Goal: Task Accomplishment & Management: Use online tool/utility

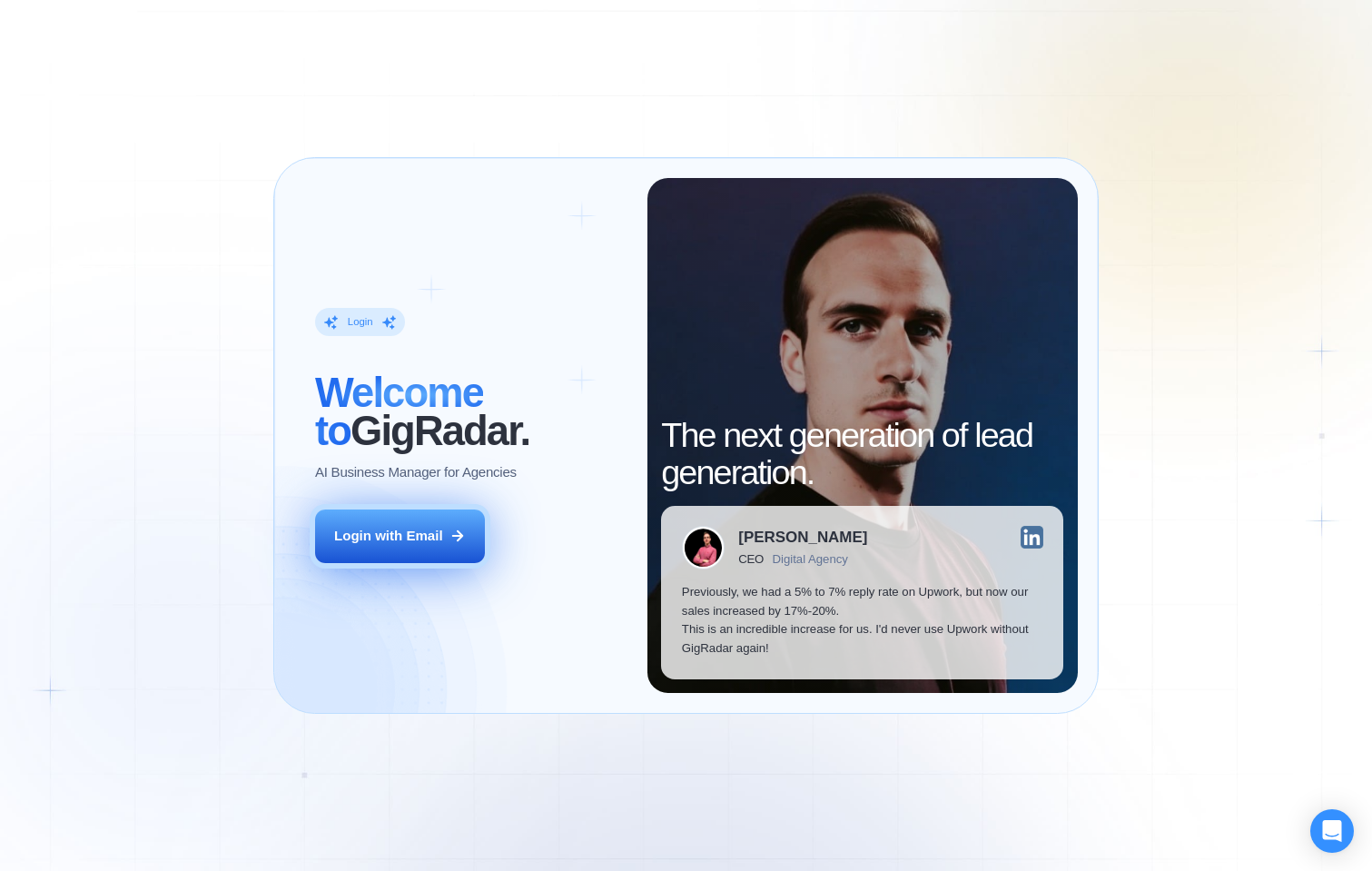
click at [384, 541] on div "Login with Email" at bounding box center [389, 536] width 109 height 19
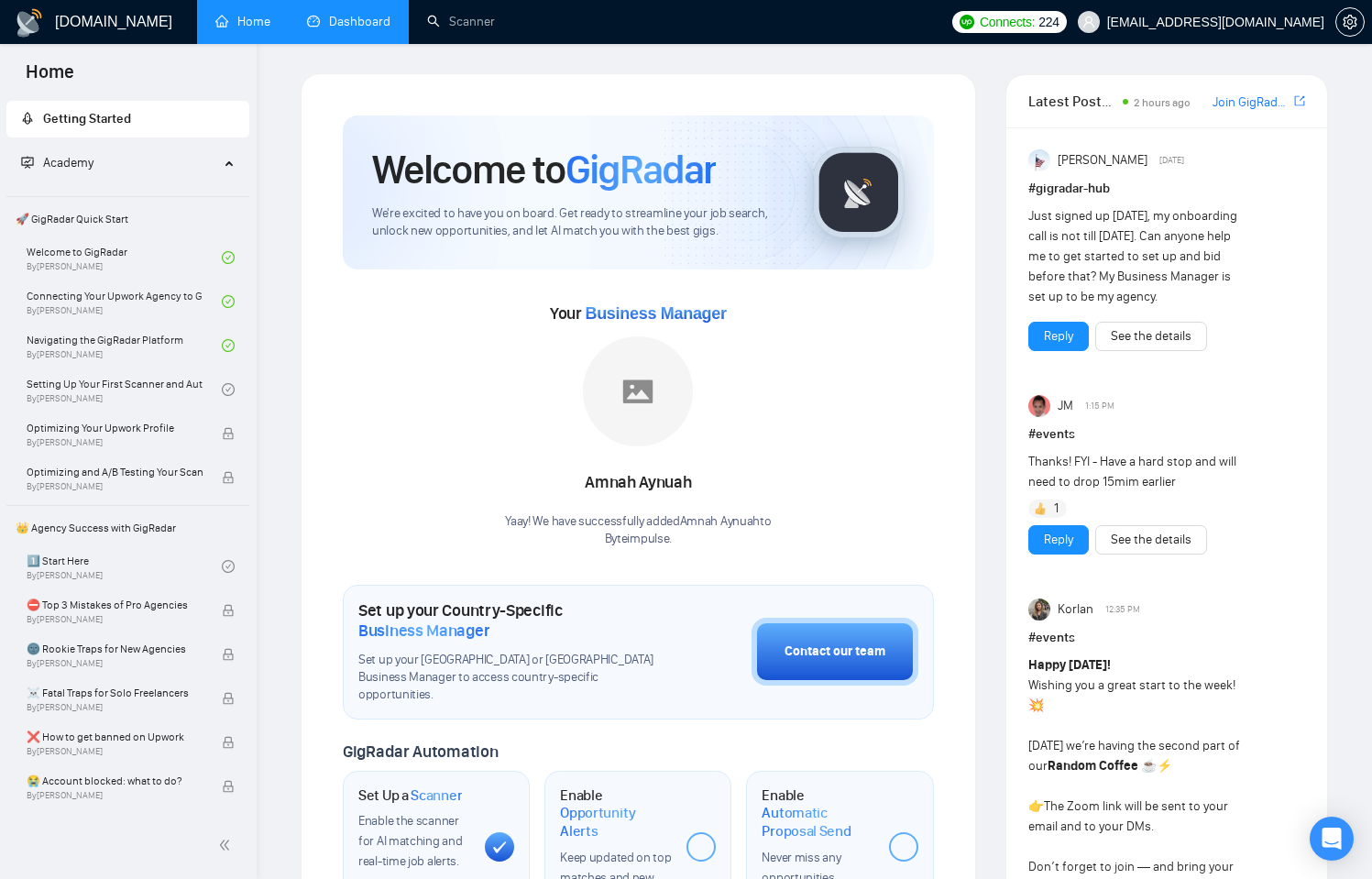
click at [337, 29] on link "Dashboard" at bounding box center [349, 22] width 83 height 15
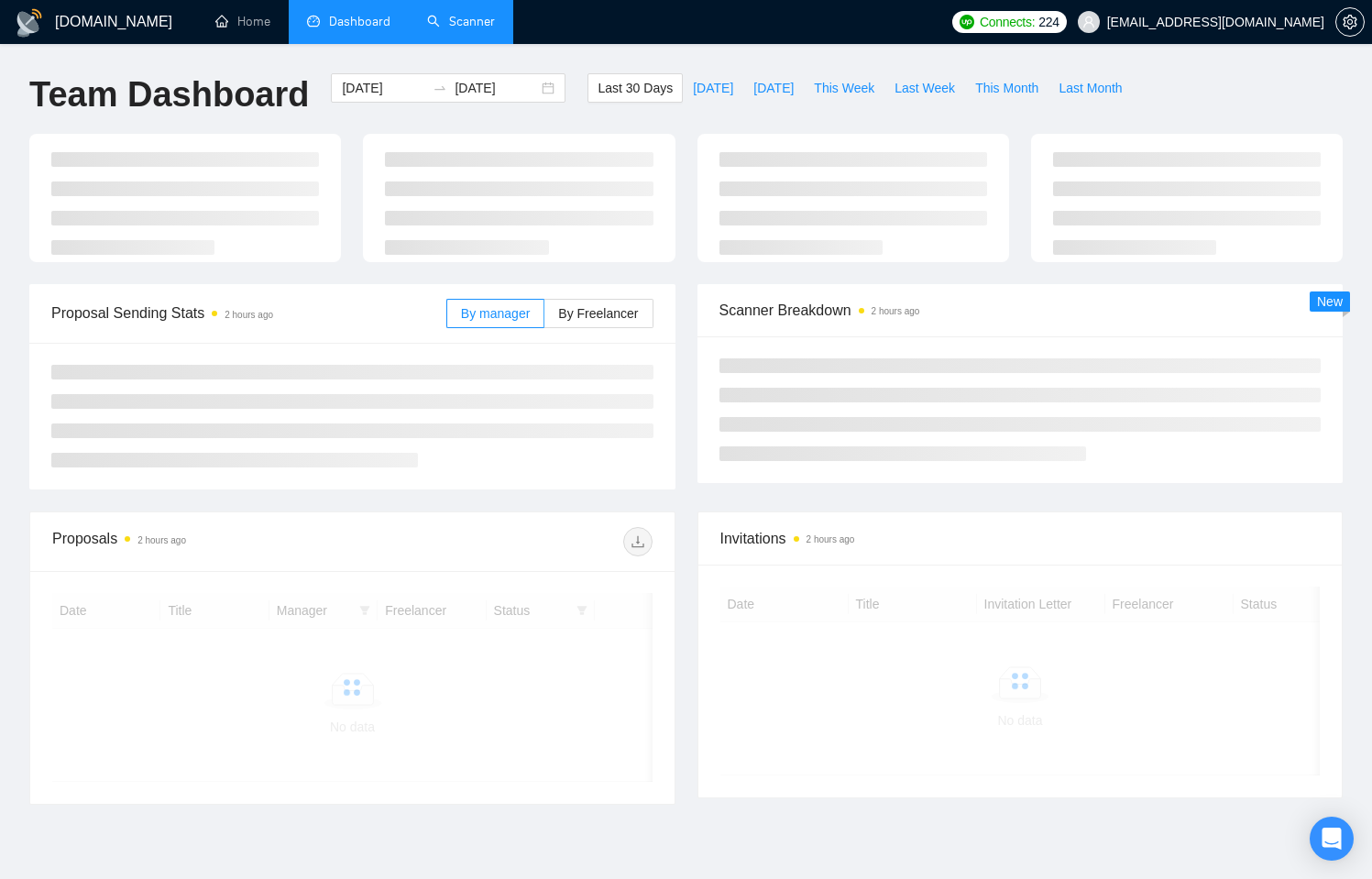
click at [478, 29] on link "Scanner" at bounding box center [461, 22] width 68 height 15
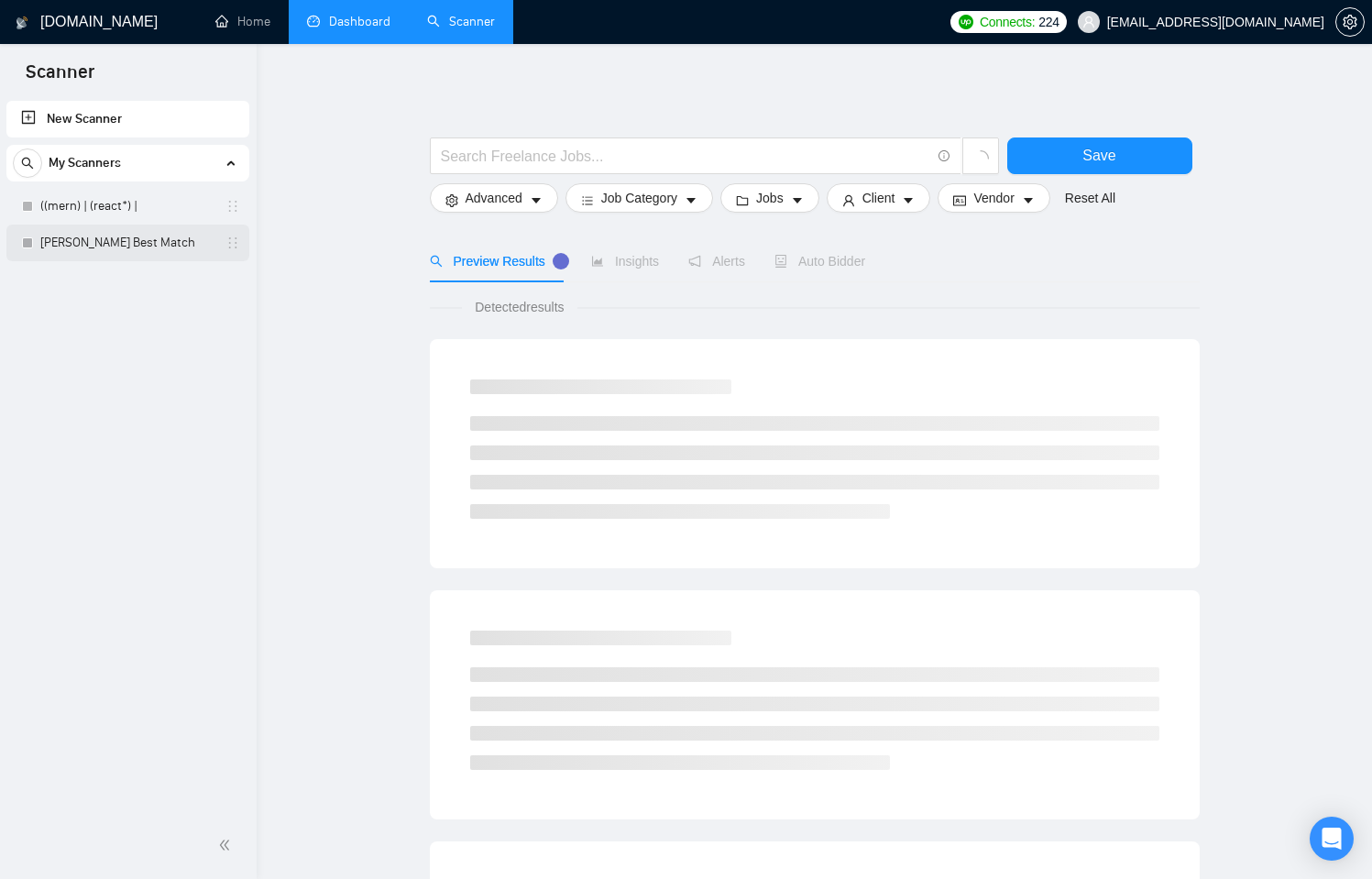
click at [165, 242] on link "[PERSON_NAME] Best Match" at bounding box center [128, 242] width 174 height 37
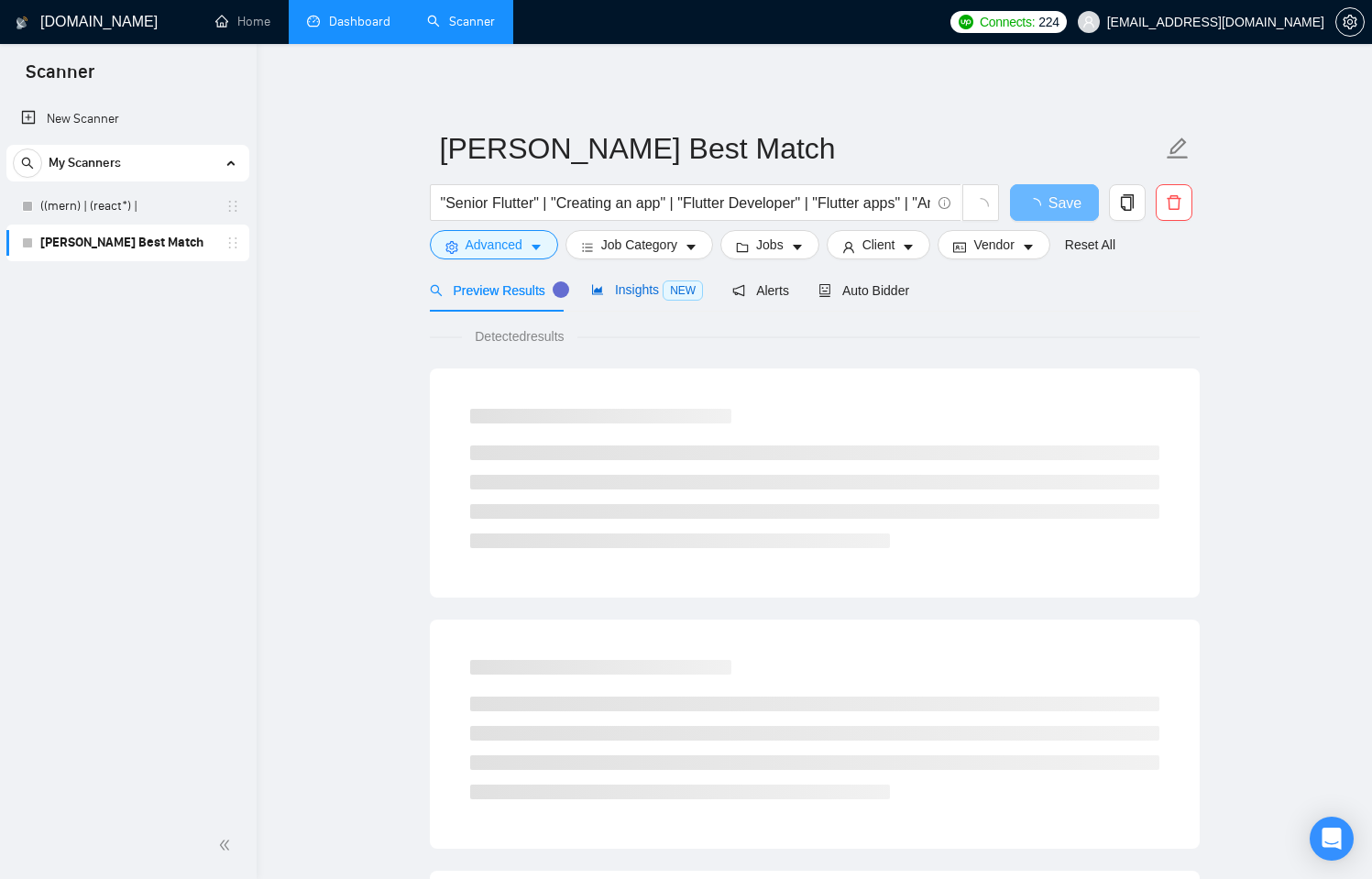
click at [648, 280] on div "Insights NEW" at bounding box center [647, 290] width 112 height 21
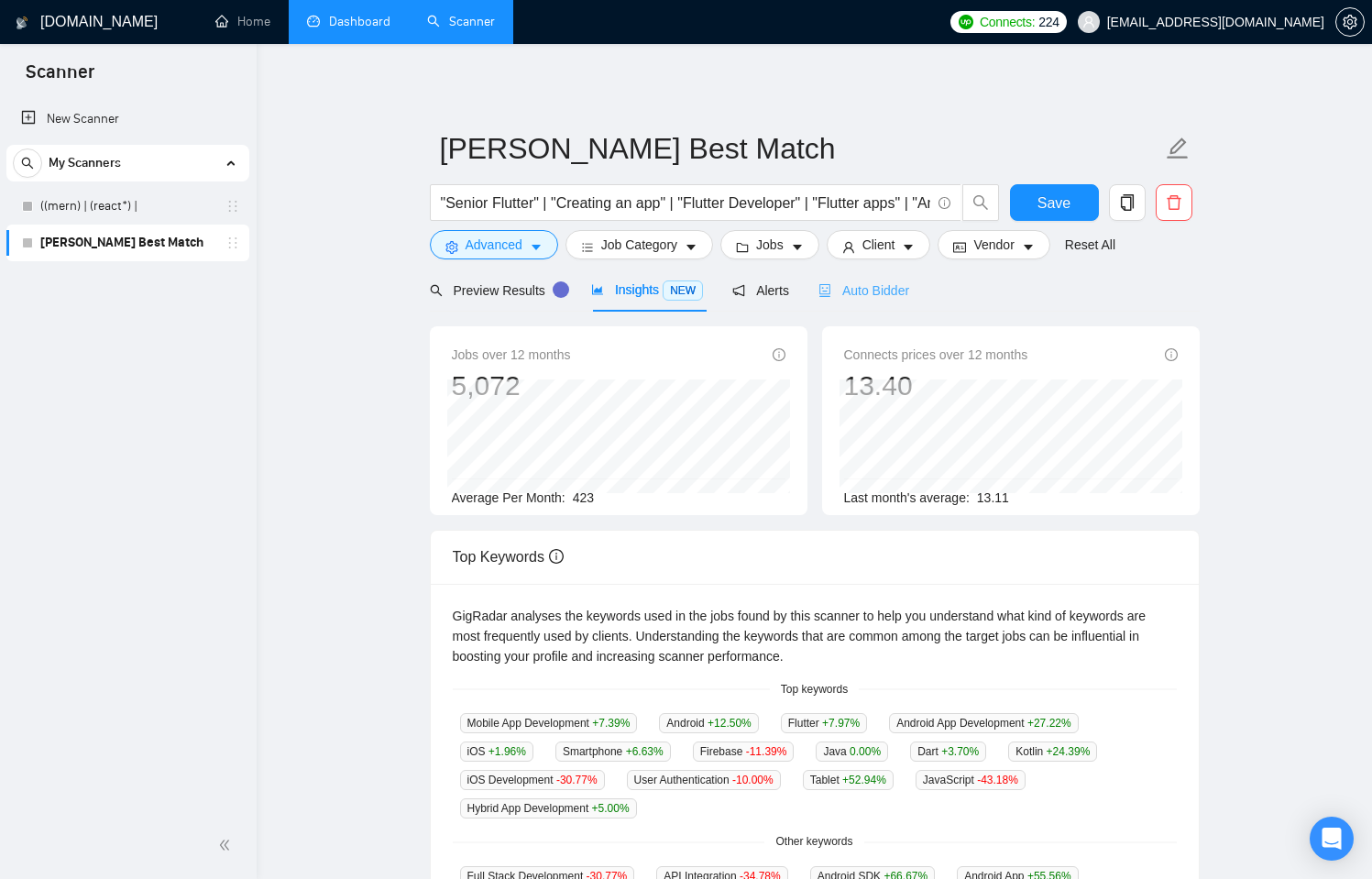
click at [902, 278] on div "Auto Bidder" at bounding box center [864, 289] width 91 height 43
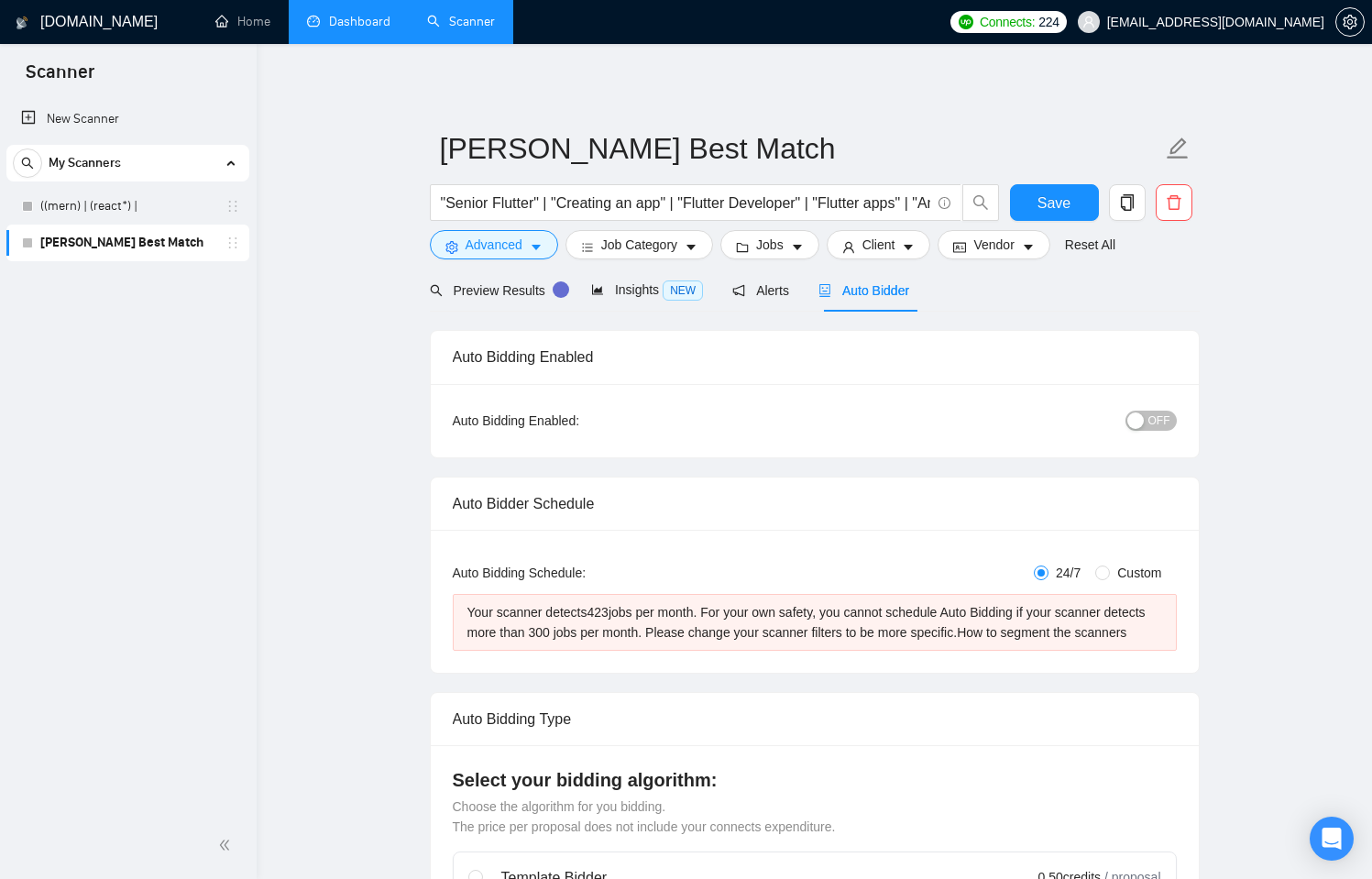
click at [1162, 430] on span "OFF" at bounding box center [1159, 420] width 22 height 20
click at [1161, 428] on div "button" at bounding box center [1166, 420] width 16 height 16
click at [611, 301] on div "Insights NEW" at bounding box center [647, 289] width 112 height 43
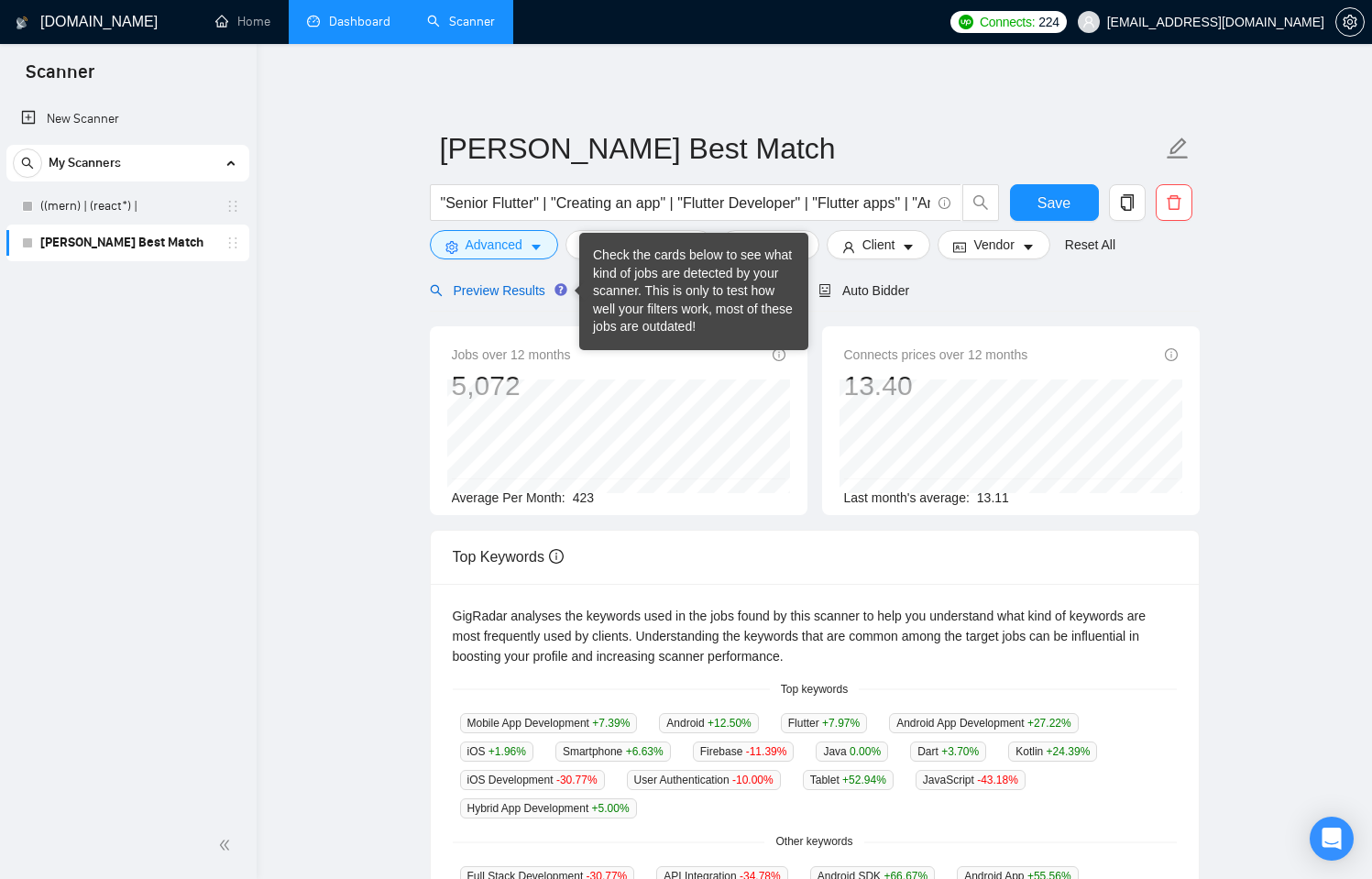
click at [547, 294] on span "Preview Results" at bounding box center [496, 290] width 132 height 14
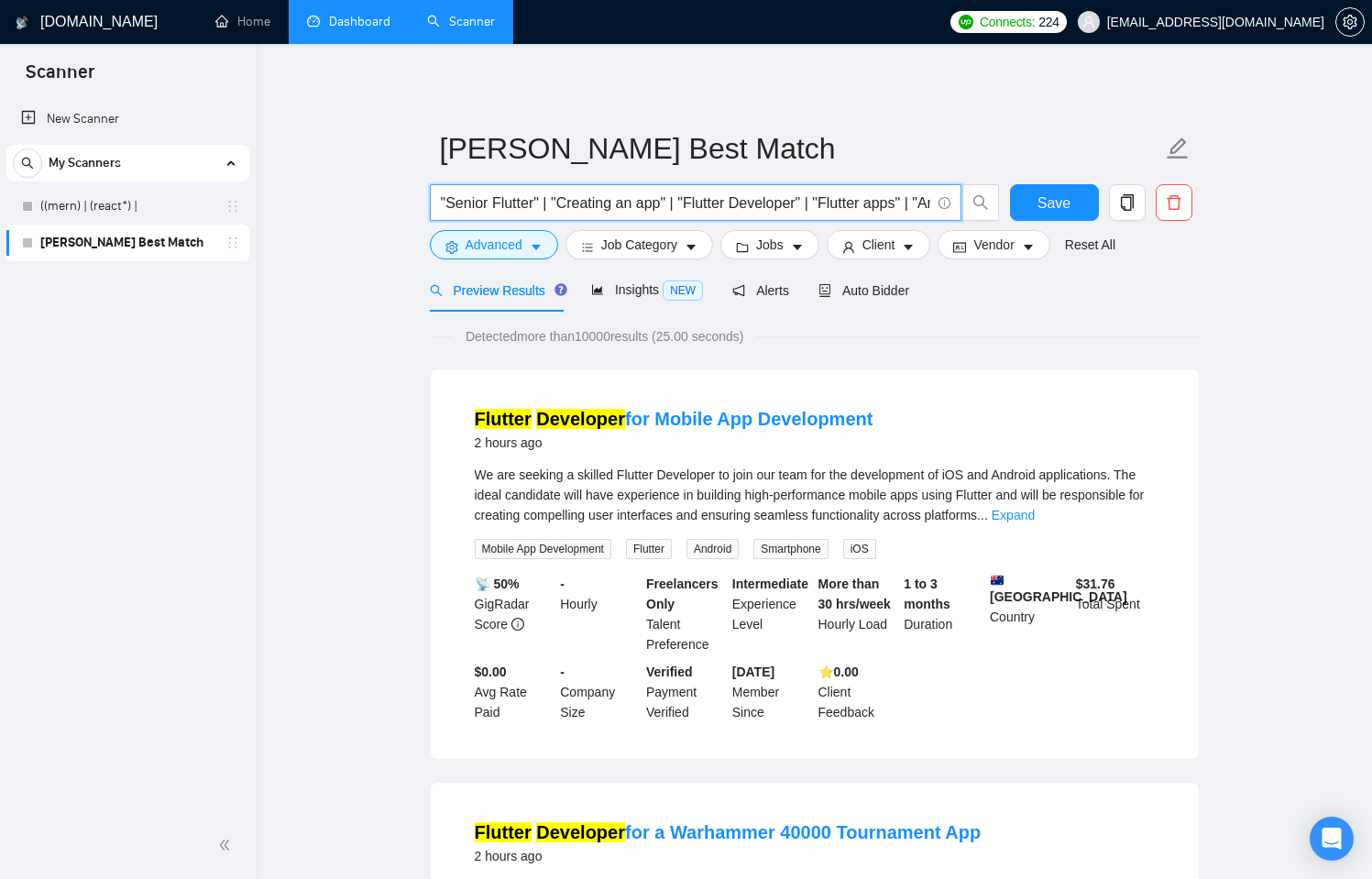
click at [481, 193] on input ""Senior Flutter" | "Creating an app" | "Flutter Developer" | "Flutter apps" | "…" at bounding box center [685, 203] width 490 height 23
click at [492, 195] on input ""Senior Flutter" | "Creating an app" | "Flutter Developer" | "Flutter apps" | "…" at bounding box center [685, 203] width 490 height 23
click at [592, 204] on input ""Senior Flutter" | "Creating an app" | "Flutter Developer" | "Flutter apps" | "…" at bounding box center [685, 203] width 490 height 23
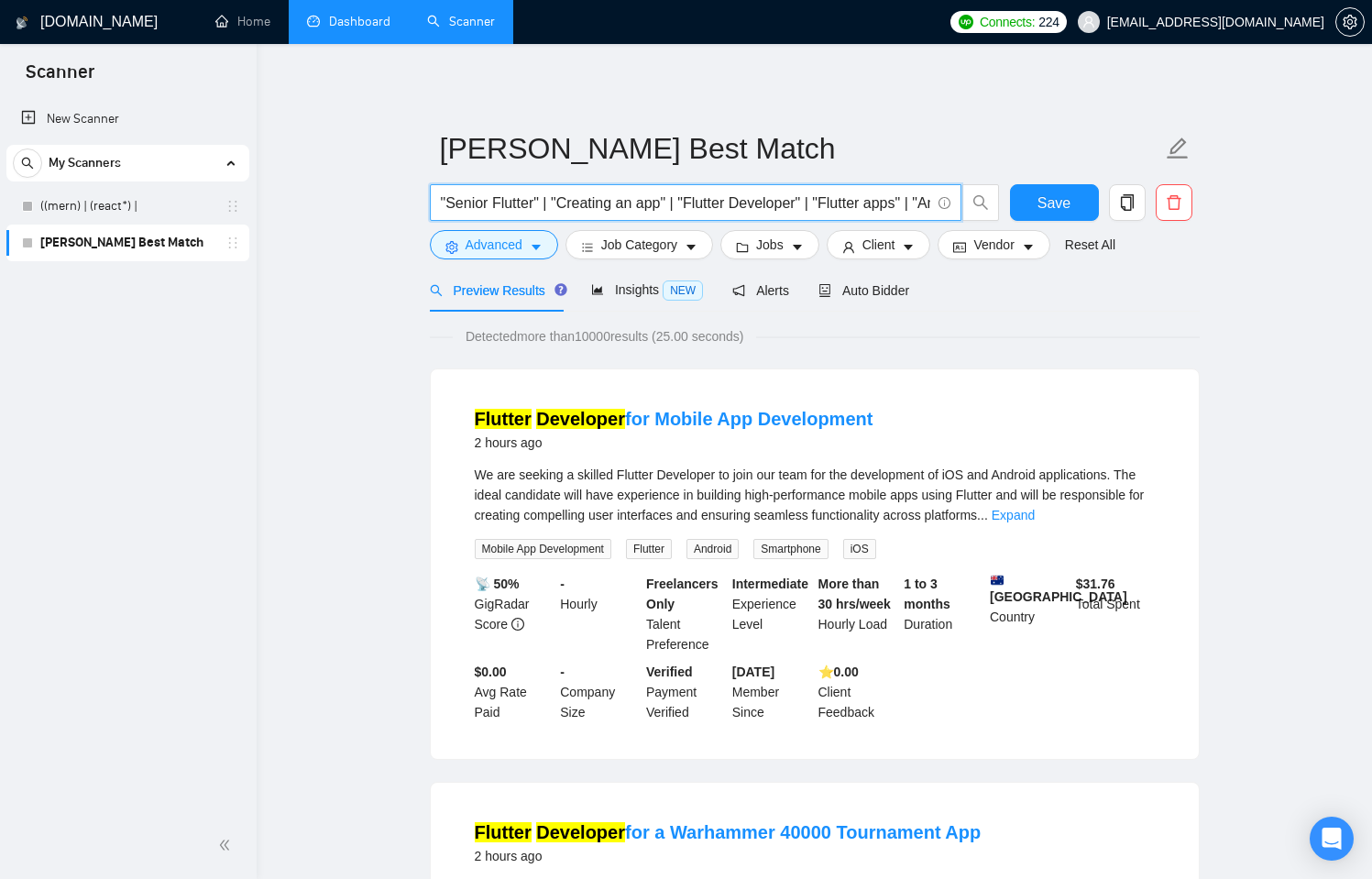
click at [592, 204] on input ""Senior Flutter" | "Creating an app" | "Flutter Developer" | "Flutter apps" | "…" at bounding box center [685, 203] width 490 height 23
click at [627, 205] on input ""Senior Flutter" | "Creating an app" | "Flutter Developer" | "Flutter apps" | "…" at bounding box center [685, 203] width 490 height 23
click at [627, 204] on input ""Senior Flutter" | "Creating an app" | "Flutter Developer" | "Flutter apps" | "…" at bounding box center [685, 203] width 490 height 23
click at [656, 204] on input ""Senior Flutter" | "Creating an app" | "Flutter Developer" | "Flutter apps" | "…" at bounding box center [685, 203] width 490 height 23
drag, startPoint x: 680, startPoint y: 203, endPoint x: 555, endPoint y: 192, distance: 125.5
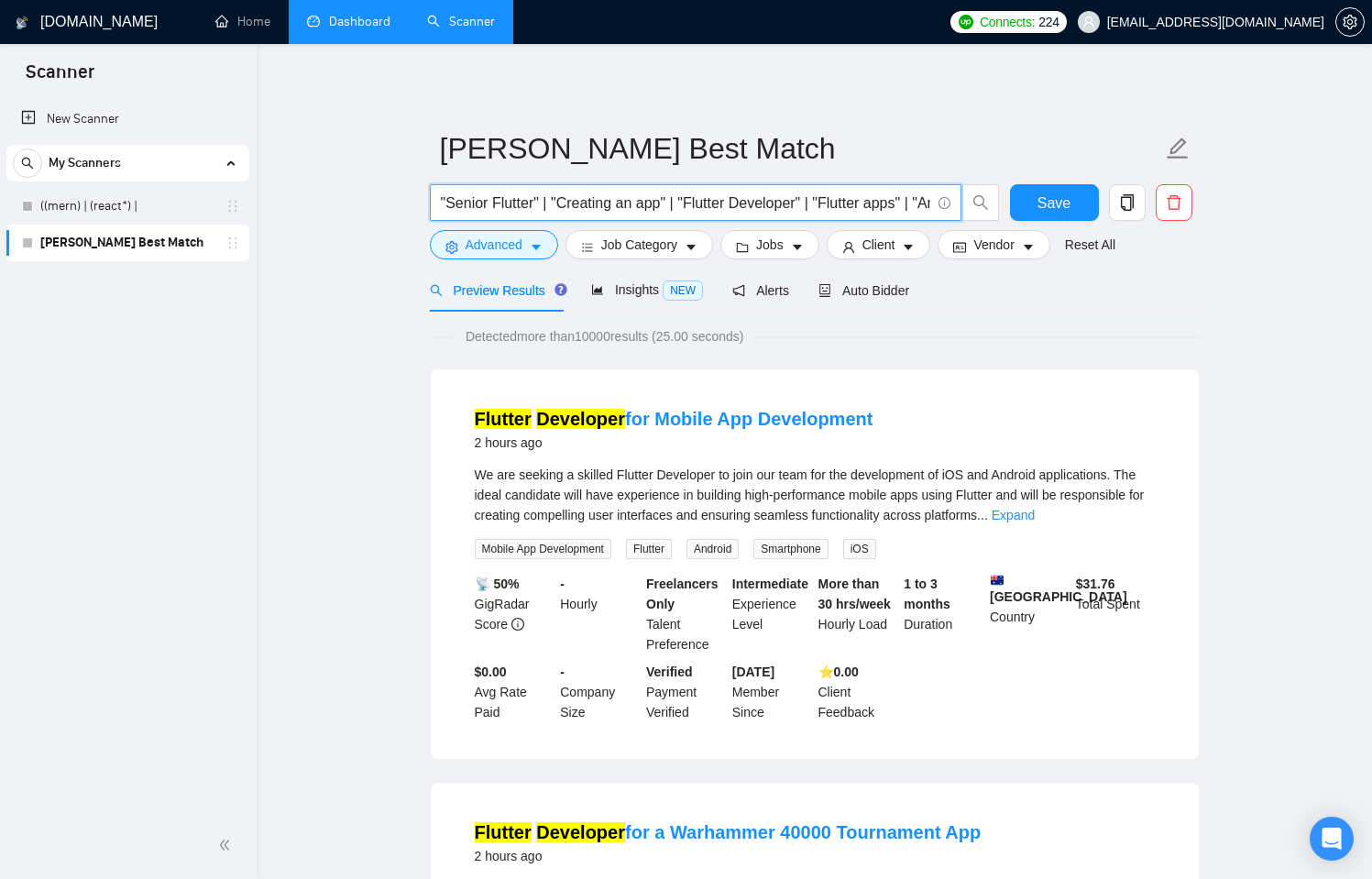
click at [555, 192] on input ""Senior Flutter" | "Creating an app" | "Flutter Developer" | "Flutter apps" | "…" at bounding box center [685, 203] width 490 height 23
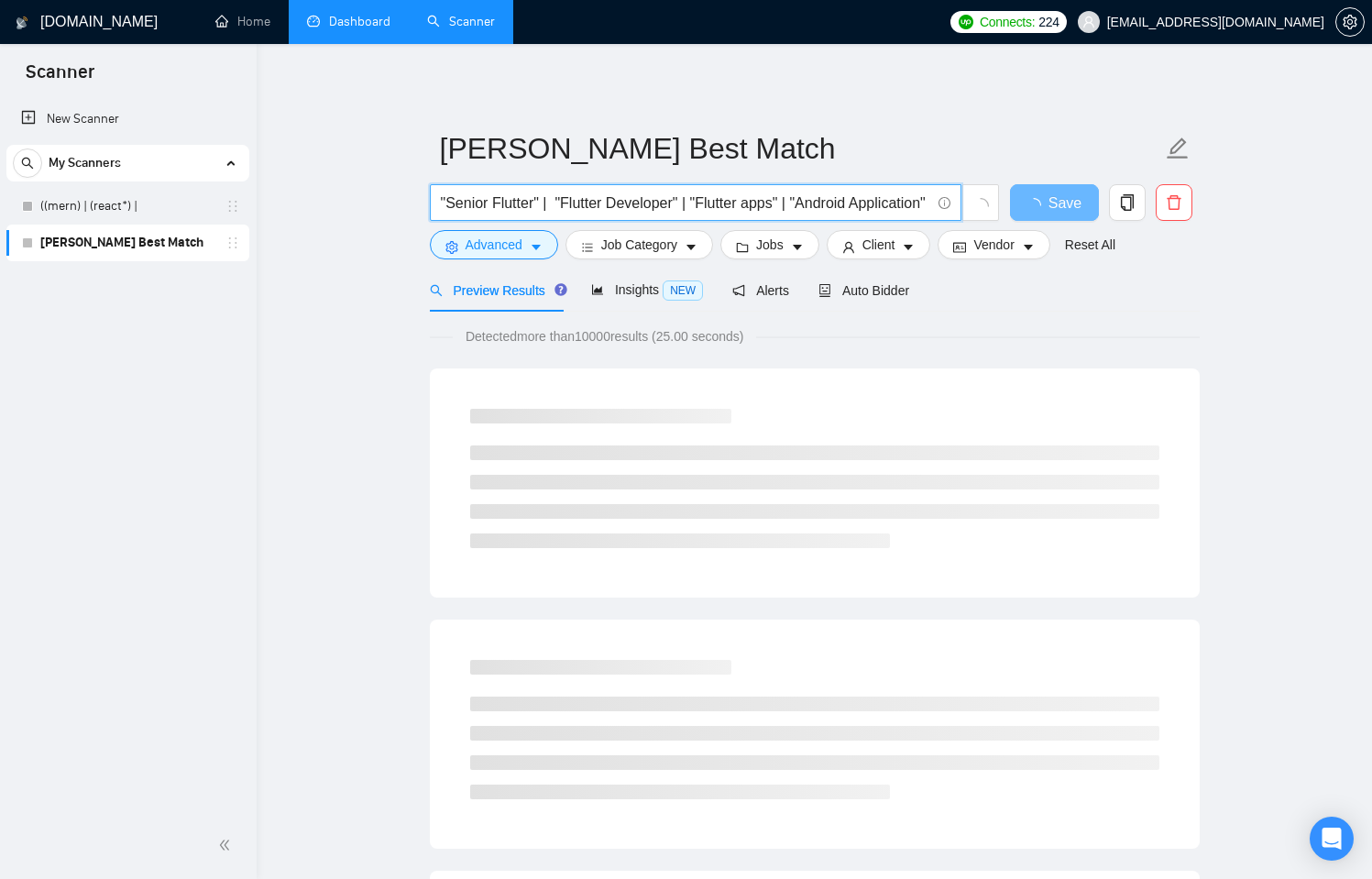
click at [872, 205] on input ""Senior Flutter" | "Flutter Developer" | "Flutter apps" | "Android Application"…" at bounding box center [685, 203] width 490 height 23
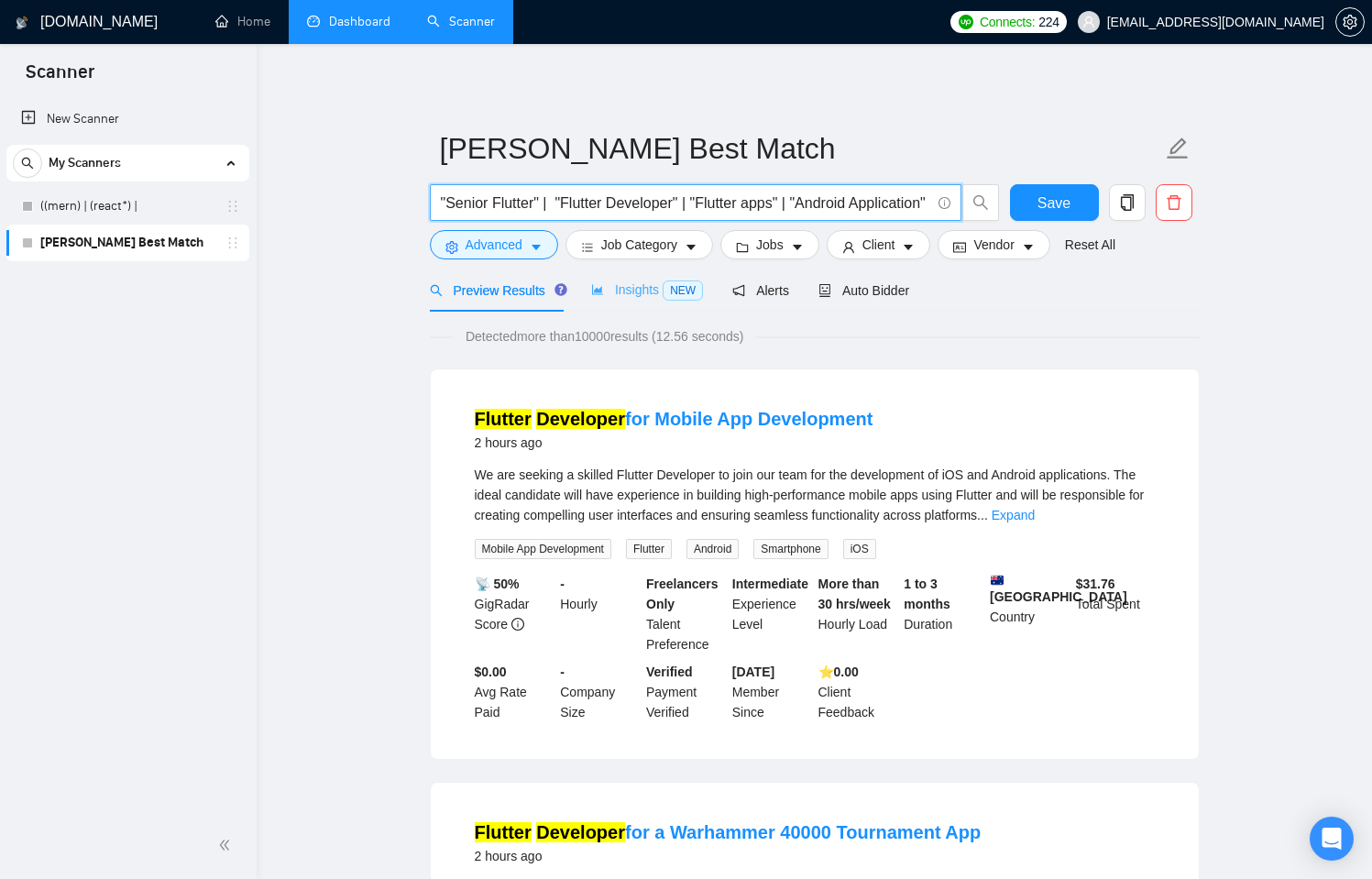
click at [639, 278] on div "Insights NEW" at bounding box center [647, 289] width 112 height 43
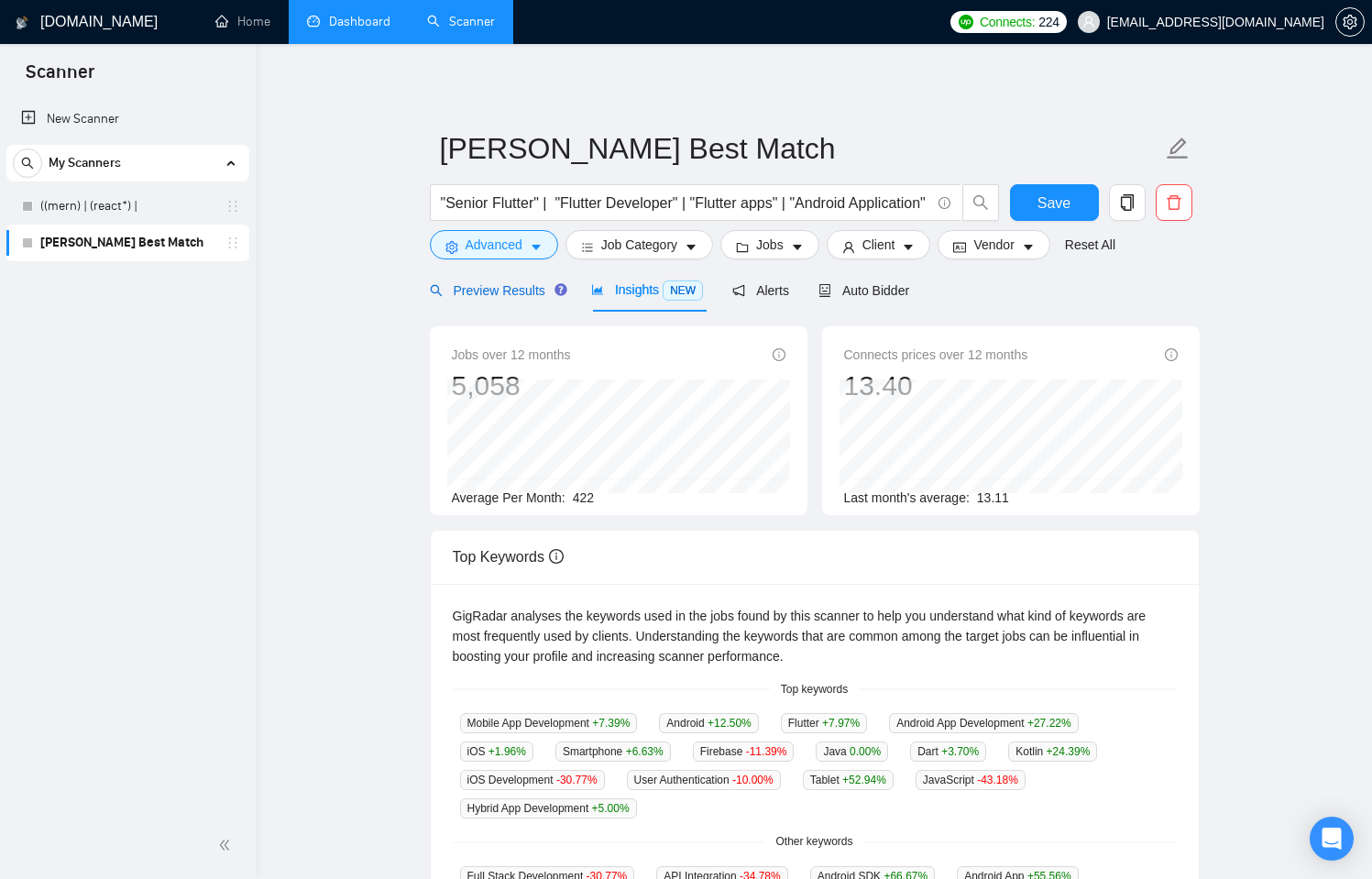
click at [458, 297] on span "Preview Results" at bounding box center [496, 290] width 132 height 14
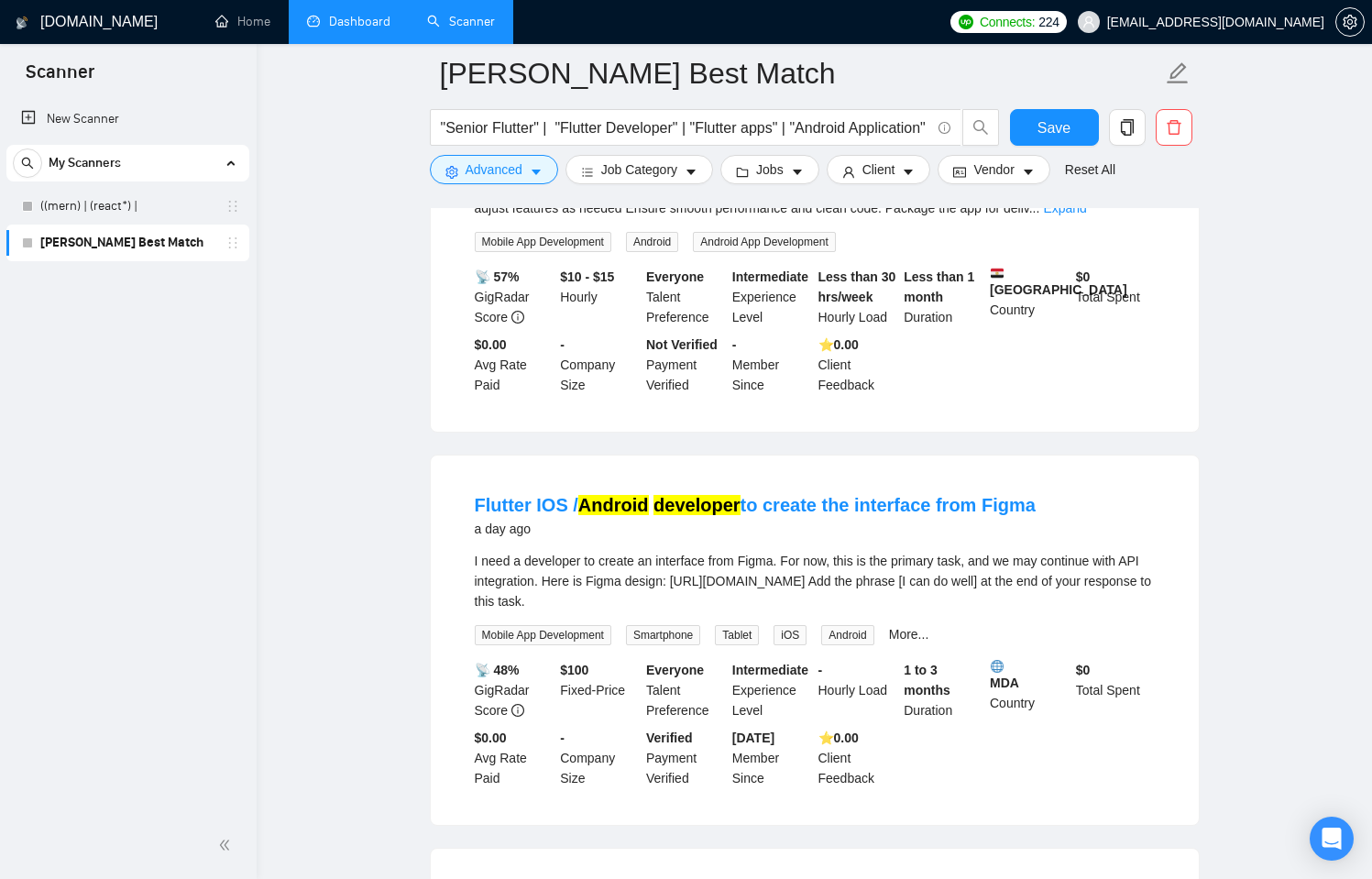
scroll to position [3252, 0]
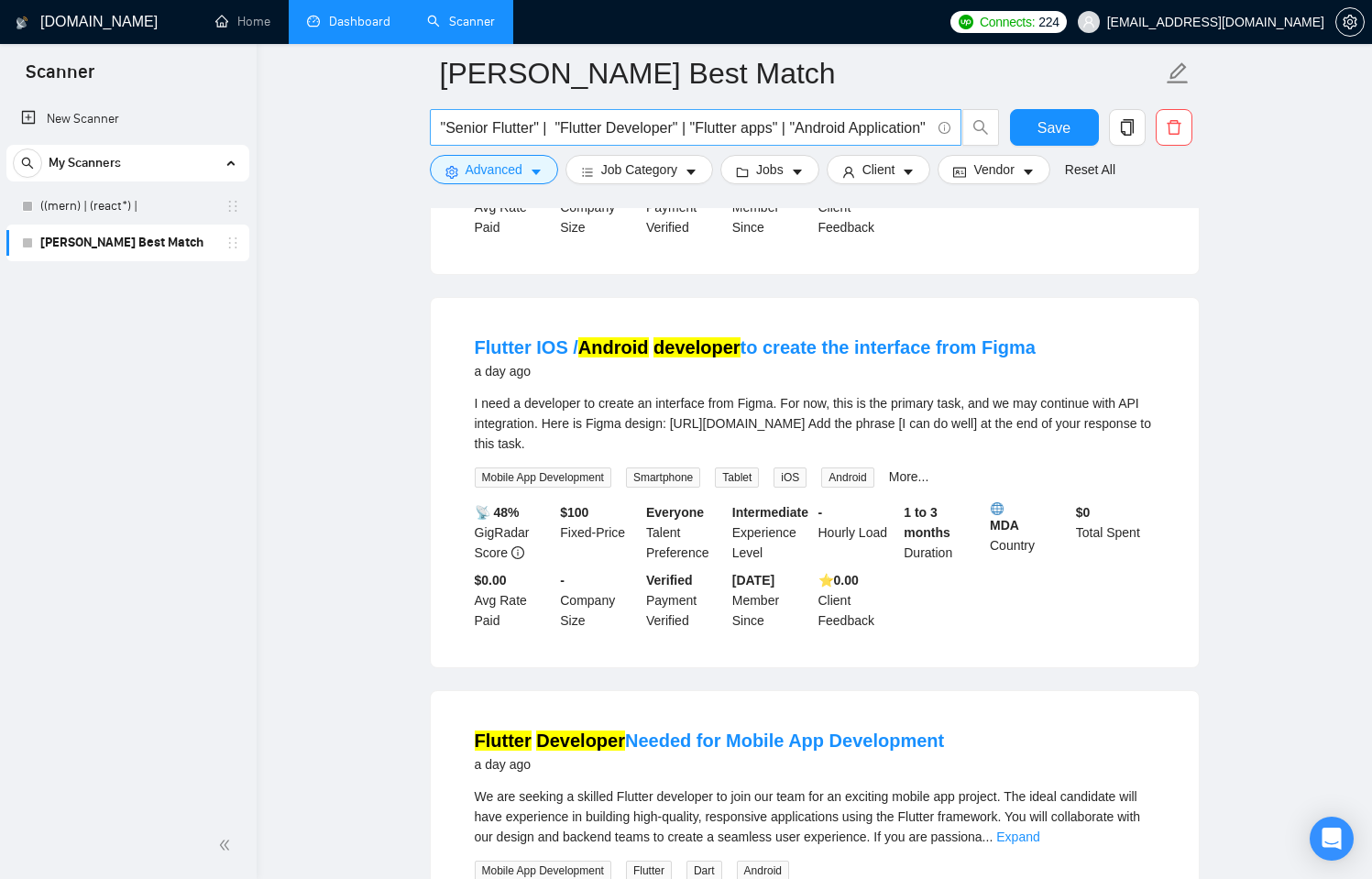
click at [857, 135] on input ""Senior Flutter" | "Flutter Developer" | "Flutter apps" | "Android Application"…" at bounding box center [685, 128] width 490 height 23
click at [923, 125] on input ""Senior Flutter" | "Flutter Developer" | "Flutter apps" | "Android Application"…" at bounding box center [685, 128] width 490 height 23
click at [832, 117] on input ""Senior Flutter" | "Flutter Developer" | "Flutter apps" | "Android Application"…" at bounding box center [685, 128] width 490 height 23
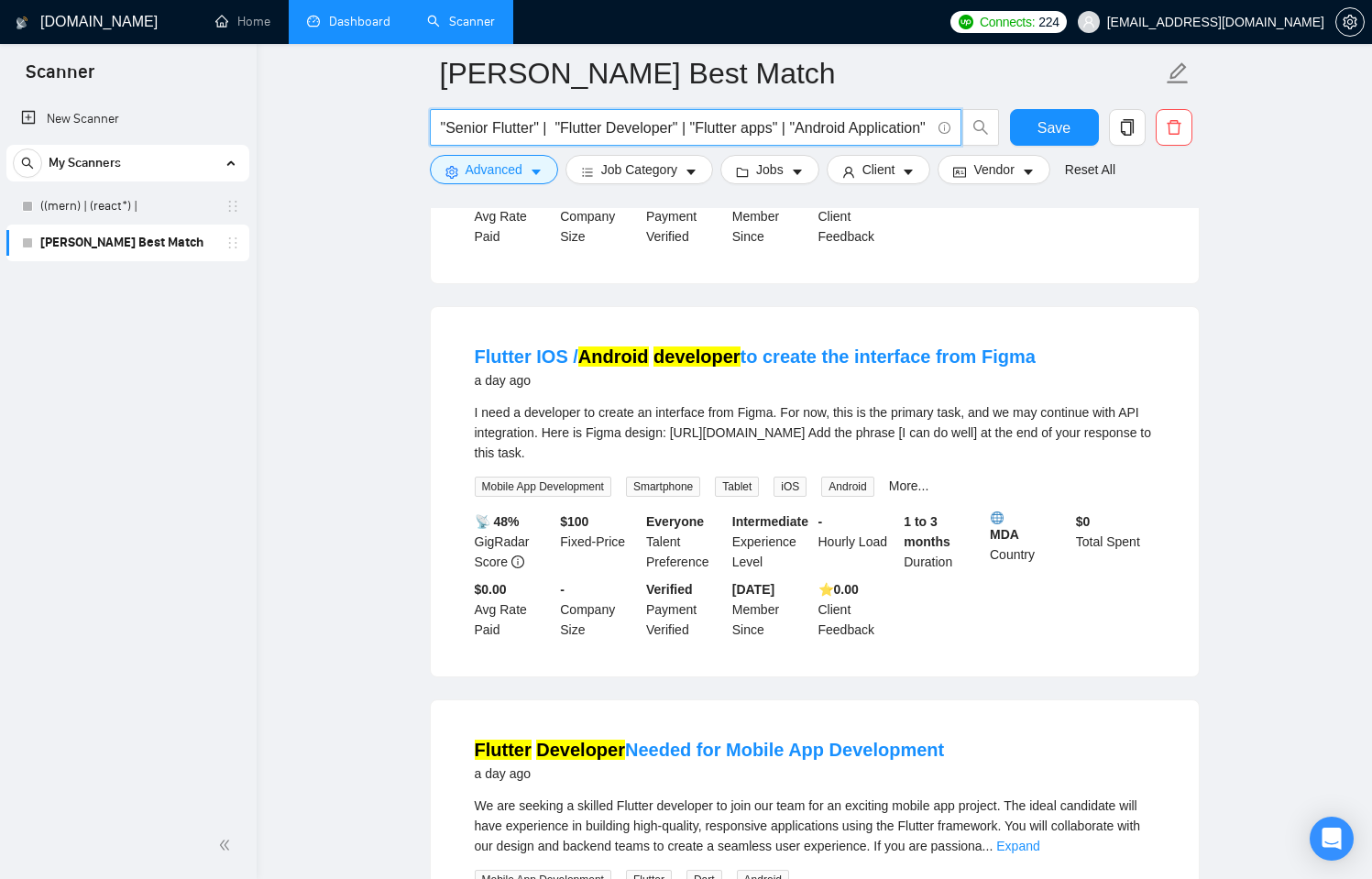
scroll to position [3242, 0]
click at [872, 115] on span ""Senior Flutter" | "Flutter Developer" | "Flutter apps" | "Android Application"…" at bounding box center [695, 127] width 532 height 37
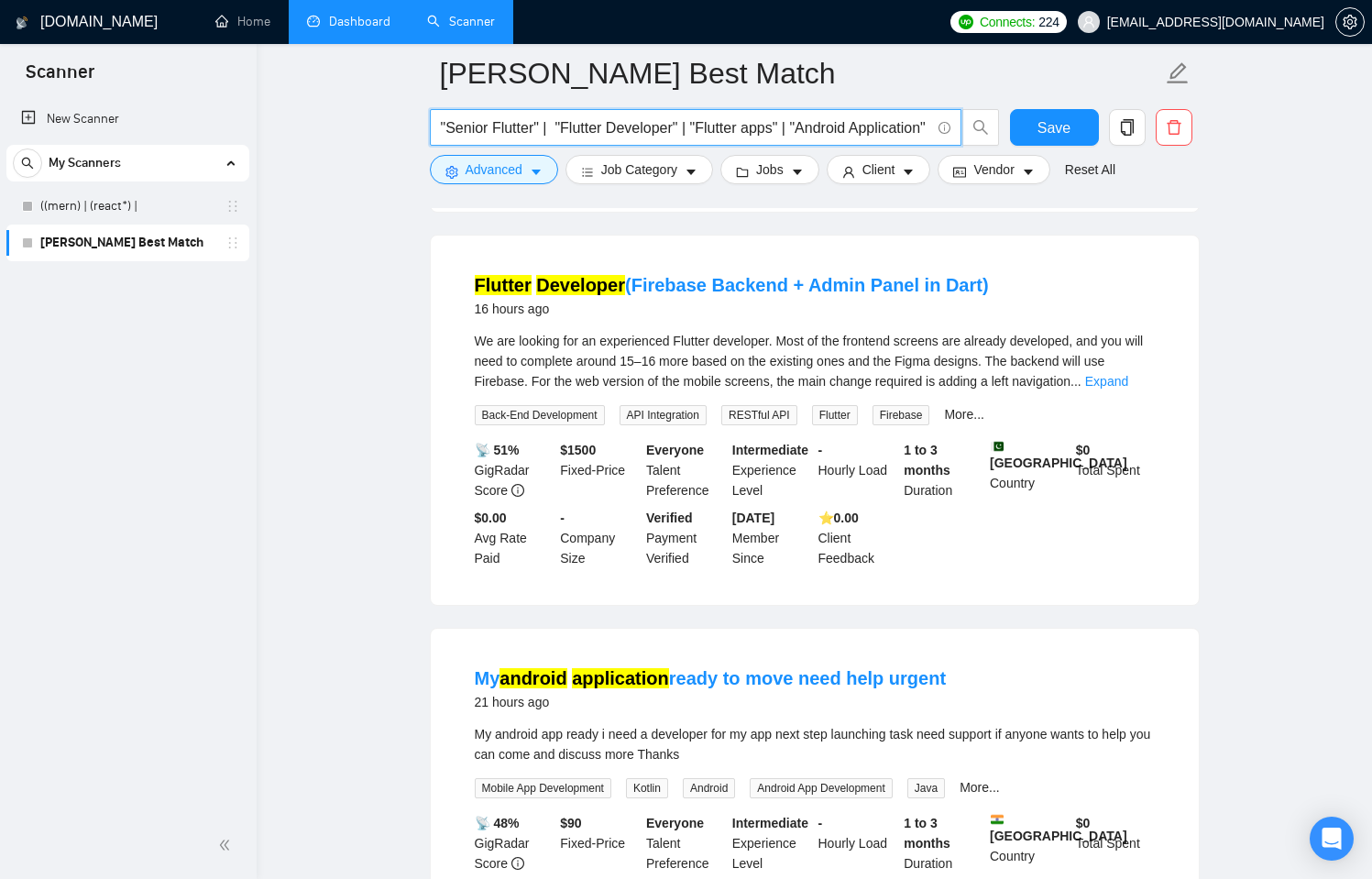
scroll to position [0, 0]
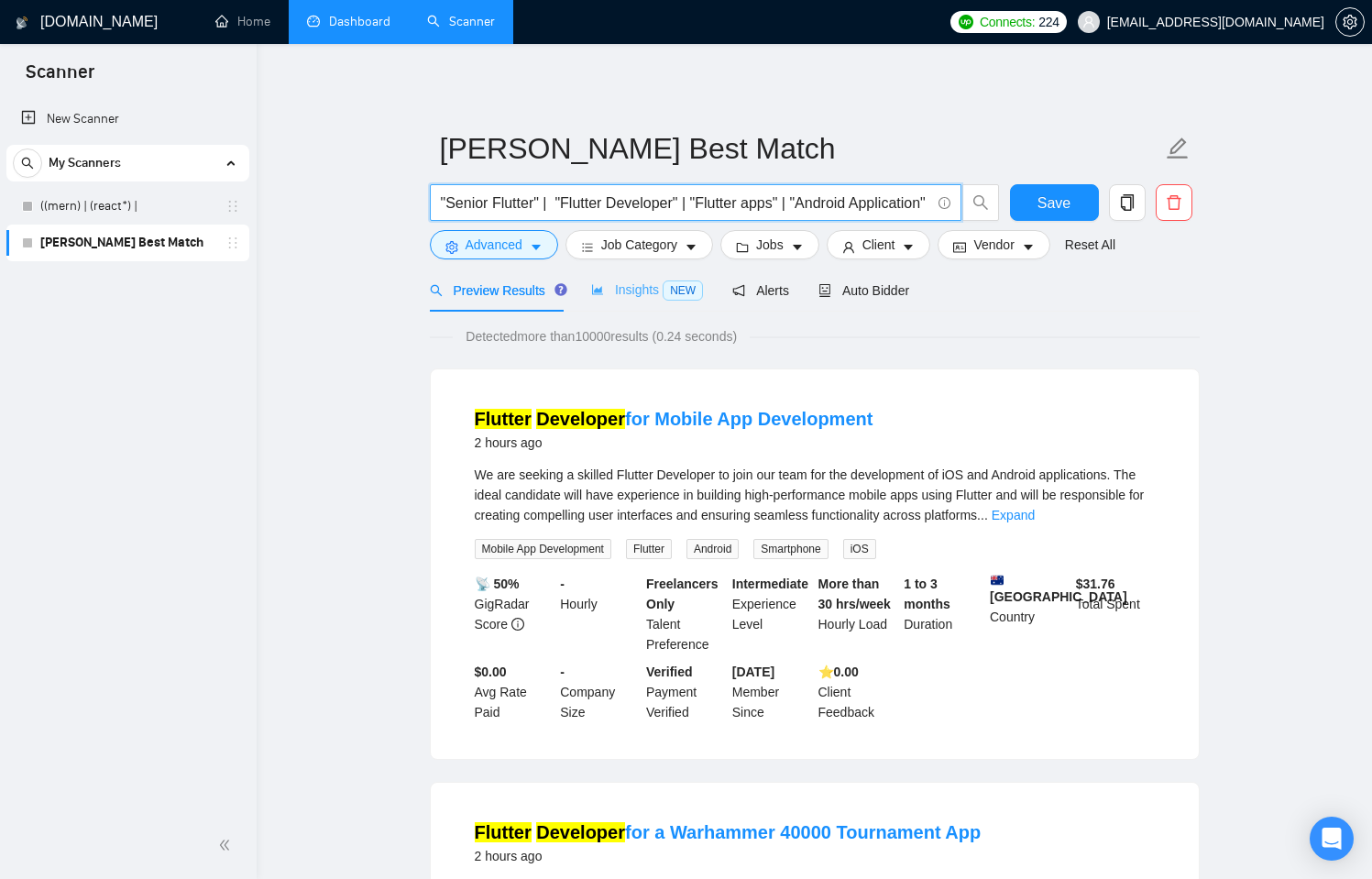
click at [645, 278] on div "Insights NEW" at bounding box center [647, 289] width 112 height 43
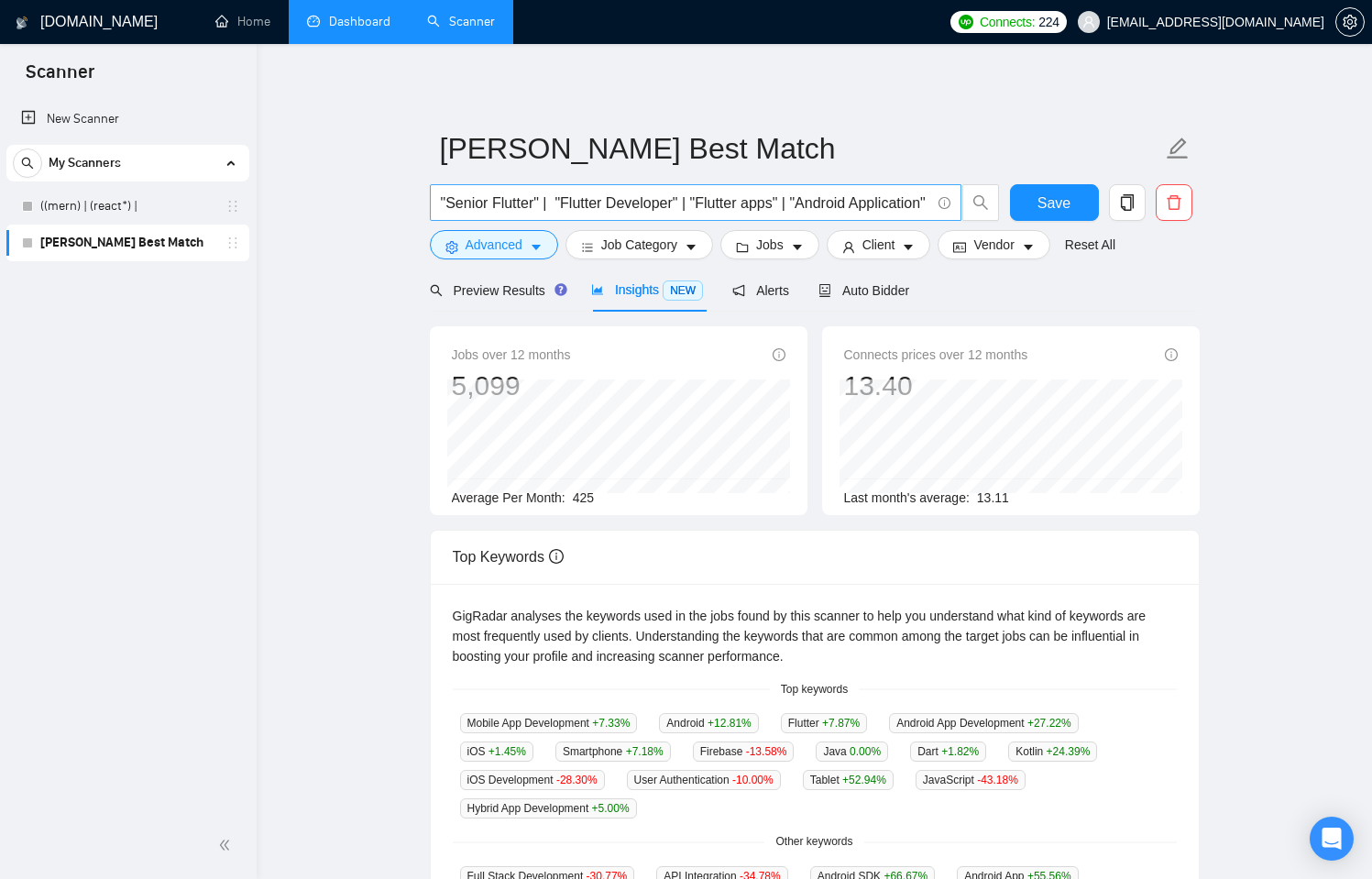
click at [579, 210] on input ""Senior Flutter" | "Flutter Developer" | "Flutter apps" | "Android Application"…" at bounding box center [685, 203] width 490 height 23
click at [1330, 842] on icon "Open Intercom Messenger" at bounding box center [1331, 838] width 21 height 24
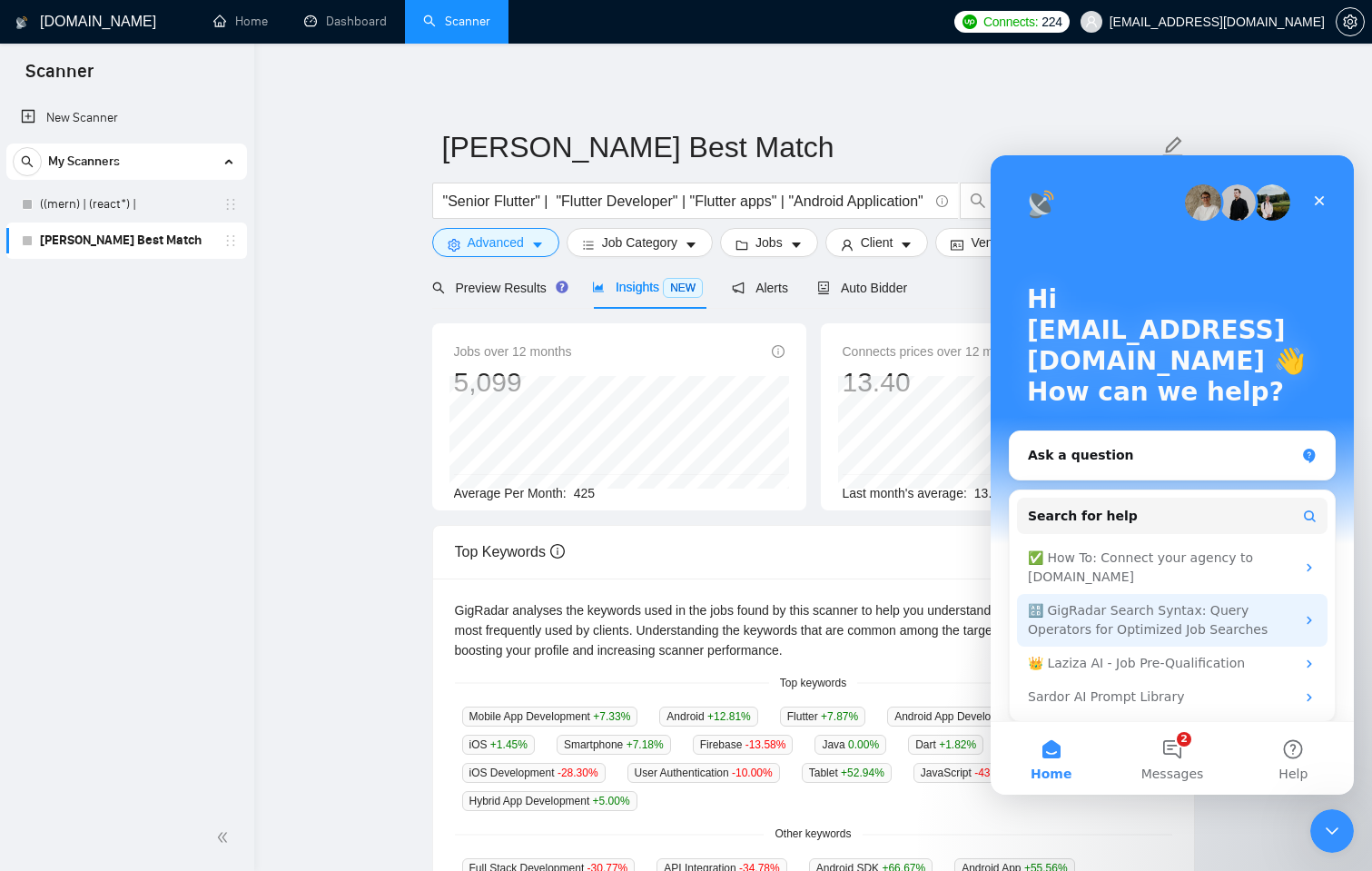
click at [1151, 630] on div "🔠 GigRadar Search Syntax: Query Operators for Optimized Job Searches" at bounding box center [1161, 619] width 267 height 38
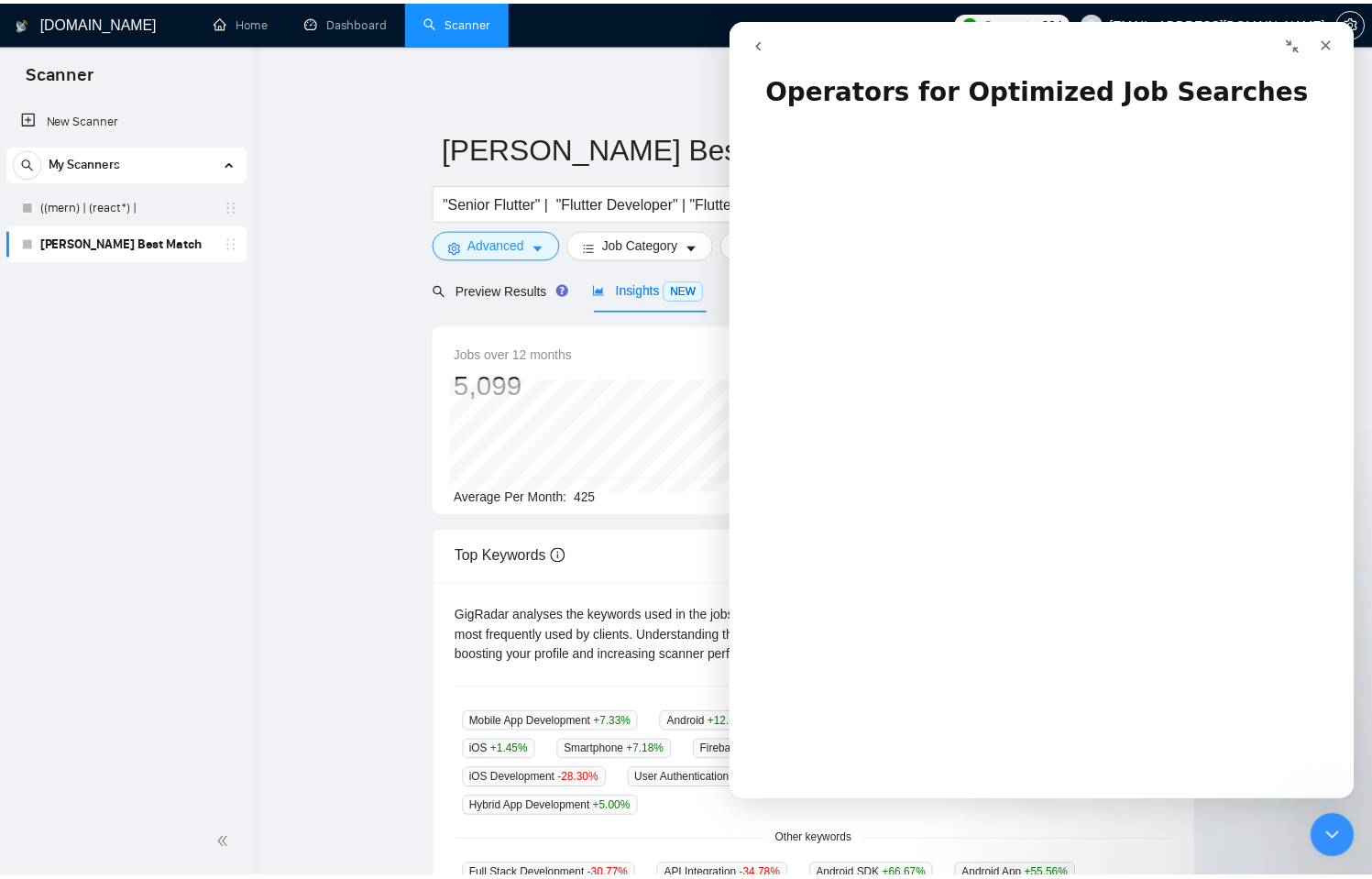
scroll to position [59, 0]
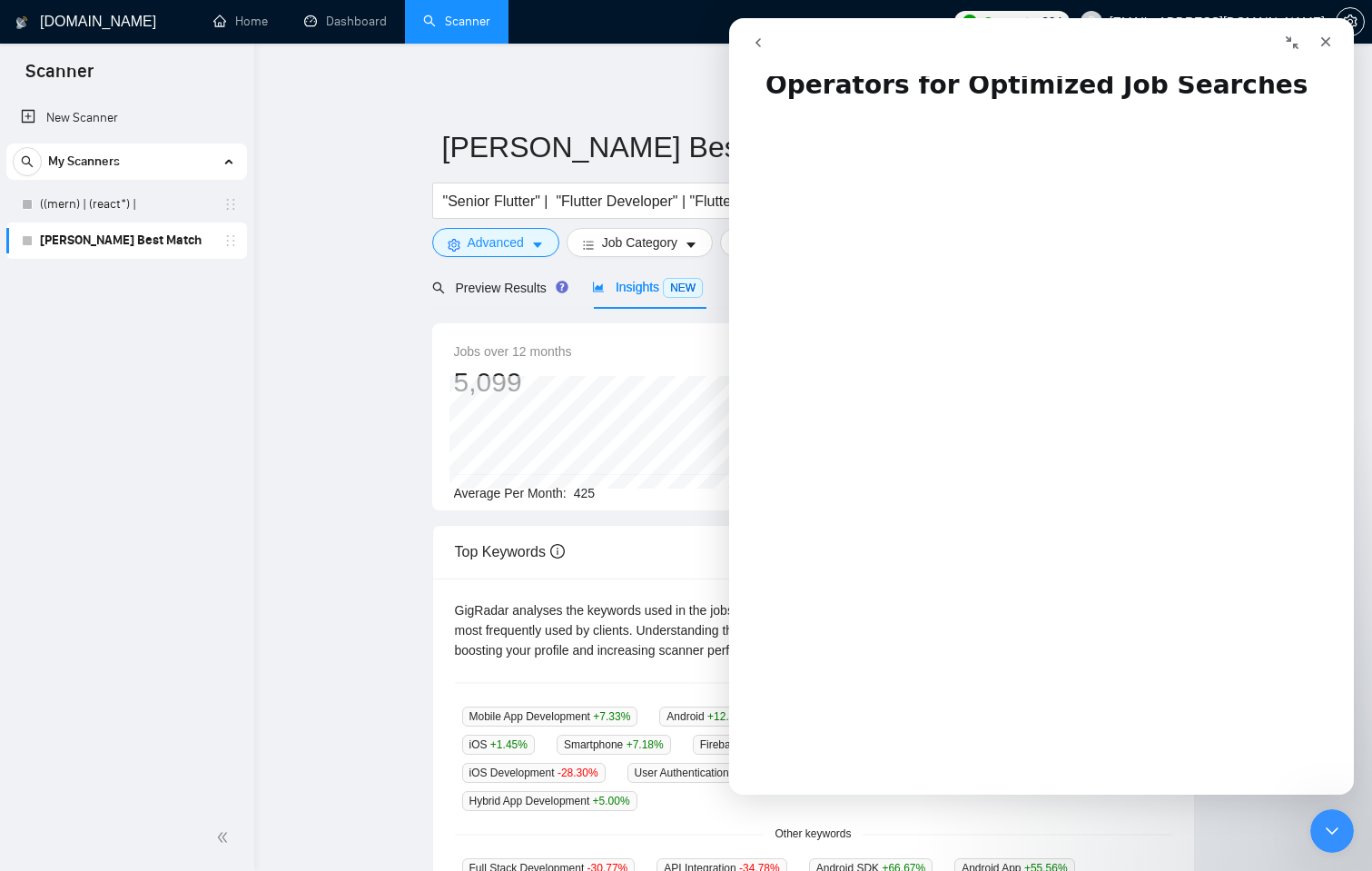
click at [405, 139] on main "[PERSON_NAME] Best Match "Senior Flutter" | "Flutter Developer" | "Flutter apps…" at bounding box center [813, 677] width 1059 height 1210
click at [717, 206] on input ""Senior Flutter" | "Flutter Developer" | "Flutter apps" | "Android Application"…" at bounding box center [685, 201] width 485 height 23
click at [580, 77] on div "[PERSON_NAME] Best Match "Senior Flutter" | "Flutter Developer" | "Flutter apps…" at bounding box center [814, 677] width 763 height 1210
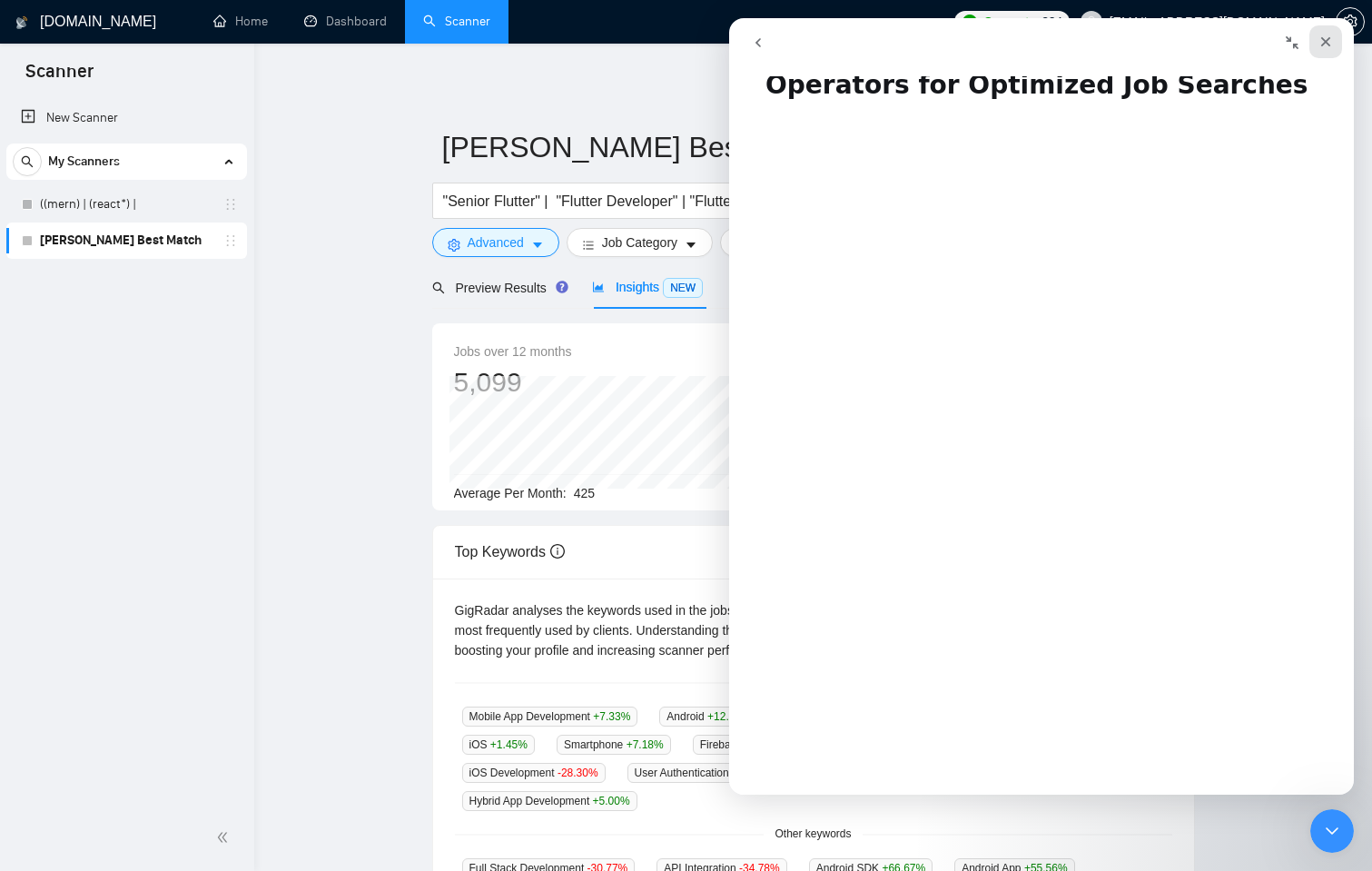
click at [1333, 41] on div "Close" at bounding box center [1325, 41] width 33 height 33
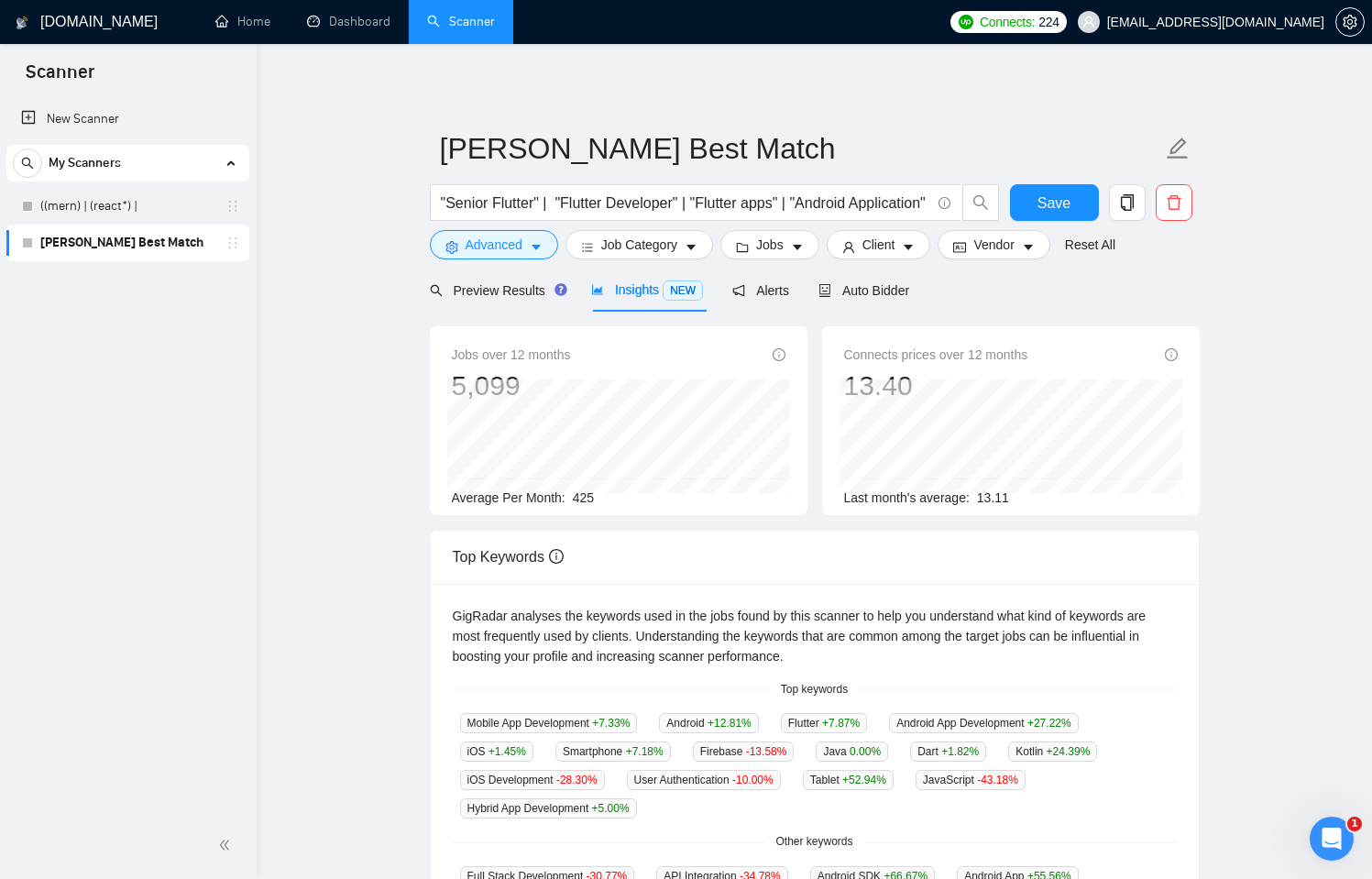
scroll to position [0, 0]
click at [809, 204] on input ""Senior Flutter" | "Flutter Developer" | "Flutter apps" | "Android Application"…" at bounding box center [685, 203] width 490 height 23
paste input "(Flutter | "Flutter Developer" | "Flutter ios" | "Flutter apps") (android* | io…"
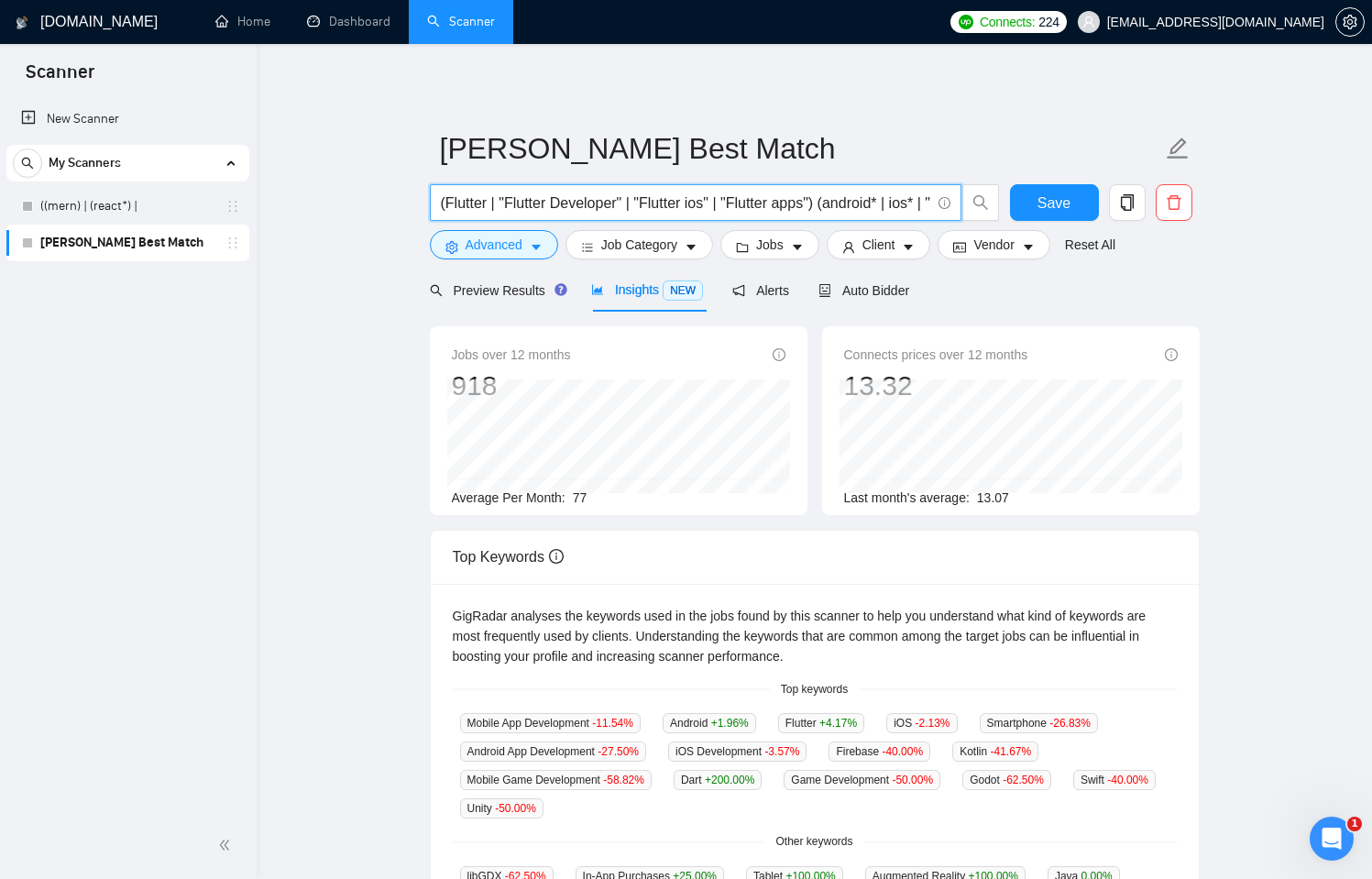
click at [905, 203] on input "(Flutter | "Flutter Developer" | "Flutter ios" | "Flutter apps") (android* | io…" at bounding box center [685, 203] width 490 height 23
paste input "| ios | "mobile app" | "mobile application"
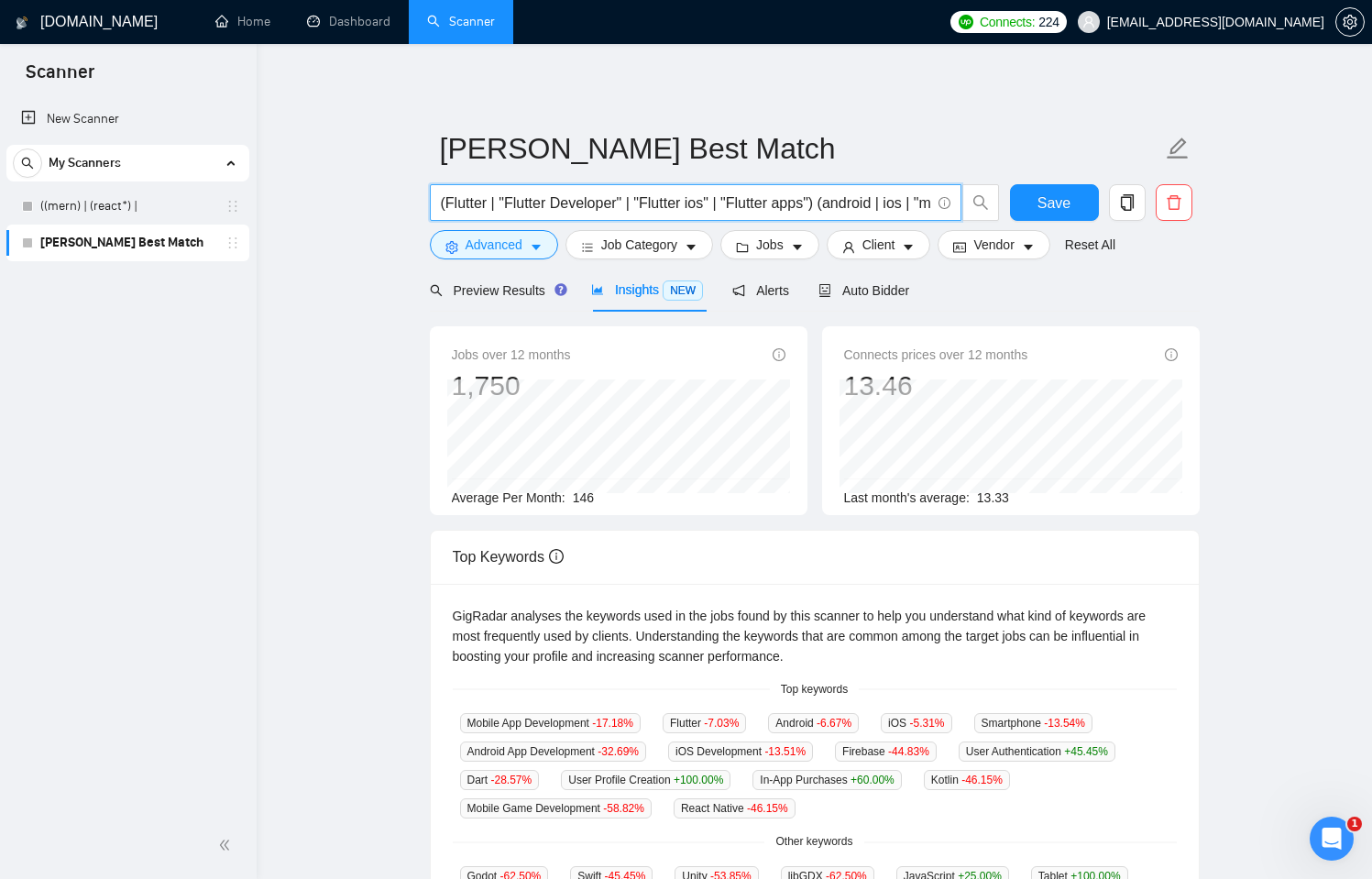
click at [484, 202] on input "(Flutter | "Flutter Developer" | "Flutter ios" | "Flutter apps") (android | ios…" at bounding box center [685, 203] width 490 height 23
type input "(Flutter | "Flutter Developer" | "Flutter ios" | "Flutter apps") (android | ios…"
click at [891, 305] on div "Auto Bidder" at bounding box center [864, 289] width 91 height 43
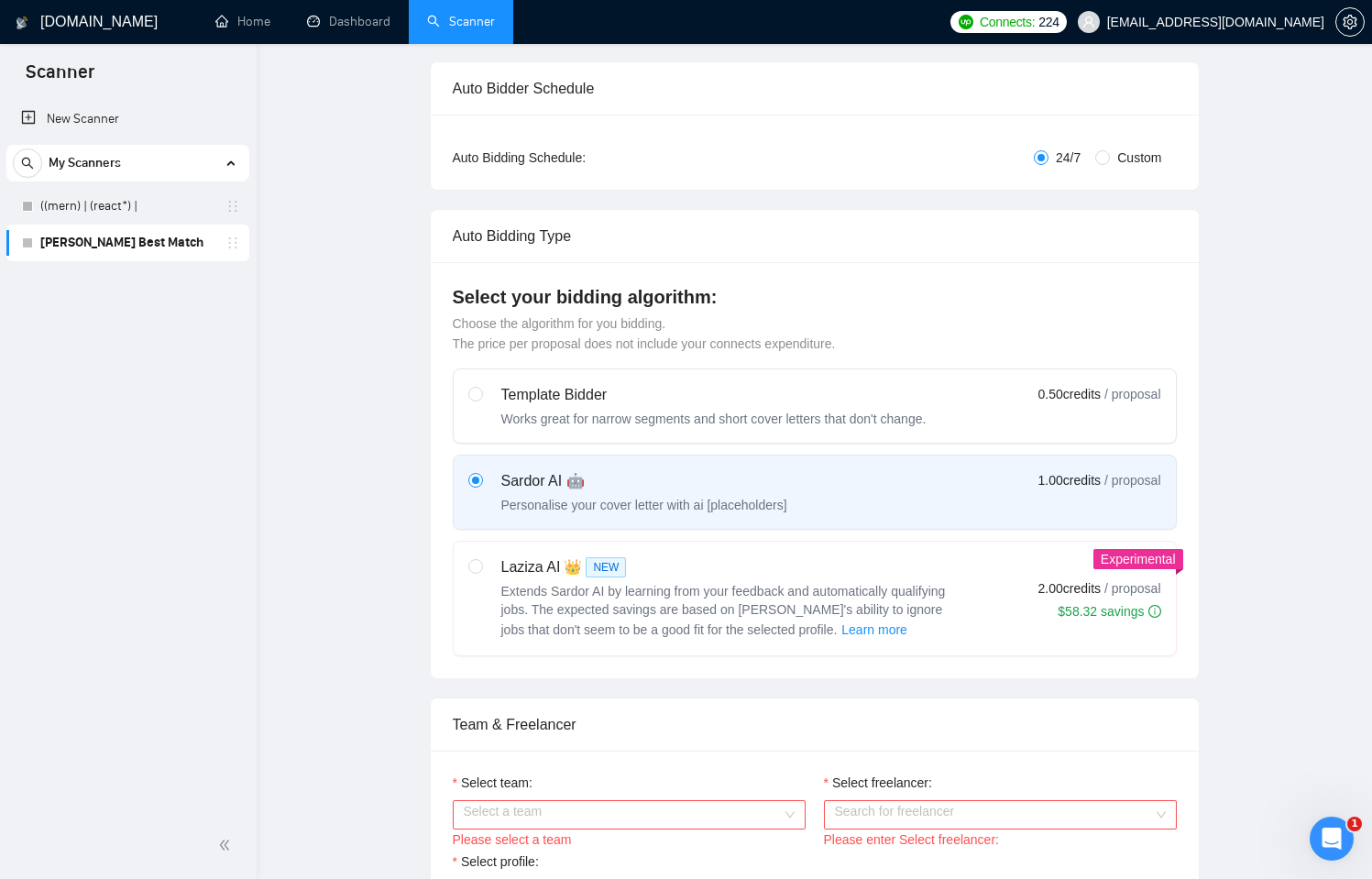
scroll to position [7, 0]
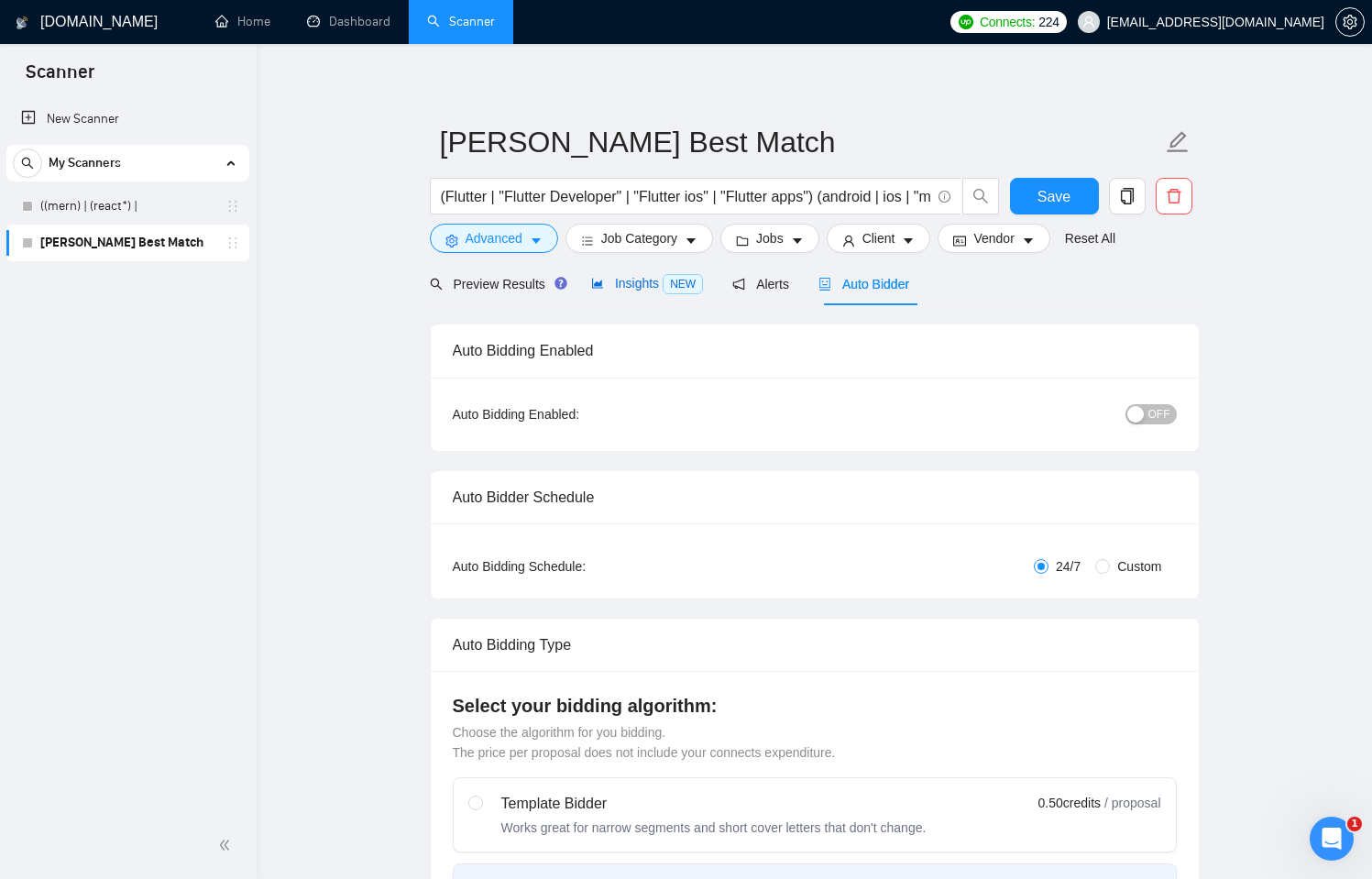
click at [647, 285] on span "Insights NEW" at bounding box center [647, 282] width 112 height 14
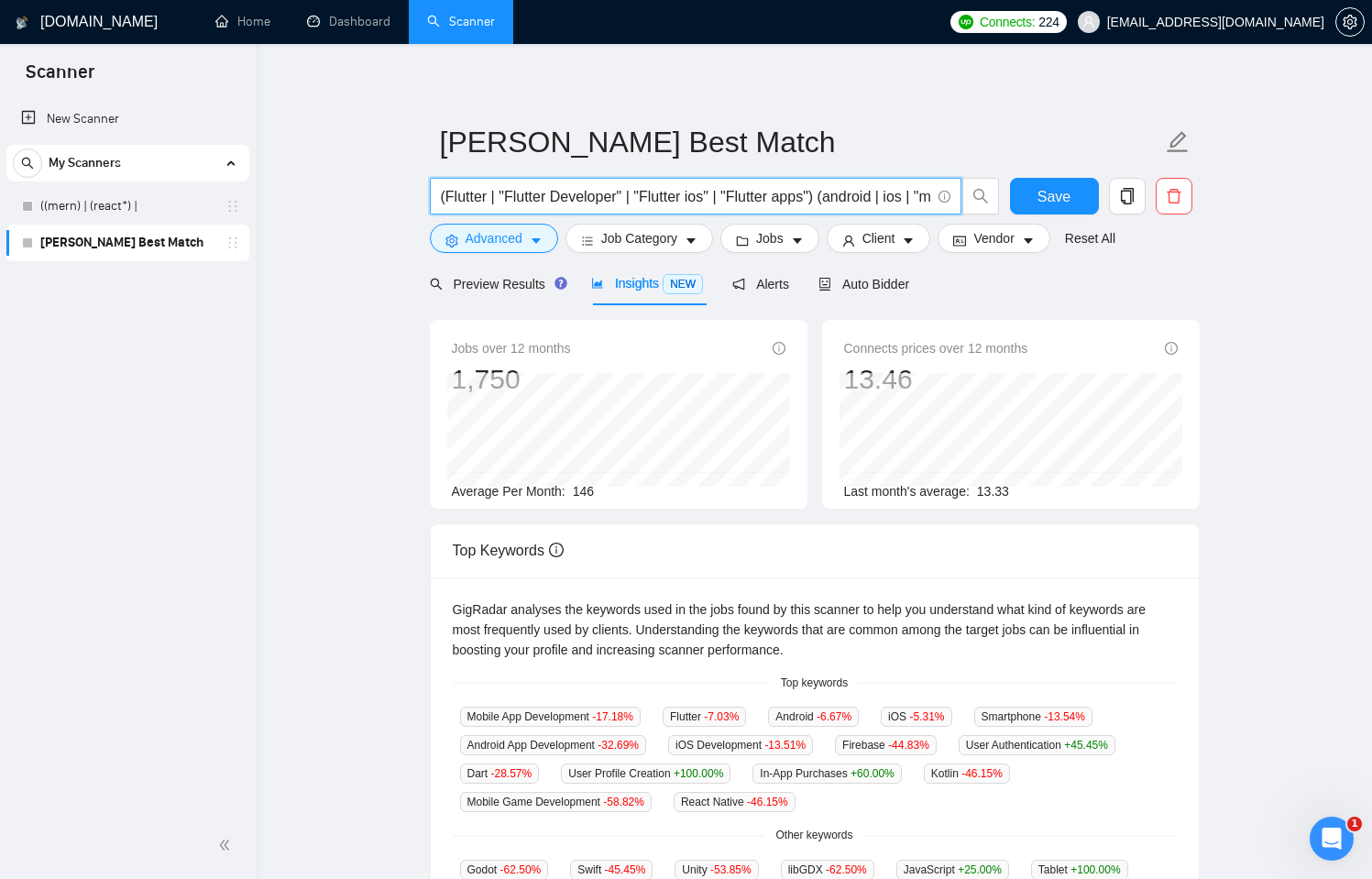
click at [643, 185] on input "(Flutter | "Flutter Developer" | "Flutter ios" | "Flutter apps") (android | ios…" at bounding box center [685, 196] width 490 height 23
paste input ""Flutter Developer" | "Flutter apps" | "Flutter ios") ("Android Application" | …"
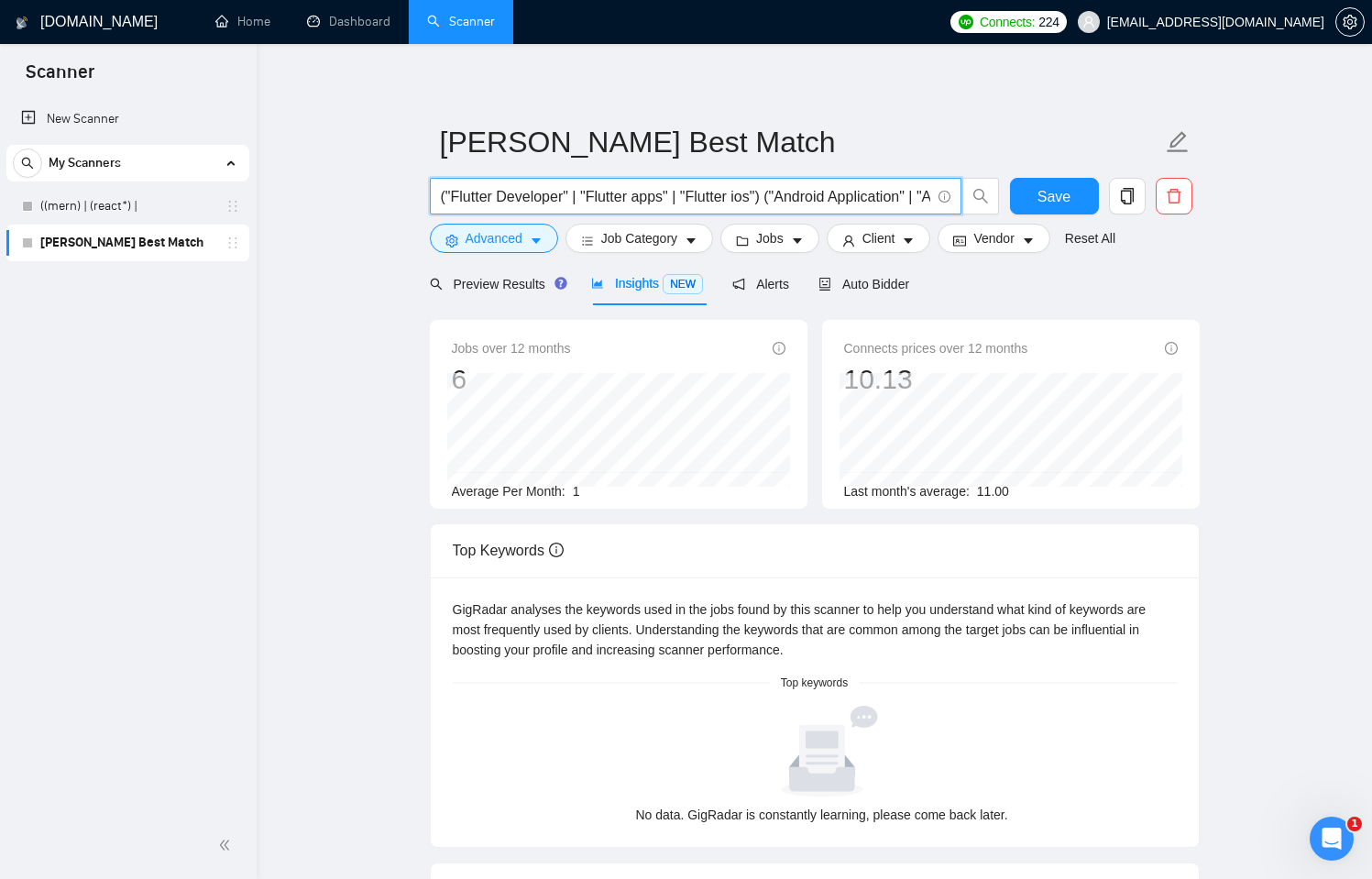
click at [630, 203] on input "("Flutter Developer" | "Flutter apps" | "Flutter ios") ("Android Application" |…" at bounding box center [685, 196] width 490 height 23
paste input ""Senior Flutter" | "Flutter Developer" | "Flutter apps" | "Android Application"…"
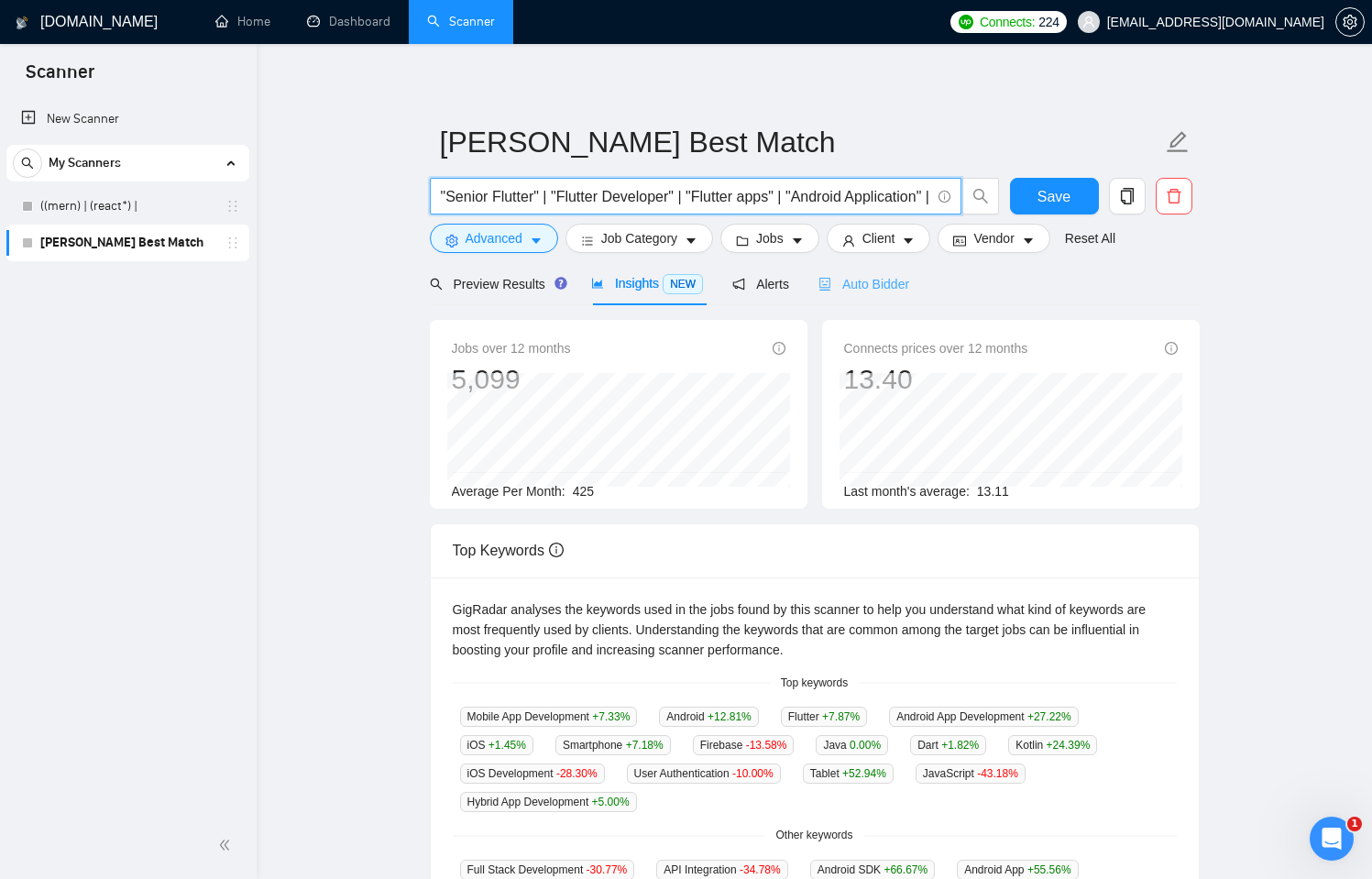
type input ""Senior Flutter" | "Flutter Developer" | "Flutter apps" | "Android Application"…"
click at [869, 288] on span "Auto Bidder" at bounding box center [864, 283] width 91 height 14
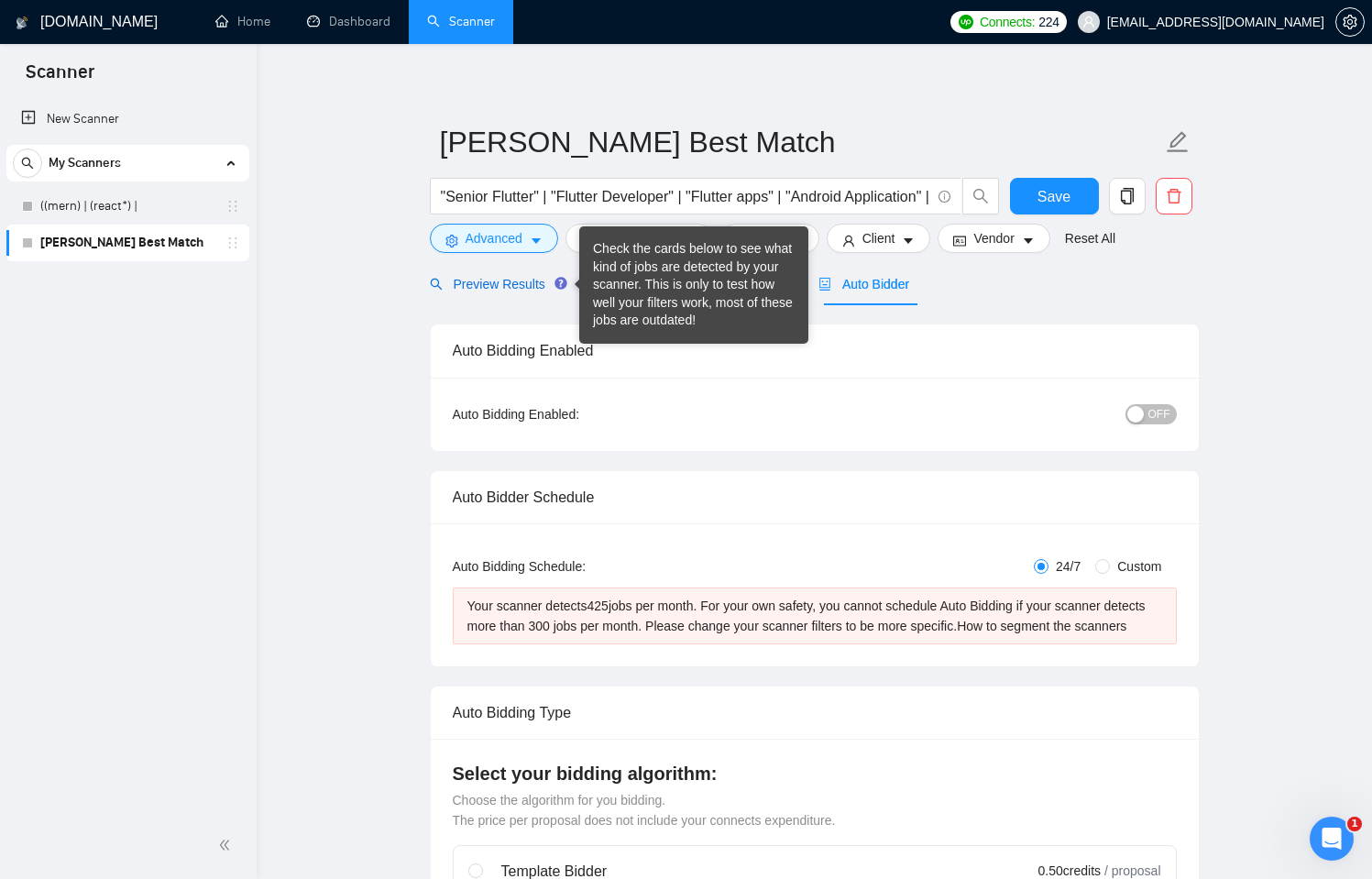
click at [479, 281] on span "Preview Results" at bounding box center [496, 283] width 132 height 14
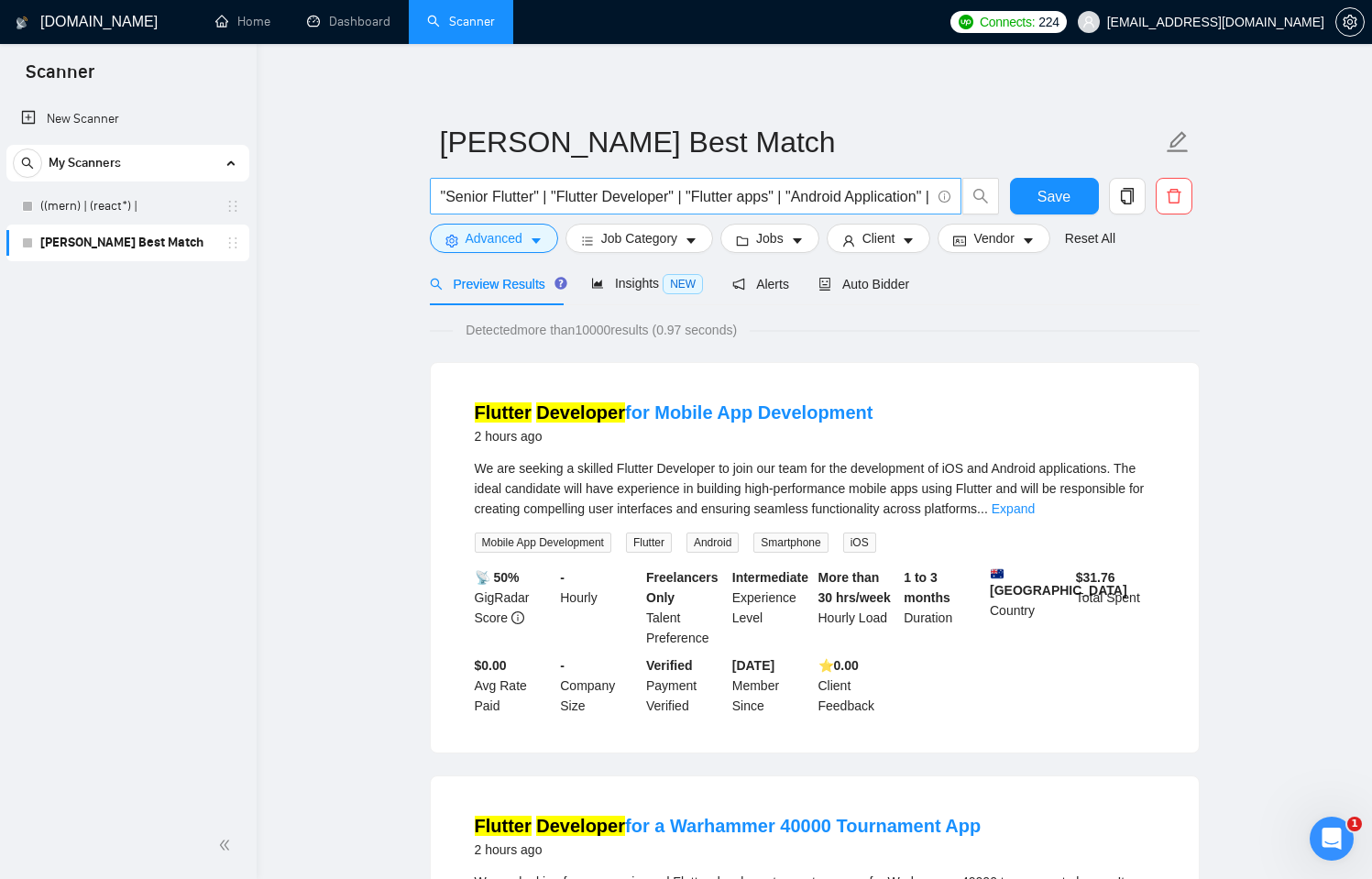
click at [850, 211] on span ""Senior Flutter" | "Flutter Developer" | "Flutter apps" | "Android Application"…" at bounding box center [695, 196] width 532 height 37
click at [856, 204] on input ""Senior Flutter" | "Flutter Developer" | "Flutter apps" | "Android Application"…" at bounding box center [685, 196] width 490 height 23
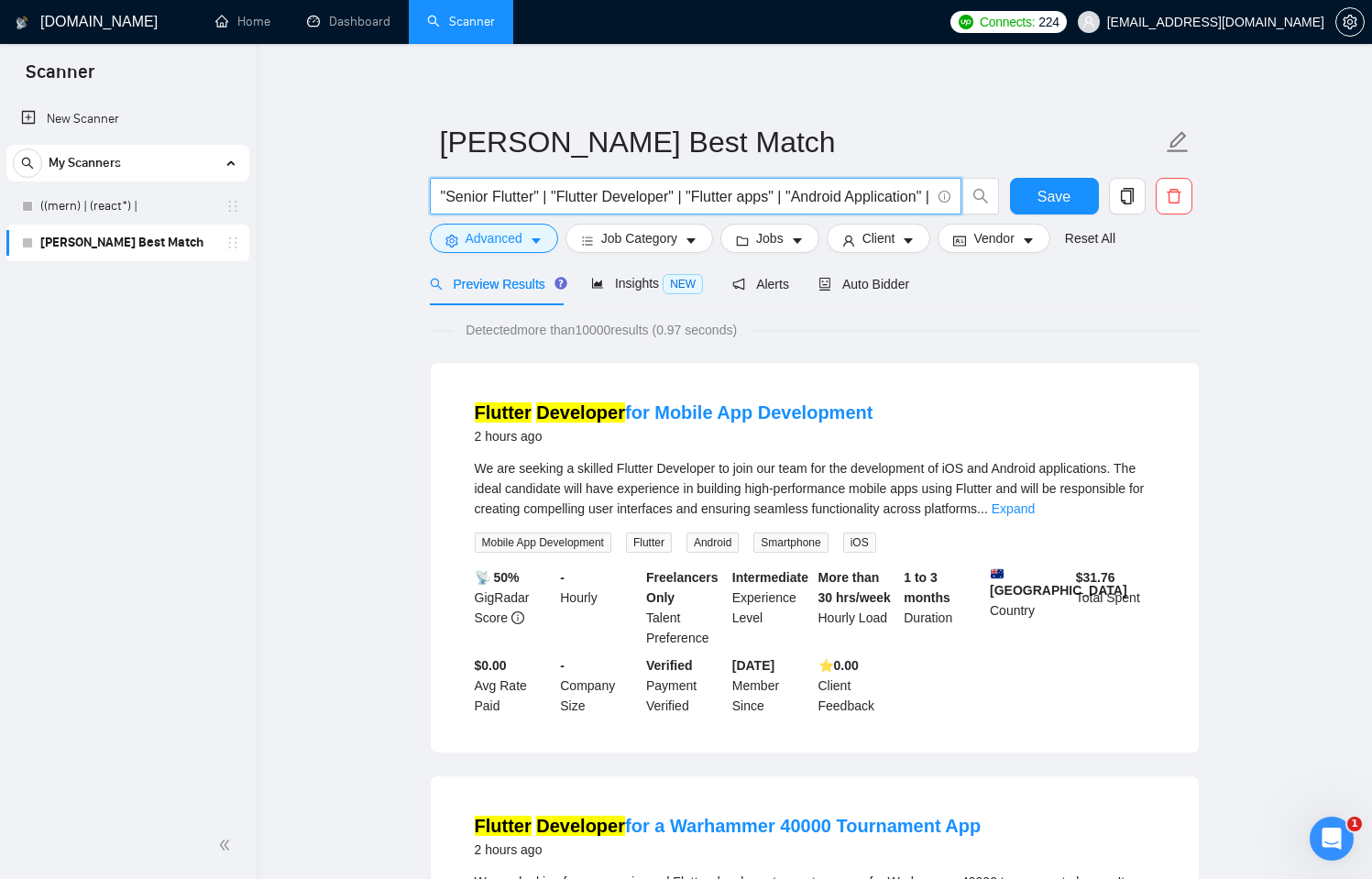
paste input "("Flutter Developer" | "Flutter apps" | "Flutter ios") ("Android Application" |…"
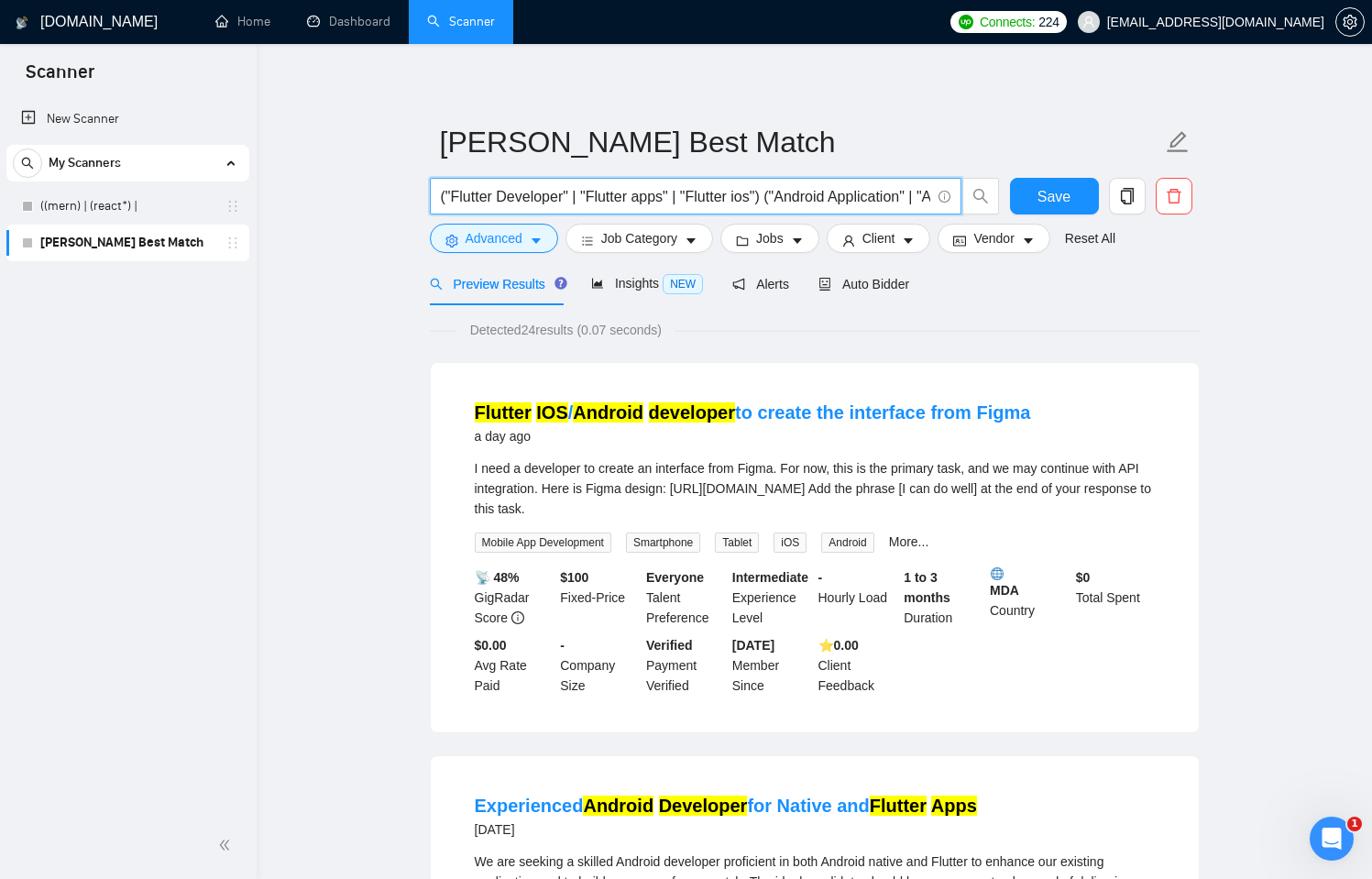
click at [753, 212] on span "("Flutter Developer" | "Flutter apps" | "Flutter ios") ("Android Application" |…" at bounding box center [695, 196] width 532 height 37
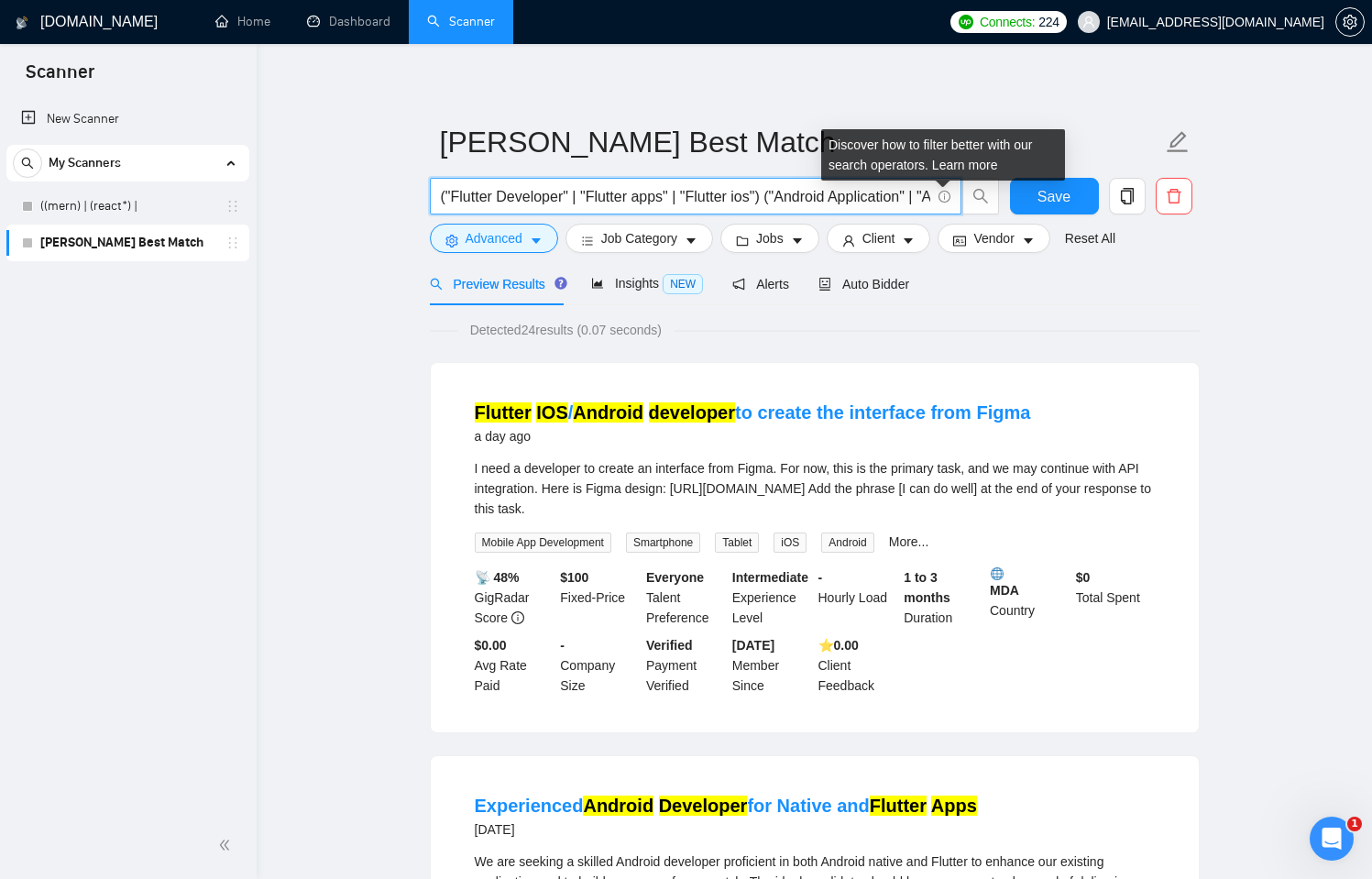
drag, startPoint x: 663, startPoint y: 201, endPoint x: 945, endPoint y: 194, distance: 282.1
click at [945, 194] on span "("Flutter Developer" | "Flutter apps" | "Flutter ios") ("Android Application" |…" at bounding box center [695, 196] width 532 height 37
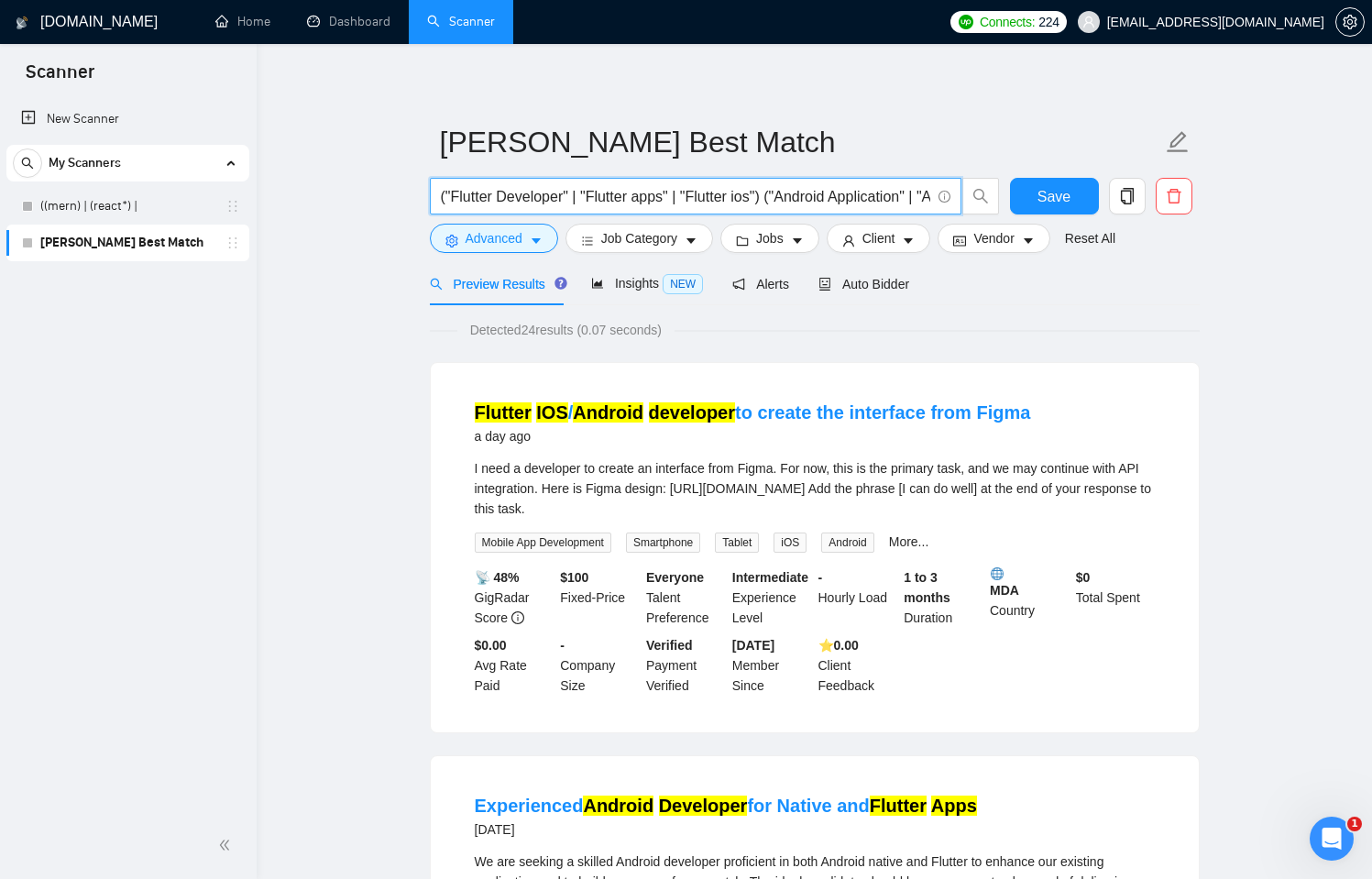
click at [930, 192] on span "("Flutter Developer" | "Flutter apps" | "Flutter ios") ("Android Application" |…" at bounding box center [695, 196] width 532 height 37
click at [930, 191] on input "("Flutter Developer" | "Flutter apps" | "Flutter ios") ("Android Application" |…" at bounding box center [685, 196] width 490 height 23
click at [924, 195] on input "("Flutter Developer" | "Flutter apps" | "Flutter ios") ("Android Application" |…" at bounding box center [685, 196] width 490 height 23
click at [930, 192] on span "("Flutter Developer" | "Flutter apps" | "Flutter ios") ("Android Application" |…" at bounding box center [695, 196] width 532 height 37
click at [934, 192] on span at bounding box center [942, 196] width 16 height 23
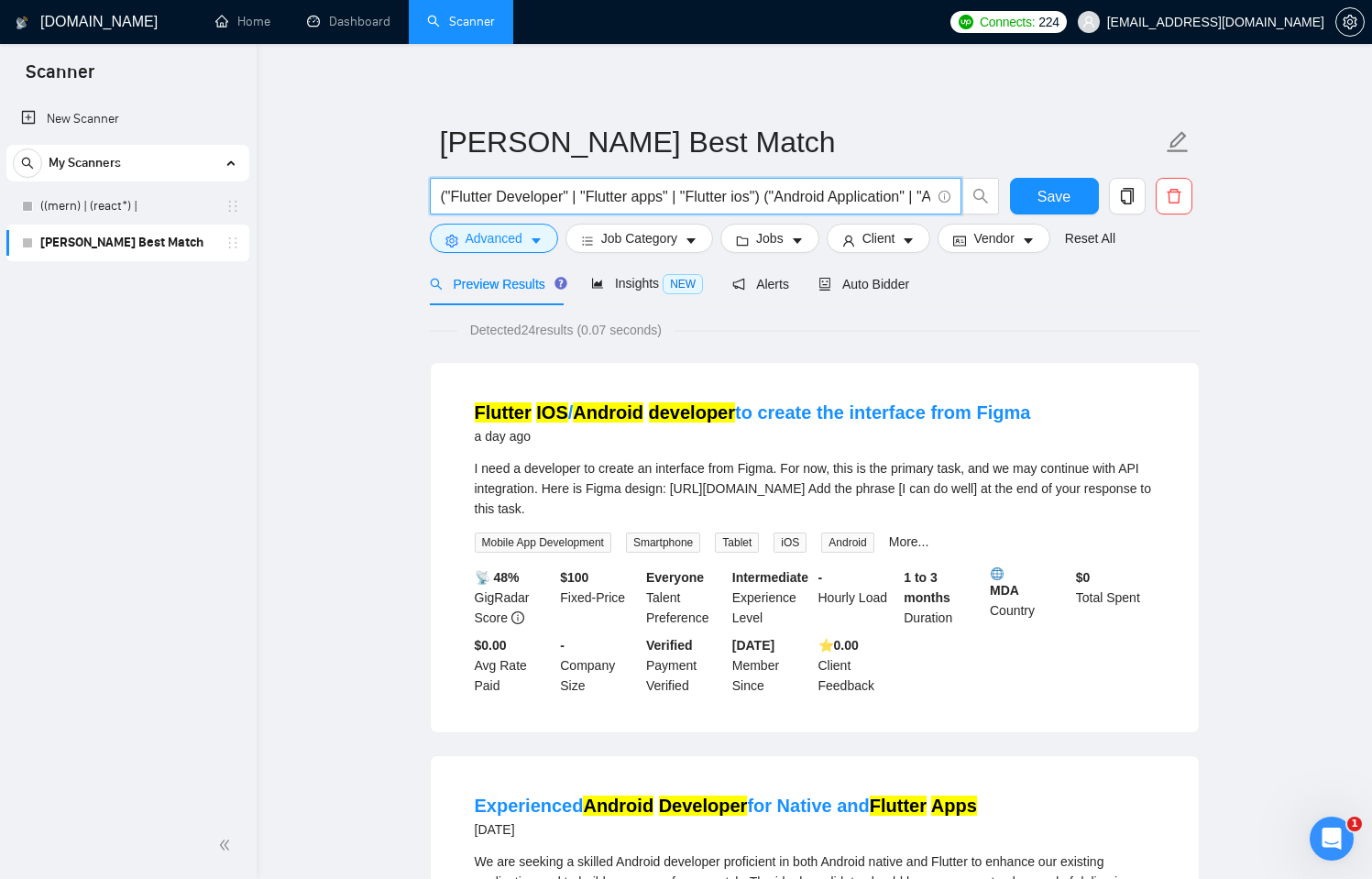
click at [916, 192] on input "("Flutter Developer" | "Flutter apps" | "Flutter ios") ("Android Application" |…" at bounding box center [685, 196] width 490 height 23
click at [761, 179] on span "("Flutter Developer" | "Flutter apps" | "Flutter ios") ("Android Application" |…" at bounding box center [695, 196] width 532 height 37
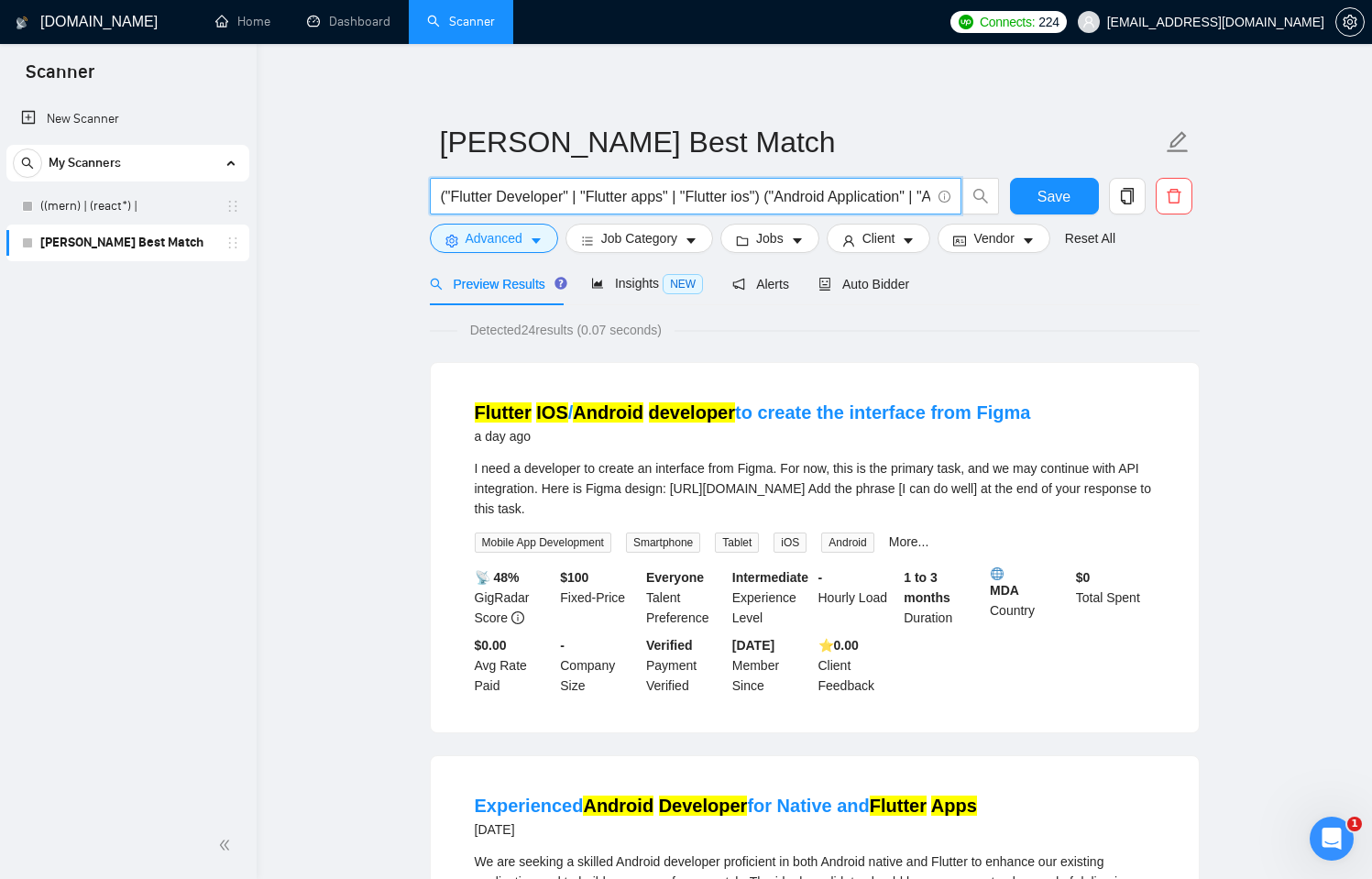
click at [761, 179] on span "("Flutter Developer" | "Flutter apps" | "Flutter ios") ("Android Application" |…" at bounding box center [695, 196] width 532 height 37
paste input "(Firebase | "Firebase integration" | "Firebase authentication")"
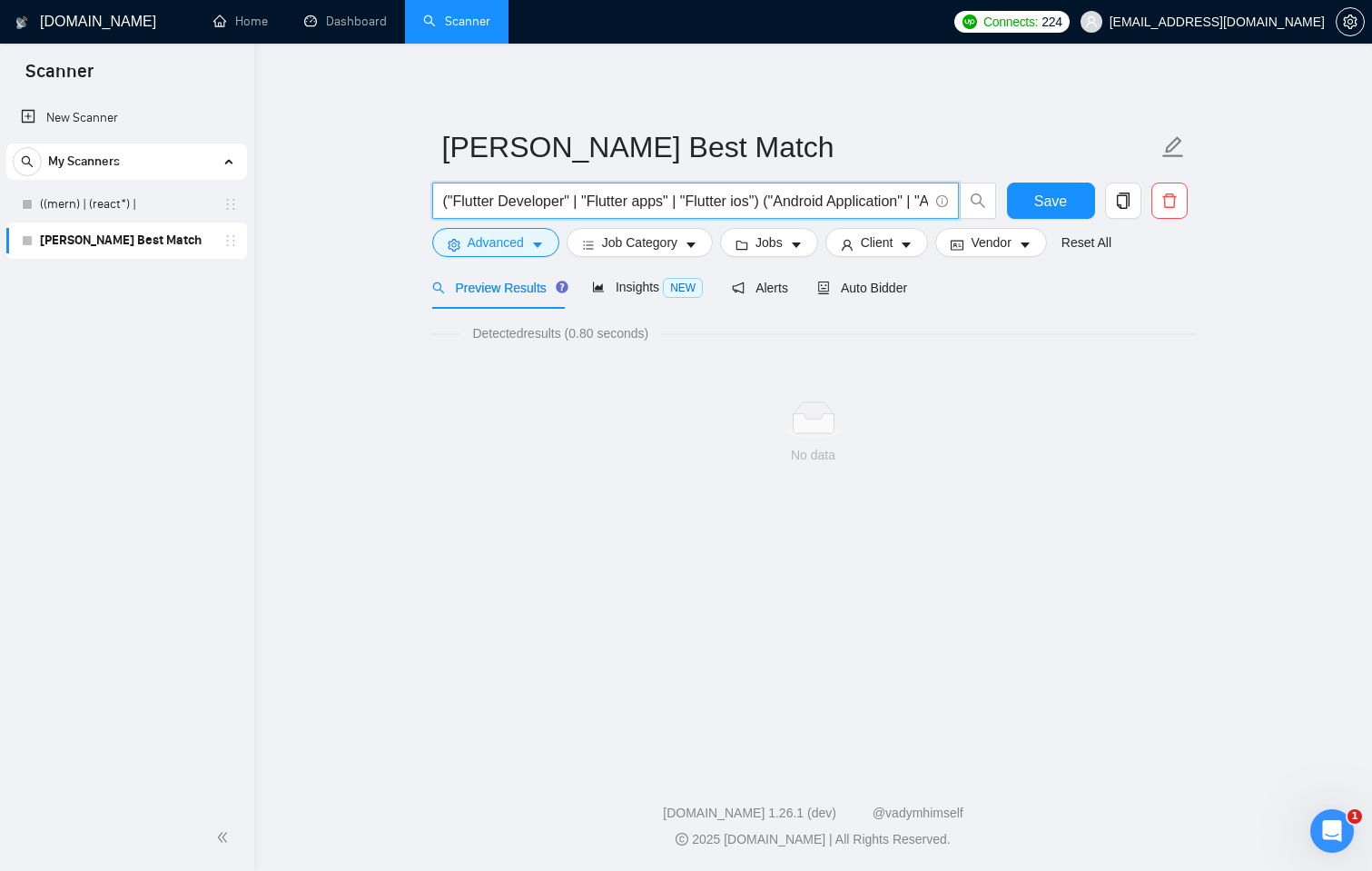
click at [569, 207] on input "("Flutter Developer" | "Flutter apps" | "Flutter ios") ("Android Application" |…" at bounding box center [685, 201] width 485 height 23
click at [527, 197] on input "("Flutter Developer" | "Flutter apps" | "Flutter ios") ("Android Application" |…" at bounding box center [685, 201] width 485 height 23
drag, startPoint x: 744, startPoint y: 199, endPoint x: 921, endPoint y: 200, distance: 177.0
click at [921, 200] on input "("Flutter Developer" | "Flutter apps" | "Flutter ios") ("Android Application" |…" at bounding box center [685, 201] width 485 height 23
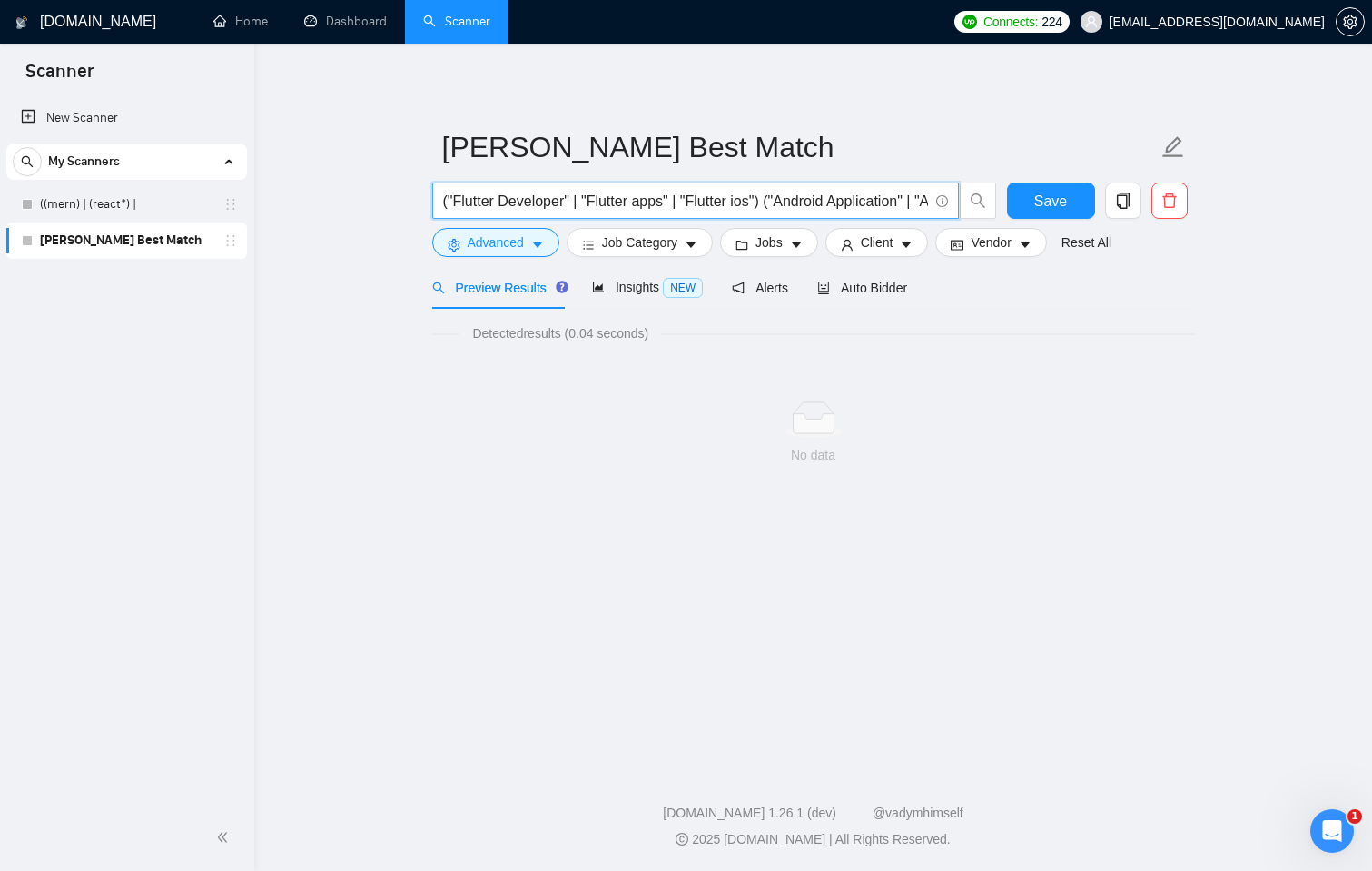
click at [853, 197] on input "("Flutter Developer" | "Flutter apps" | "Flutter ios") ("Android Application" |…" at bounding box center [685, 201] width 485 height 23
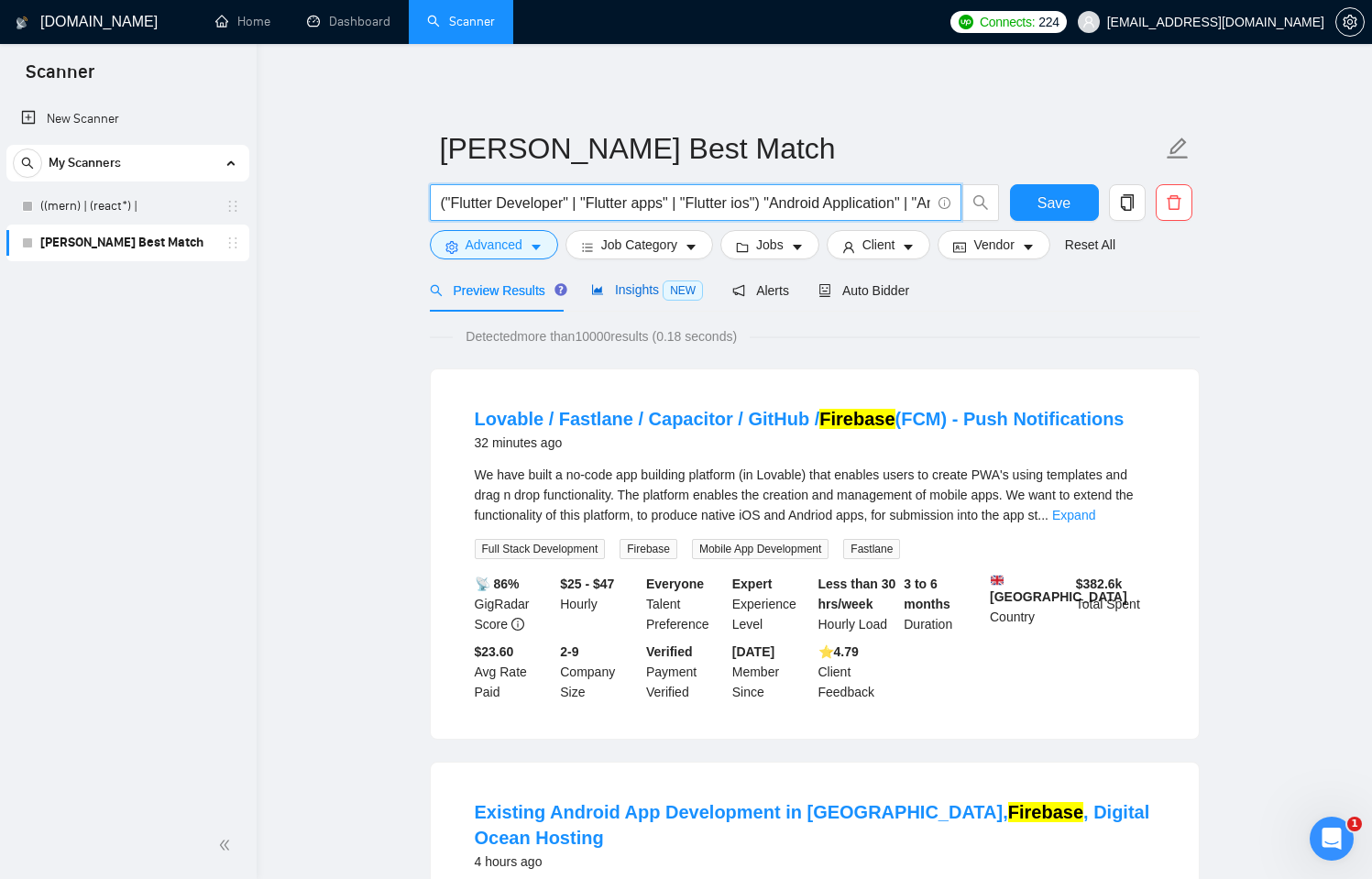
click at [629, 288] on span "Insights NEW" at bounding box center [647, 289] width 112 height 14
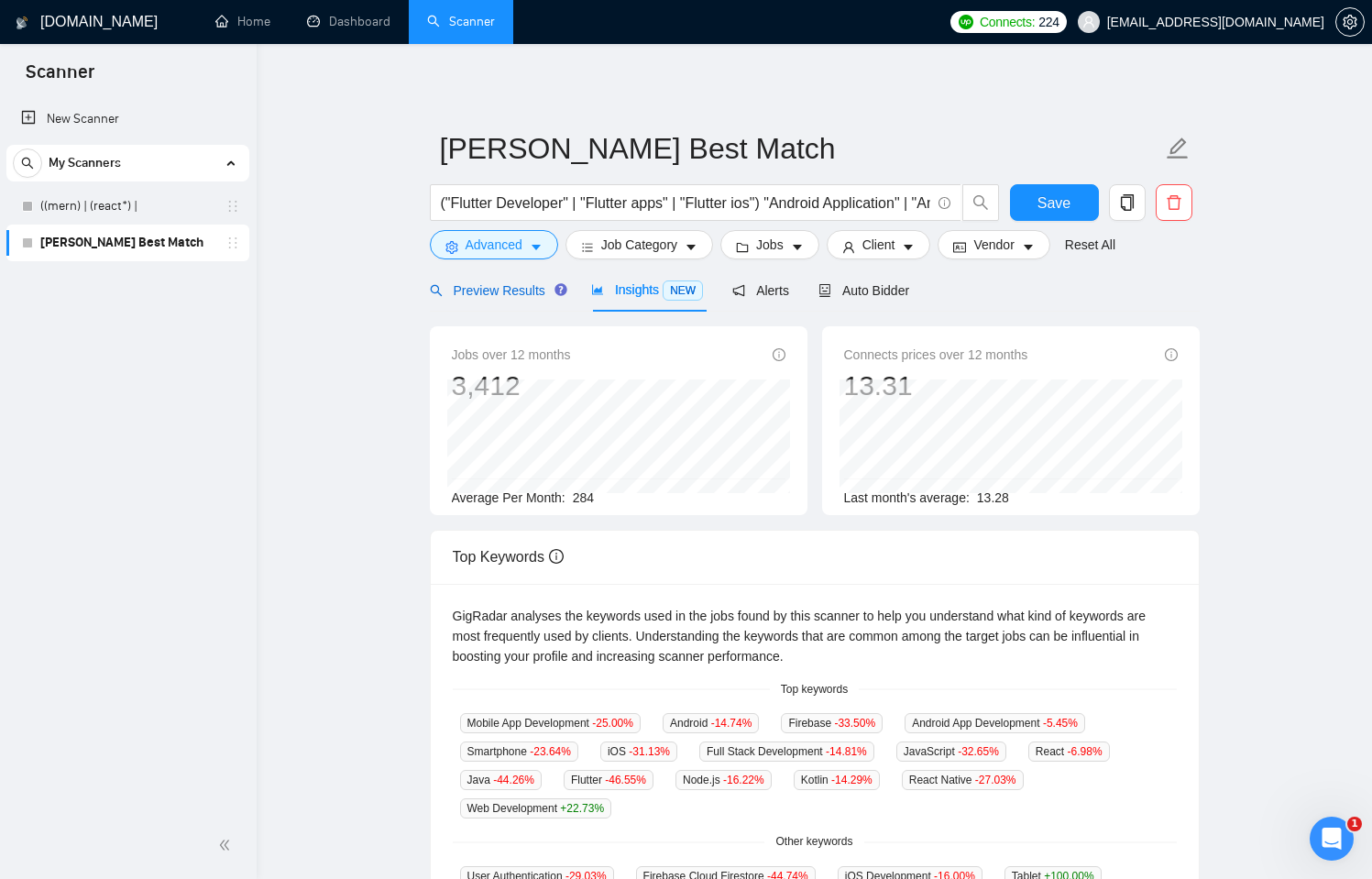
click at [544, 285] on span "Preview Results" at bounding box center [496, 290] width 132 height 14
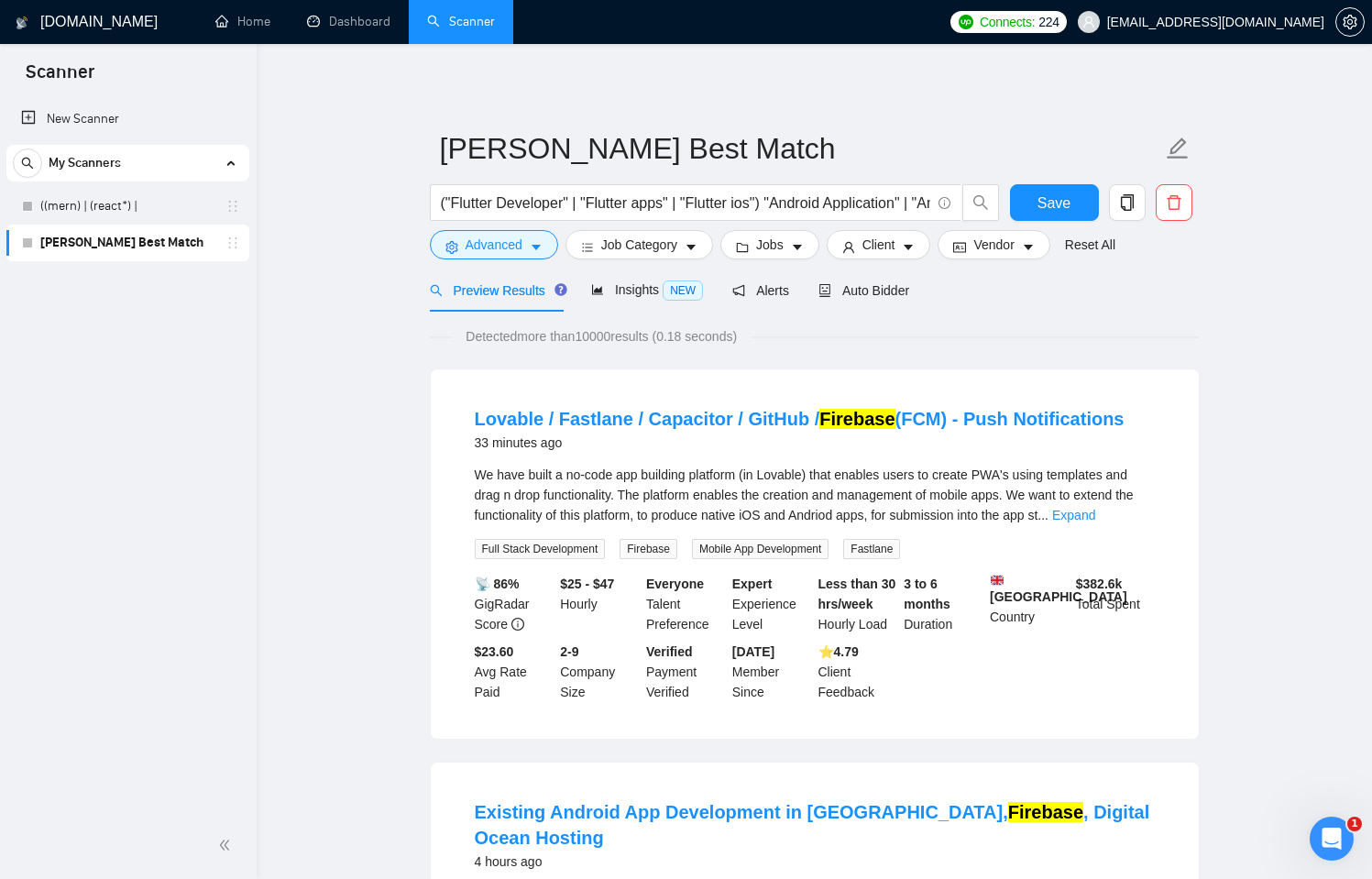
scroll to position [4, 0]
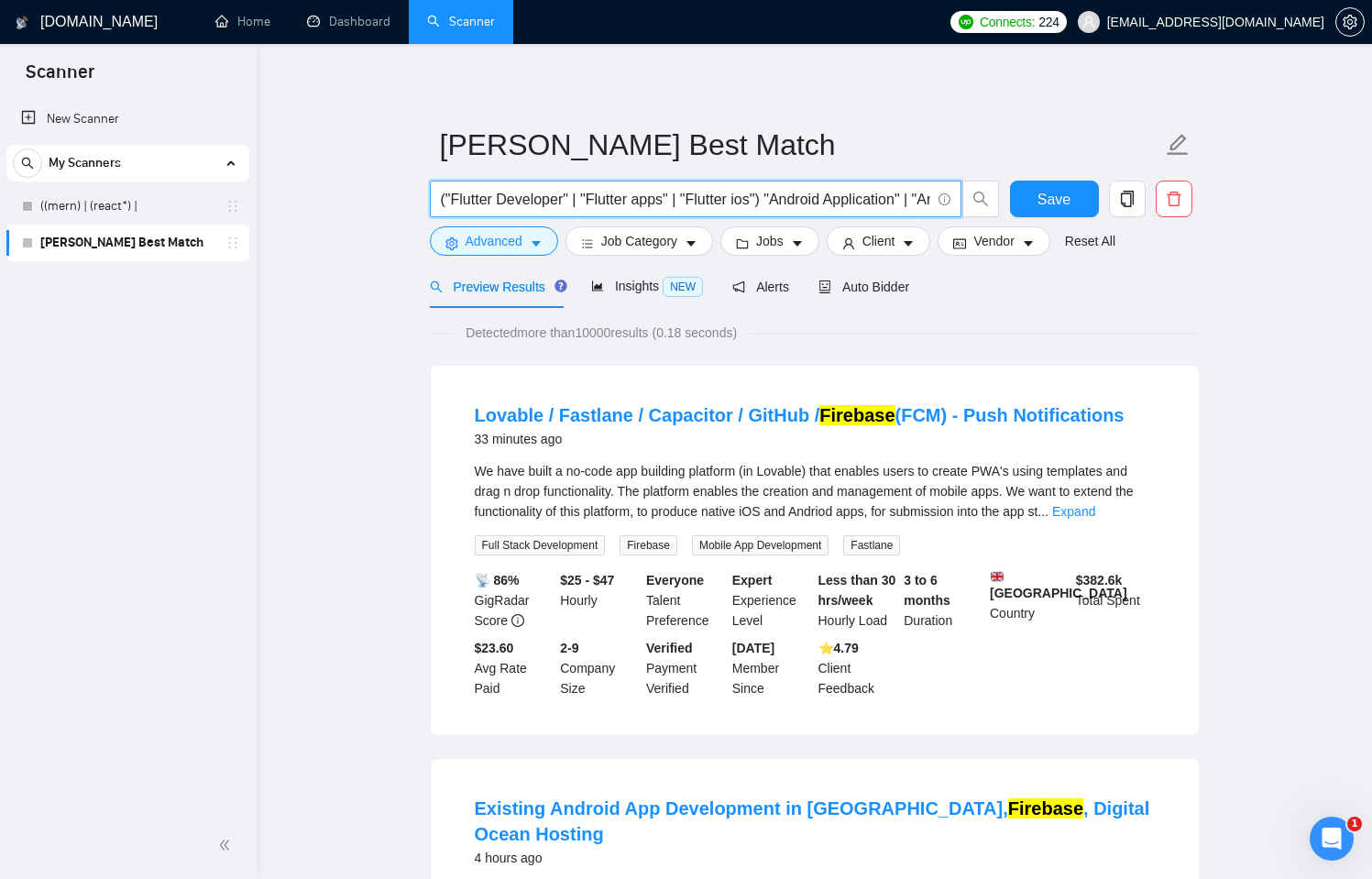
click at [445, 196] on input "("Flutter Developer" | "Flutter apps" | "Flutter ios") "Android Application" | …" at bounding box center [685, 199] width 490 height 23
drag, startPoint x: 442, startPoint y: 197, endPoint x: 777, endPoint y: 198, distance: 335.0
click at [777, 198] on input "("Flutter Developer" | "Flutter apps" | "Flutter ios") "Android Application" | …" at bounding box center [685, 199] width 490 height 23
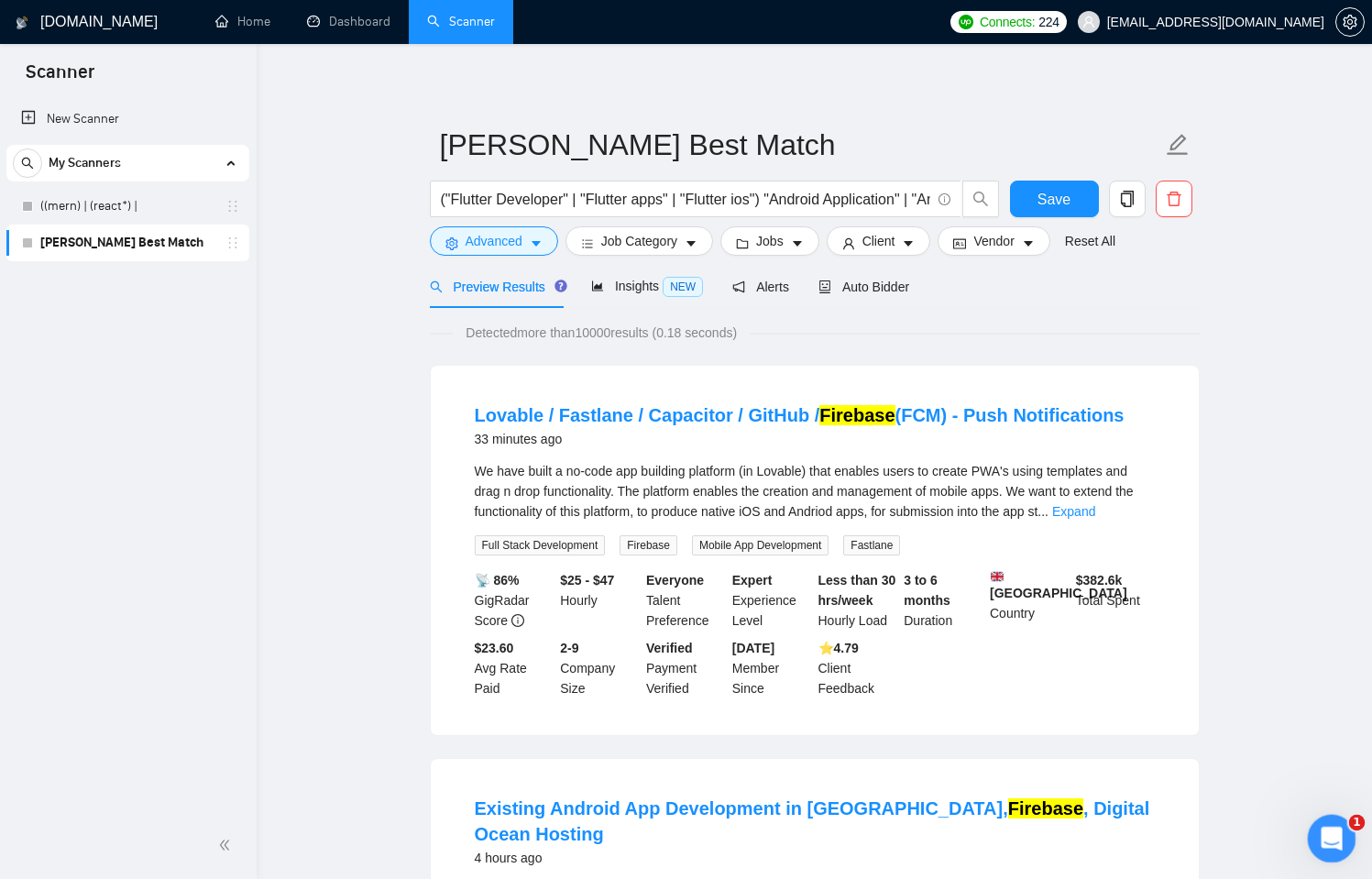
click at [1338, 837] on icon "Open Intercom Messenger" at bounding box center [1329, 836] width 30 height 30
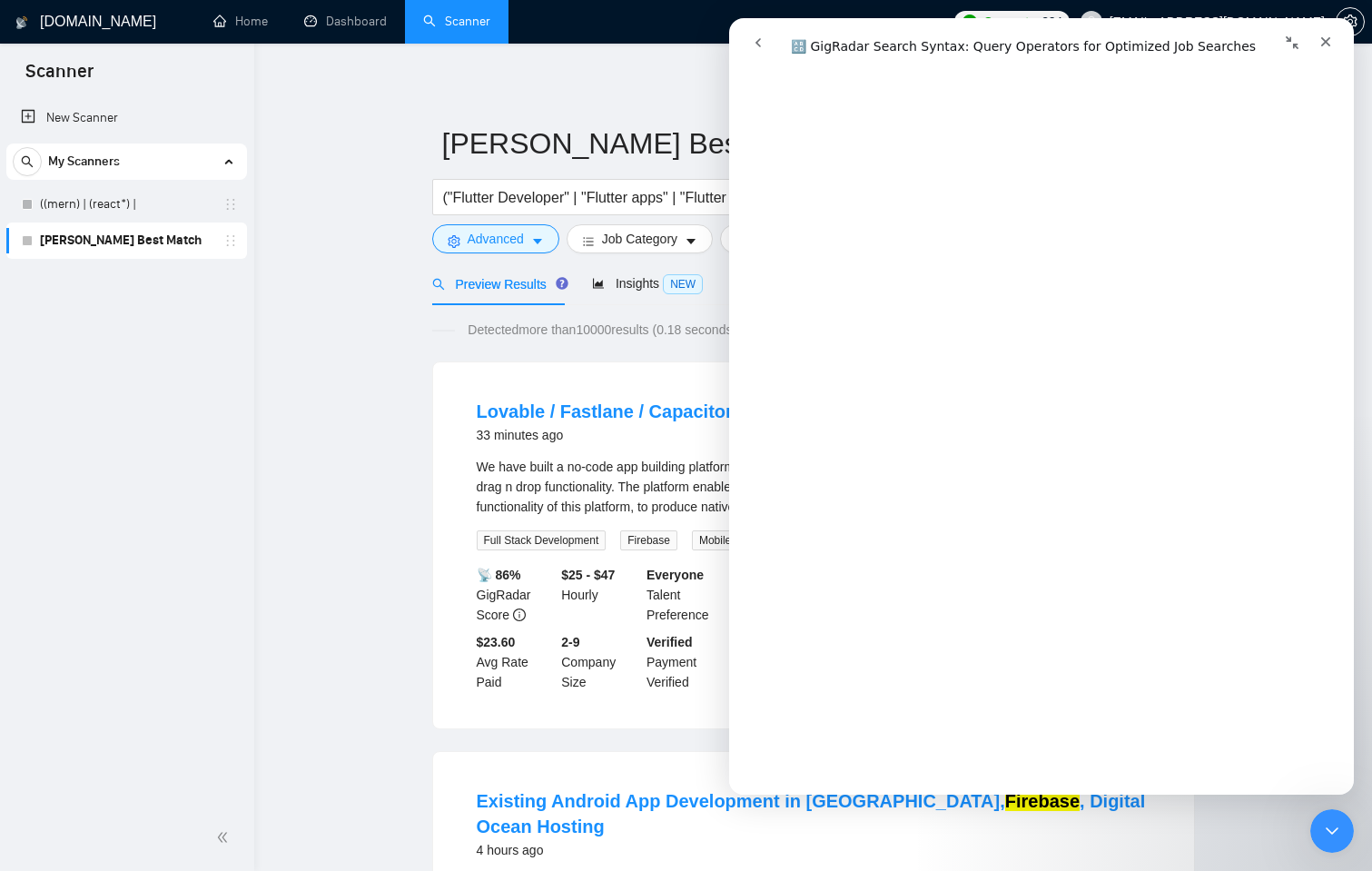
scroll to position [2864, 0]
click at [636, 201] on input "("Flutter Developer" | "Flutter apps" | "Flutter ios") "Android Application" | …" at bounding box center [685, 197] width 485 height 23
click at [757, 34] on button "go back" at bounding box center [757, 42] width 35 height 35
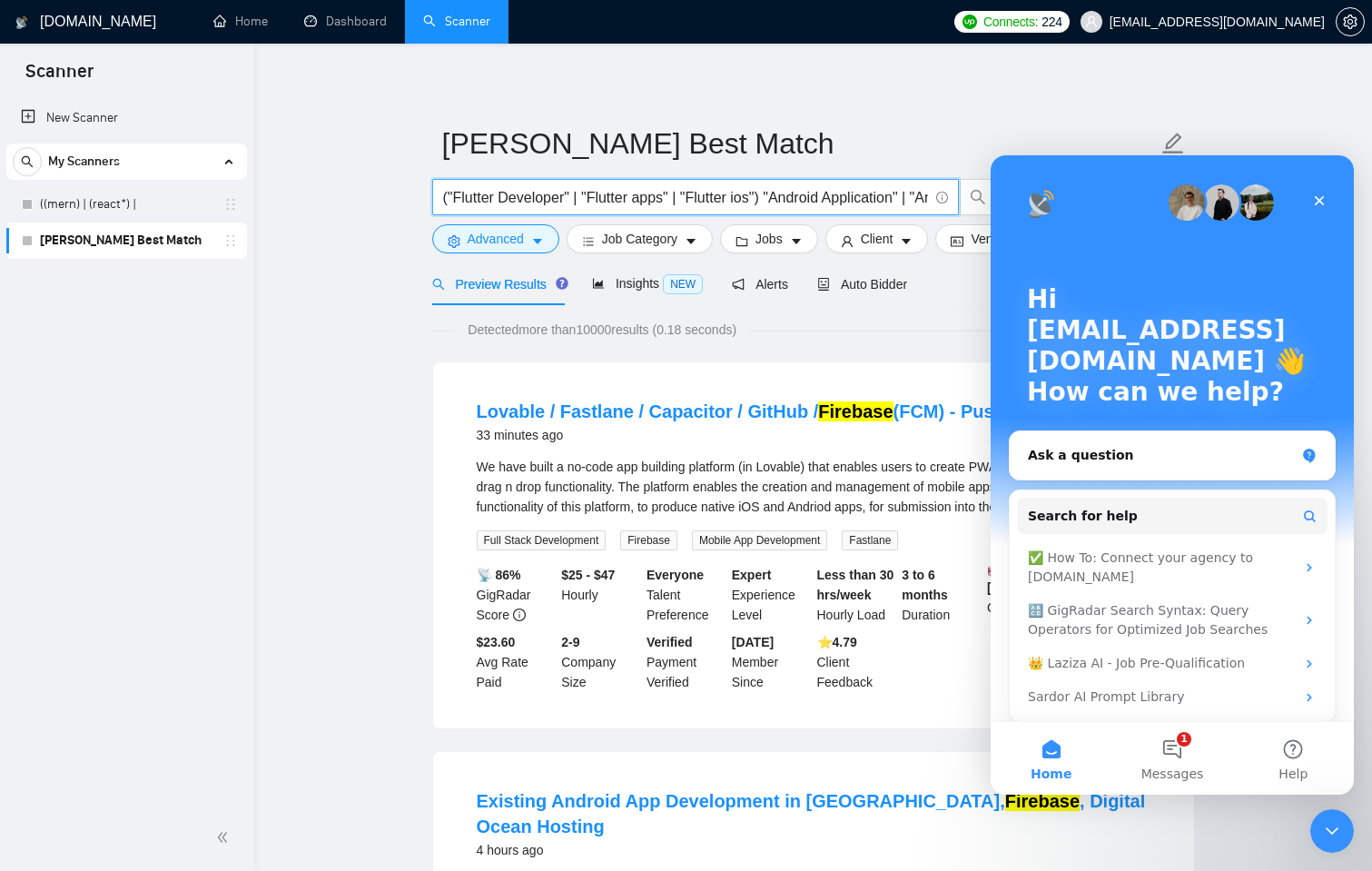
click at [846, 196] on input "("Flutter Developer" | "Flutter apps" | "Flutter ios") "Android Application" | …" at bounding box center [685, 197] width 485 height 23
click at [867, 196] on input "("Flutter Developer" | "Flutter apps" | "Flutter ios") "Android Application" | …" at bounding box center [685, 197] width 485 height 23
click at [718, 204] on input "("Flutter Developer" | "Flutter apps" | "Flutter ios") "Android Application" | …" at bounding box center [685, 197] width 485 height 23
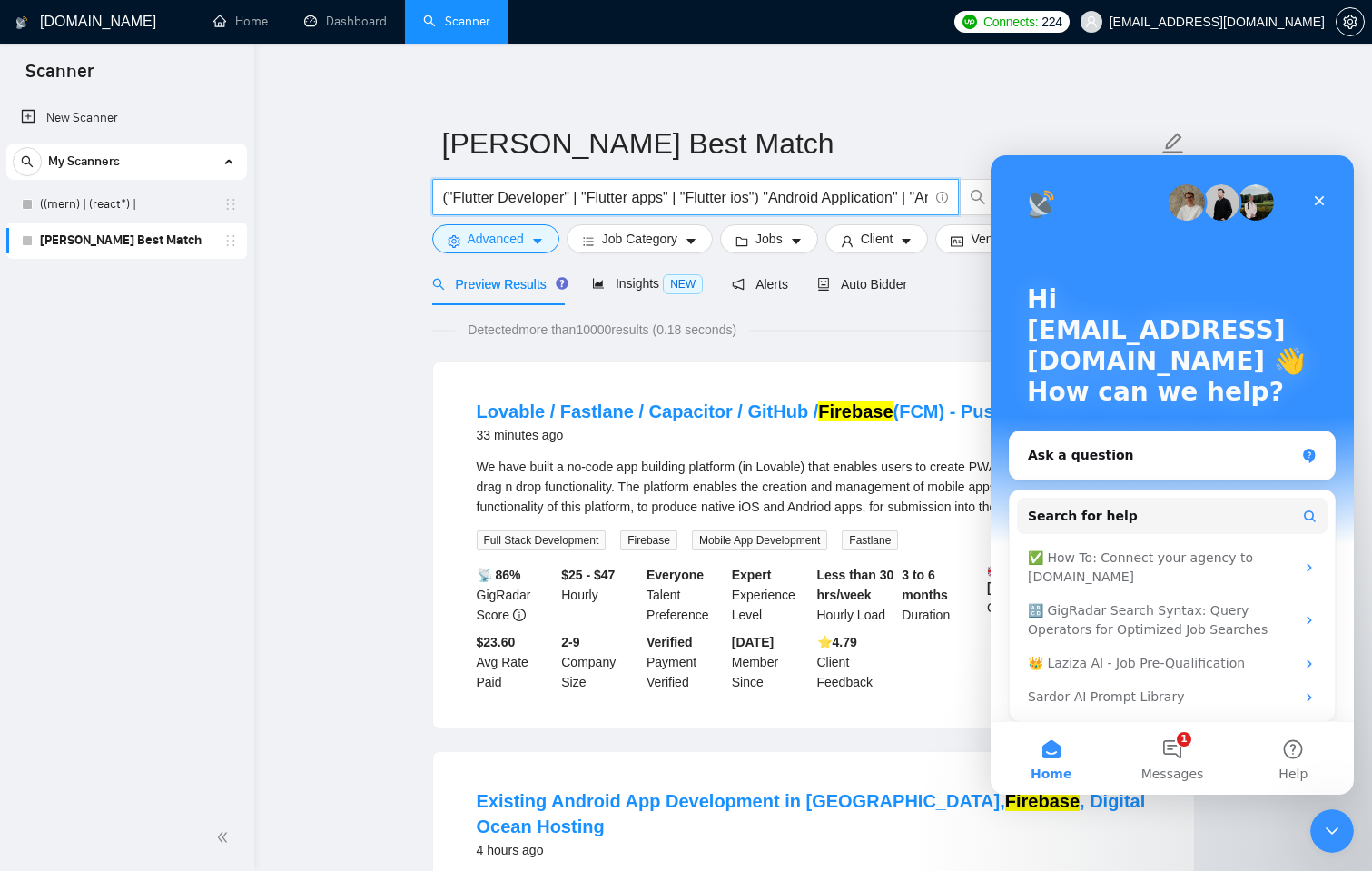
click at [718, 204] on input "("Flutter Developer" | "Flutter apps" | "Flutter ios") "Android Application" | …" at bounding box center [685, 197] width 485 height 23
click at [733, 204] on input "("Flutter Developer" | "Flutter apps" | "Flutter ios") "Android Application" | …" at bounding box center [685, 197] width 485 height 23
click at [739, 201] on input "("Flutter Developer" | "Flutter apps" | "Flutter ios") "Android Application" | …" at bounding box center [685, 197] width 485 height 23
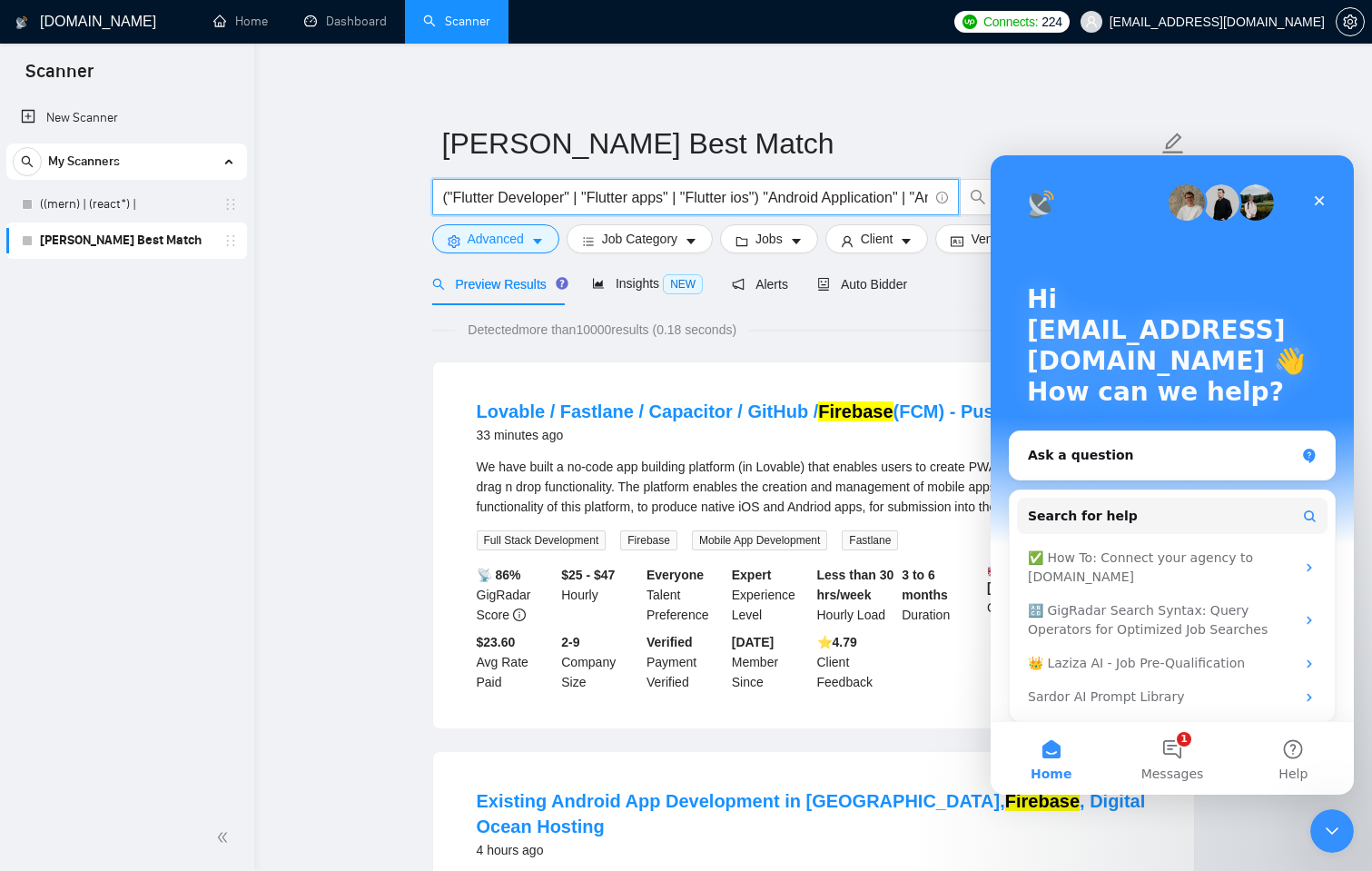
click at [740, 201] on input "("Flutter Developer" | "Flutter apps" | "Flutter ios") "Android Application" | …" at bounding box center [685, 197] width 485 height 23
click at [902, 206] on input "("Flutter Developer" | "Flutter apps" | "Flutter ios") "Android Application" | …" at bounding box center [685, 197] width 485 height 23
click at [633, 294] on div "Insights NEW" at bounding box center [648, 283] width 111 height 21
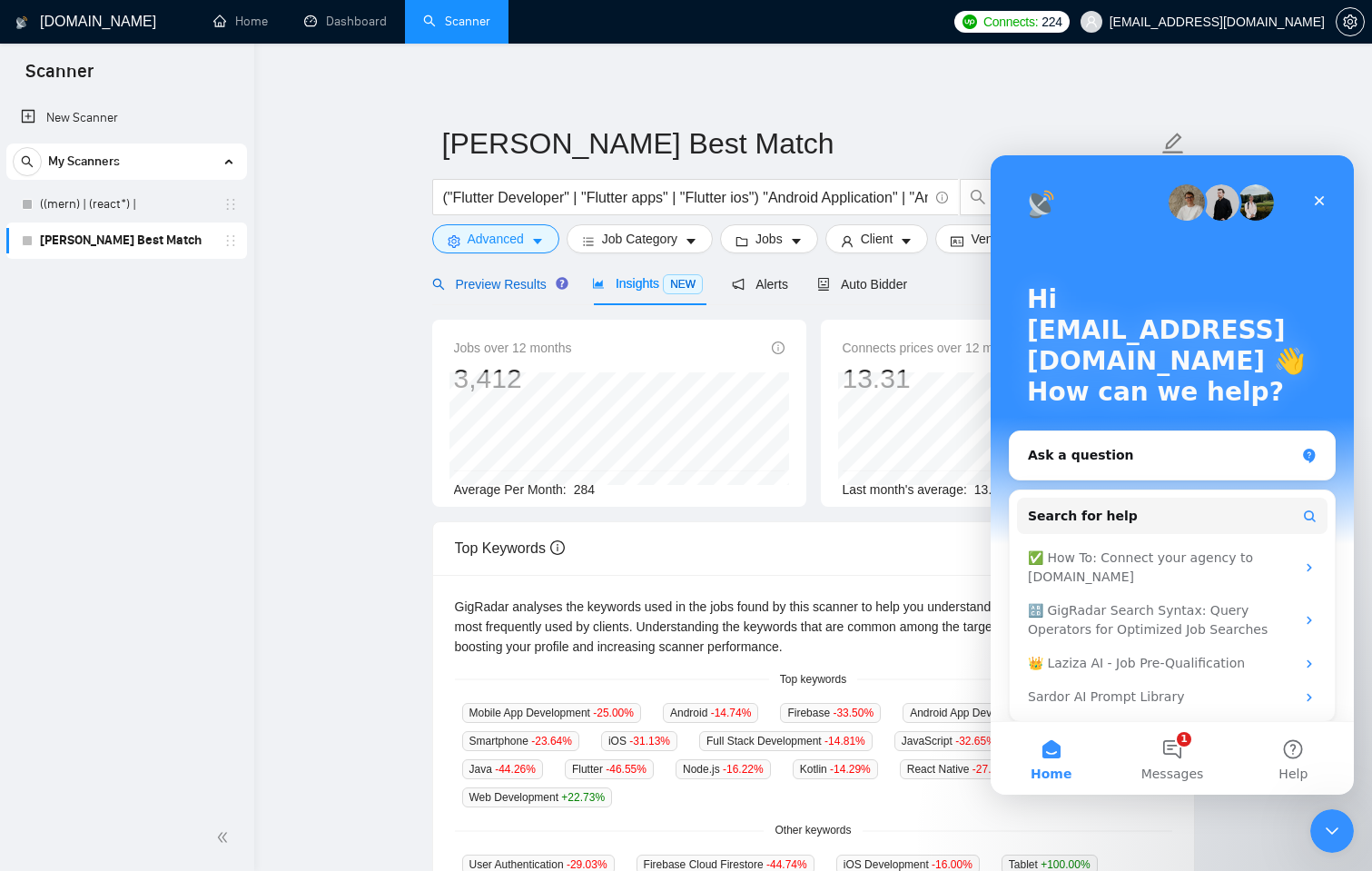
click at [519, 283] on span "Preview Results" at bounding box center [497, 283] width 130 height 14
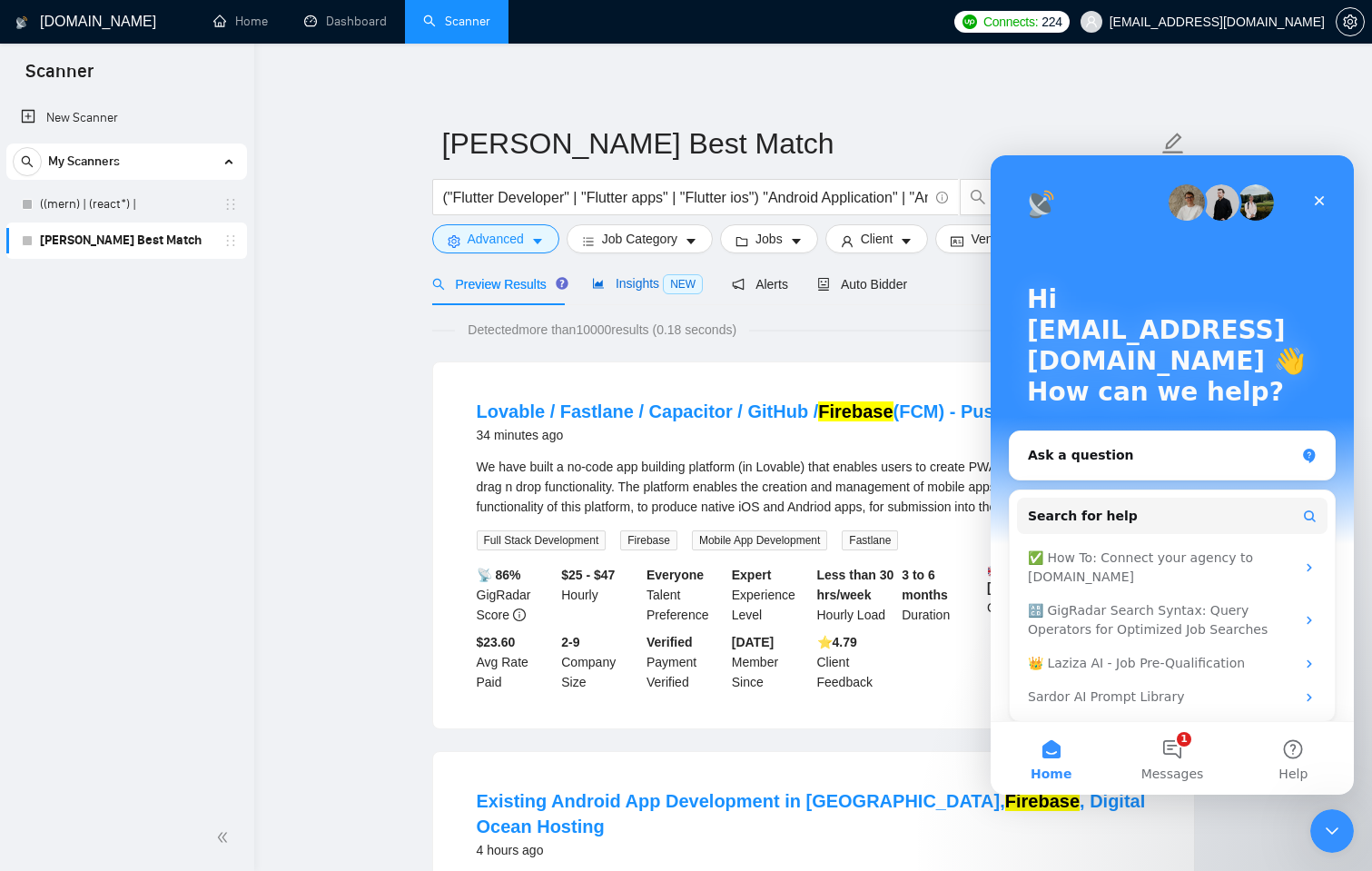
click at [633, 292] on div "Insights NEW" at bounding box center [648, 283] width 111 height 21
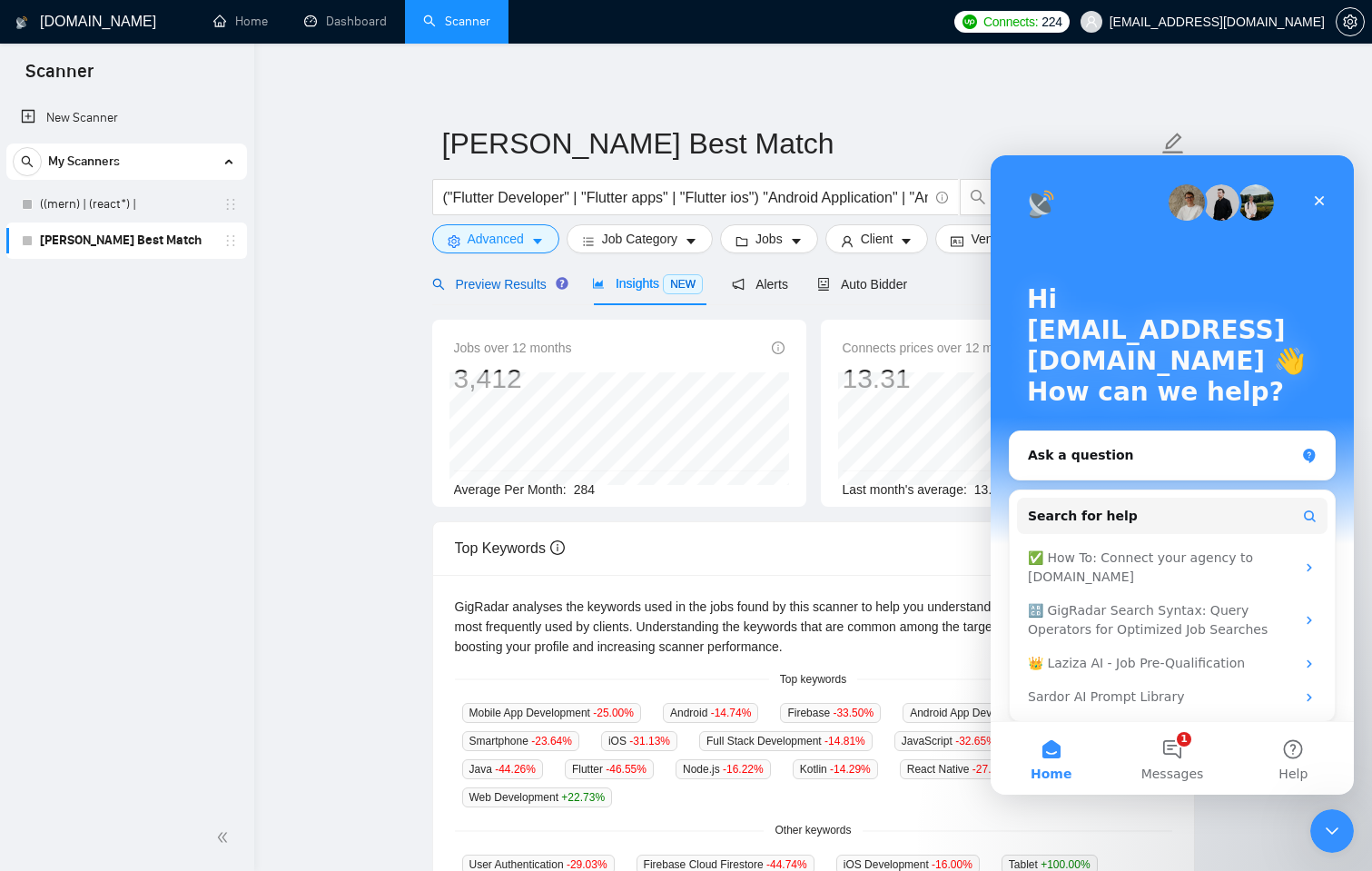
click at [521, 293] on div "Preview Results" at bounding box center [497, 283] width 130 height 20
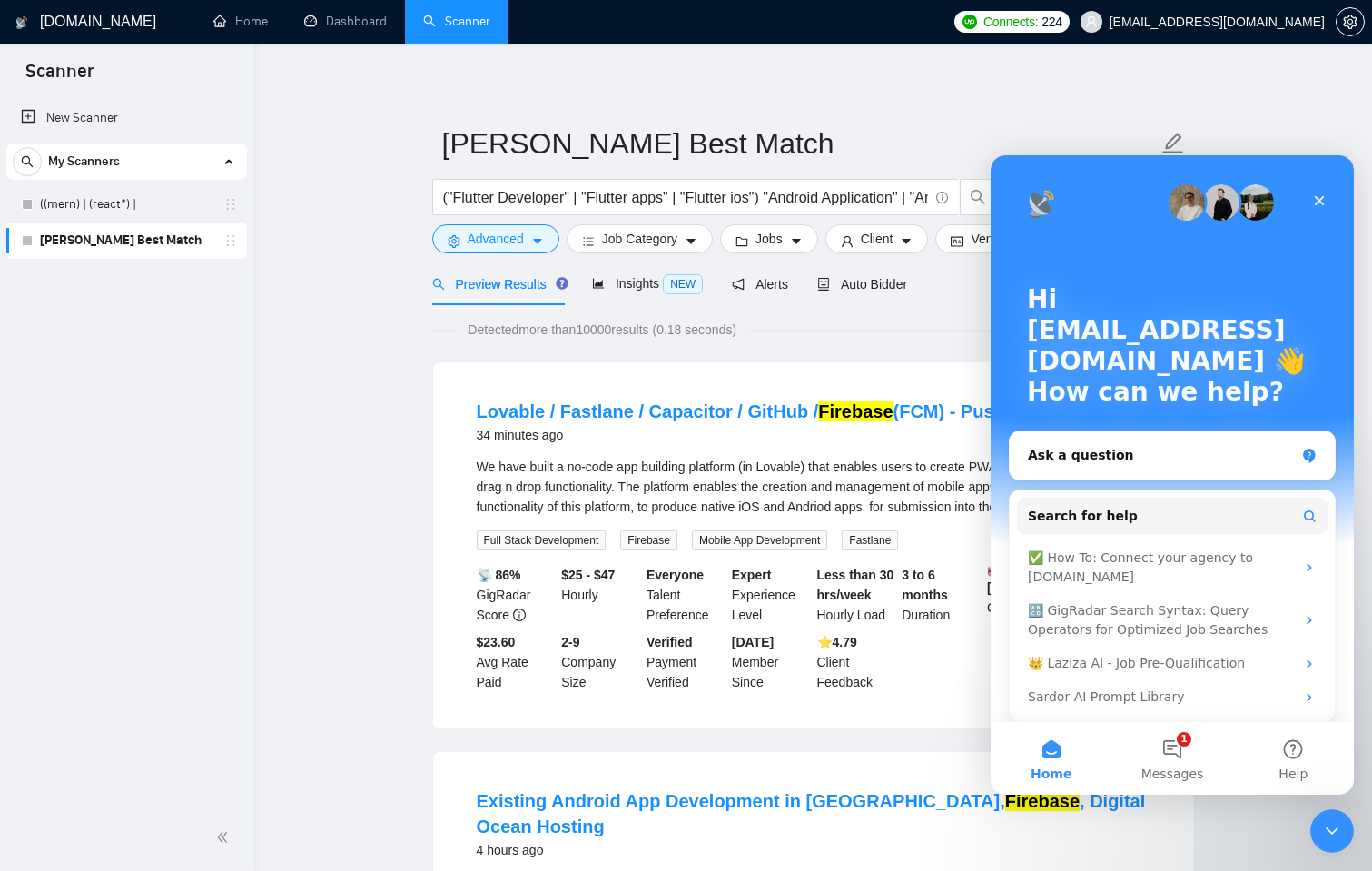
click at [1319, 192] on div "Close" at bounding box center [1319, 200] width 33 height 33
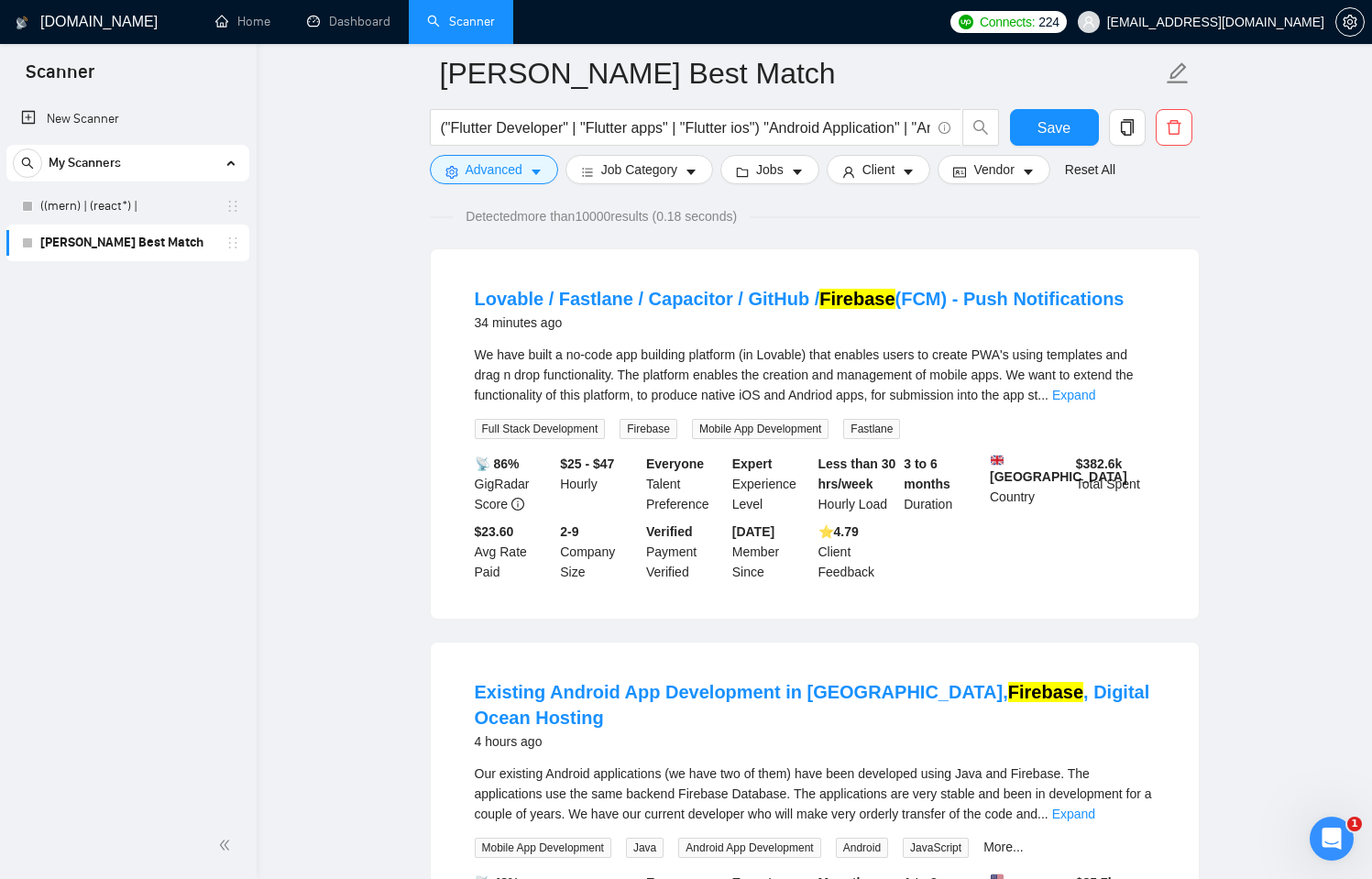
scroll to position [132, 0]
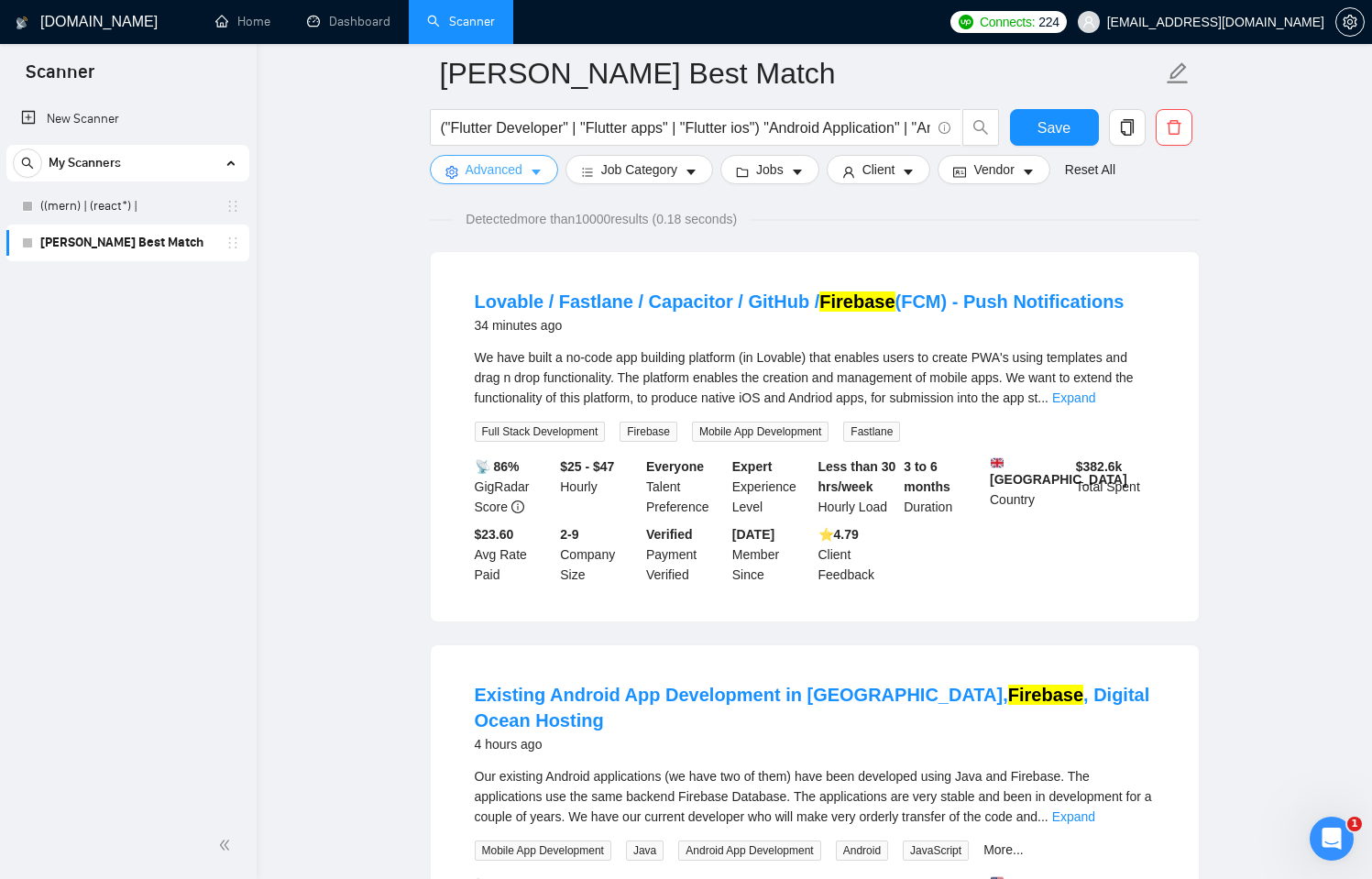
click at [514, 160] on span "Advanced" at bounding box center [494, 169] width 57 height 20
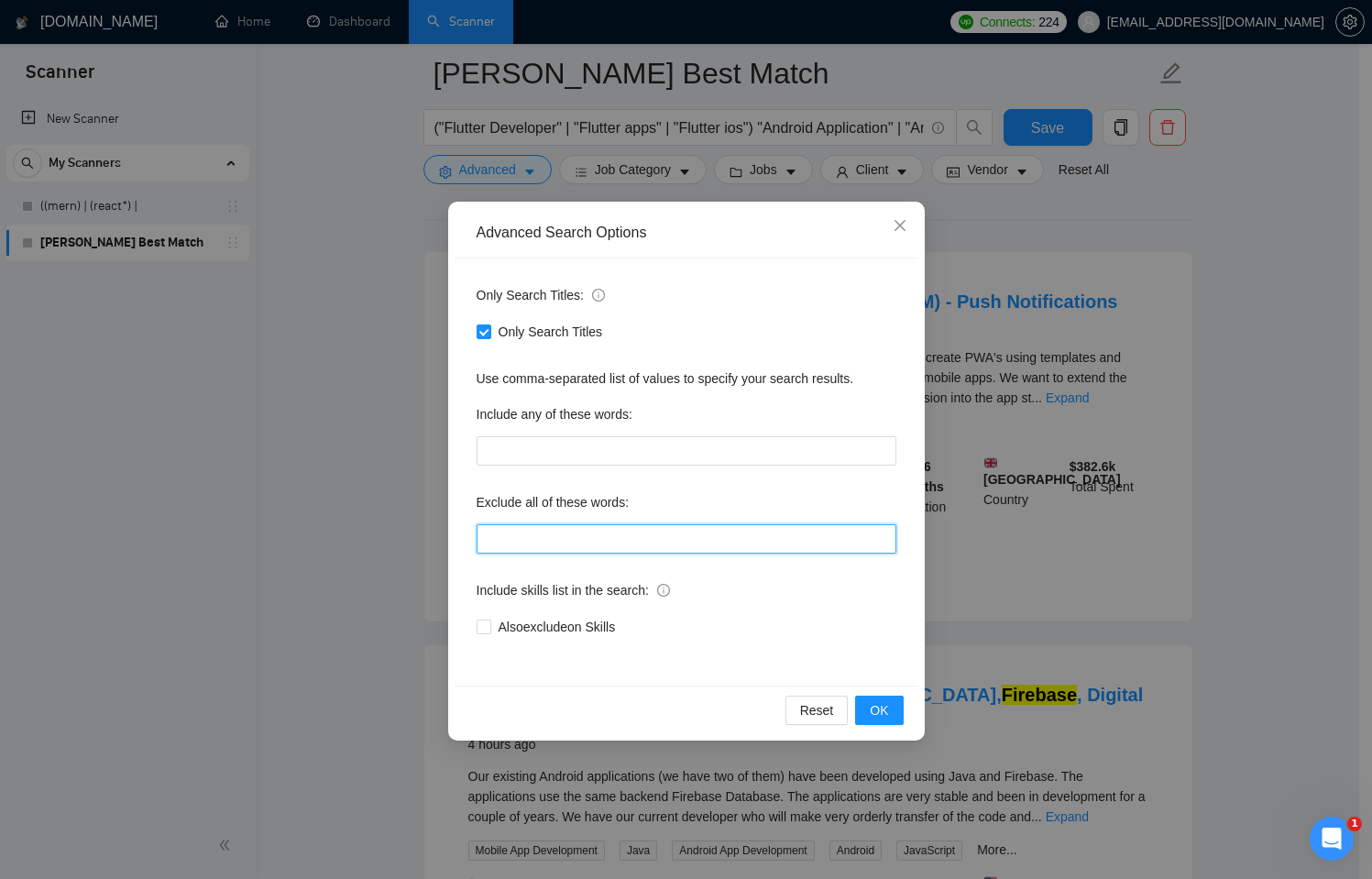
click at [514, 545] on input "text" at bounding box center [686, 538] width 420 height 29
click at [900, 229] on icon "close" at bounding box center [899, 224] width 14 height 14
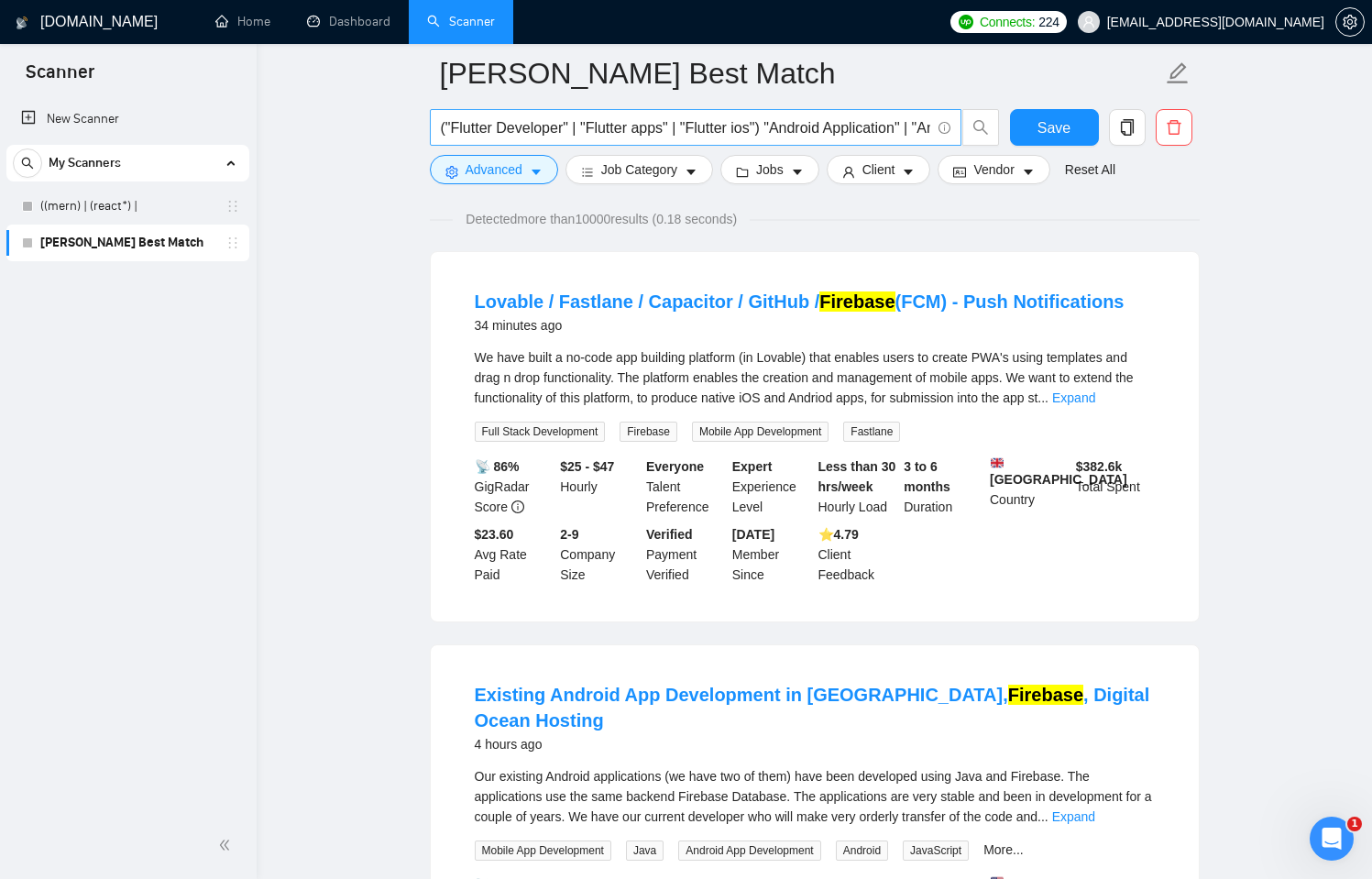
click at [886, 143] on span "("Flutter Developer" | "Flutter apps" | "Flutter ios") "Android Application" | …" at bounding box center [695, 127] width 532 height 37
click at [900, 135] on input "("Flutter Developer" | "Flutter apps" | "Flutter ios") "Android Application" | …" at bounding box center [685, 128] width 490 height 23
click at [863, 130] on input "("Flutter Developer" | "Flutter apps" | "Flutter ios") "Android Application" | …" at bounding box center [685, 128] width 490 height 23
drag, startPoint x: 863, startPoint y: 129, endPoint x: 931, endPoint y: 128, distance: 68.0
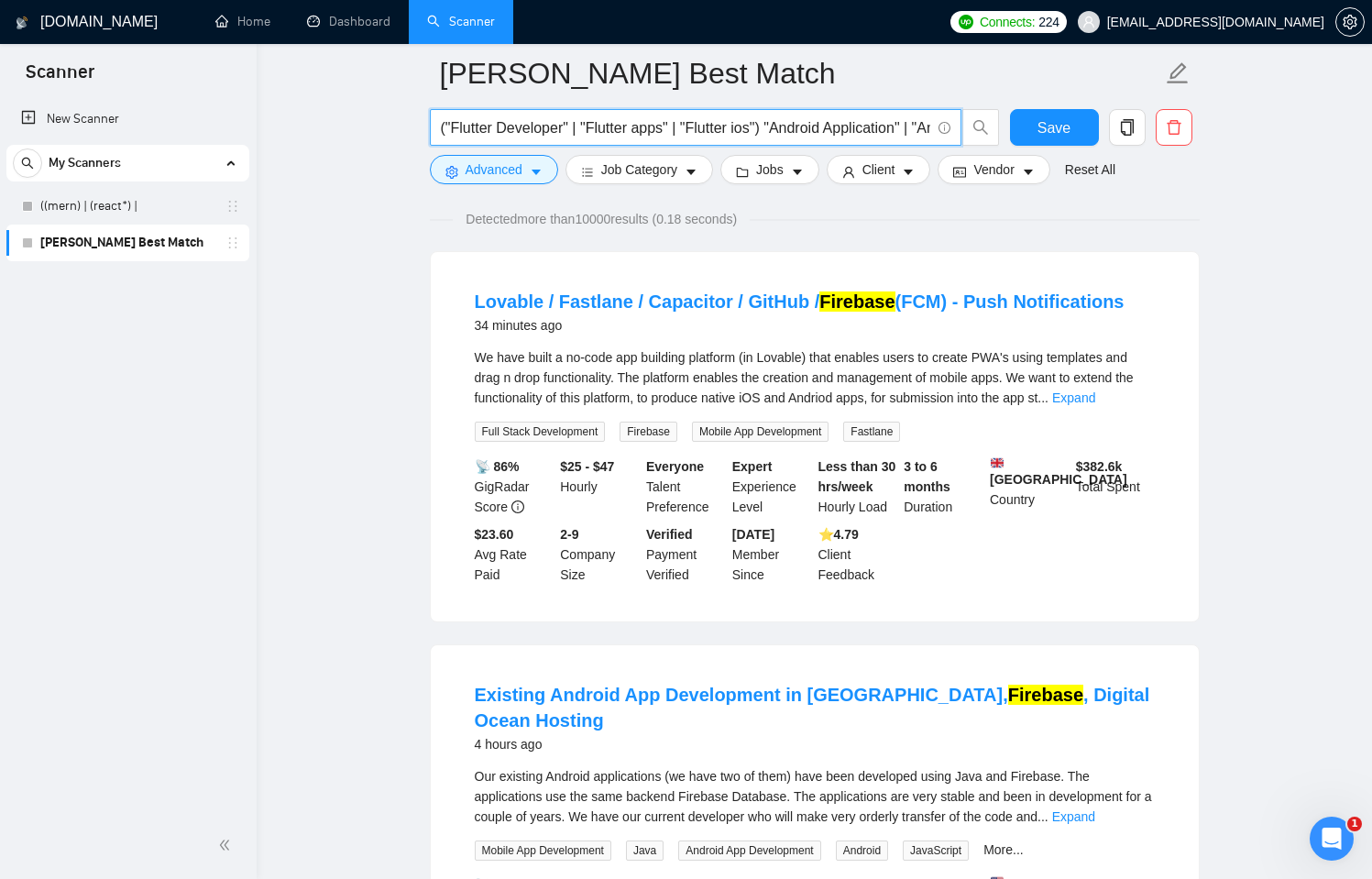
click at [931, 128] on span "("Flutter Developer" | "Flutter apps" | "Flutter ios") "Android Application" | …" at bounding box center [695, 127] width 532 height 37
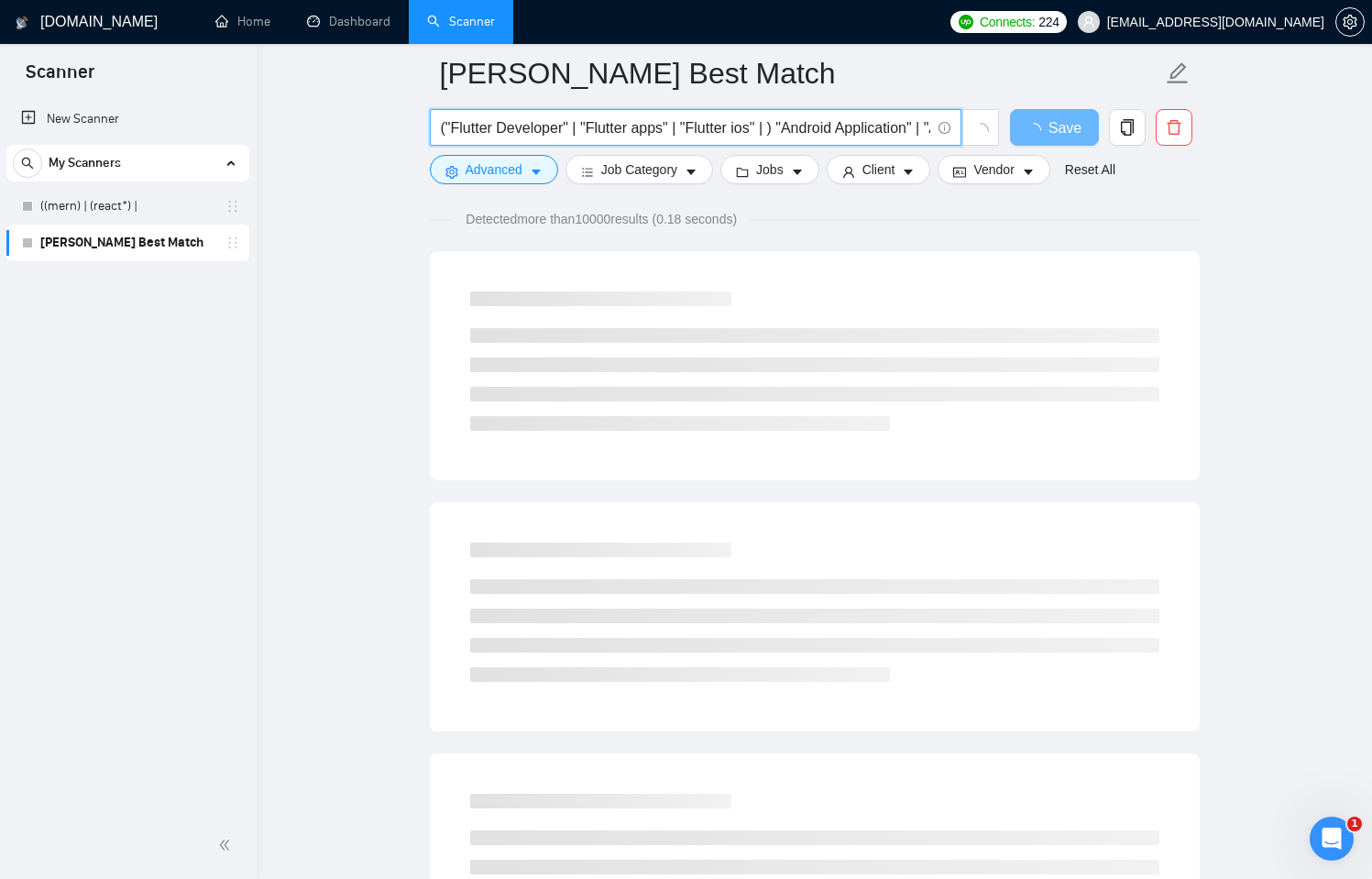
paste input "Firebase""
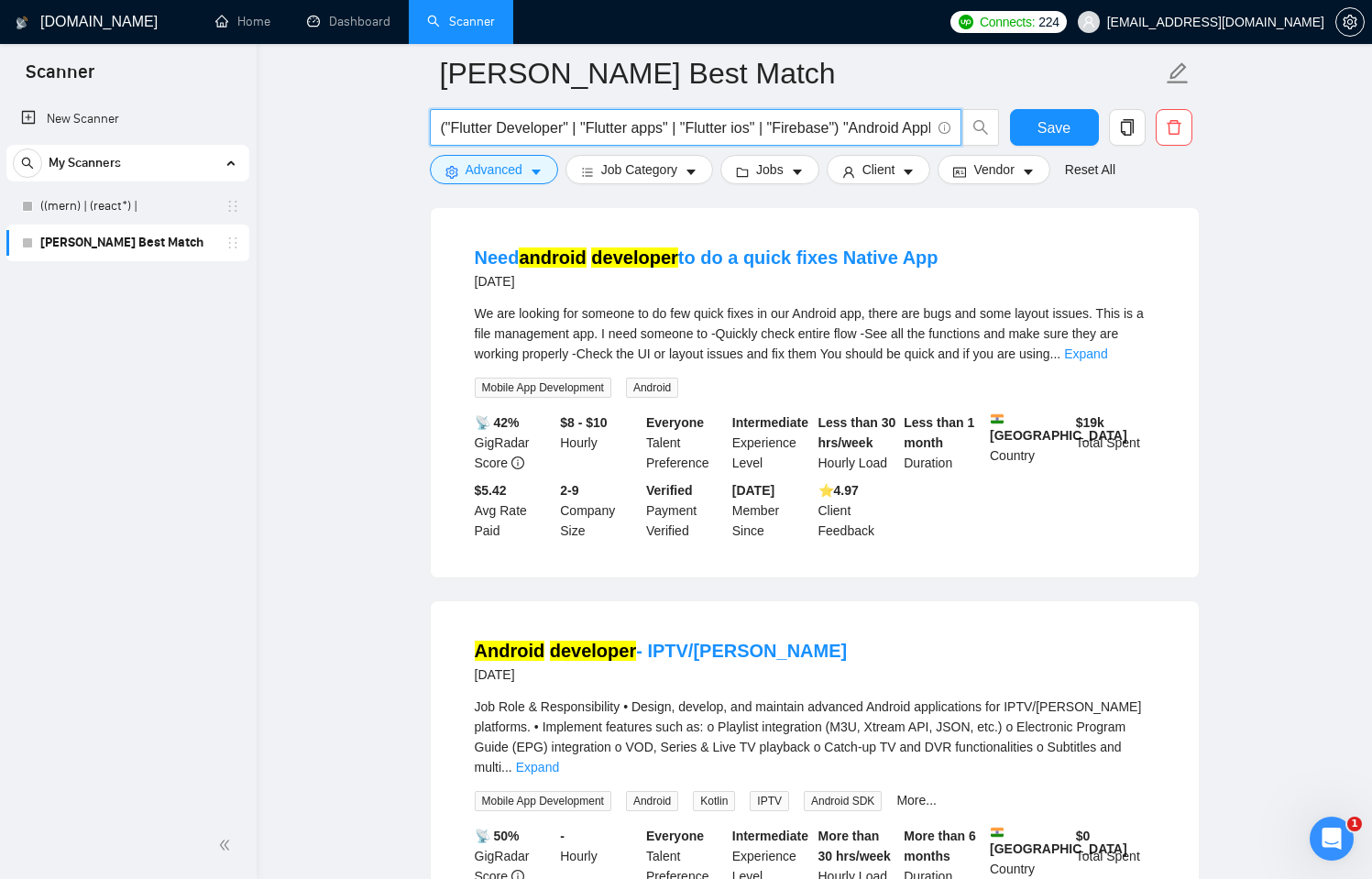
scroll to position [0, 0]
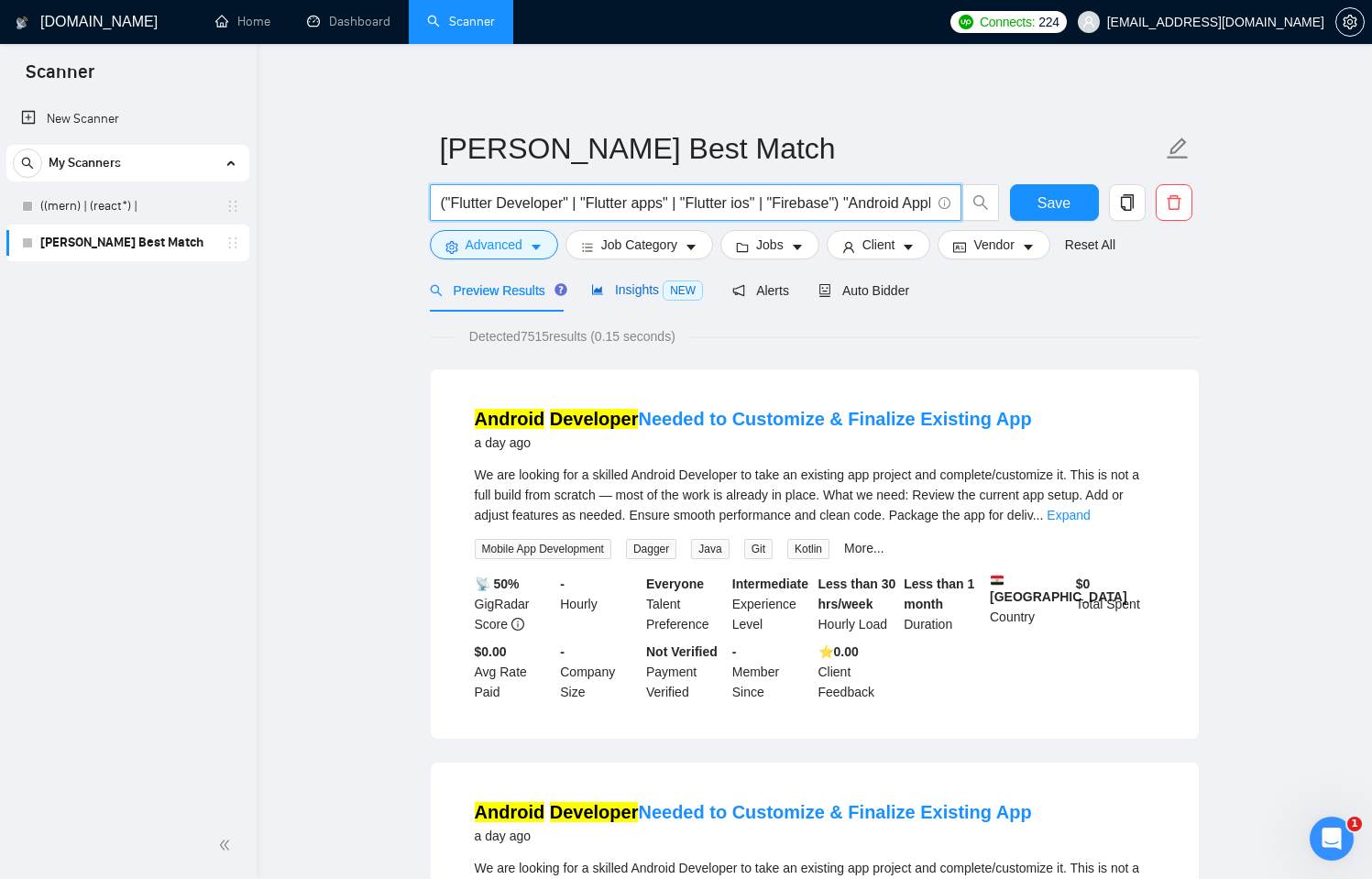
click at [650, 296] on span "Insights NEW" at bounding box center [647, 289] width 112 height 14
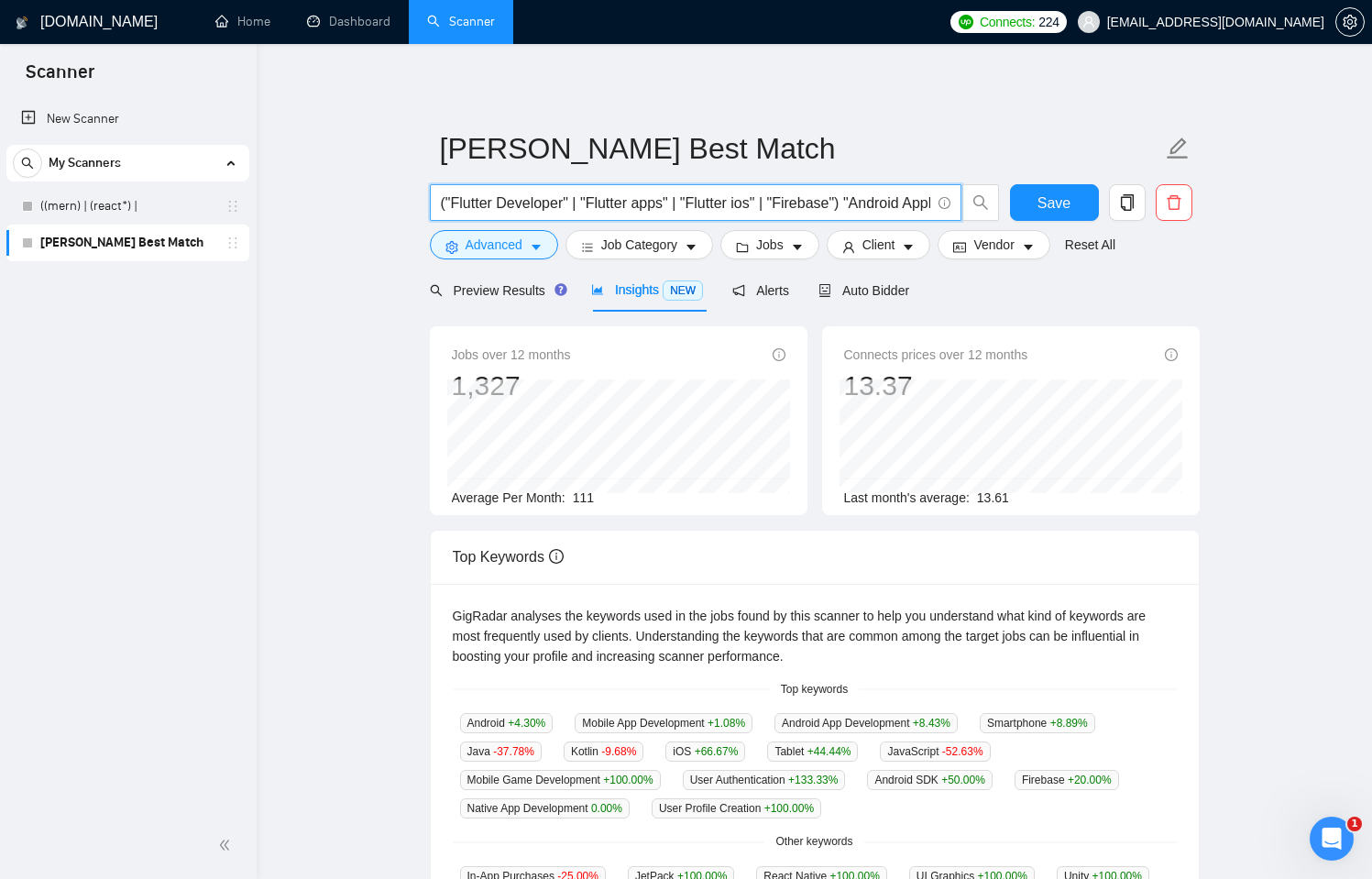
click at [828, 193] on input "("Flutter Developer" | "Flutter apps" | "Flutter ios" | "Firebase") "Android Ap…" at bounding box center [685, 203] width 490 height 23
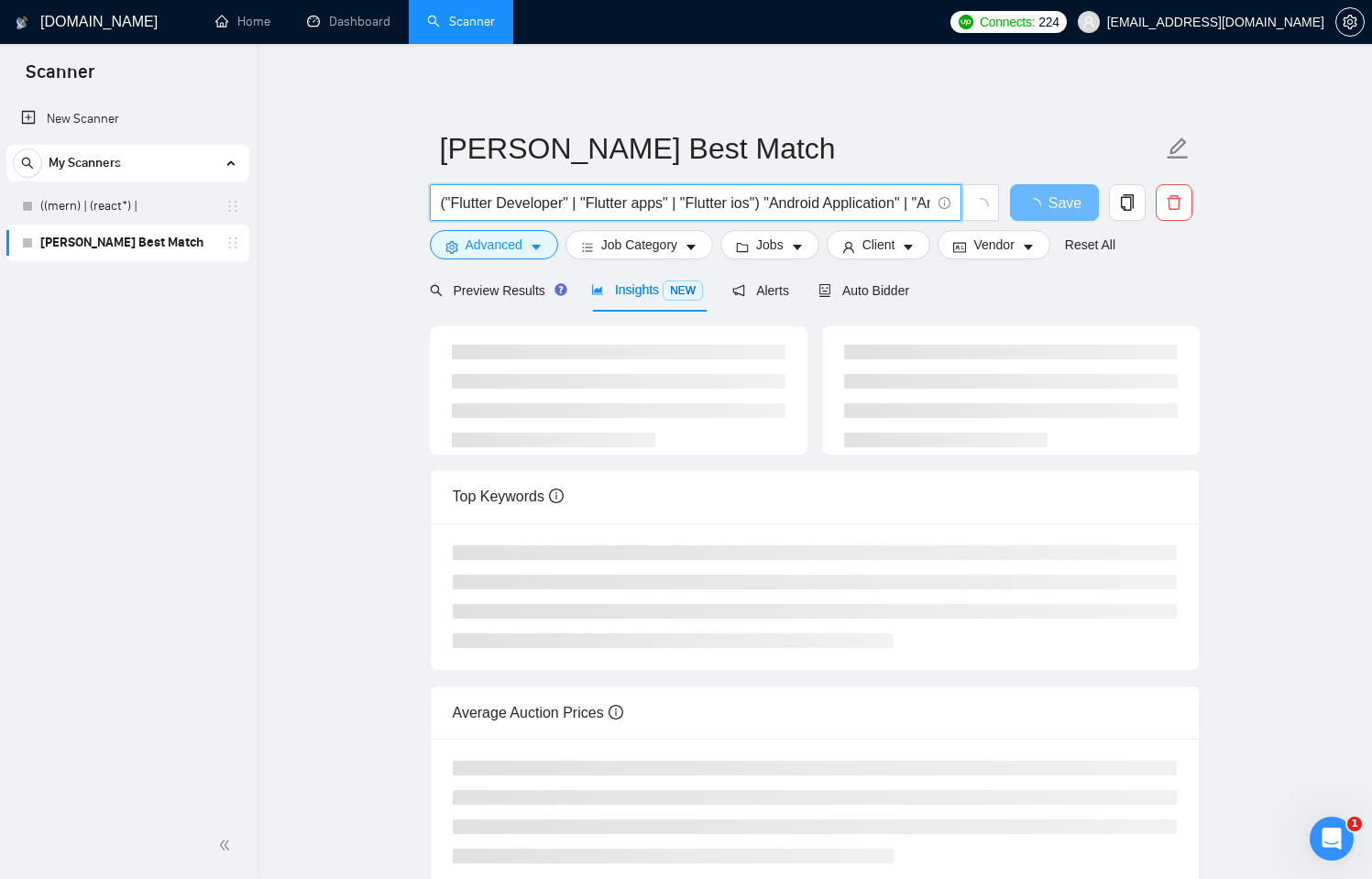
drag, startPoint x: 902, startPoint y: 196, endPoint x: 882, endPoint y: 191, distance: 20.6
click at [902, 196] on input "("Flutter Developer" | "Flutter apps" | "Flutter ios") "Android Application" | …" at bounding box center [685, 203] width 490 height 23
click at [925, 209] on input "("Flutter Developer" | "Flutter apps" | "Flutter ios") "Android Application" | …" at bounding box center [685, 203] width 490 height 23
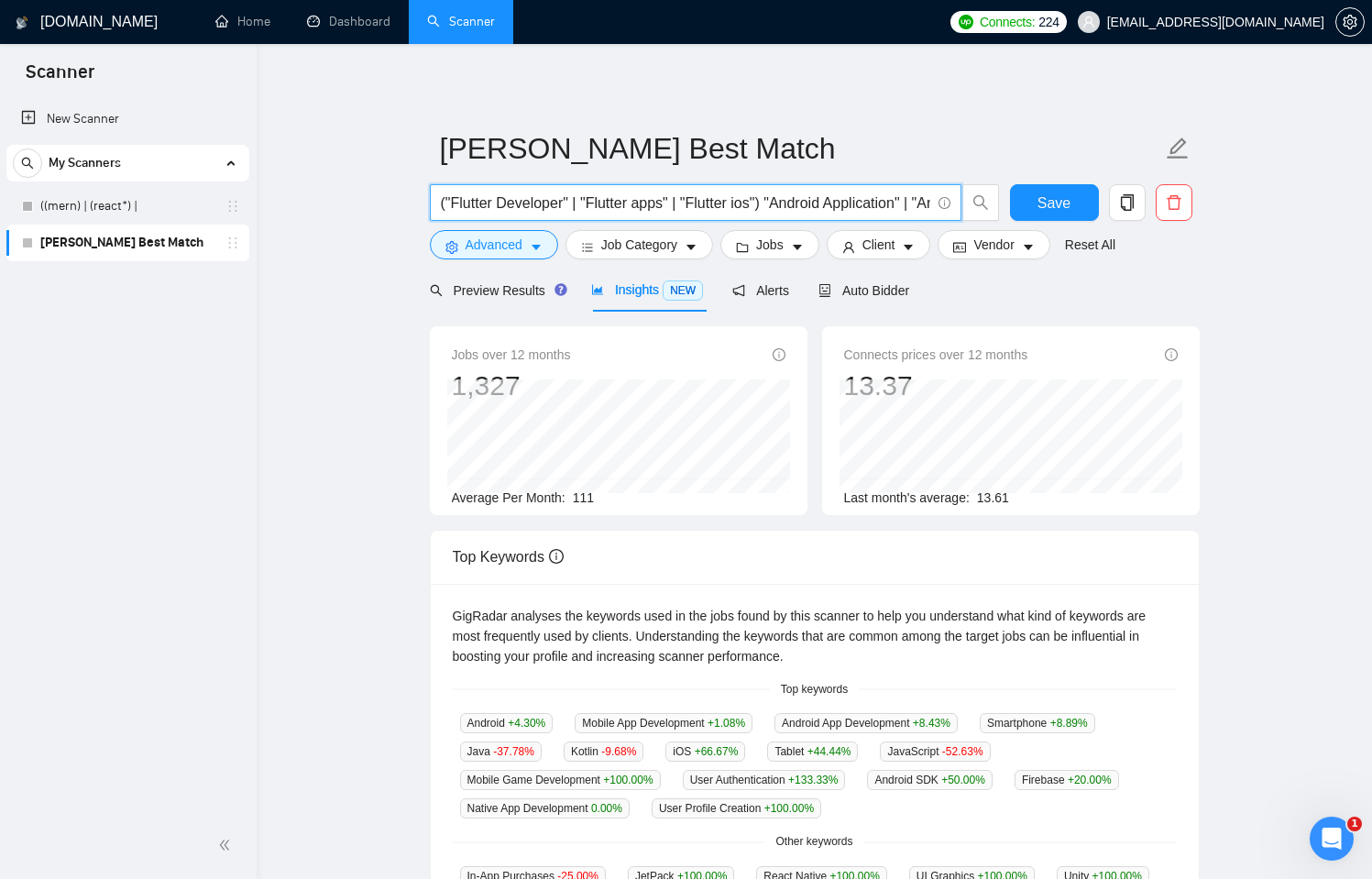
click at [795, 181] on form "[PERSON_NAME] Best Match ("Flutter Developer" | "Flutter apps" | "Flutter ios")…" at bounding box center [815, 194] width 770 height 150
click at [871, 203] on input "("Flutter Developer" | "Flutter apps" | "Flutter ios") "Android Application" | …" at bounding box center [685, 203] width 490 height 23
click at [1056, 204] on span "Save" at bounding box center [1054, 203] width 33 height 23
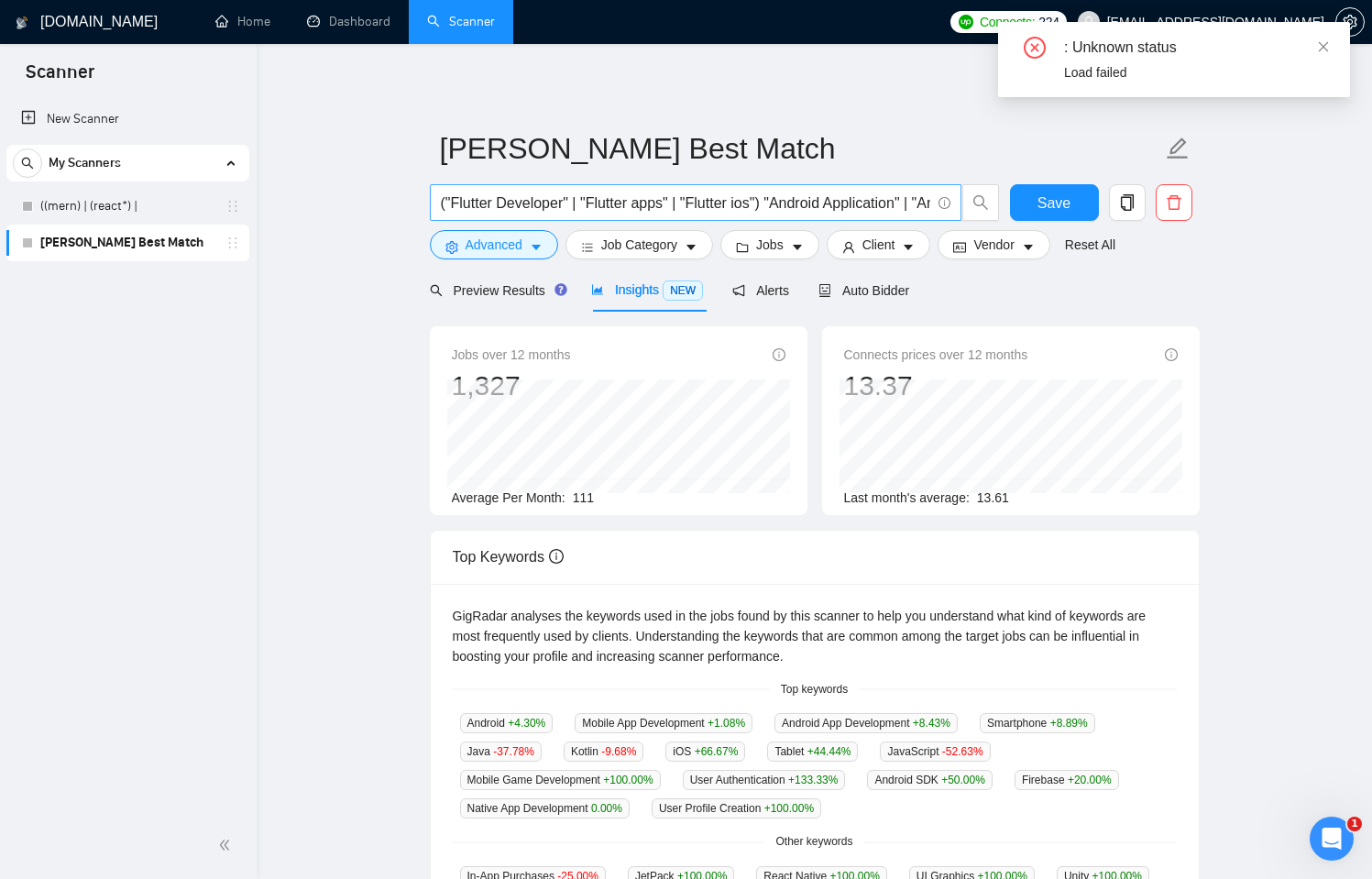
click at [898, 208] on input "("Flutter Developer" | "Flutter apps" | "Flutter ios") "Android Application" | …" at bounding box center [685, 203] width 490 height 23
click at [1030, 198] on button "Save" at bounding box center [1055, 202] width 89 height 37
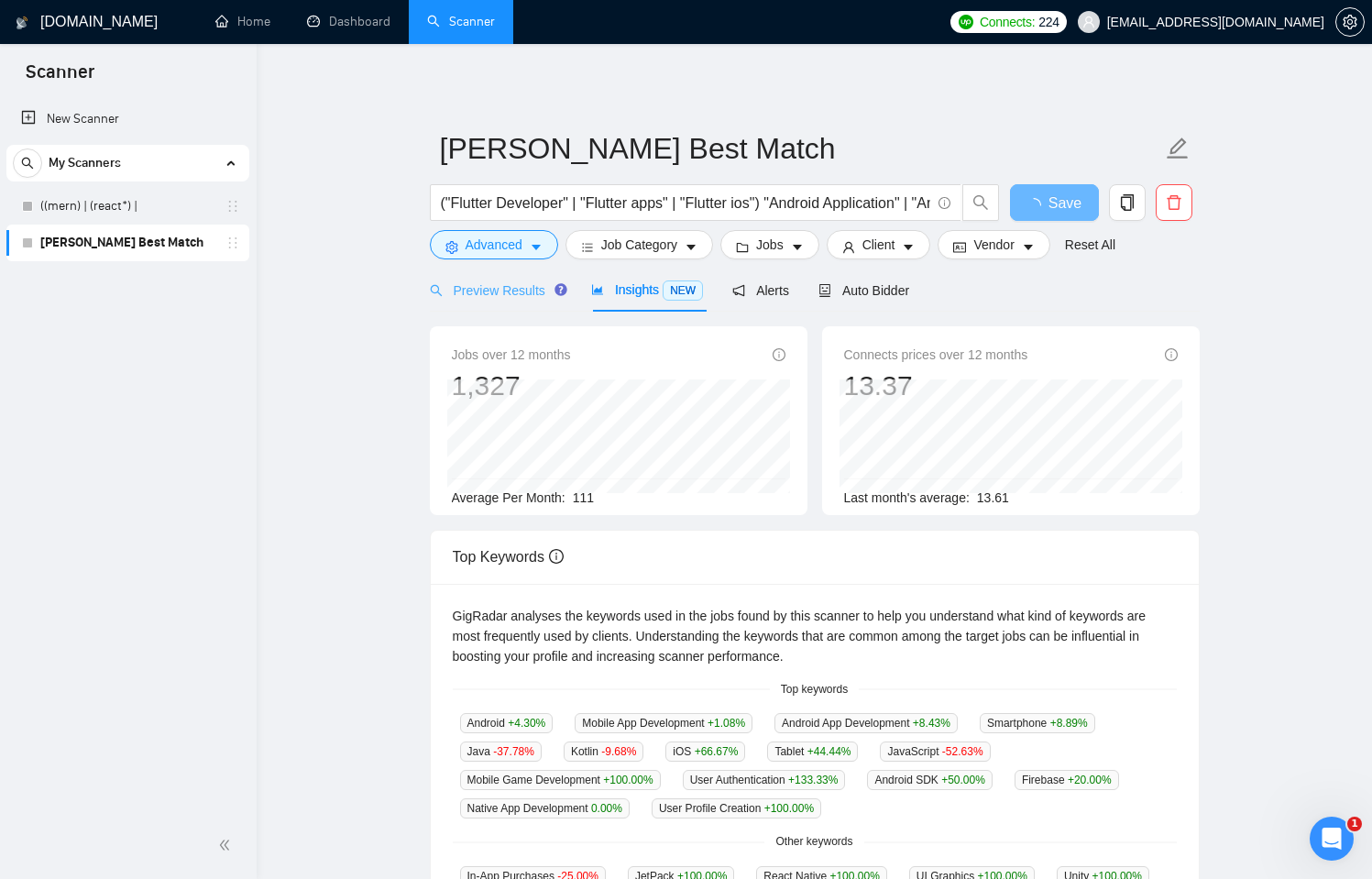
click at [536, 271] on div "Preview Results" at bounding box center [496, 289] width 132 height 43
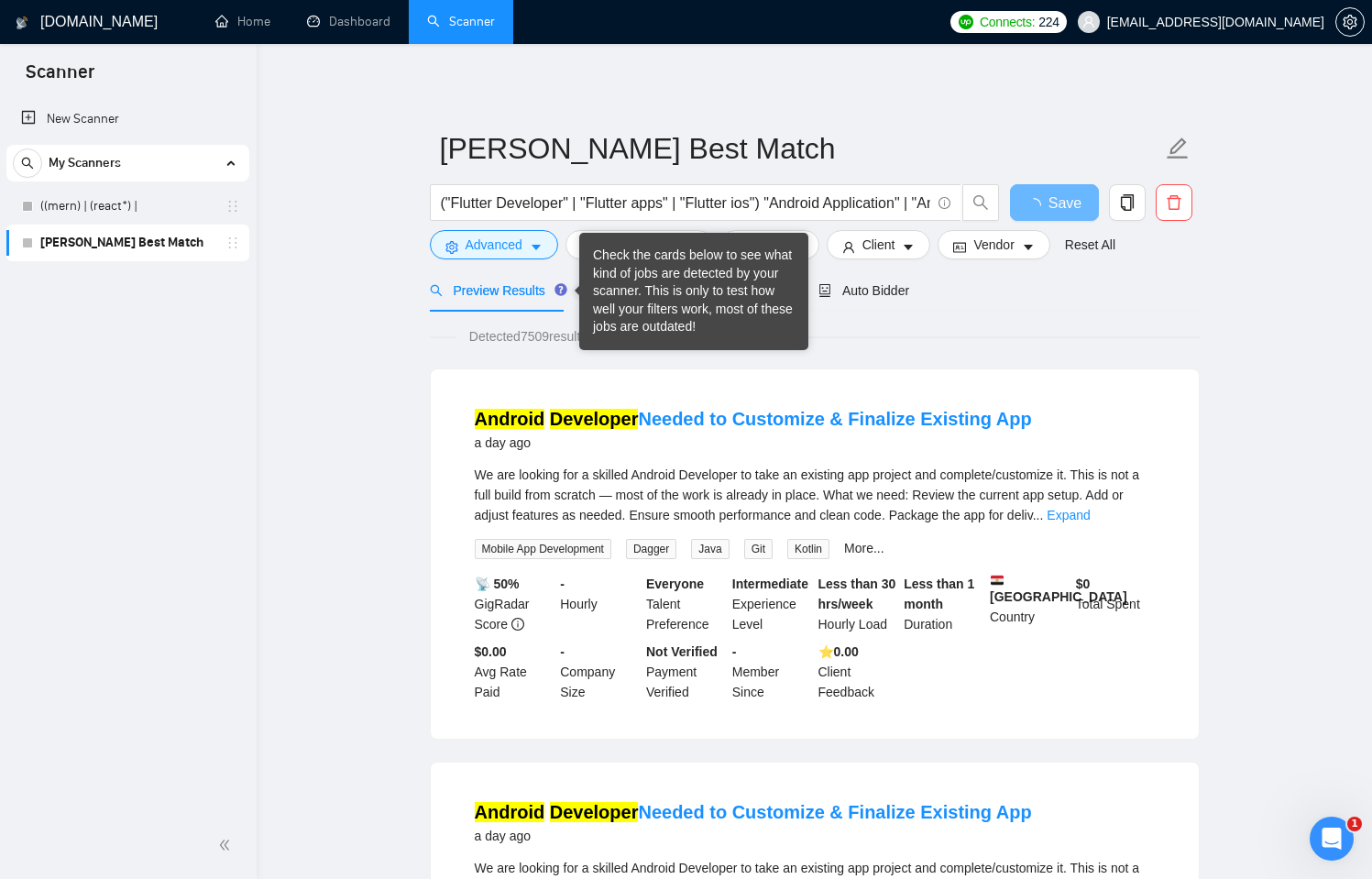
click at [617, 291] on div "Check the cards below to see what kind of jobs are detected by your scanner. Th…" at bounding box center [694, 291] width 202 height 90
click at [550, 301] on div "Preview Results" at bounding box center [496, 289] width 132 height 43
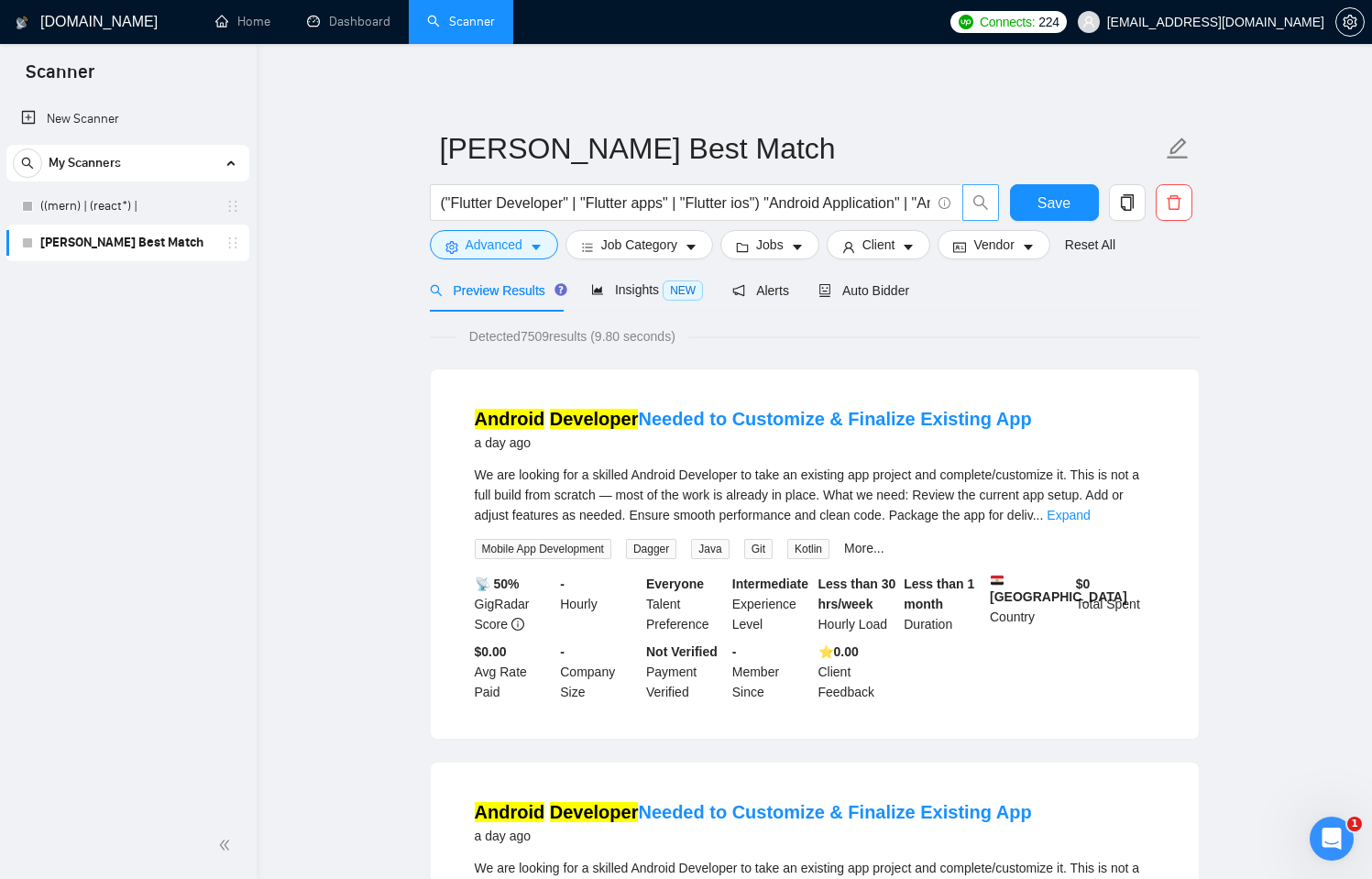
click at [971, 195] on span "search" at bounding box center [981, 202] width 35 height 16
click at [983, 204] on icon "search" at bounding box center [980, 202] width 14 height 14
click at [902, 200] on input "("Flutter Developer" | "Flutter apps" | "Flutter ios") "Android Application" | …" at bounding box center [685, 203] width 490 height 23
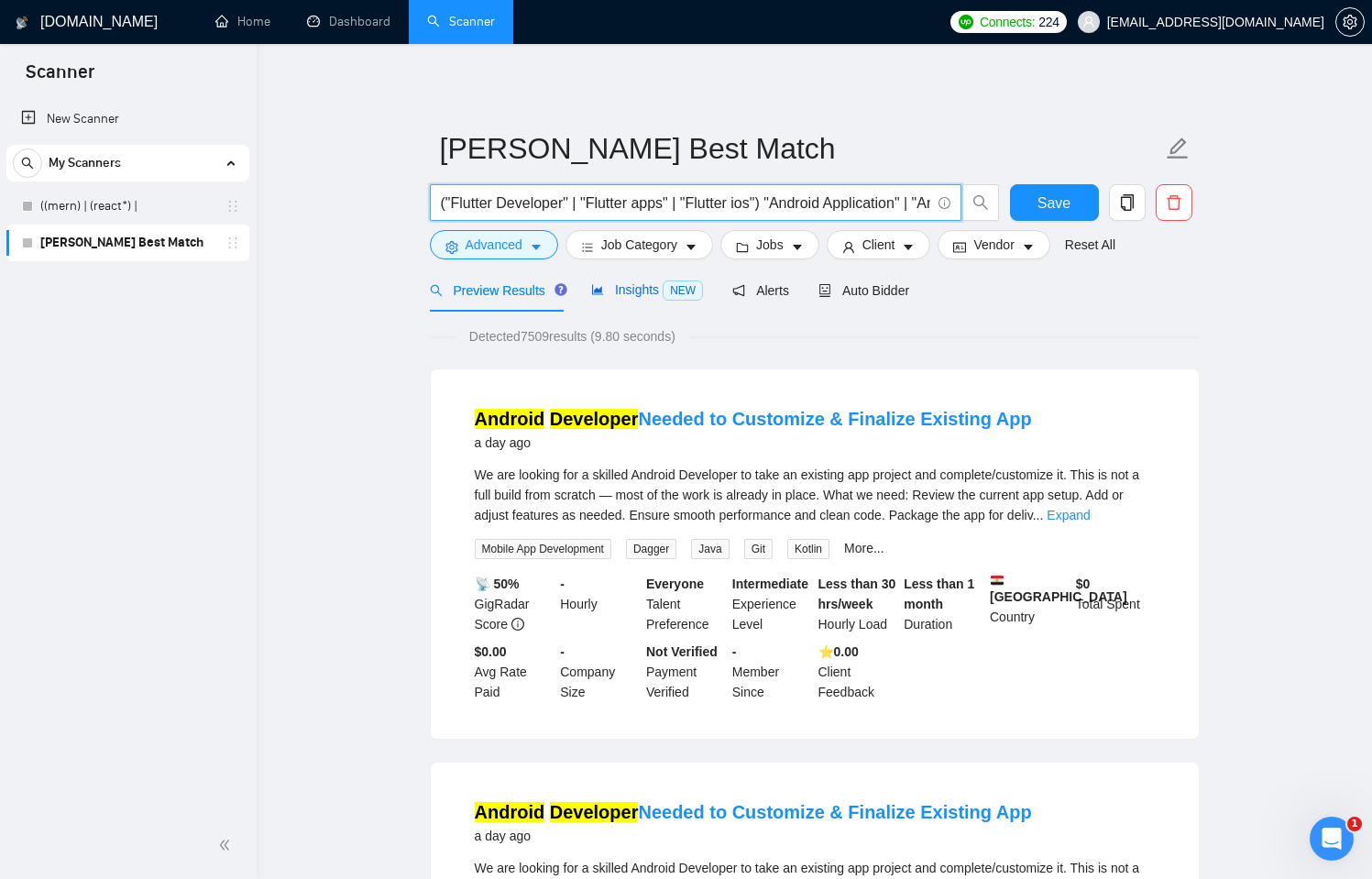
click at [677, 289] on span "NEW" at bounding box center [682, 290] width 41 height 20
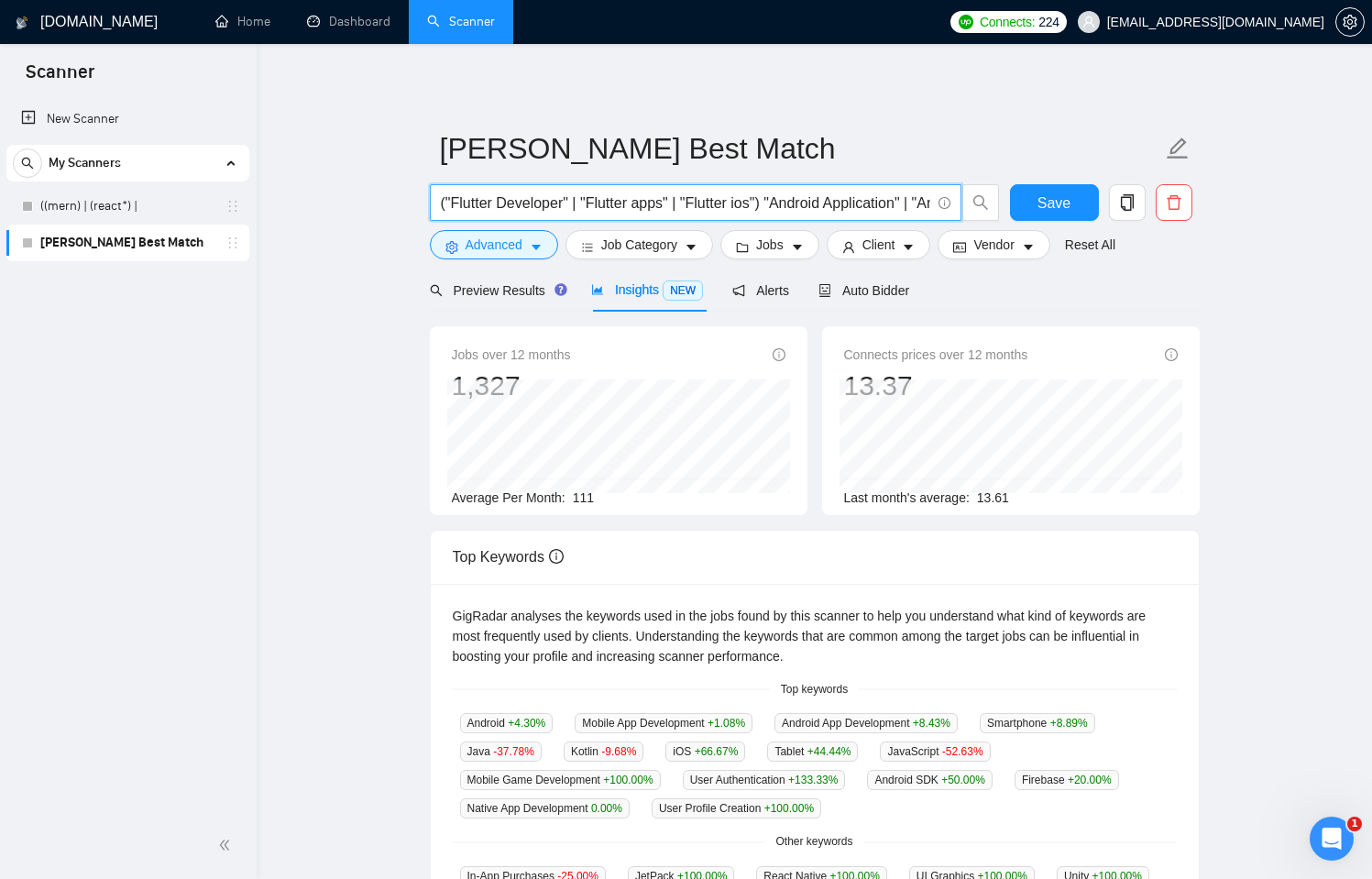
click at [892, 207] on input "("Flutter Developer" | "Flutter apps" | "Flutter ios") "Android Application" | …" at bounding box center [685, 203] width 490 height 23
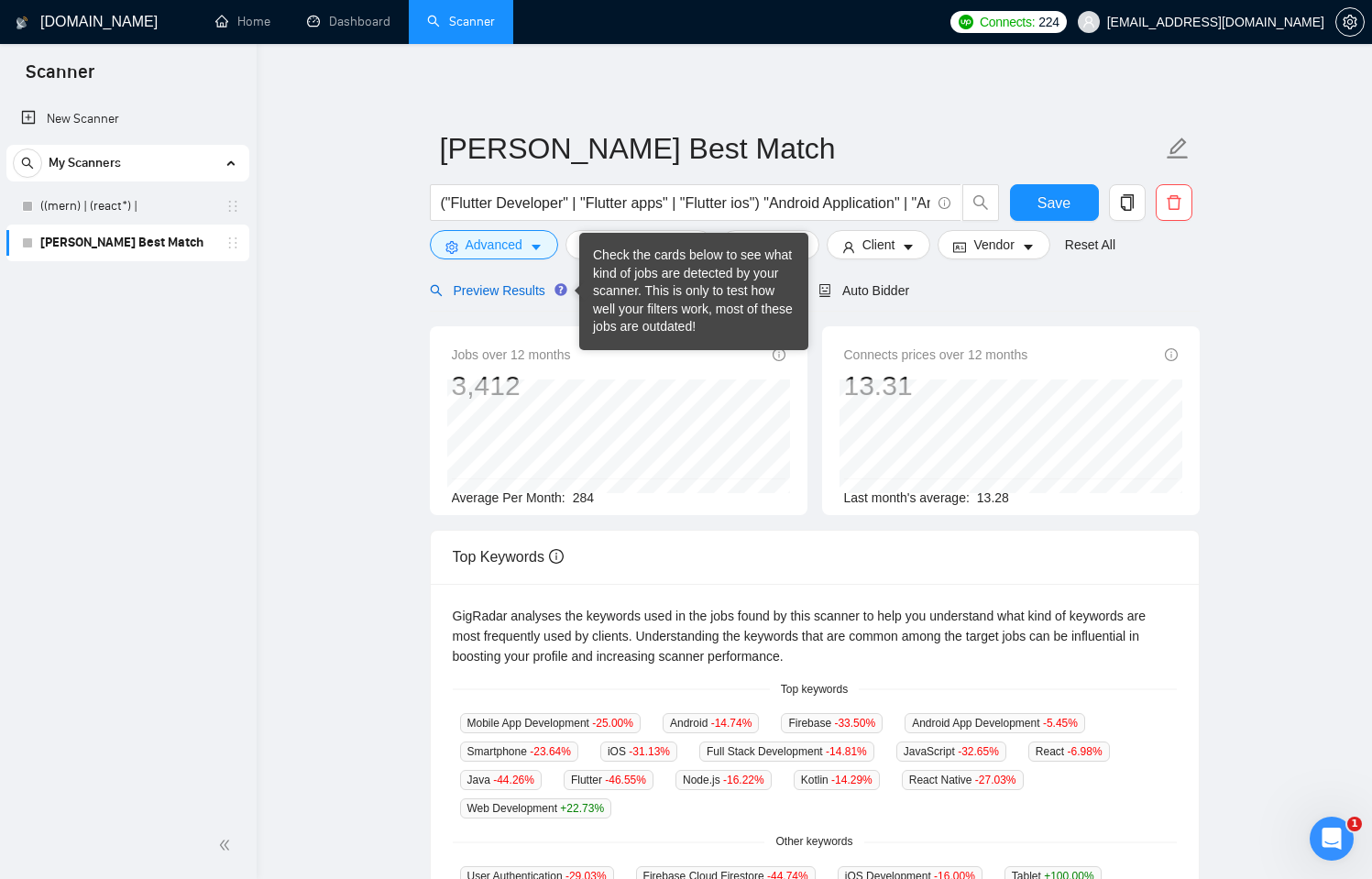
click at [492, 287] on span "Preview Results" at bounding box center [496, 290] width 132 height 14
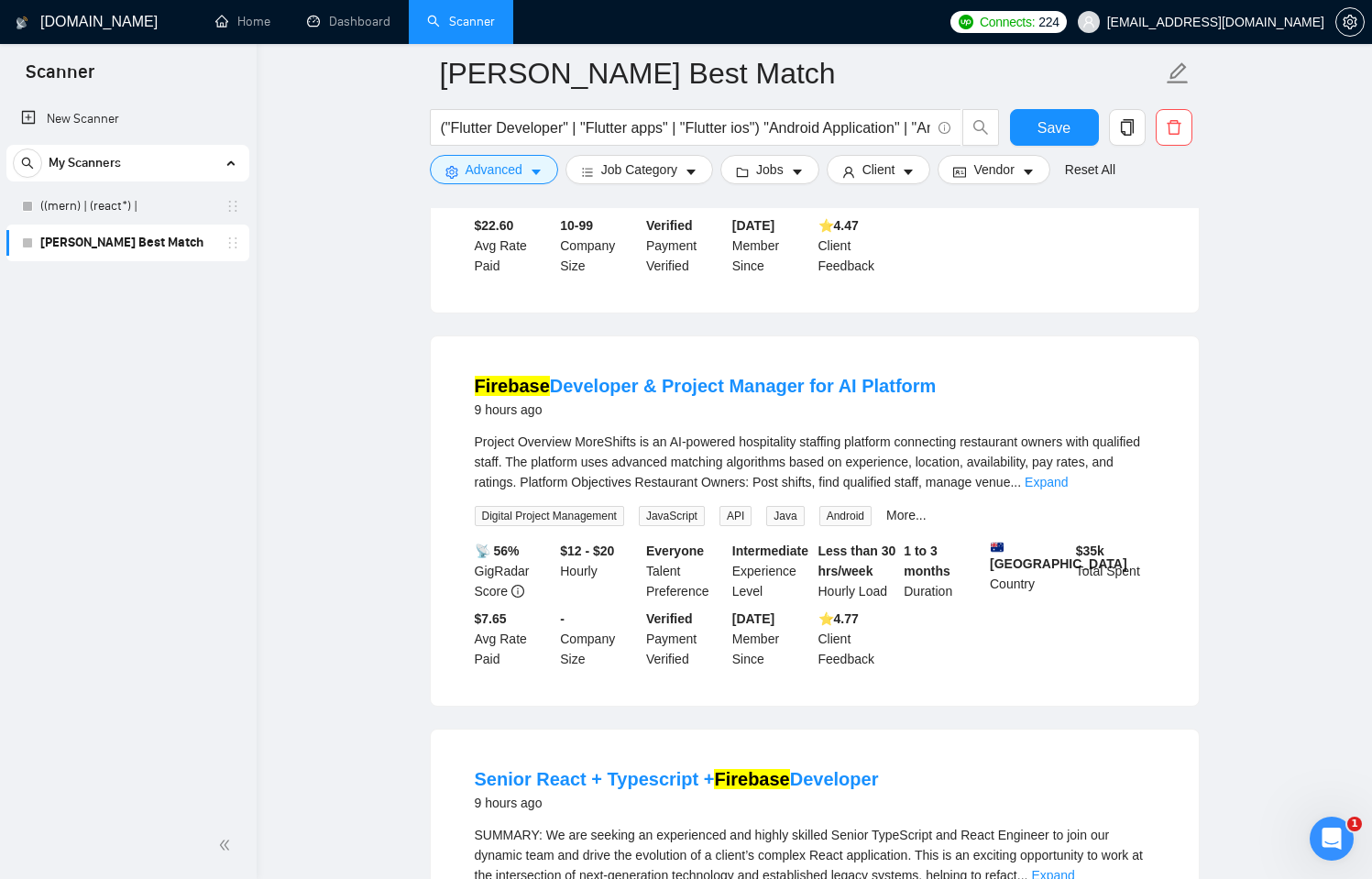
scroll to position [924, 0]
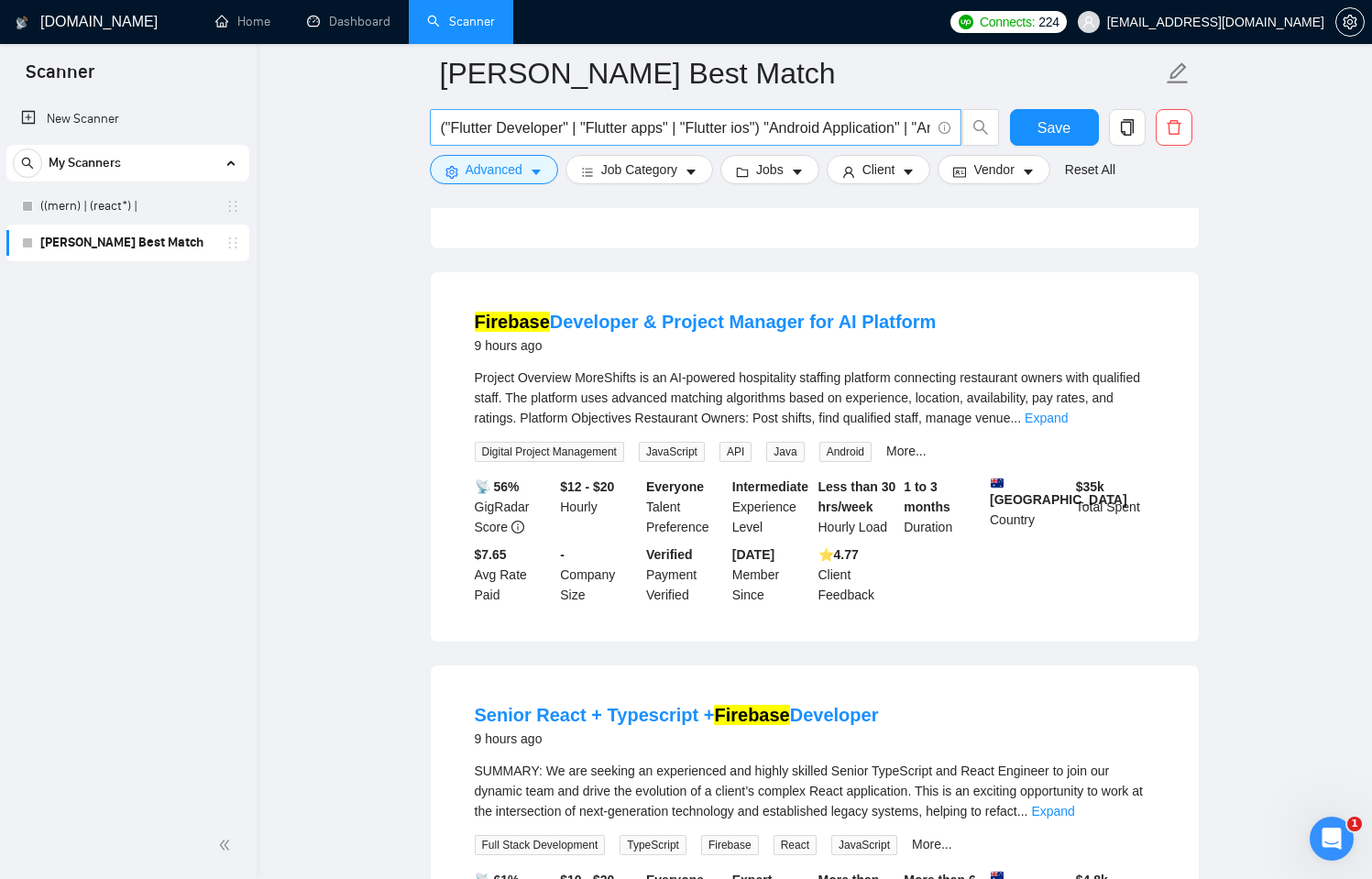
click at [640, 134] on input "("Flutter Developer" | "Flutter apps" | "Flutter ios") "Android Application" | …" at bounding box center [685, 128] width 490 height 23
click at [819, 126] on input "("Flutter Developer" | "Flutter apps" | "Flutter ios") "Android Application" | …" at bounding box center [685, 128] width 490 height 23
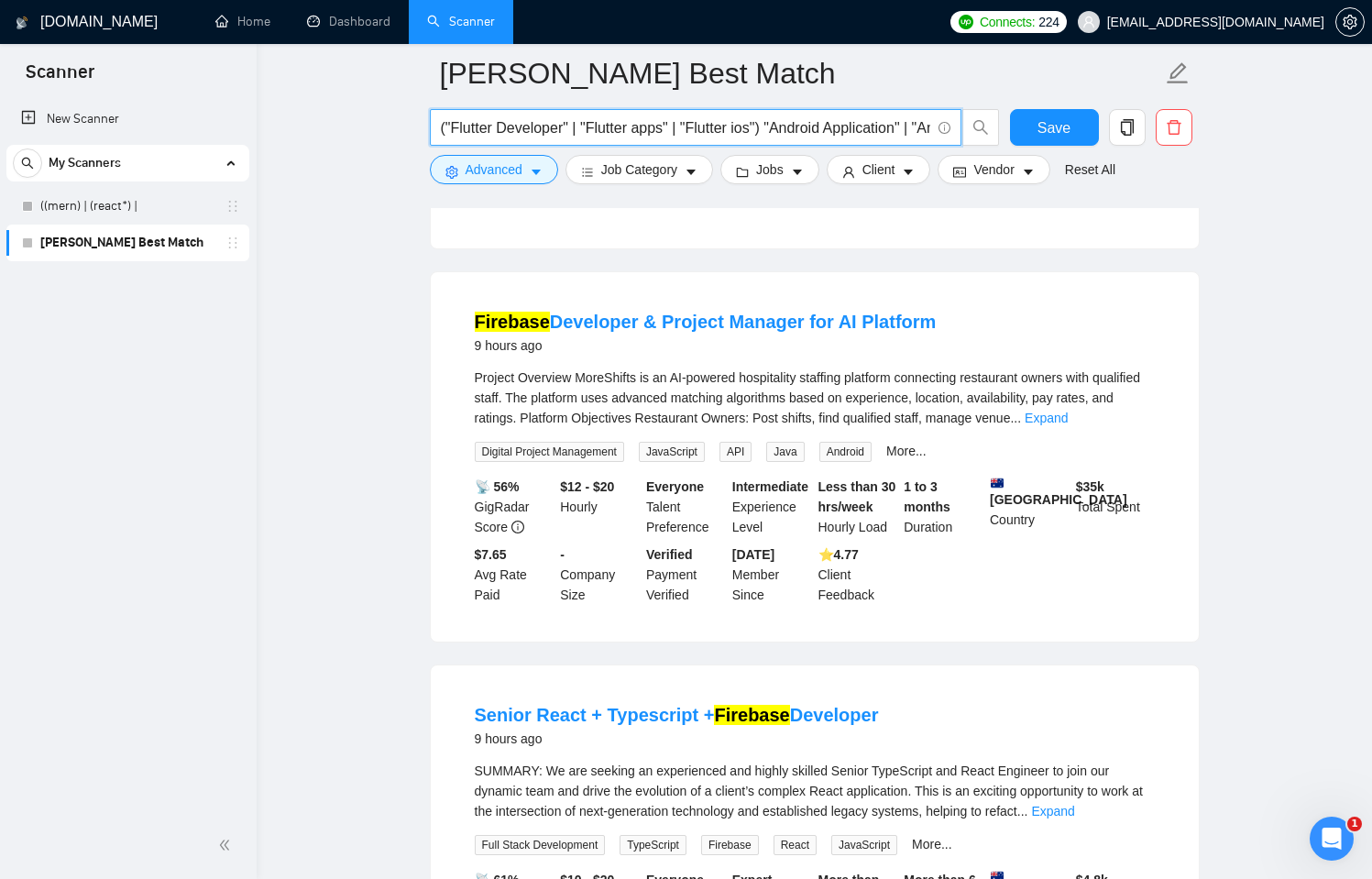
click at [819, 126] on input "("Flutter Developer" | "Flutter apps" | "Flutter ios") "Android Application" | …" at bounding box center [685, 128] width 490 height 23
paste input "("Flutter Developer" | "Flutter apps" | "Flutter ios") (Firebase | firebas*)) (…"
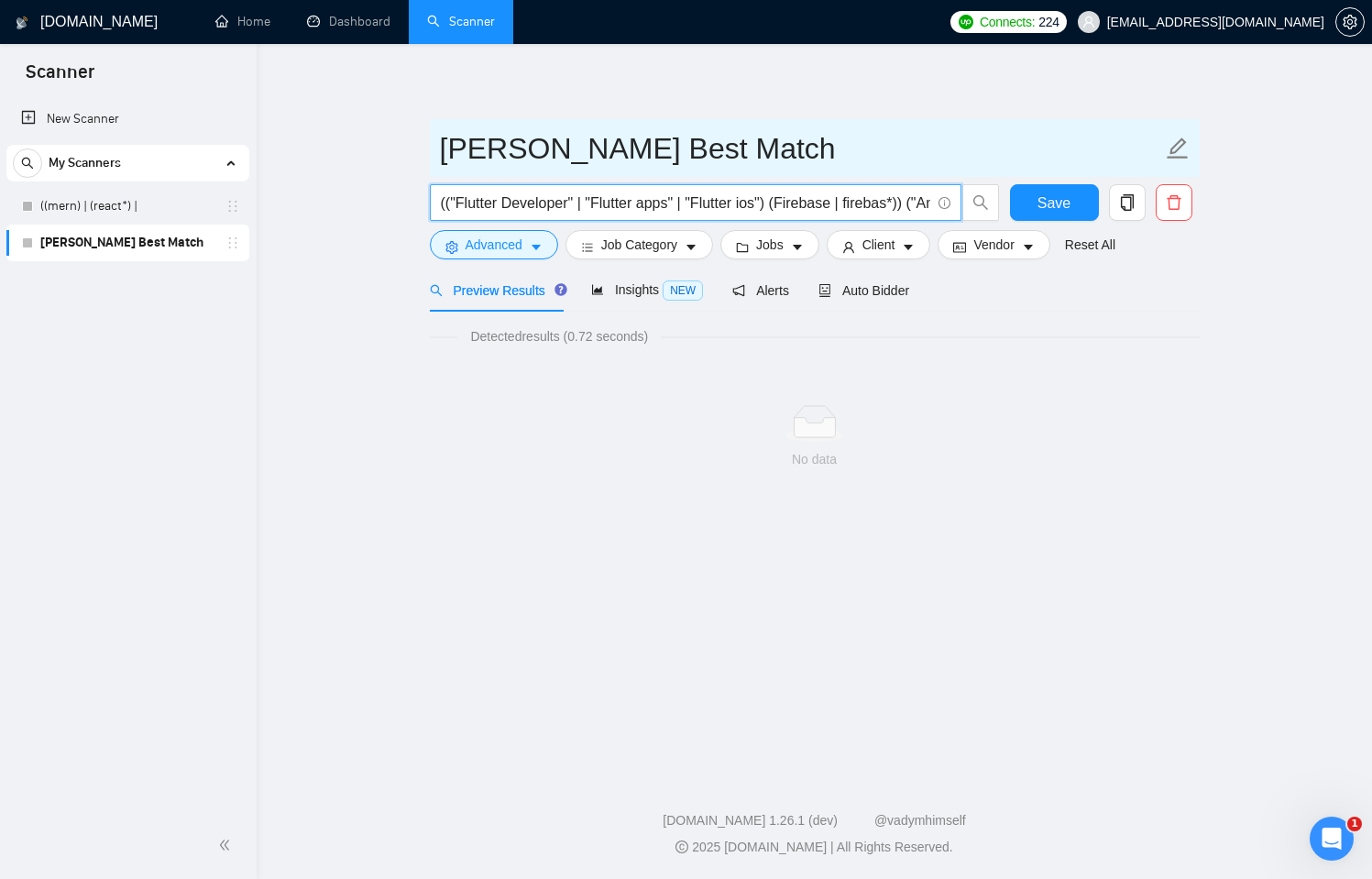
scroll to position [0, 0]
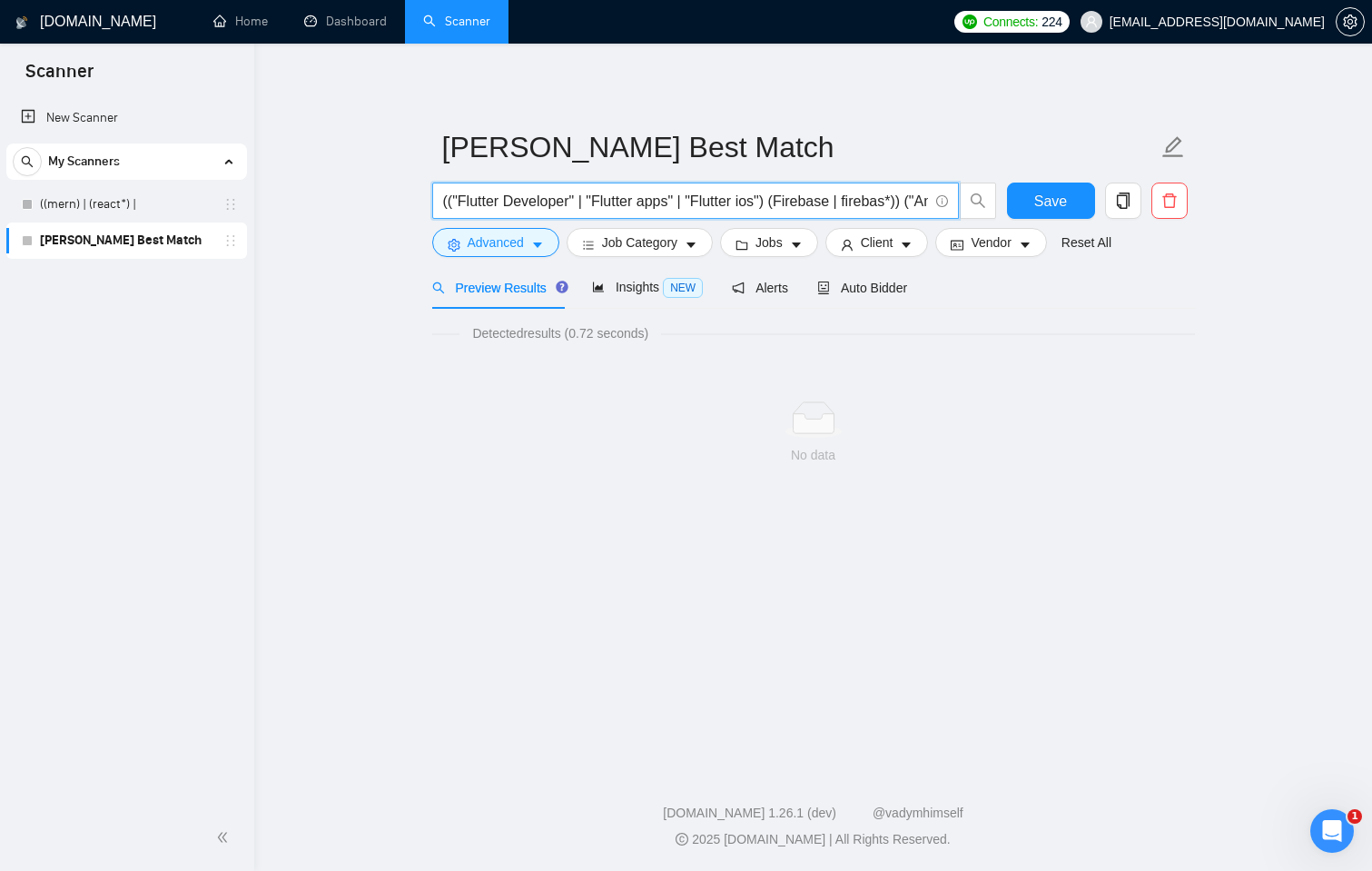
drag, startPoint x: 491, startPoint y: 201, endPoint x: 622, endPoint y: 200, distance: 131.0
click at [622, 200] on input "(("Flutter Developer" | "Flutter apps" | "Flutter ios") (Firebase | firebas*)) …" at bounding box center [685, 201] width 485 height 23
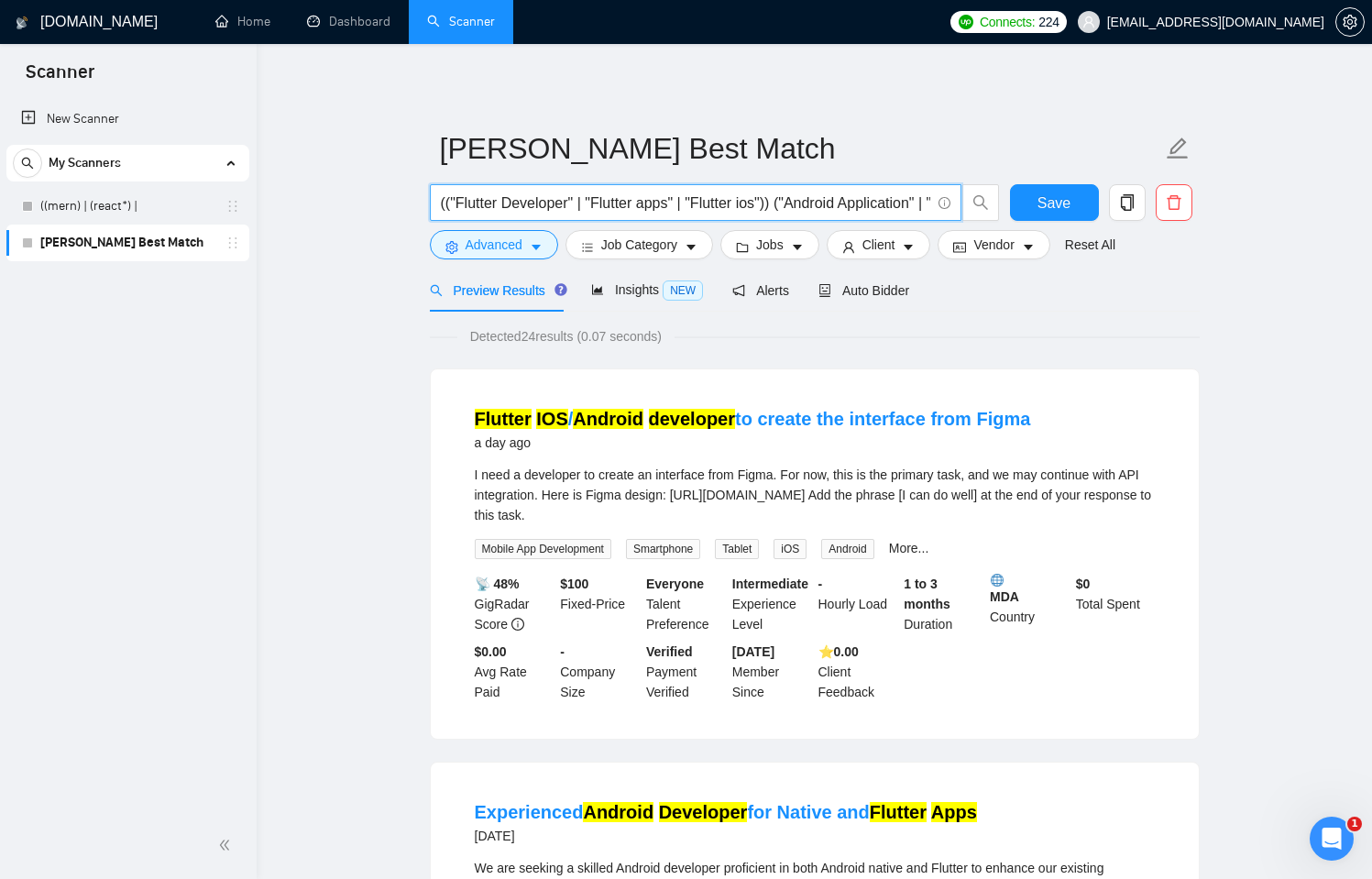
click at [791, 210] on input "(("Flutter Developer" | "Flutter apps" | "Flutter ios")) ("Android Application"…" at bounding box center [685, 203] width 490 height 23
paste input ""Flutter Developer" | "Flutter apps" | "Flutter ios") "Android Application" | "…"
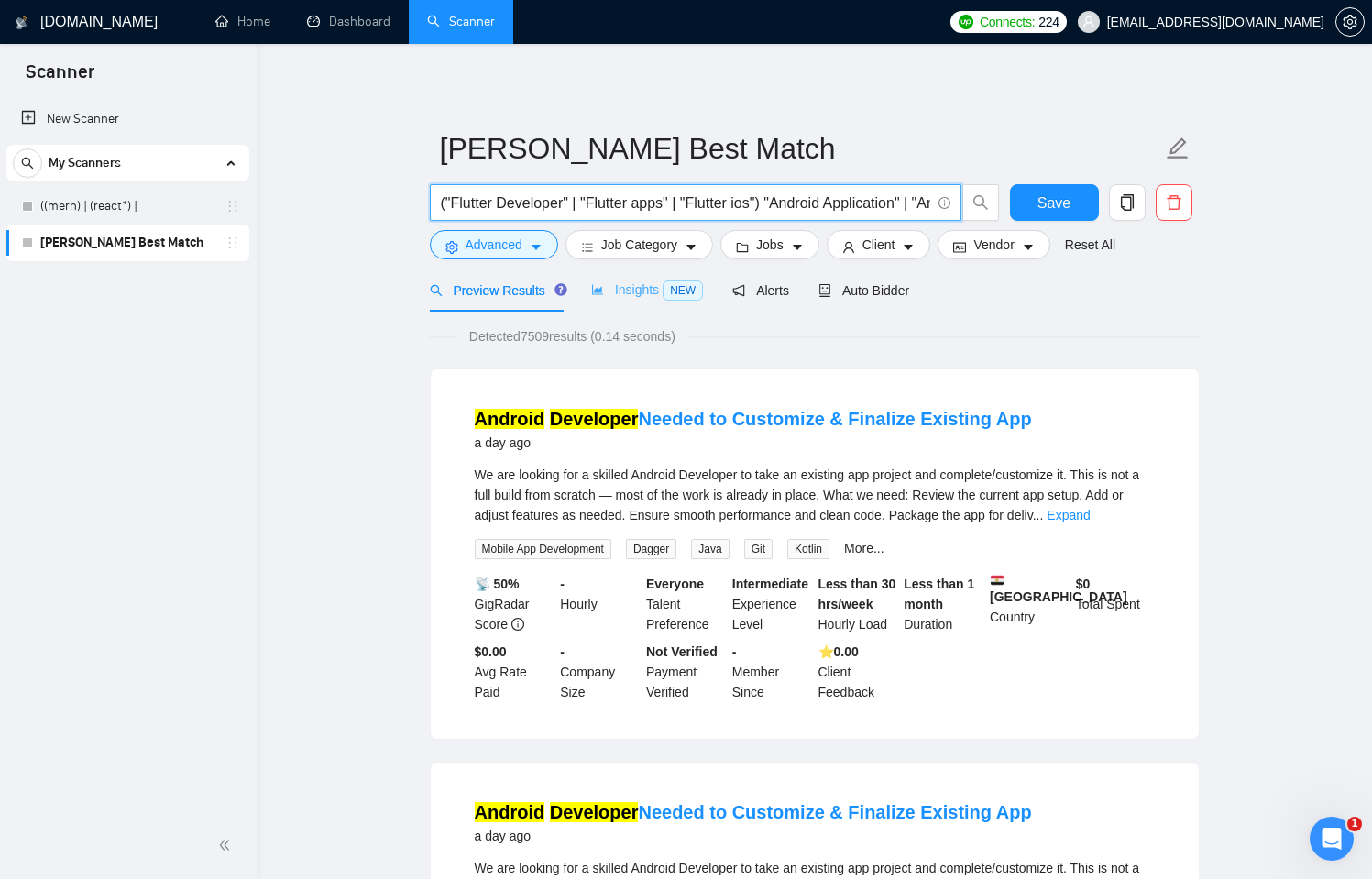
click at [637, 269] on div "Insights NEW" at bounding box center [647, 289] width 112 height 43
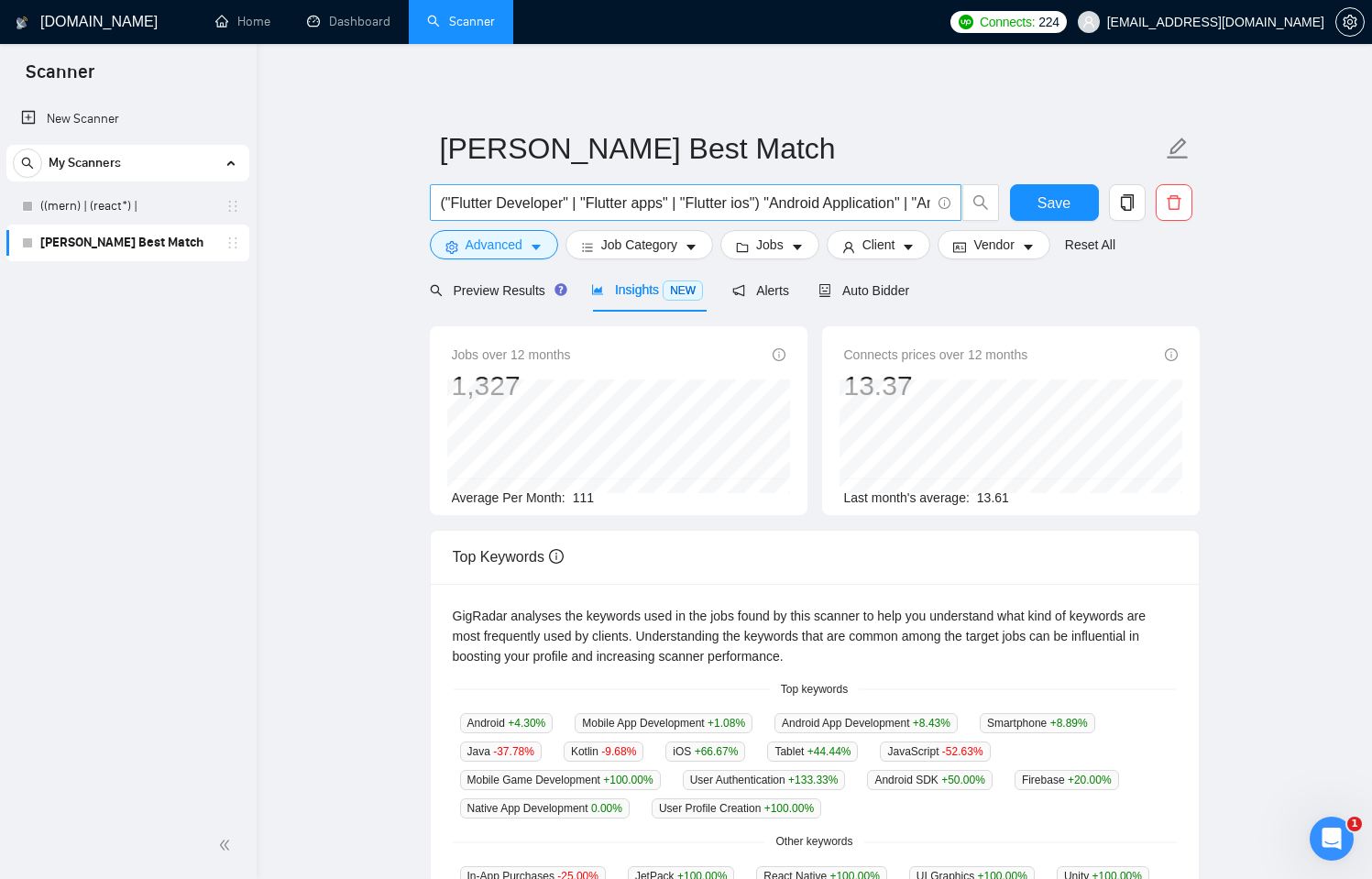
click at [885, 202] on input "("Flutter Developer" | "Flutter apps" | "Flutter ios") "Android Application" | …" at bounding box center [685, 203] width 490 height 23
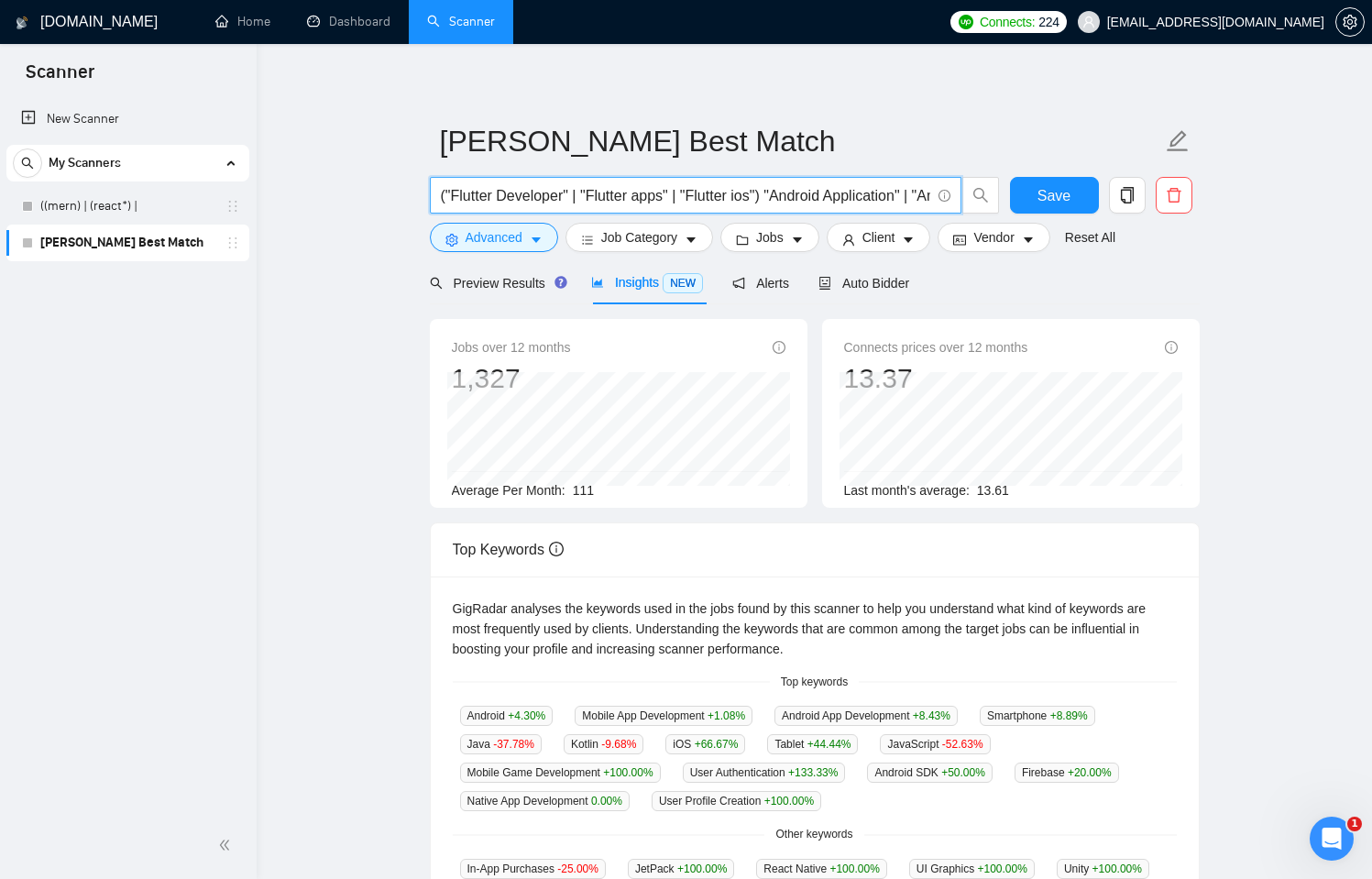
scroll to position [267, 0]
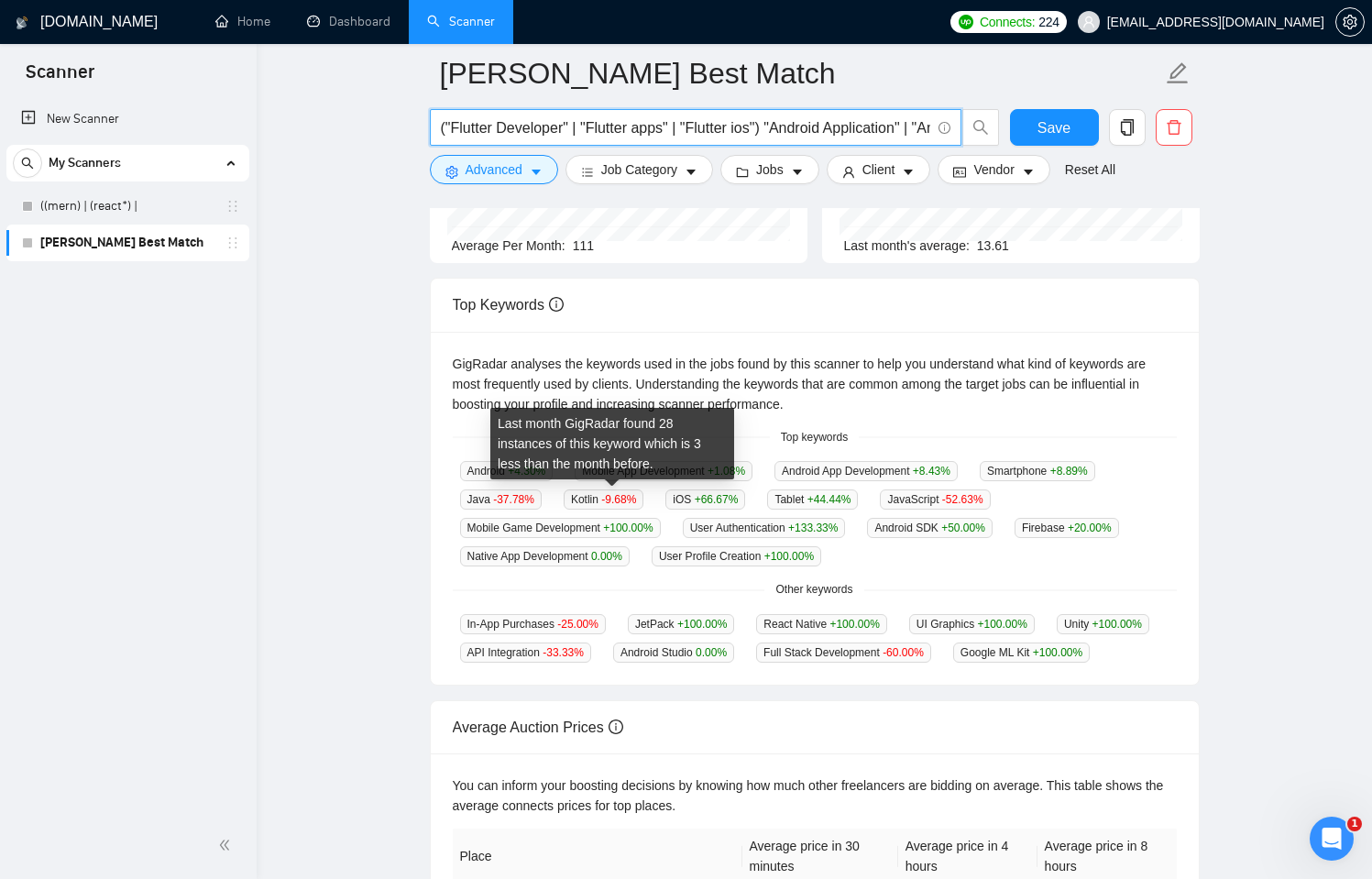
click at [587, 501] on span "Kotlin -9.68 %" at bounding box center [604, 499] width 80 height 20
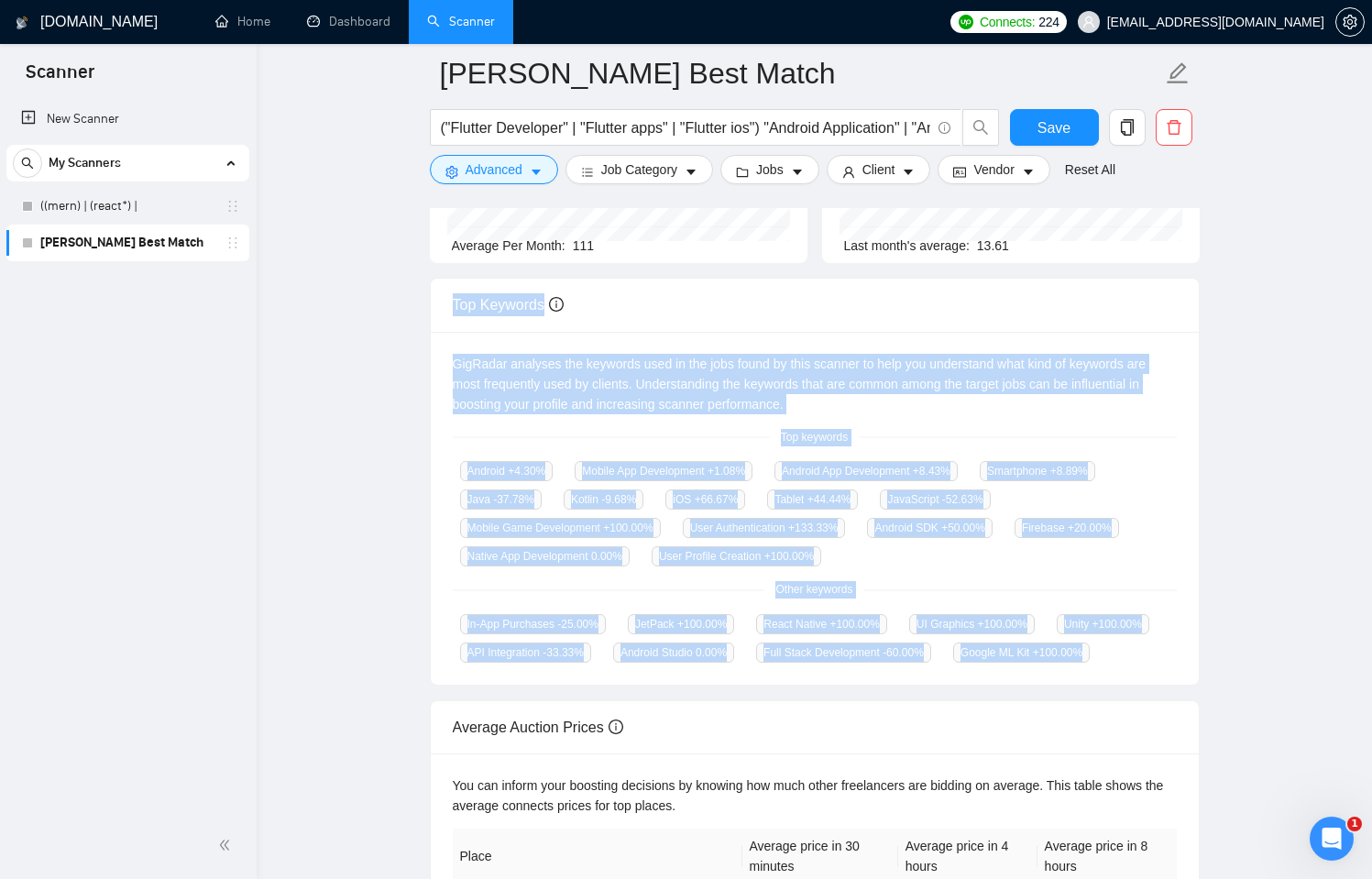
drag, startPoint x: 642, startPoint y: 681, endPoint x: 450, endPoint y: 304, distance: 423.1
click at [450, 304] on div "Top Keywords GigRadar analyses the keywords used in the jobs found by this scan…" at bounding box center [815, 481] width 770 height 408
copy div "Top Keywords GigRadar analyses the keywords used in the jobs found by this scan…"
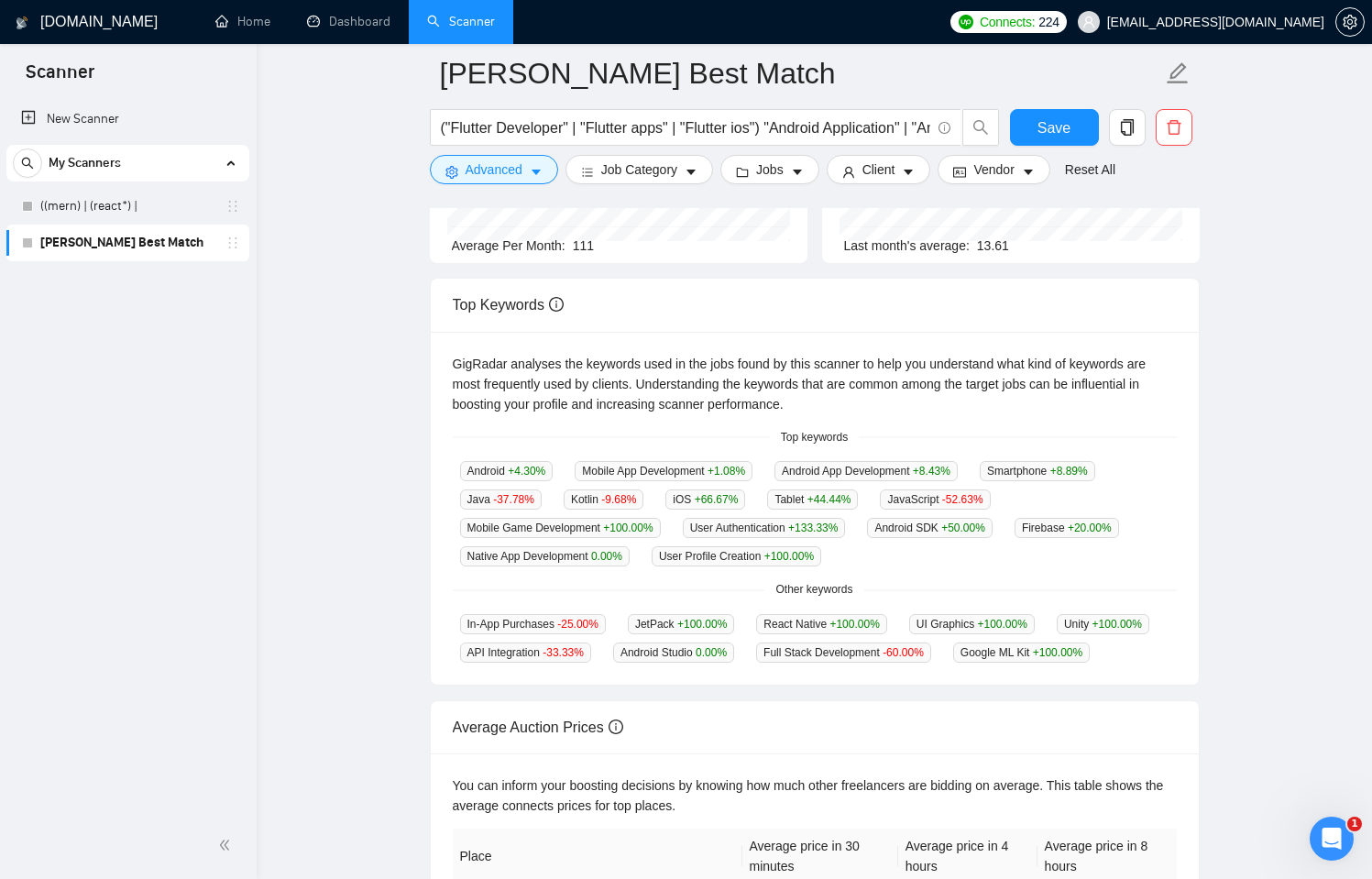
click at [802, 107] on form "[PERSON_NAME] Best Match ("Flutter Developer" | "Flutter apps" | "Flutter ios")…" at bounding box center [815, 118] width 770 height 150
click at [792, 119] on input "("Flutter Developer" | "Flutter apps" | "Flutter ios") "Android Application" | …" at bounding box center [685, 128] width 490 height 23
paste input "("Android Application" | "Android developer" | "Android SDK" | JetPack) (Fireba…"
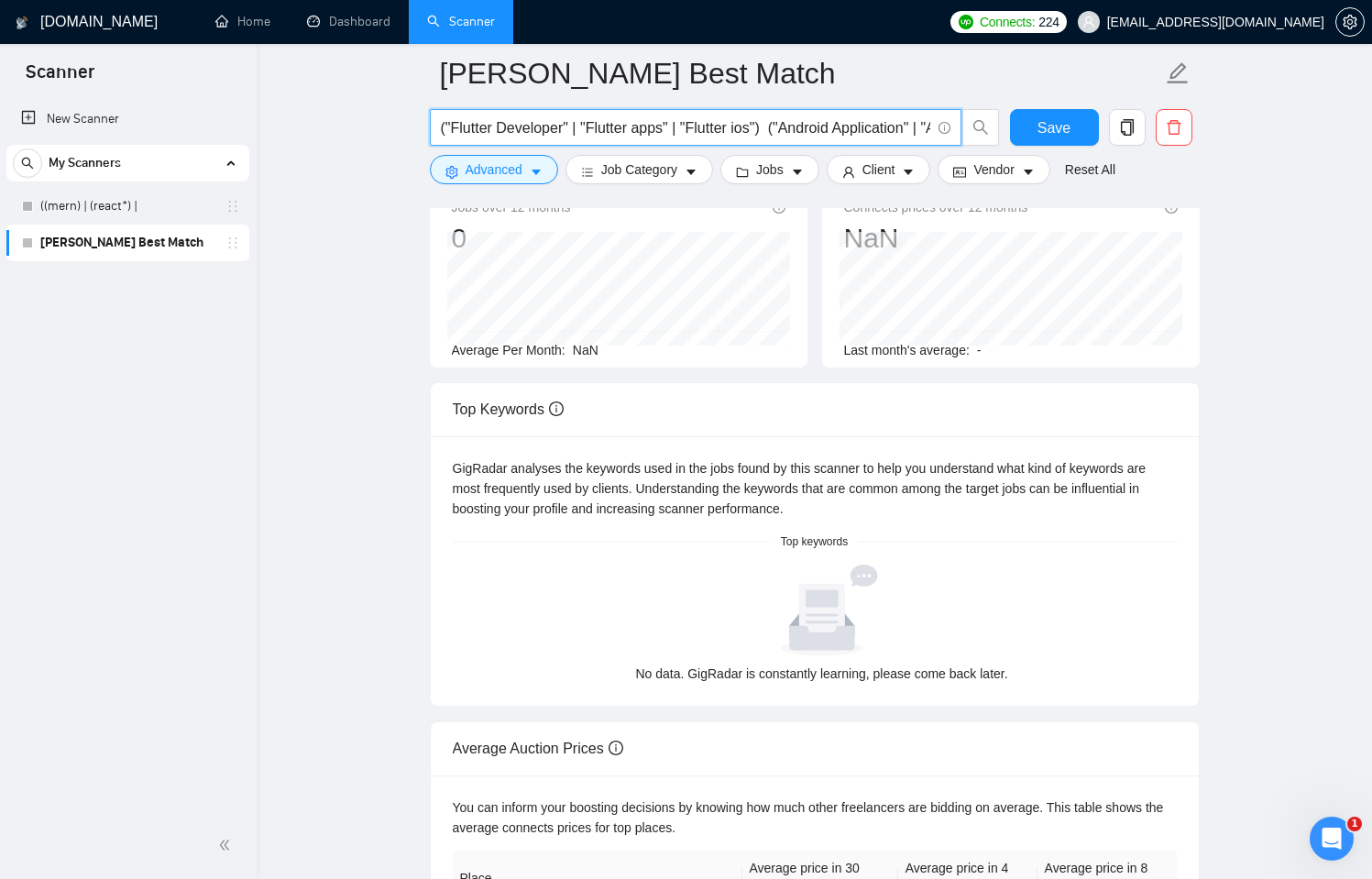
scroll to position [0, 0]
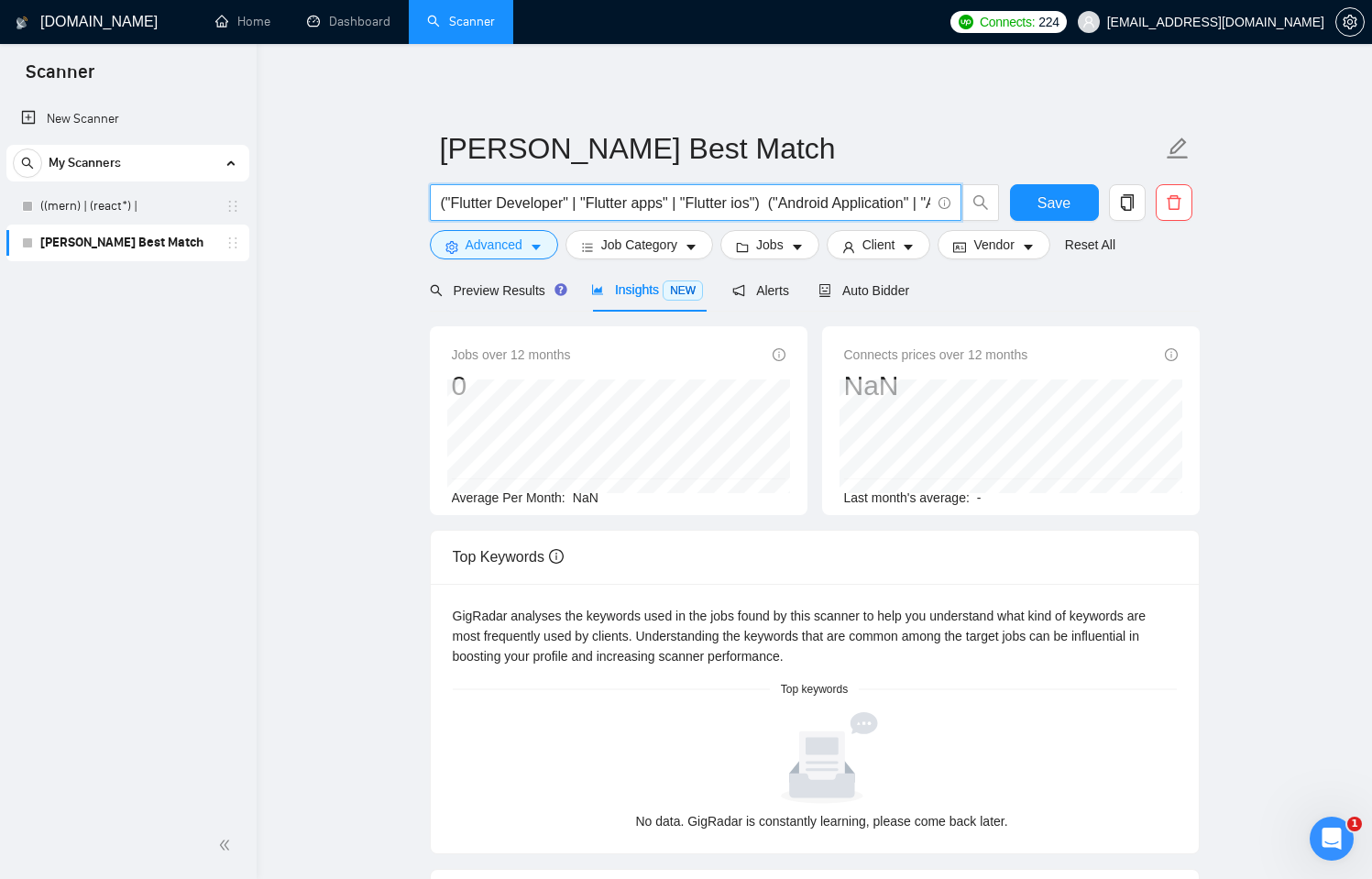
click at [919, 200] on input "("Flutter Developer" | "Flutter apps" | "Flutter ios") ("Android Application" |…" at bounding box center [685, 203] width 490 height 23
drag, startPoint x: 546, startPoint y: 205, endPoint x: 929, endPoint y: 206, distance: 383.0
click at [929, 206] on input "("Flutter Developer" | "Flutter apps" | "Flutter ios") ("Android Application" |…" at bounding box center [685, 203] width 490 height 23
click at [479, 198] on input "("Flutter Developer" | "Flutter apps" | "Flutter ios") ("Android Application" |…" at bounding box center [685, 203] width 490 height 23
drag, startPoint x: 494, startPoint y: 208, endPoint x: 575, endPoint y: 186, distance: 83.9
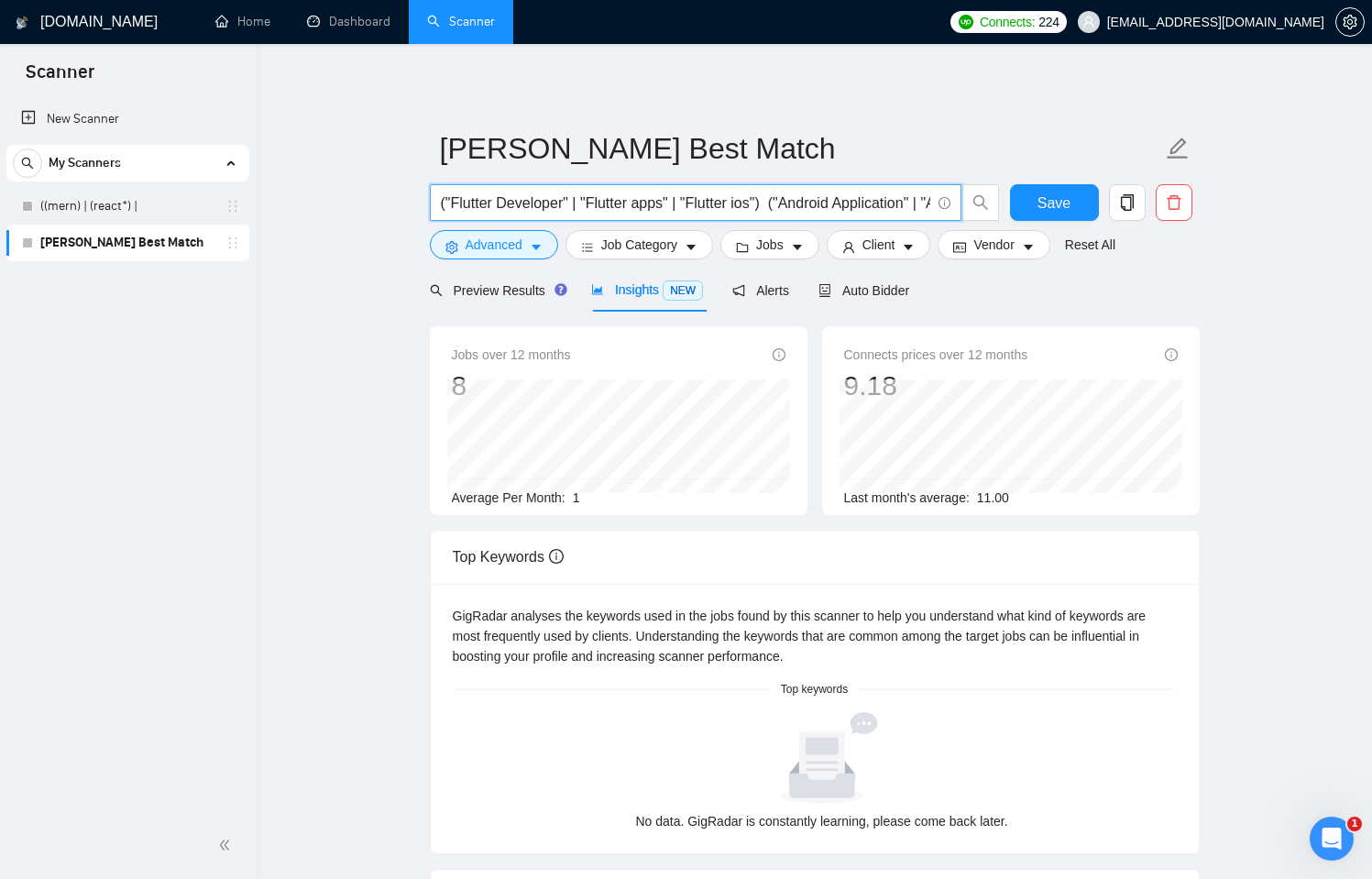
click at [575, 186] on span "("Flutter Developer" | "Flutter apps" | "Flutter ios") ("Android Application" |…" at bounding box center [695, 202] width 532 height 37
click at [525, 199] on input "("Flutter Developer" | "Flutter apps" | "Flutter ios") ("Android Application" |…" at bounding box center [685, 203] width 490 height 23
click at [516, 204] on input "("Flutter Developer" | "Flutter apps" | "Flutter ios") ("Android Application" |…" at bounding box center [685, 203] width 490 height 23
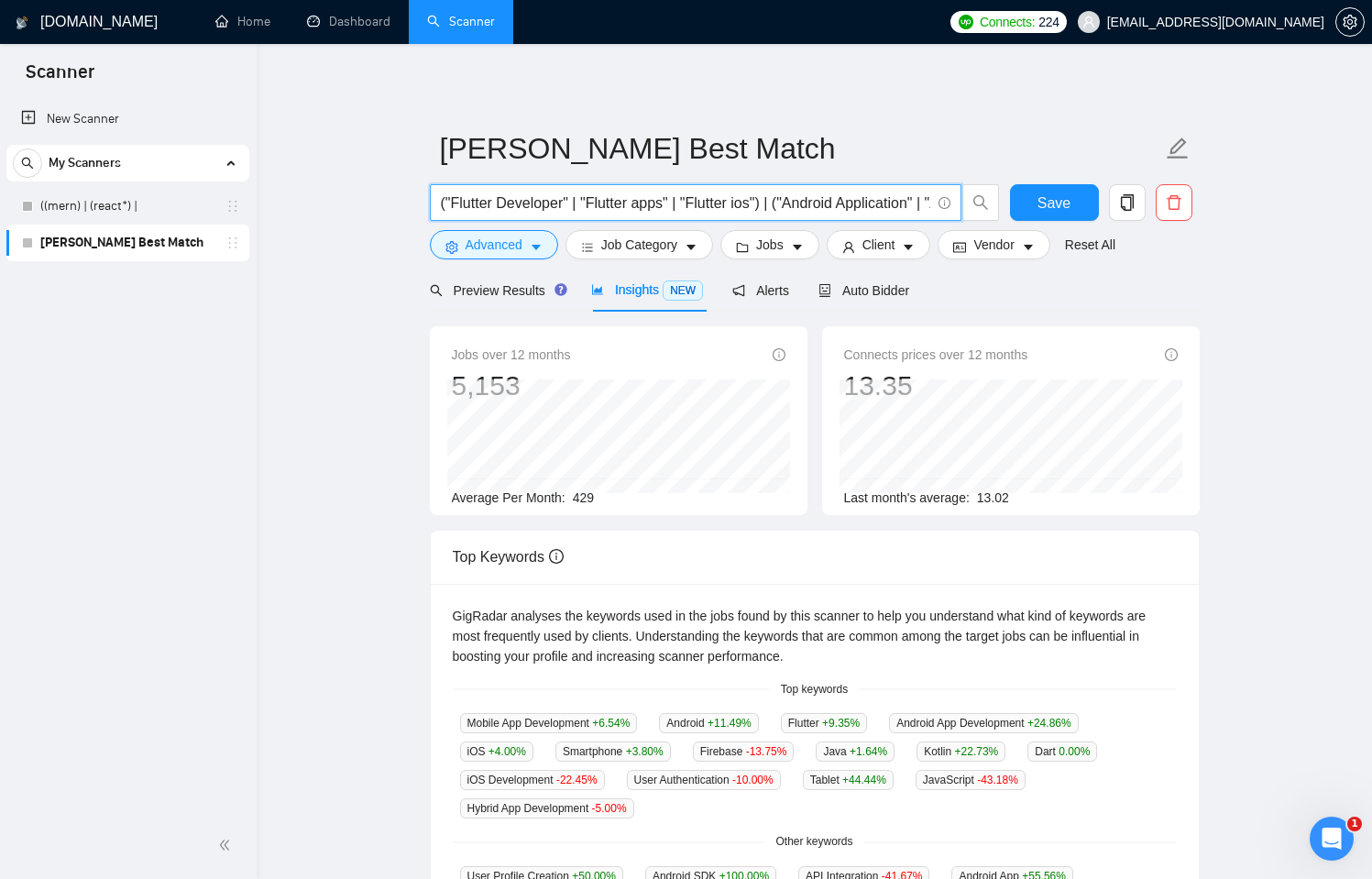
click at [748, 201] on input "("Flutter Developer" | "Flutter apps" | "Flutter ios") | ("Android Application"…" at bounding box center [685, 203] width 490 height 23
paste input "("Android Application" | "Android developer" | "Android SDK" | JetPack) | (Fire…"
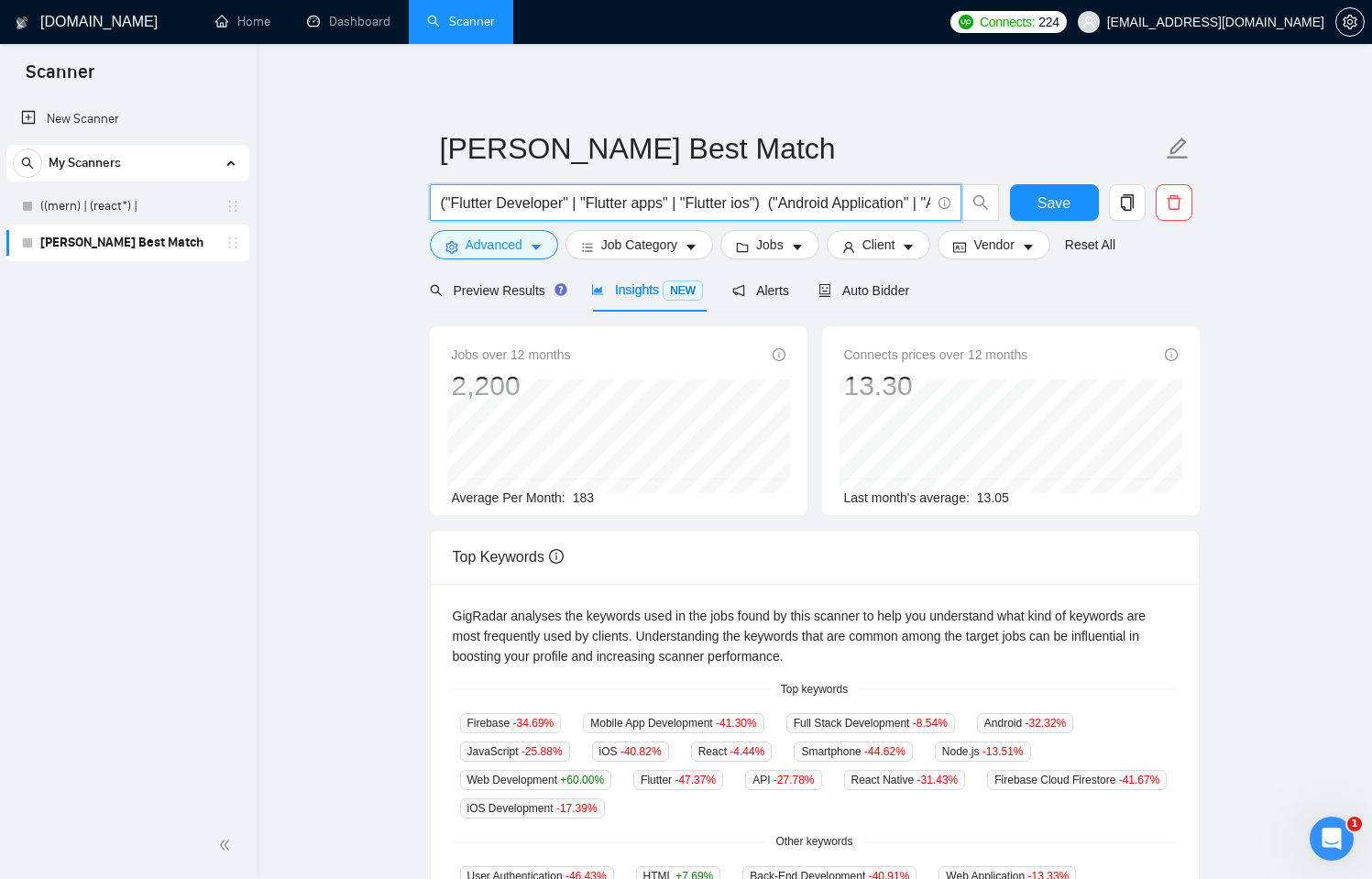
click at [582, 204] on input "("Flutter Developer" | "Flutter apps" | "Flutter ios") ("Android Application" |…" at bounding box center [685, 203] width 490 height 23
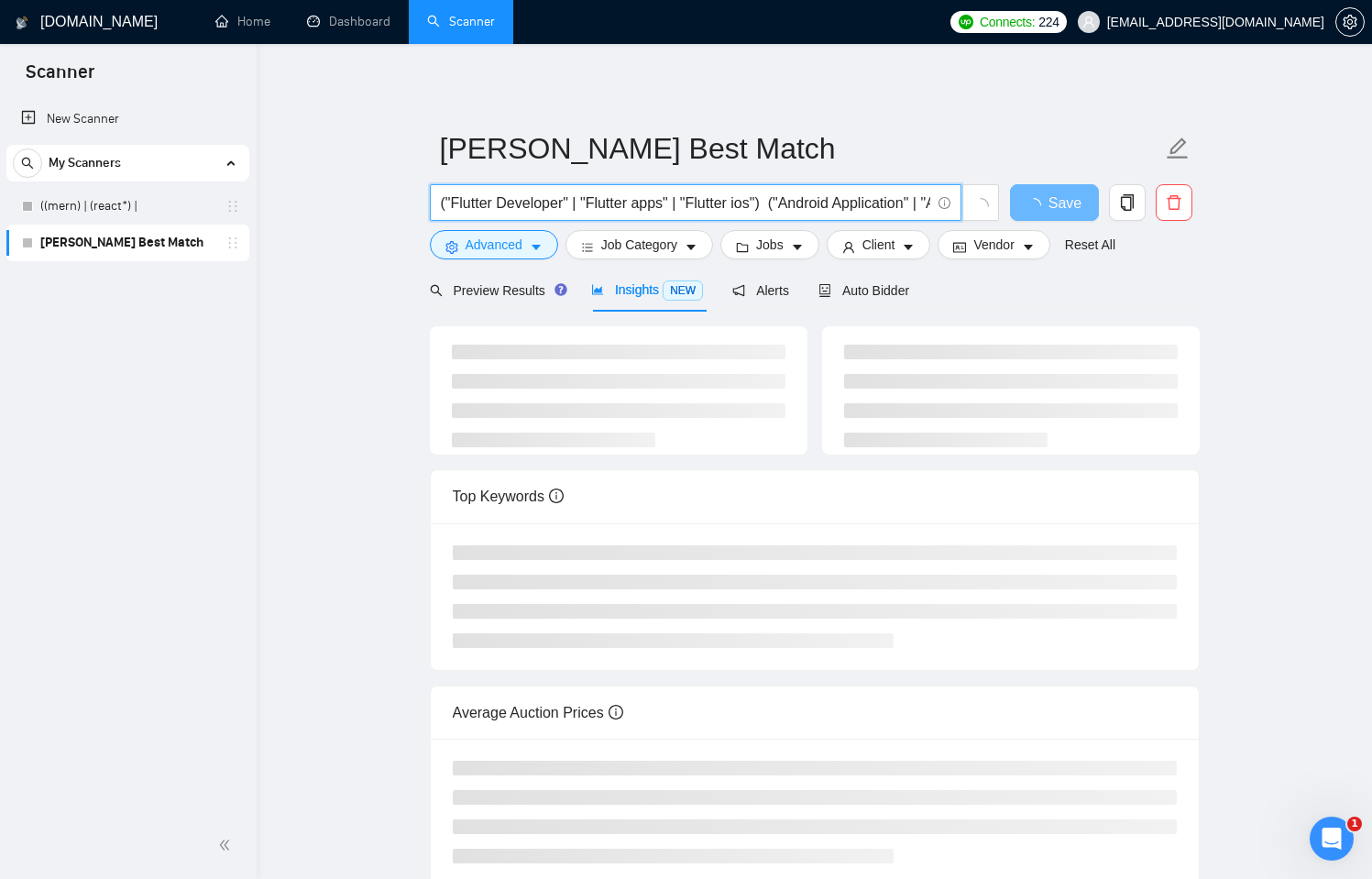
click at [457, 197] on input "("Flutter Developer" | "Flutter apps" | "Flutter ios") ("Android Application" |…" at bounding box center [685, 203] width 490 height 23
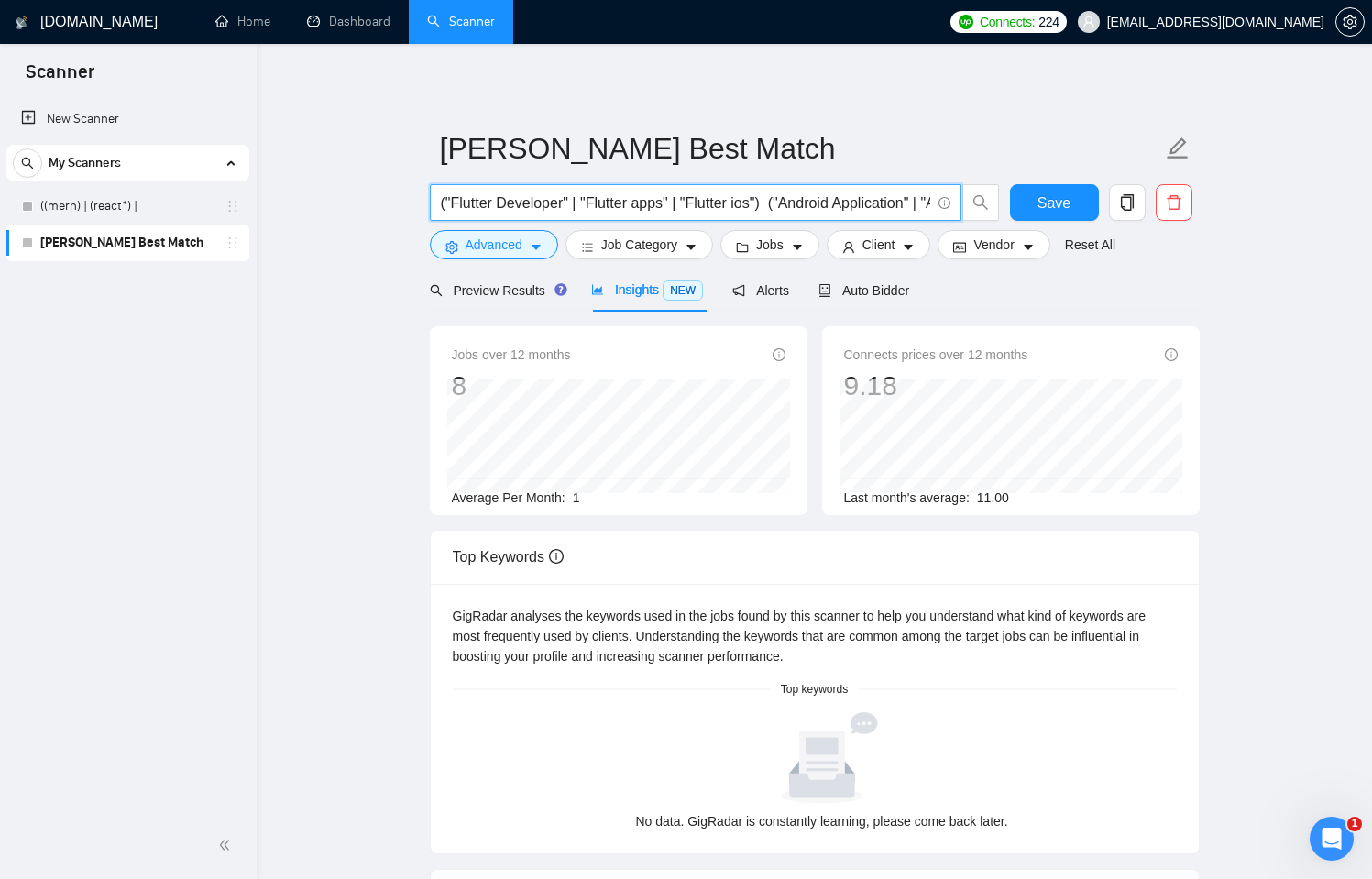
click at [756, 206] on input "("Flutter Developer" | "Flutter apps" | "Flutter ios") ("Android Application" |…" at bounding box center [685, 203] width 490 height 23
paste input "("Android Application" | "Android developer""
click at [644, 188] on span "("Flutter Developer" | "Flutter apps" | "Flutter ios") ("Android Application" |…" at bounding box center [695, 202] width 532 height 37
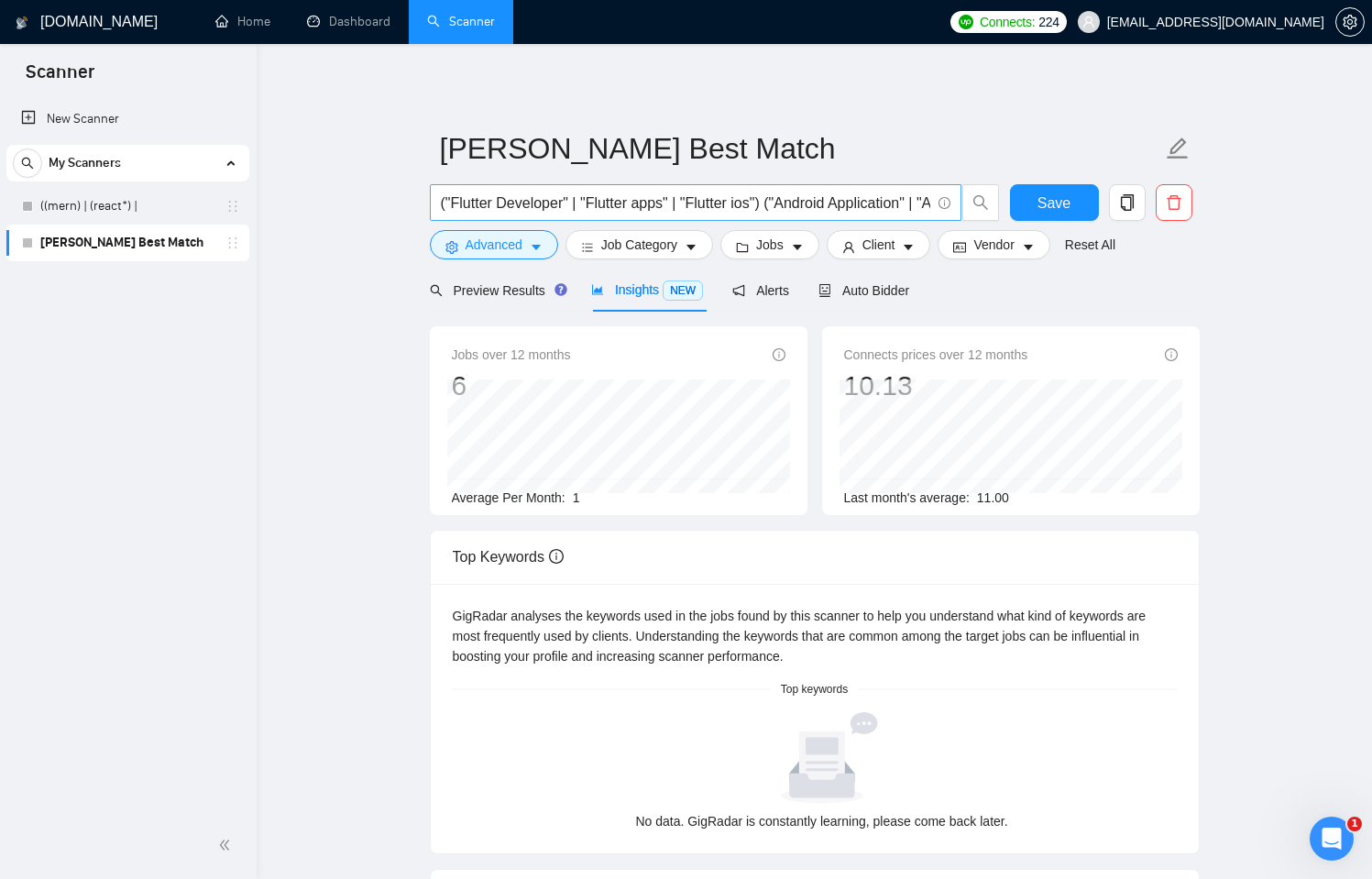
click at [644, 188] on span "("Flutter Developer" | "Flutter apps" | "Flutter ios") ("Android Application" |…" at bounding box center [695, 202] width 532 height 37
click at [652, 200] on input "("Flutter Developer" | "Flutter apps" | "Flutter ios") ("Android Application" |…" at bounding box center [685, 203] width 490 height 23
paste input "Flutter | "Flutter Developer" | "Flutter ios" | "Flutter apps") (android | ios …"
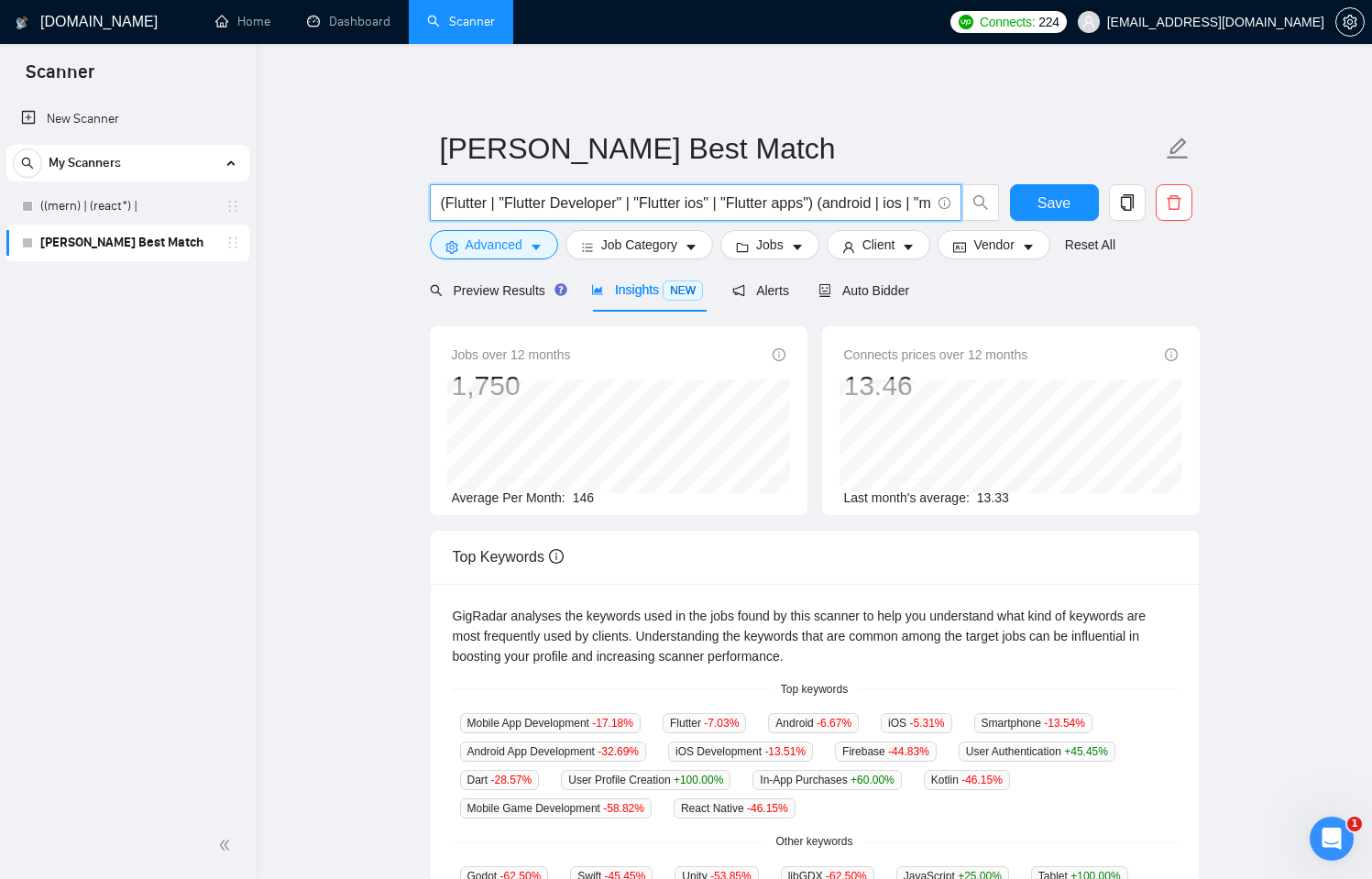
click at [814, 201] on input "(Flutter | "Flutter Developer" | "Flutter ios" | "Flutter apps") (android | ios…" at bounding box center [685, 203] width 490 height 23
paste input "* | ios* | "mobile app*" | "application*"
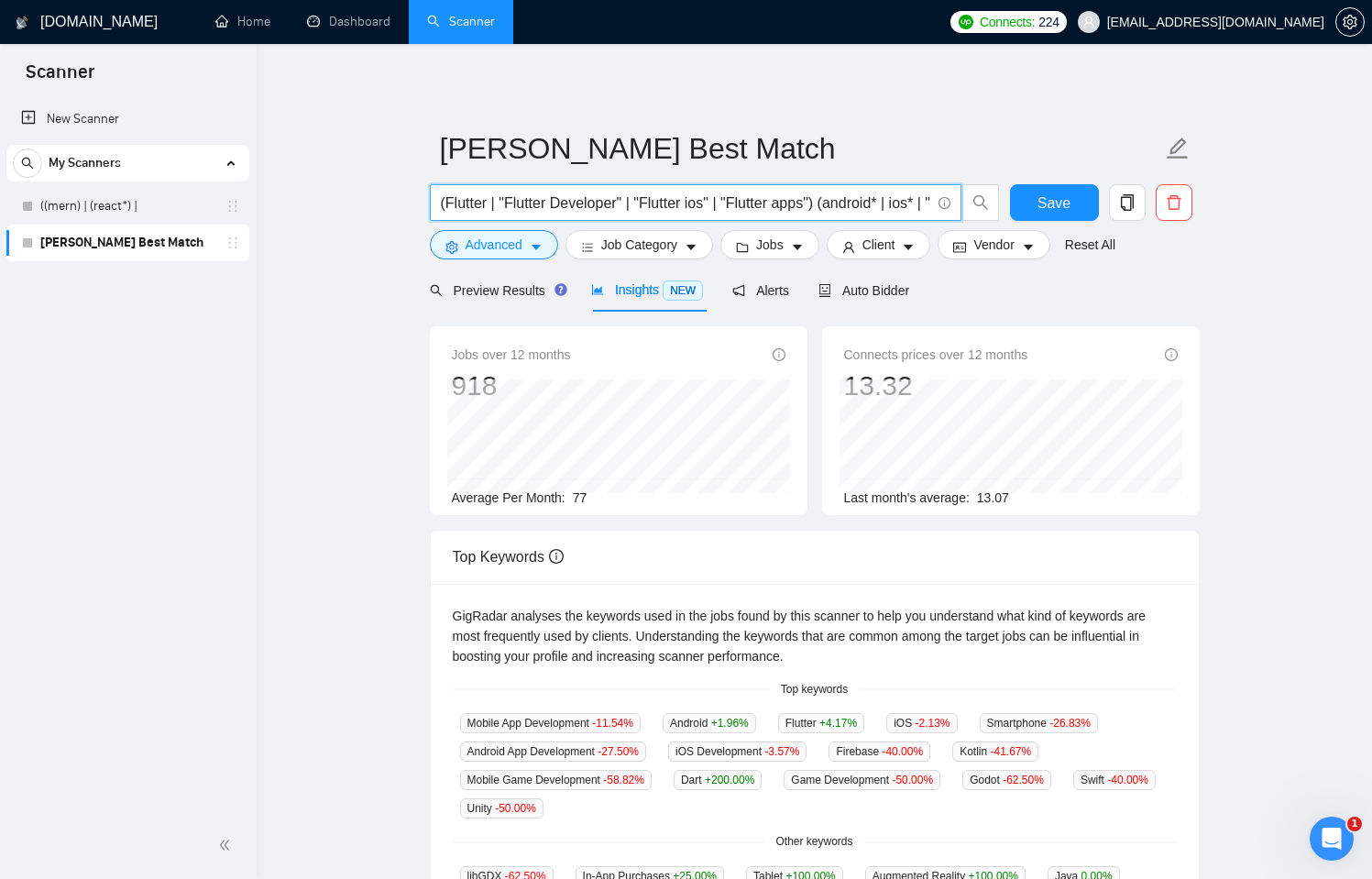
click at [829, 209] on input "(Flutter | "Flutter Developer" | "Flutter ios" | "Flutter apps") (android* | io…" at bounding box center [685, 203] width 490 height 23
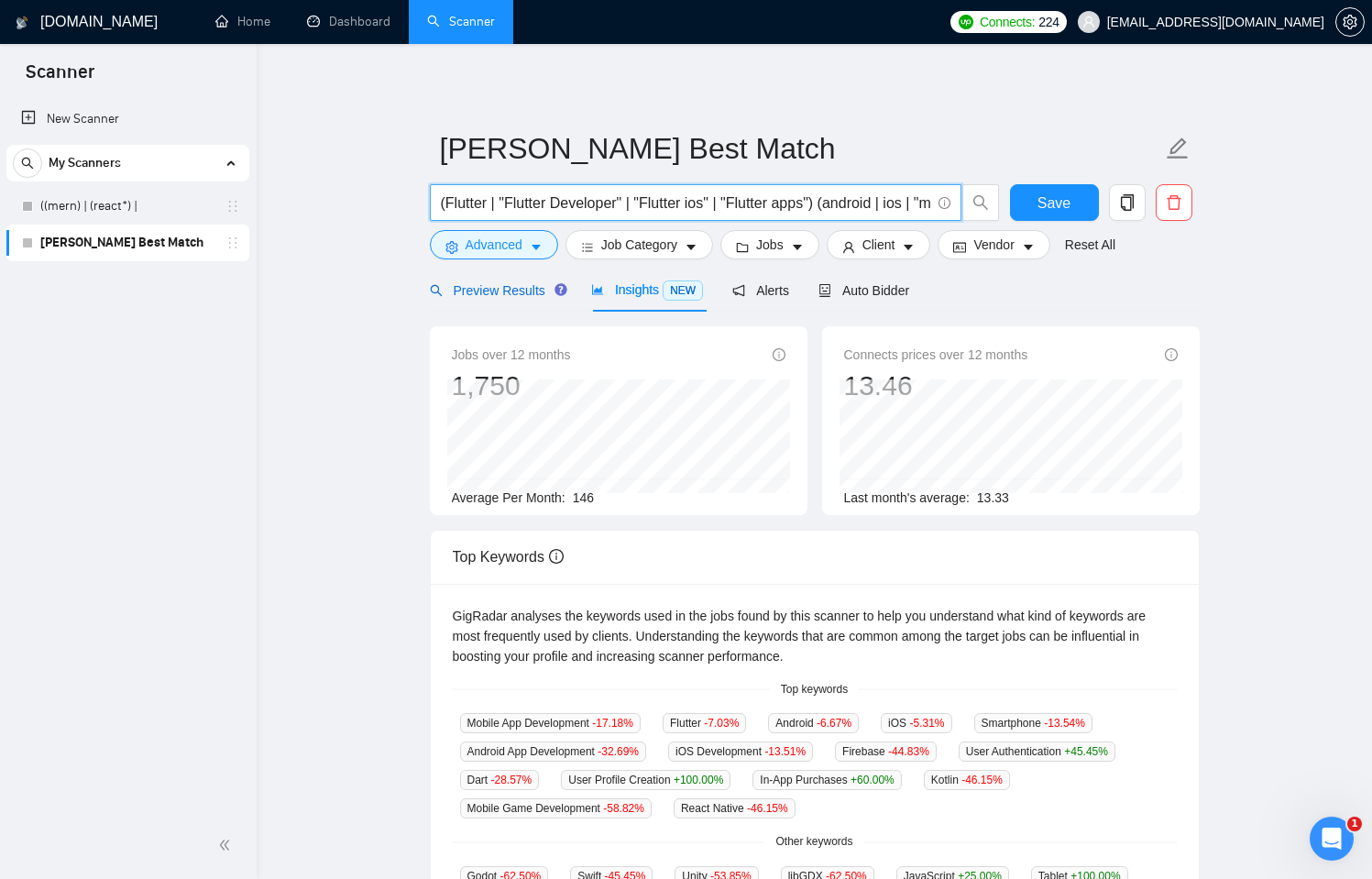
click at [517, 294] on span "Preview Results" at bounding box center [496, 290] width 132 height 14
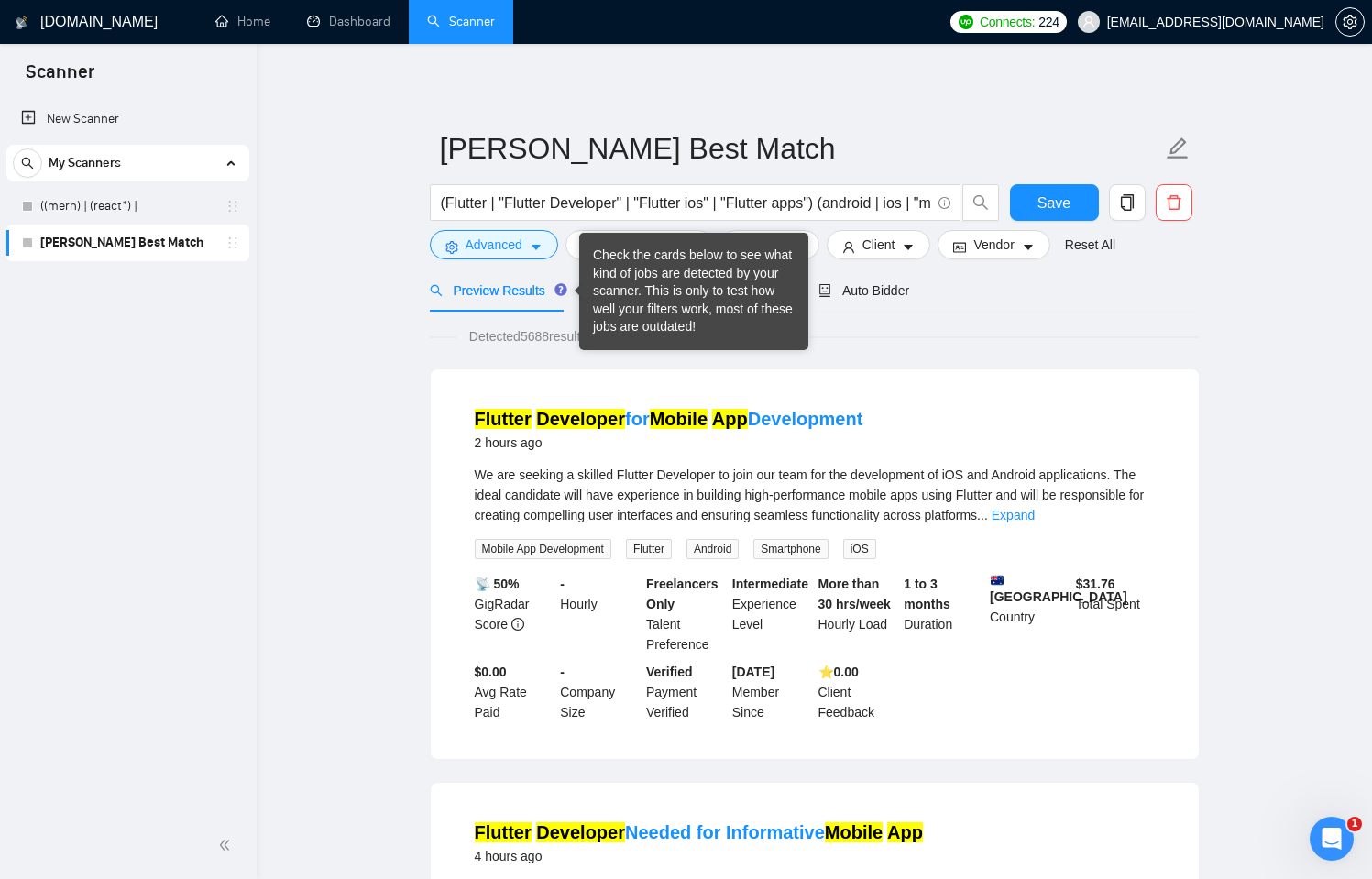
click at [691, 287] on div "Check the cards below to see what kind of jobs are detected by your scanner. Th…" at bounding box center [694, 291] width 202 height 90
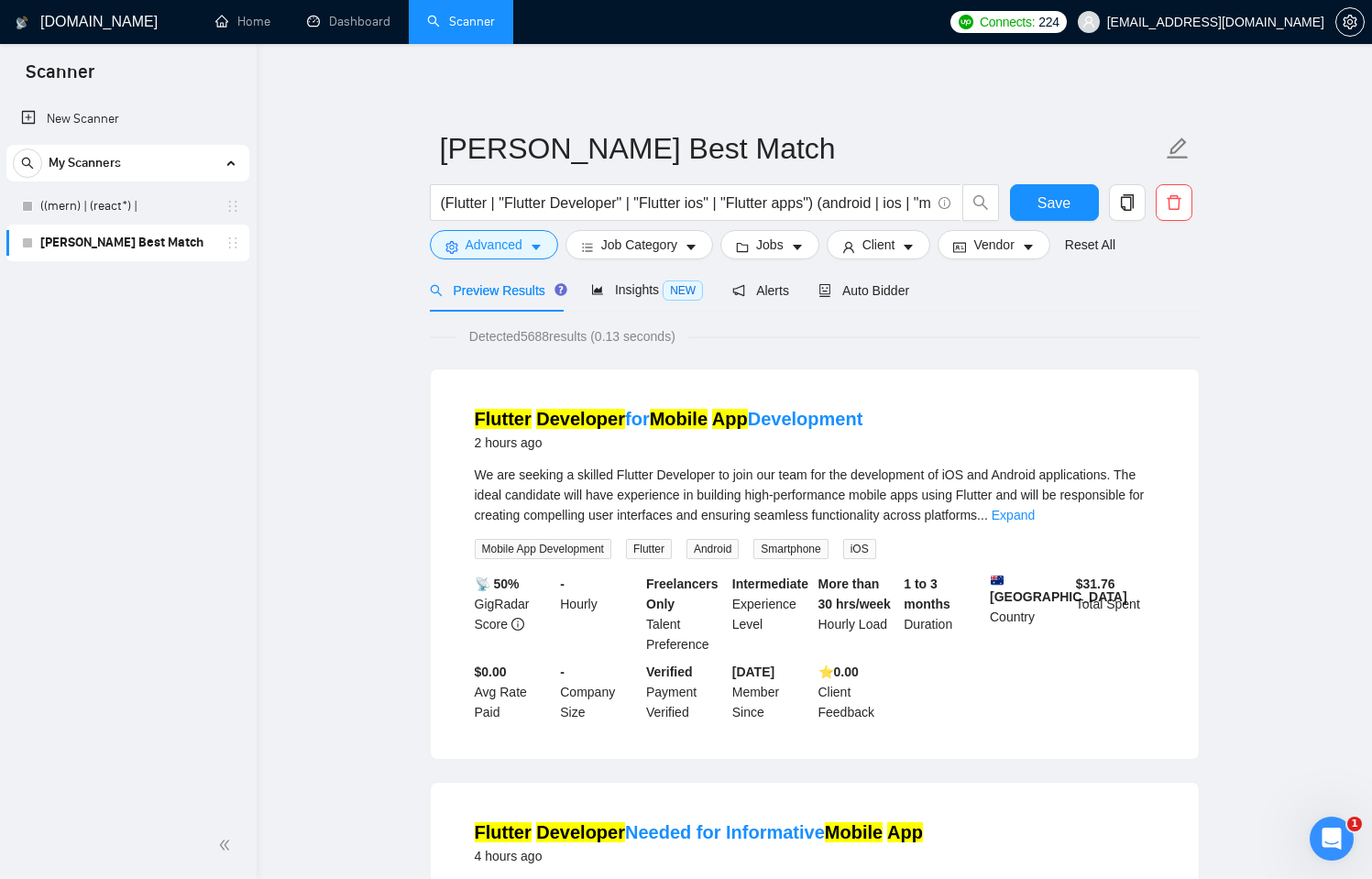
click at [1110, 373] on div "Flutter Developer for Mobile App Development 2 hours ago We are seeking a skill…" at bounding box center [815, 564] width 768 height 389
click at [627, 291] on span "Insights NEW" at bounding box center [647, 289] width 112 height 14
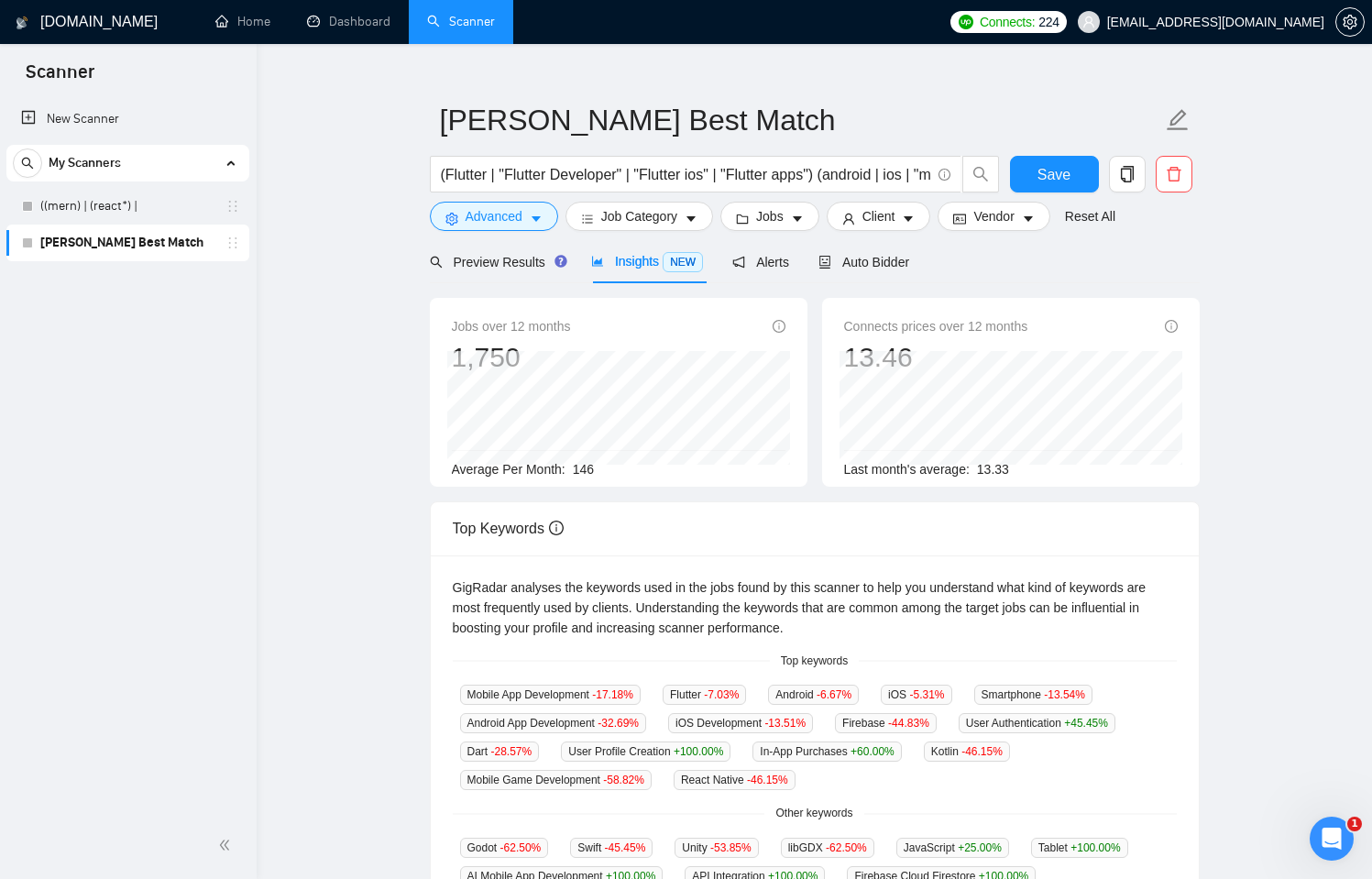
scroll to position [132, 0]
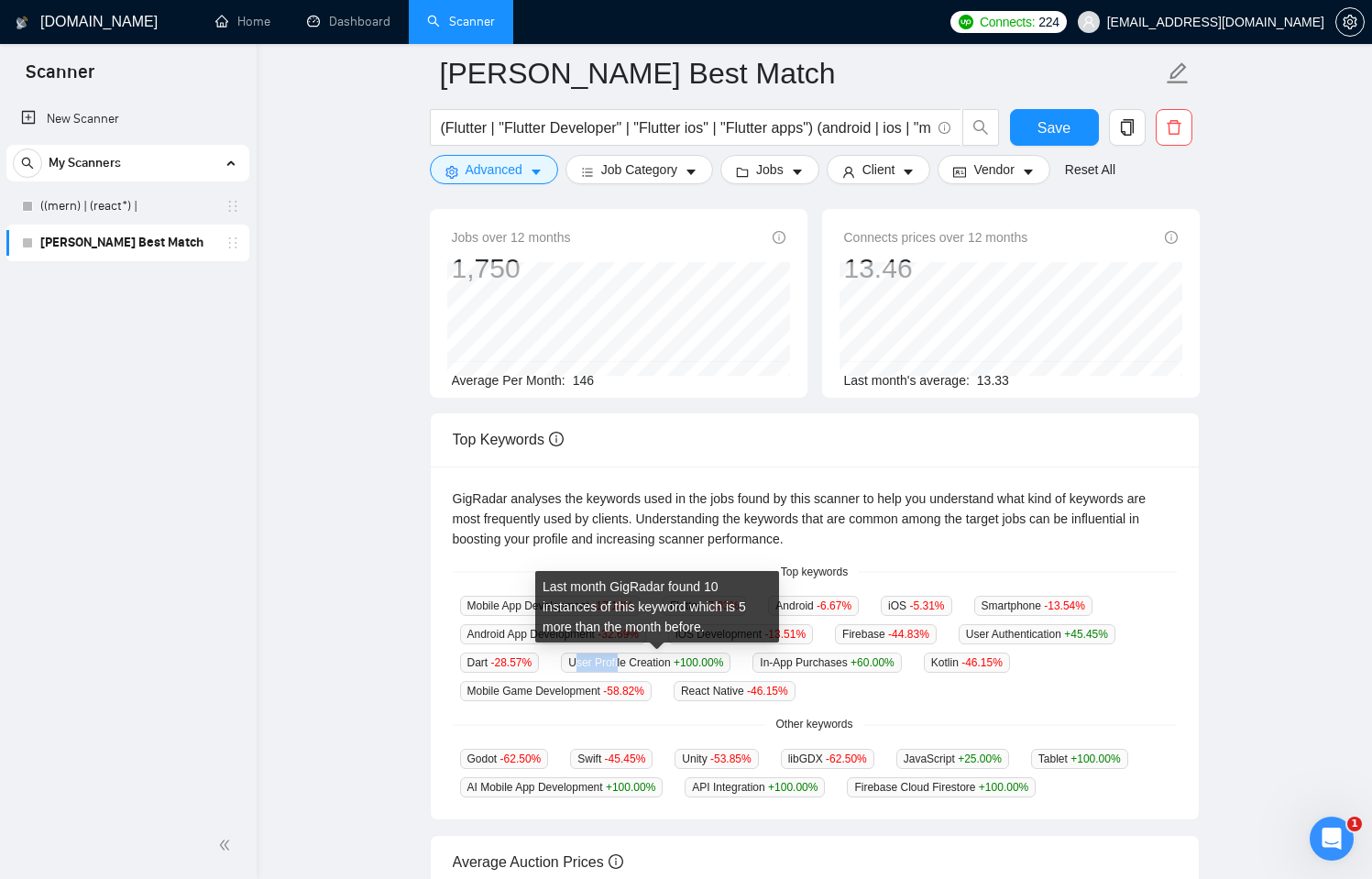
drag, startPoint x: 581, startPoint y: 663, endPoint x: 628, endPoint y: 663, distance: 47.0
click at [628, 663] on span "User Profile Creation +100.00 %" at bounding box center [645, 662] width 170 height 20
click at [574, 665] on span "User Profile Creation +100.00 %" at bounding box center [645, 662] width 170 height 20
drag, startPoint x: 575, startPoint y: 663, endPoint x: 685, endPoint y: 662, distance: 110.0
click at [685, 662] on span "User Profile Creation +100.00 %" at bounding box center [645, 662] width 170 height 20
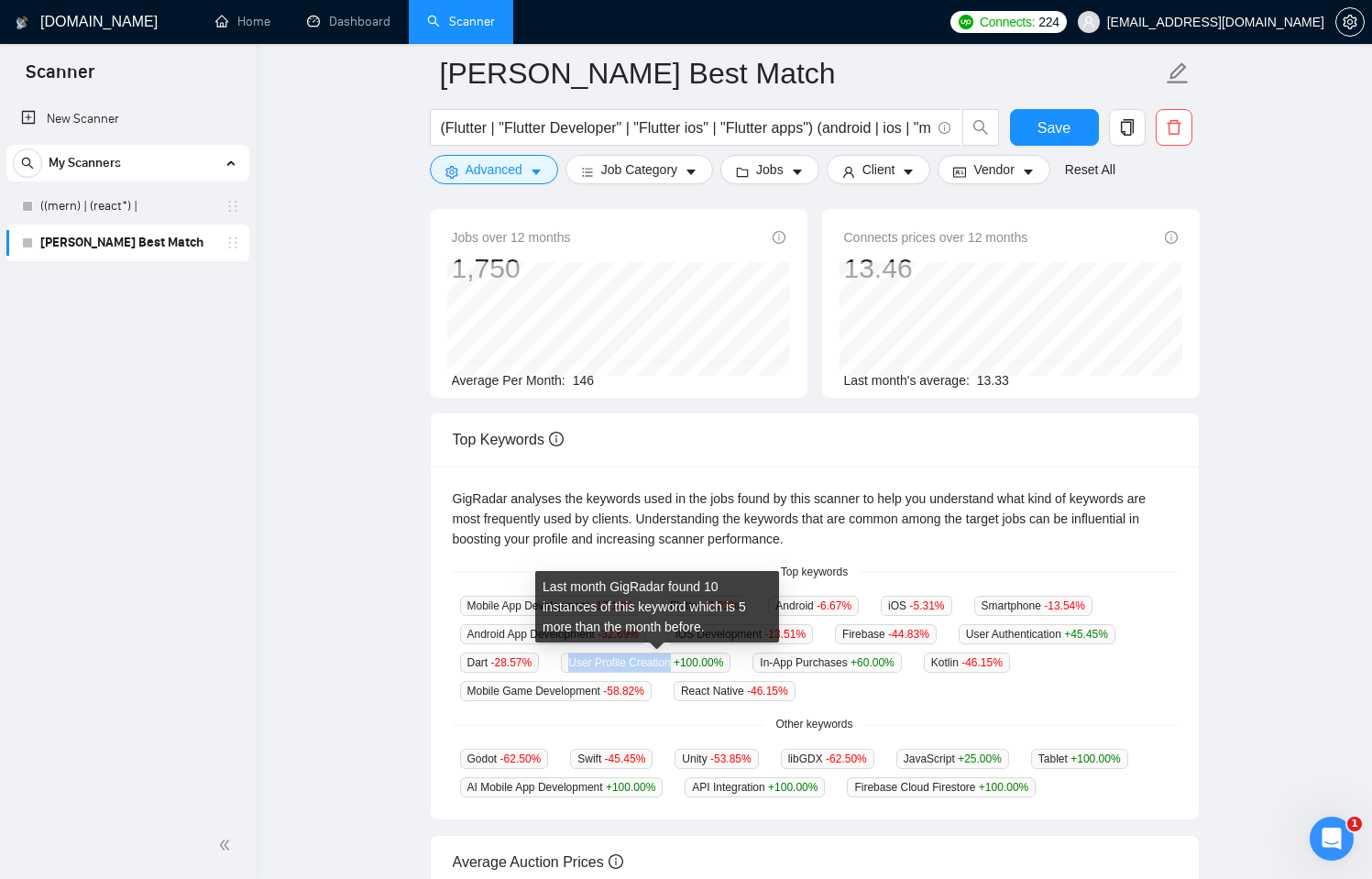
copy span "User Profile Creation"
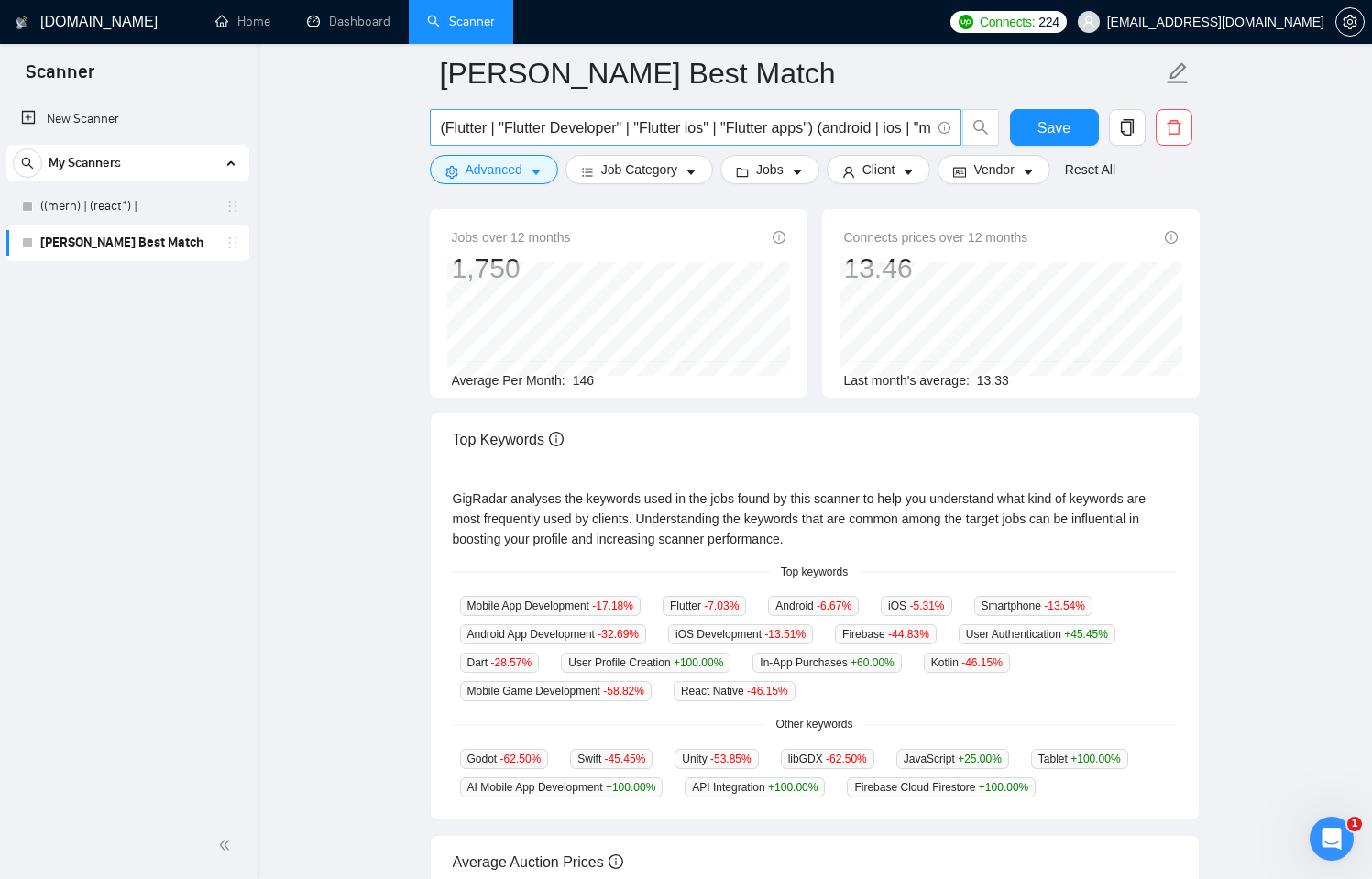
click at [892, 125] on input "(Flutter | "Flutter Developer" | "Flutter ios" | "Flutter apps") (android | ios…" at bounding box center [685, 128] width 490 height 23
drag, startPoint x: 920, startPoint y: 131, endPoint x: 966, endPoint y: 131, distance: 46.0
click at [966, 131] on span "(Flutter | "Flutter Developer" | "Flutter ios" | "Flutter apps") (android | ios…" at bounding box center [715, 127] width 570 height 37
click at [912, 127] on input "(Flutter | "Flutter Developer" | "Flutter ios" | "Flutter apps") (android | ios…" at bounding box center [685, 128] width 490 height 23
click at [931, 127] on span "(Flutter | "Flutter Developer" | "Flutter ios" | "Flutter apps") (android | ios…" at bounding box center [695, 127] width 532 height 37
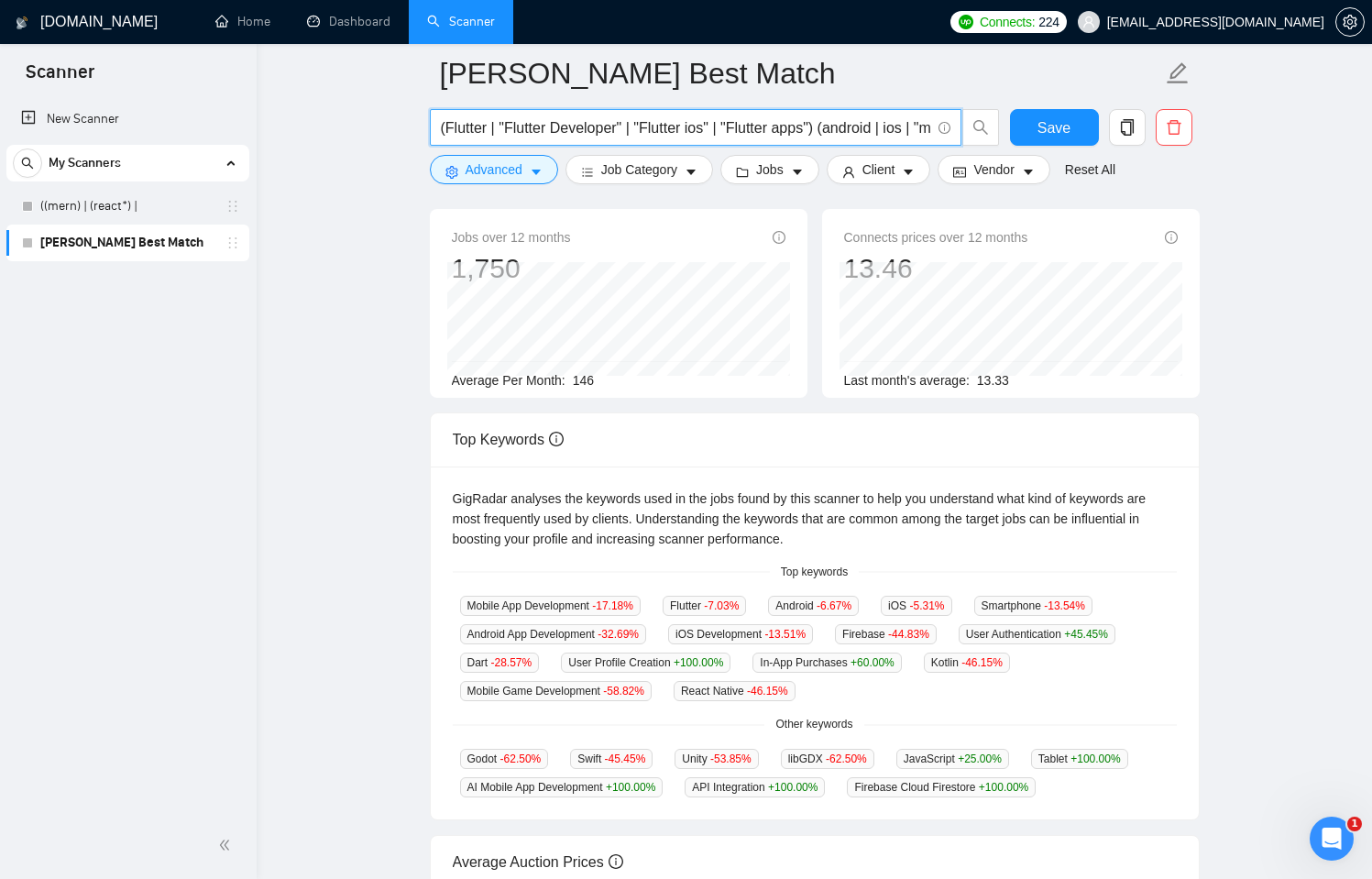
click at [929, 125] on input "(Flutter | "Flutter Developer" | "Flutter ios" | "Flutter apps") (android | ios…" at bounding box center [685, 128] width 490 height 23
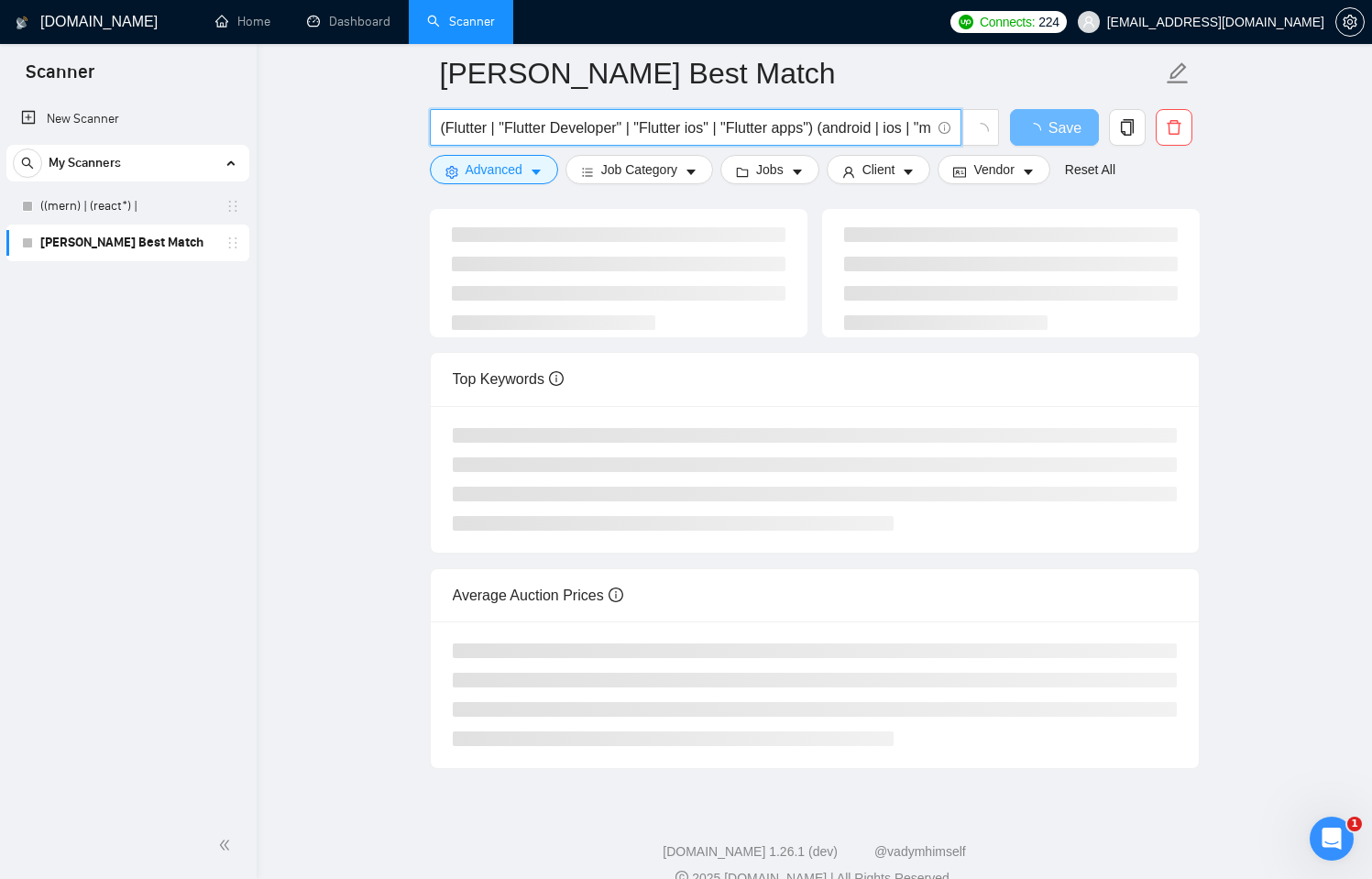
paste input "User Profile Creation"
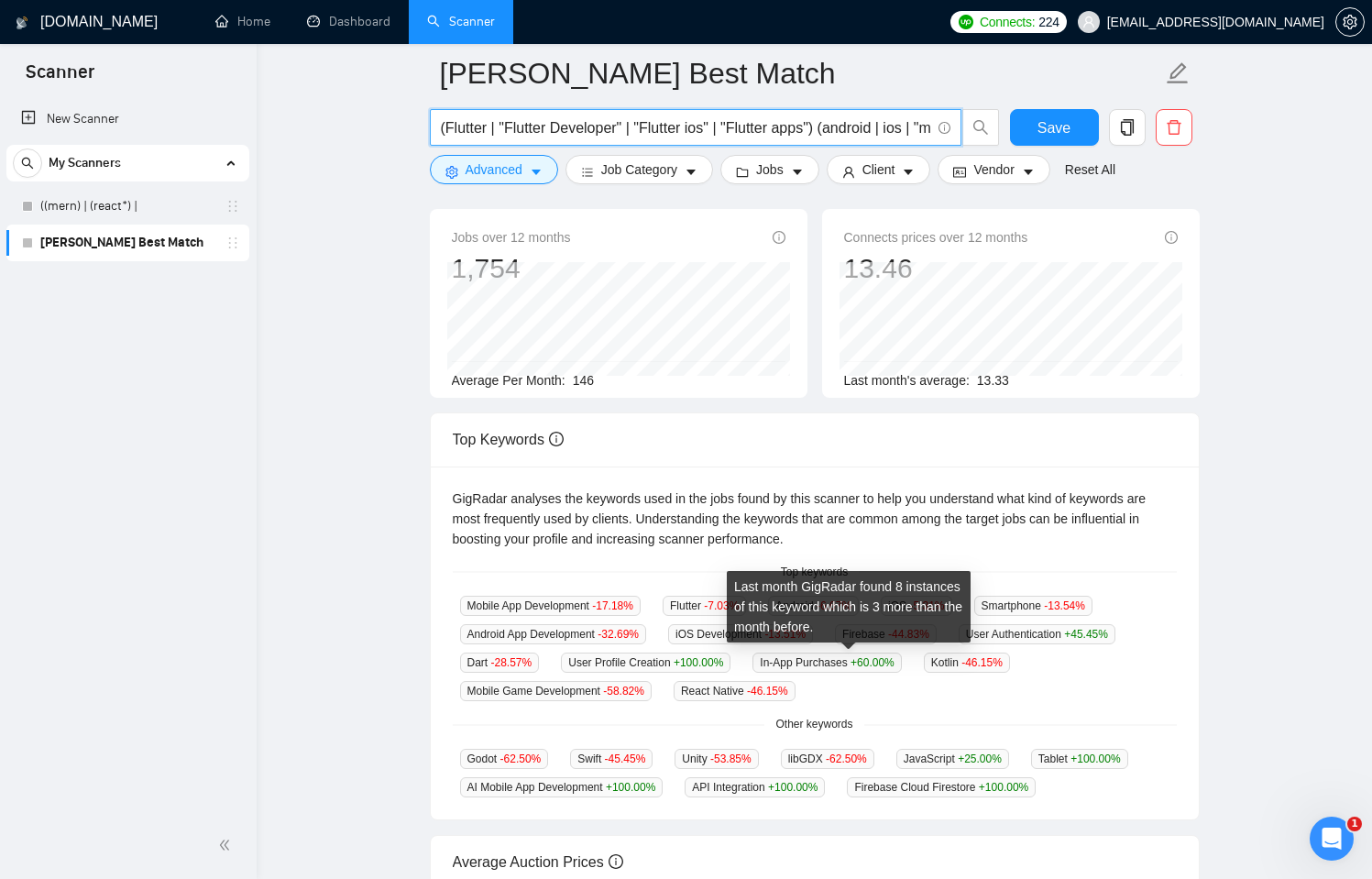
click at [802, 664] on span "In-App Purchases +60.00 %" at bounding box center [826, 662] width 149 height 20
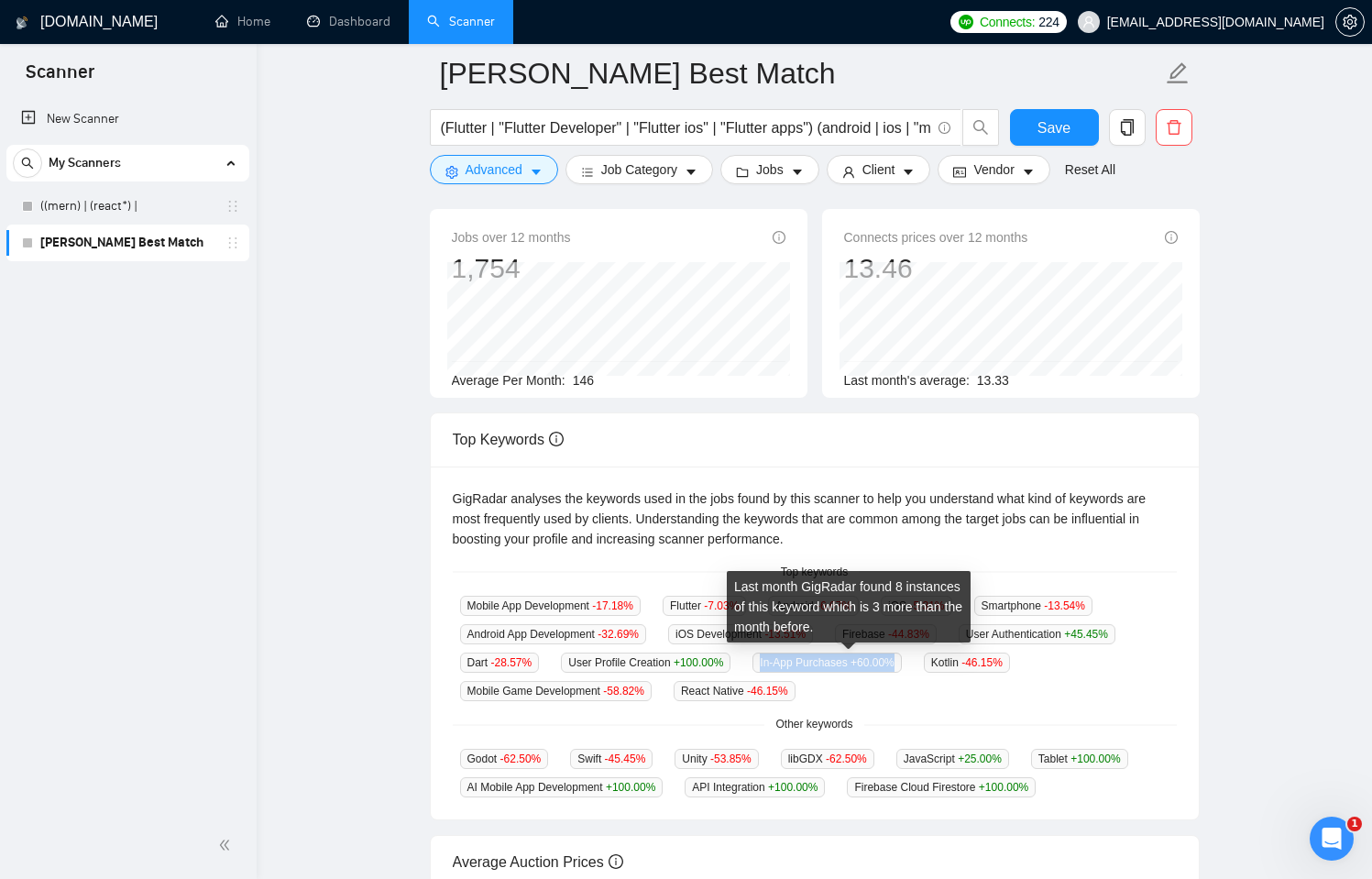
click at [802, 664] on span "In-App Purchases +60.00 %" at bounding box center [826, 662] width 149 height 20
click at [793, 662] on span "In-App Purchases +60.00 %" at bounding box center [826, 662] width 149 height 20
drag, startPoint x: 782, startPoint y: 658, endPoint x: 853, endPoint y: 662, distance: 71.1
click at [853, 662] on span "In-App Purchases +60.00 %" at bounding box center [826, 662] width 149 height 20
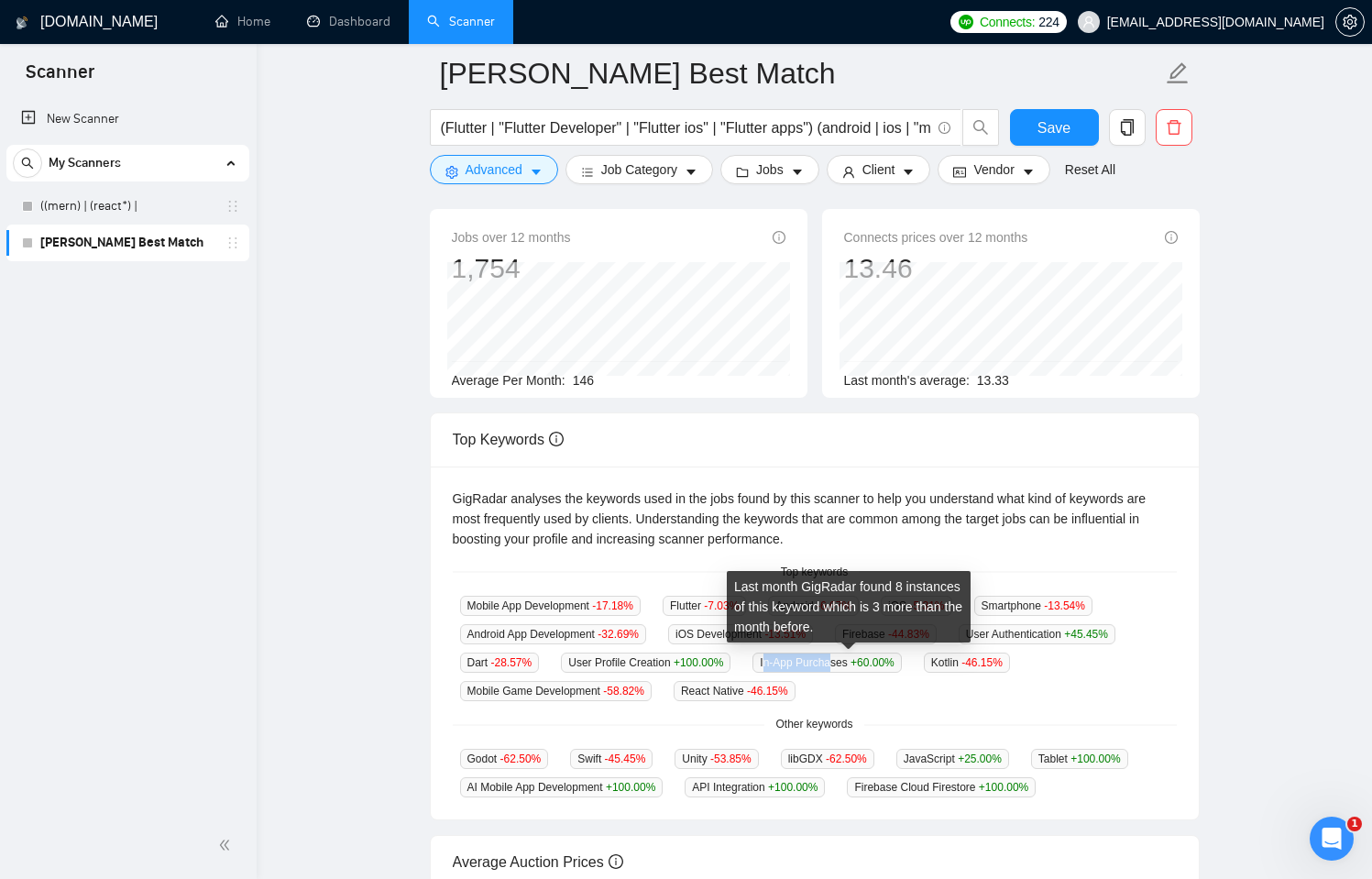
click at [822, 657] on span "In-App Purchases +60.00 %" at bounding box center [826, 662] width 149 height 20
drag, startPoint x: 778, startPoint y: 660, endPoint x: 874, endPoint y: 662, distance: 96.0
click at [874, 662] on span "In-App Purchases +60.00 %" at bounding box center [826, 662] width 149 height 20
copy span "In-App Purchases"
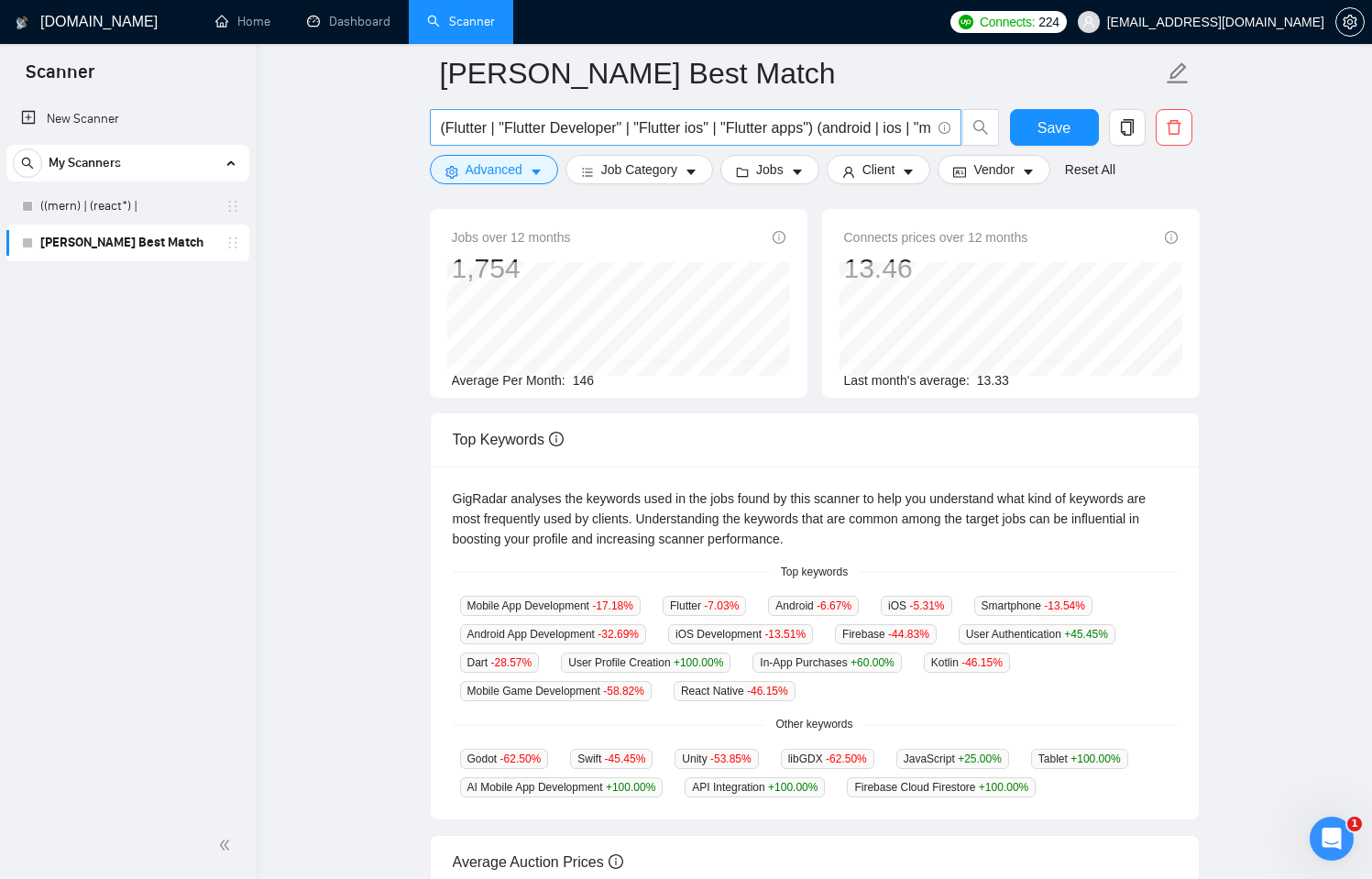
click at [719, 129] on input "(Flutter | "Flutter Developer" | "Flutter ios" | "Flutter apps") (android | ios…" at bounding box center [685, 128] width 490 height 23
drag, startPoint x: 538, startPoint y: 127, endPoint x: 521, endPoint y: 125, distance: 17.1
click at [521, 125] on input "(Flutter | "Flutter Developer" | "Flutter ios" | "Flutter apps") (android | ios…" at bounding box center [685, 128] width 490 height 23
click at [633, 126] on input "(Flutter | "Flutter Developer" | "Flutter ios" | "Flutter apps") (android | ios…" at bounding box center [685, 128] width 490 height 23
paste input "In-App Purchases"
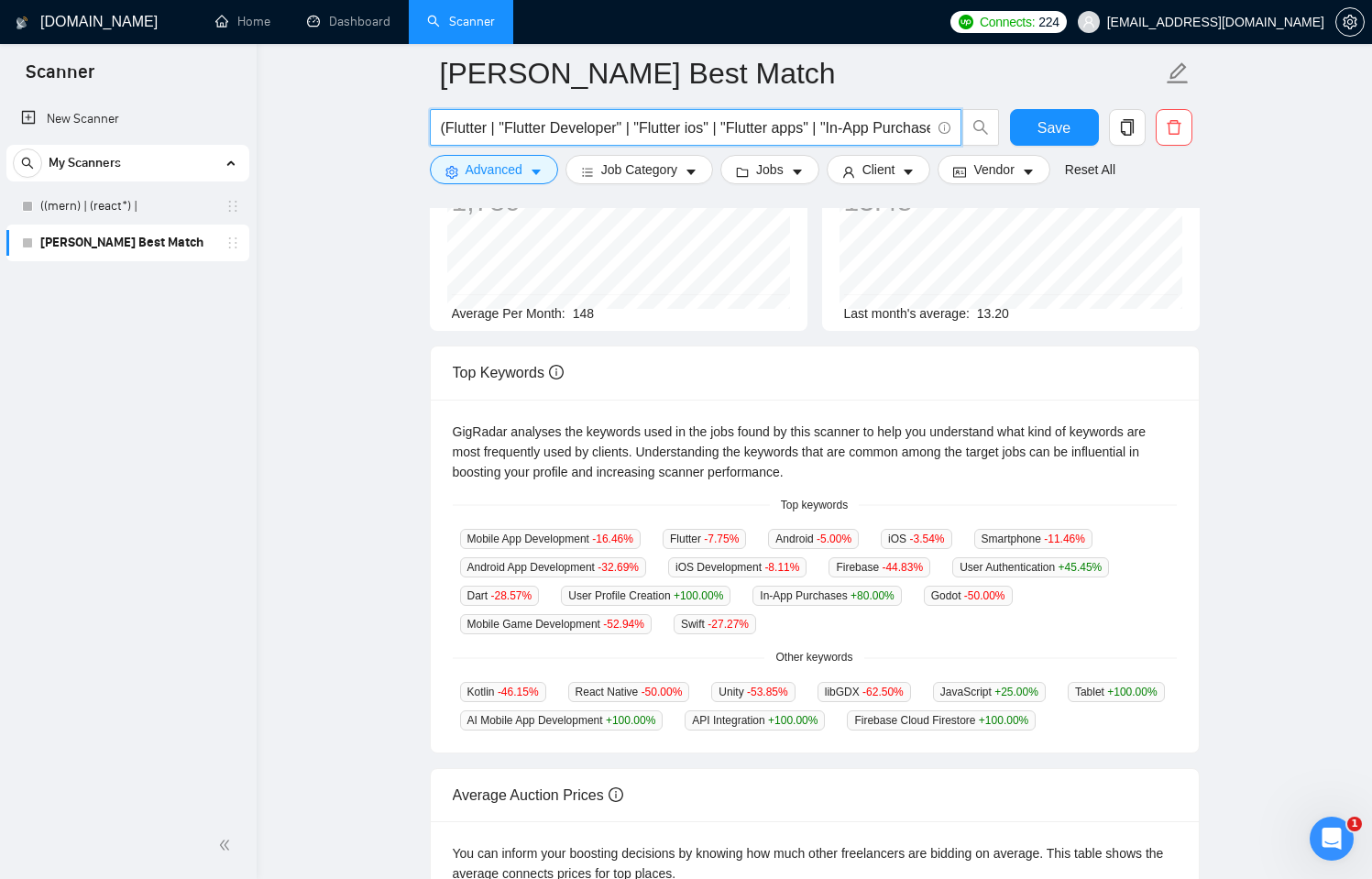
scroll to position [277, 0]
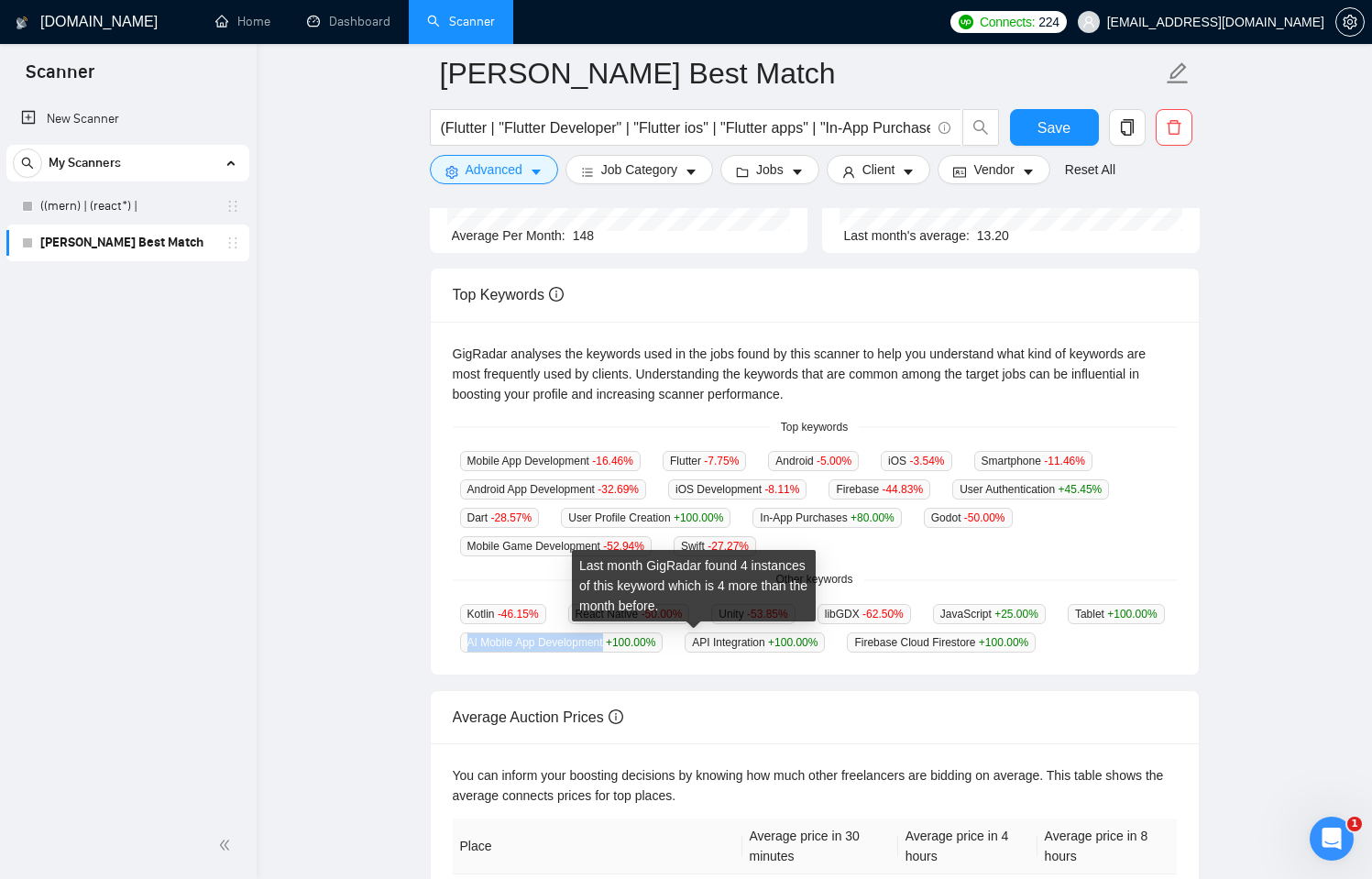
drag, startPoint x: 597, startPoint y: 638, endPoint x: 737, endPoint y: 635, distance: 140.0
click at [663, 635] on span "AI Mobile App Development +100.00 %" at bounding box center [562, 642] width 204 height 20
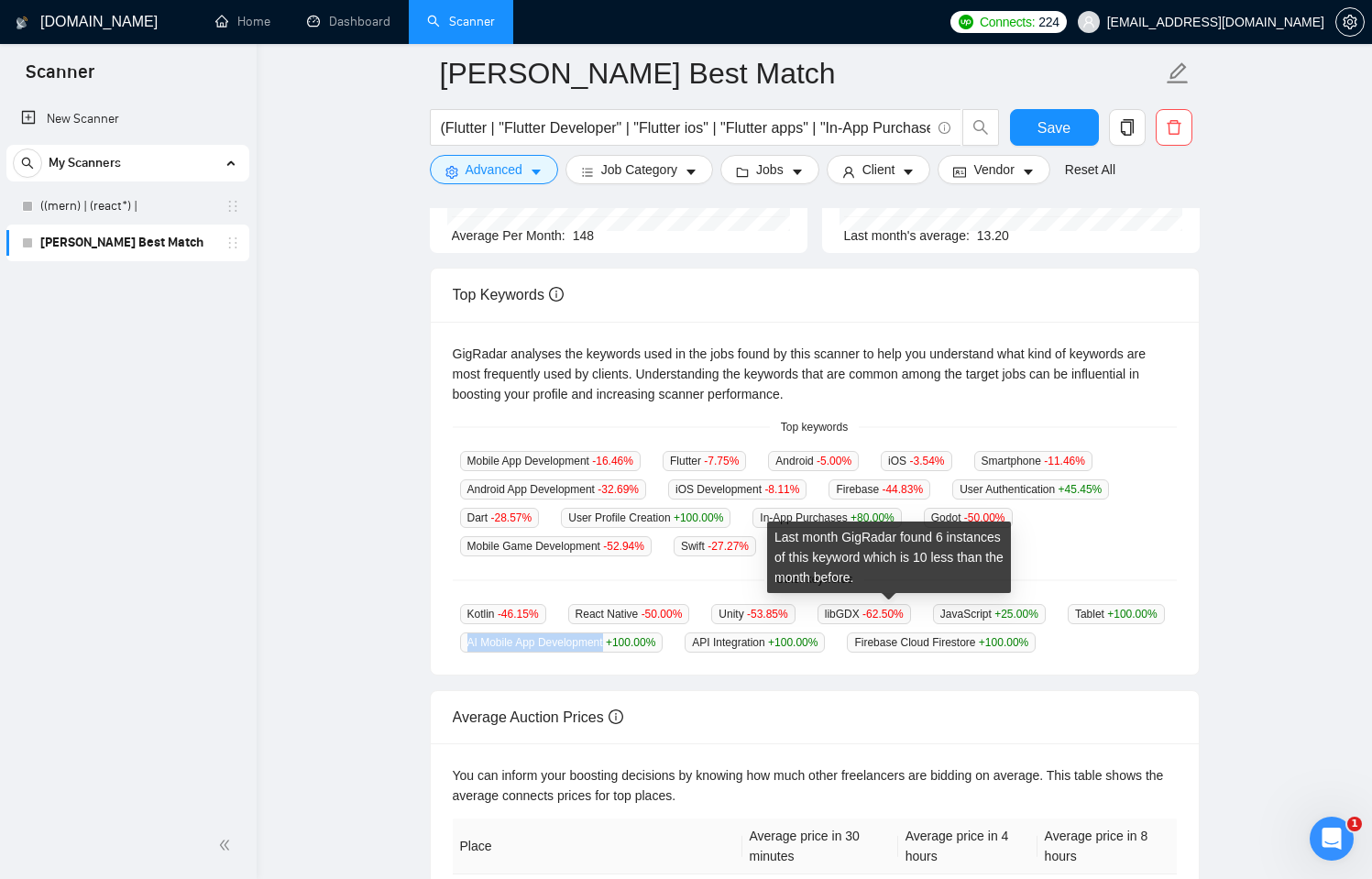
copy span "AI Mobile App Development"
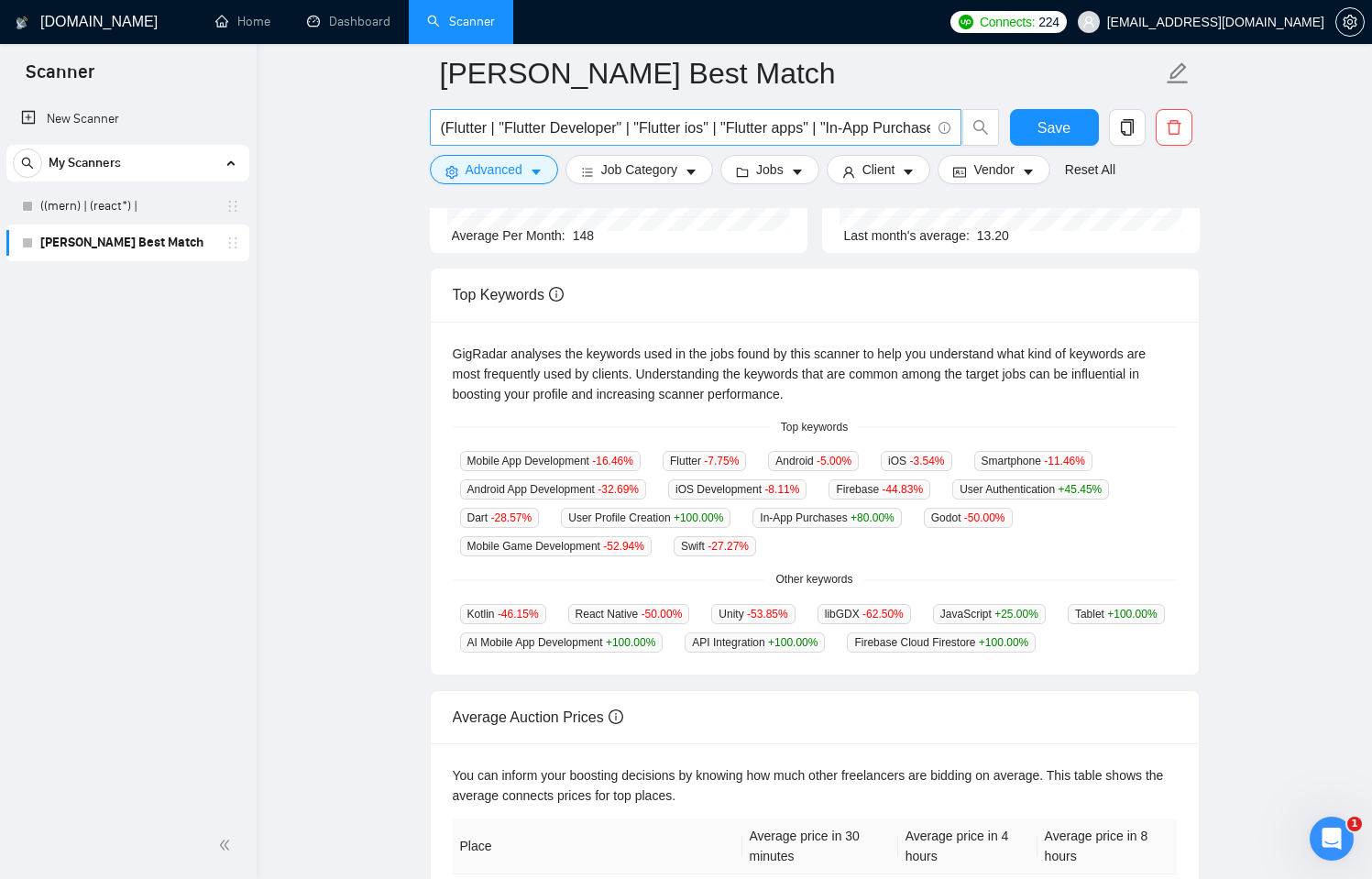
click at [913, 127] on input "(Flutter | "Flutter Developer" | "Flutter ios" | "Flutter apps" | "In-App Purch…" at bounding box center [685, 128] width 490 height 23
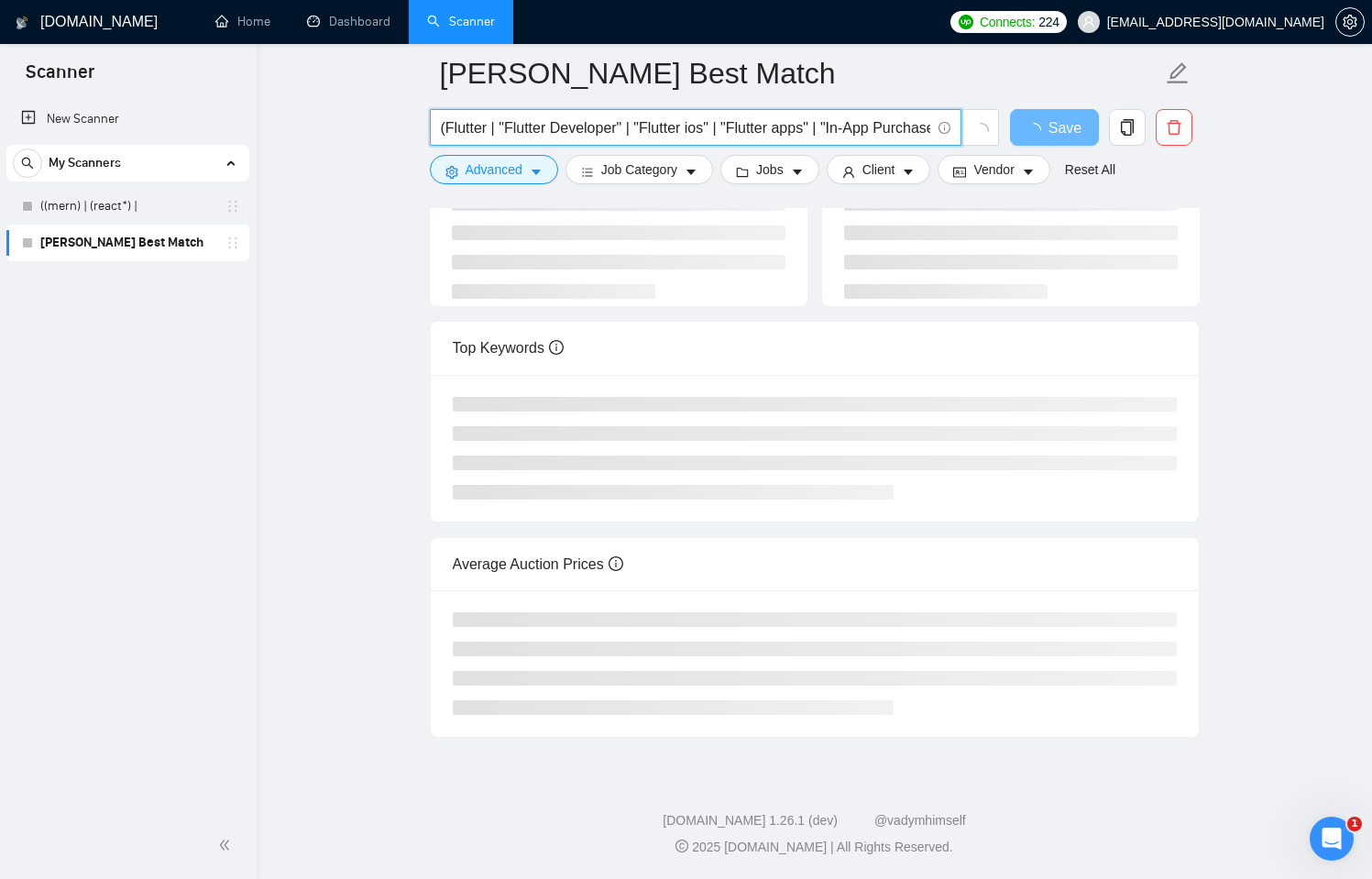
scroll to position [162, 0]
paste input "AI Mobile App Development"
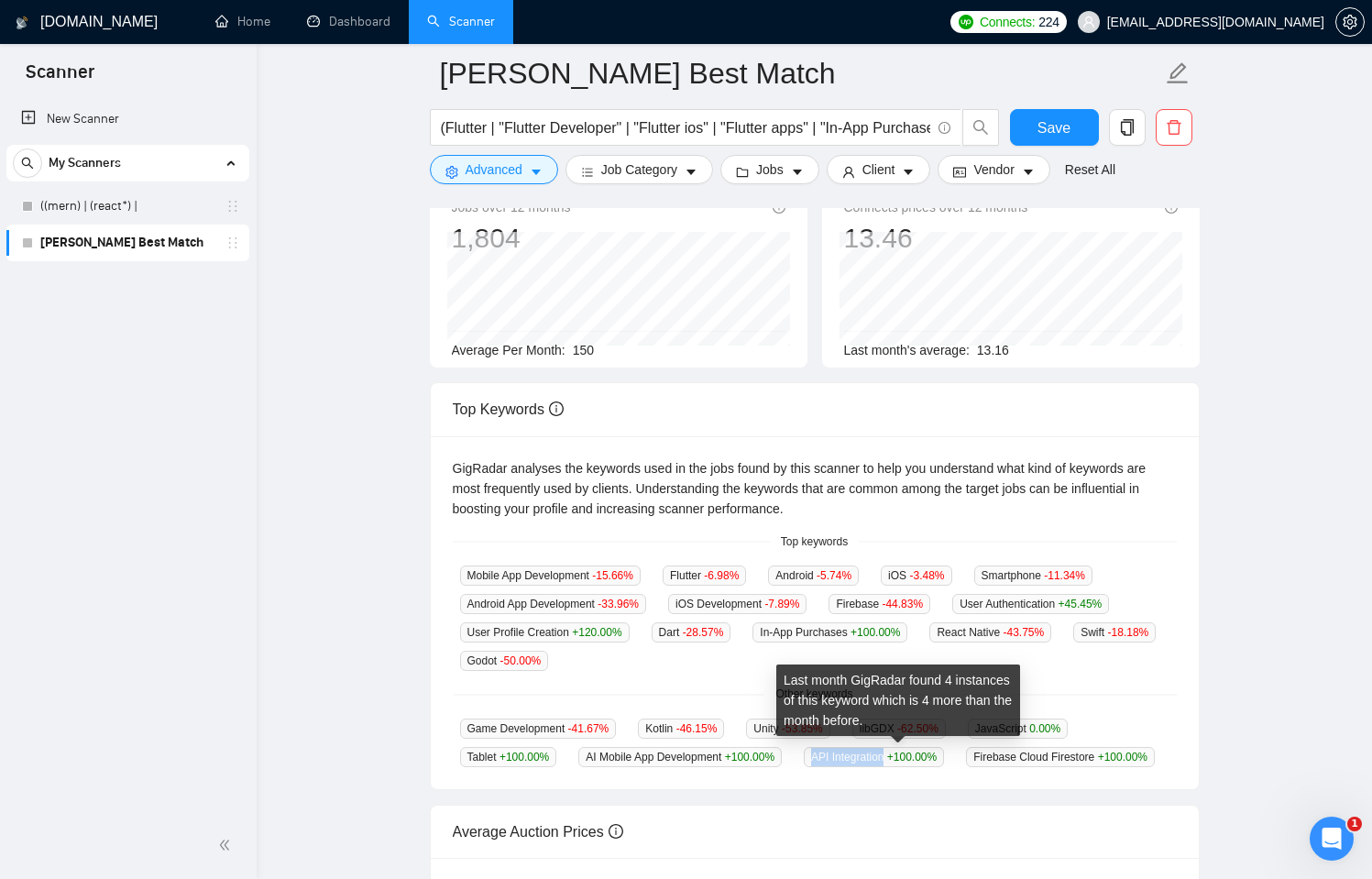
drag, startPoint x: 832, startPoint y: 757, endPoint x: 910, endPoint y: 754, distance: 78.1
click at [910, 754] on span "API Integration +100.00 %" at bounding box center [874, 757] width 140 height 20
copy span "API Integration"
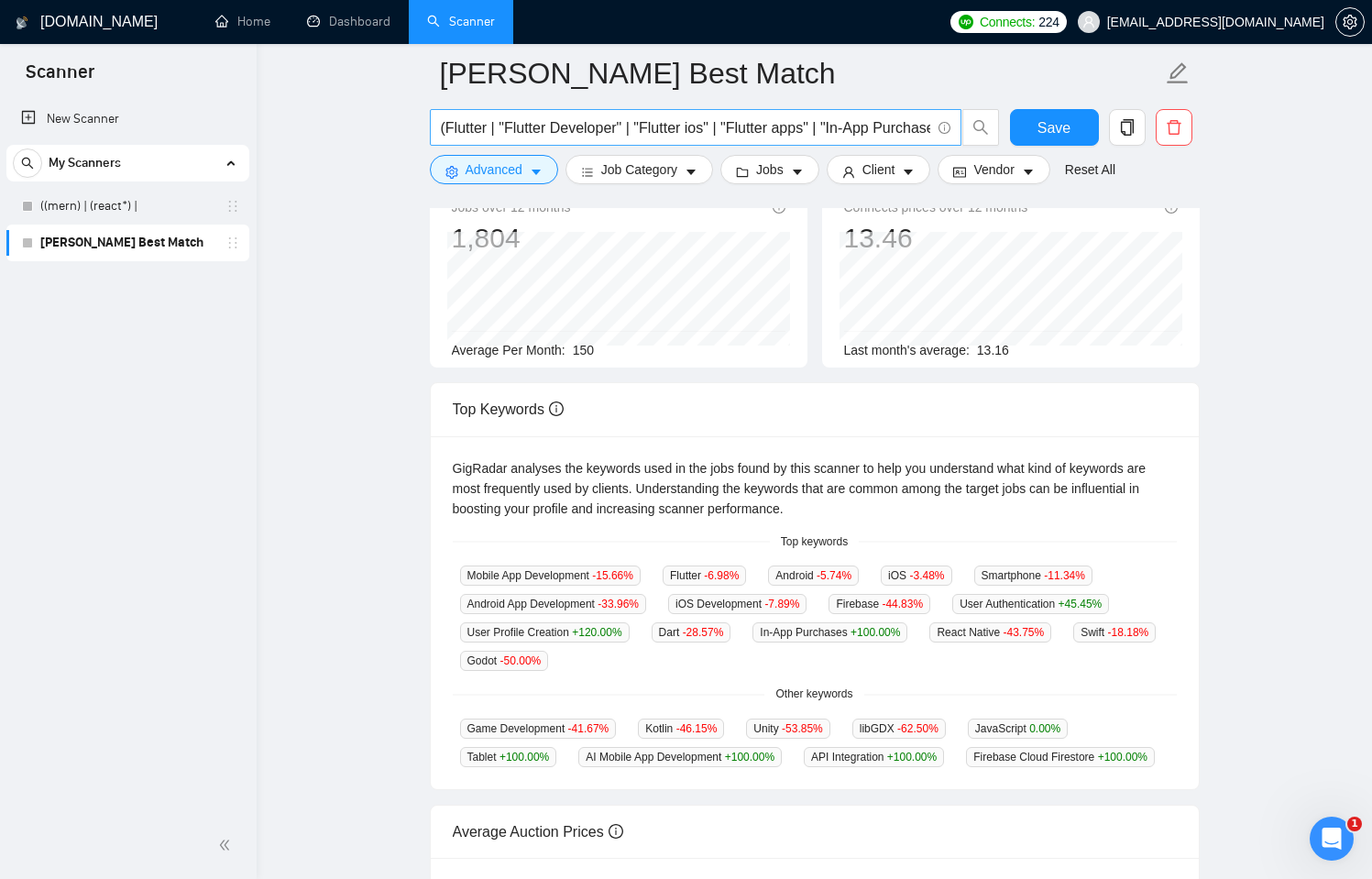
click at [880, 121] on input "(Flutter | "Flutter Developer" | "Flutter ios" | "Flutter apps" | "In-App Purch…" at bounding box center [685, 128] width 490 height 23
paste input "API Integration"
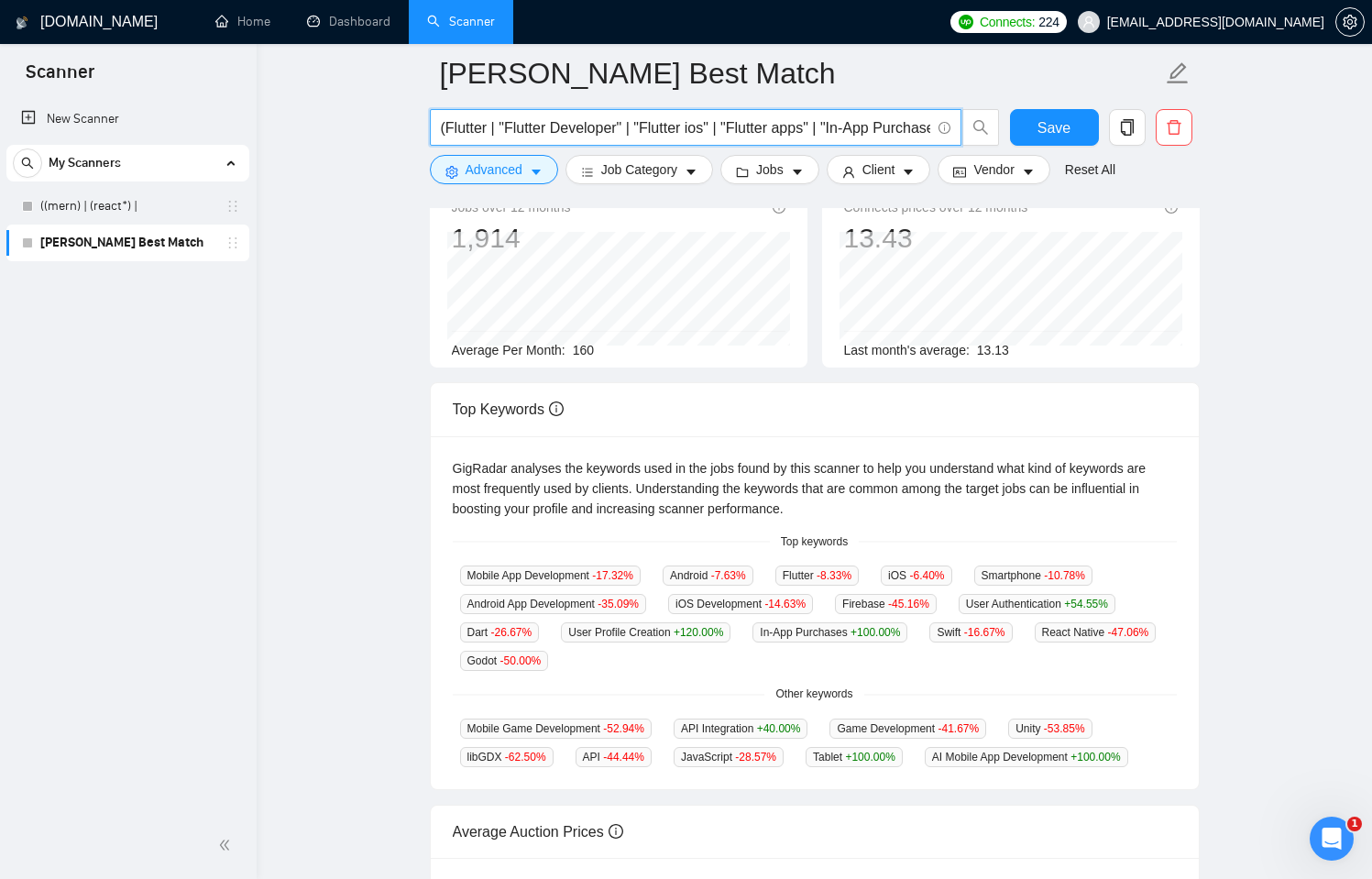
click at [805, 125] on input "(Flutter | "Flutter Developer" | "Flutter ios" | "Flutter apps" | "In-App Purch…" at bounding box center [685, 128] width 490 height 23
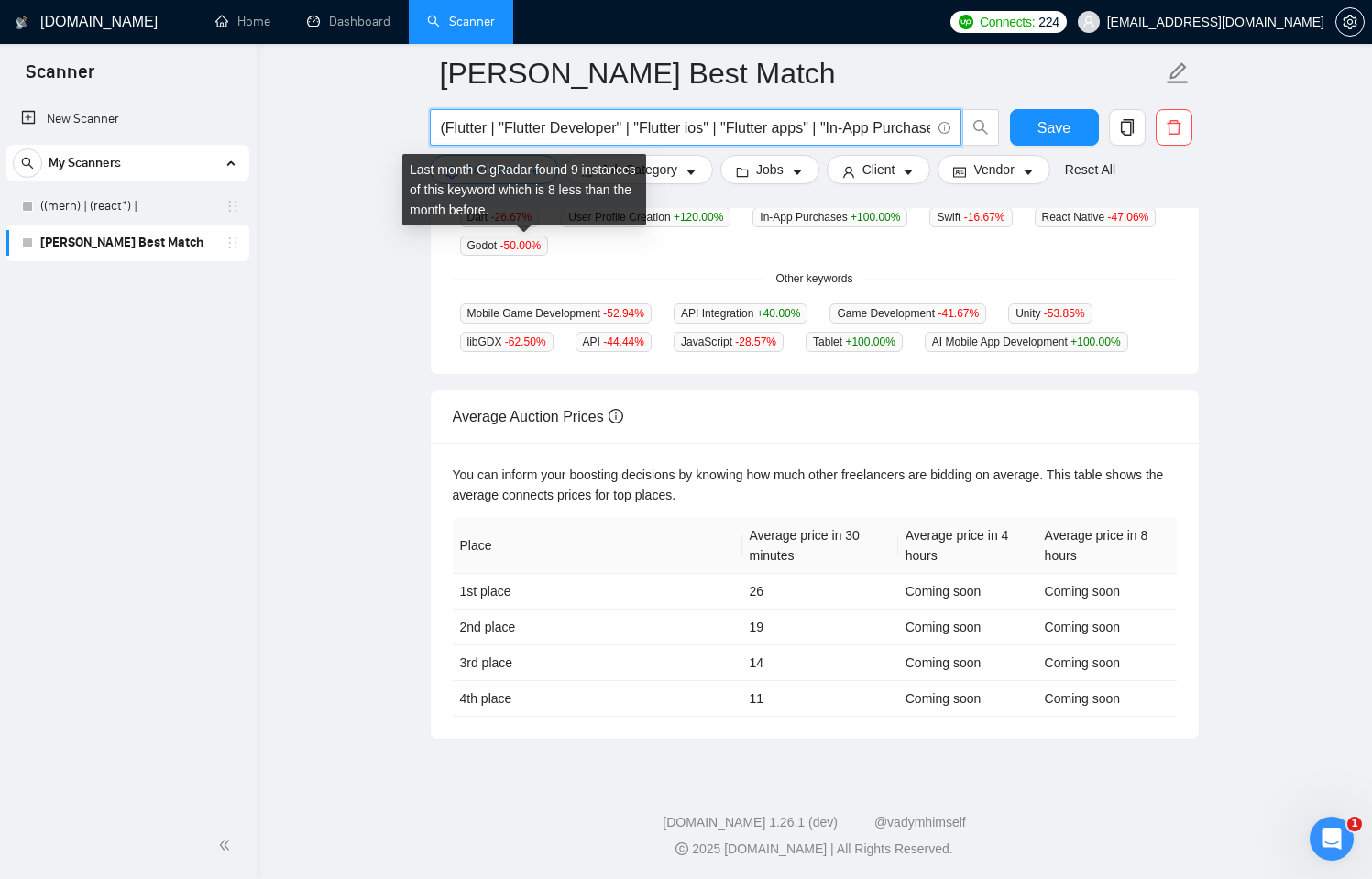
scroll to position [0, 0]
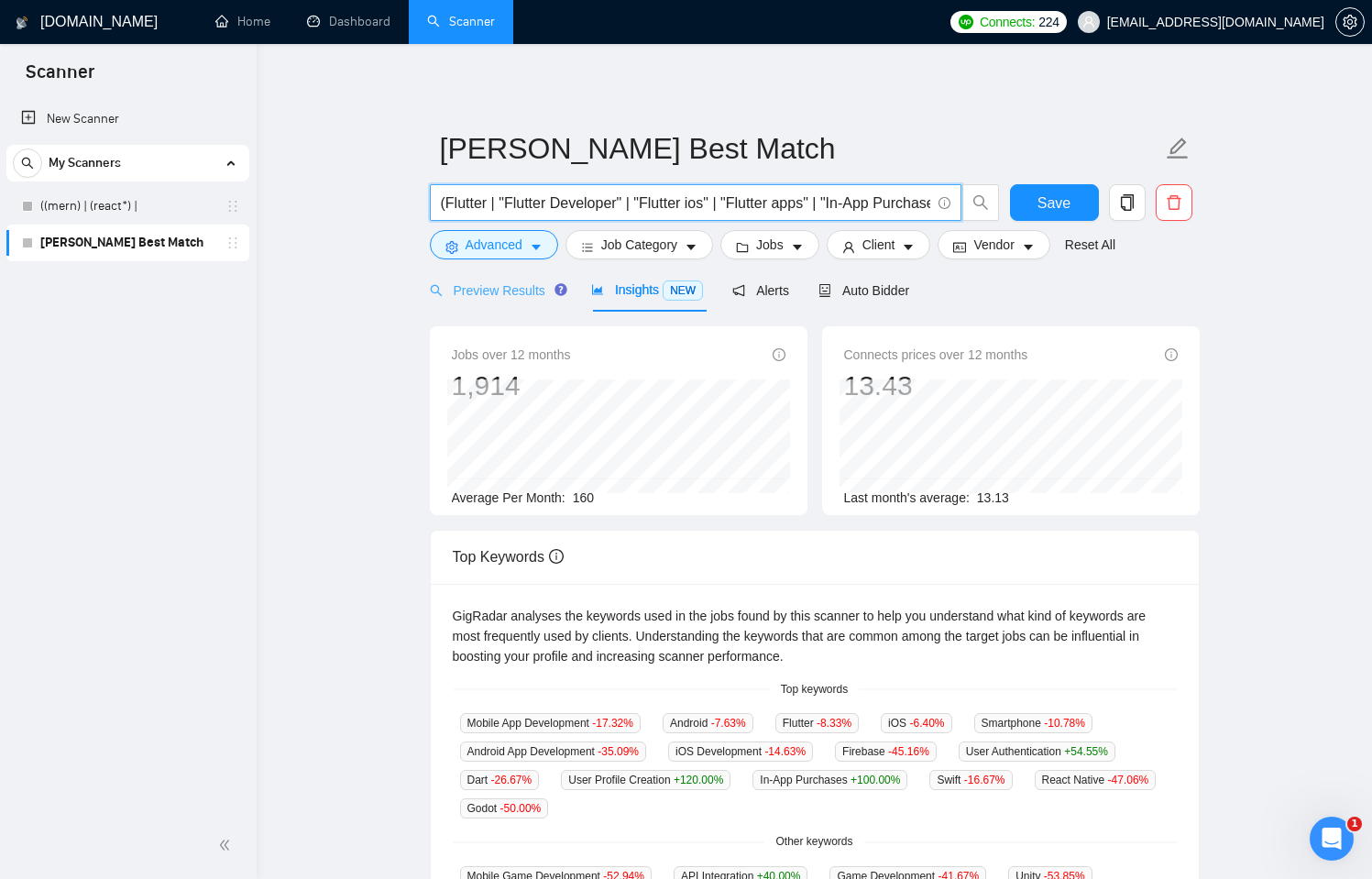
type input "(Flutter | "Flutter Developer" | "Flutter ios" | "Flutter apps" | "In-App Purch…"
click at [509, 287] on span "Preview Results" at bounding box center [496, 290] width 132 height 14
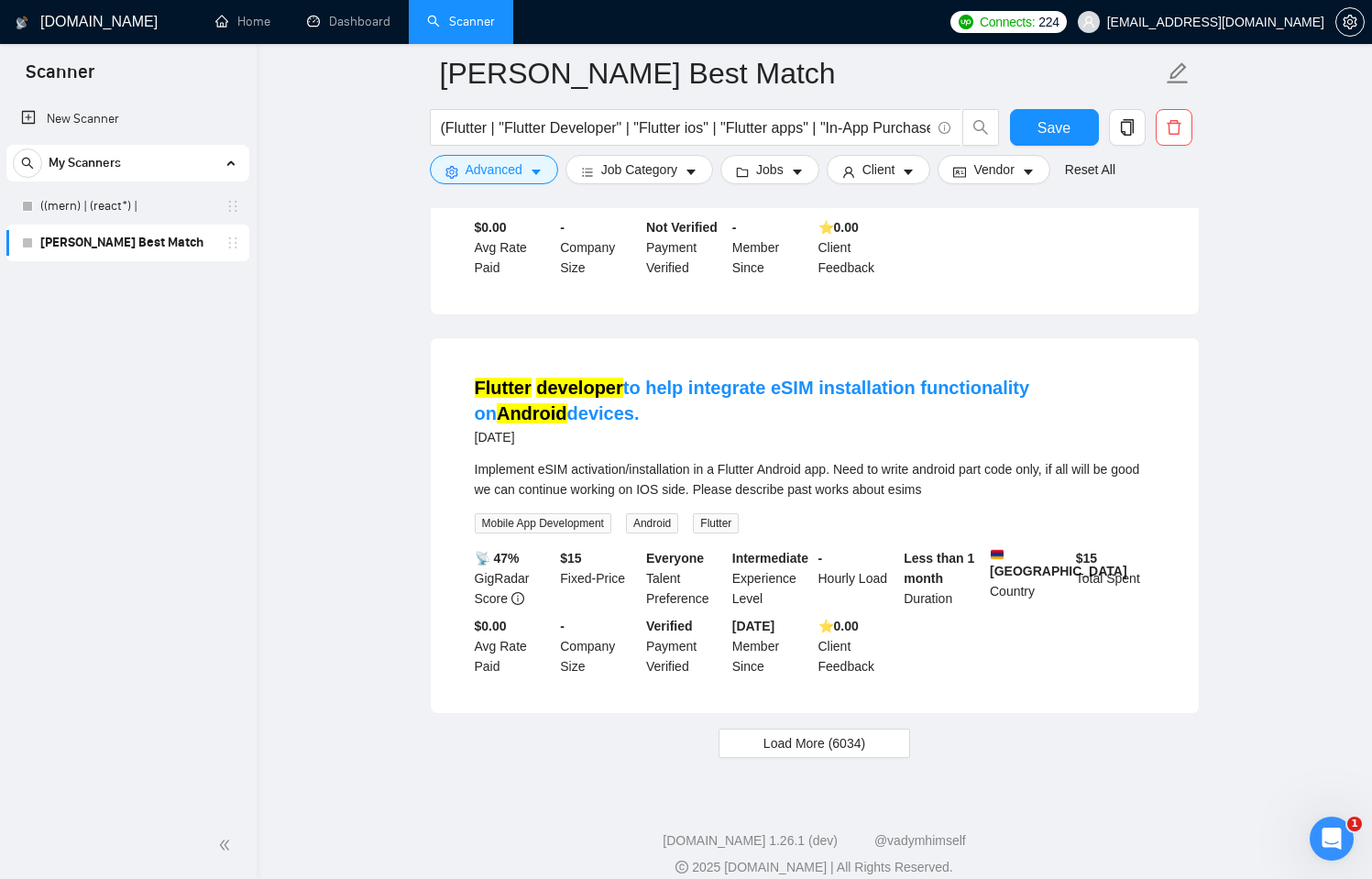
scroll to position [3608, 0]
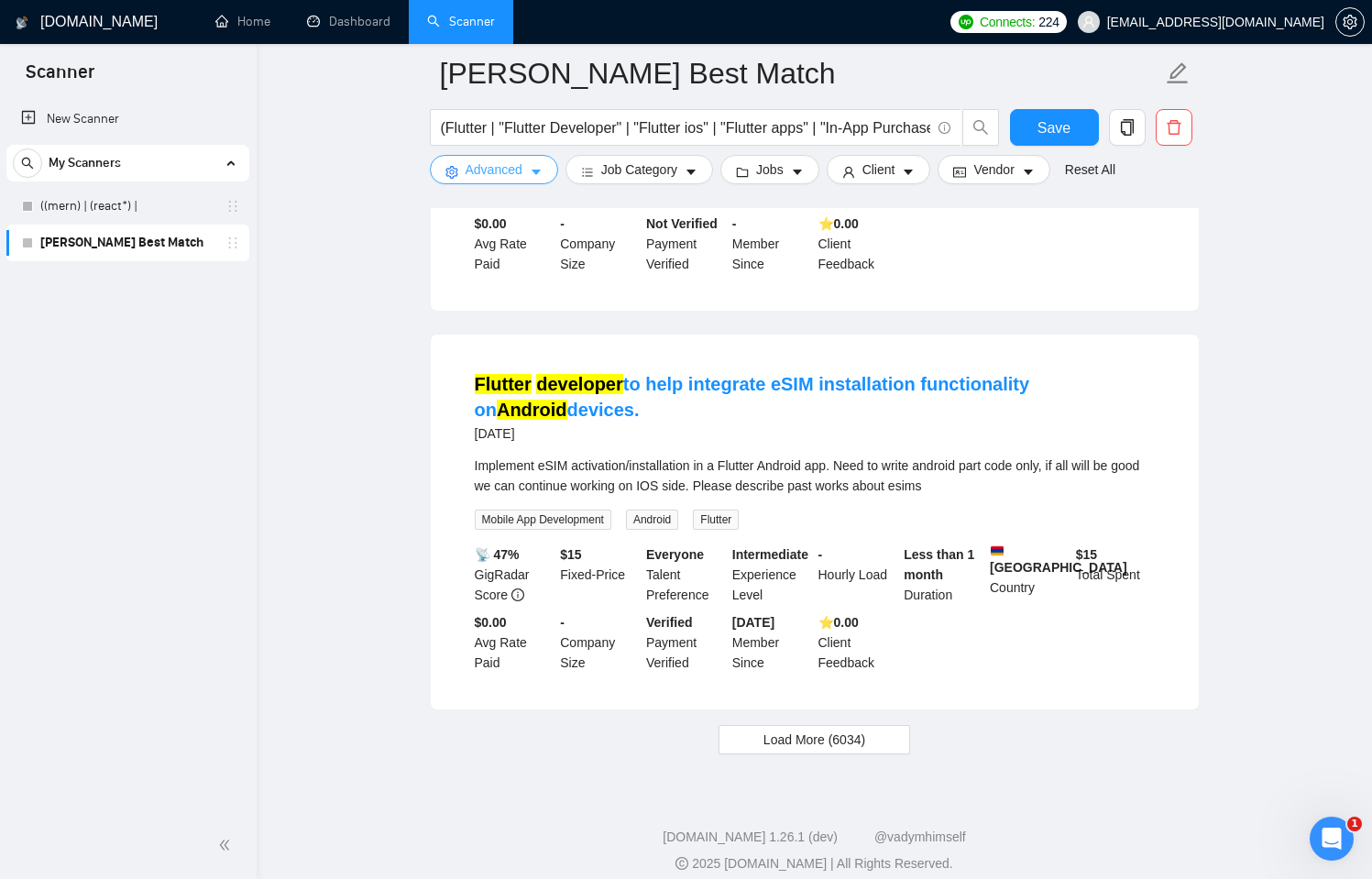
click at [531, 178] on icon "caret-down" at bounding box center [536, 172] width 13 height 13
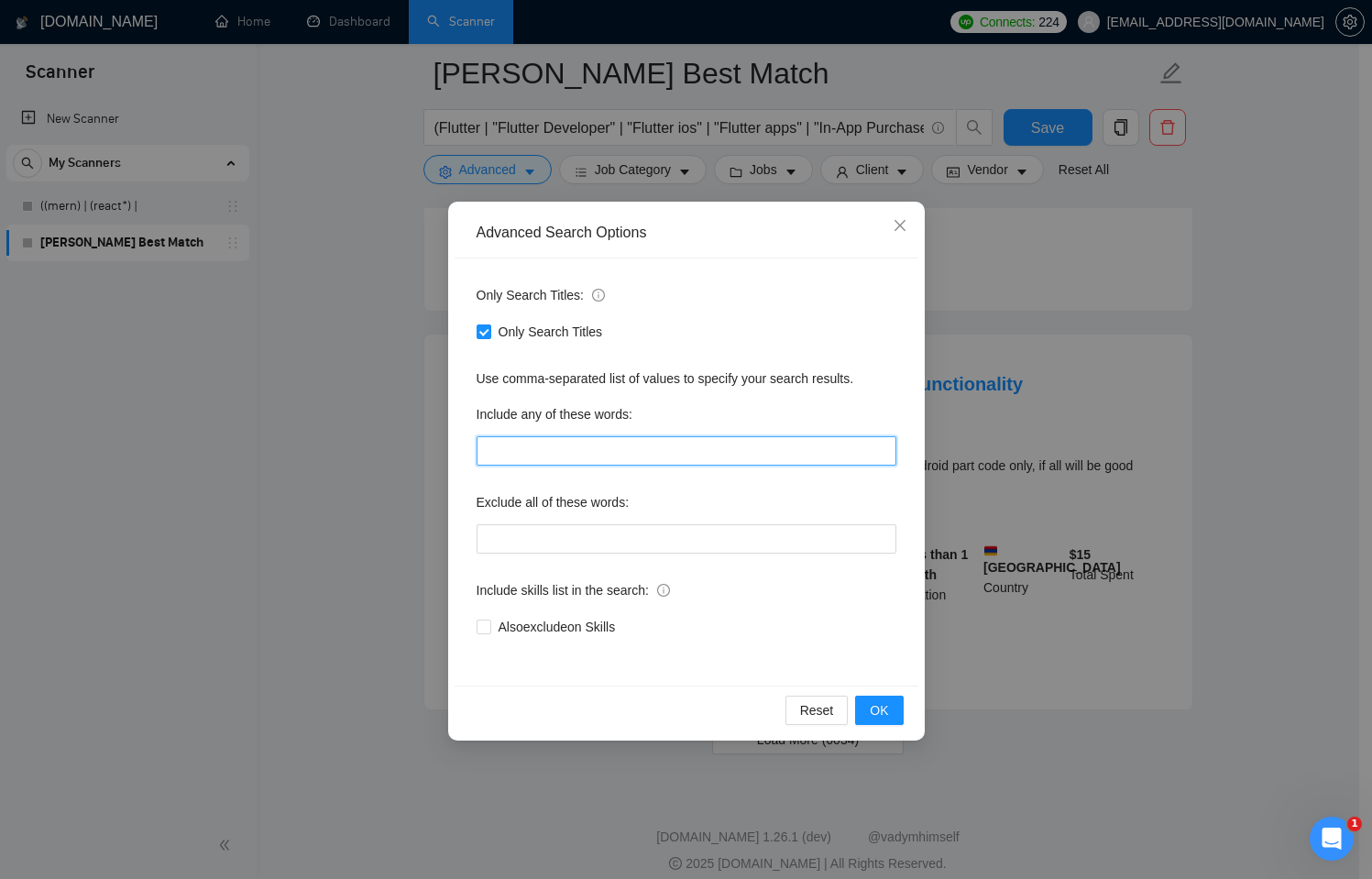
click at [558, 448] on input "text" at bounding box center [686, 451] width 420 height 29
type input "o"
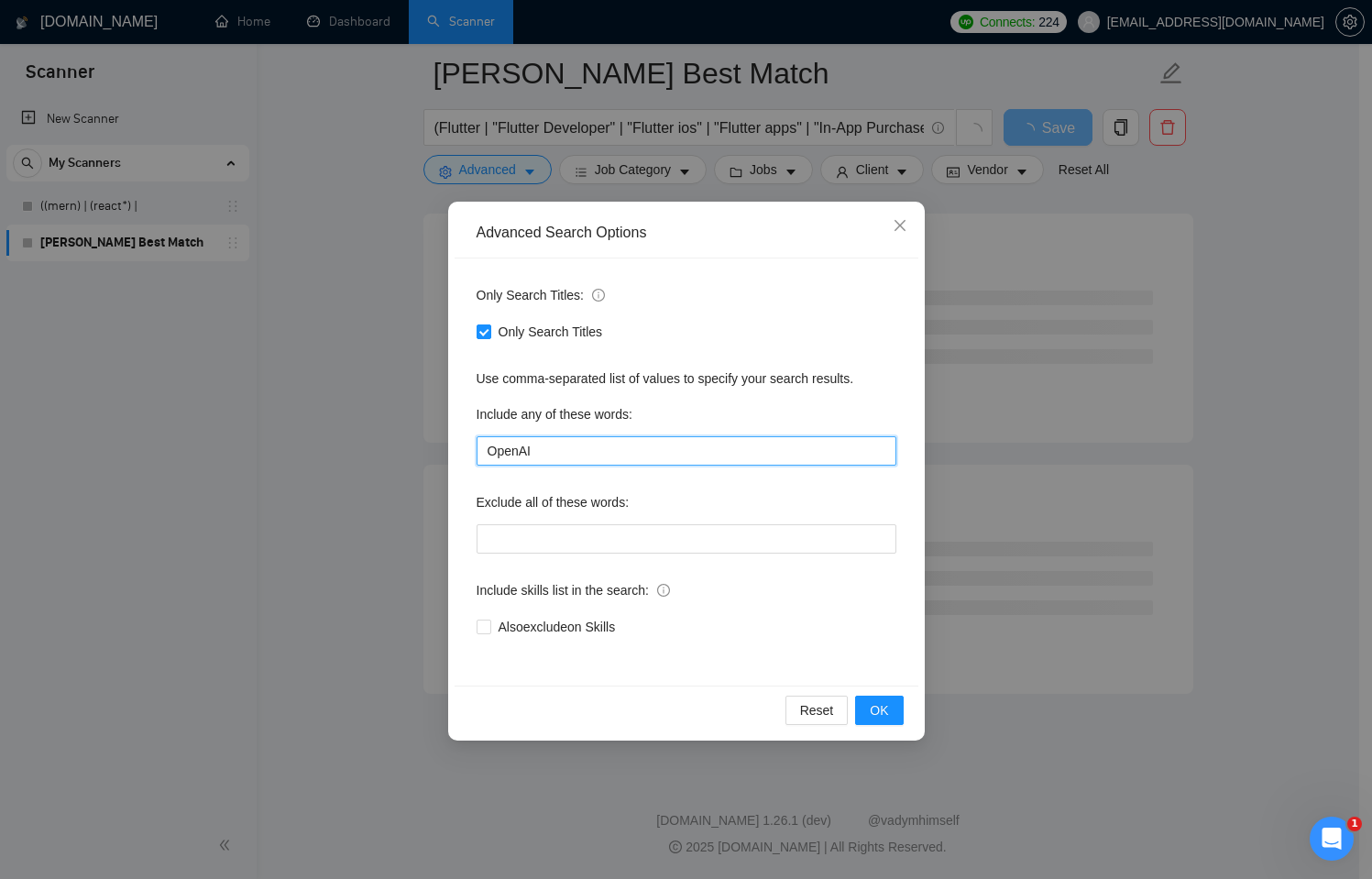
scroll to position [2179, 0]
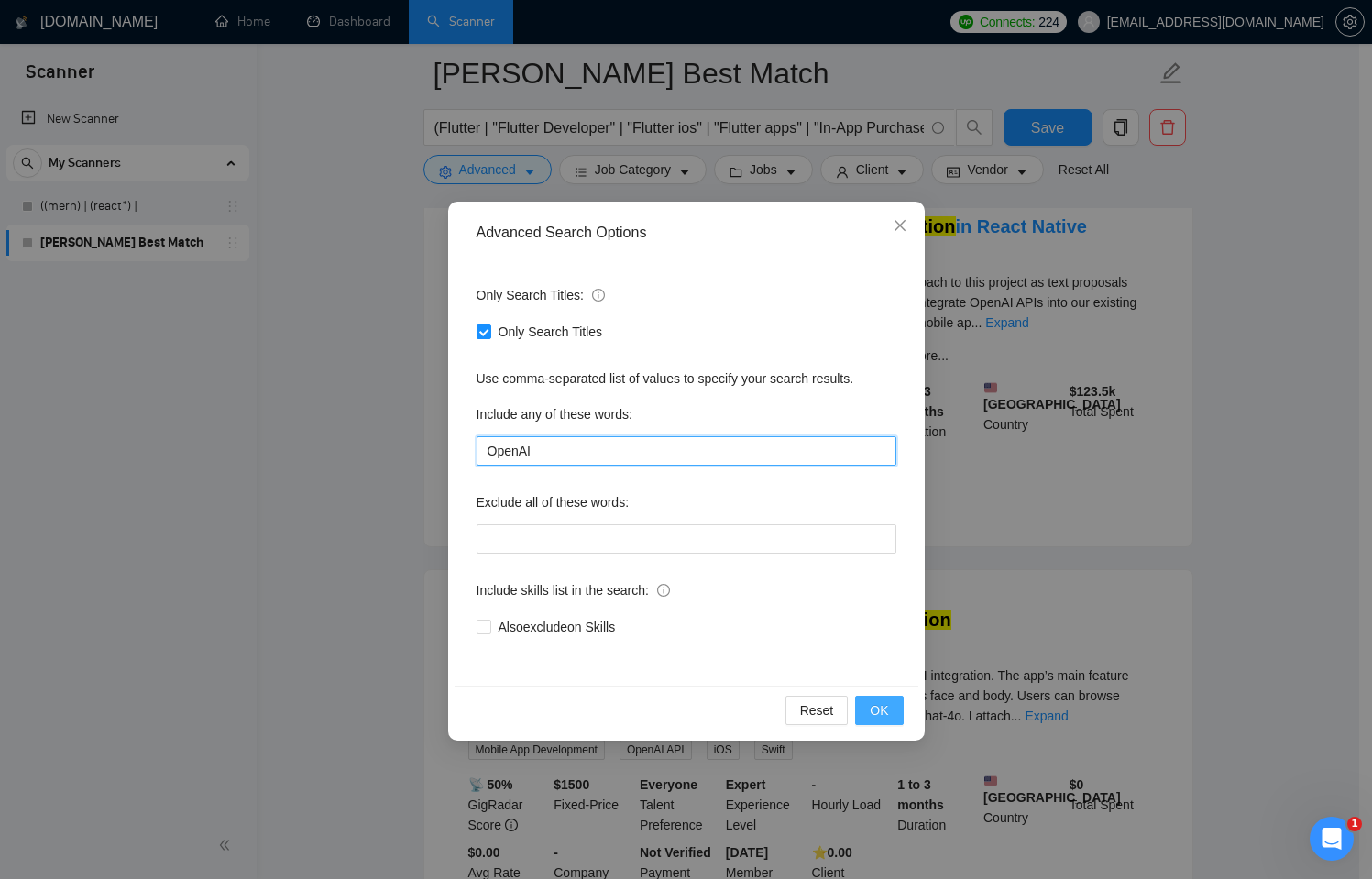
type input "OpenAI"
click at [873, 709] on span "OK" at bounding box center [878, 709] width 18 height 20
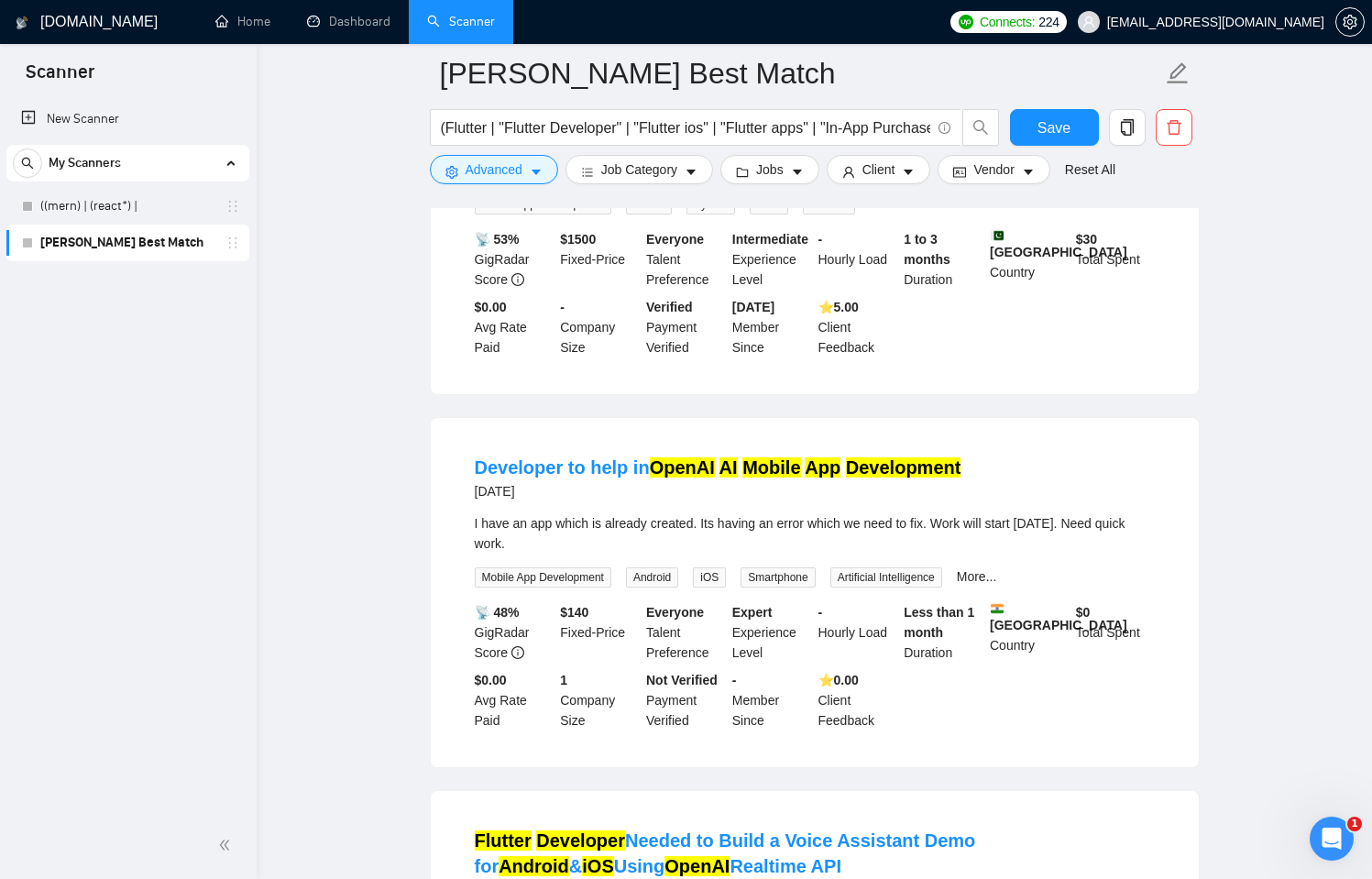
scroll to position [0, 0]
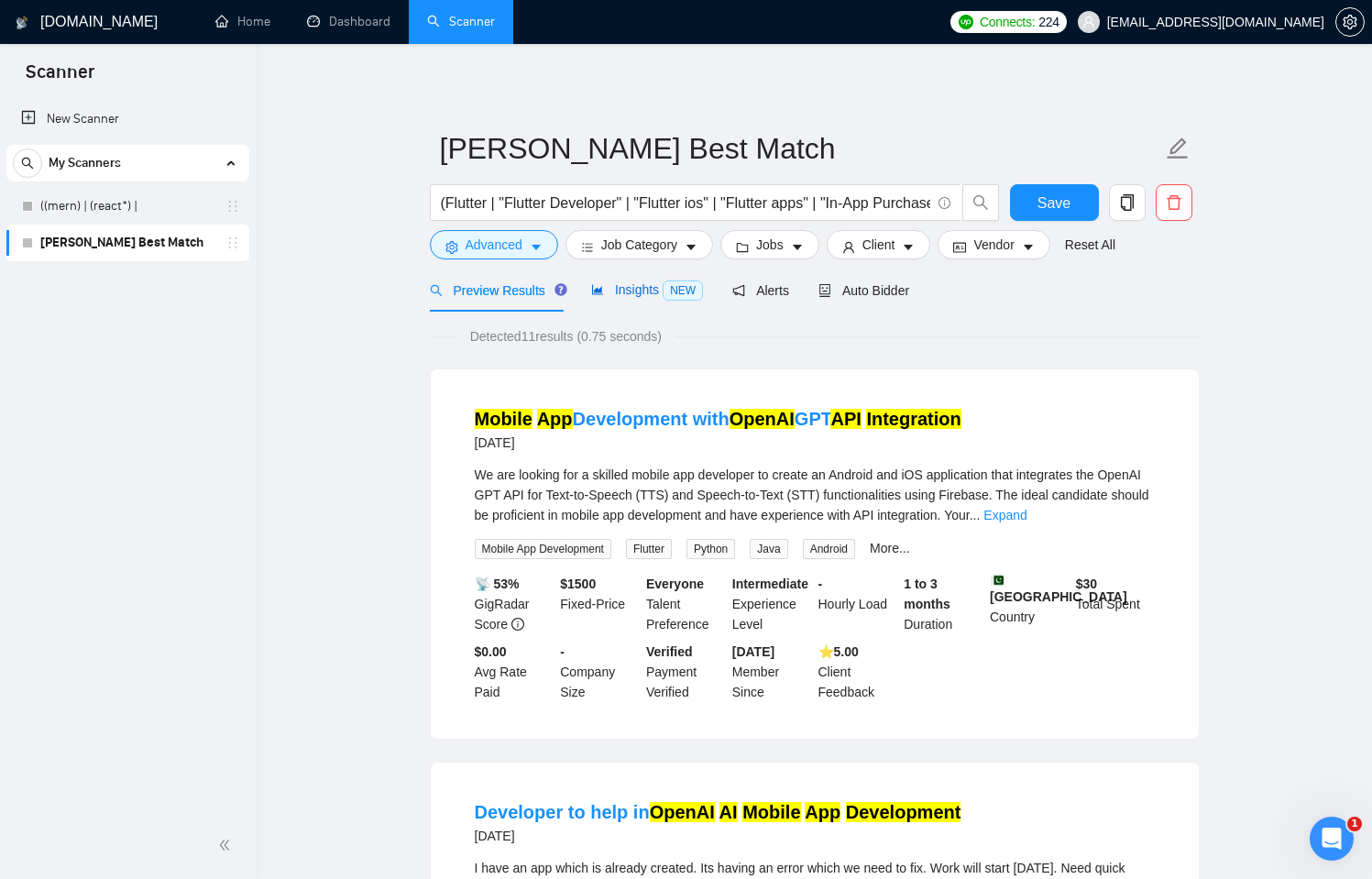
click at [623, 283] on span "Insights NEW" at bounding box center [647, 289] width 112 height 14
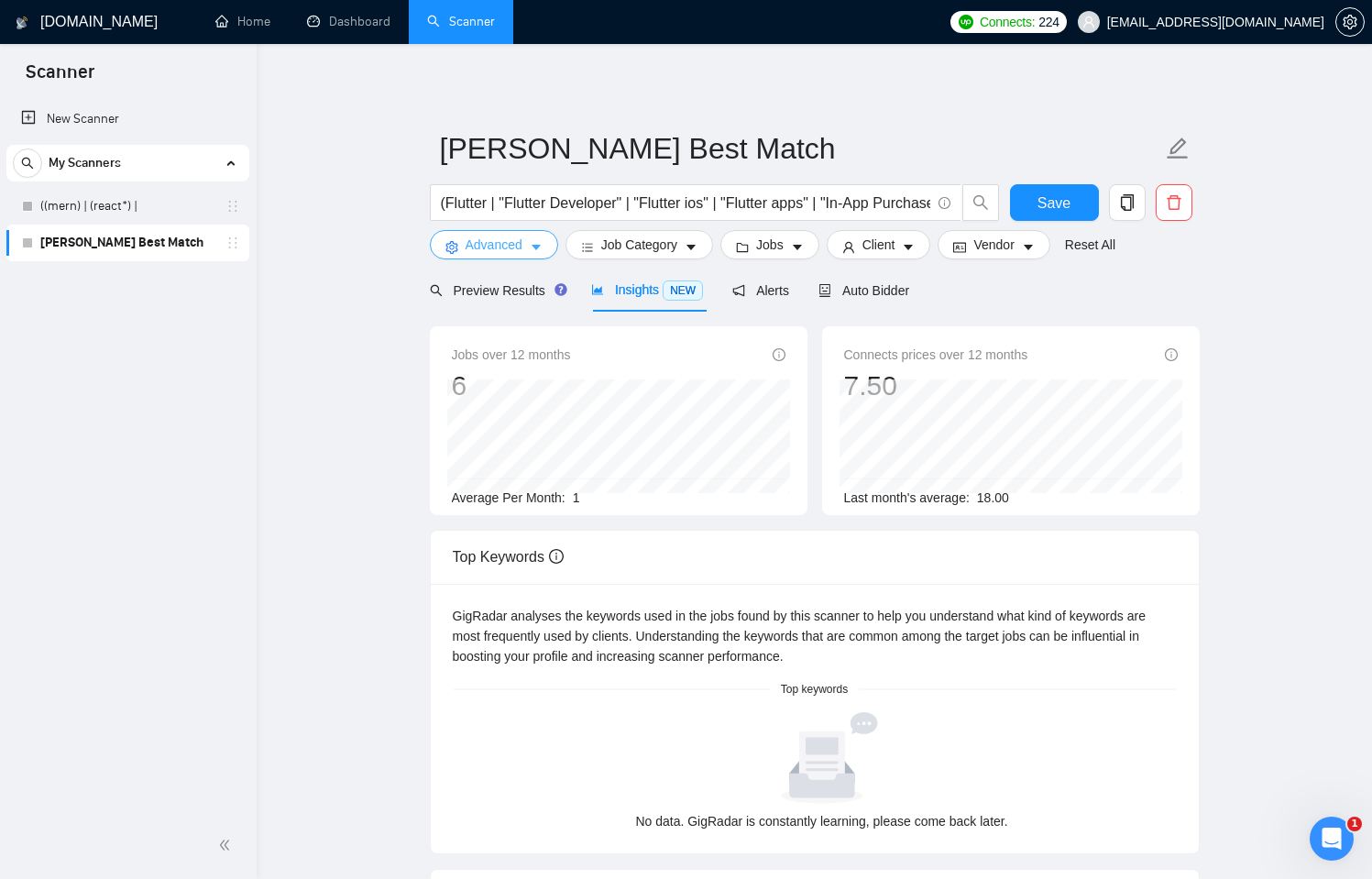
click at [502, 242] on span "Advanced" at bounding box center [494, 244] width 57 height 20
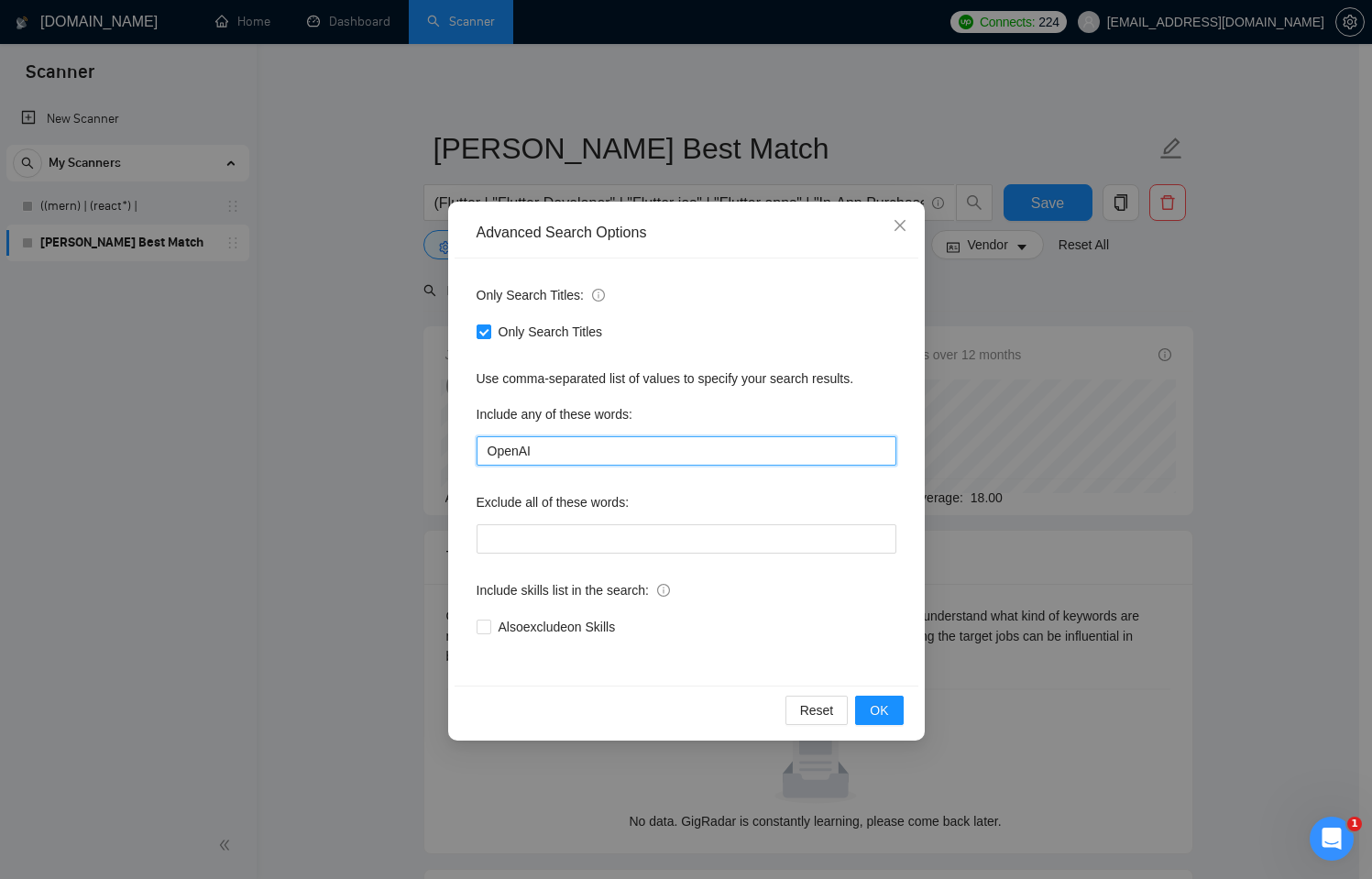
click at [557, 446] on input "OpenAI" at bounding box center [686, 451] width 420 height 29
click at [482, 336] on input "Only Search Titles" at bounding box center [483, 331] width 13 height 13
checkbox input "false"
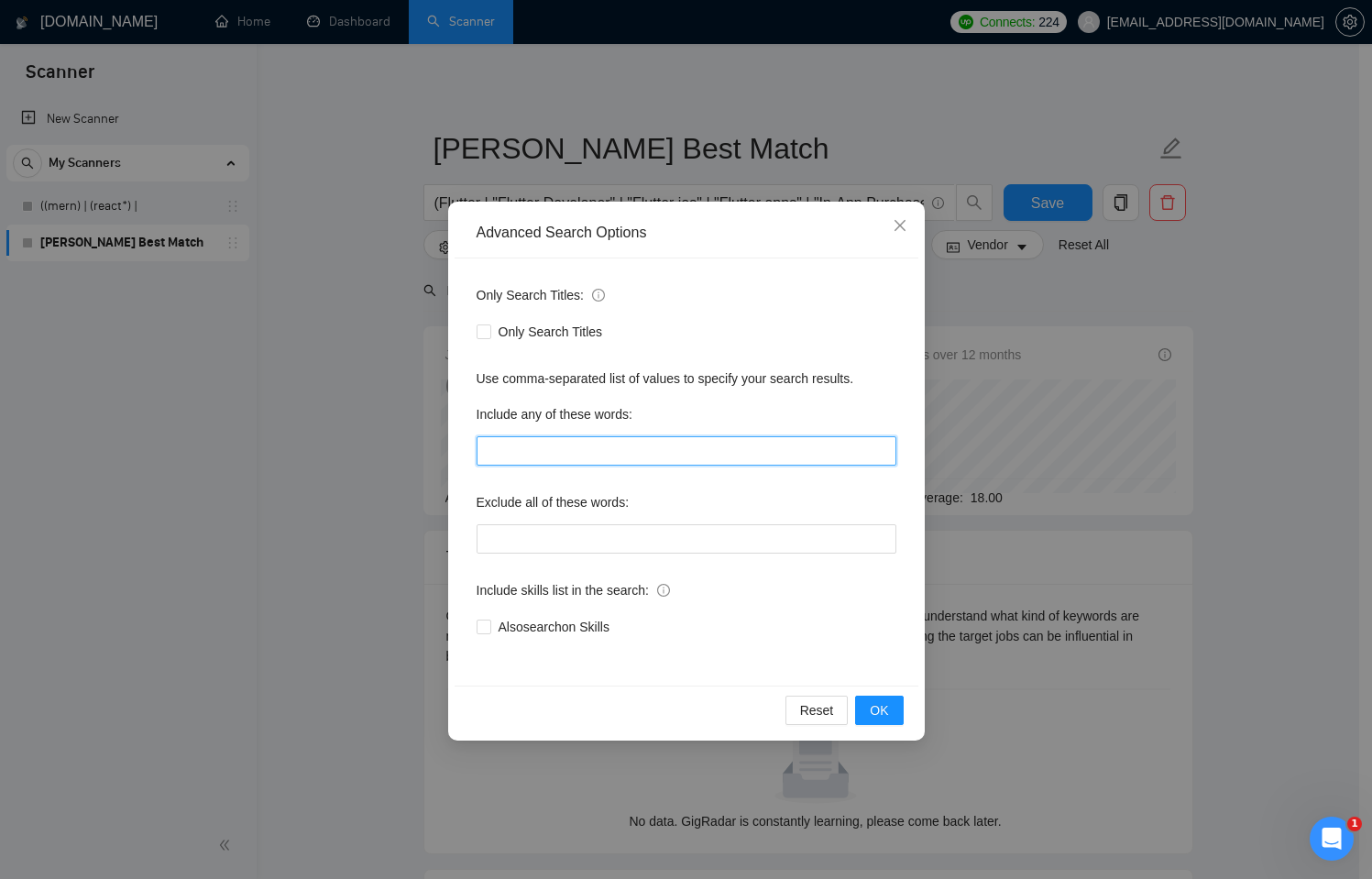
click at [518, 447] on input "text" at bounding box center [686, 451] width 420 height 29
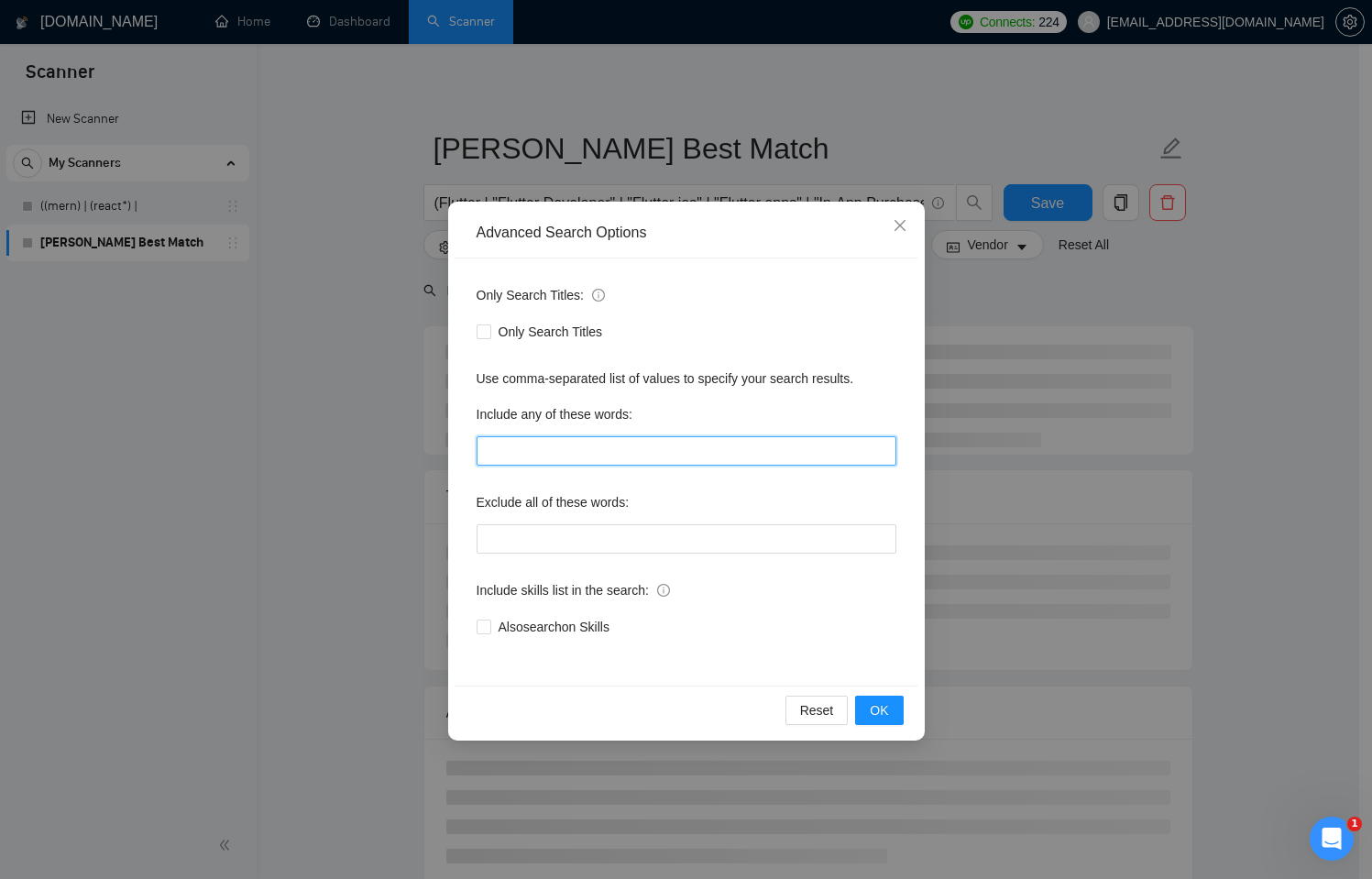
paste input "API Integration"
type input "API Integration"
type input "OpenAI"
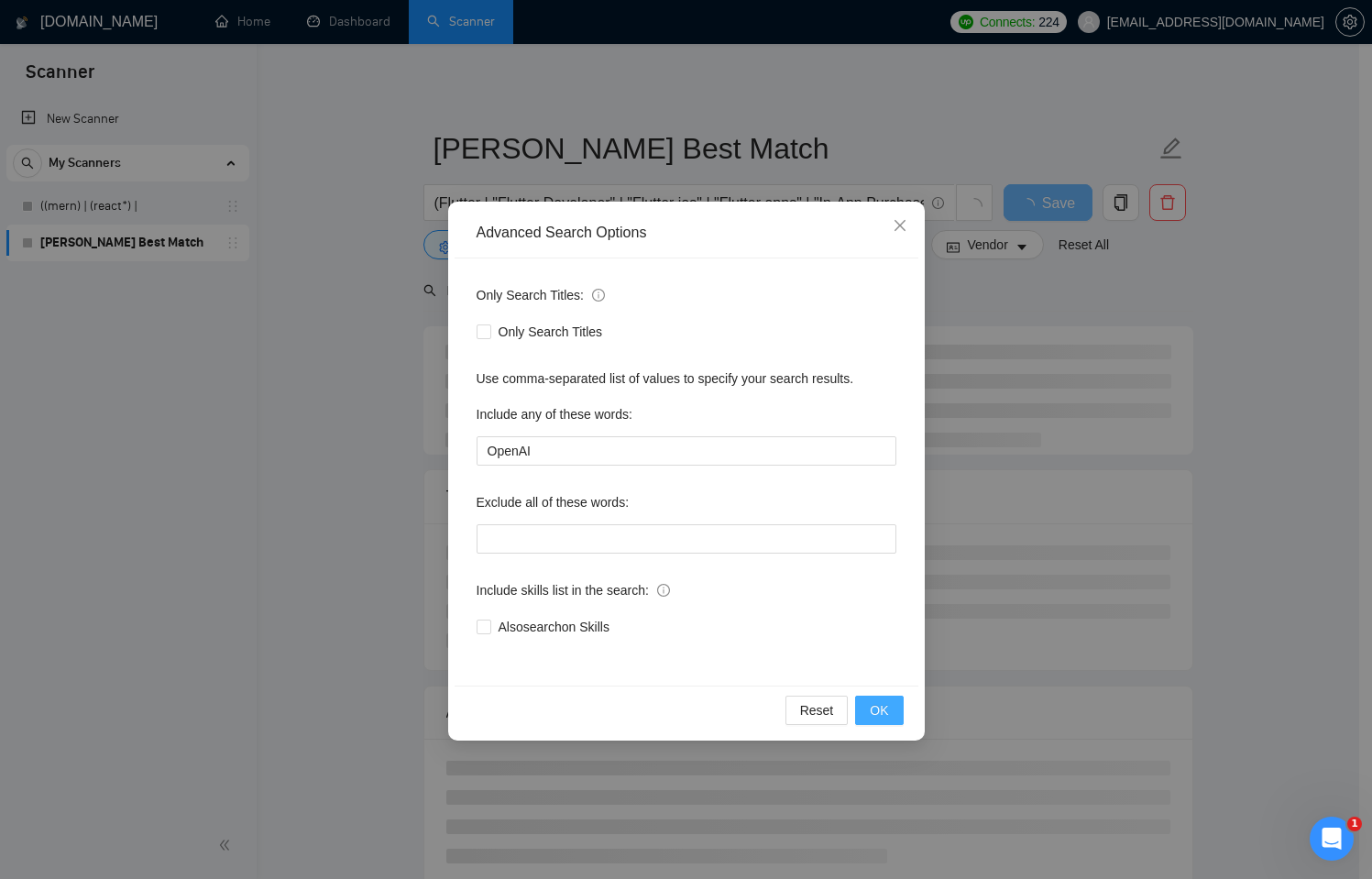
click at [889, 722] on button "OK" at bounding box center [879, 709] width 47 height 29
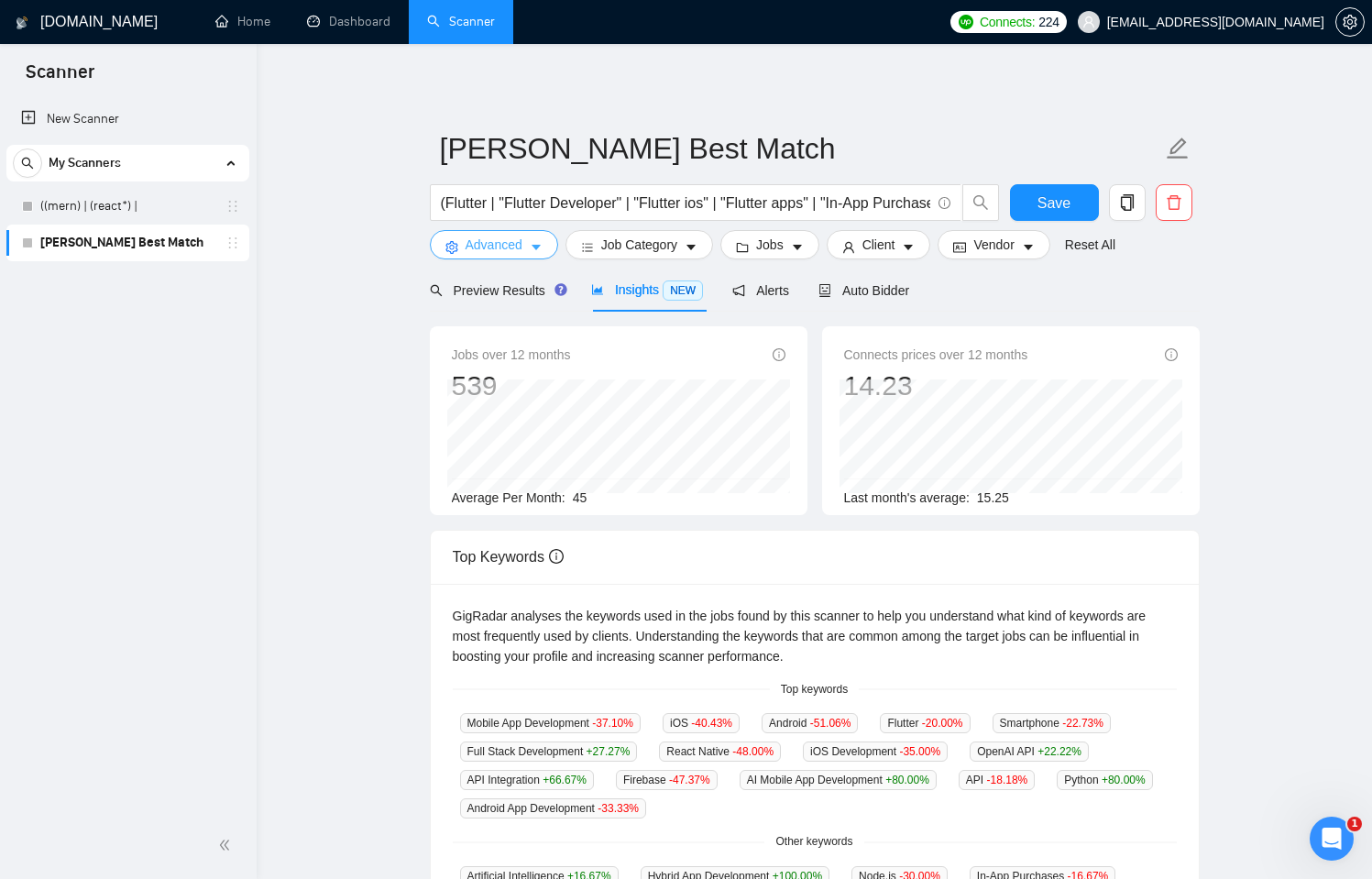
click at [533, 245] on icon "caret-down" at bounding box center [536, 247] width 13 height 13
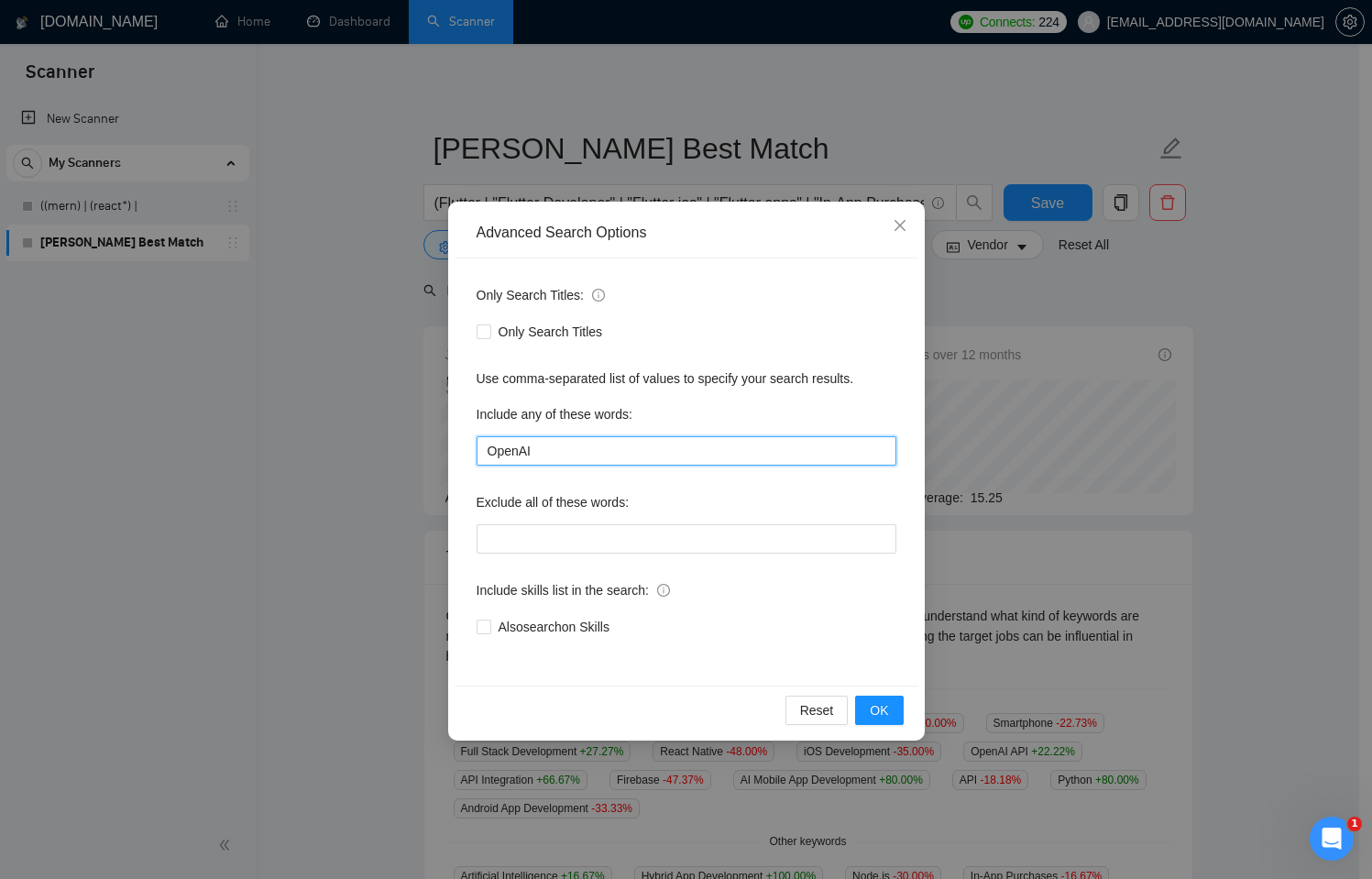
click at [523, 445] on input "OpenAI" at bounding box center [686, 451] width 420 height 29
click at [822, 720] on button "Reset" at bounding box center [817, 709] width 63 height 29
checkbox input "false"
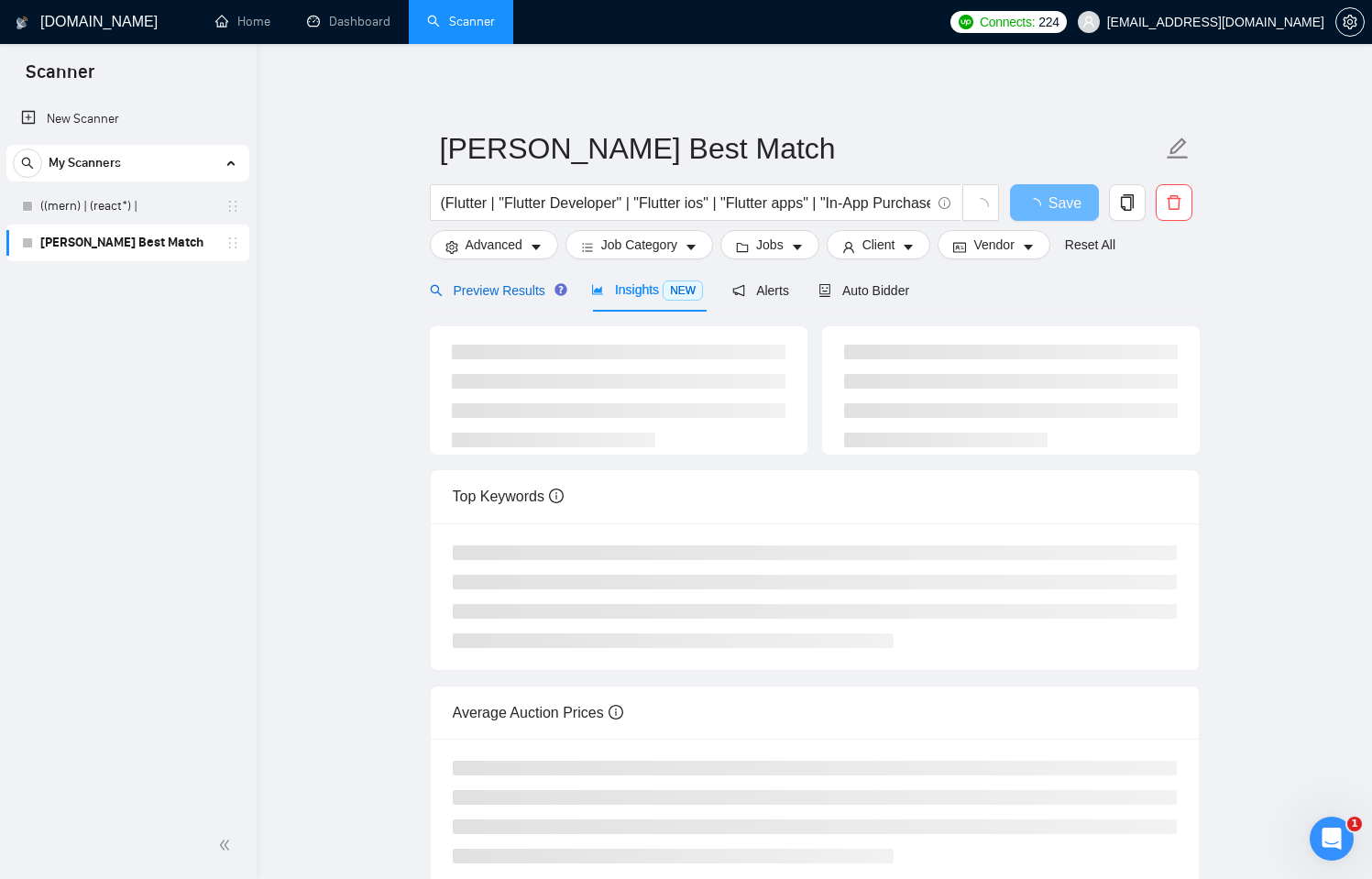
click at [490, 285] on span "Preview Results" at bounding box center [496, 290] width 132 height 14
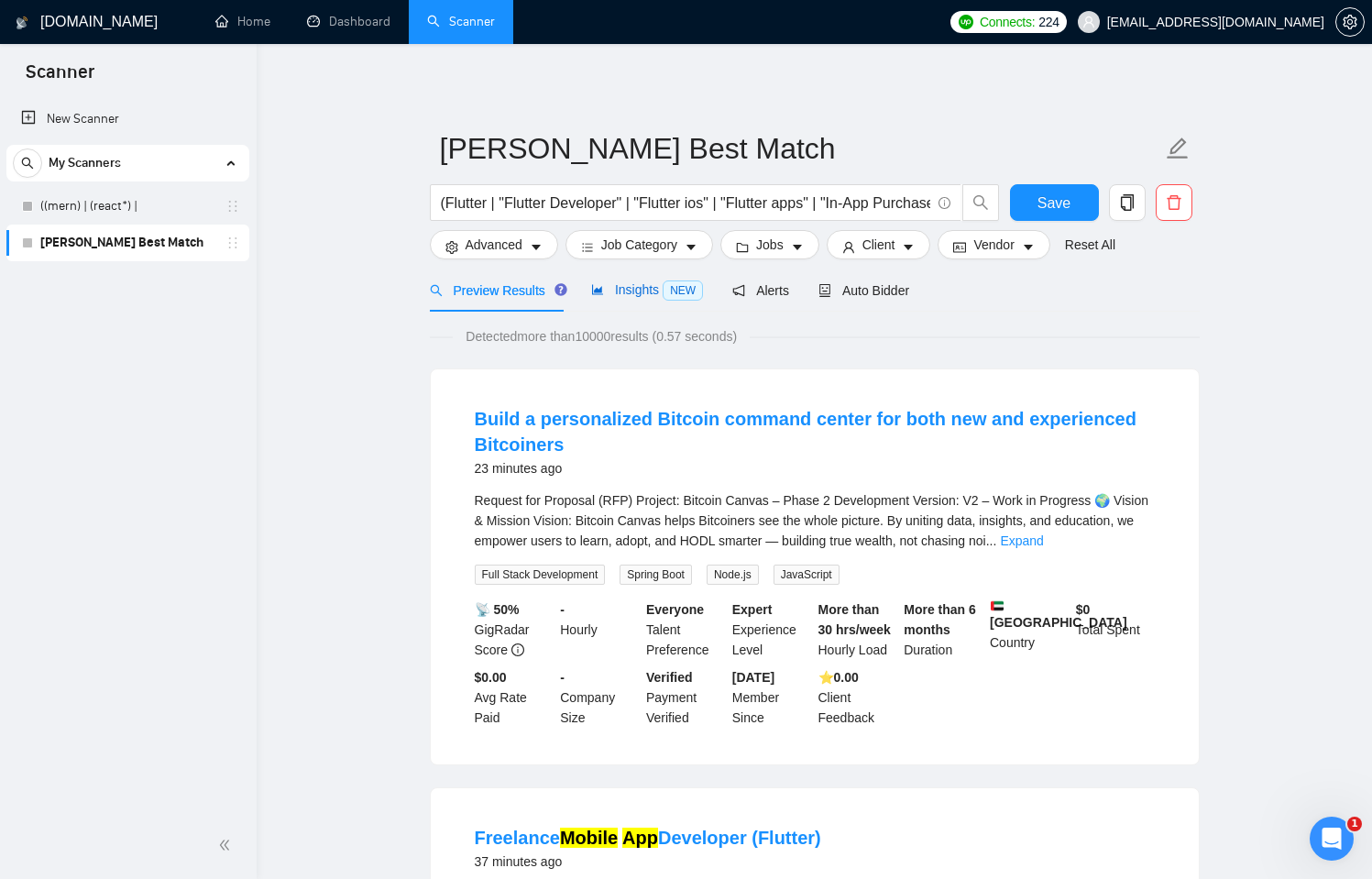
click at [653, 291] on span "Insights NEW" at bounding box center [647, 289] width 112 height 14
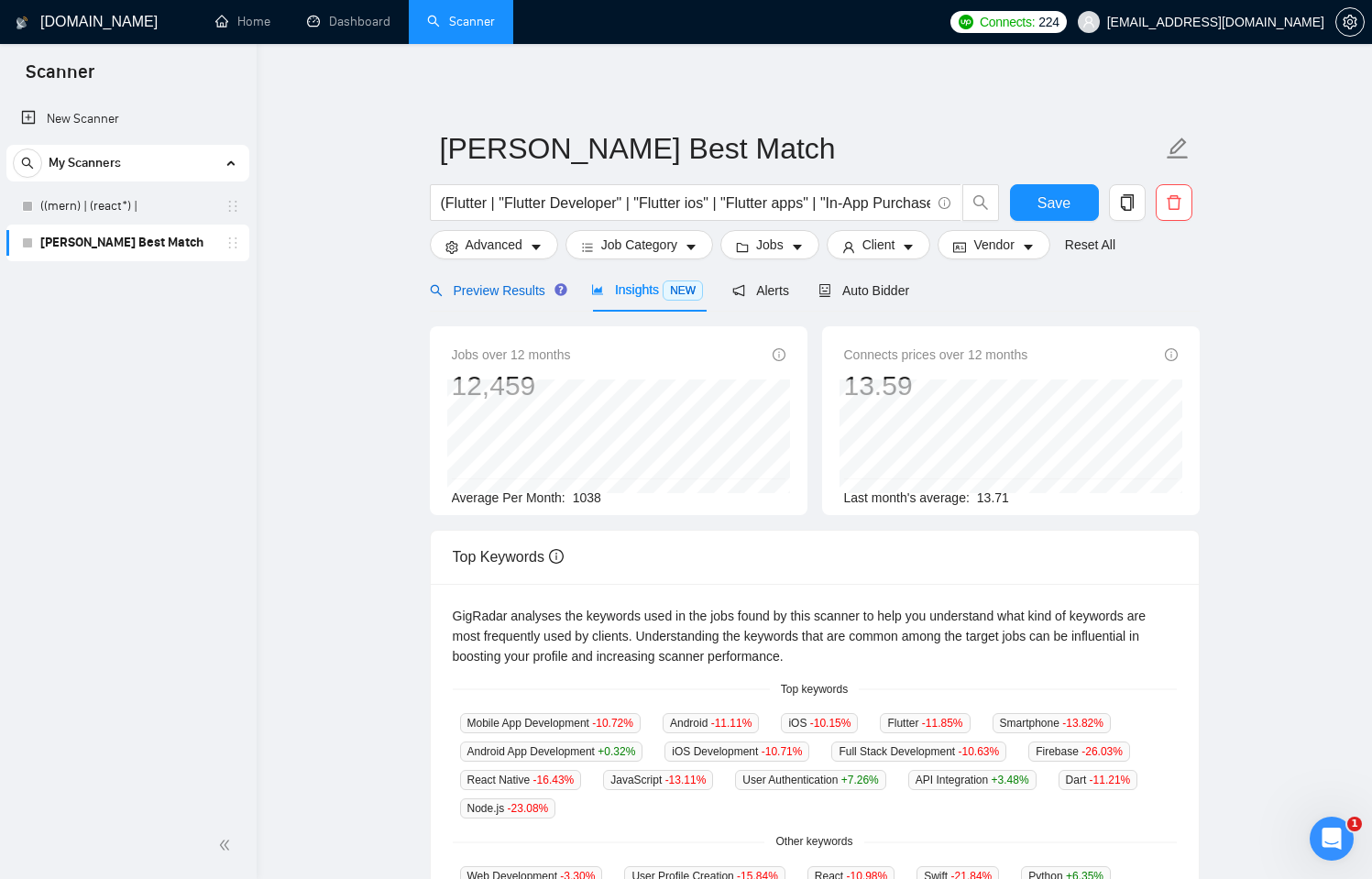
click at [520, 296] on span "Preview Results" at bounding box center [496, 290] width 132 height 14
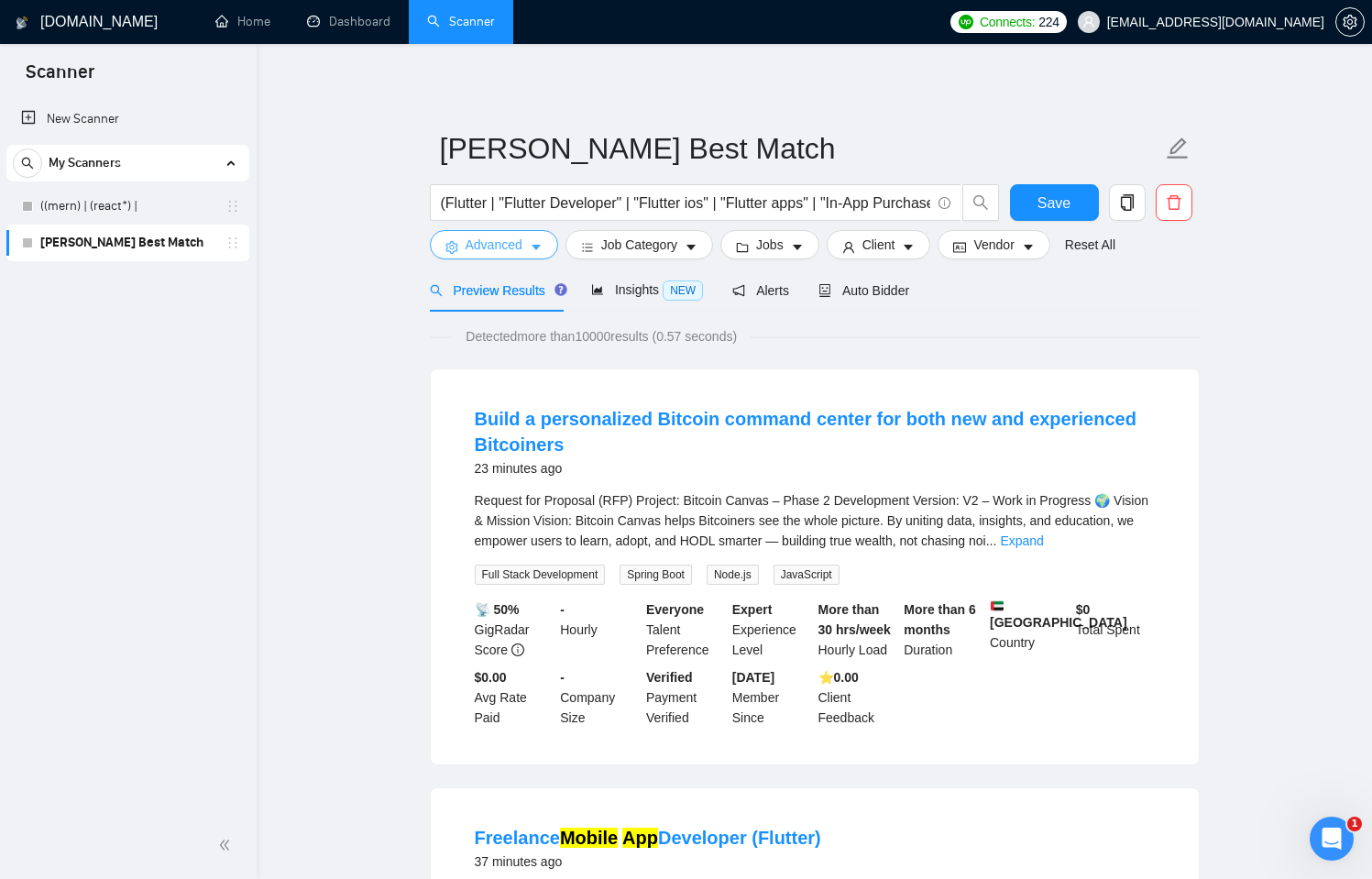
click at [520, 244] on span "Advanced" at bounding box center [494, 244] width 57 height 20
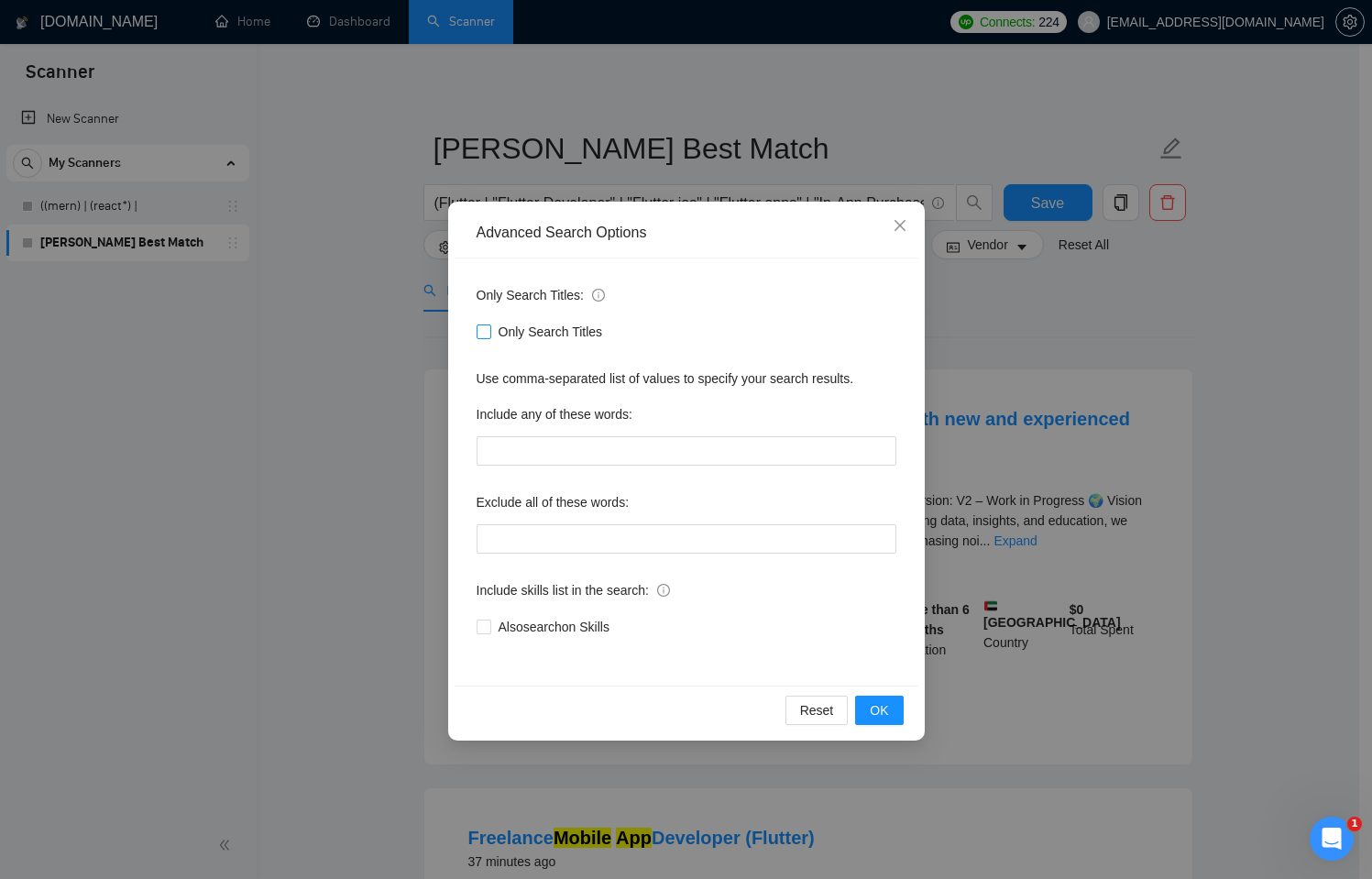
click at [537, 333] on span "Only Search Titles" at bounding box center [551, 332] width 119 height 20
click at [490, 333] on input "Only Search Titles" at bounding box center [483, 331] width 13 height 13
checkbox input "true"
click at [882, 719] on span "OK" at bounding box center [878, 709] width 18 height 20
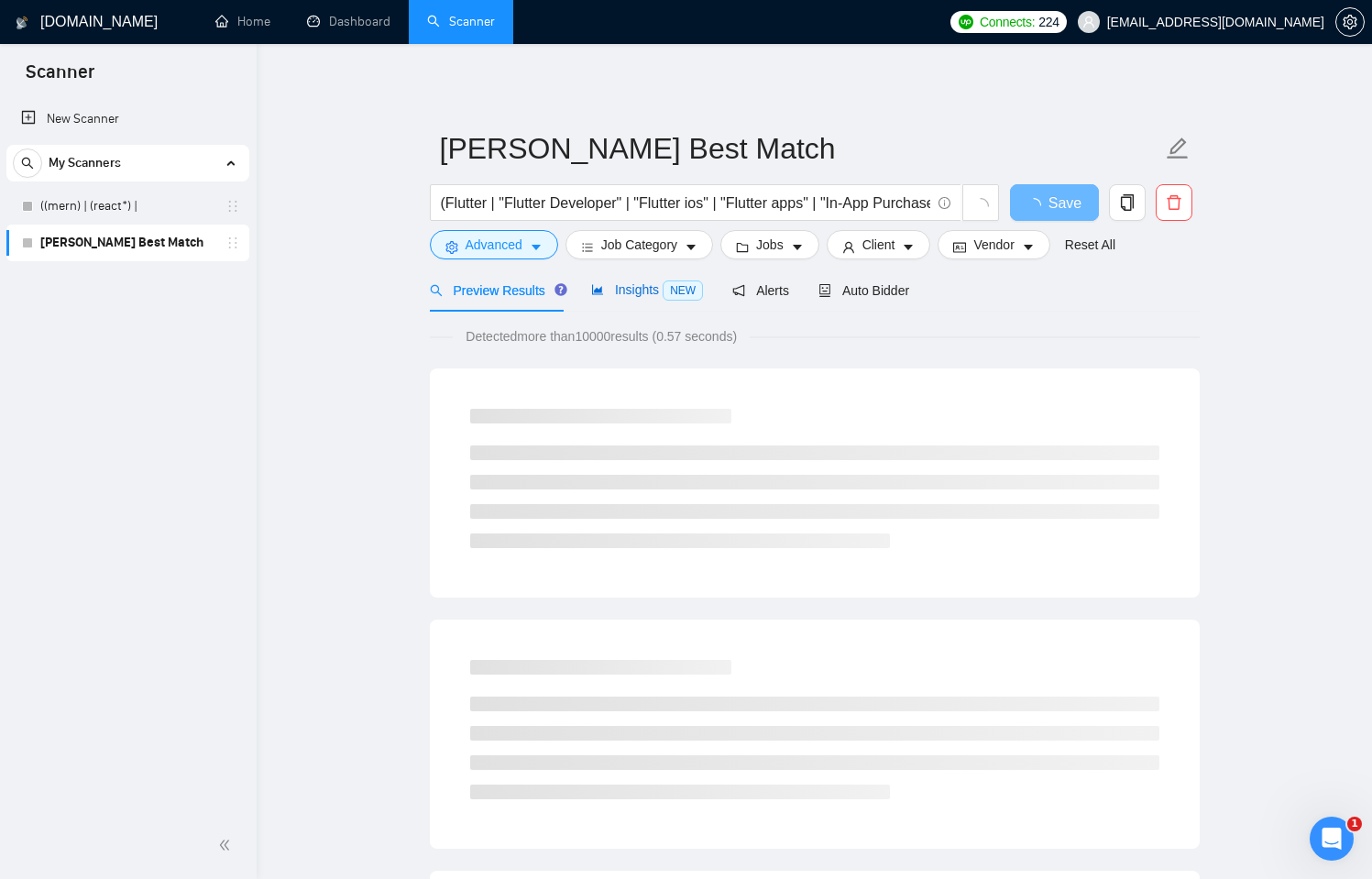
click at [675, 289] on span "NEW" at bounding box center [682, 290] width 41 height 20
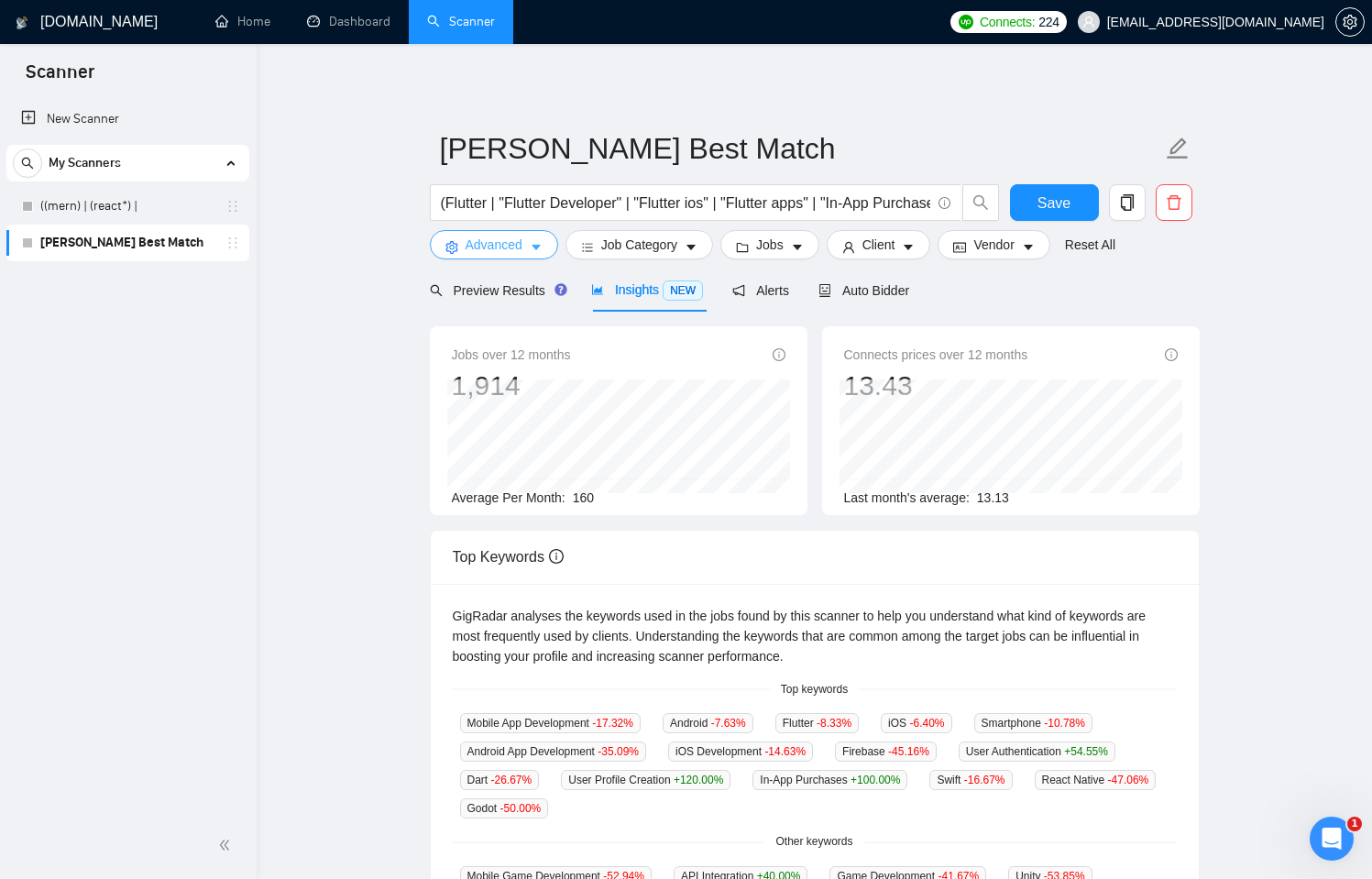
click at [504, 253] on span "Advanced" at bounding box center [494, 244] width 57 height 20
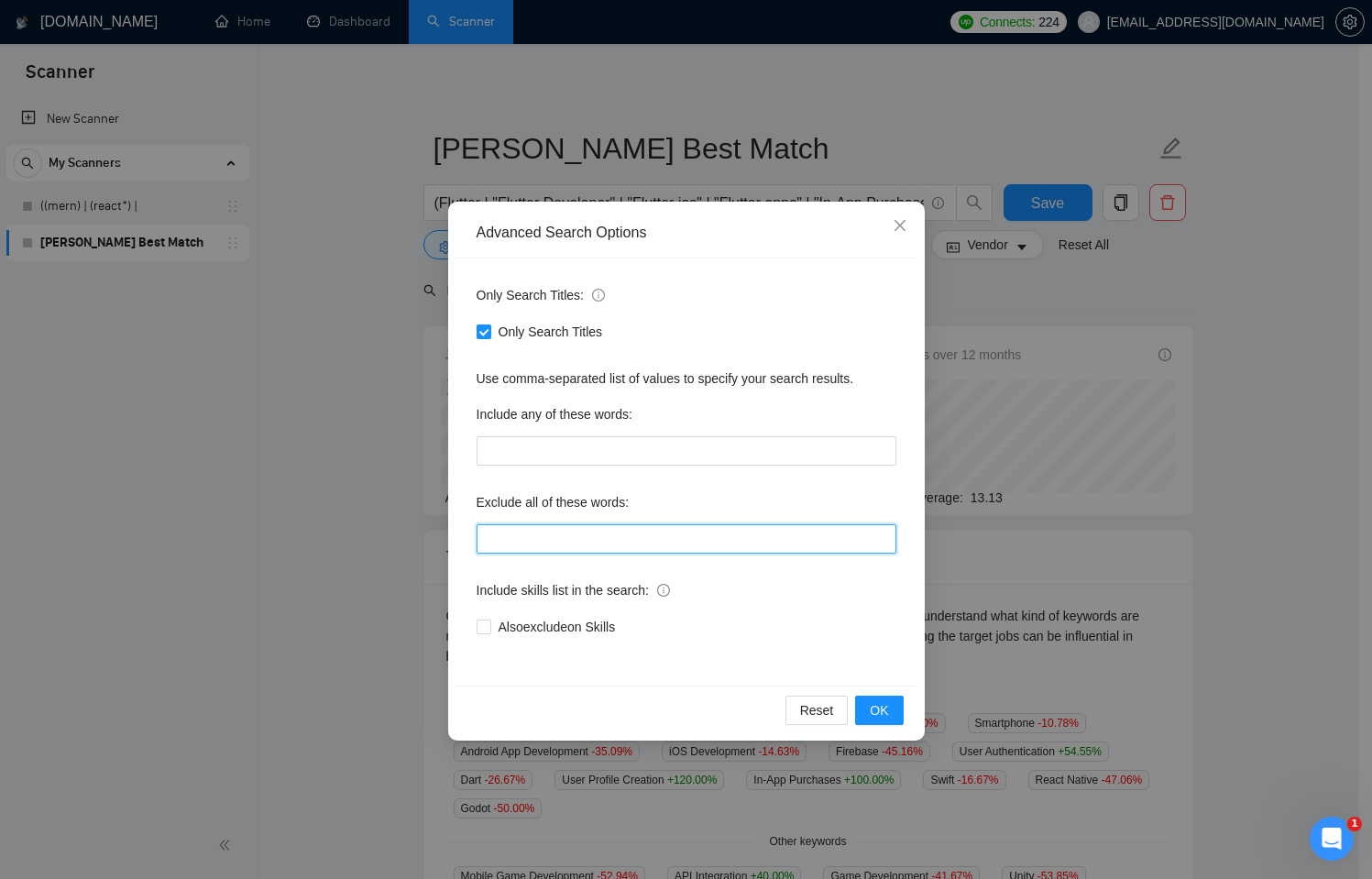
click at [569, 537] on input "text" at bounding box center [686, 538] width 420 height 29
click at [124, 493] on div "Advanced Search Options Only Search Titles: Only Search Titles Use comma-separa…" at bounding box center [686, 440] width 1372 height 879
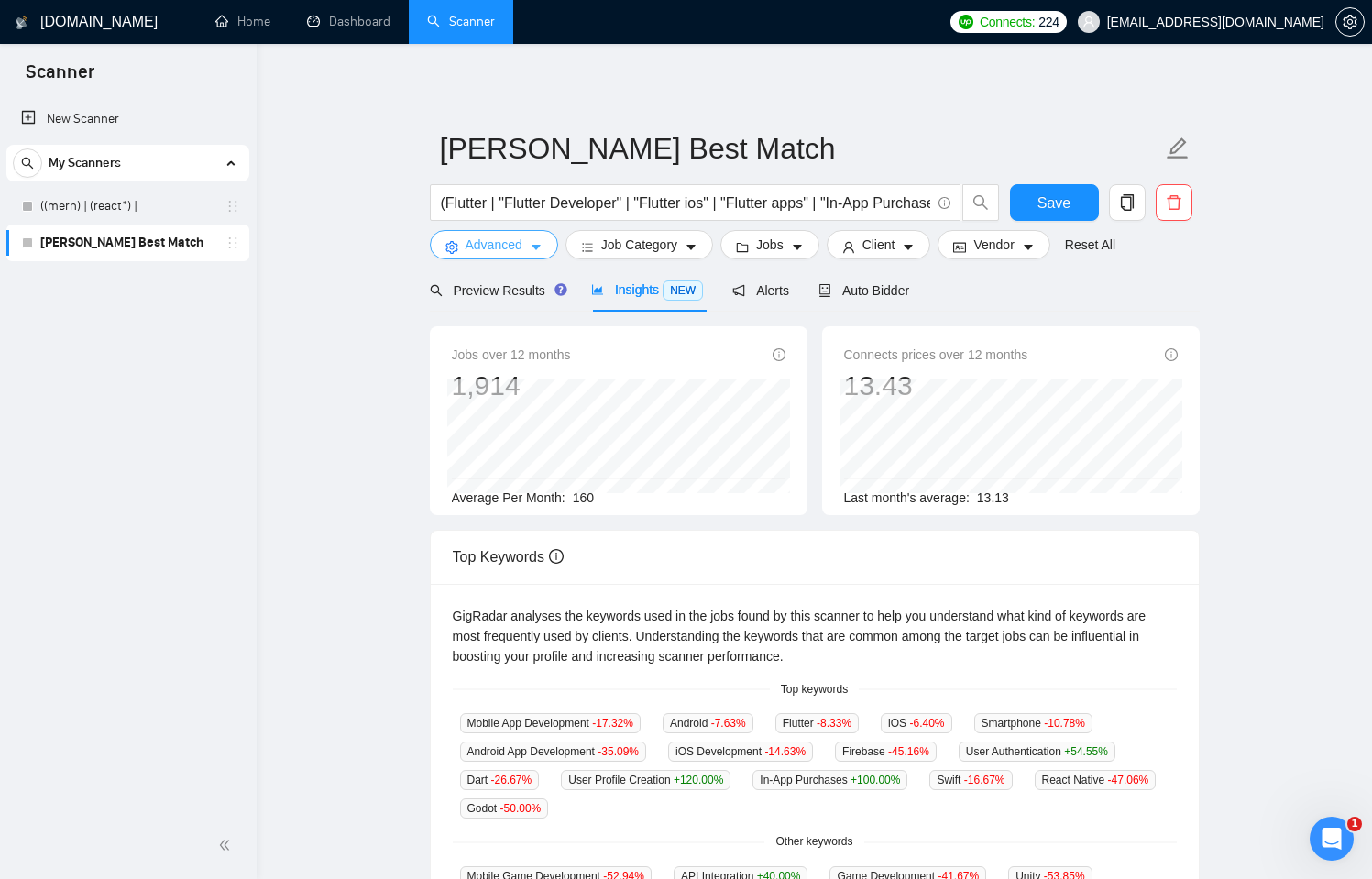
click at [499, 252] on span "Advanced" at bounding box center [494, 244] width 57 height 20
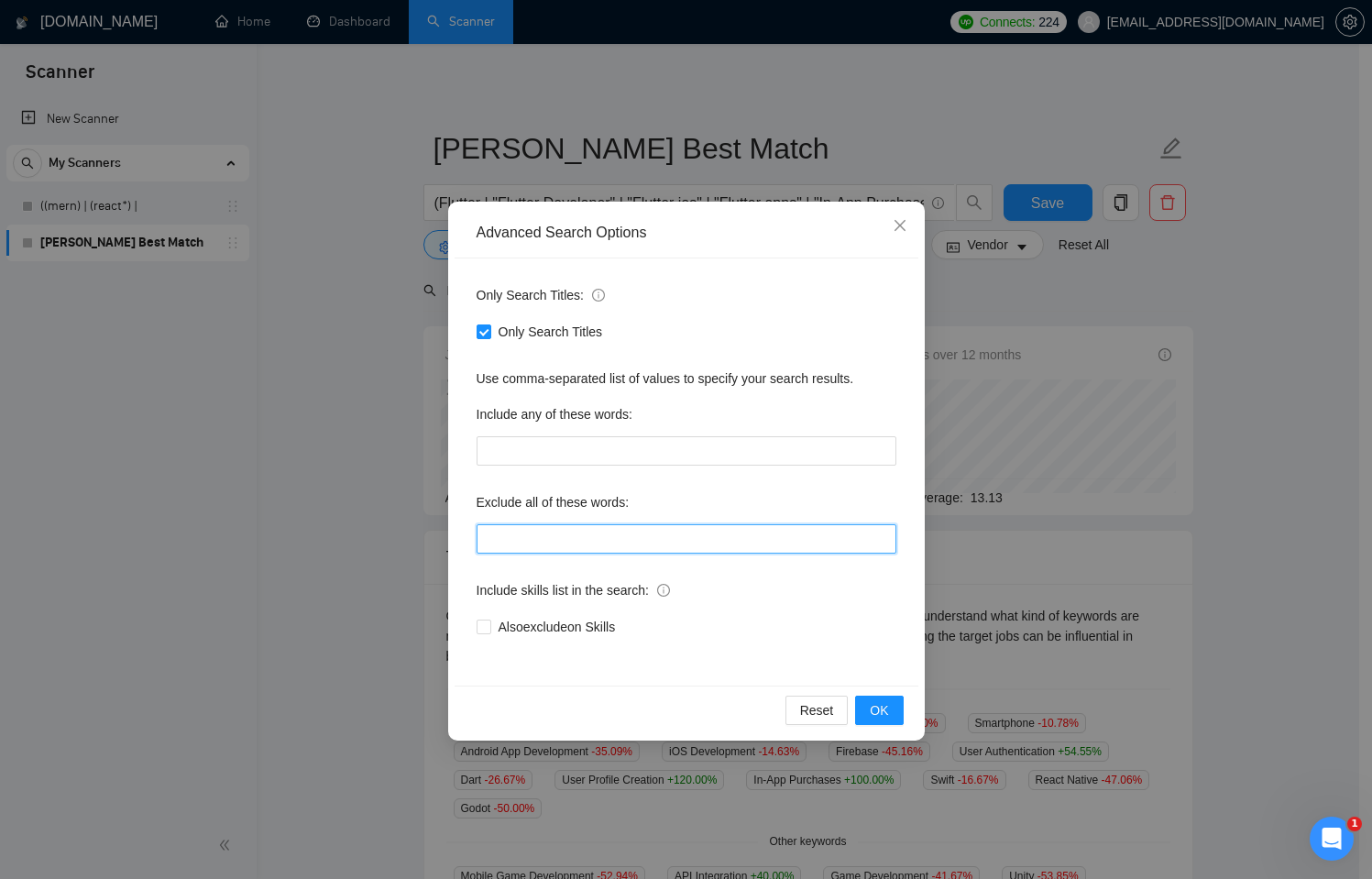
click at [544, 525] on input "text" at bounding box center [686, 538] width 420 height 29
click at [863, 704] on button "OK" at bounding box center [879, 709] width 47 height 29
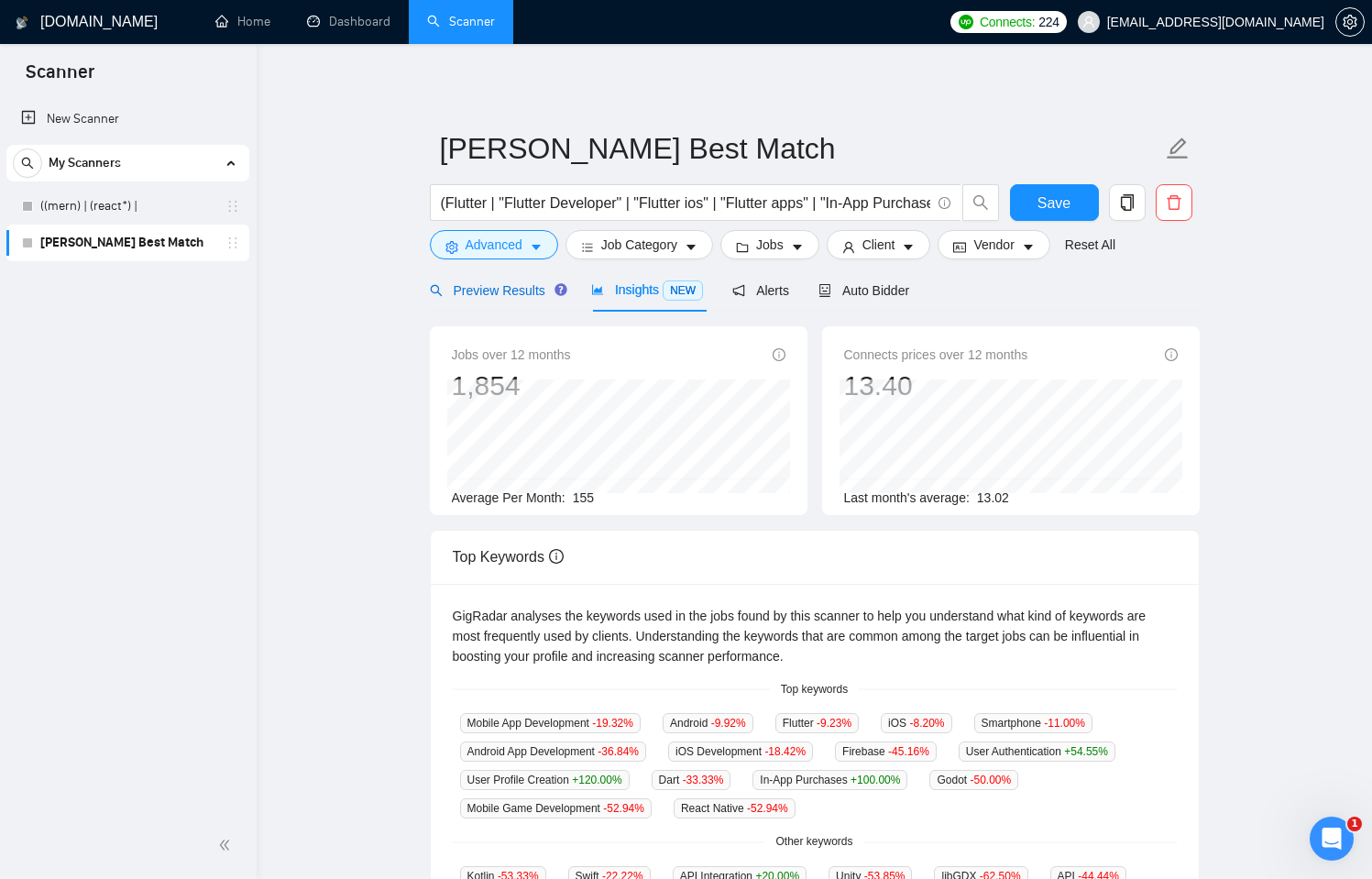
click at [545, 291] on span "Preview Results" at bounding box center [496, 290] width 132 height 14
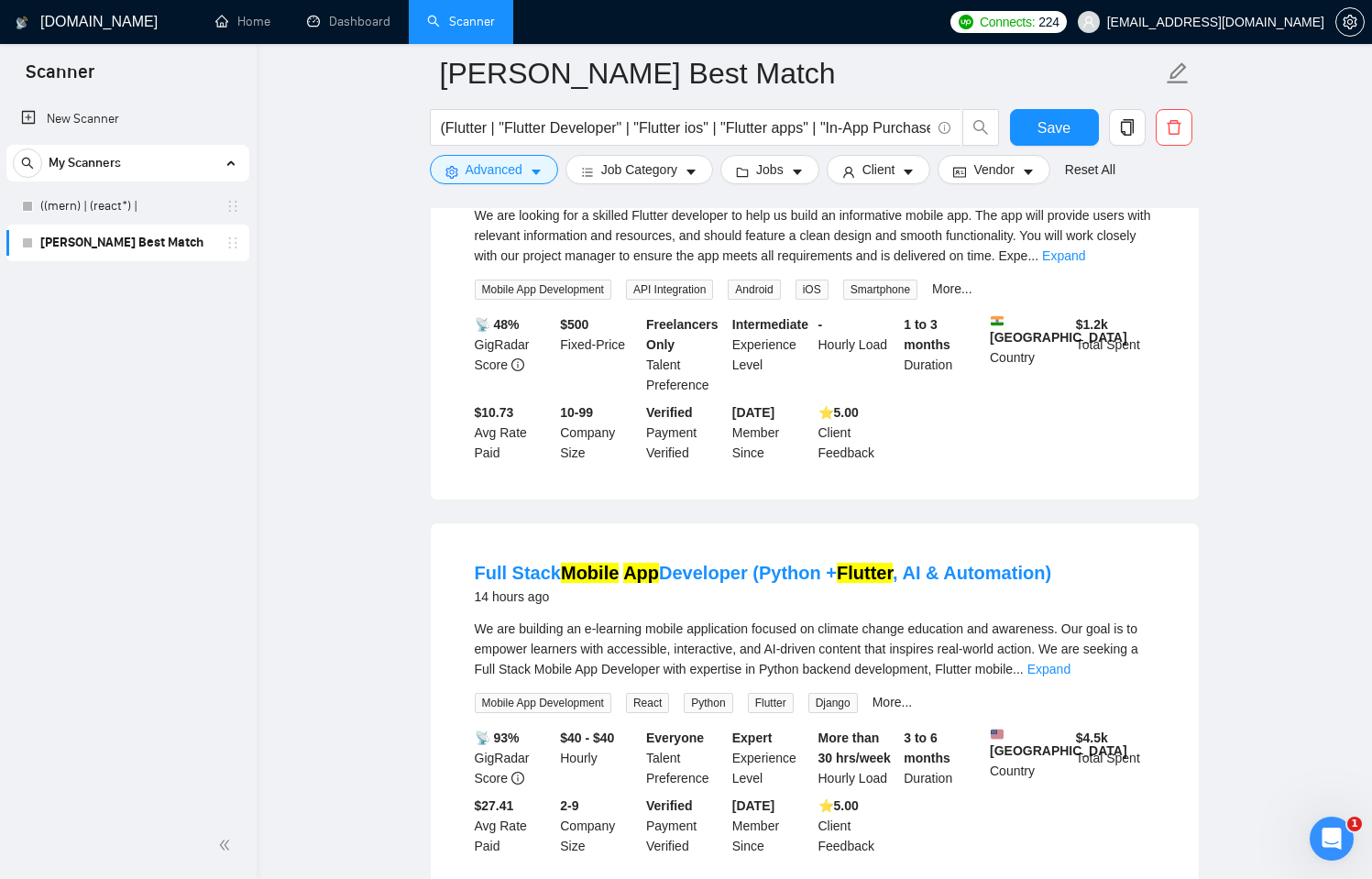
scroll to position [691, 0]
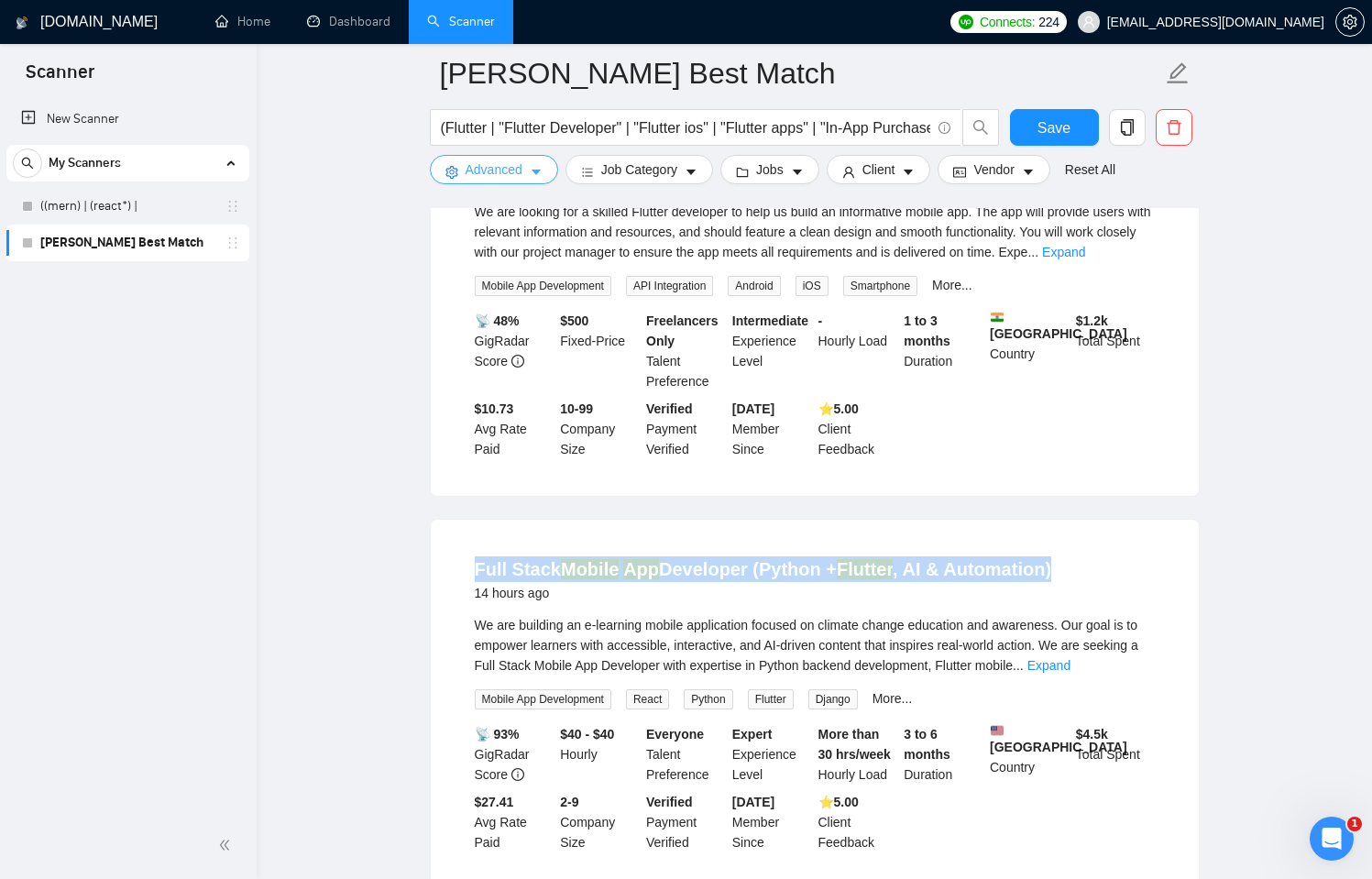
click at [527, 164] on button "Advanced" at bounding box center [494, 170] width 128 height 29
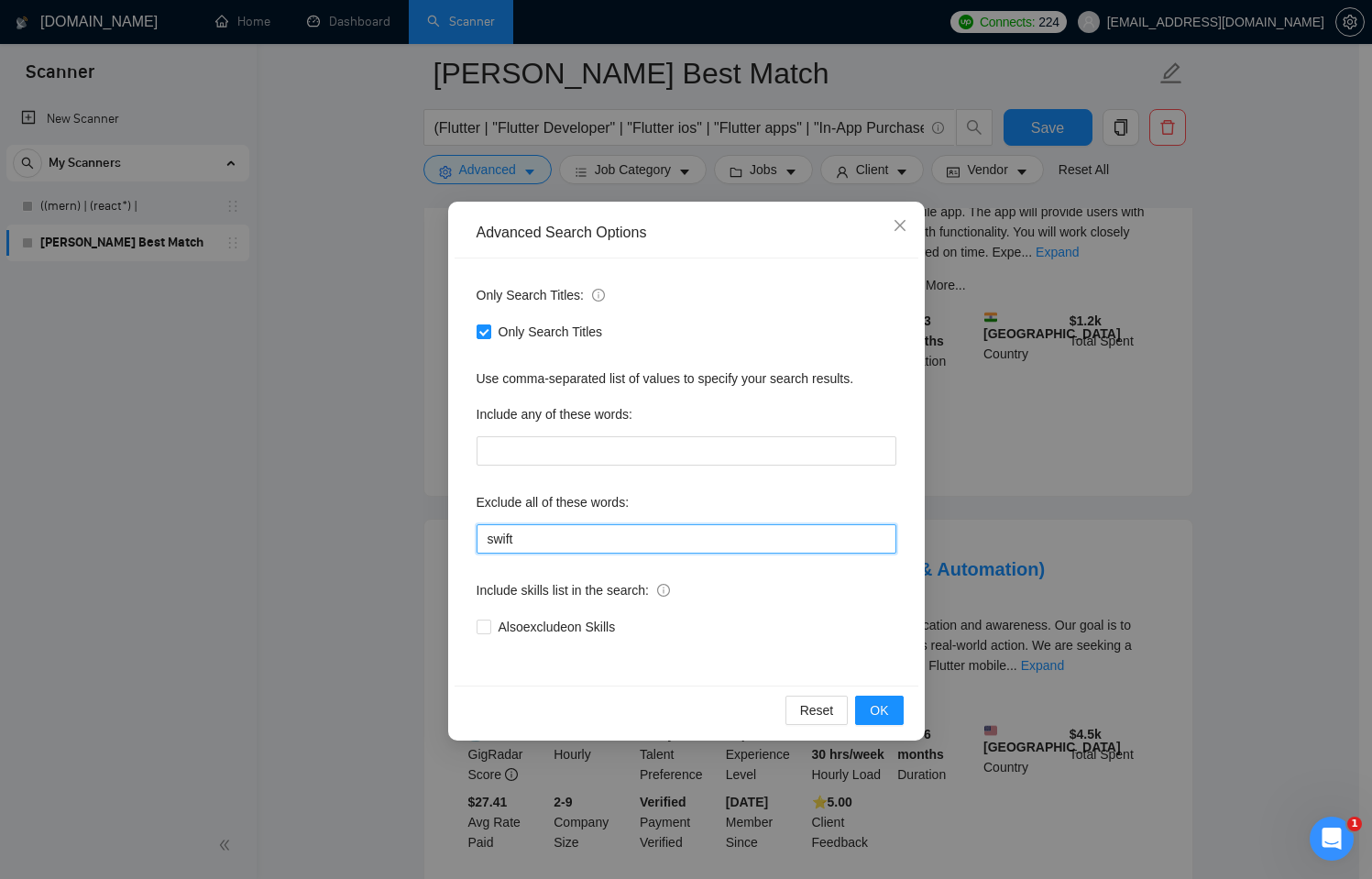
click at [571, 546] on input "swift" at bounding box center [686, 538] width 420 height 29
click at [885, 707] on span "OK" at bounding box center [878, 709] width 18 height 20
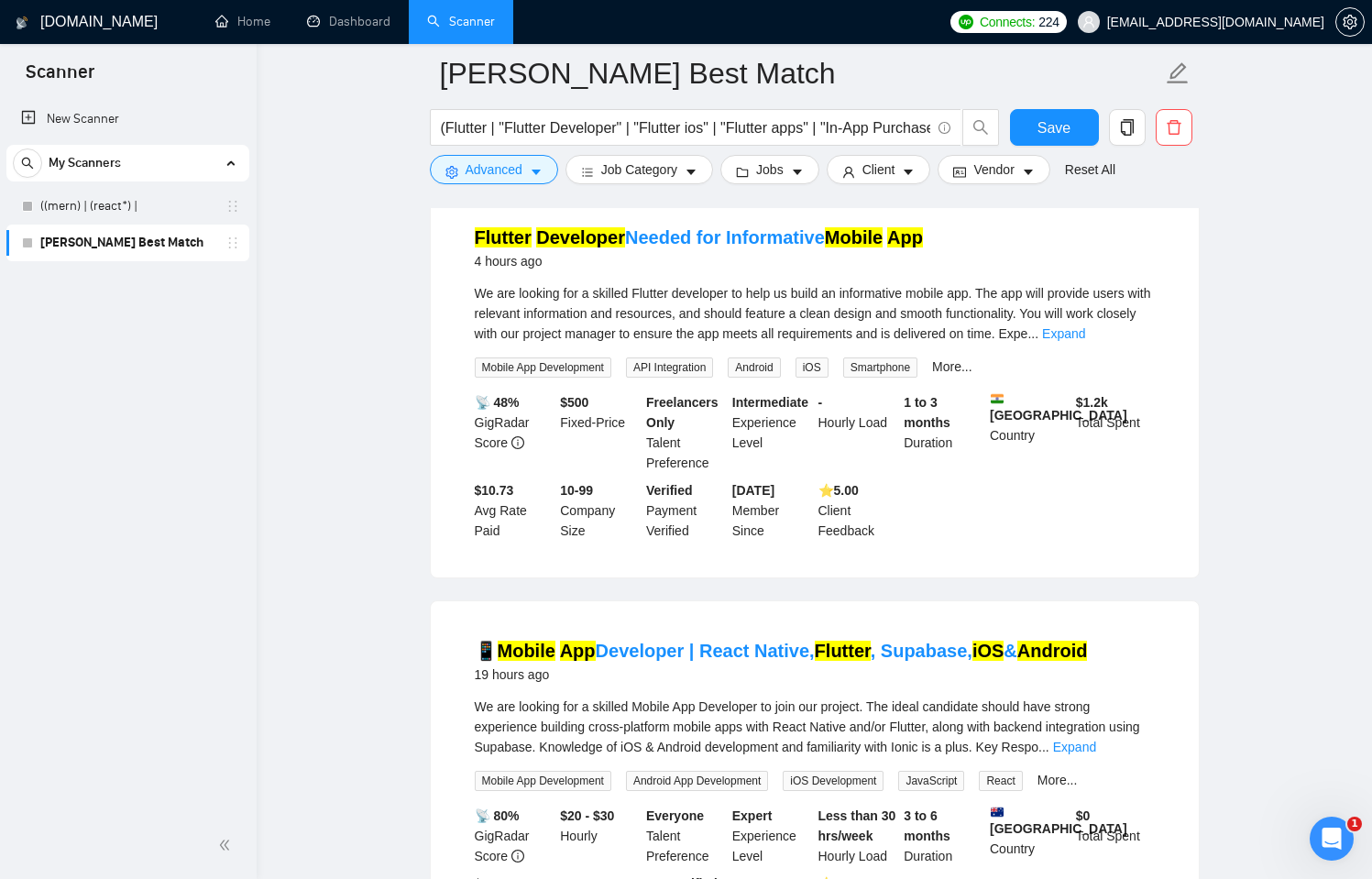
scroll to position [0, 0]
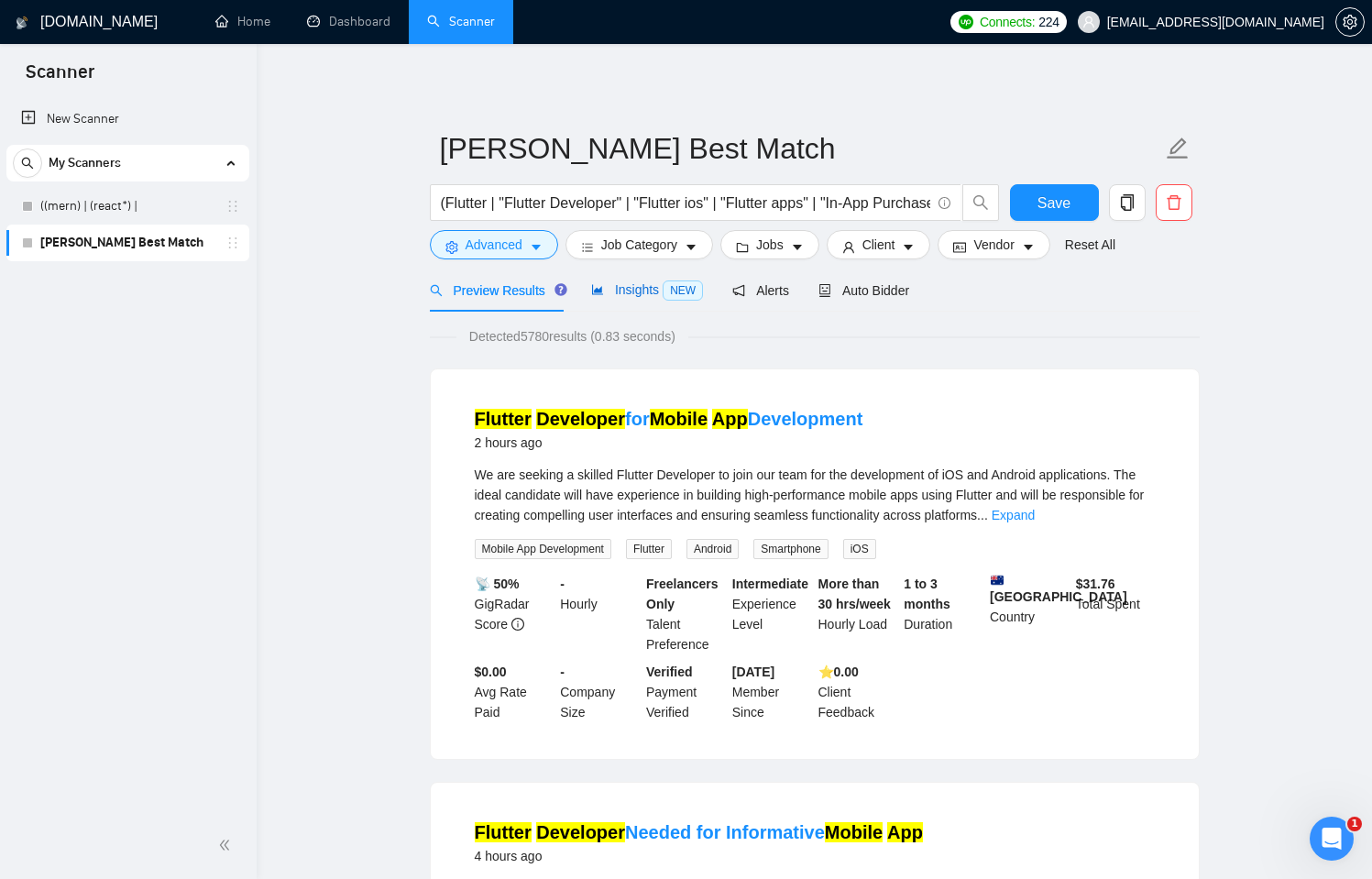
click at [657, 279] on div "Insights NEW" at bounding box center [647, 290] width 112 height 21
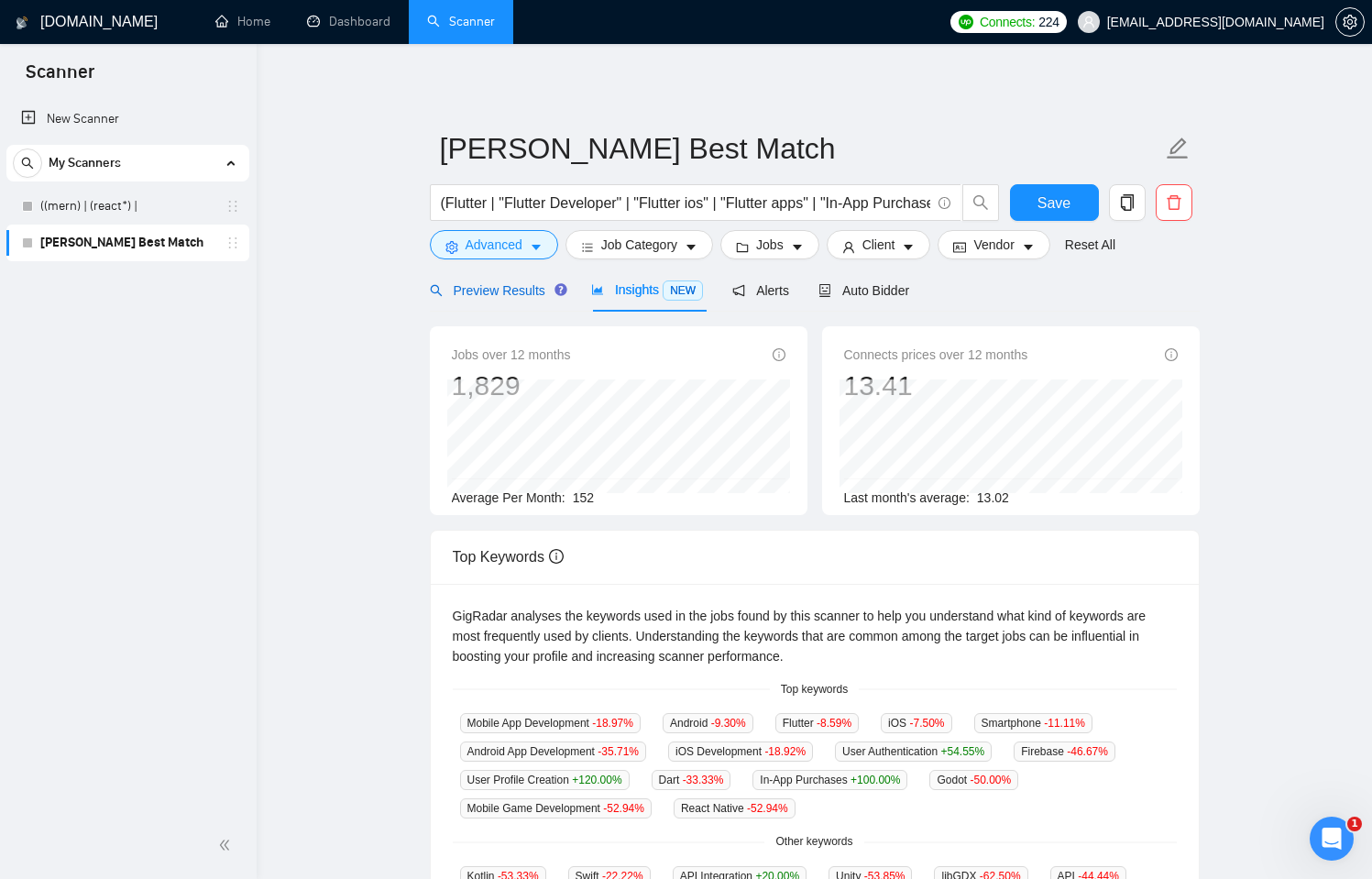
click at [514, 291] on span "Preview Results" at bounding box center [496, 290] width 132 height 14
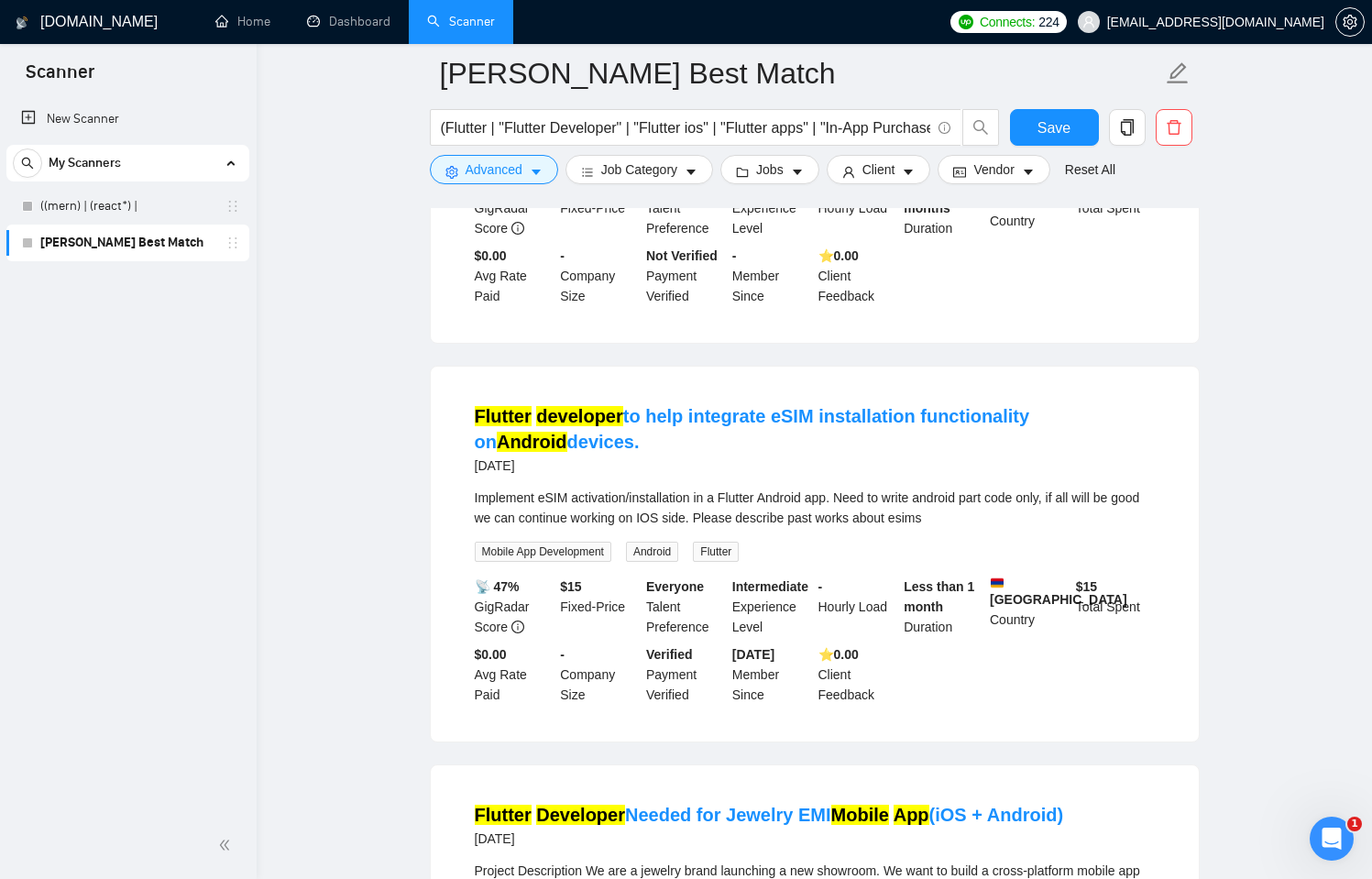
scroll to position [3186, 0]
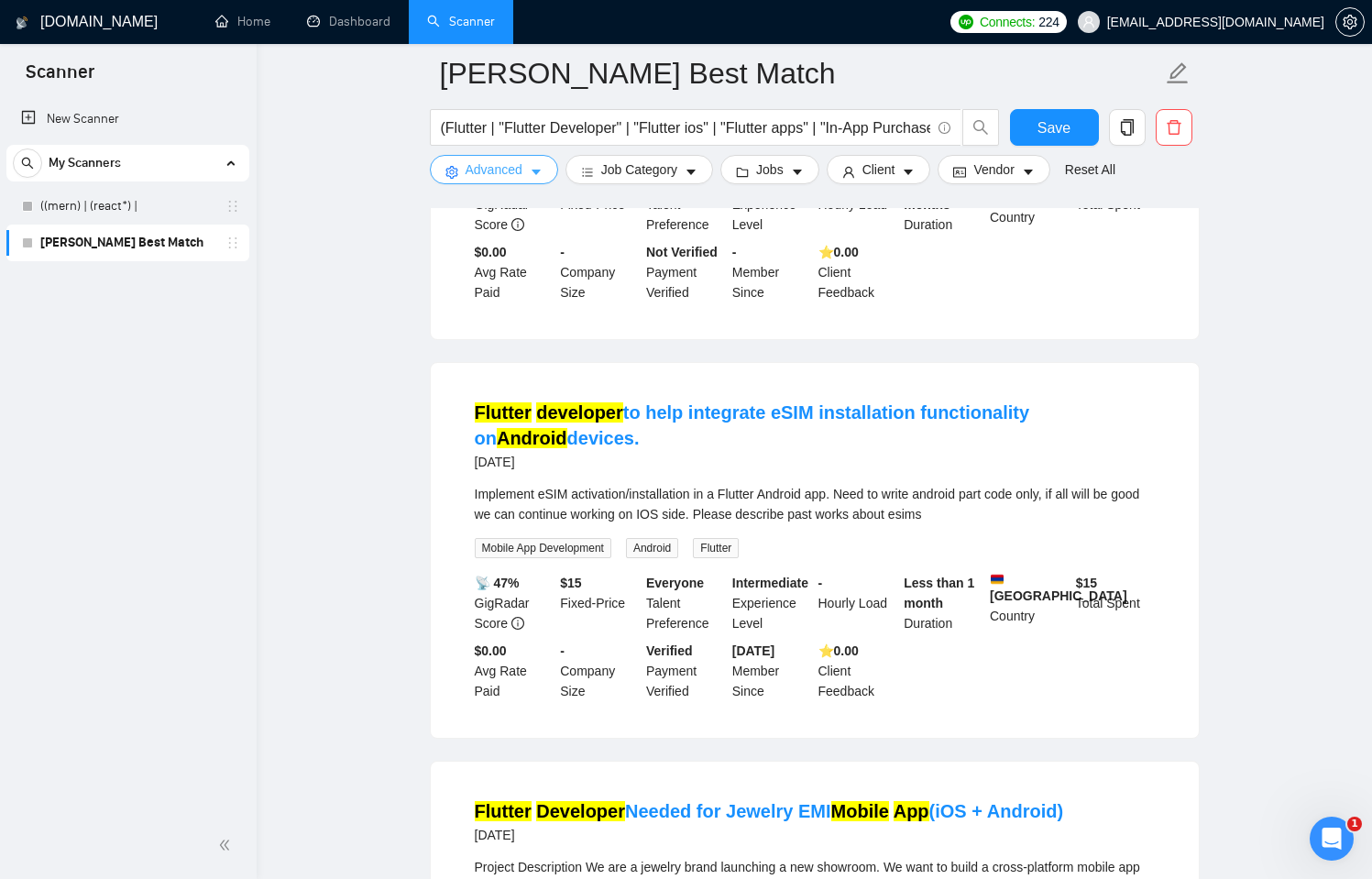
click at [530, 174] on button "Advanced" at bounding box center [494, 170] width 128 height 29
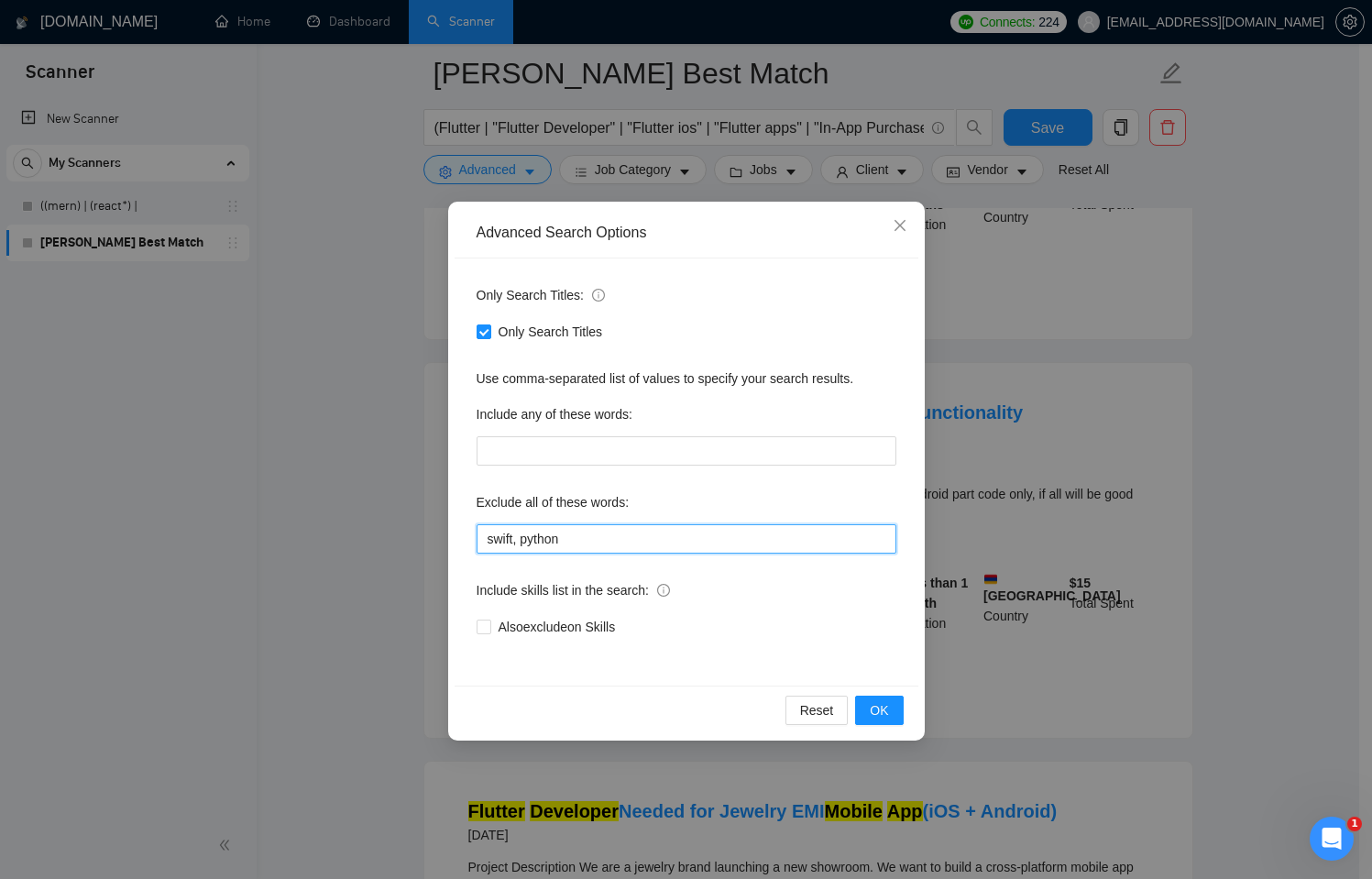
click at [593, 529] on input "swift, python" at bounding box center [686, 538] width 420 height 29
click at [881, 711] on span "OK" at bounding box center [878, 709] width 18 height 20
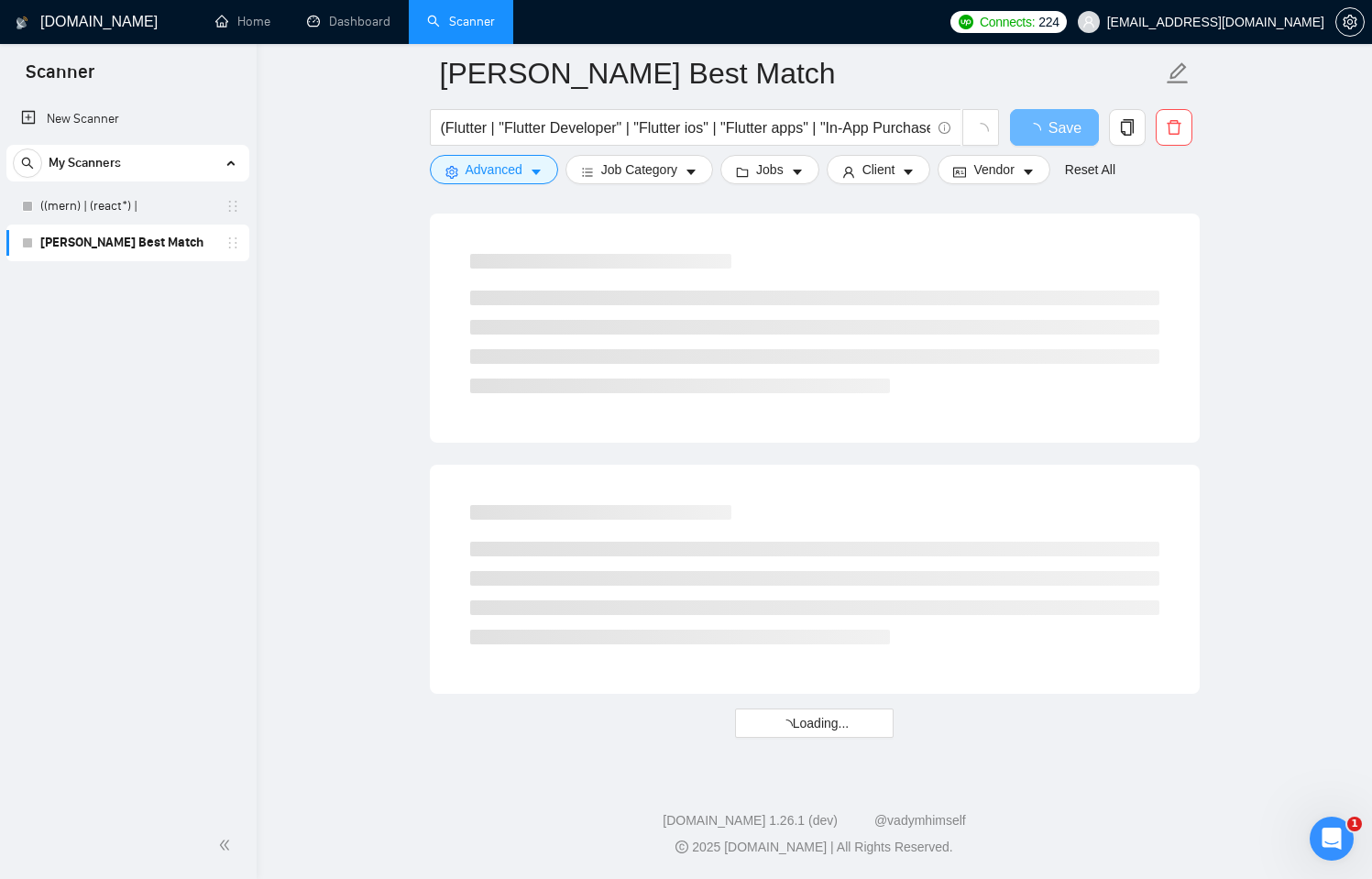
scroll to position [0, 0]
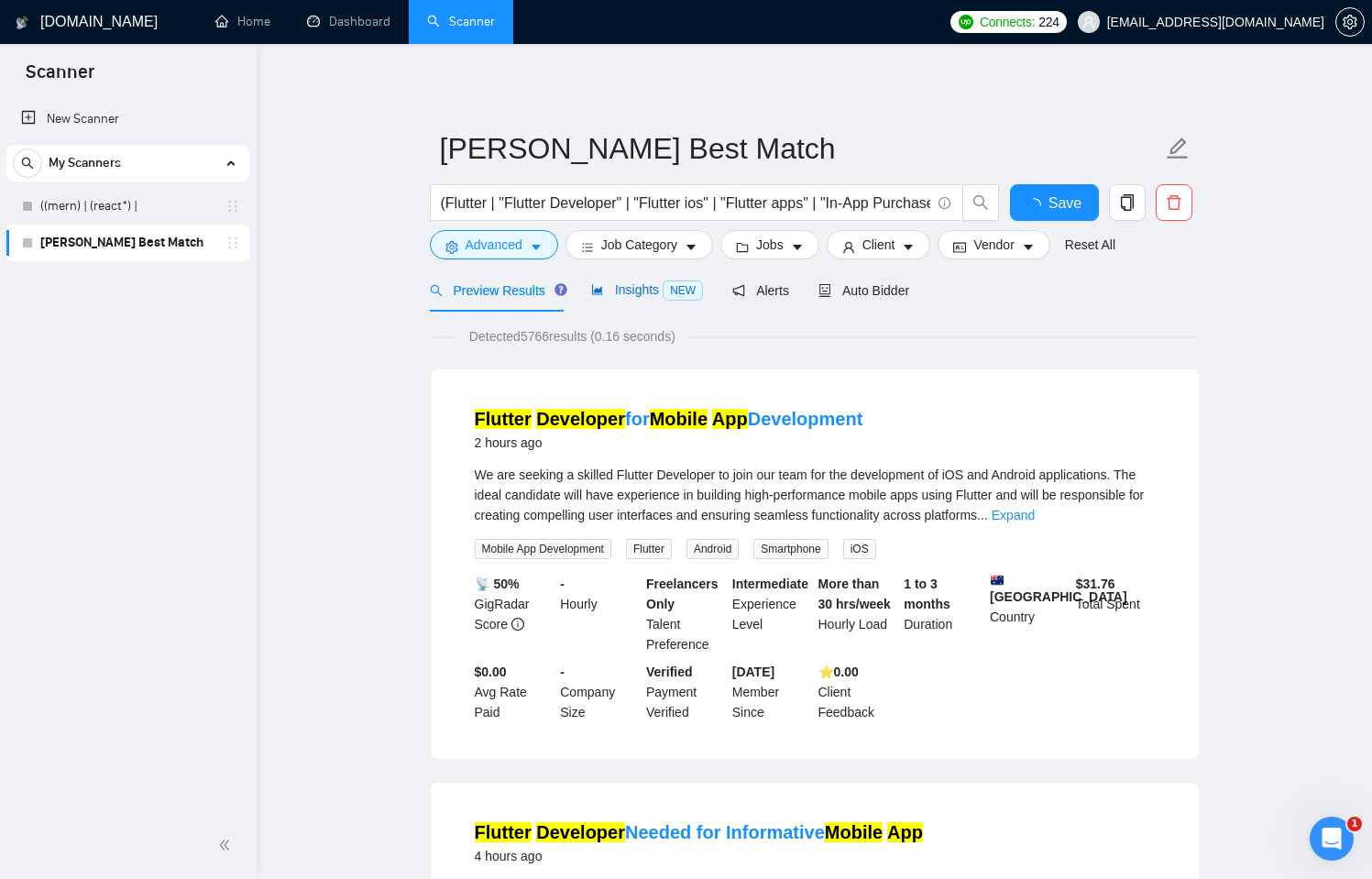
click at [621, 296] on span "Insights NEW" at bounding box center [647, 289] width 112 height 14
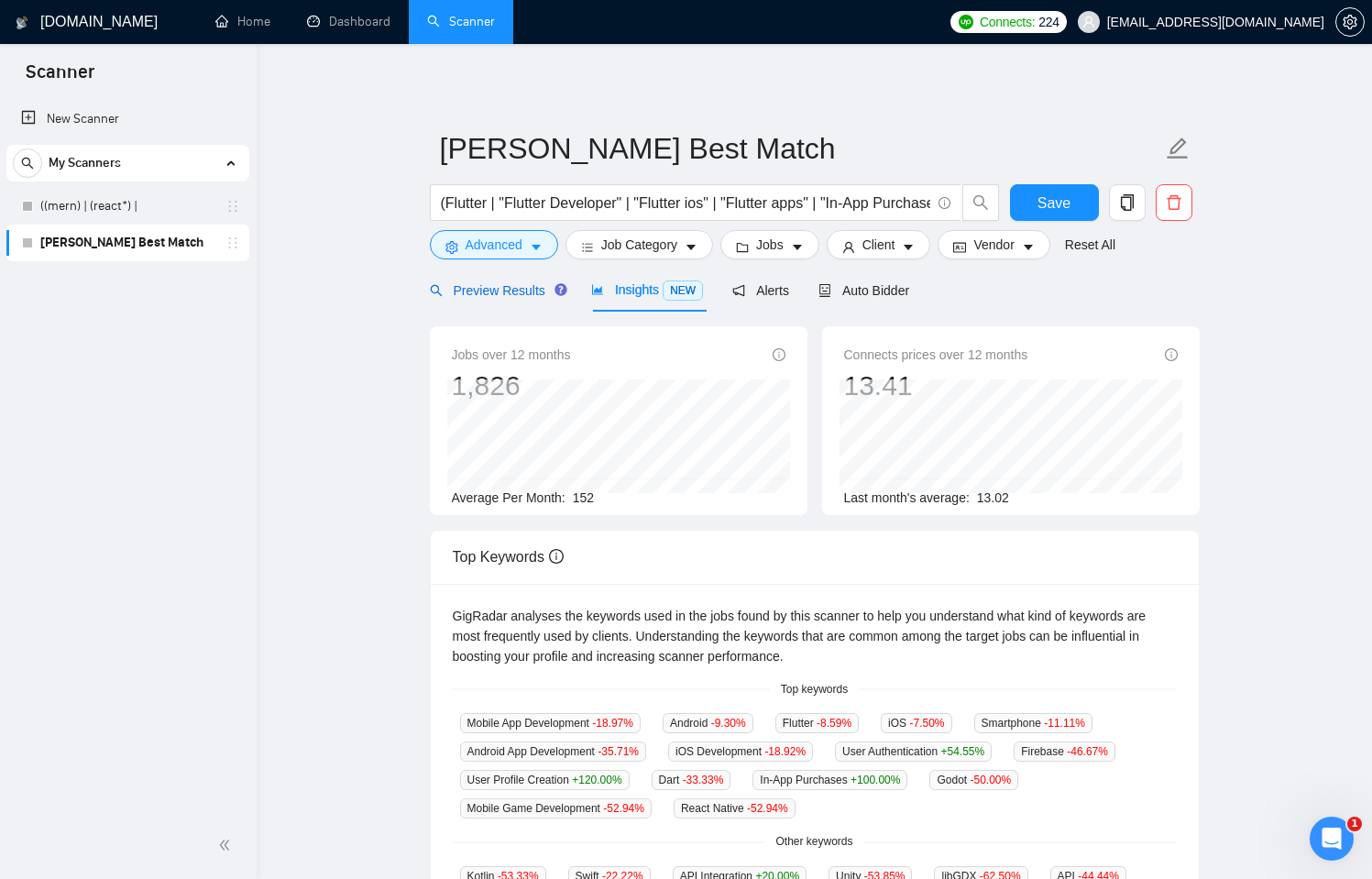
click at [497, 290] on span "Preview Results" at bounding box center [496, 290] width 132 height 14
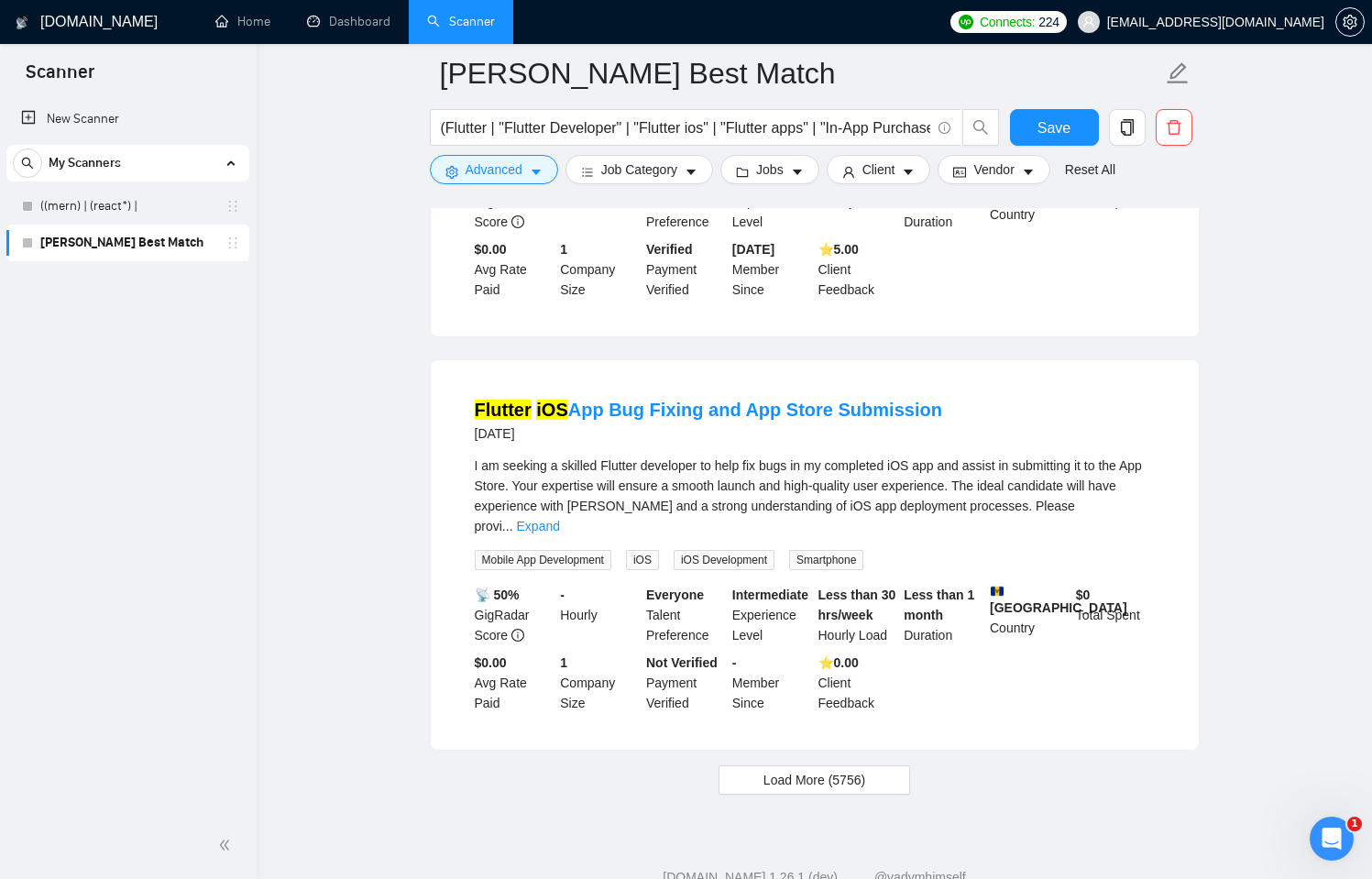
scroll to position [3637, 0]
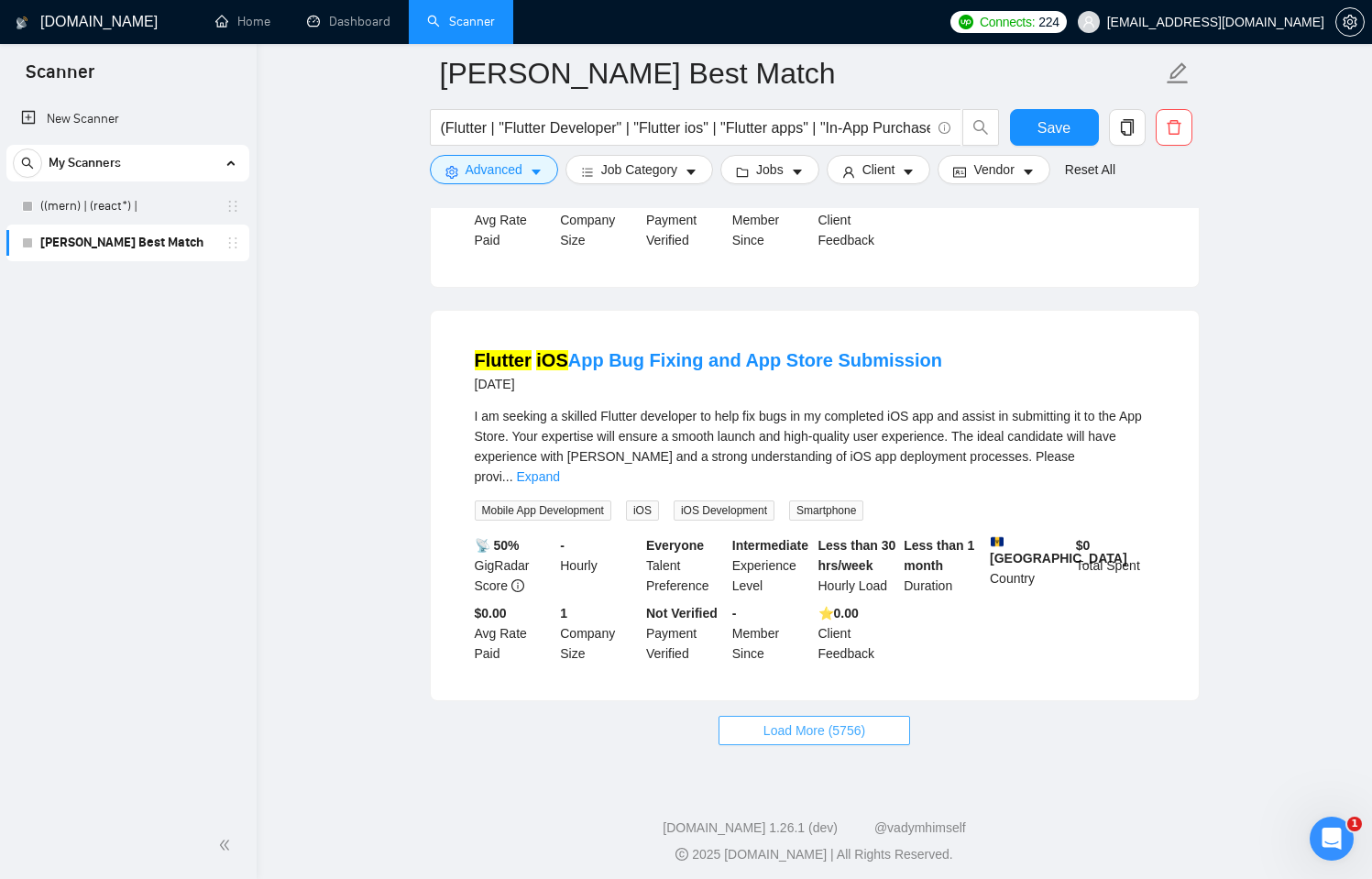
click at [786, 720] on span "Load More (5756)" at bounding box center [814, 729] width 101 height 20
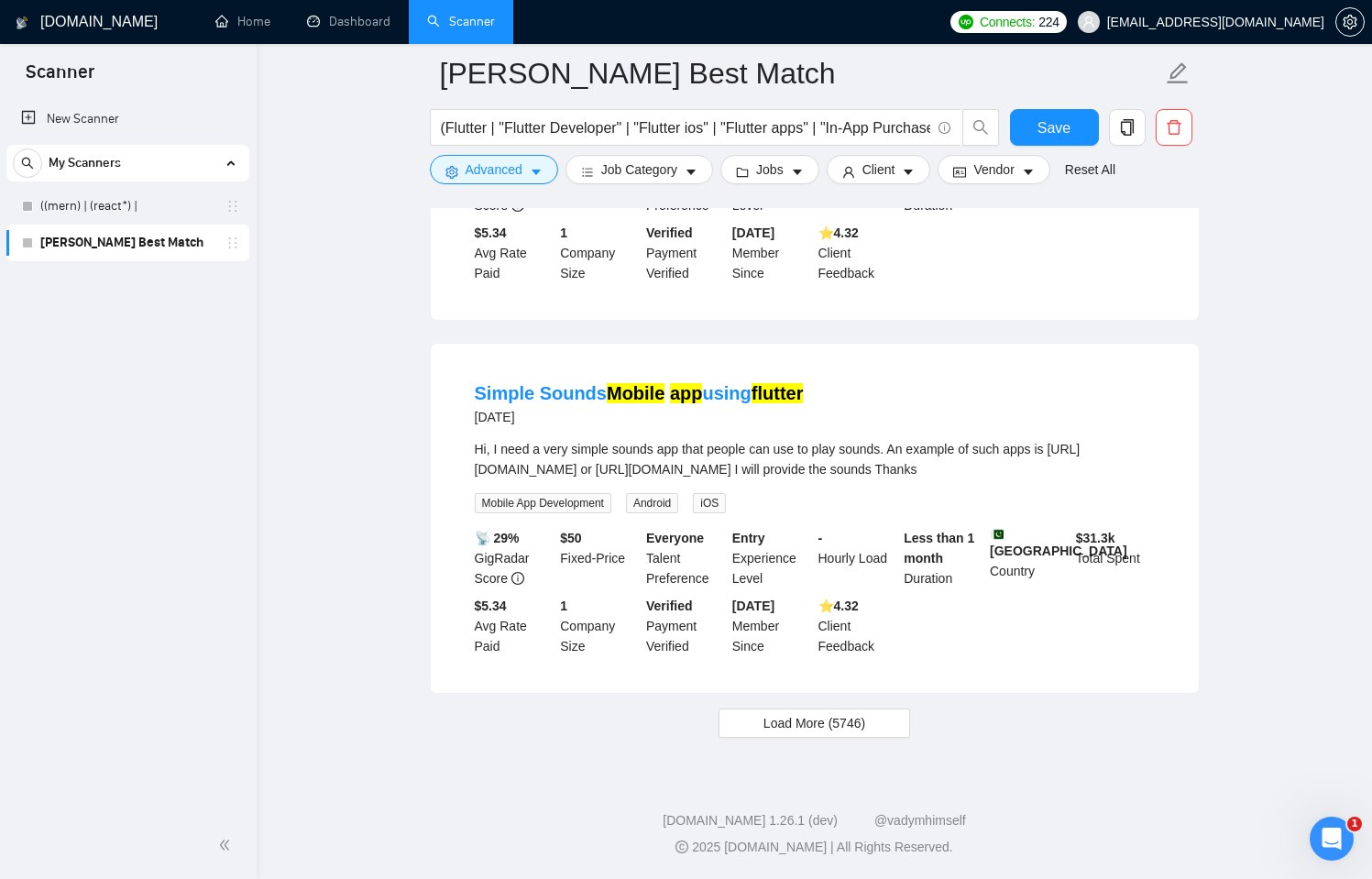
scroll to position [7633, 0]
click at [831, 727] on span "Load More (5746)" at bounding box center [814, 723] width 101 height 20
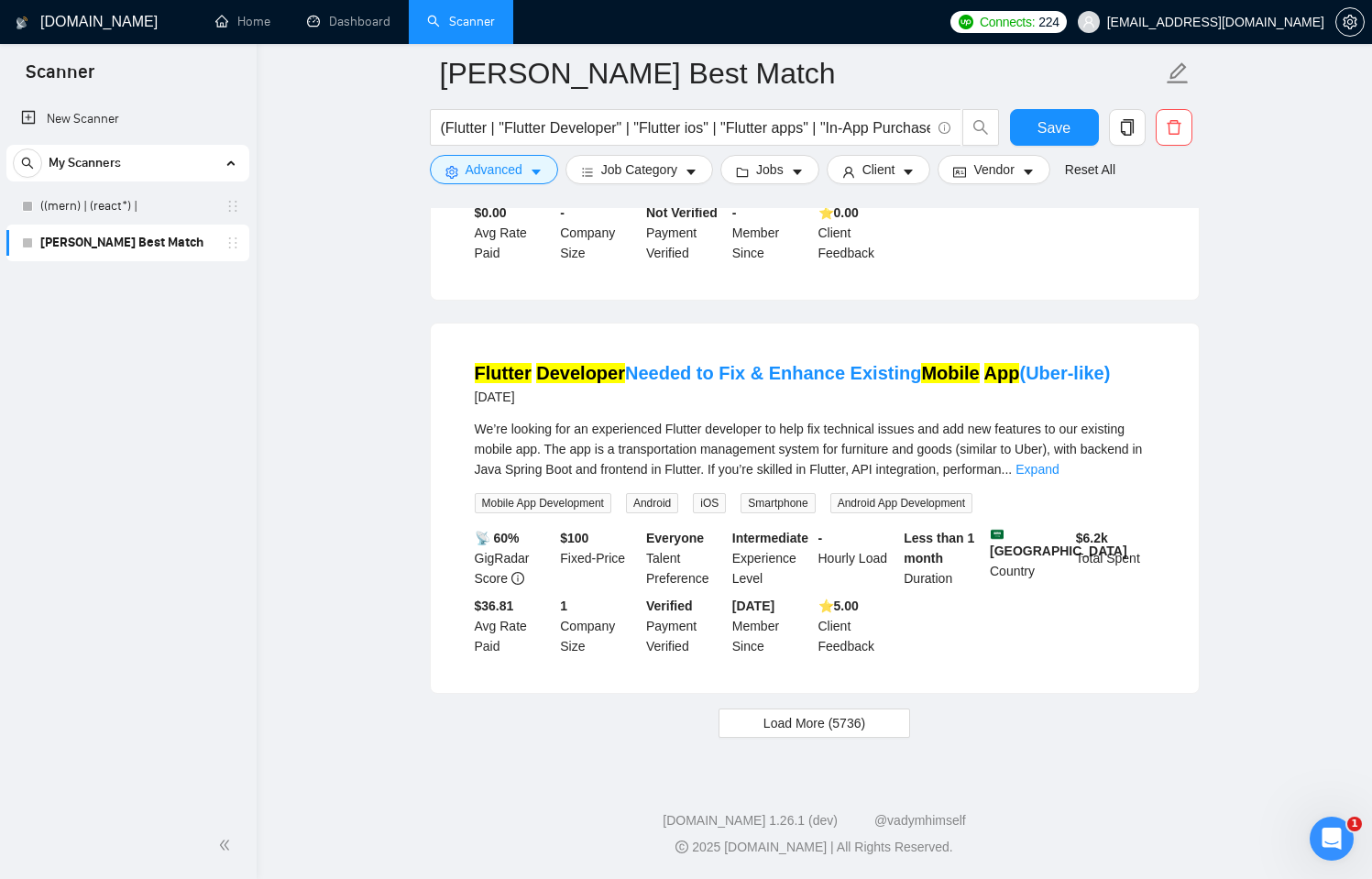
scroll to position [11605, 0]
click at [803, 737] on button "Load More (5736)" at bounding box center [815, 723] width 191 height 29
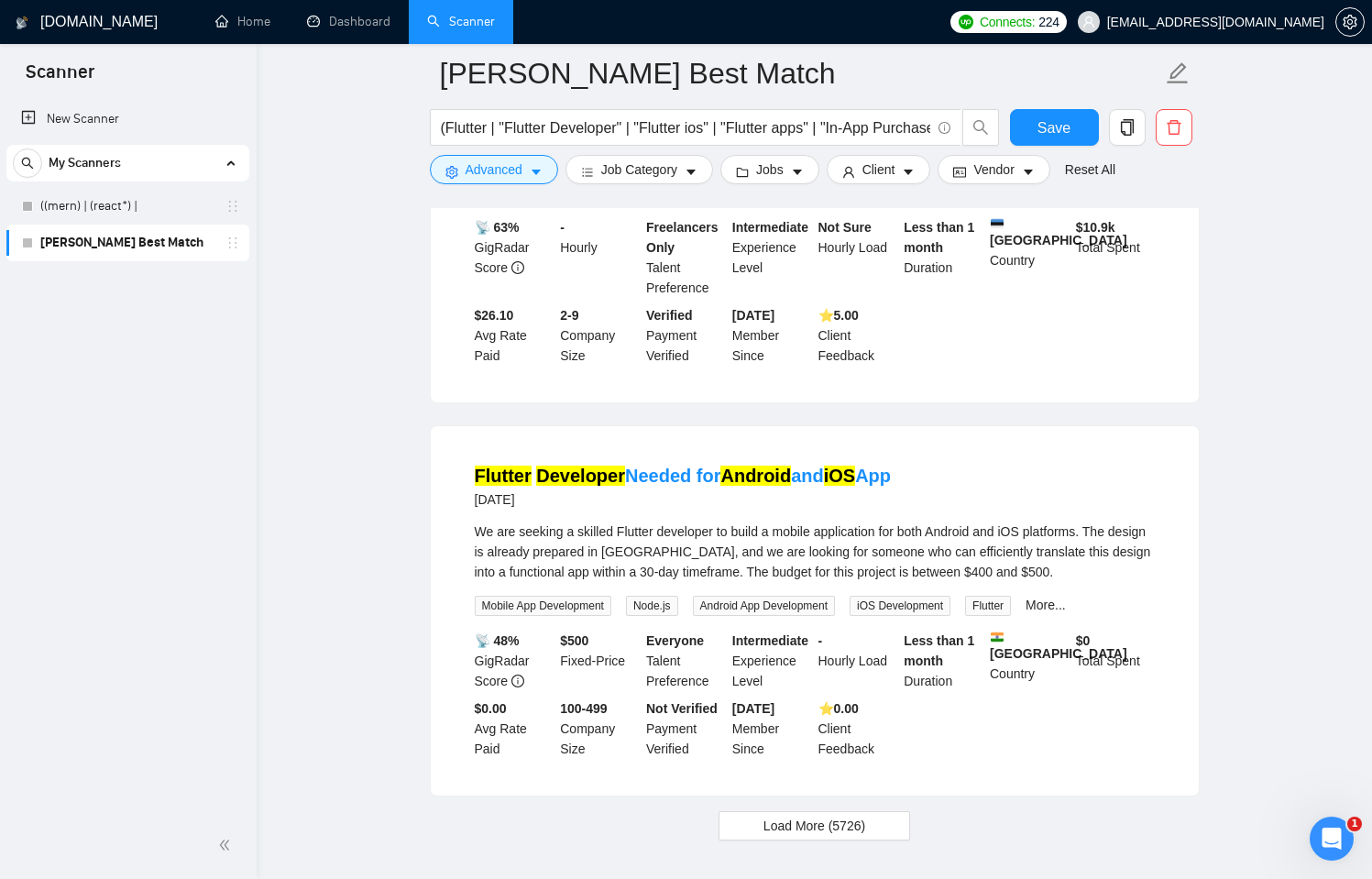
scroll to position [15590, 0]
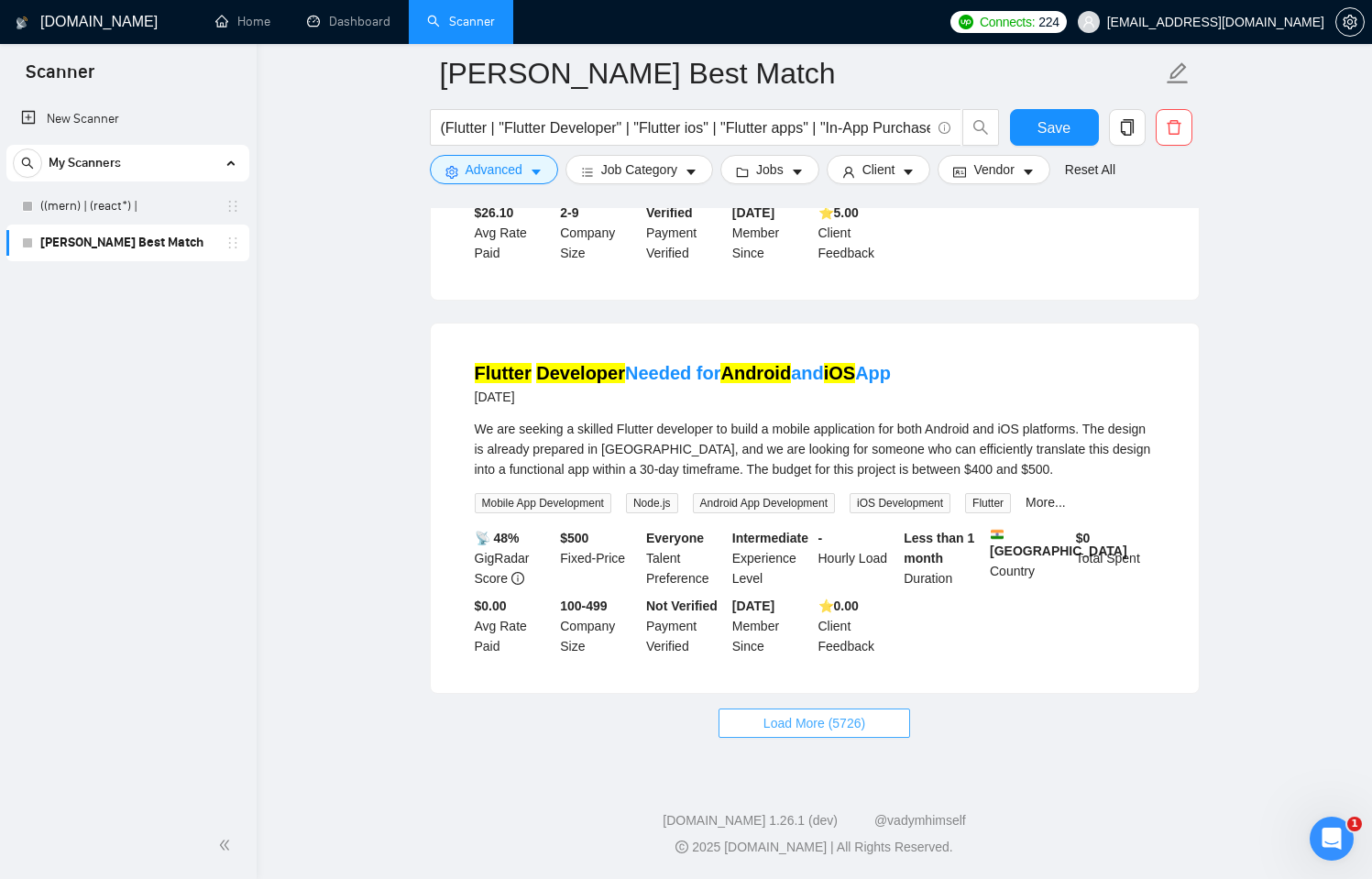
click at [817, 731] on span "Load More (5726)" at bounding box center [814, 723] width 101 height 20
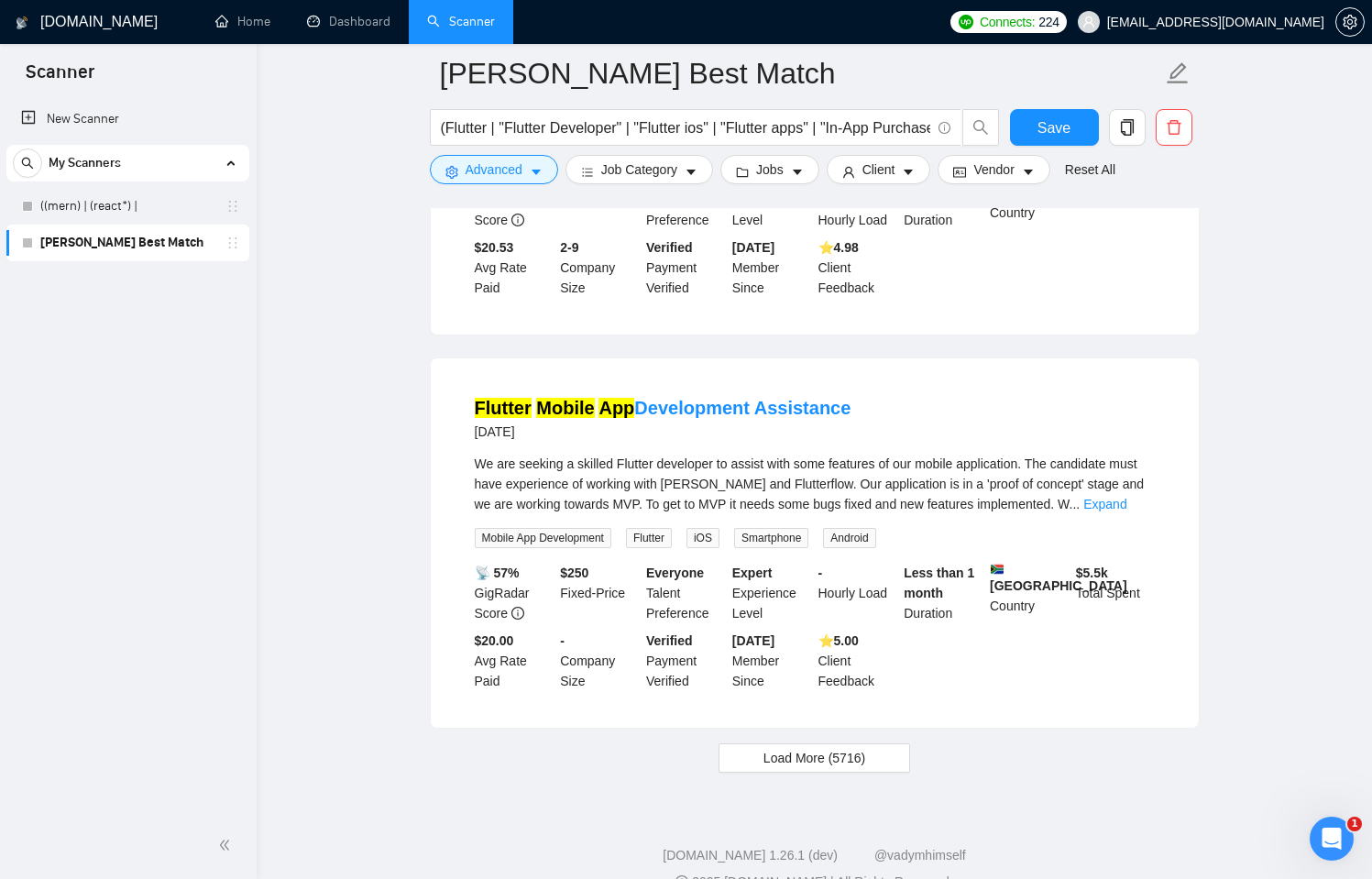
scroll to position [19586, 0]
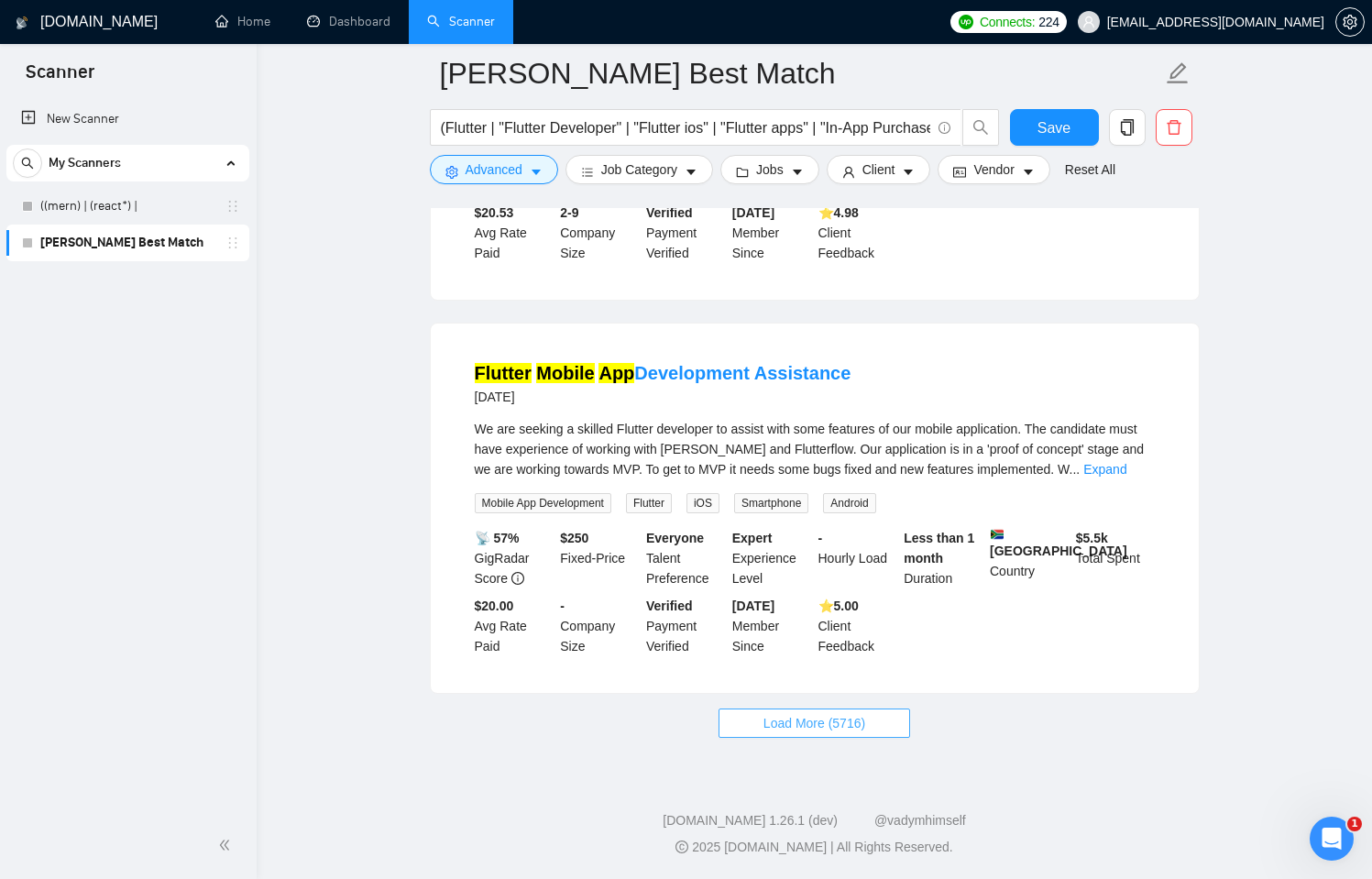
click at [884, 729] on button "Load More (5716)" at bounding box center [815, 723] width 191 height 29
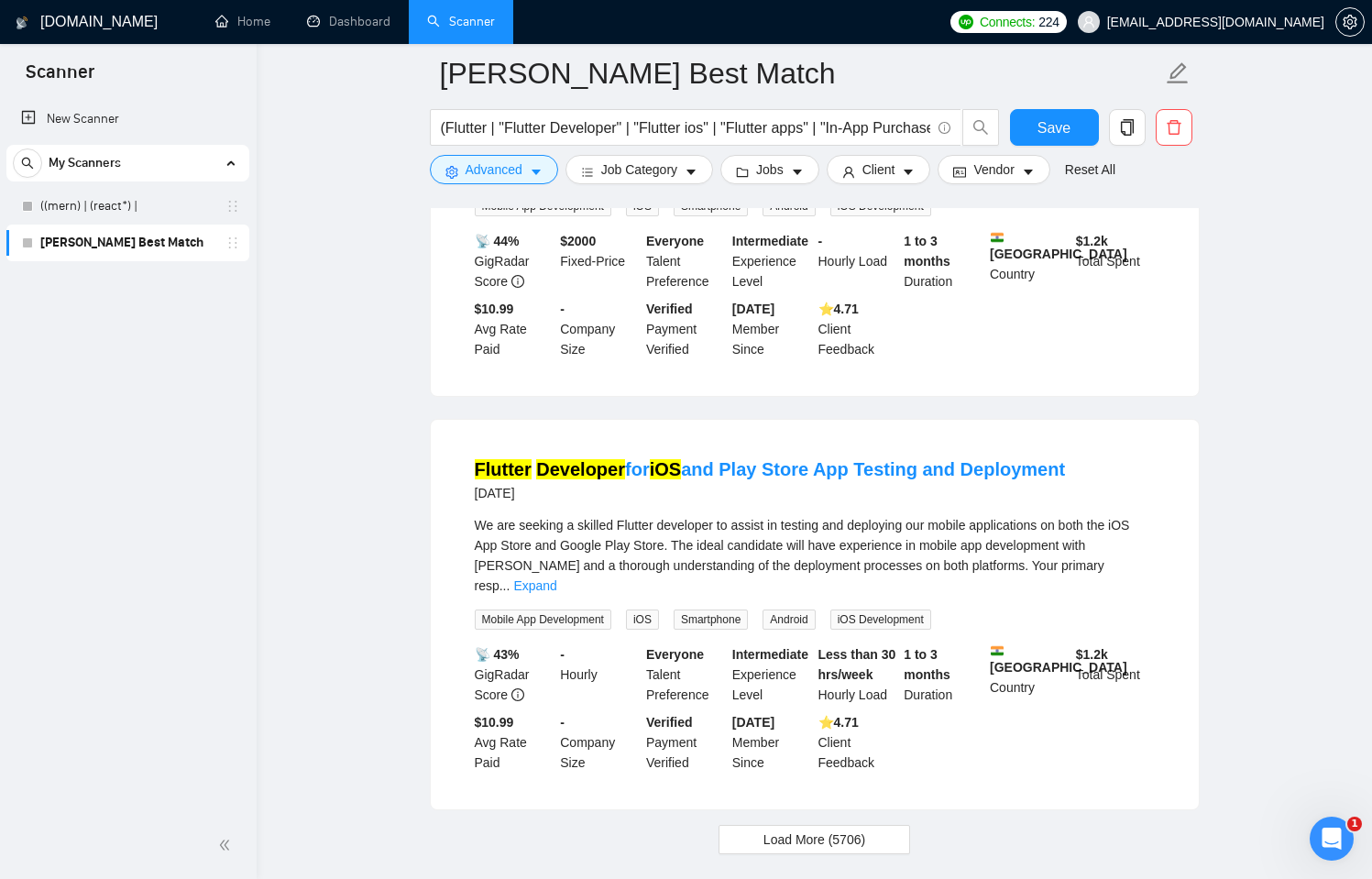
scroll to position [23578, 0]
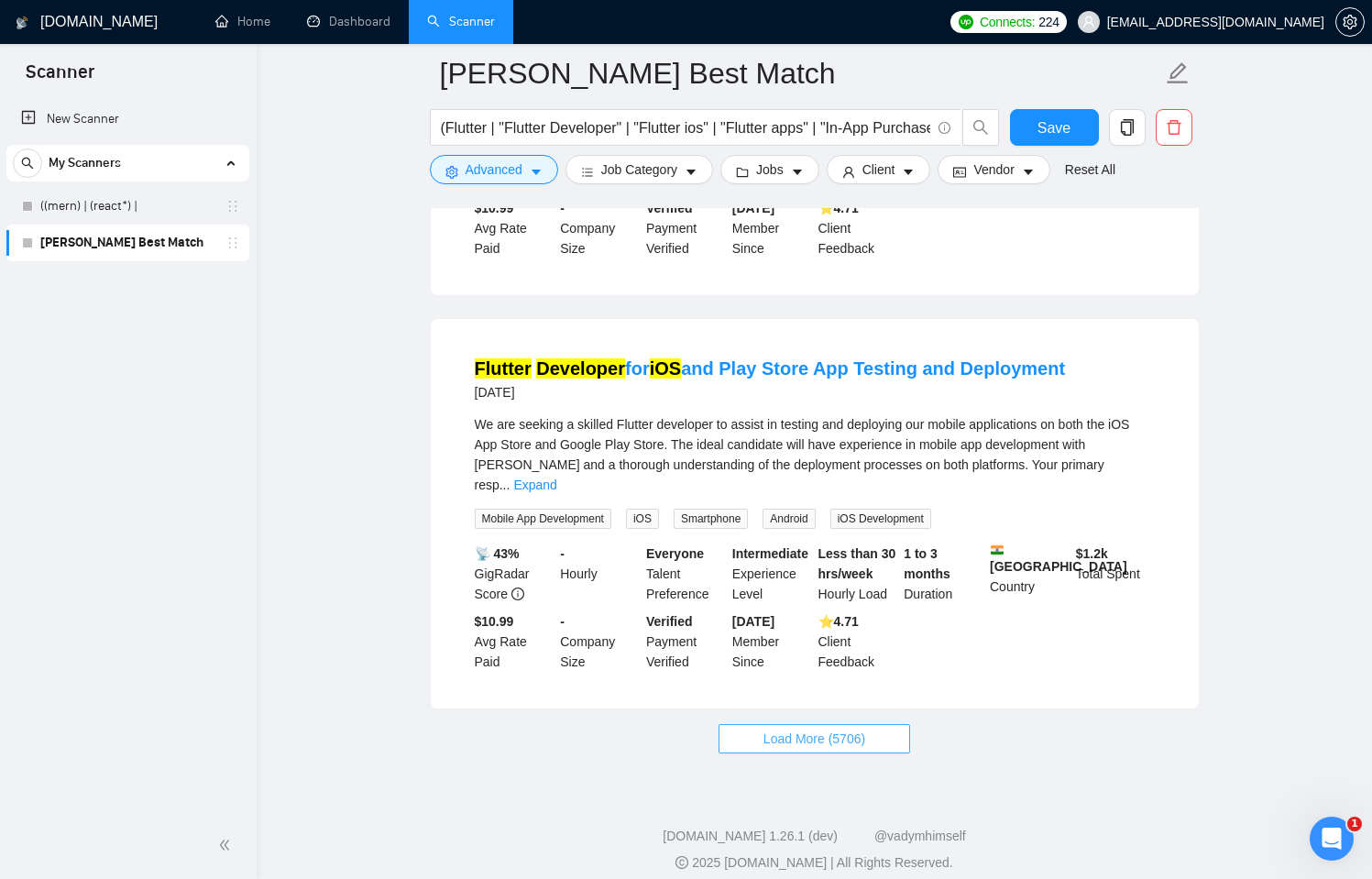
click at [855, 735] on button "Load More (5706)" at bounding box center [815, 738] width 191 height 29
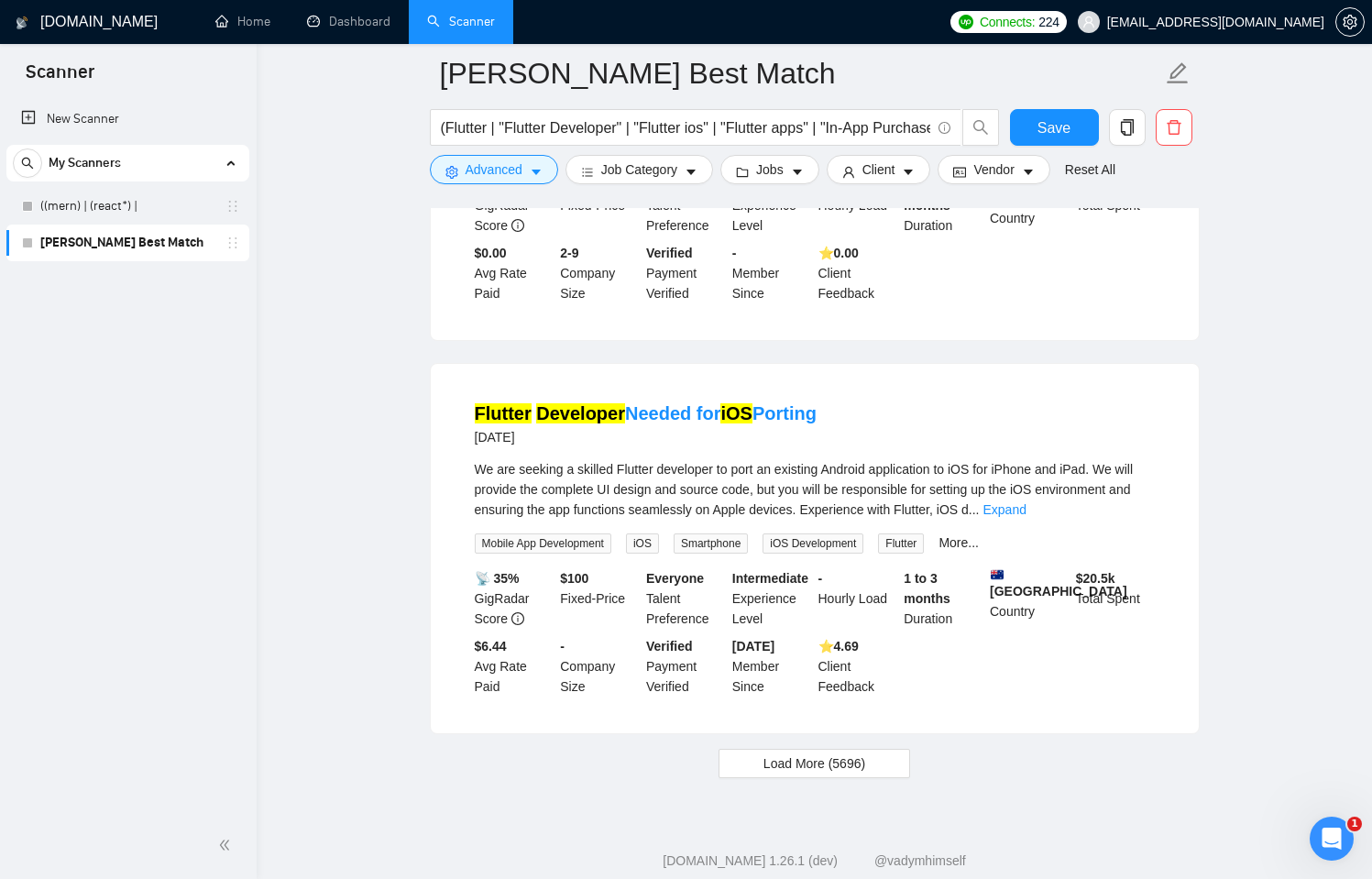
scroll to position [27567, 0]
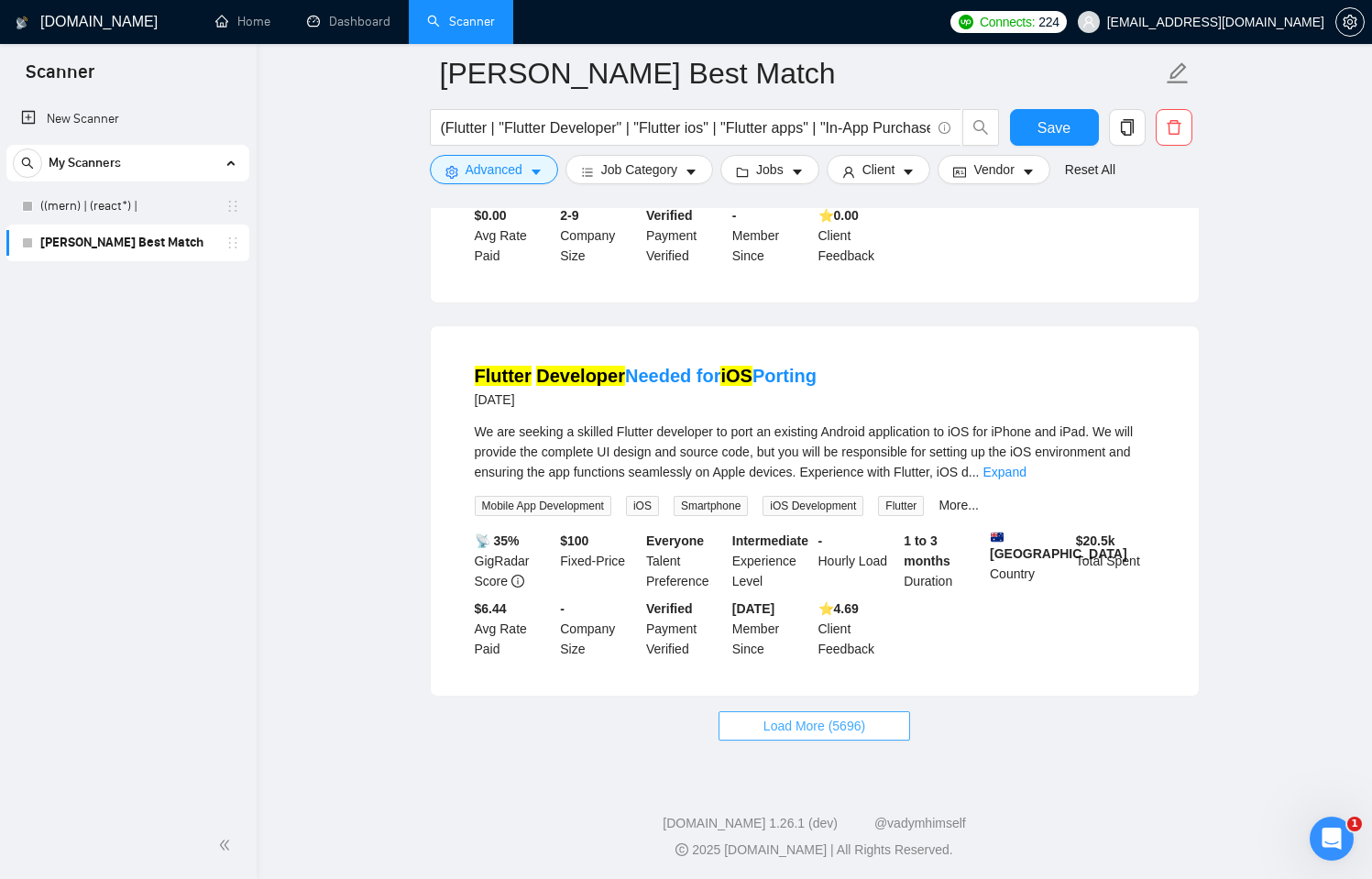
click at [845, 730] on span "Load More (5696)" at bounding box center [814, 726] width 101 height 20
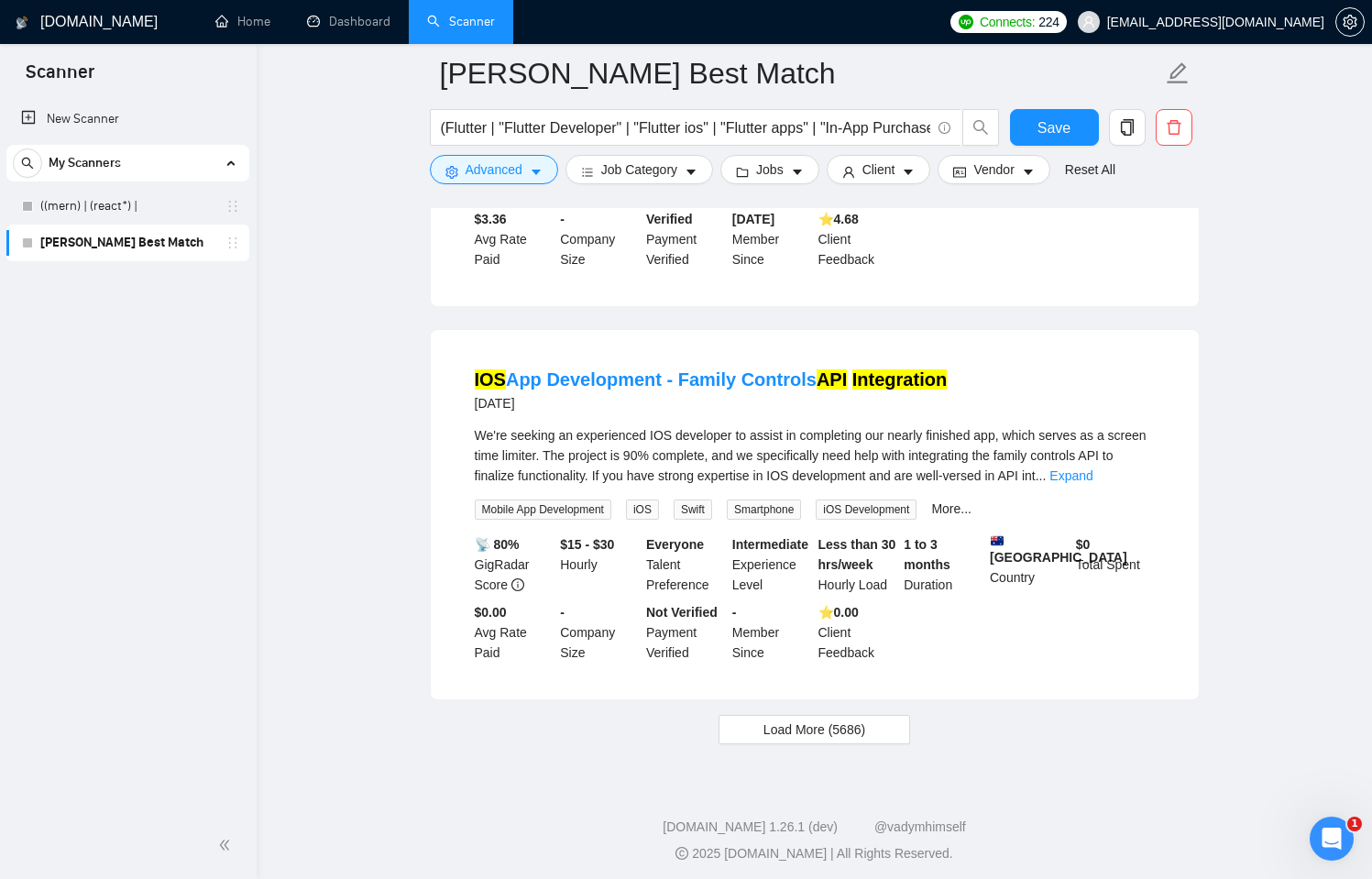
scroll to position [31403, 0]
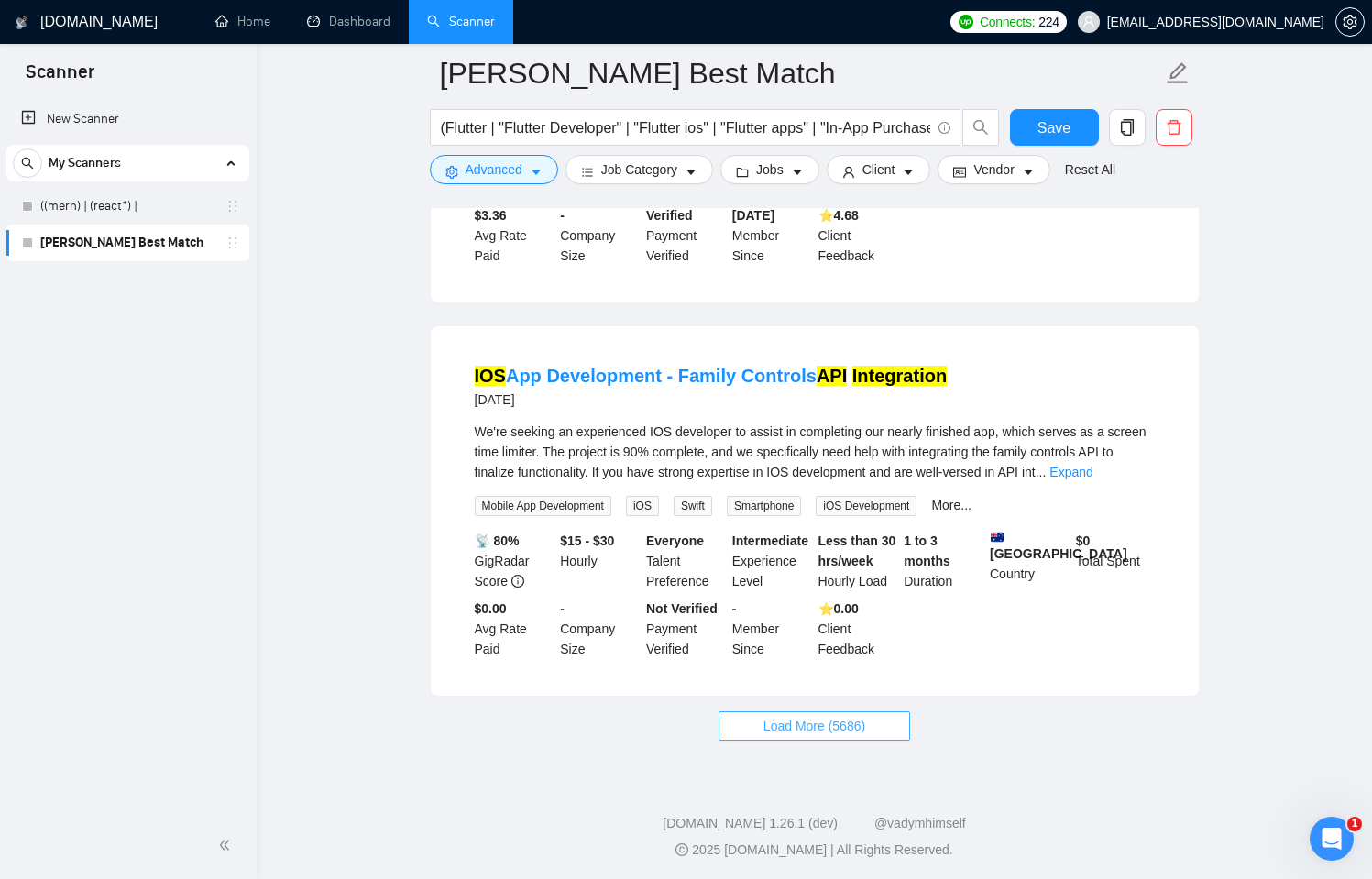
click at [856, 728] on span "Load More (5686)" at bounding box center [814, 726] width 101 height 20
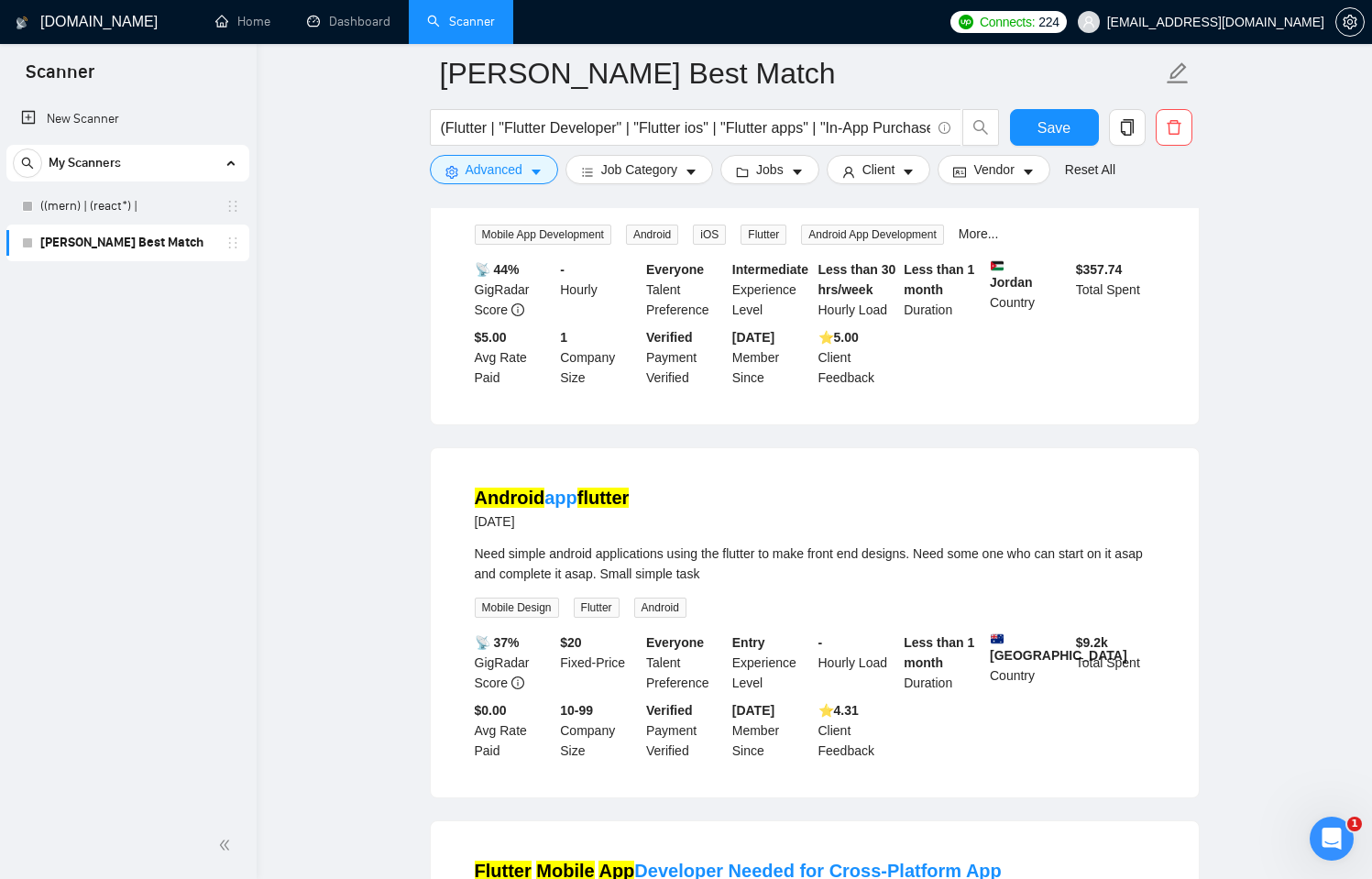
scroll to position [30850, 0]
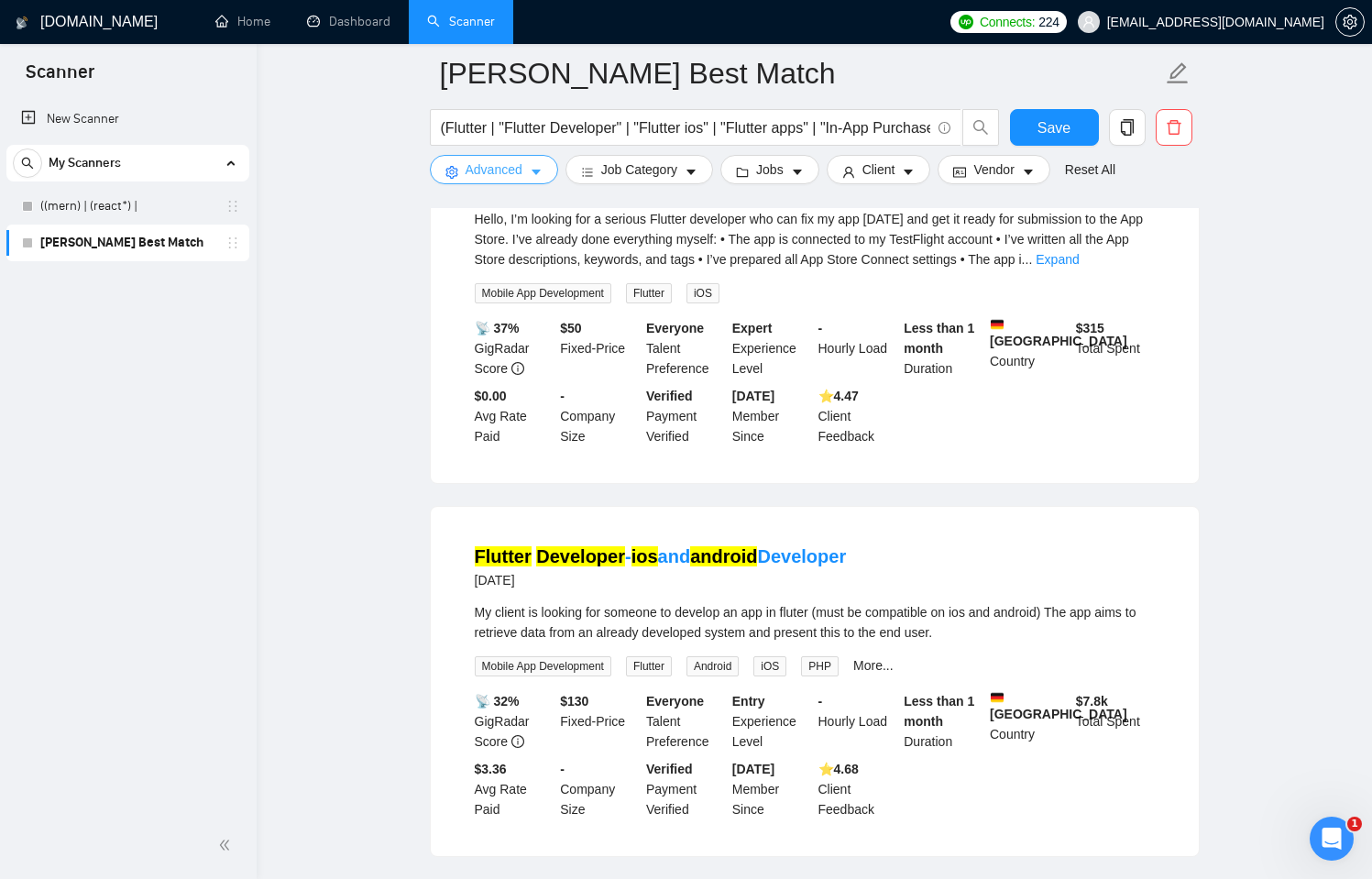
click at [485, 155] on button "Advanced" at bounding box center [494, 170] width 128 height 29
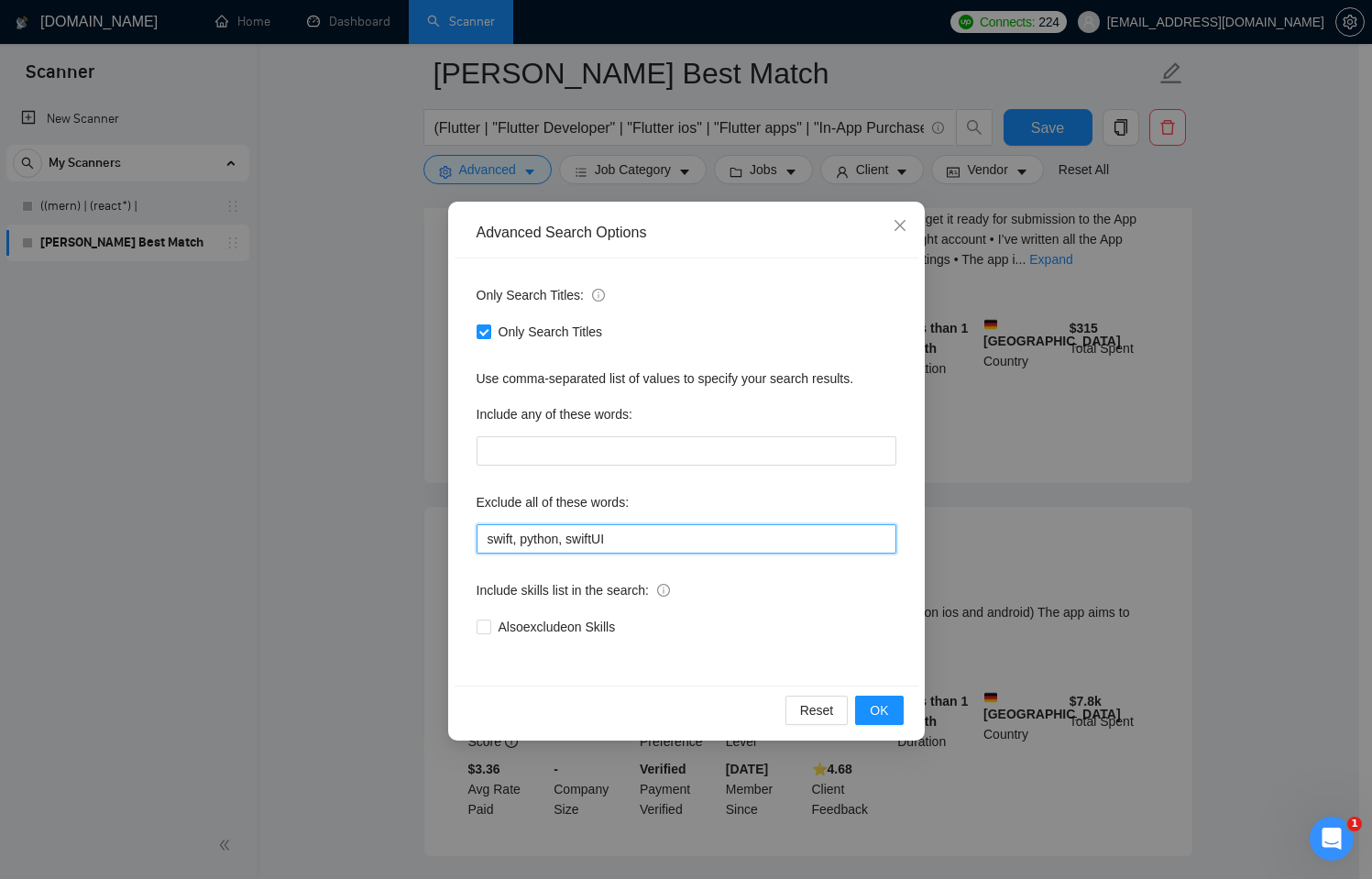
click at [662, 534] on input "swift, python, swiftUI" at bounding box center [686, 538] width 420 height 29
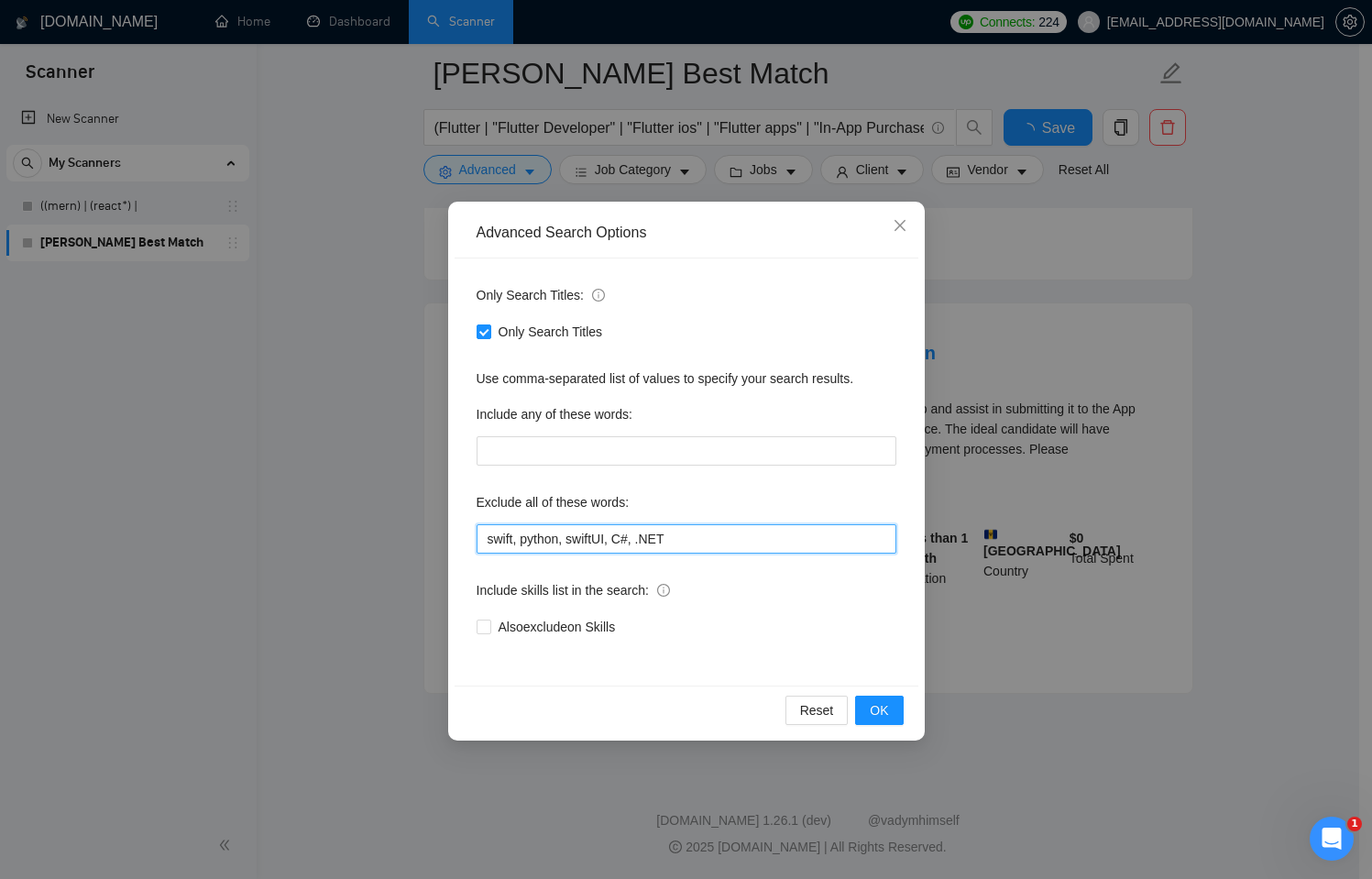
scroll to position [3637, 0]
type input "swift, python, swiftUI, C#, .NET"
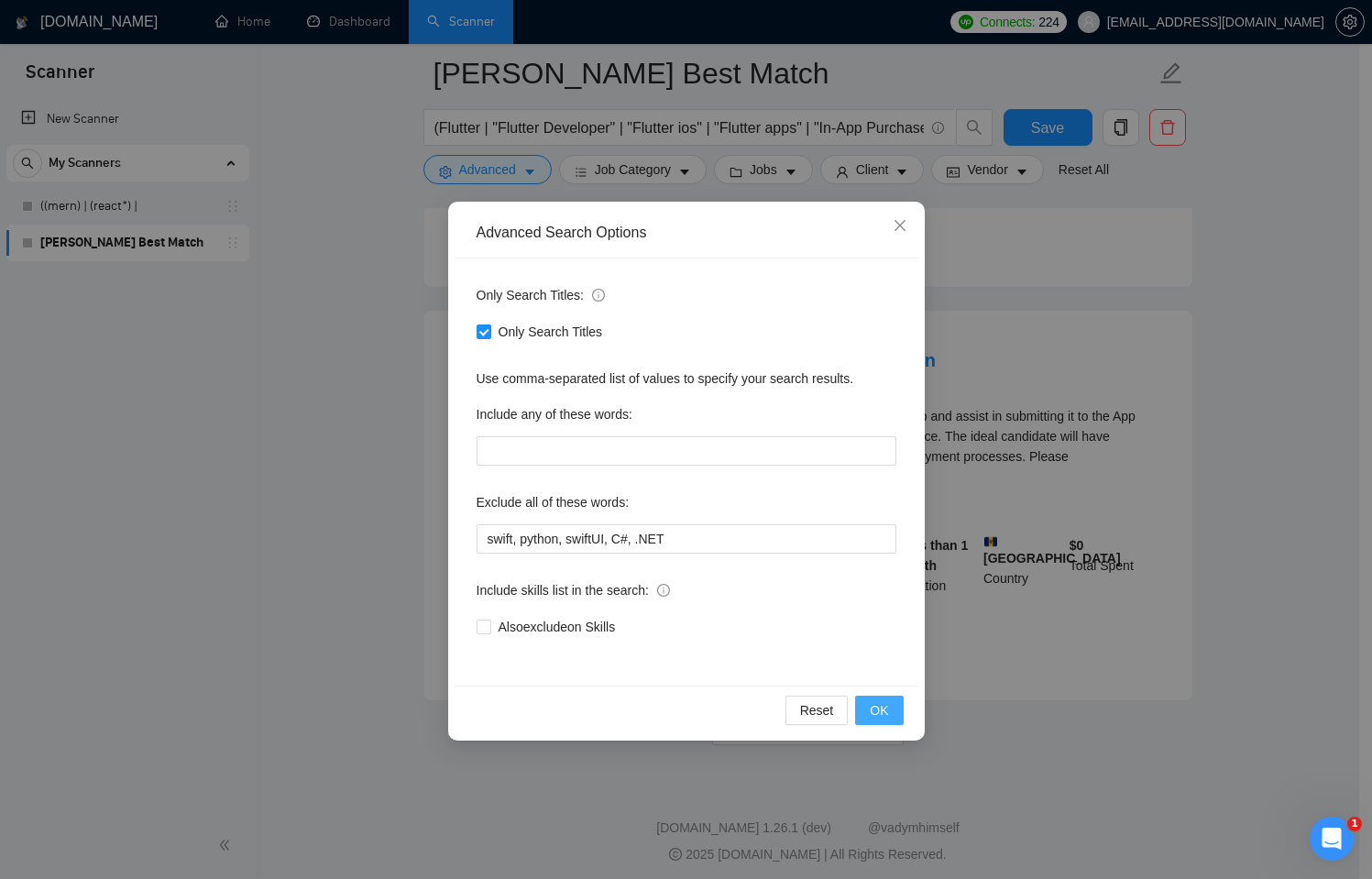
click at [882, 708] on span "OK" at bounding box center [878, 709] width 18 height 20
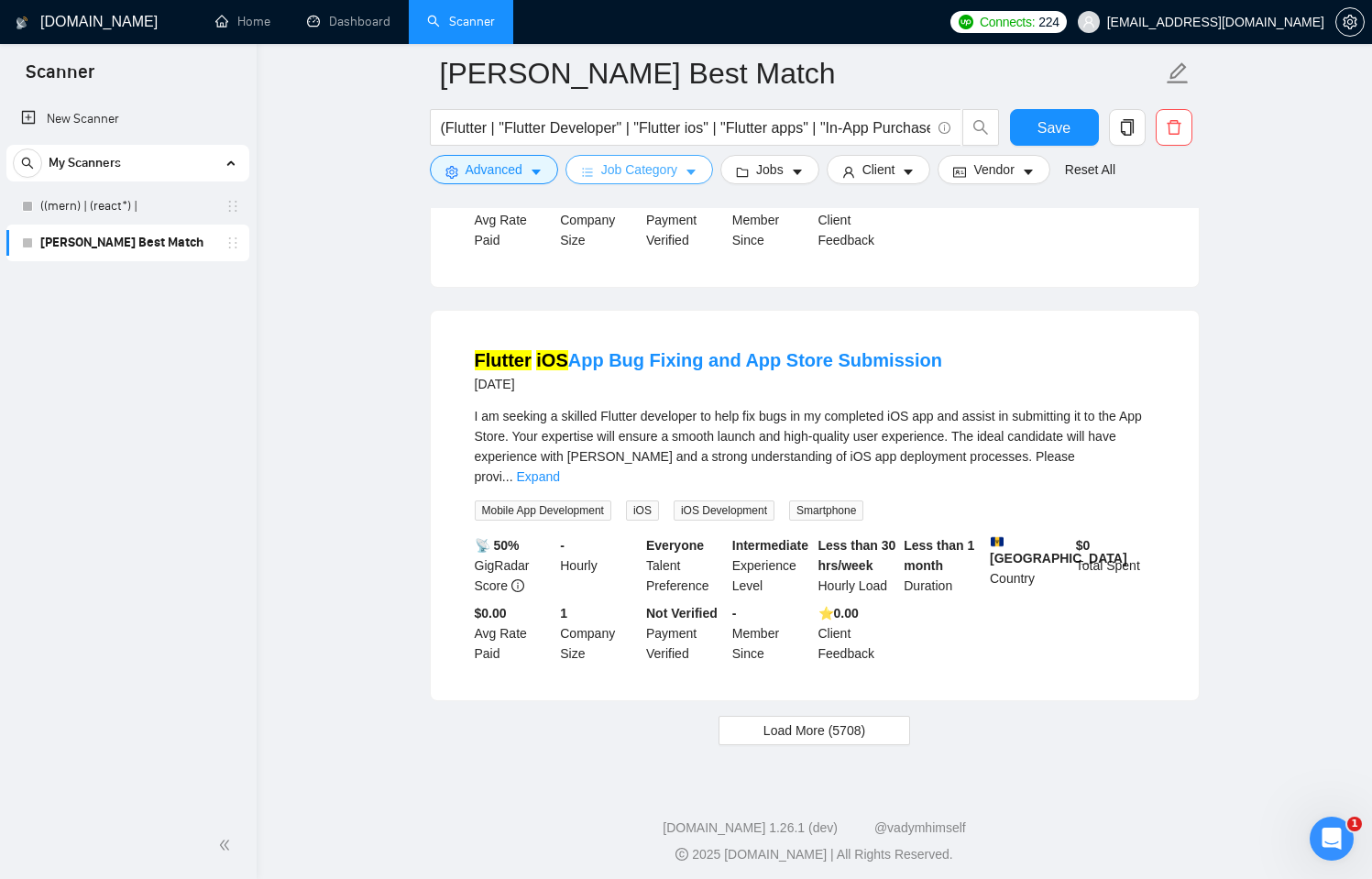
click at [677, 170] on span "Job Category" at bounding box center [640, 169] width 76 height 20
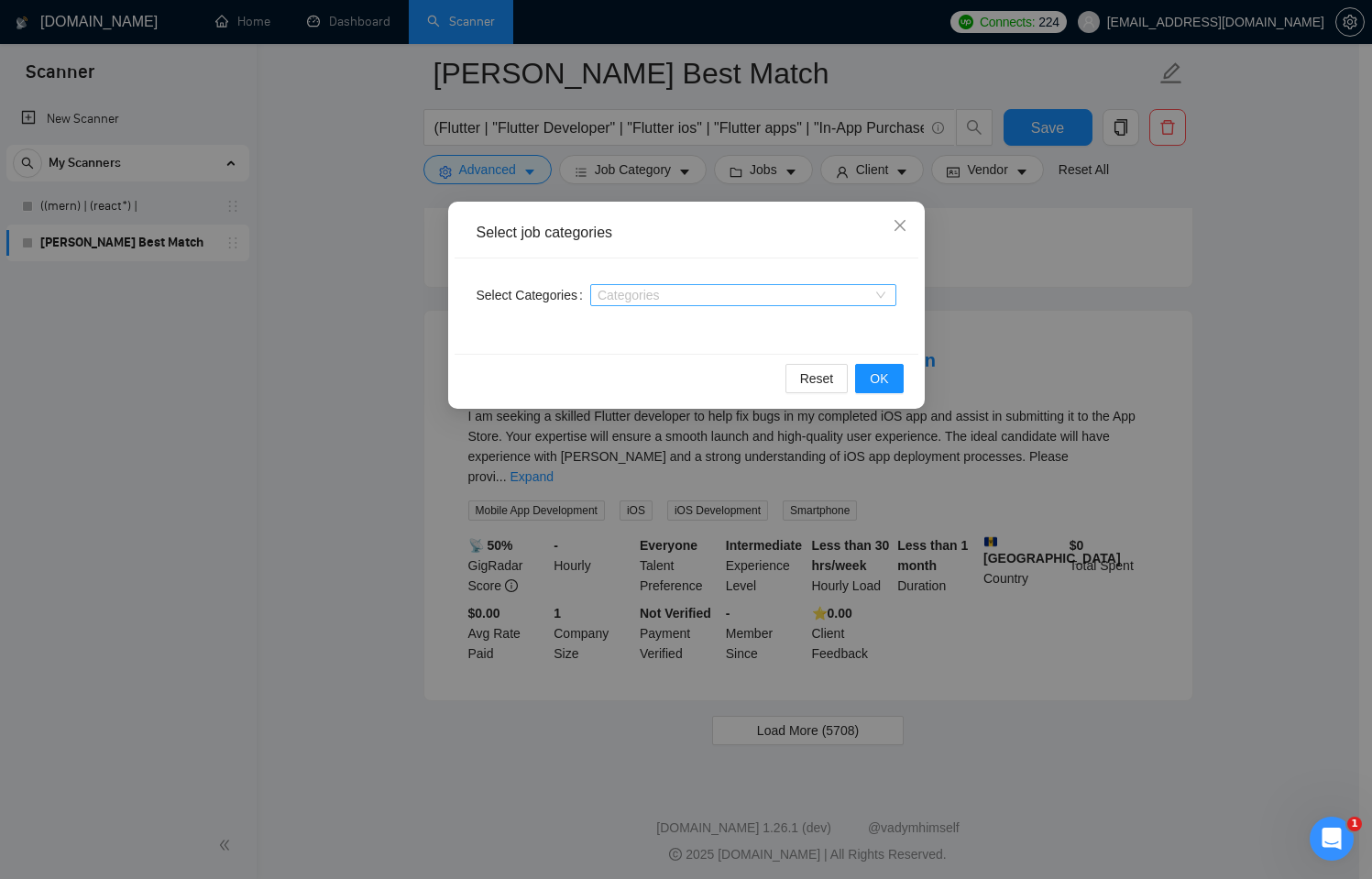
click at [721, 287] on div "Categories" at bounding box center [743, 295] width 306 height 22
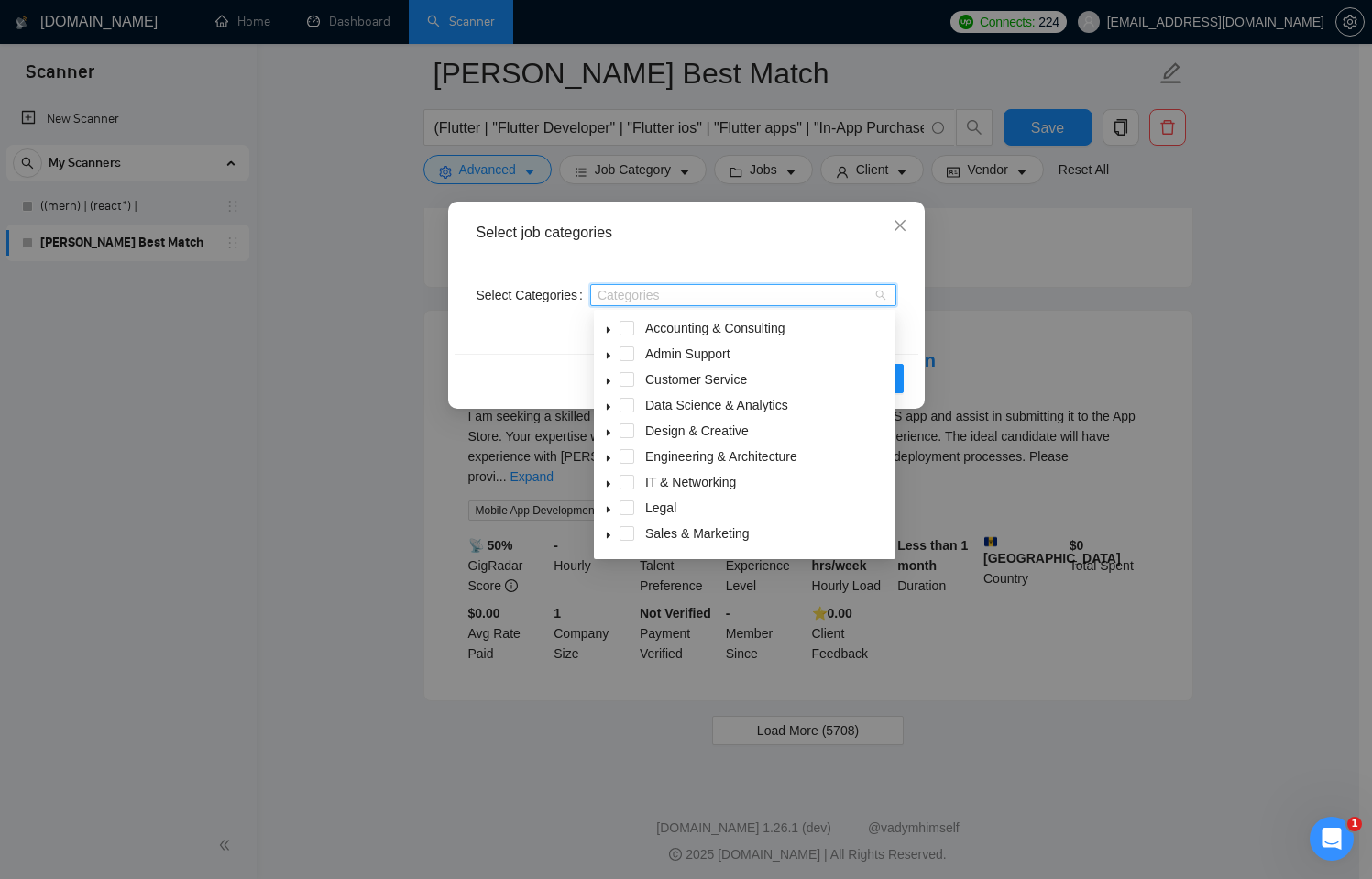
click at [771, 244] on div "Select job categories" at bounding box center [687, 233] width 464 height 50
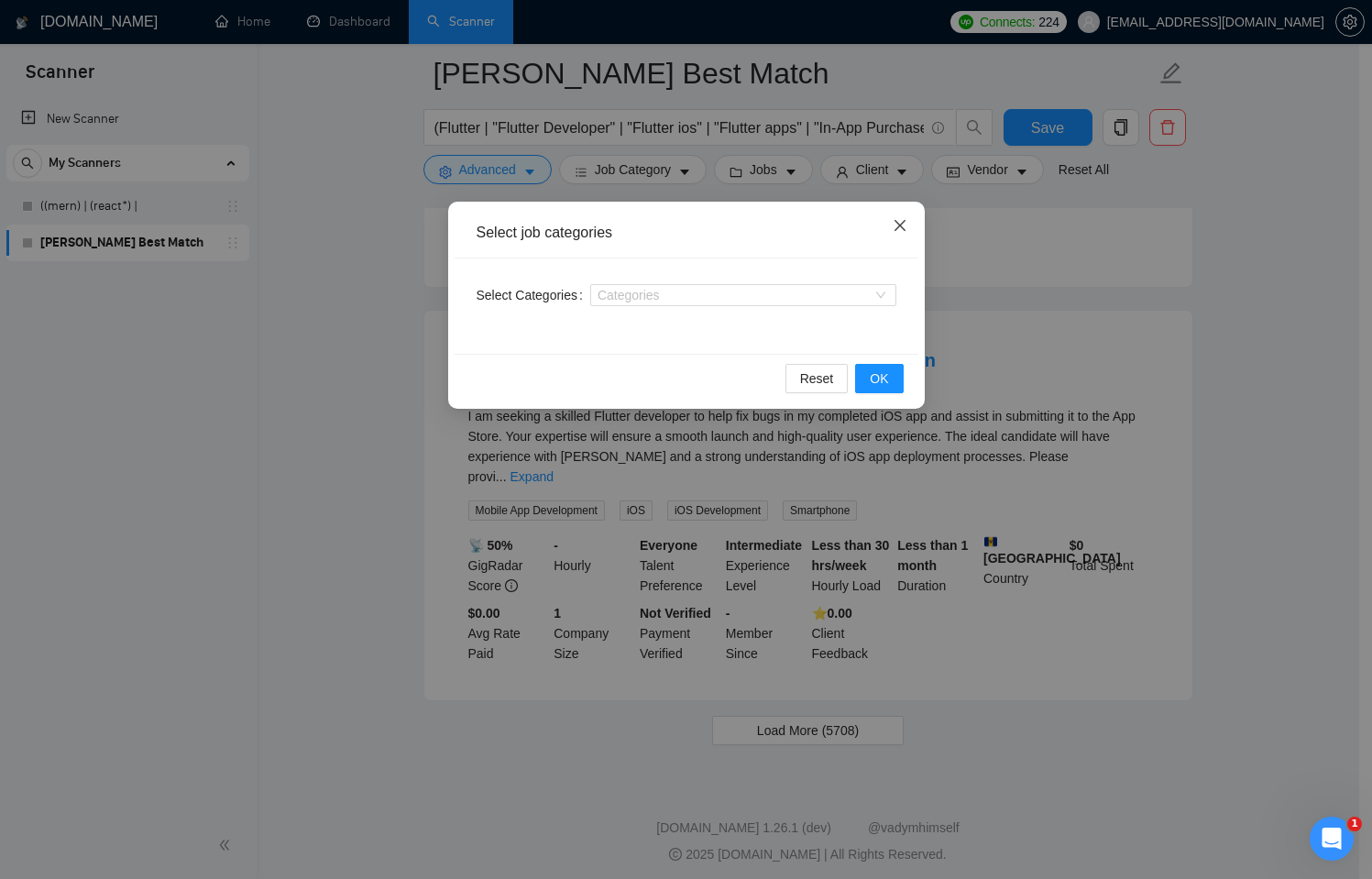
click at [897, 224] on icon "close" at bounding box center [899, 225] width 11 height 11
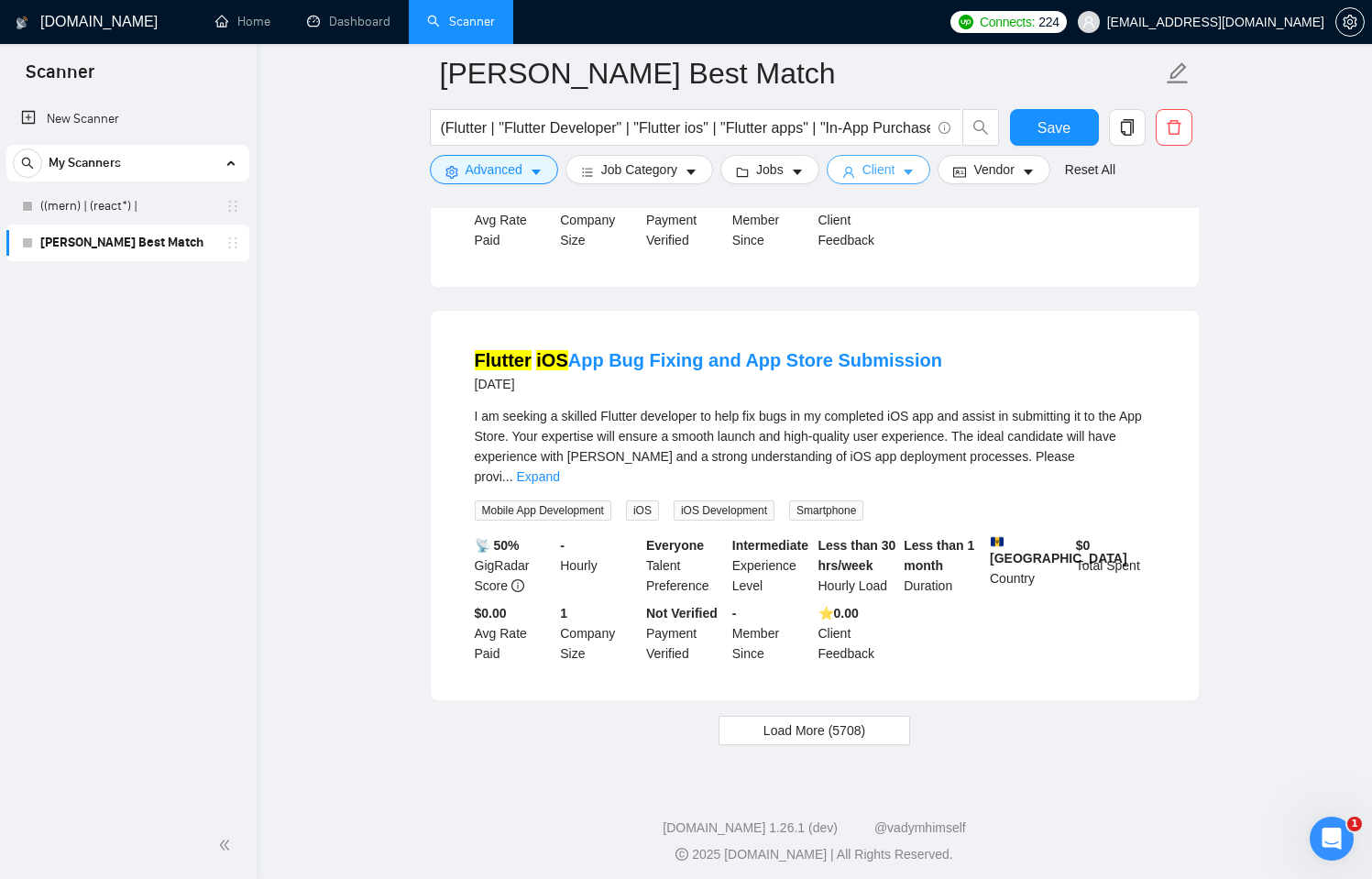
click at [905, 173] on button "Client" at bounding box center [879, 170] width 104 height 29
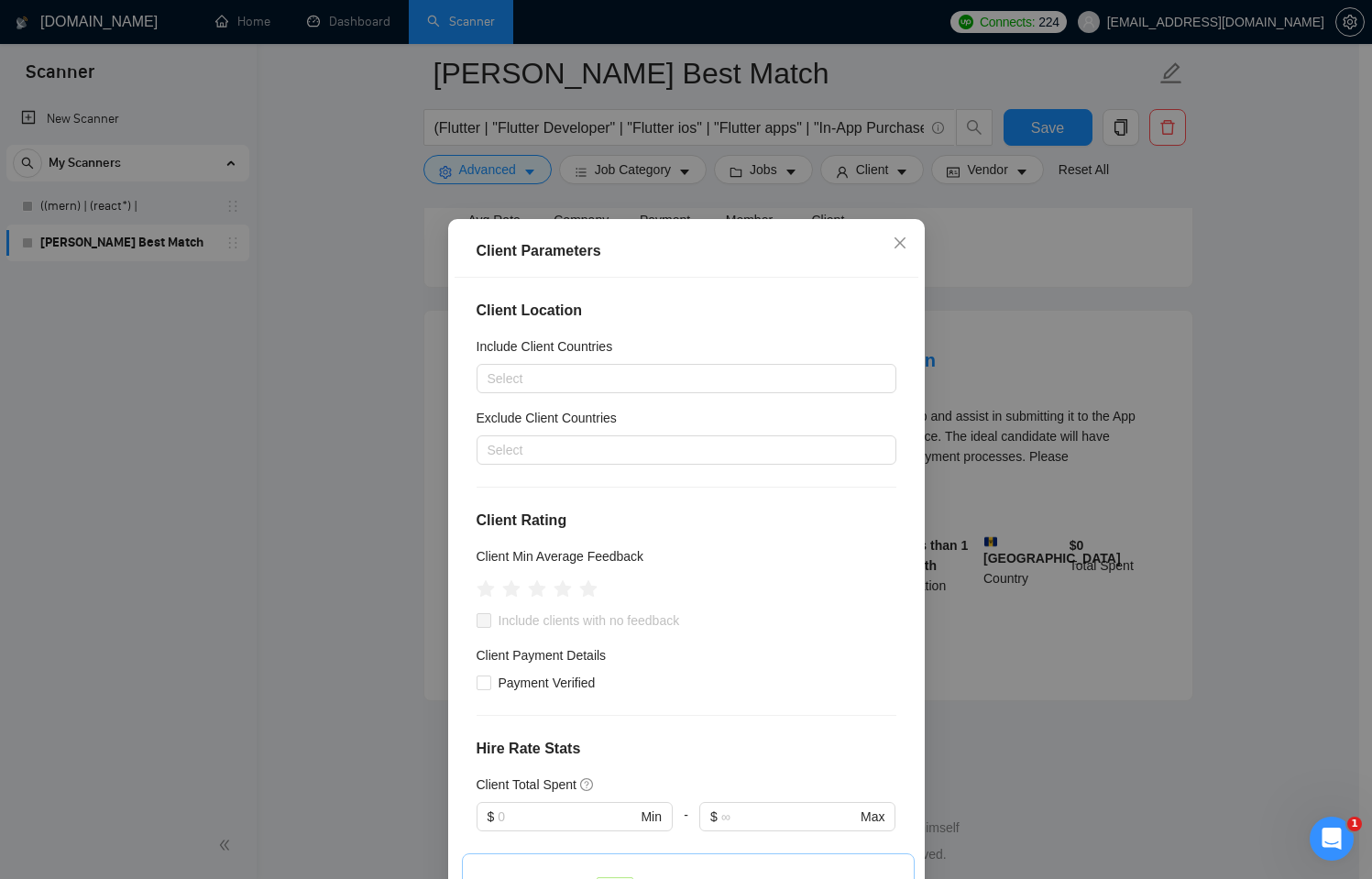
scroll to position [2291, 0]
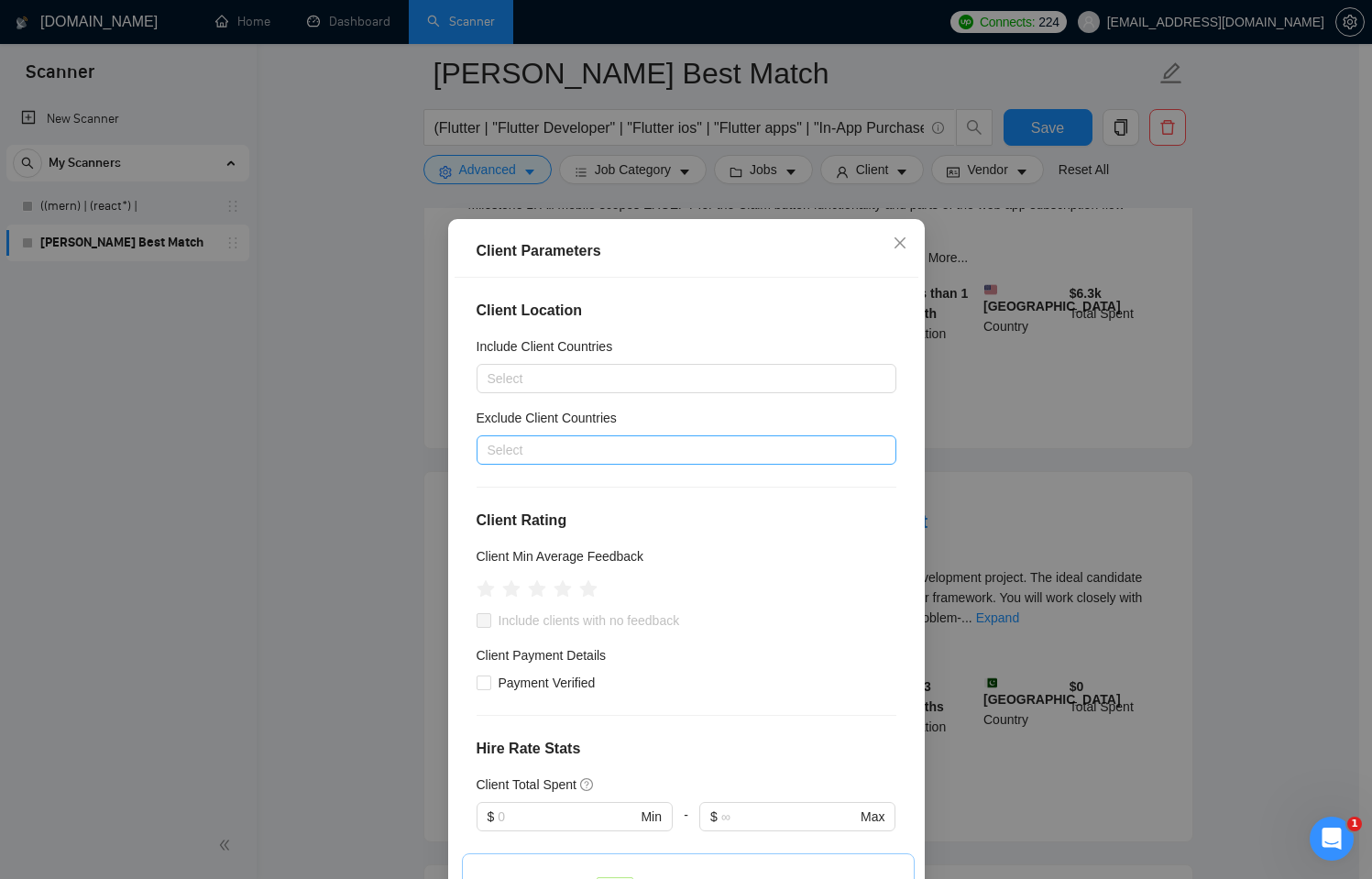
click at [637, 446] on div at bounding box center [677, 449] width 392 height 22
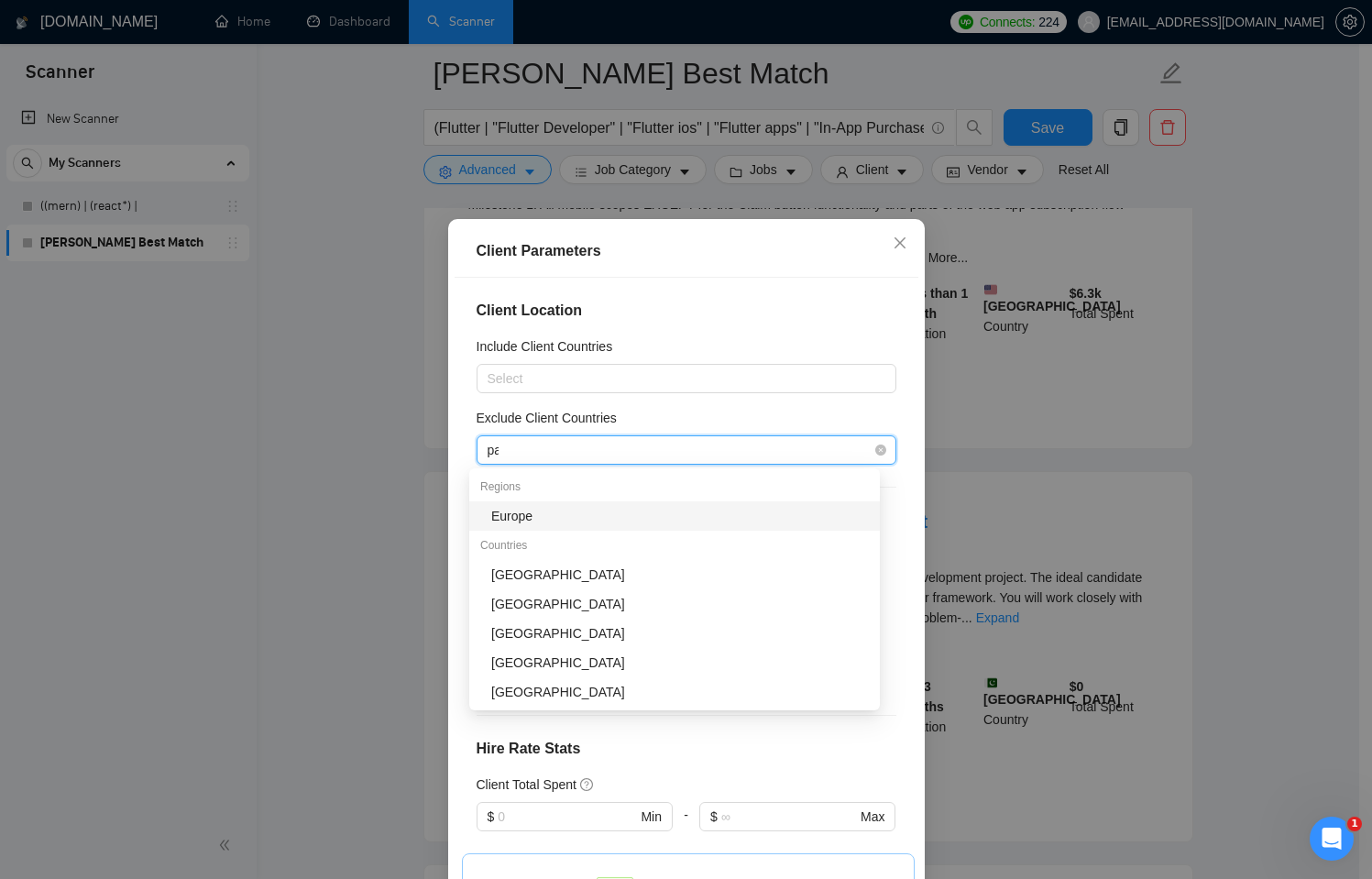
type input "pak"
type input "ind"
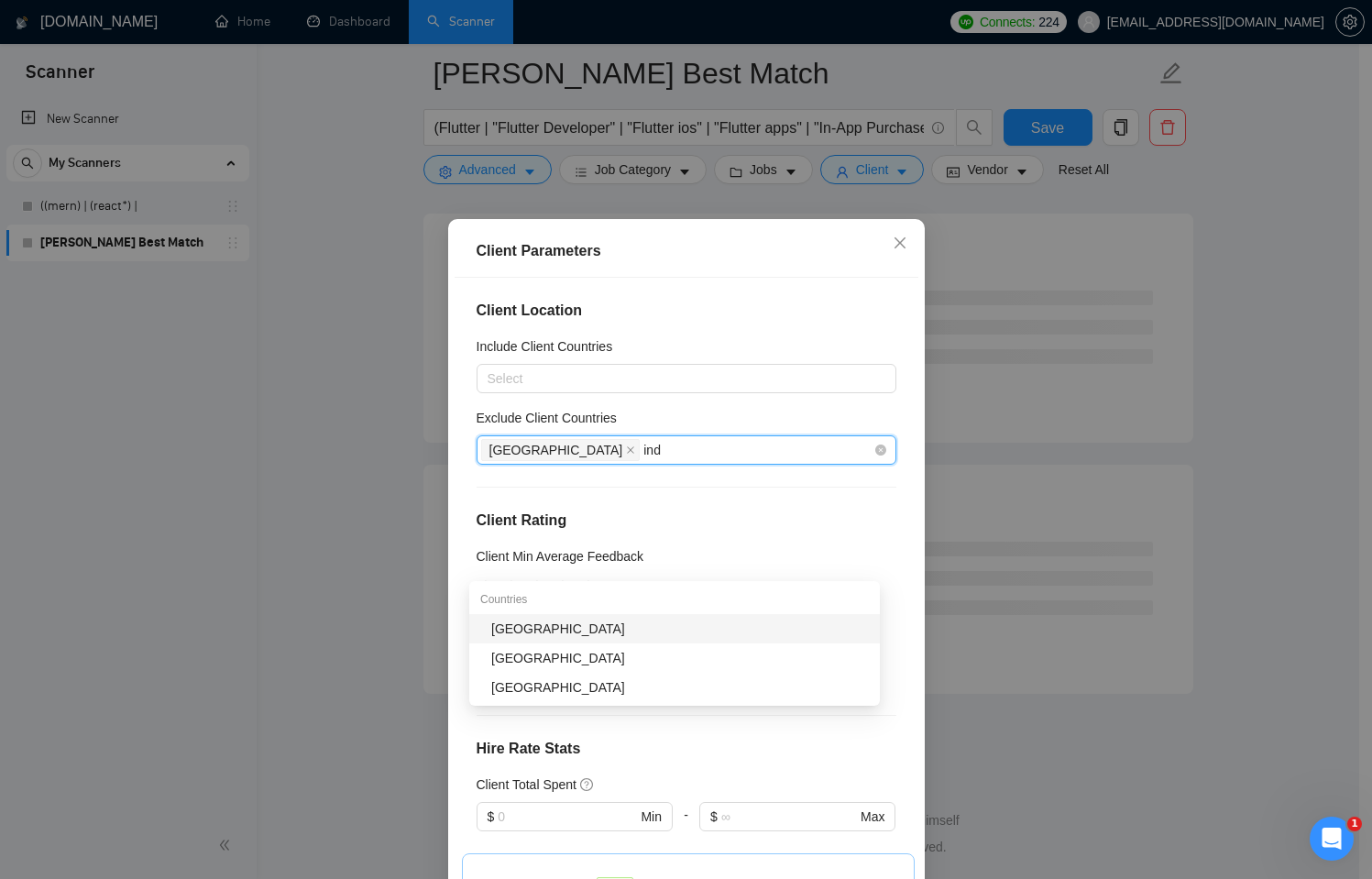
scroll to position [2179, 0]
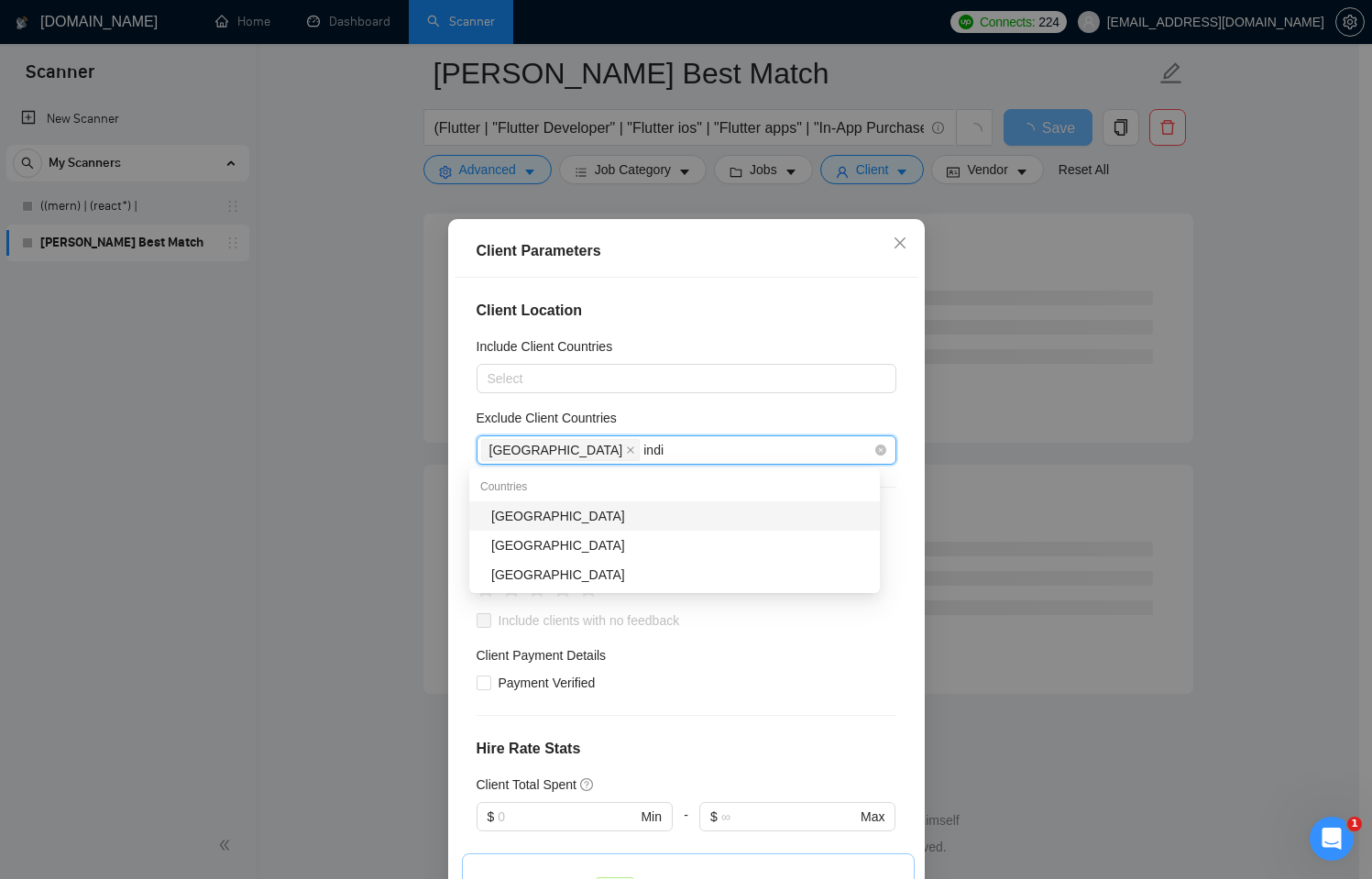
type input "india"
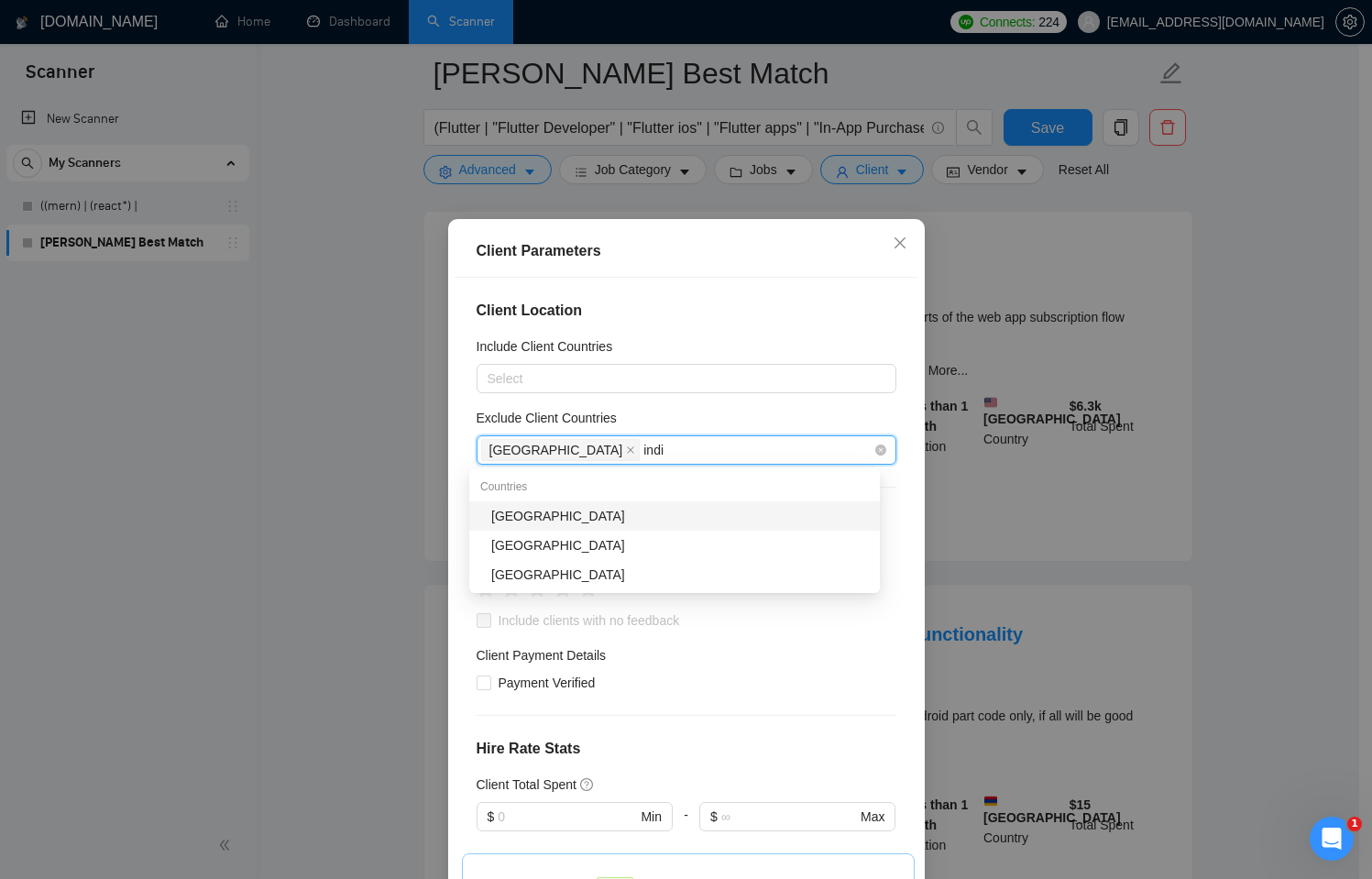
type input "india"
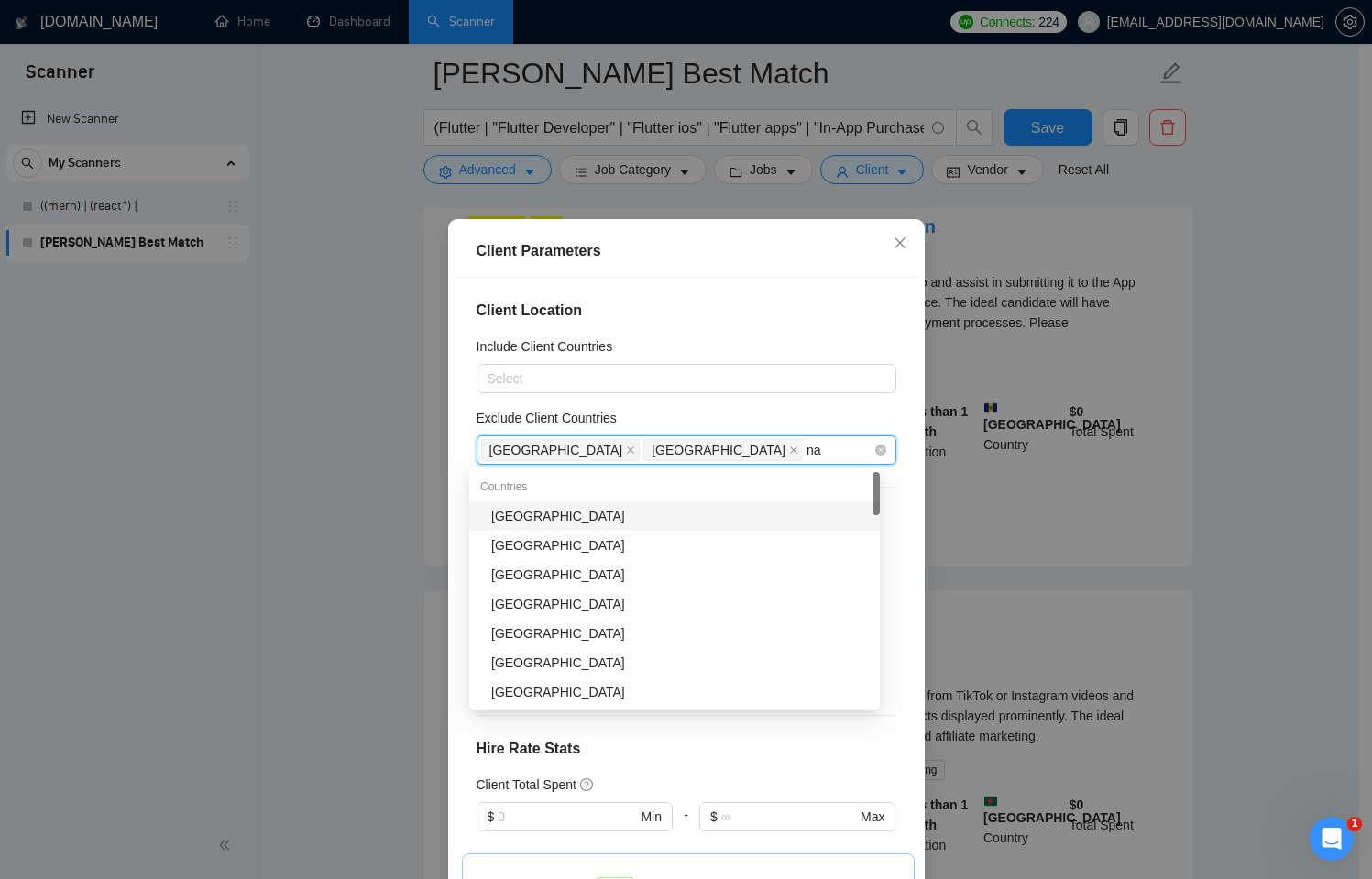
type input "n"
type input "ban"
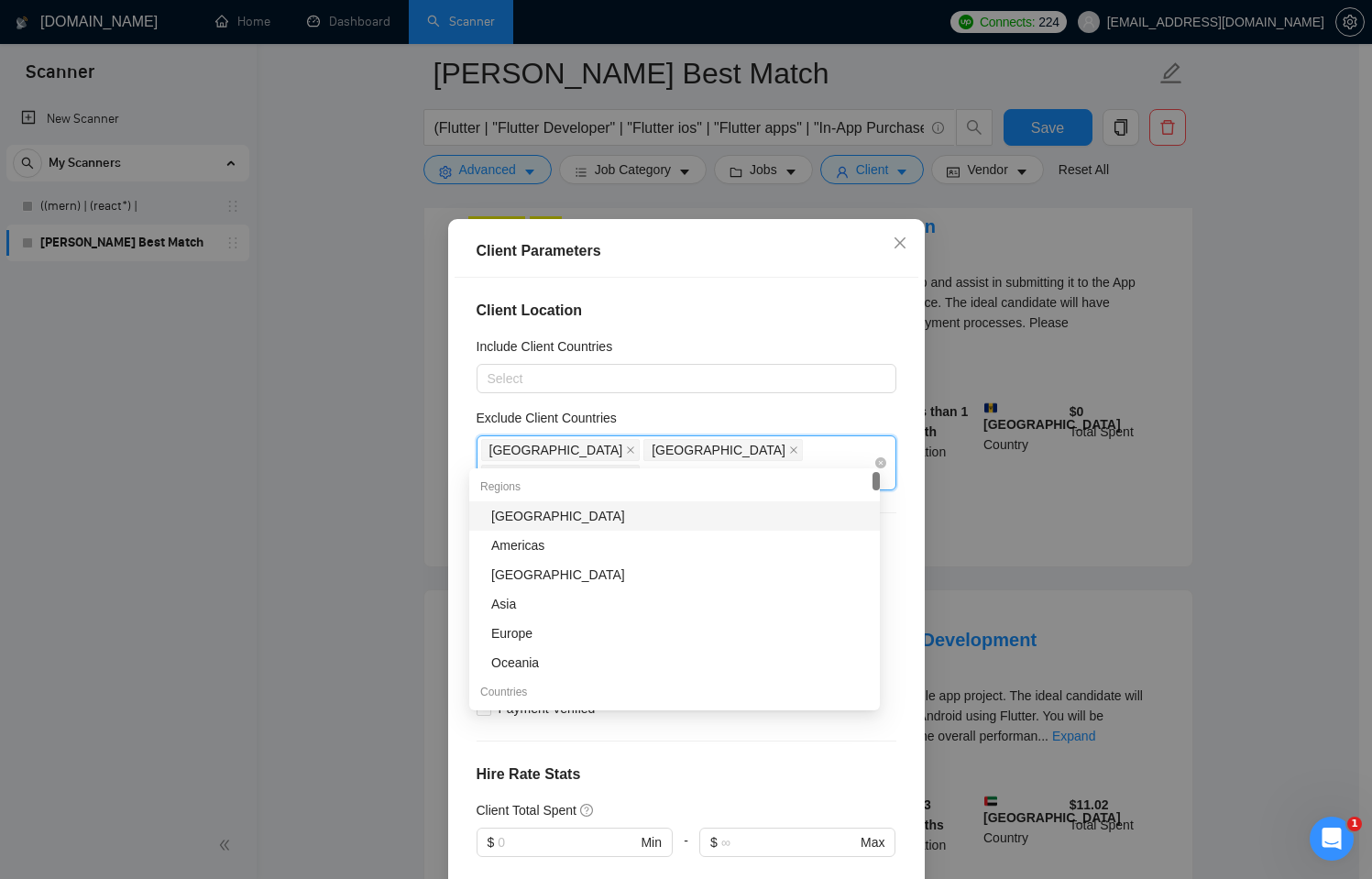
type input "sri"
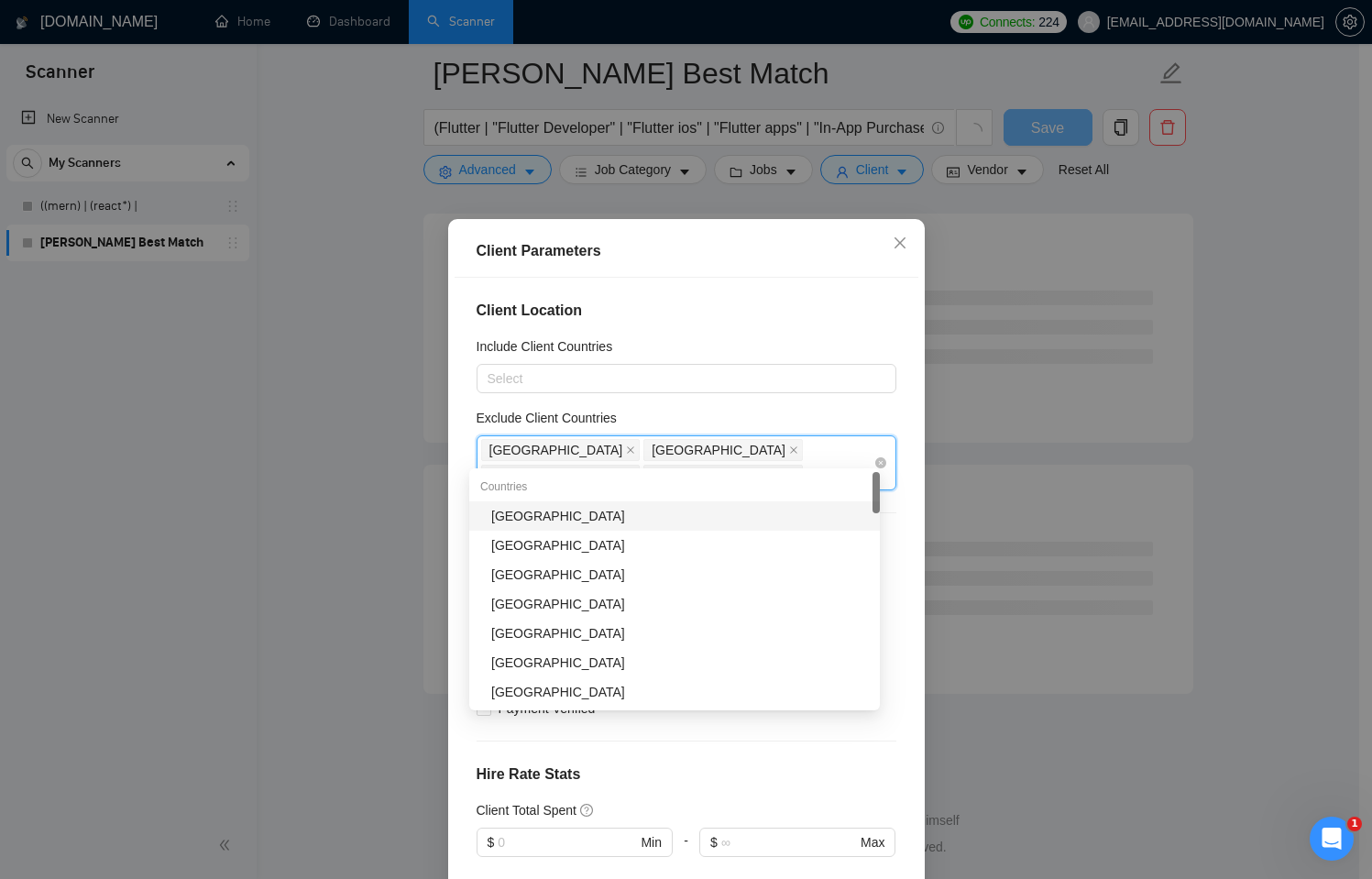
type input "nep"
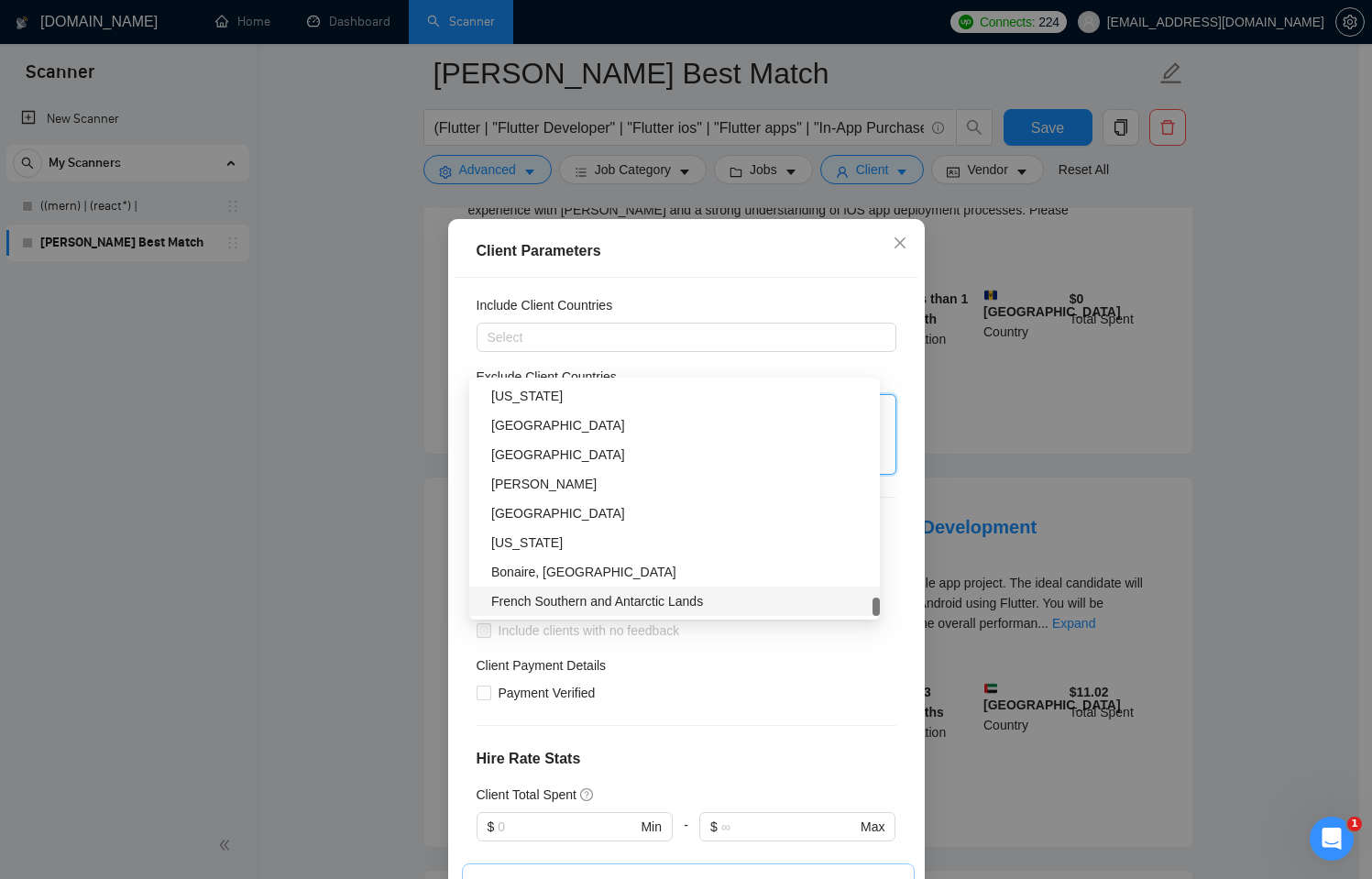
scroll to position [206, 0]
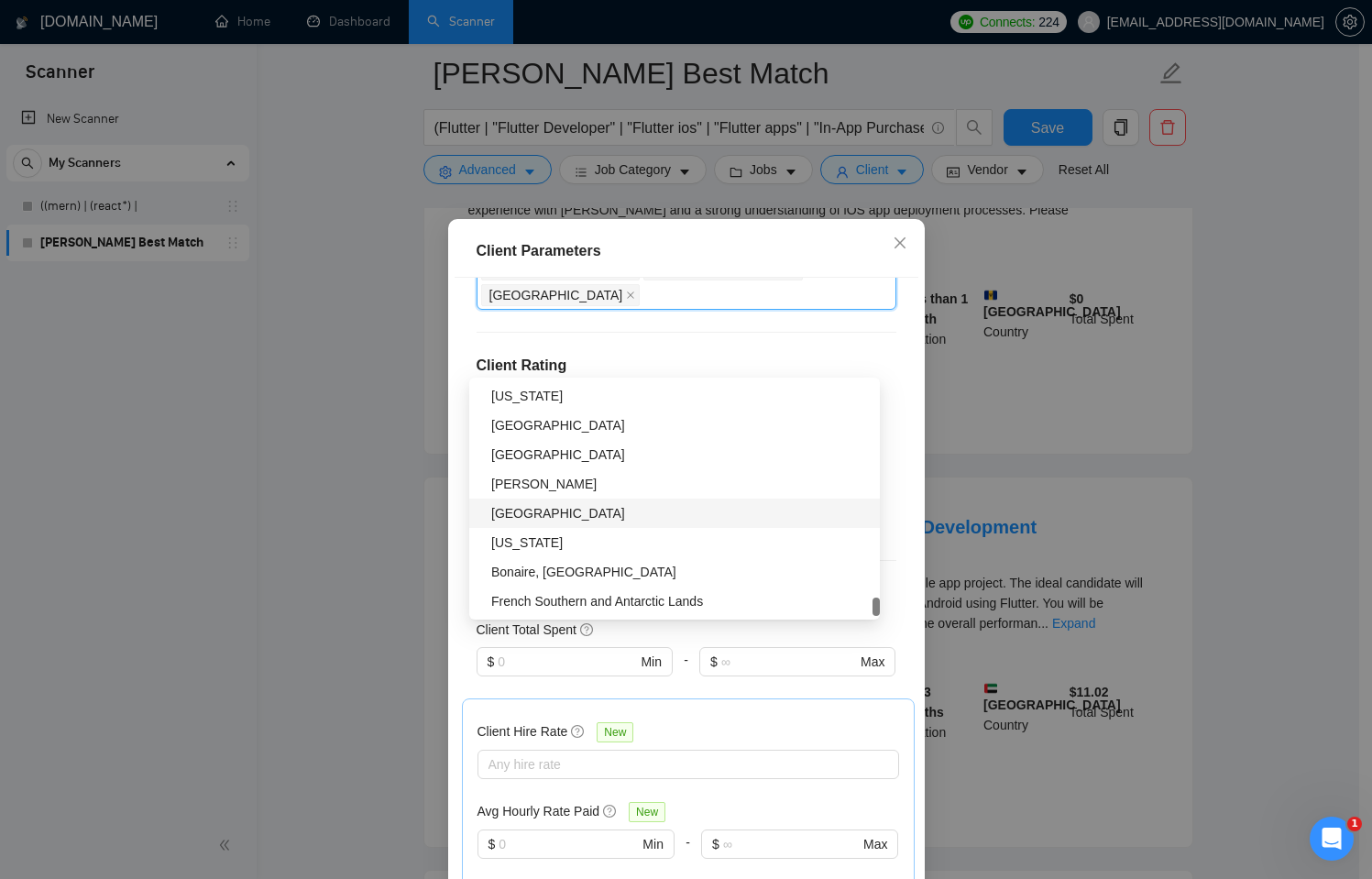
click at [805, 305] on div "Client Location Include Client Countries Select Exclude Client Countries [GEOGR…" at bounding box center [687, 584] width 464 height 615
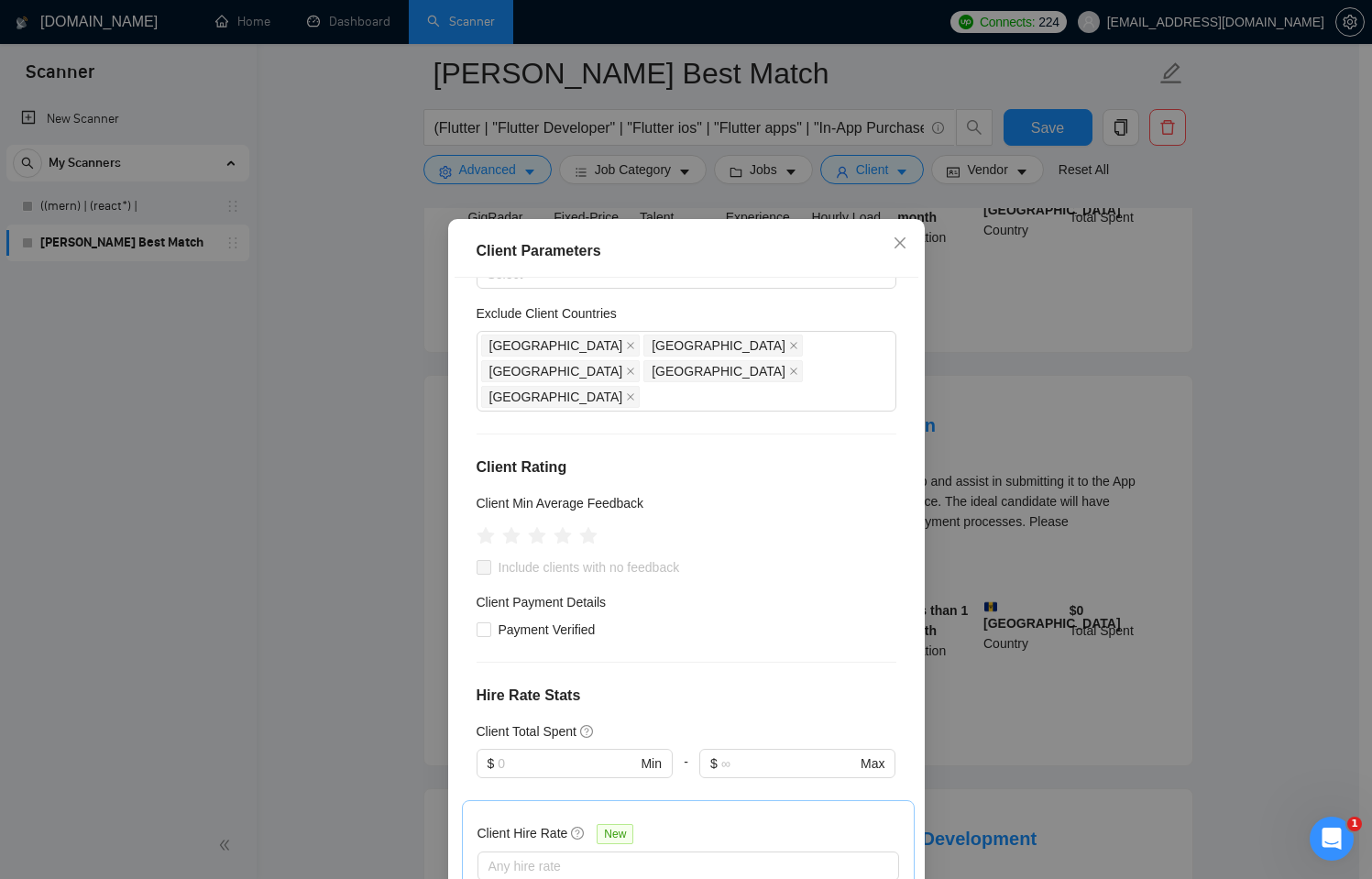
scroll to position [161, 0]
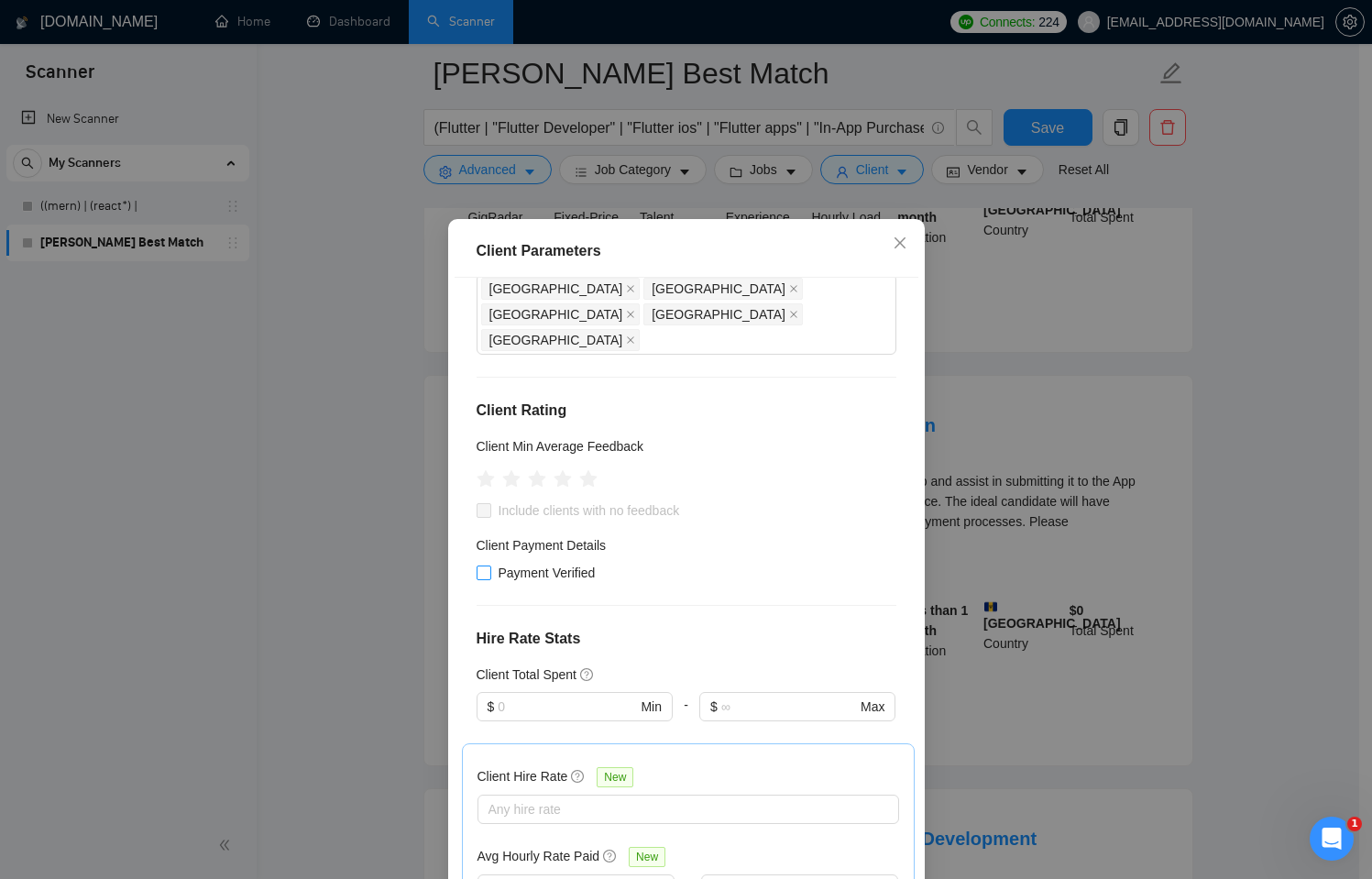
click at [477, 565] on input "Payment Verified" at bounding box center [483, 572] width 13 height 13
checkbox input "true"
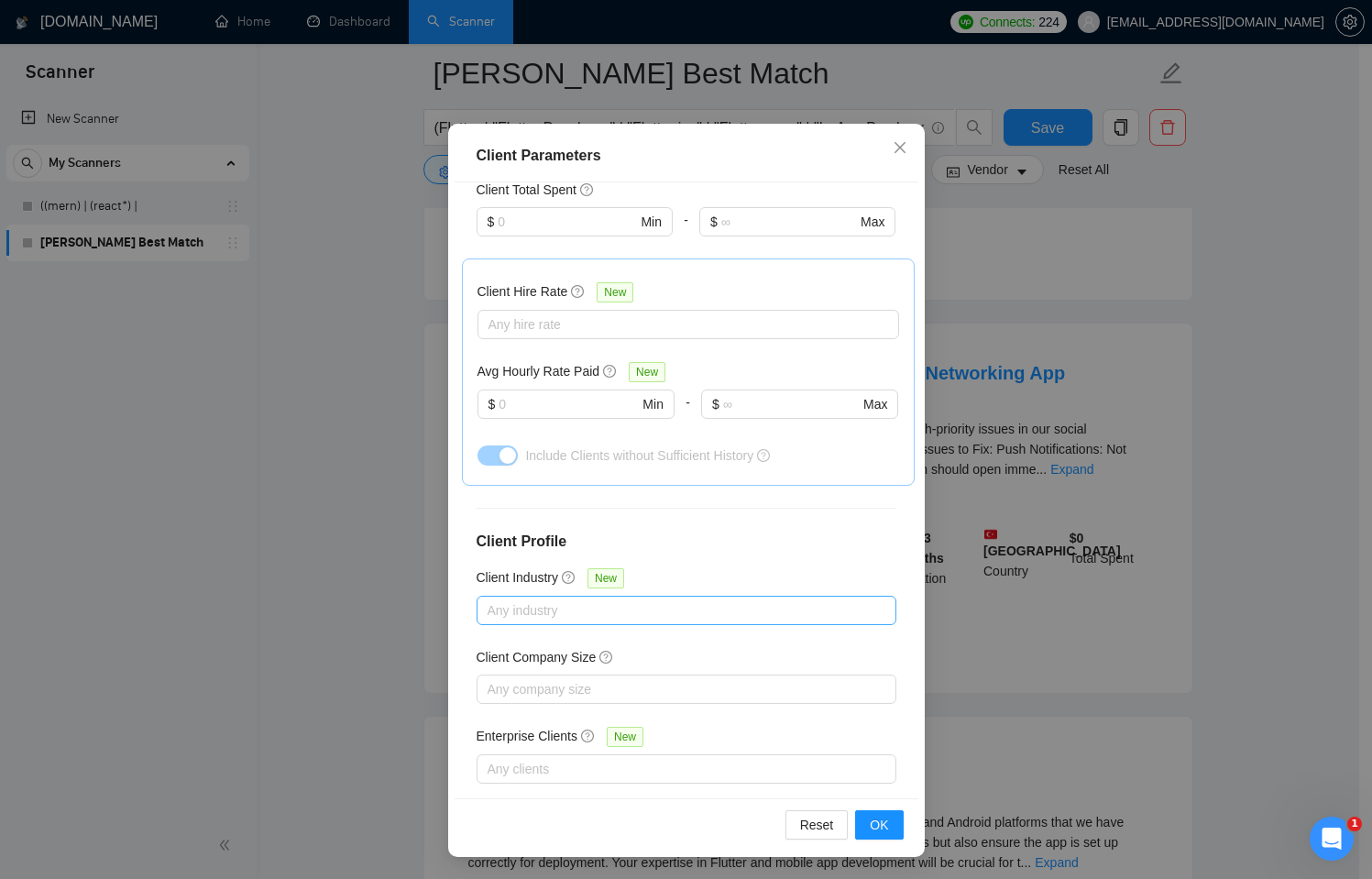
scroll to position [2036, 0]
click at [874, 833] on span "OK" at bounding box center [878, 824] width 18 height 20
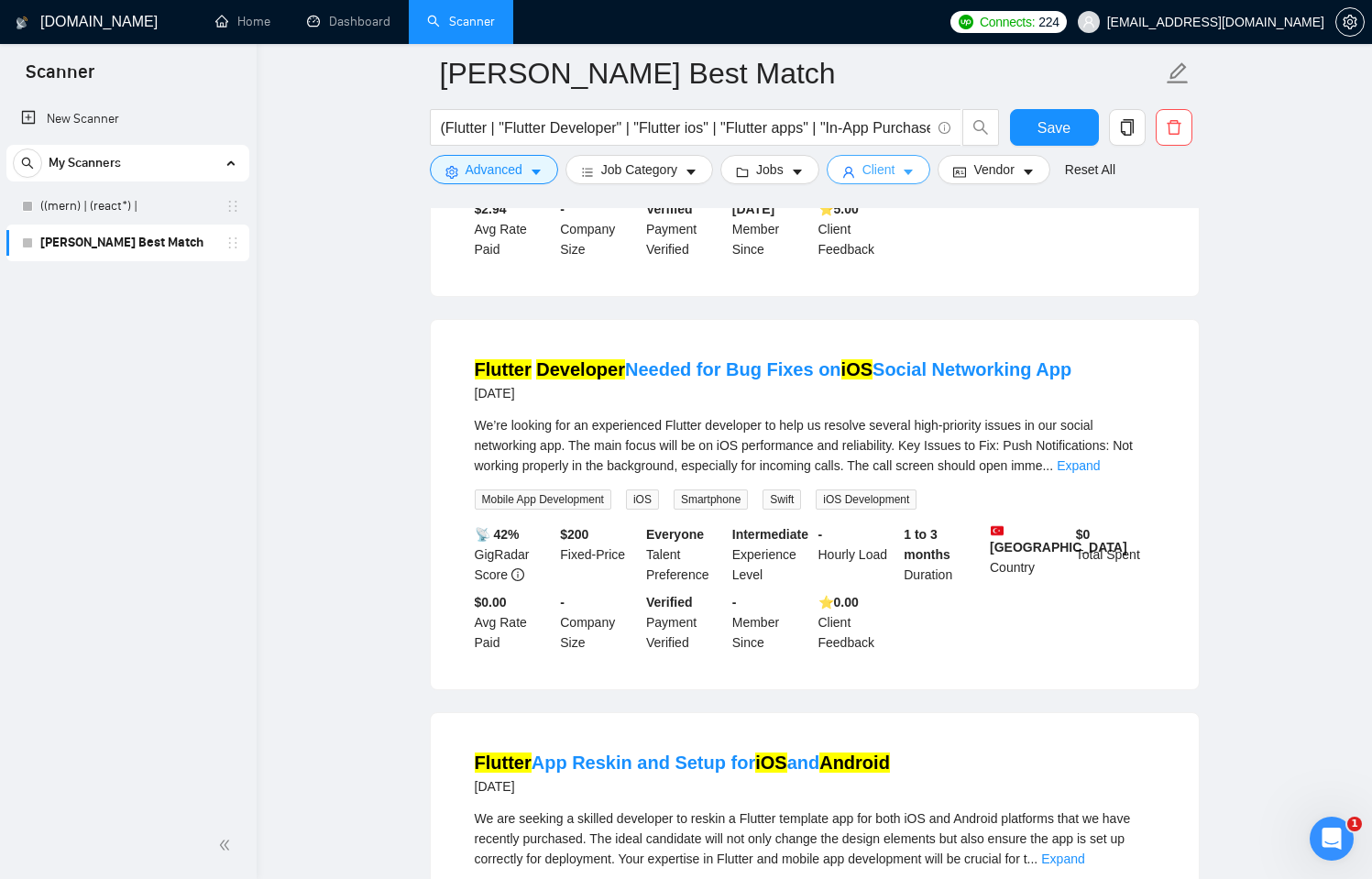
click at [895, 182] on button "Client" at bounding box center [879, 170] width 104 height 29
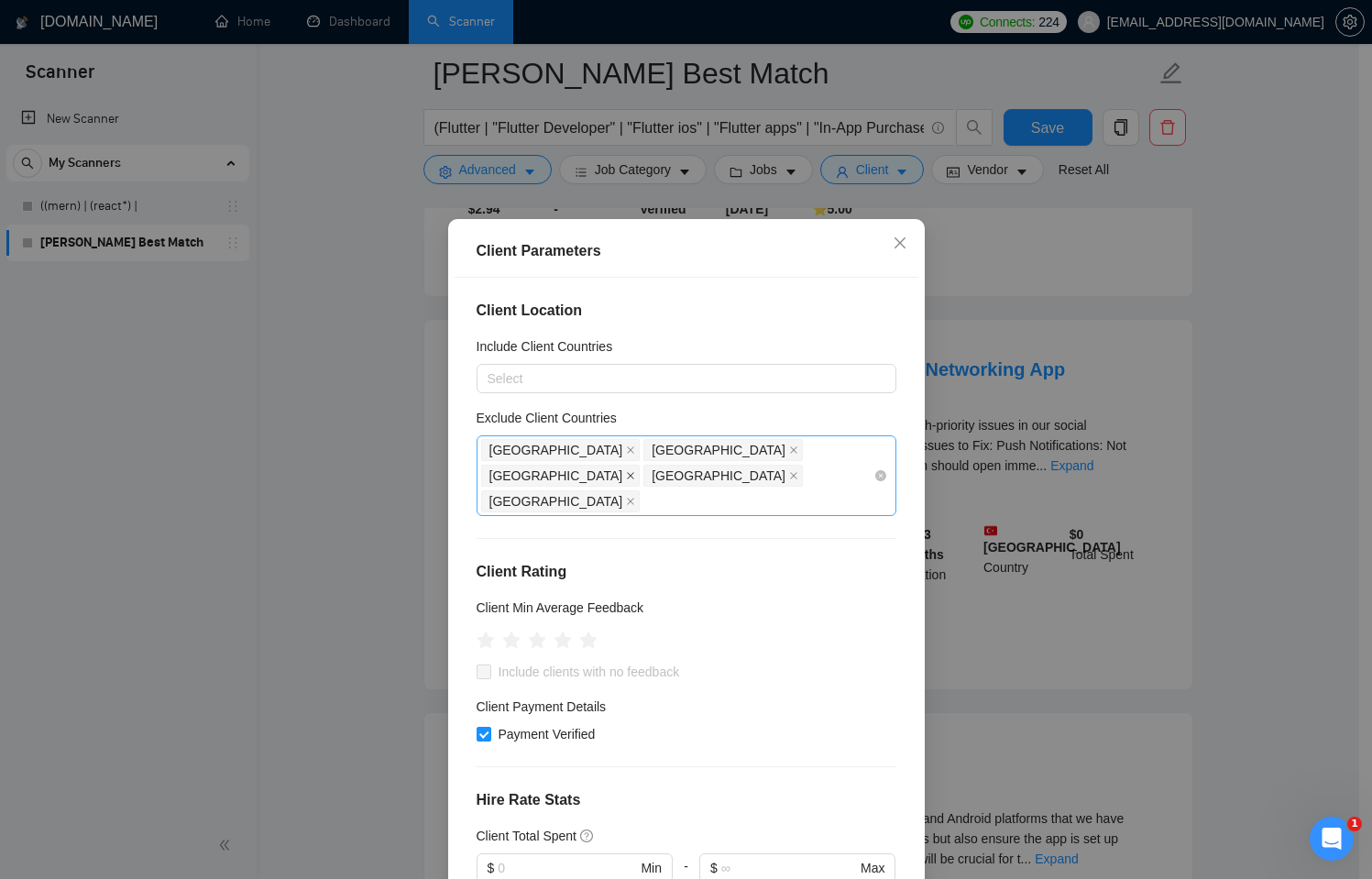
scroll to position [830, 0]
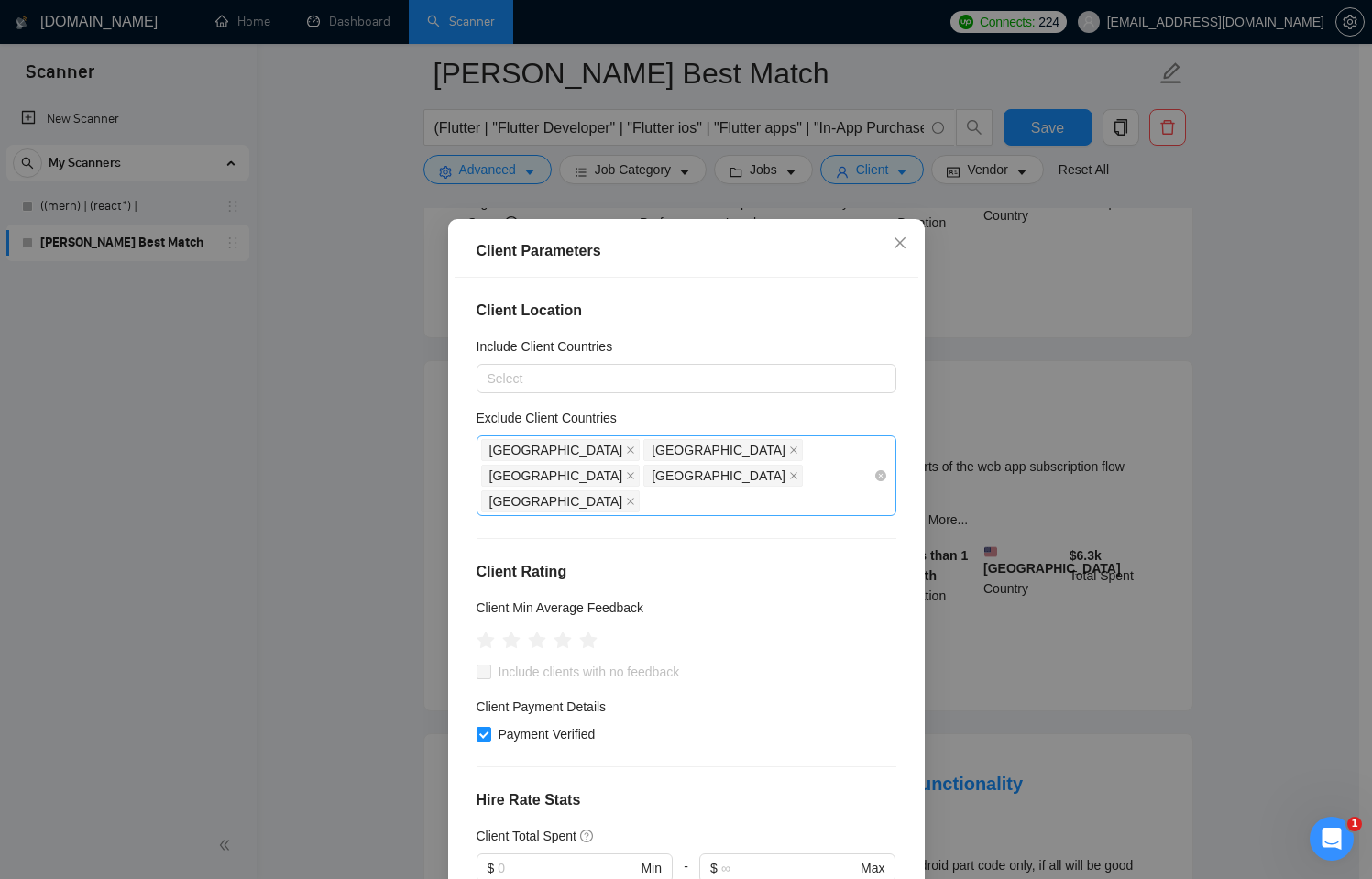
click at [758, 478] on div "[GEOGRAPHIC_DATA] [GEOGRAPHIC_DATA] [GEOGRAPHIC_DATA] [GEOGRAPHIC_DATA] [GEOGRA…" at bounding box center [677, 475] width 392 height 77
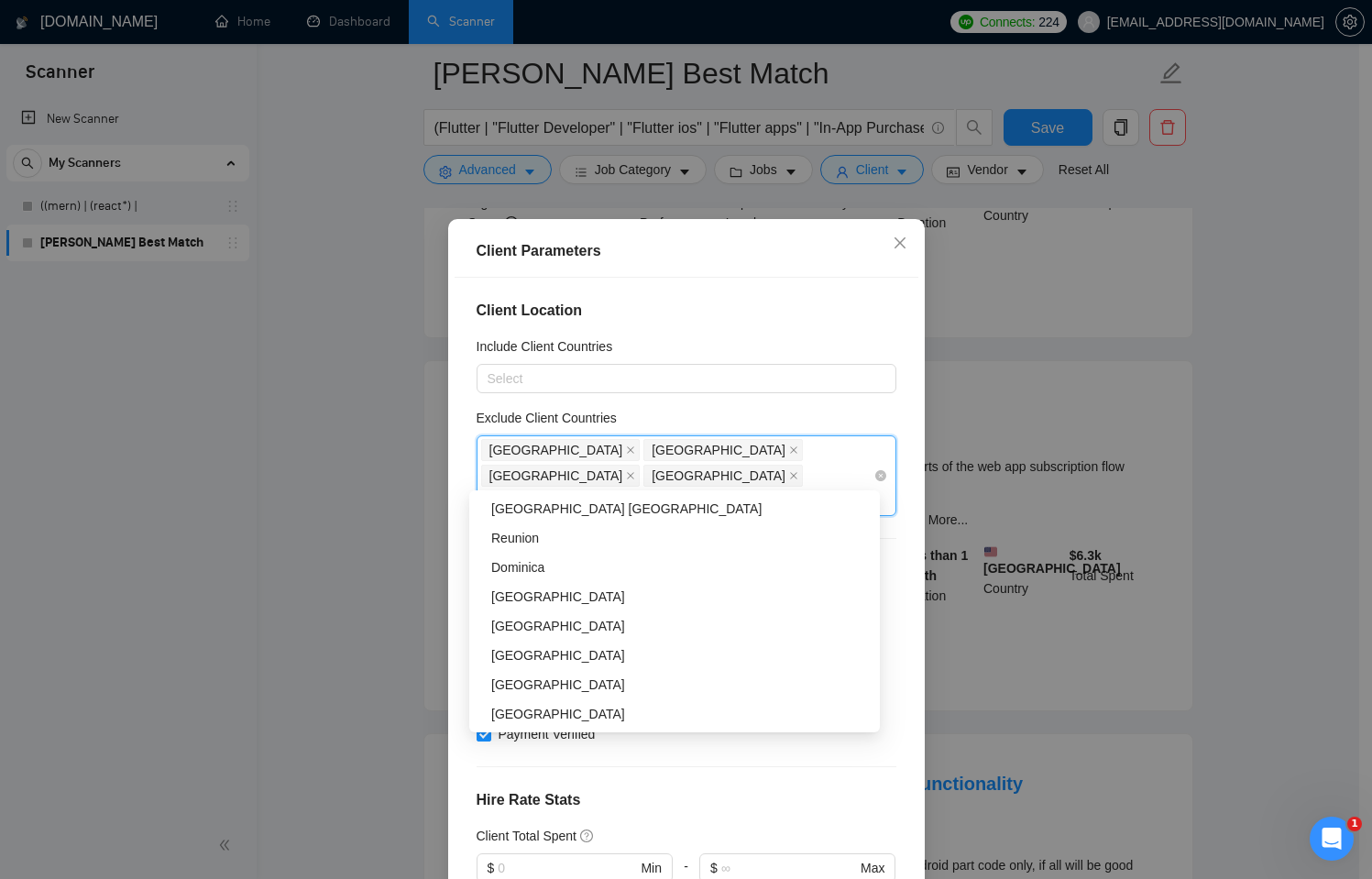
scroll to position [674, 0]
type input "nig"
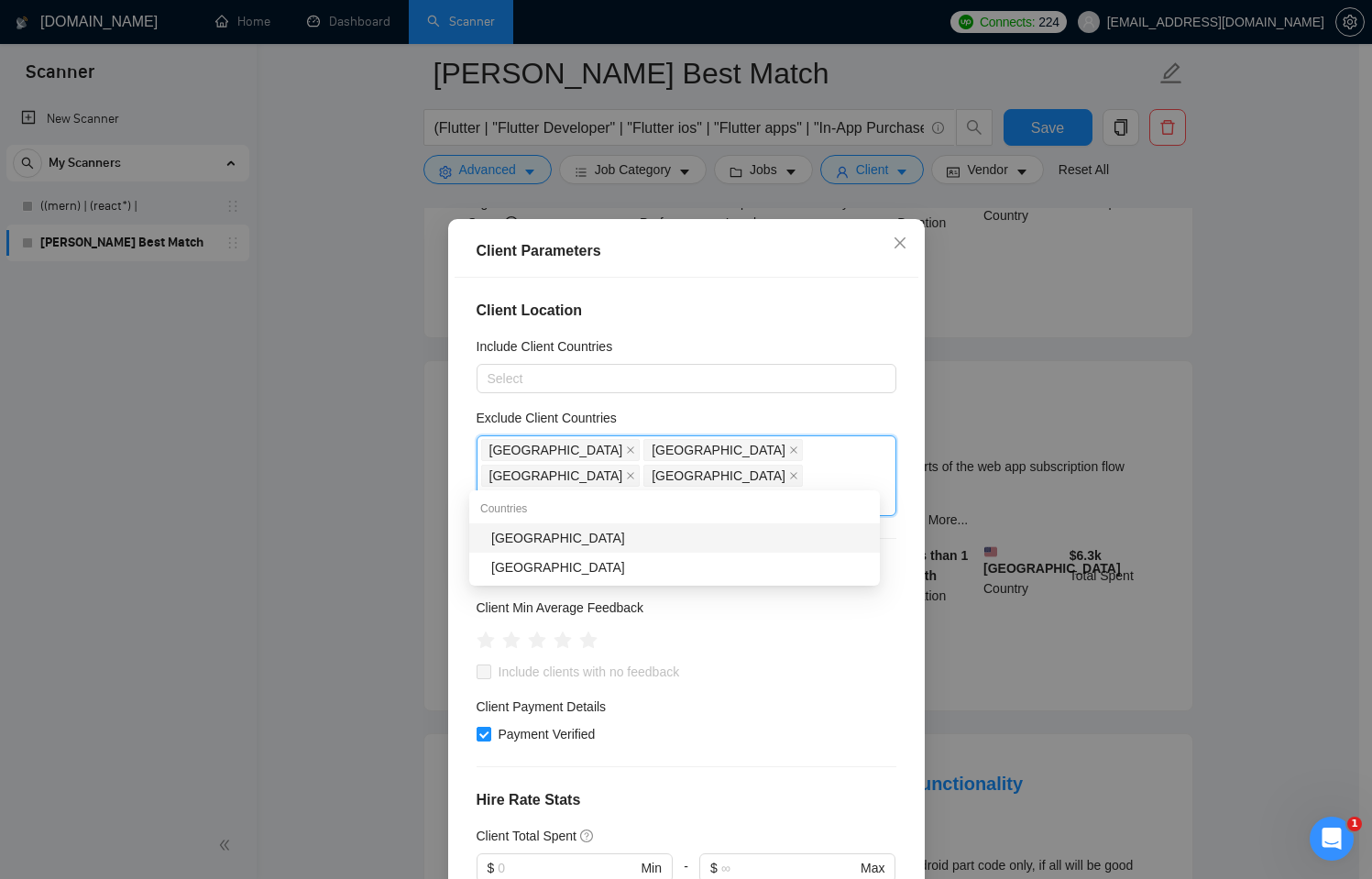
click at [605, 531] on div "[GEOGRAPHIC_DATA]" at bounding box center [680, 537] width 378 height 20
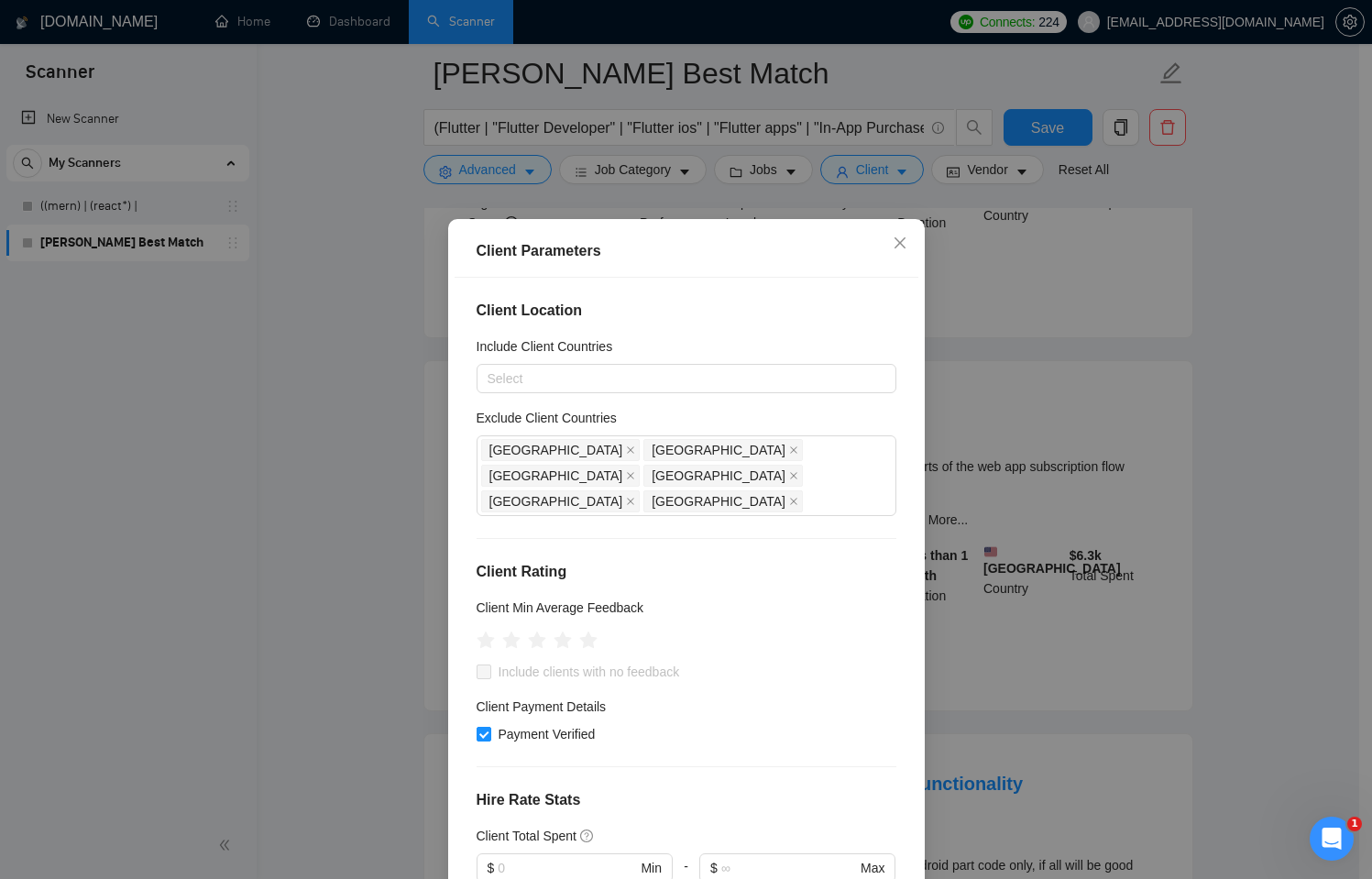
click at [804, 404] on div "Client Location Include Client Countries Select Exclude Client Countries [GEOGR…" at bounding box center [687, 584] width 464 height 615
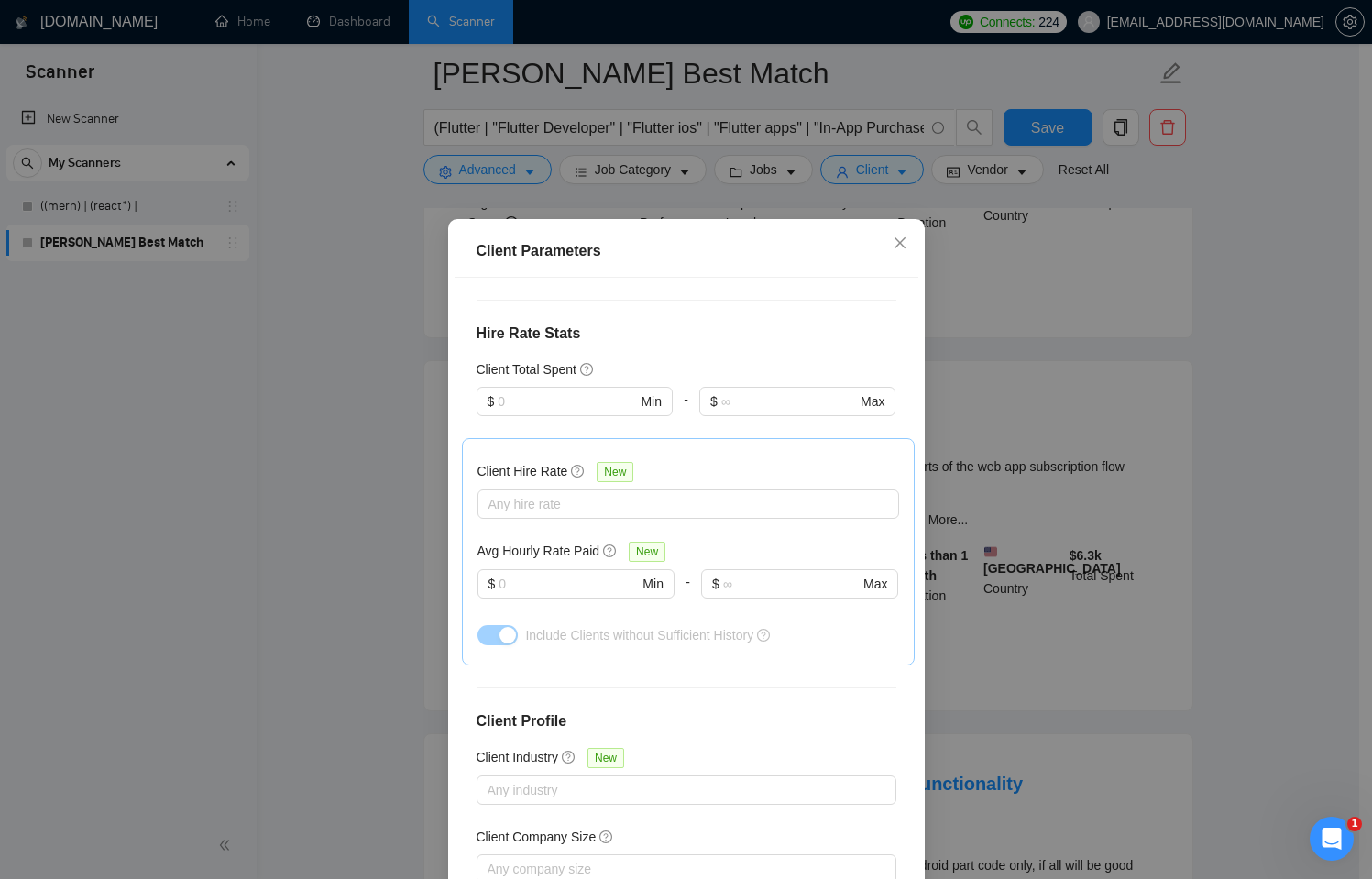
scroll to position [531, 0]
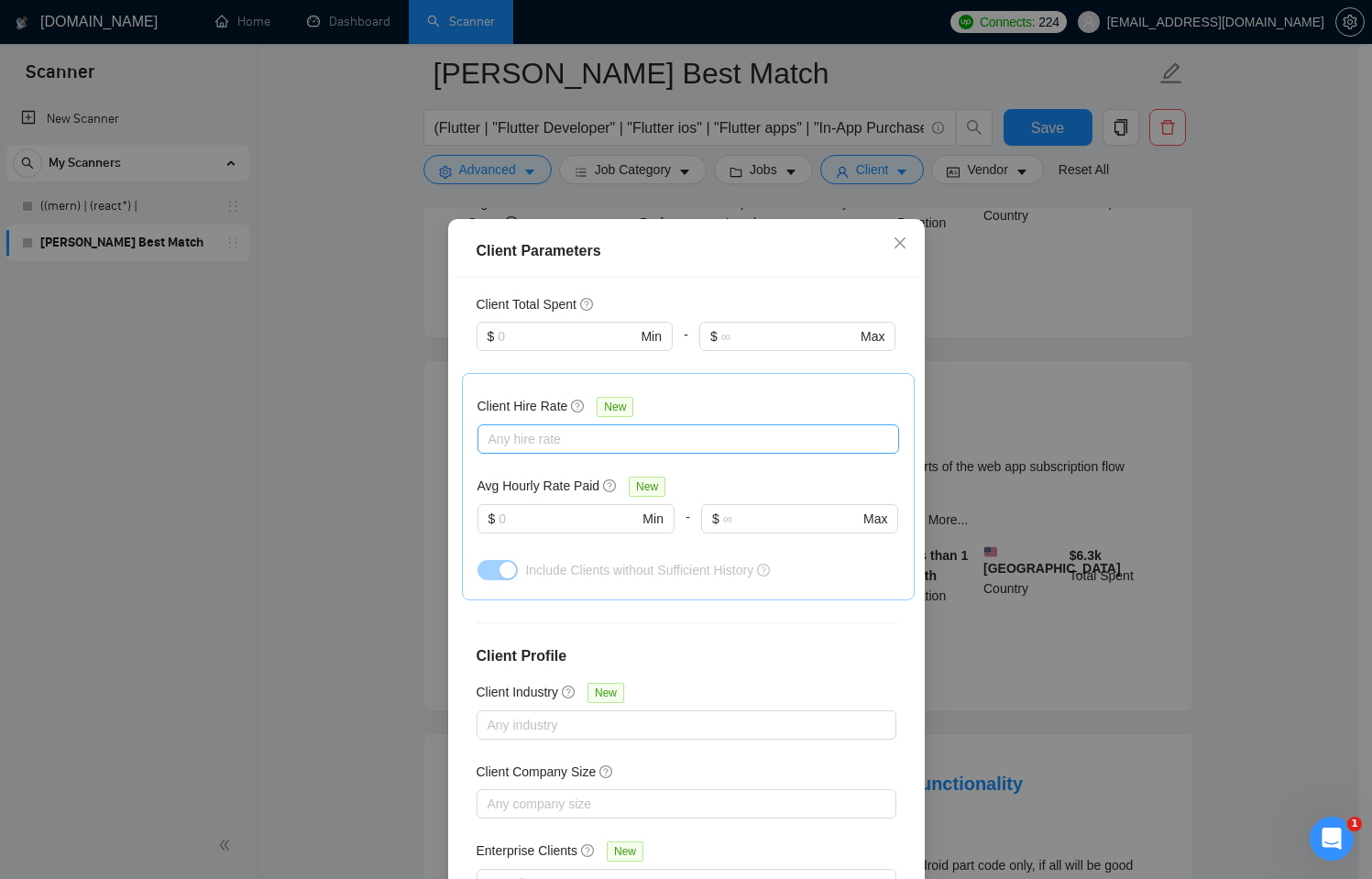
click at [545, 428] on div at bounding box center [679, 439] width 394 height 22
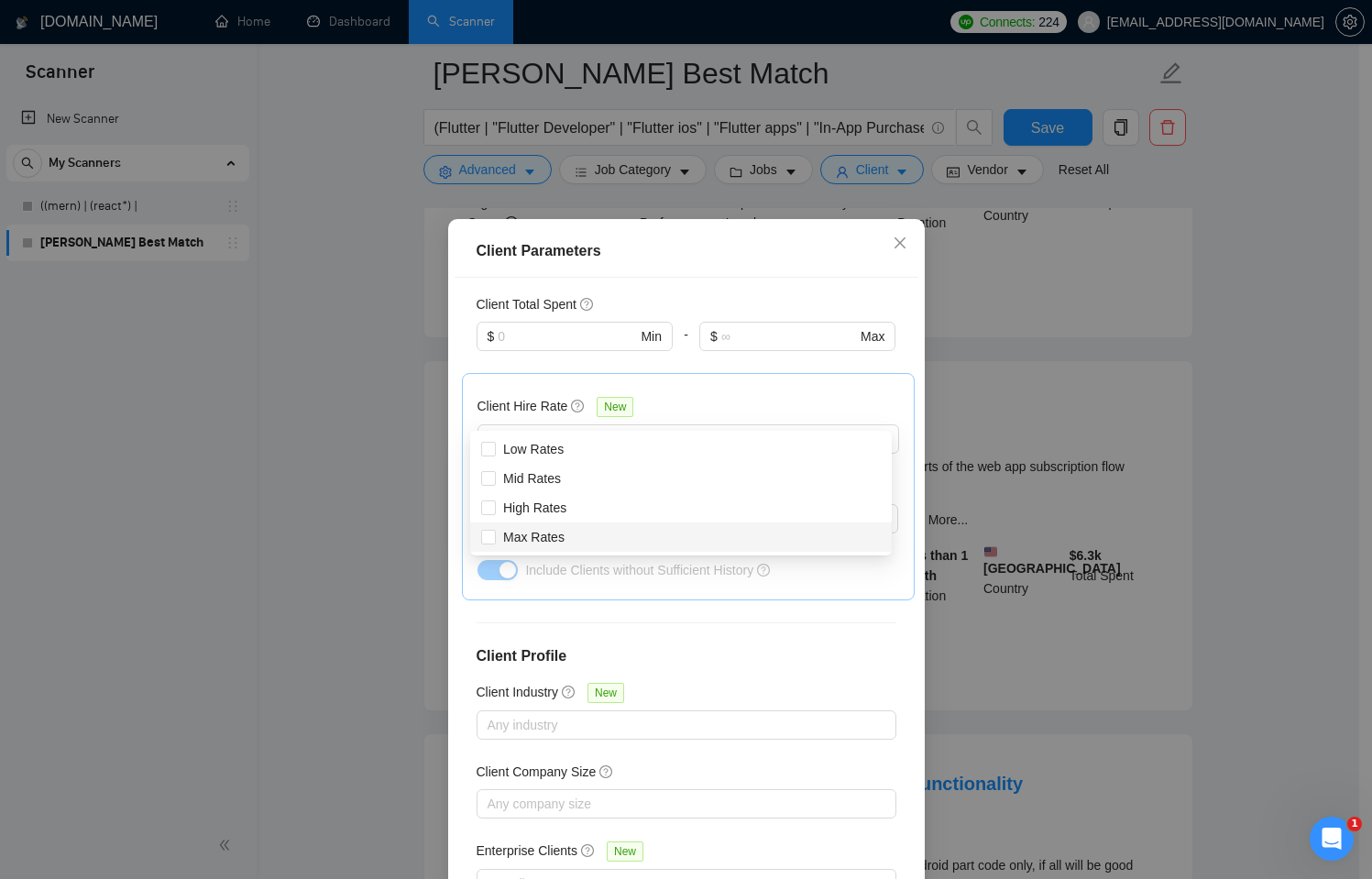
click at [727, 605] on div "Client Location Include Client Countries Select Exclude Client Countries [GEOGR…" at bounding box center [687, 584] width 464 height 615
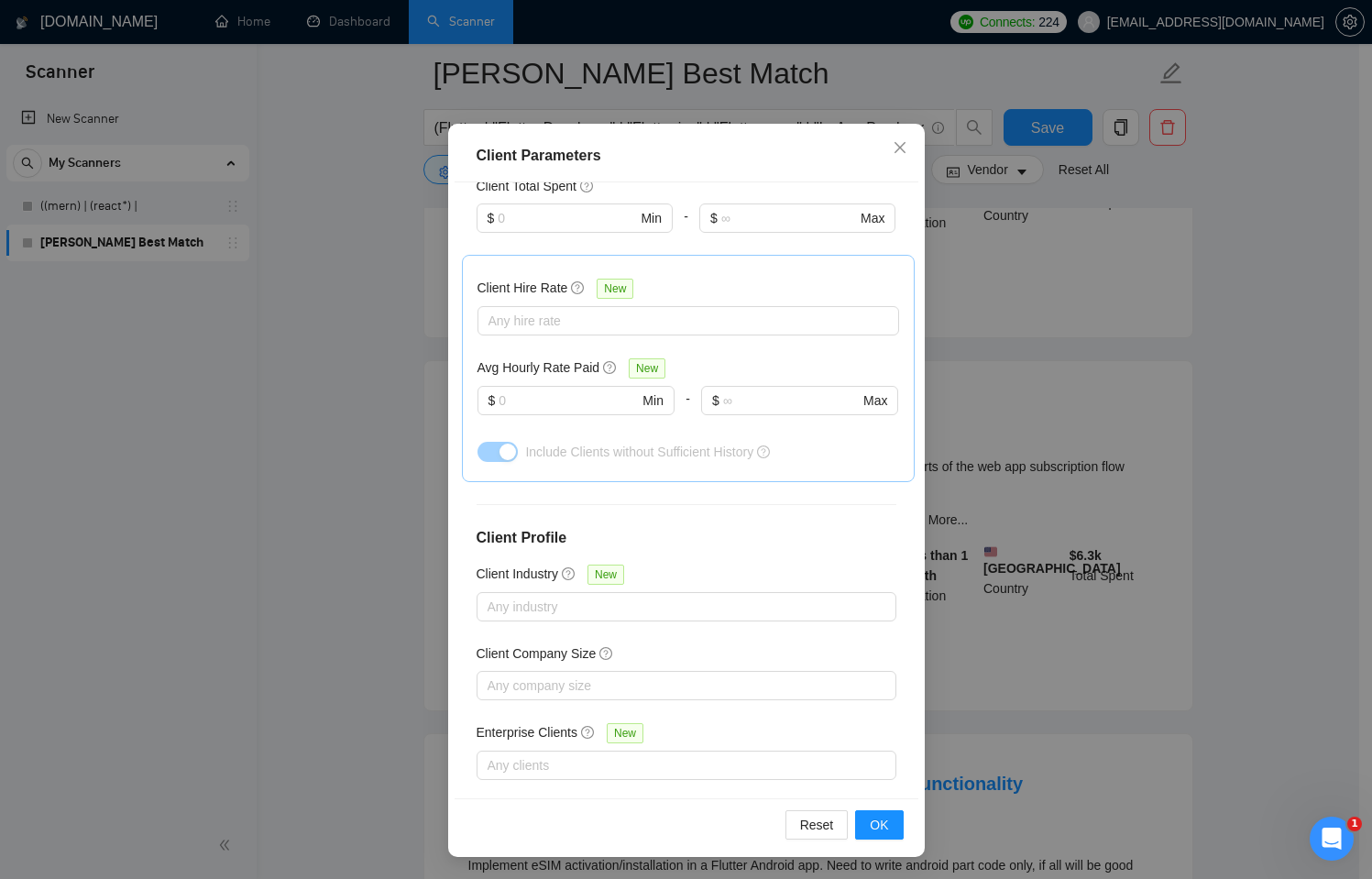
scroll to position [887, 0]
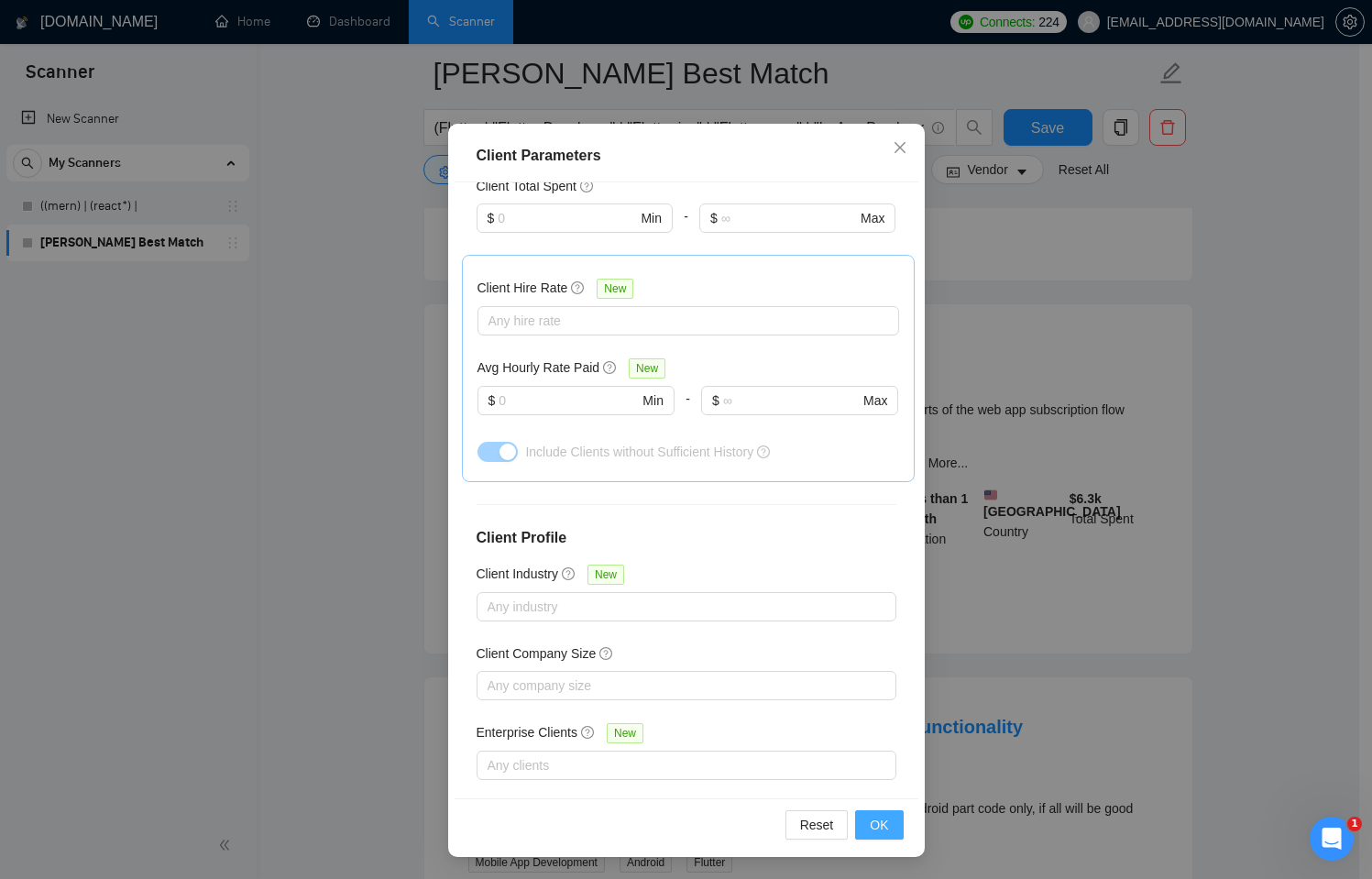
click at [871, 820] on span "OK" at bounding box center [878, 824] width 18 height 20
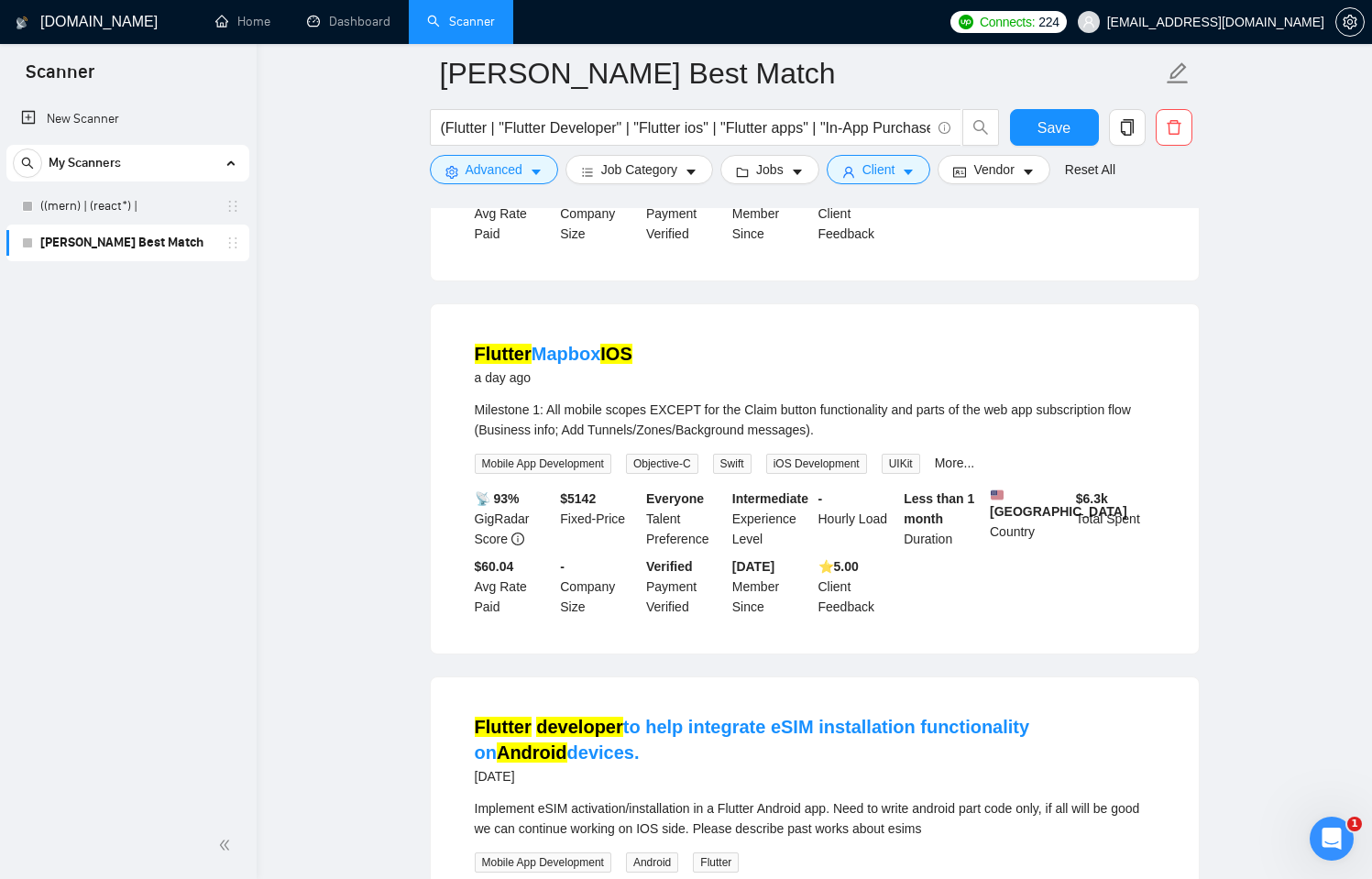
scroll to position [814, 0]
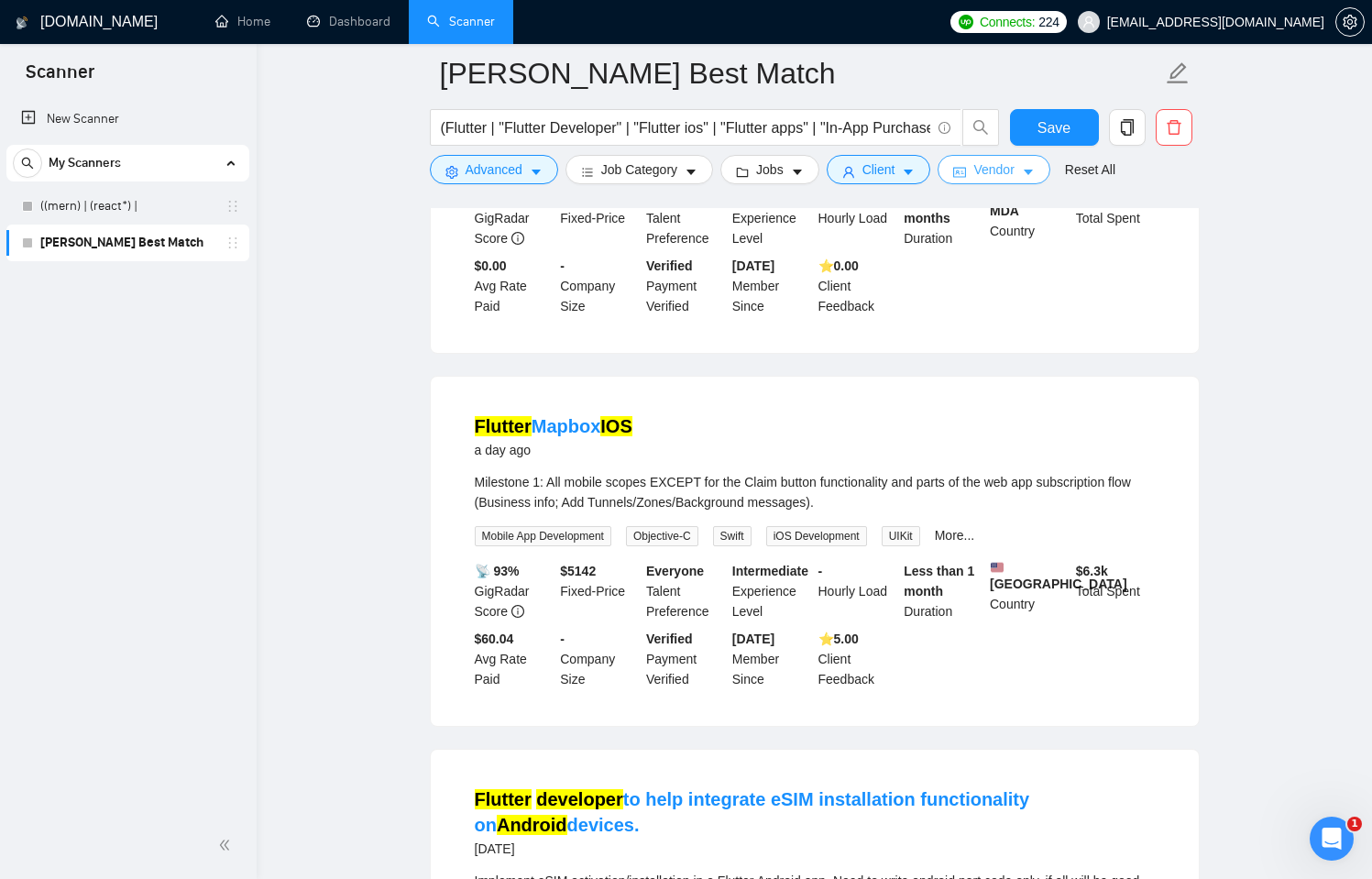
click at [1032, 175] on icon "caret-down" at bounding box center [1029, 172] width 13 height 13
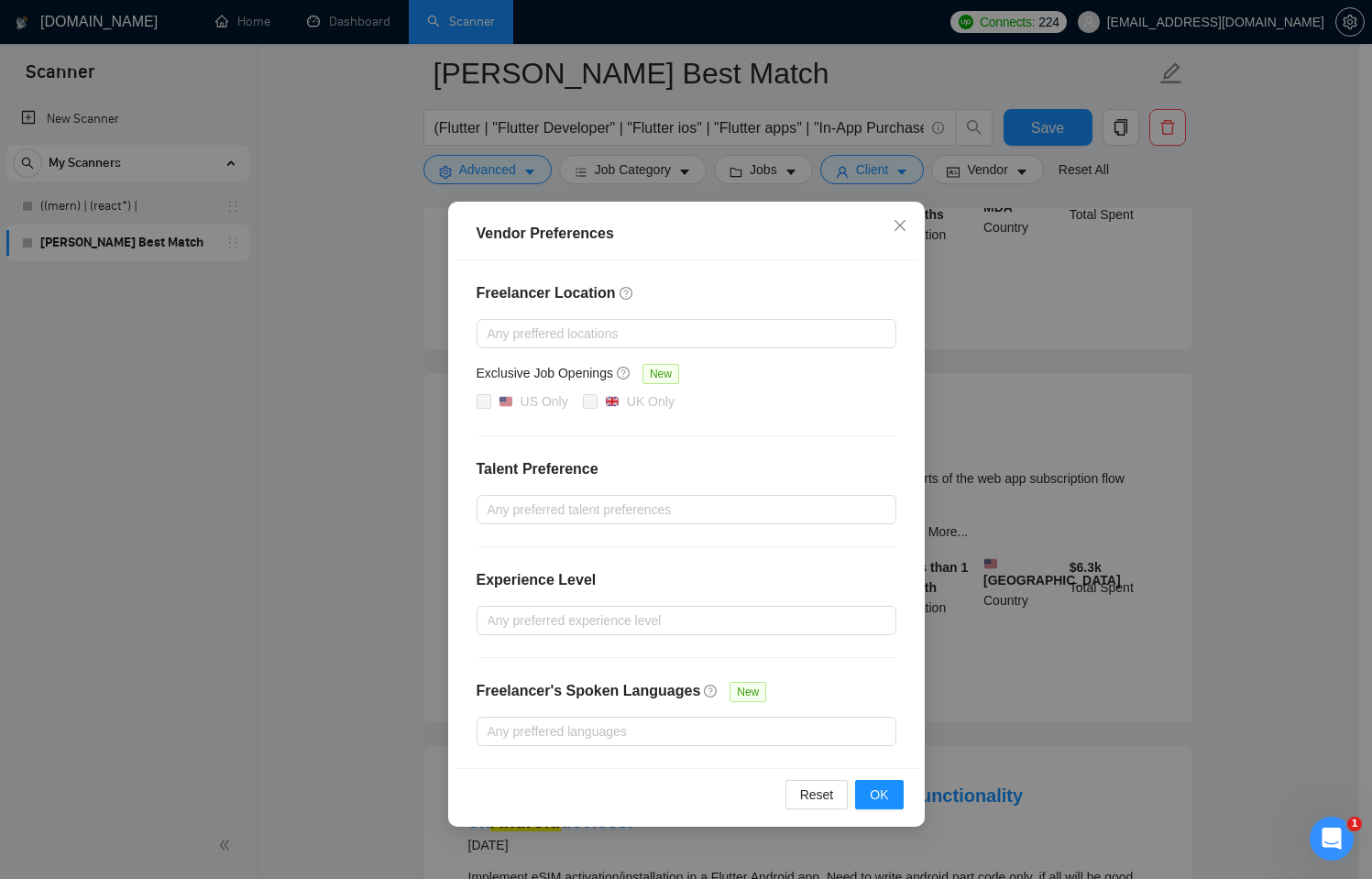
scroll to position [873, 0]
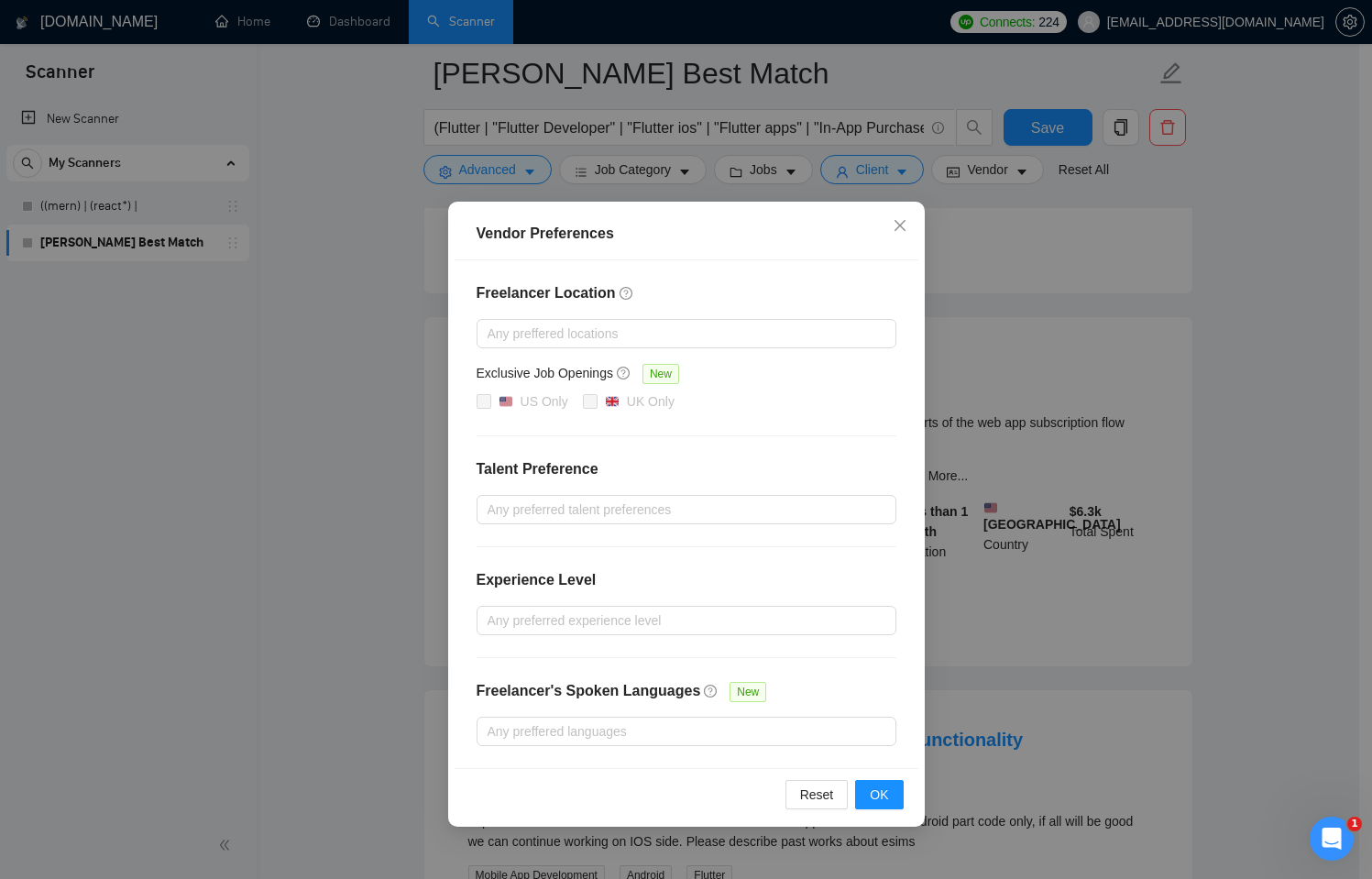
click at [1209, 461] on div "Vendor Preferences Freelancer Location Any preffered locations Exclusive Job Op…" at bounding box center [686, 440] width 1372 height 879
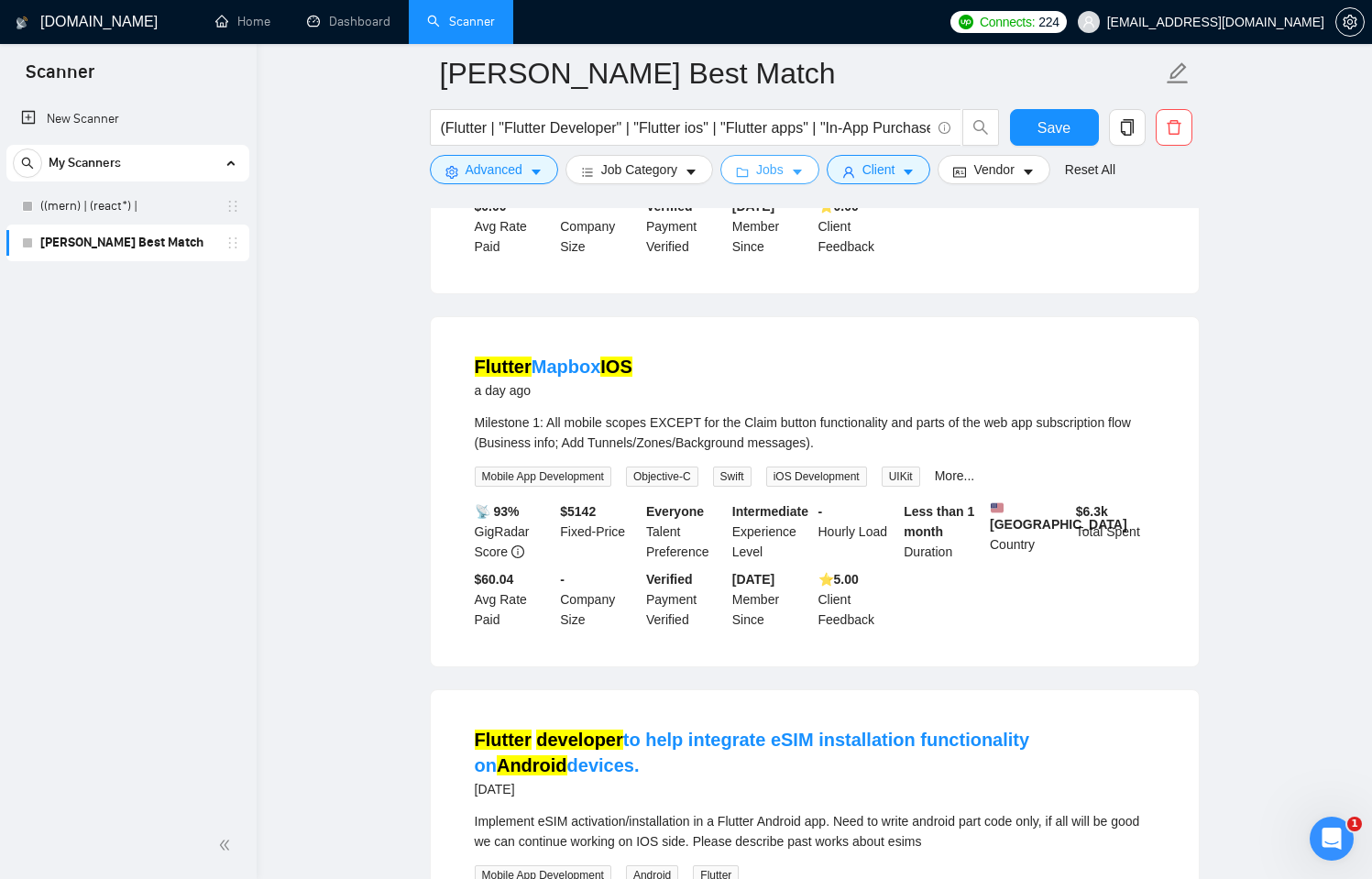
click at [782, 172] on span "Jobs" at bounding box center [769, 169] width 27 height 20
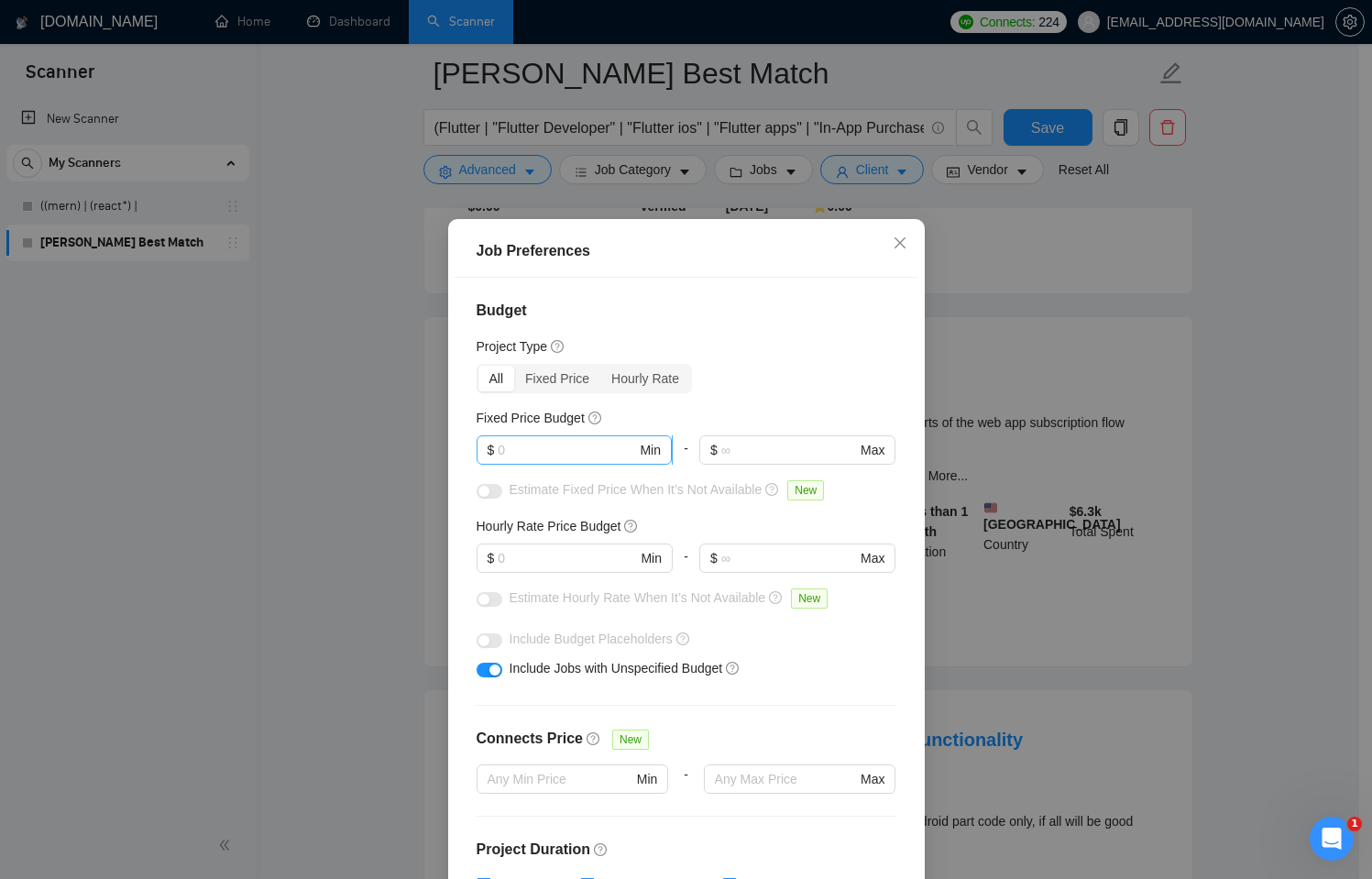
click at [566, 448] on input "text" at bounding box center [567, 449] width 138 height 20
type input "500"
click at [760, 378] on div "All Fixed Price Hourly Rate" at bounding box center [686, 378] width 420 height 29
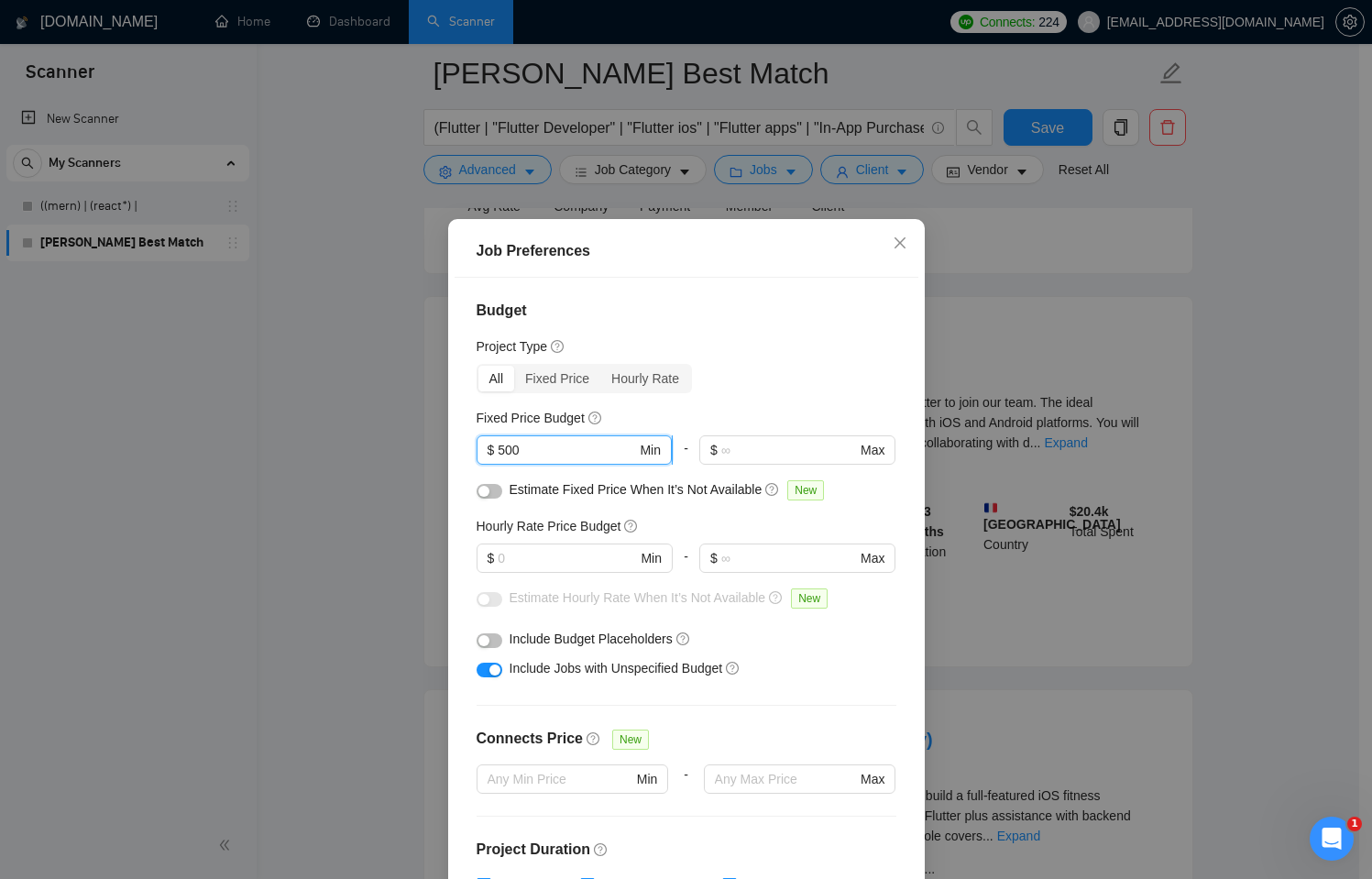
click at [534, 452] on input "500" at bounding box center [567, 449] width 138 height 20
click at [884, 401] on div "Budget Project Type All Fixed Price Hourly Rate Fixed Price Budget $ 500 Min - …" at bounding box center [687, 584] width 464 height 615
click at [593, 444] on input "500" at bounding box center [567, 449] width 138 height 20
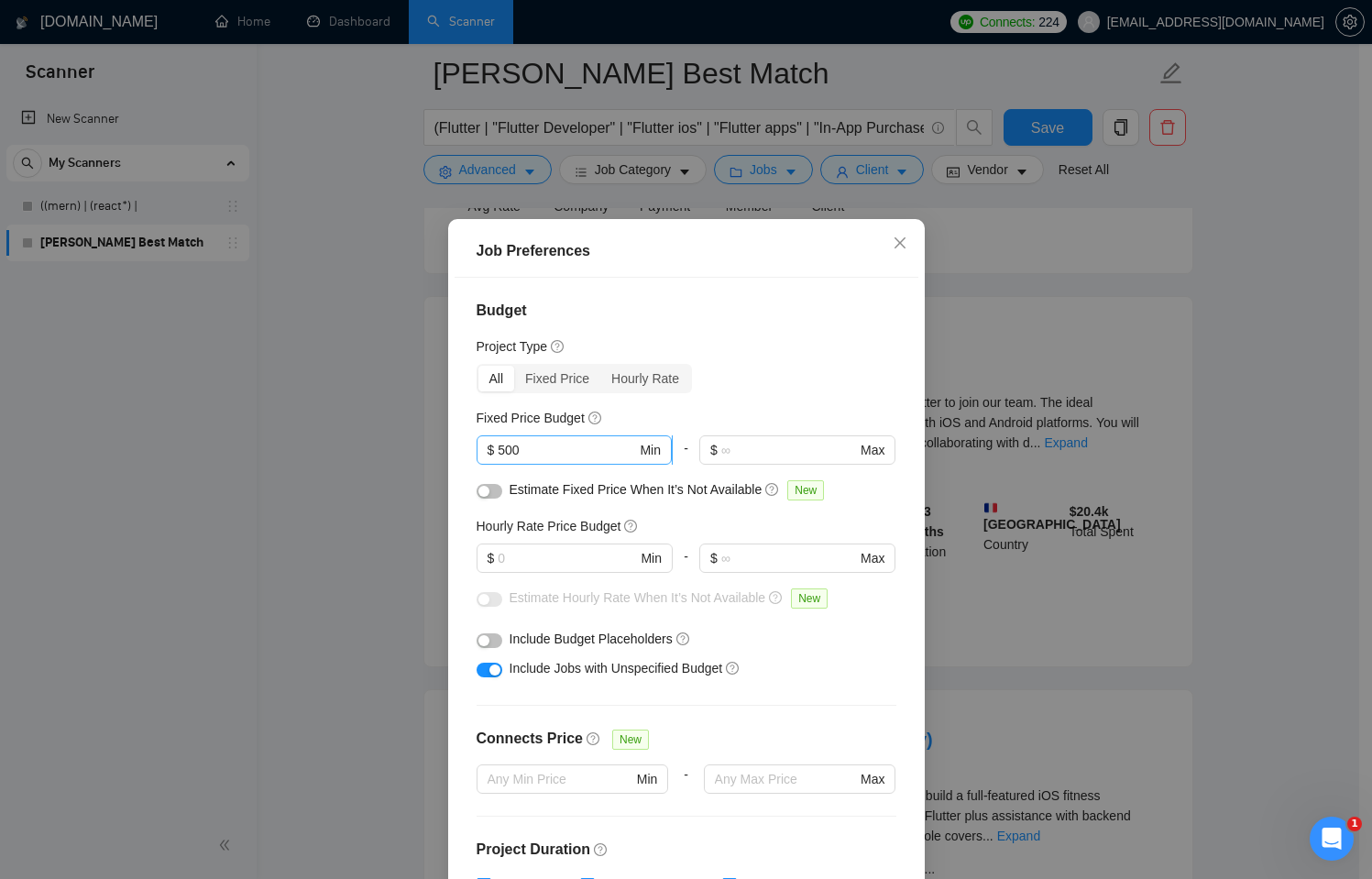
click at [593, 444] on input "500" at bounding box center [567, 449] width 138 height 20
click at [858, 386] on div "All Fixed Price Hourly Rate" at bounding box center [686, 378] width 420 height 29
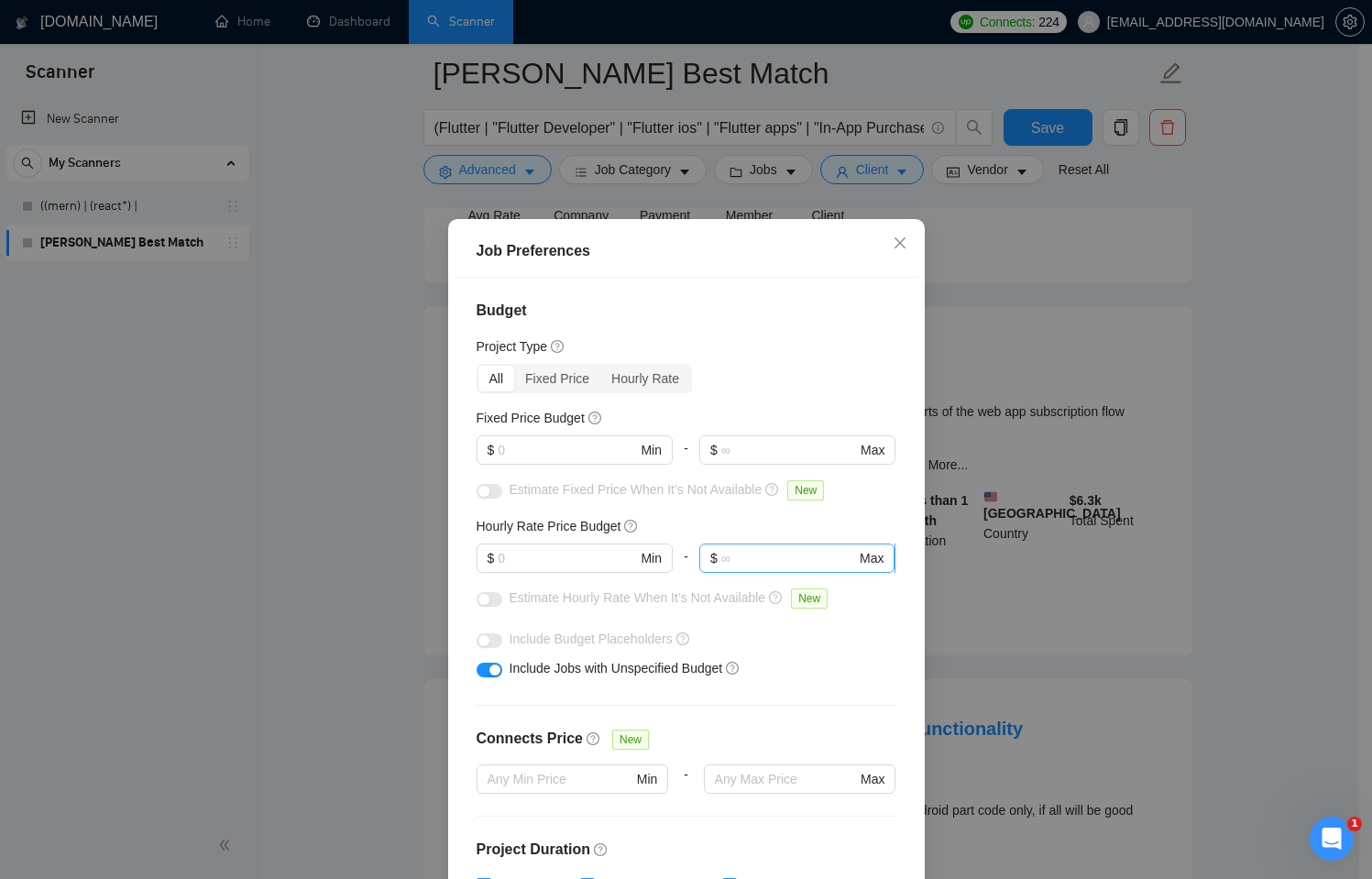
scroll to position [0, 0]
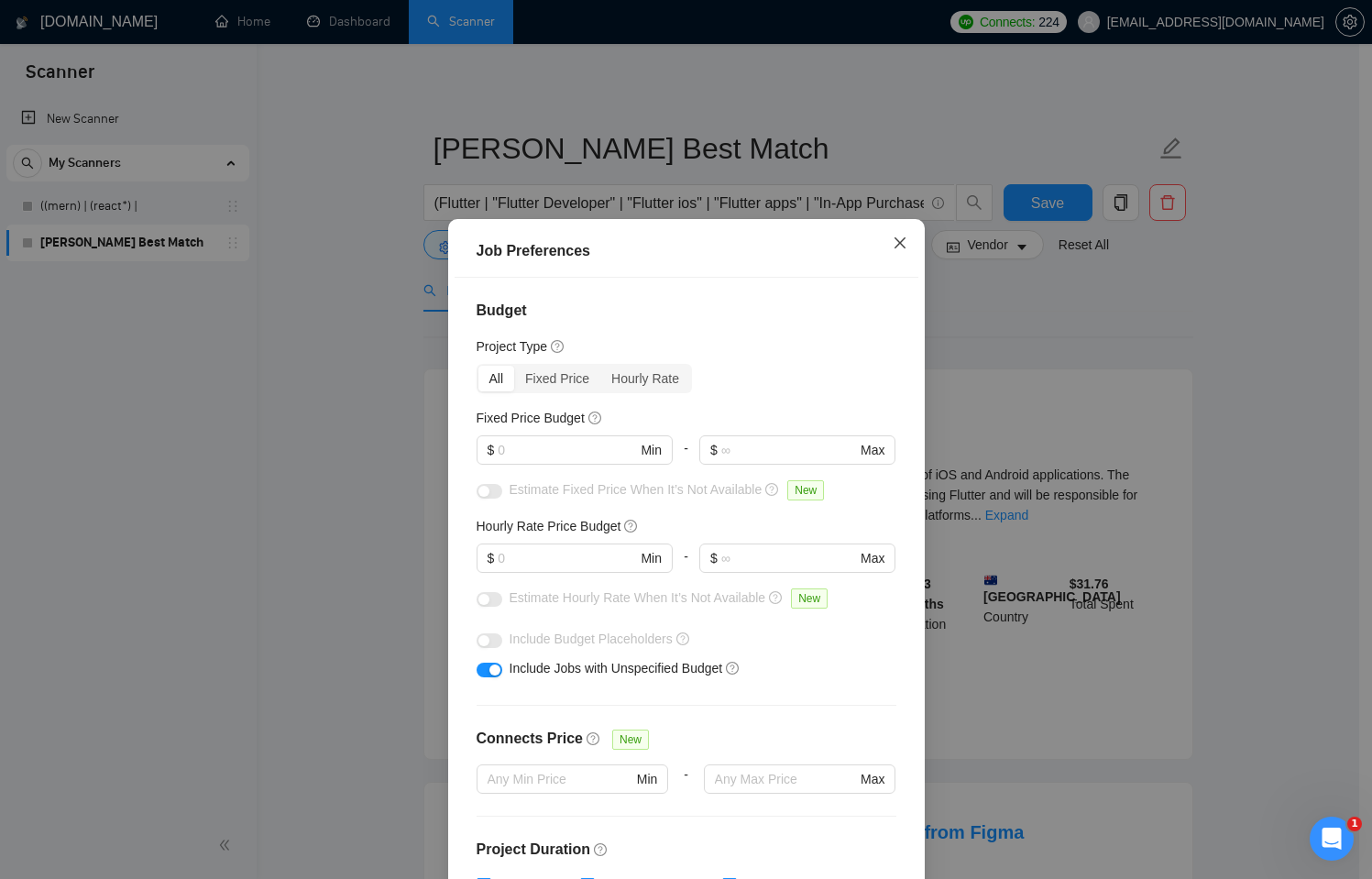
click at [895, 235] on span "Close" at bounding box center [900, 243] width 49 height 49
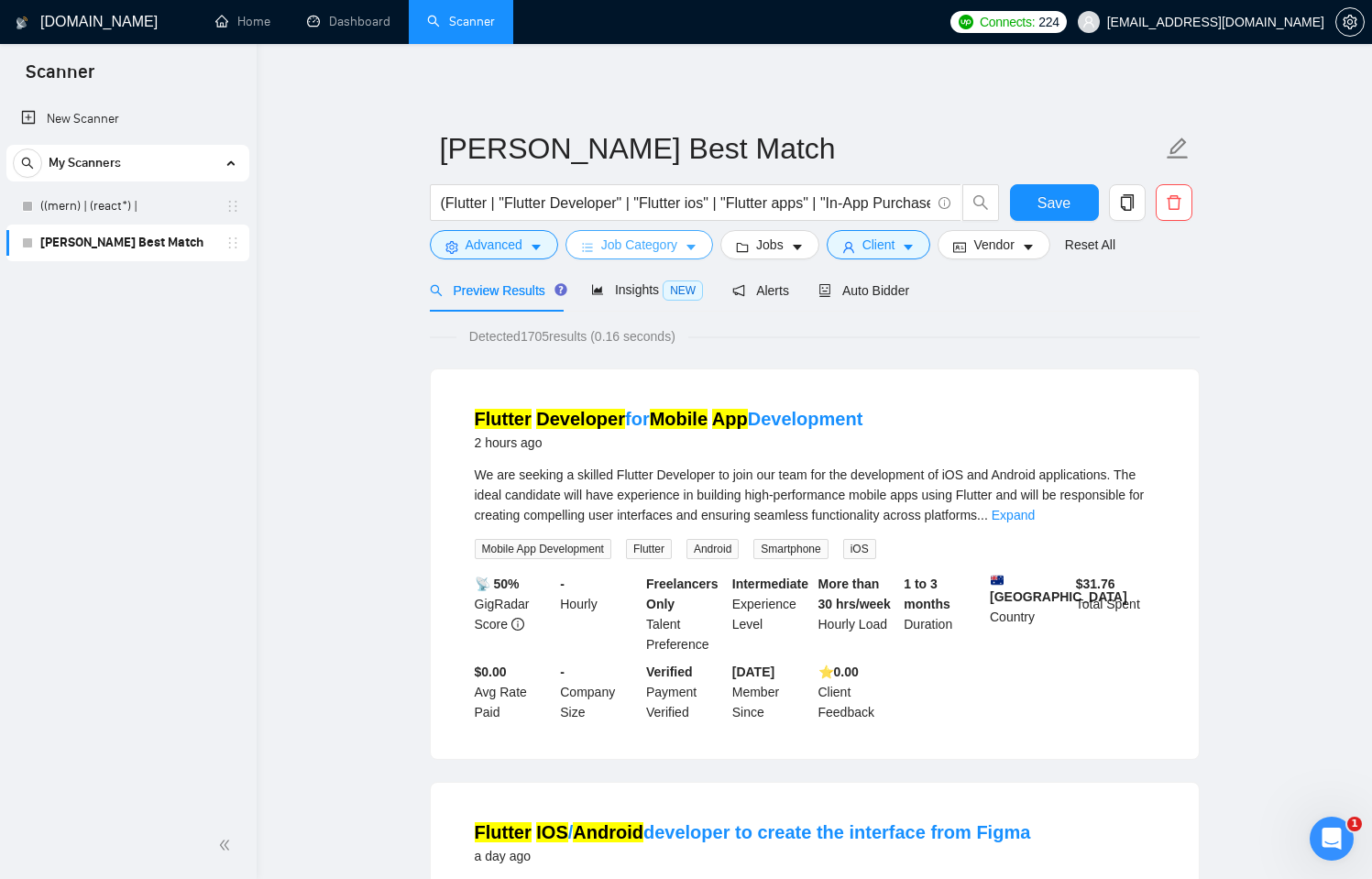
click at [644, 233] on button "Job Category" at bounding box center [640, 244] width 148 height 29
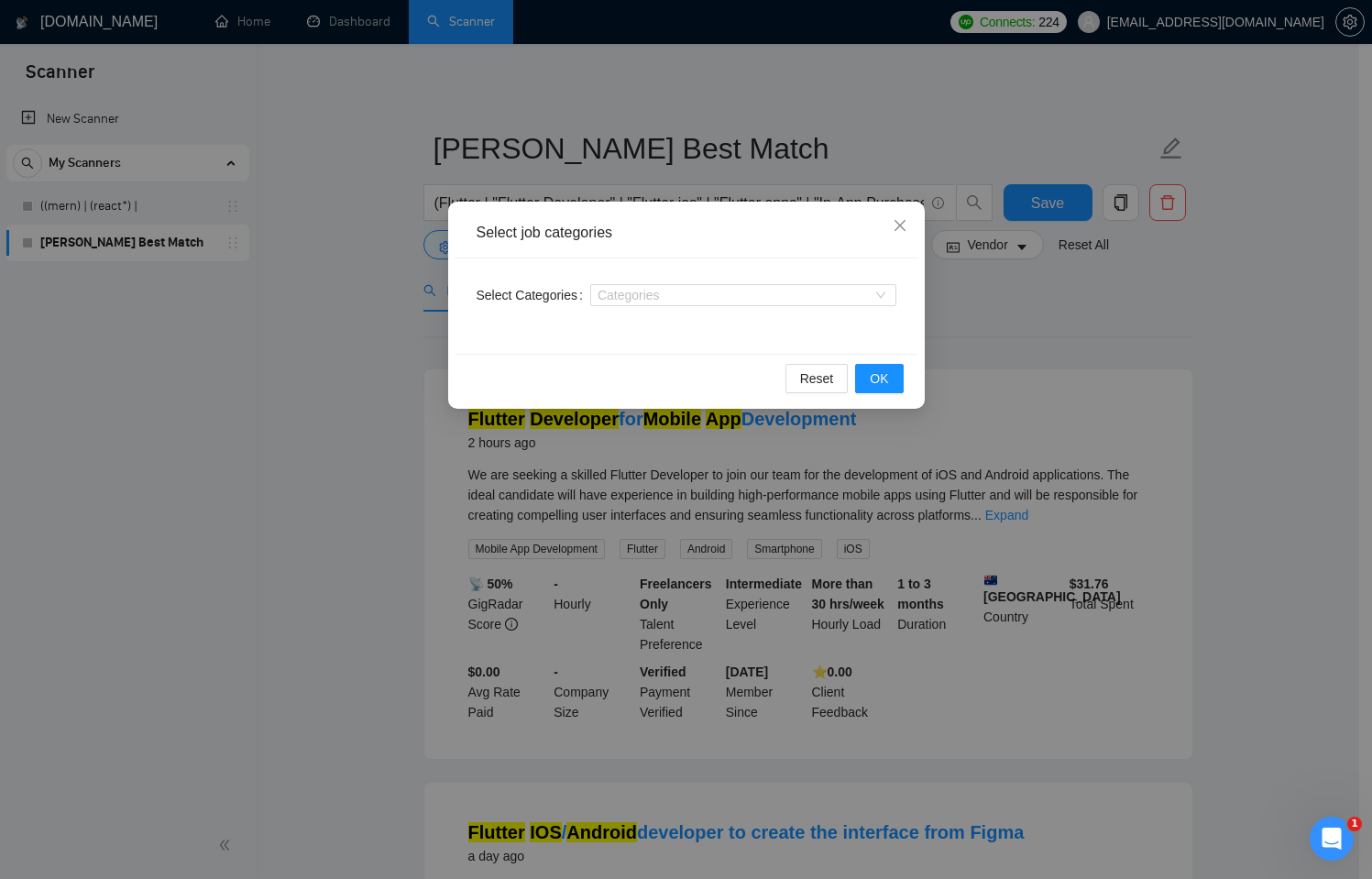
click at [1301, 319] on div "Select job categories Select Categories Categories Reset OK" at bounding box center [686, 440] width 1372 height 879
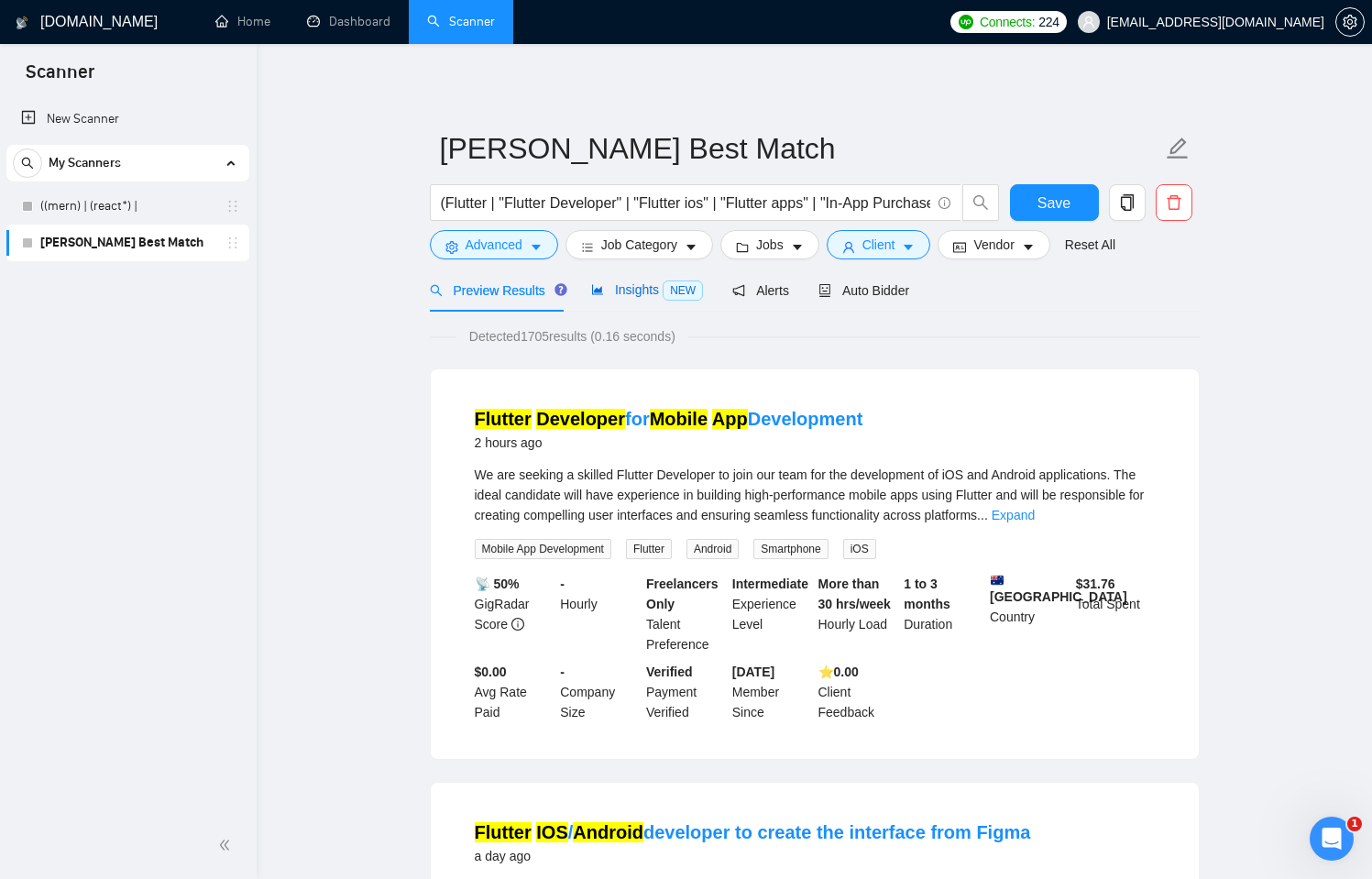
click at [616, 294] on span "Insights NEW" at bounding box center [647, 289] width 112 height 14
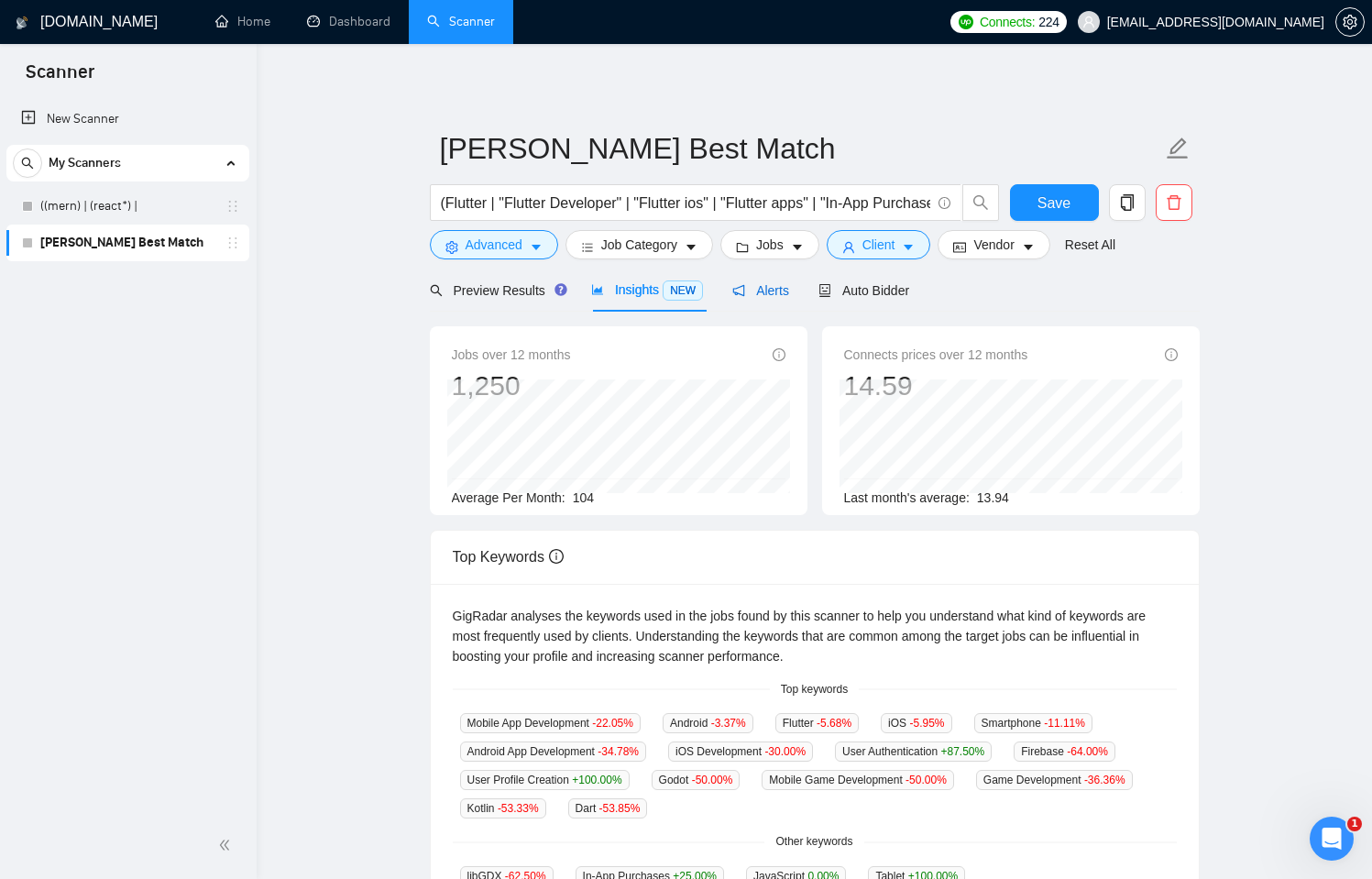
click at [767, 295] on span "Alerts" at bounding box center [761, 290] width 57 height 14
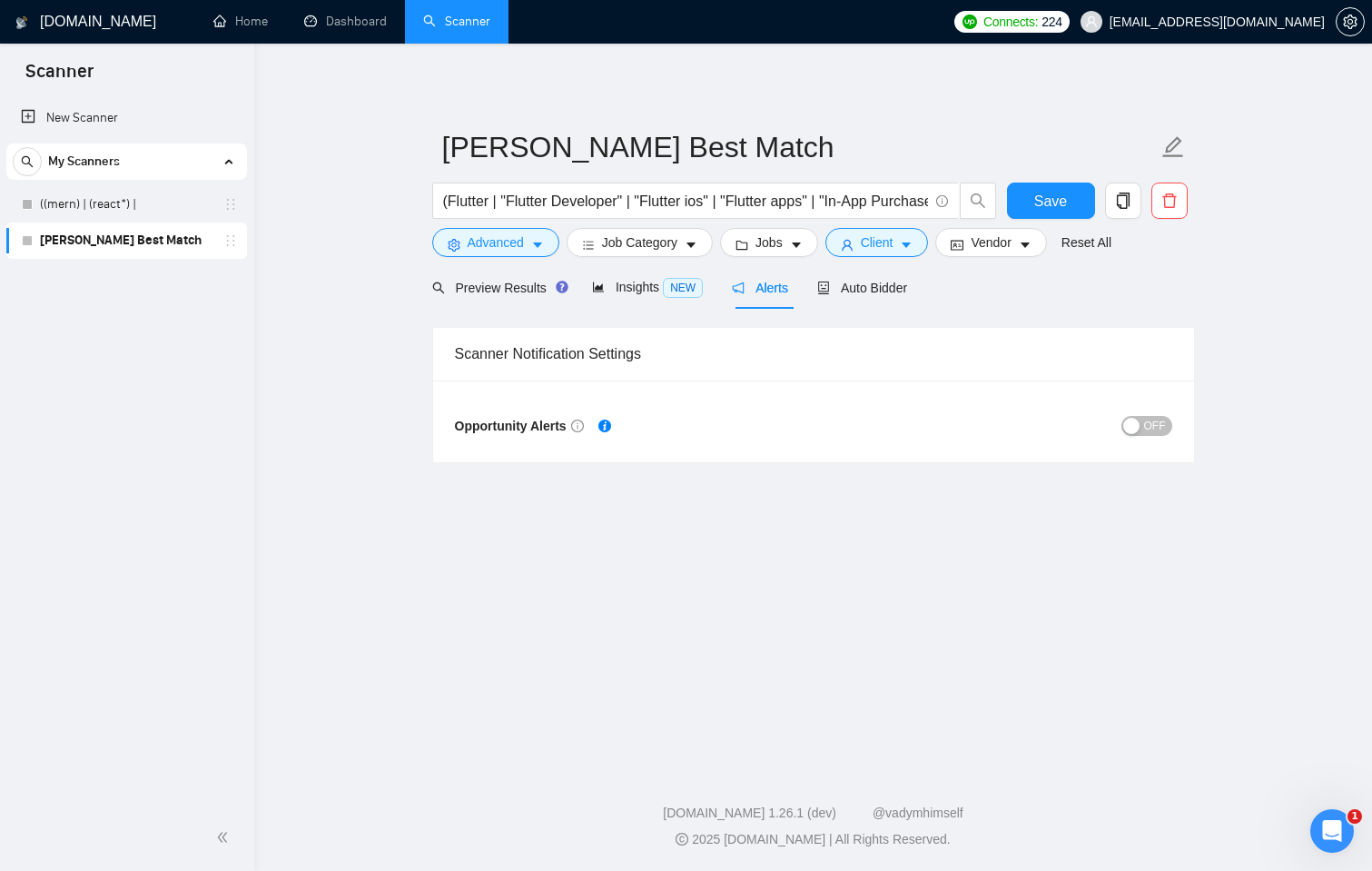
click at [1133, 419] on div "button" at bounding box center [1131, 425] width 16 height 16
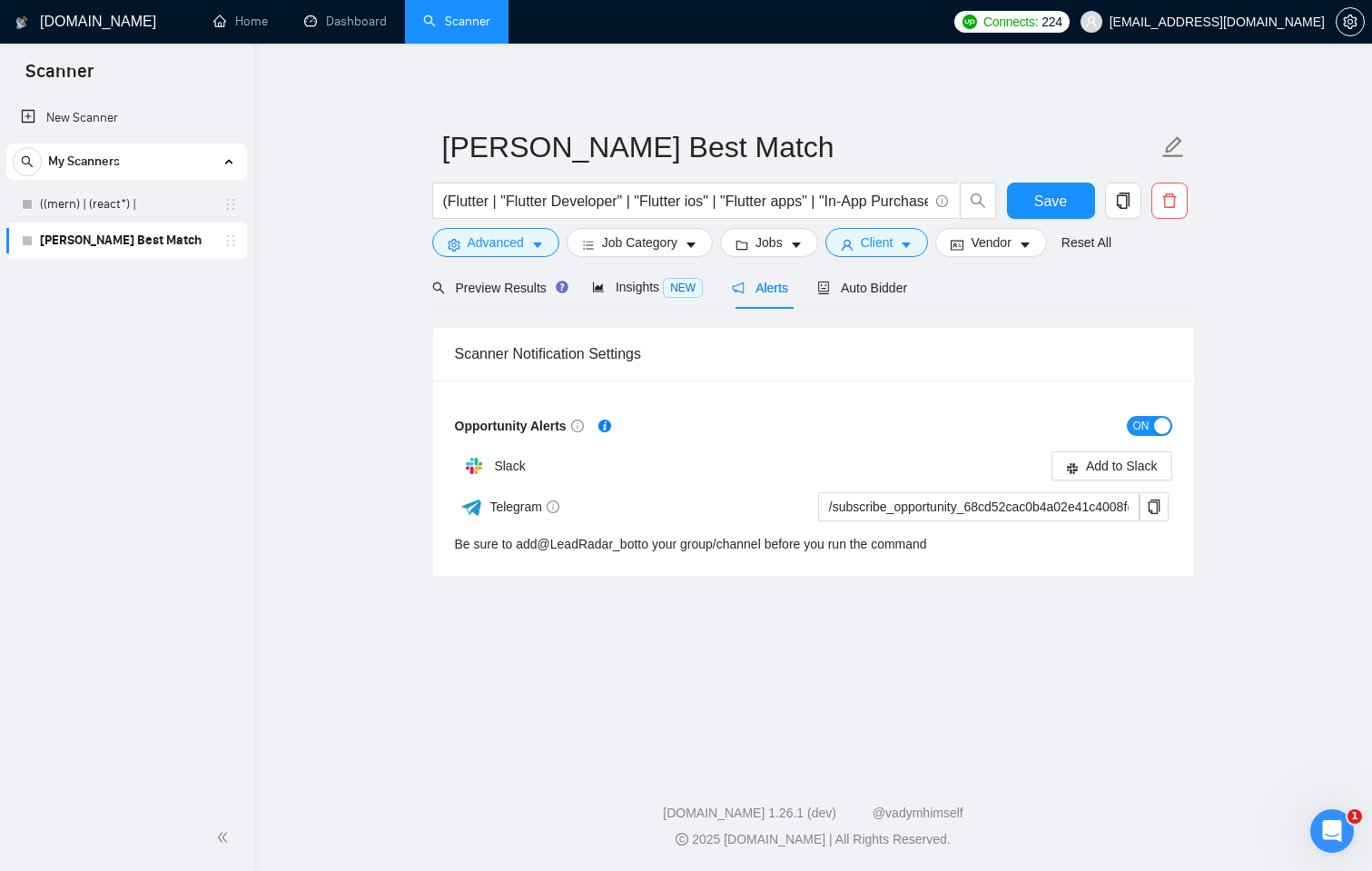
click at [1164, 425] on div "button" at bounding box center [1162, 425] width 16 height 16
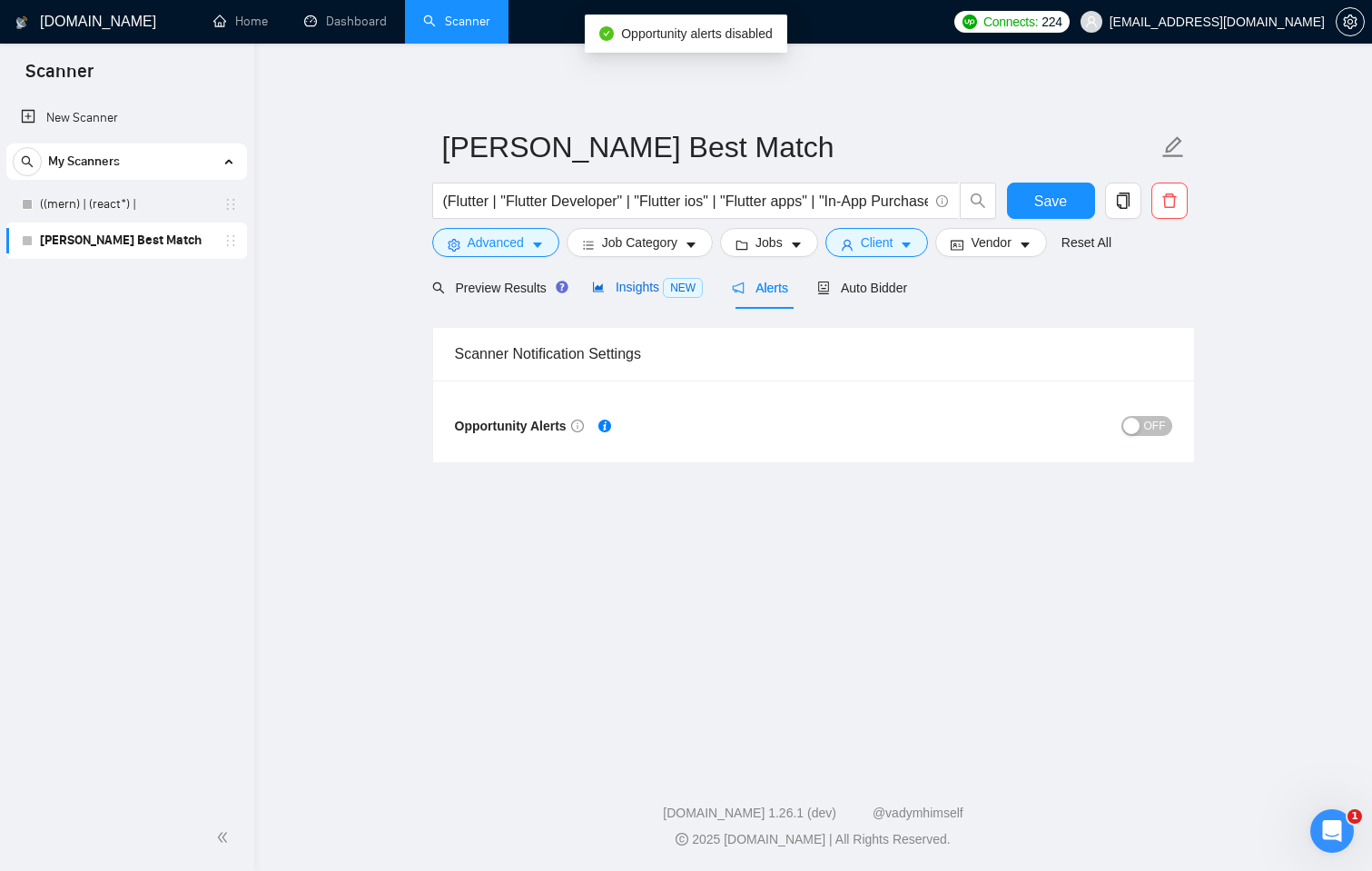
click at [642, 277] on div "Insights NEW" at bounding box center [648, 287] width 111 height 21
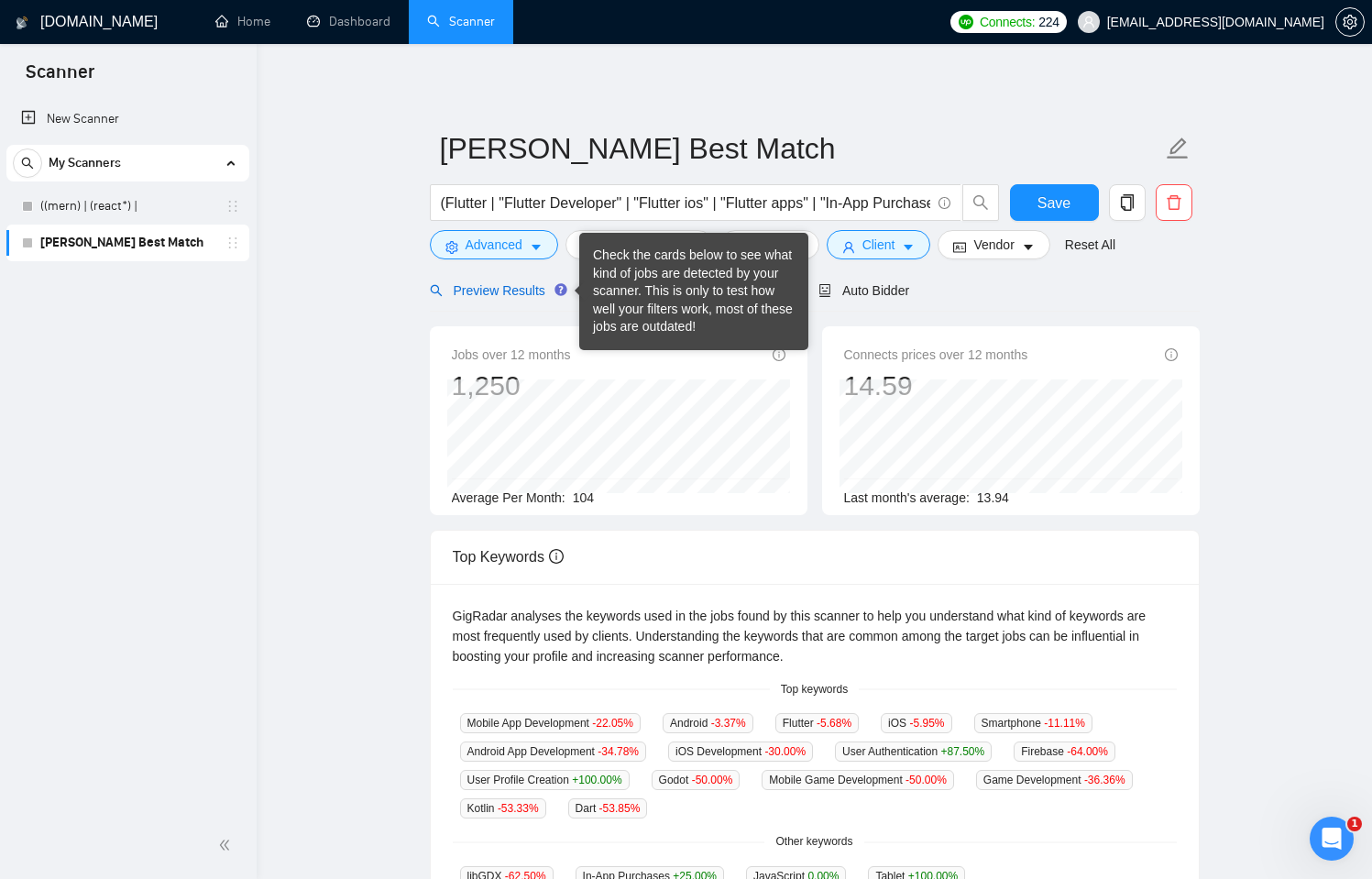
click at [534, 296] on span "Preview Results" at bounding box center [496, 290] width 132 height 14
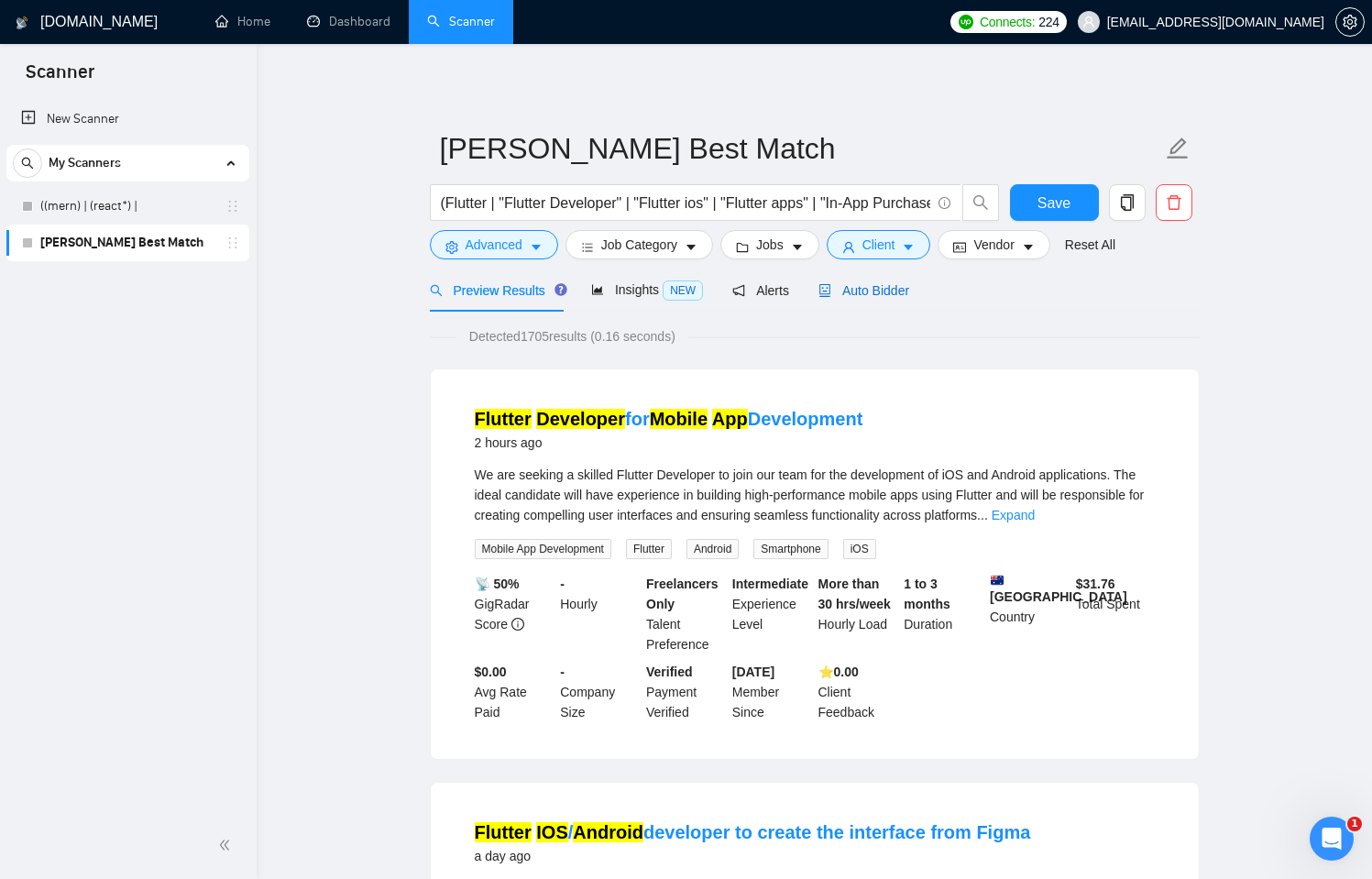
click at [896, 287] on span "Auto Bidder" at bounding box center [864, 290] width 91 height 14
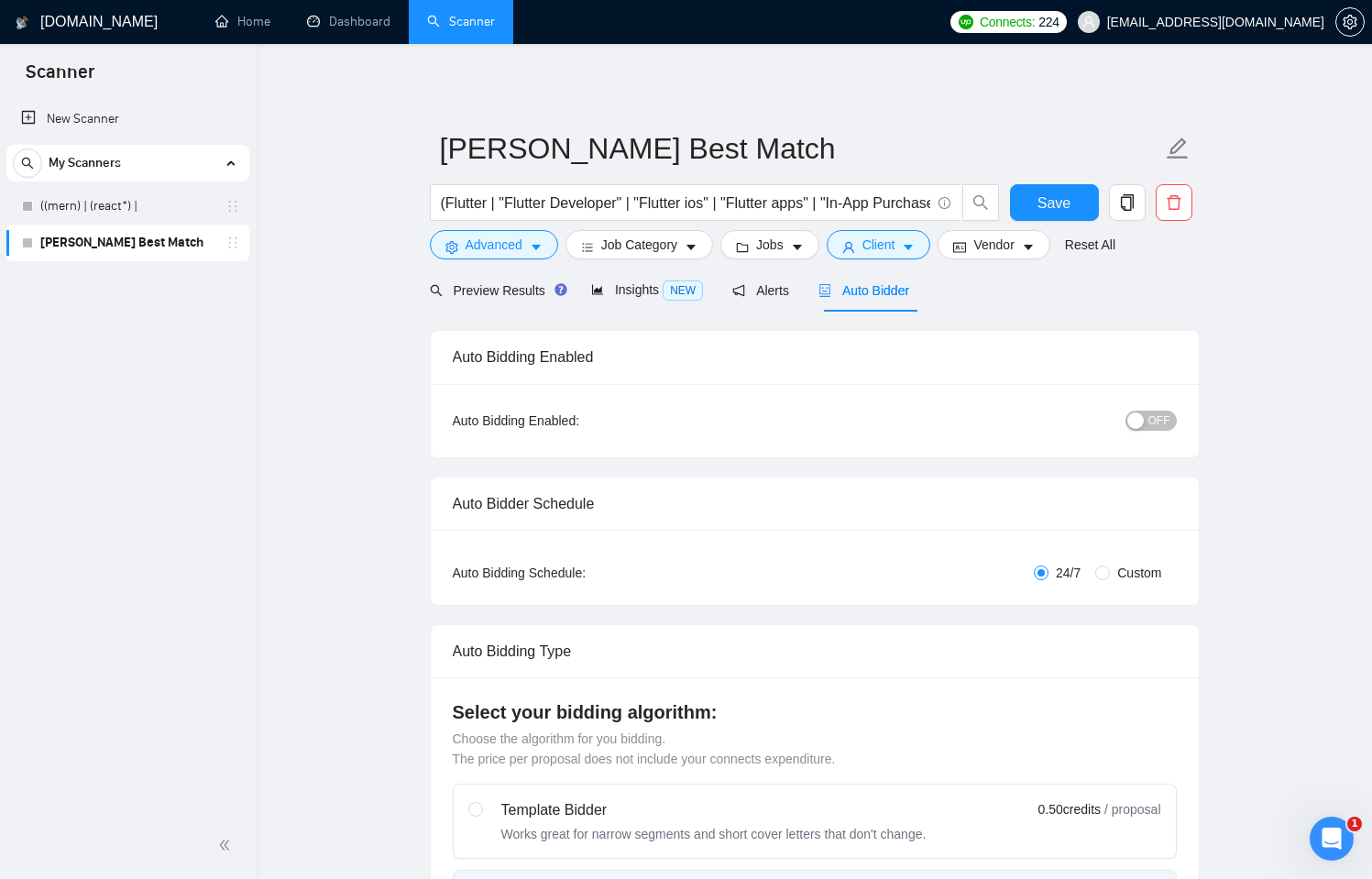
click at [1165, 419] on span "OFF" at bounding box center [1159, 420] width 22 height 20
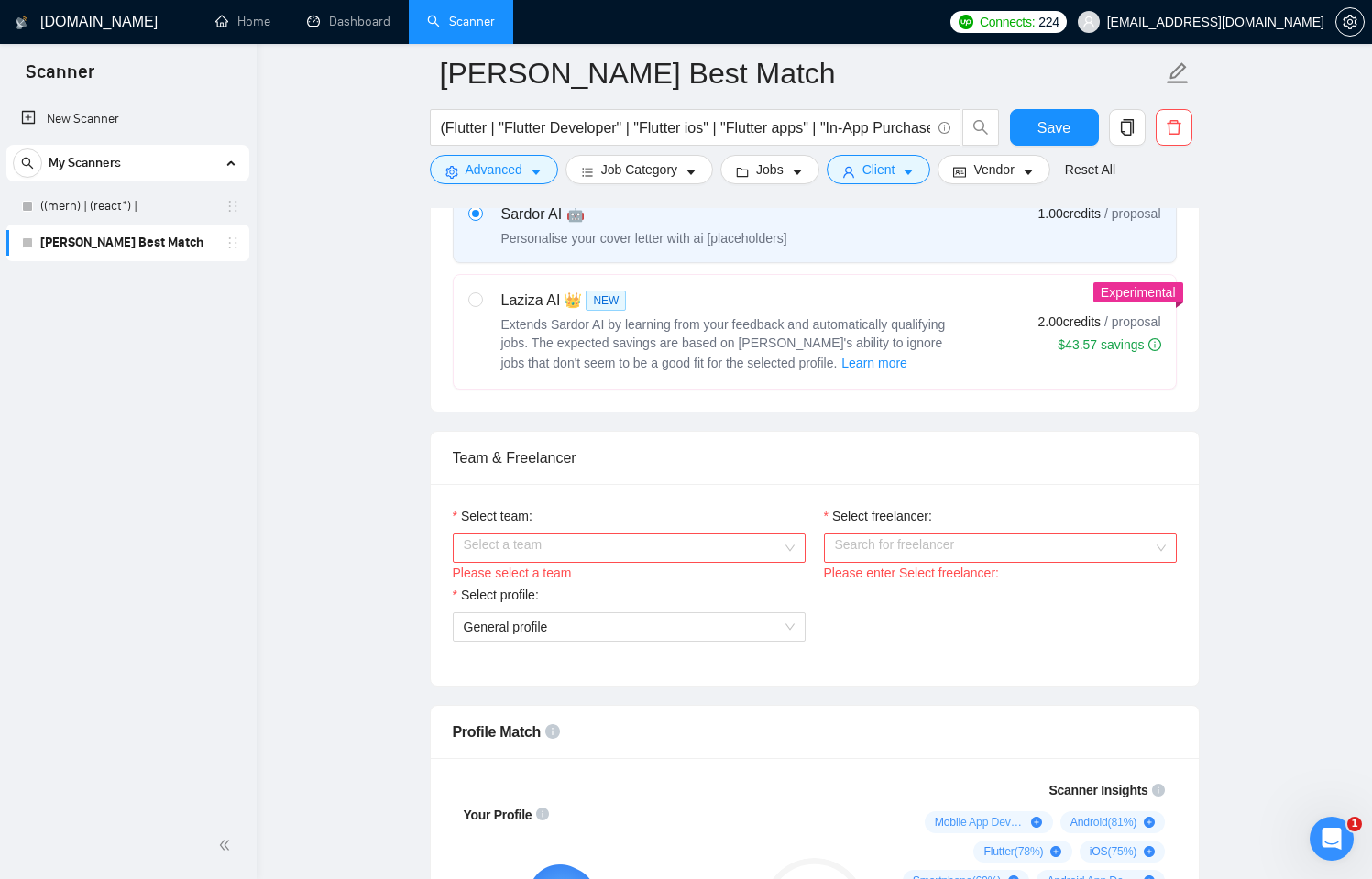
scroll to position [777, 0]
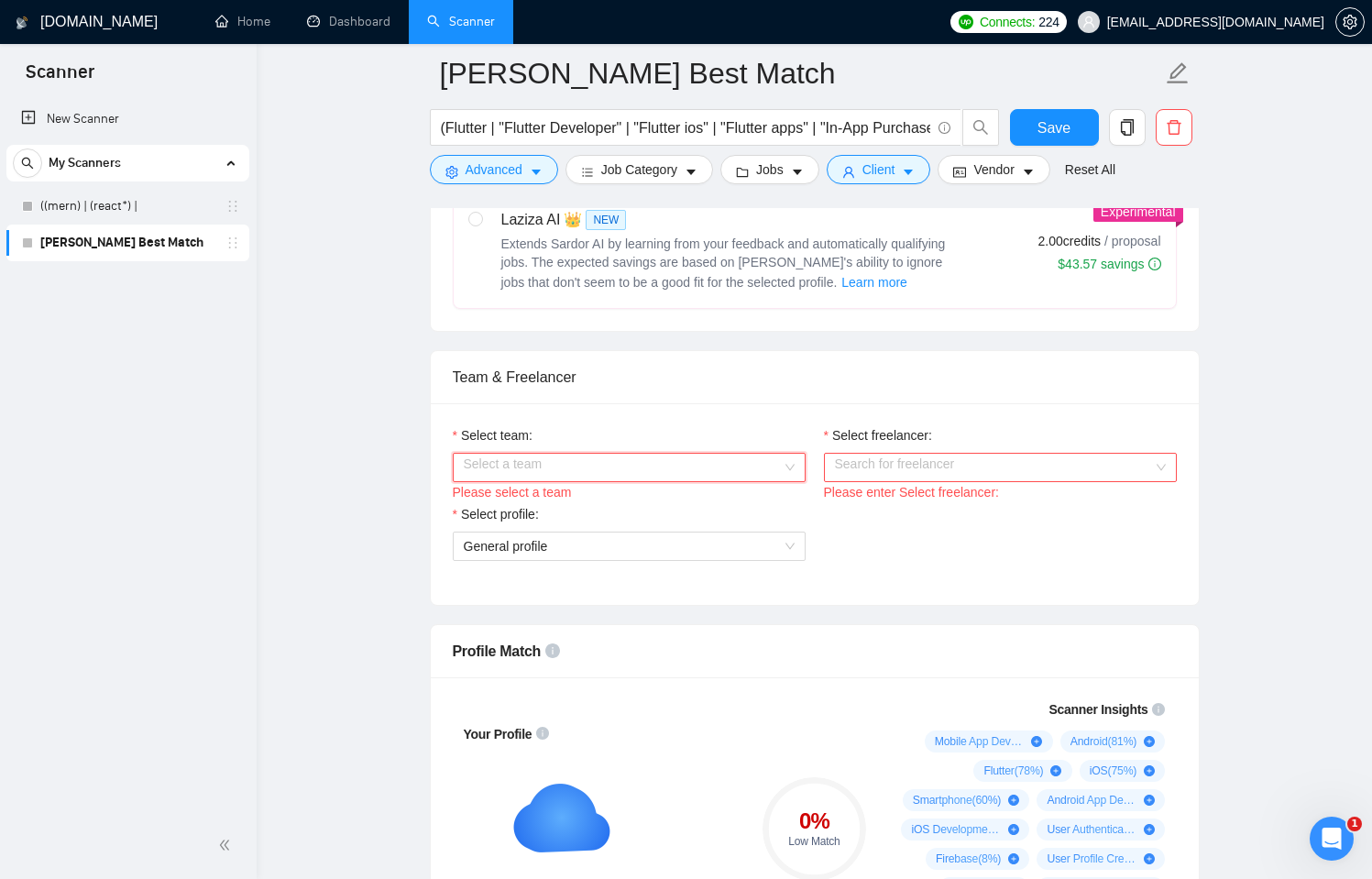
click at [664, 480] on input "Select team:" at bounding box center [623, 467] width 318 height 27
click at [601, 501] on div "Byteimpulse" at bounding box center [628, 503] width 331 height 20
click at [953, 461] on input "Select freelancer:" at bounding box center [994, 467] width 318 height 27
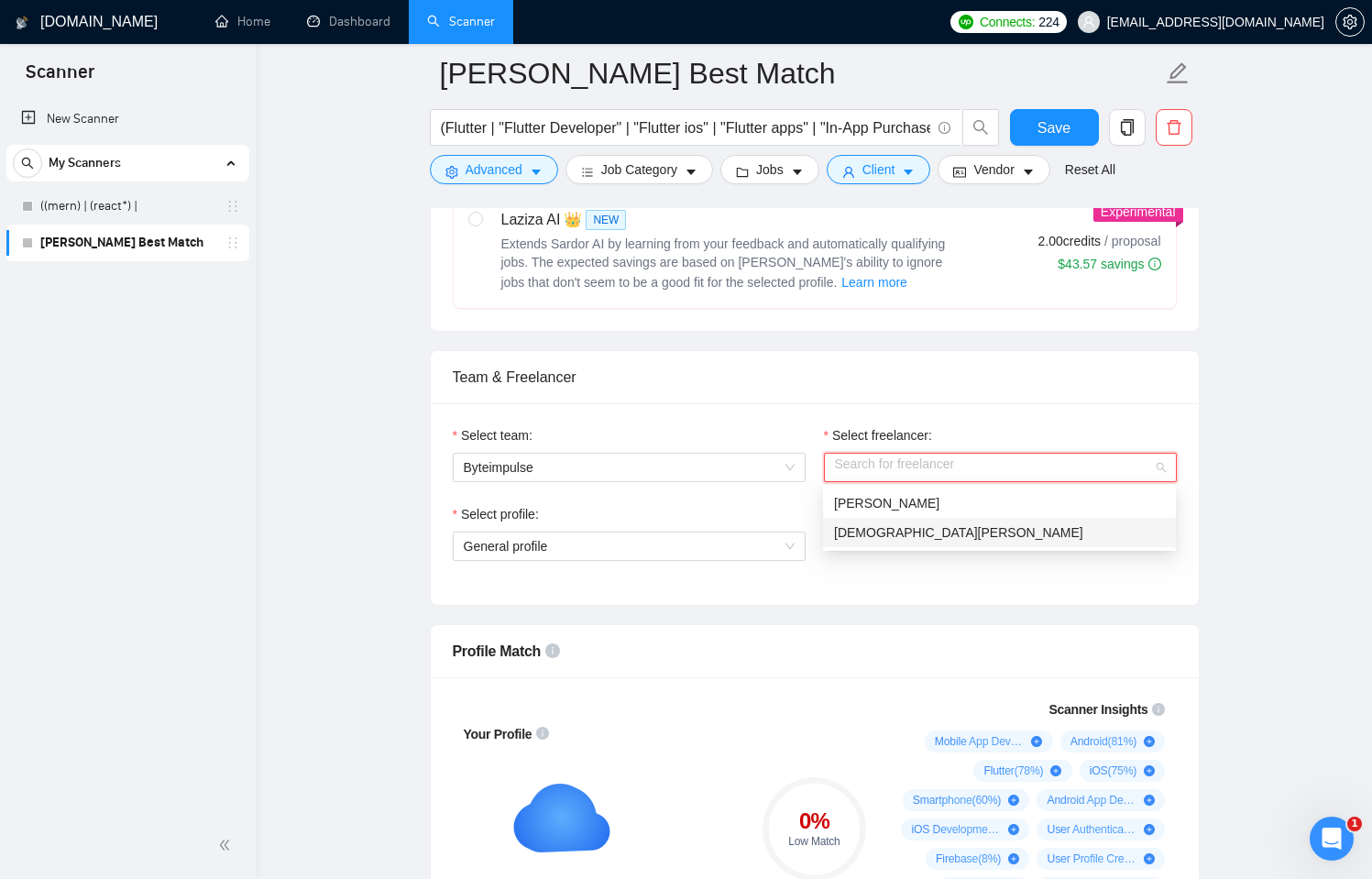
click at [953, 537] on span "[DEMOGRAPHIC_DATA][PERSON_NAME]" at bounding box center [958, 531] width 249 height 14
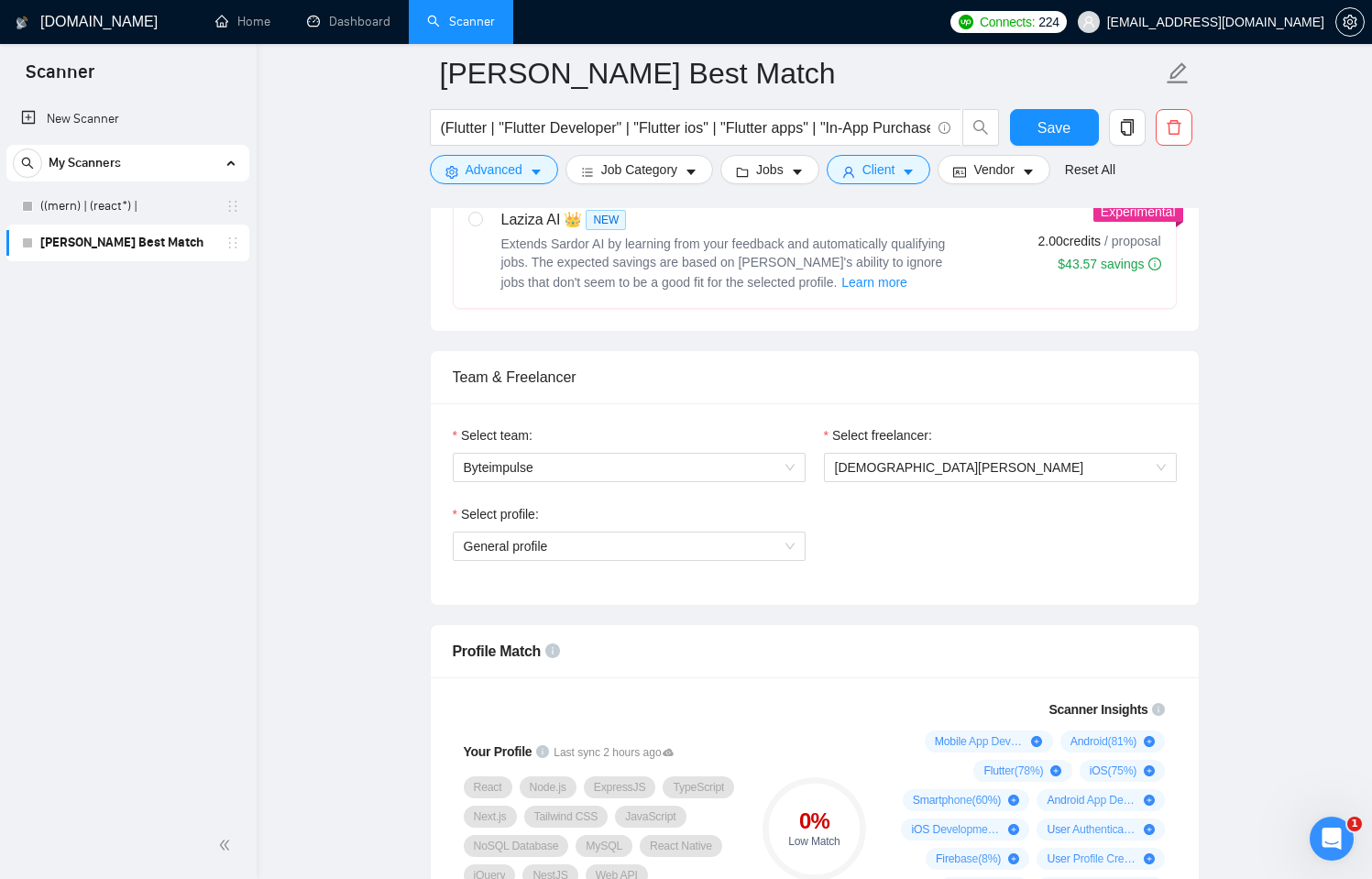
click at [1033, 497] on div "Select freelancer: [PERSON_NAME]" at bounding box center [1001, 464] width 371 height 79
click at [1029, 475] on span "[DEMOGRAPHIC_DATA][PERSON_NAME]" at bounding box center [1000, 467] width 331 height 27
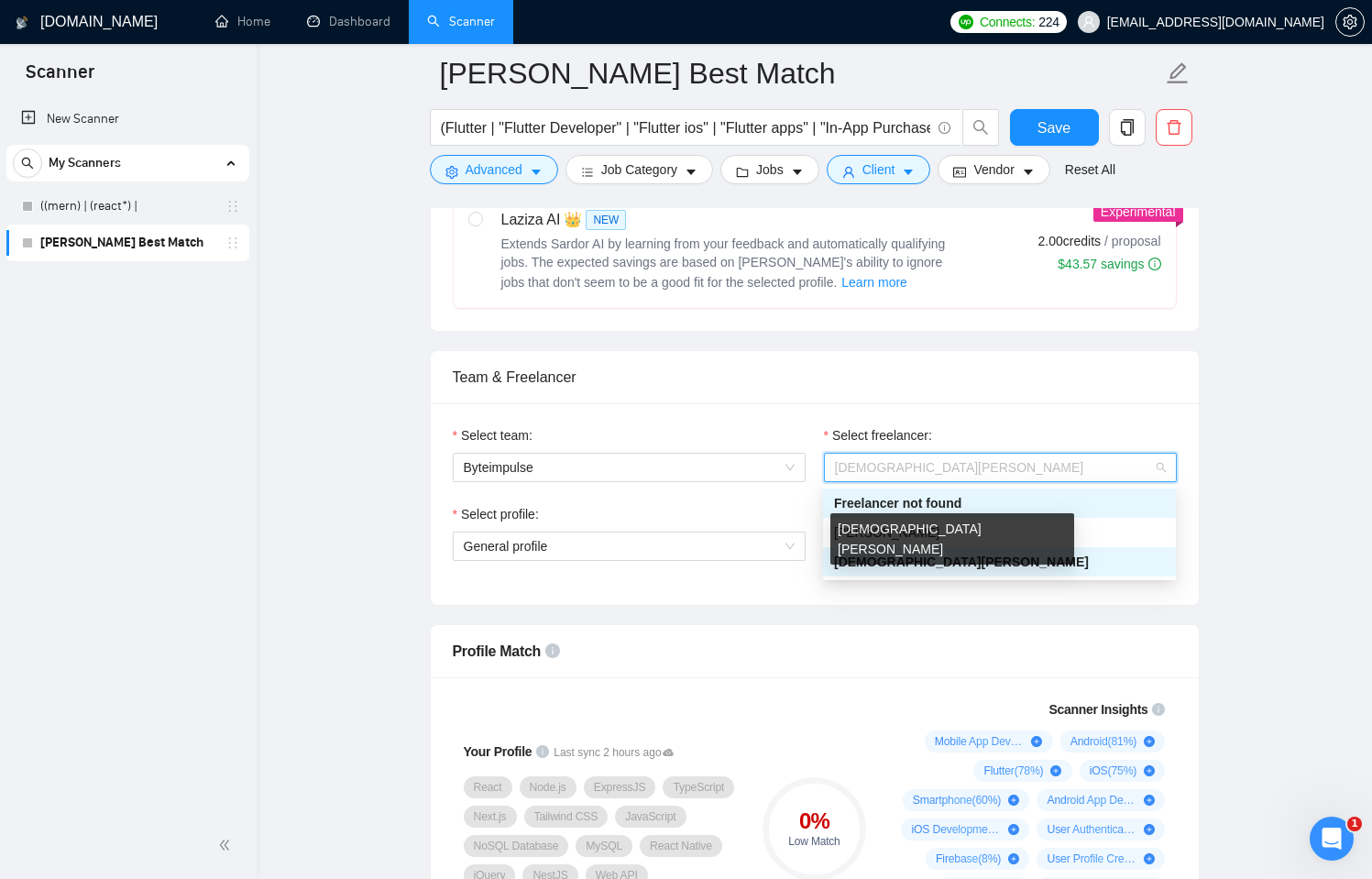
click at [864, 560] on span "[DEMOGRAPHIC_DATA][PERSON_NAME]" at bounding box center [961, 561] width 255 height 14
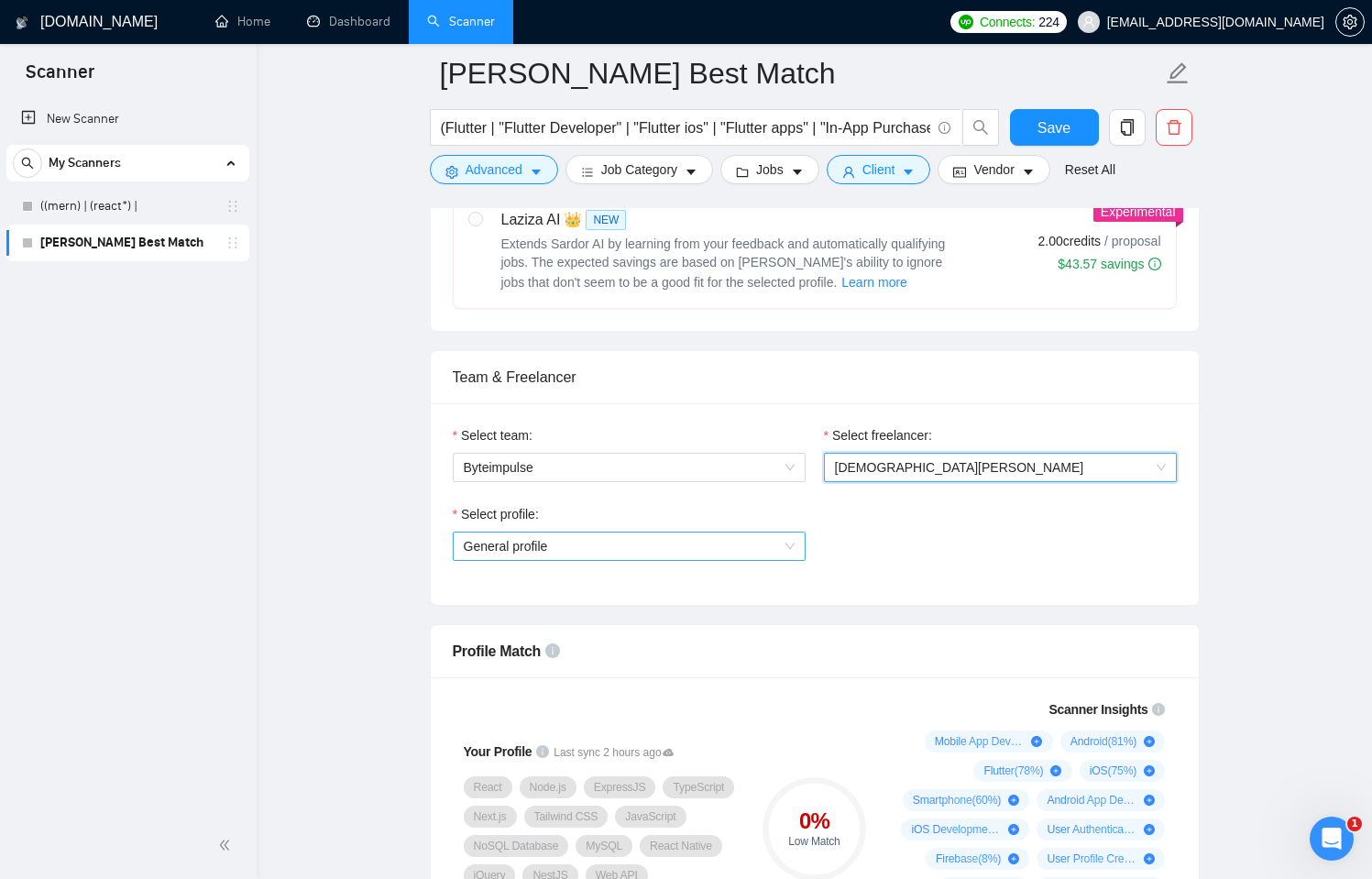
click at [706, 532] on span "General profile" at bounding box center [629, 546] width 331 height 27
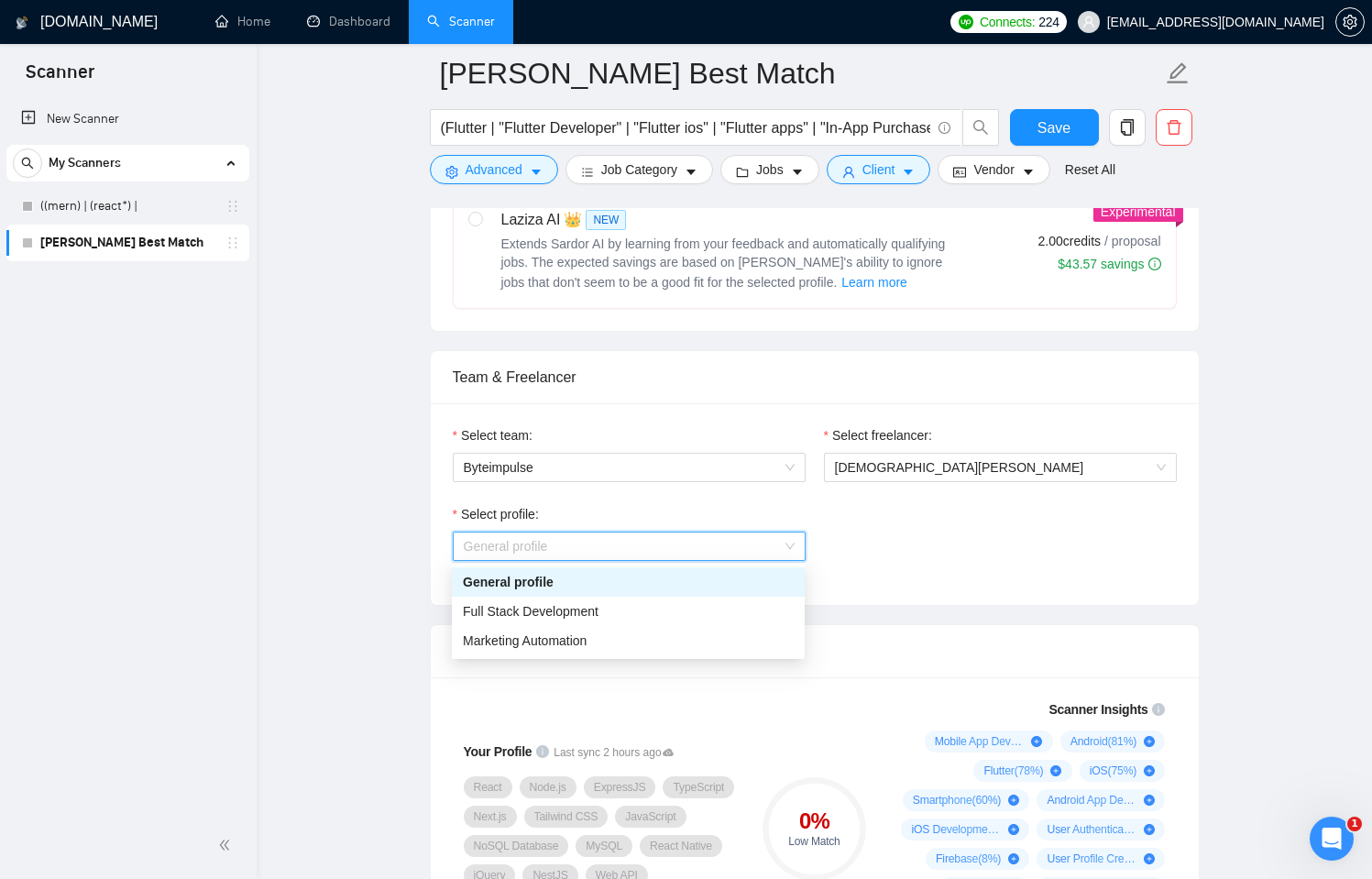
click at [604, 589] on div "General profile" at bounding box center [628, 582] width 331 height 20
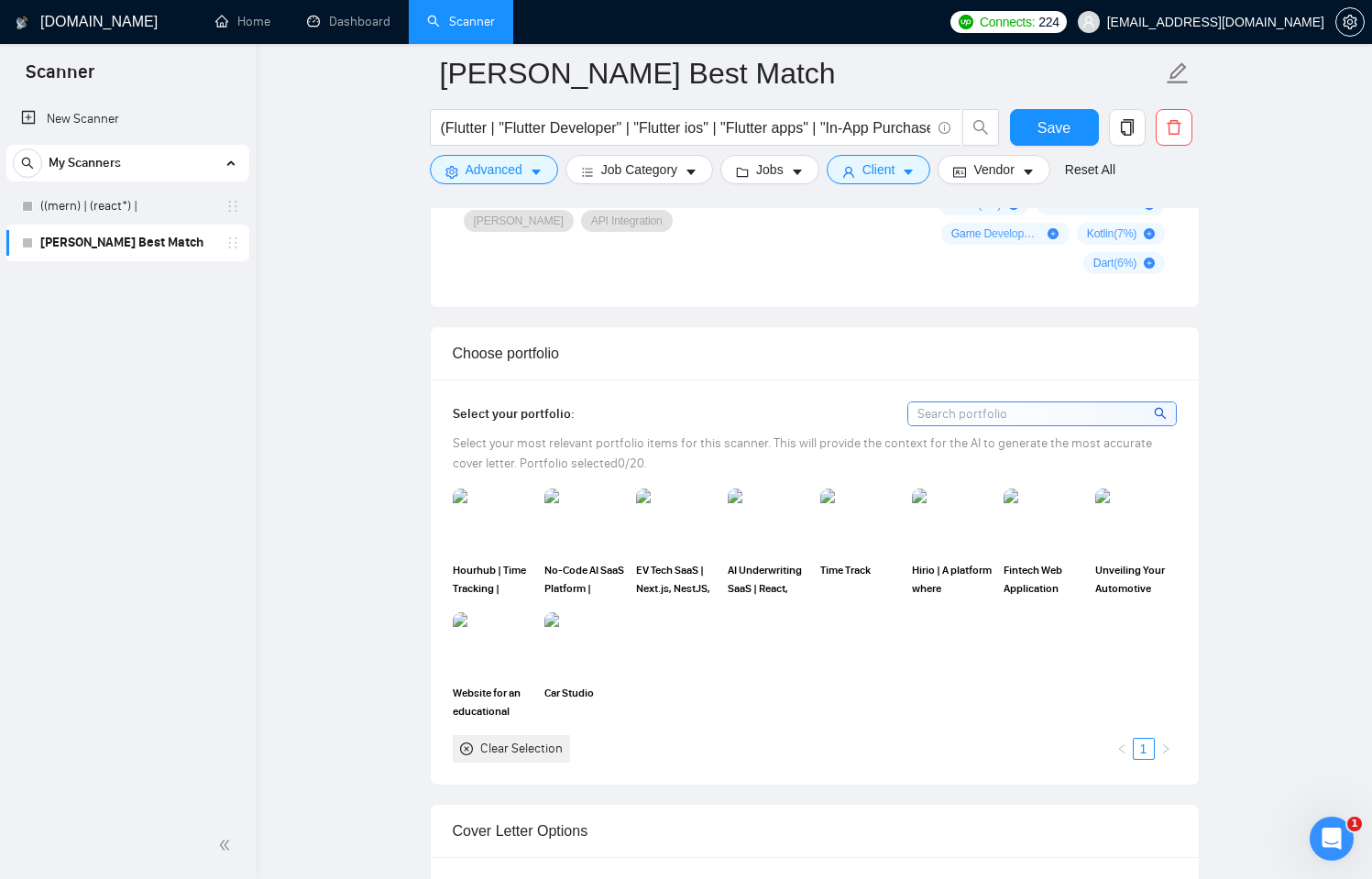
scroll to position [1464, 0]
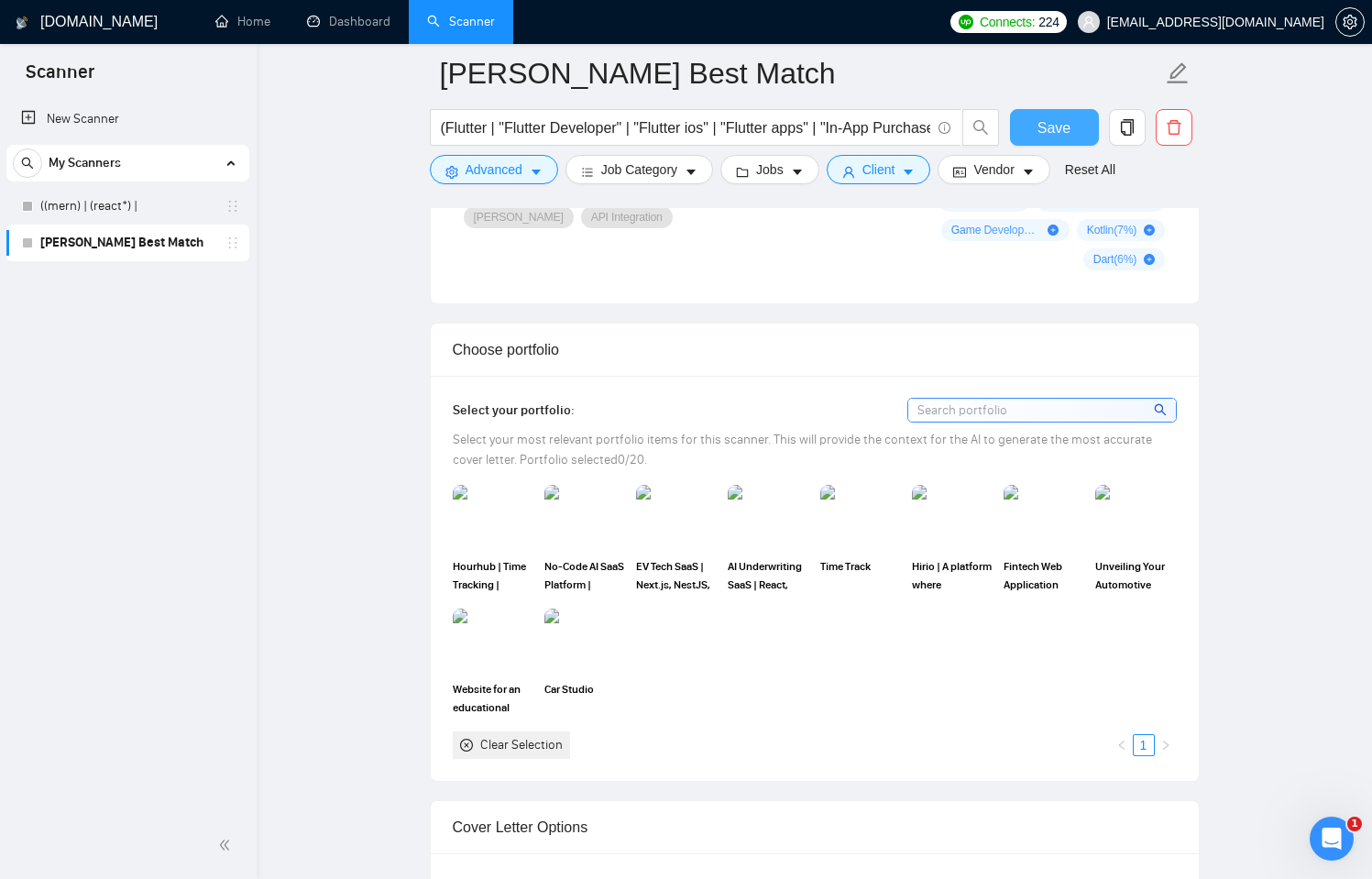
click at [1071, 120] on button "Save" at bounding box center [1055, 127] width 89 height 37
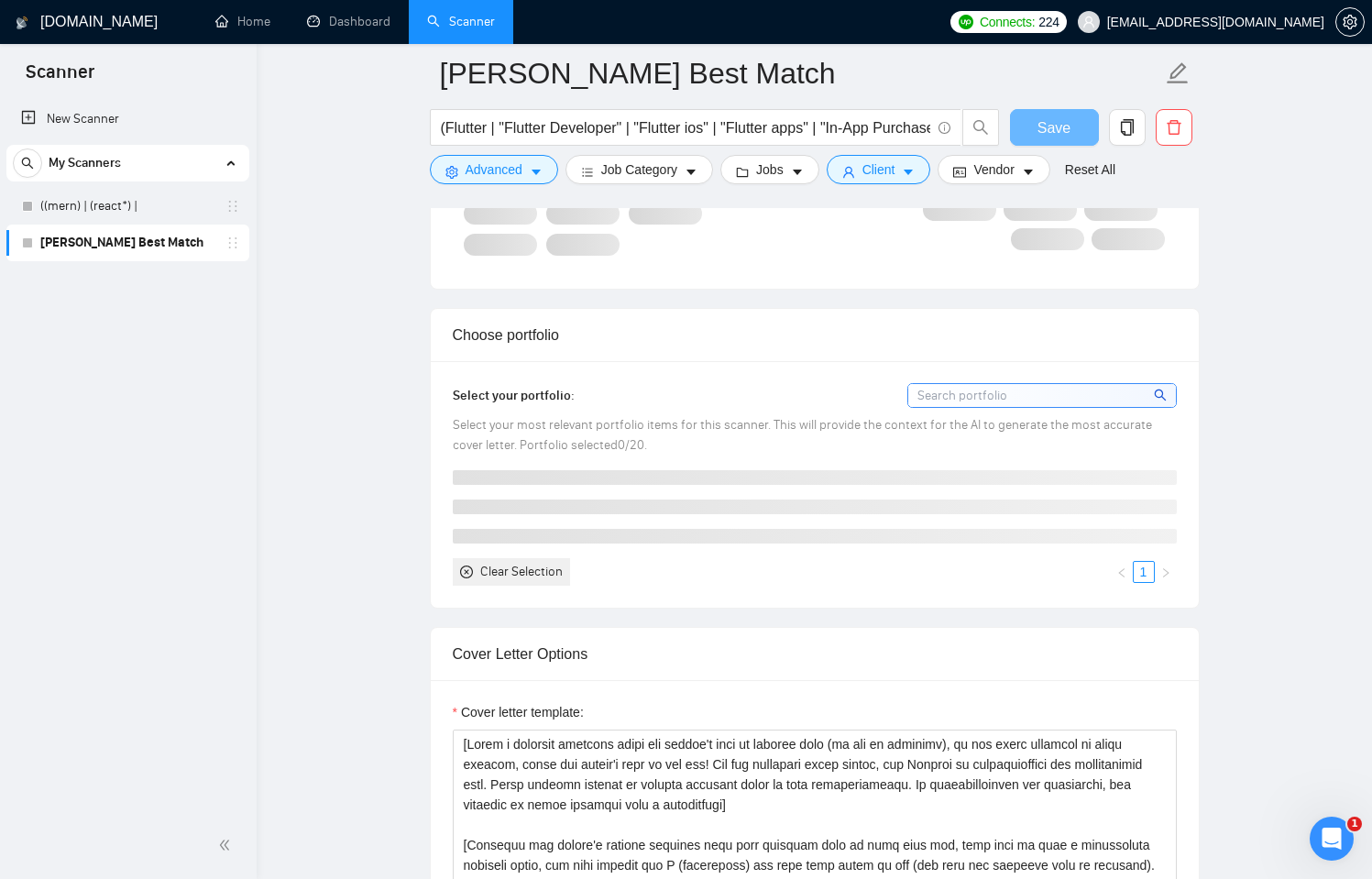
scroll to position [714, 0]
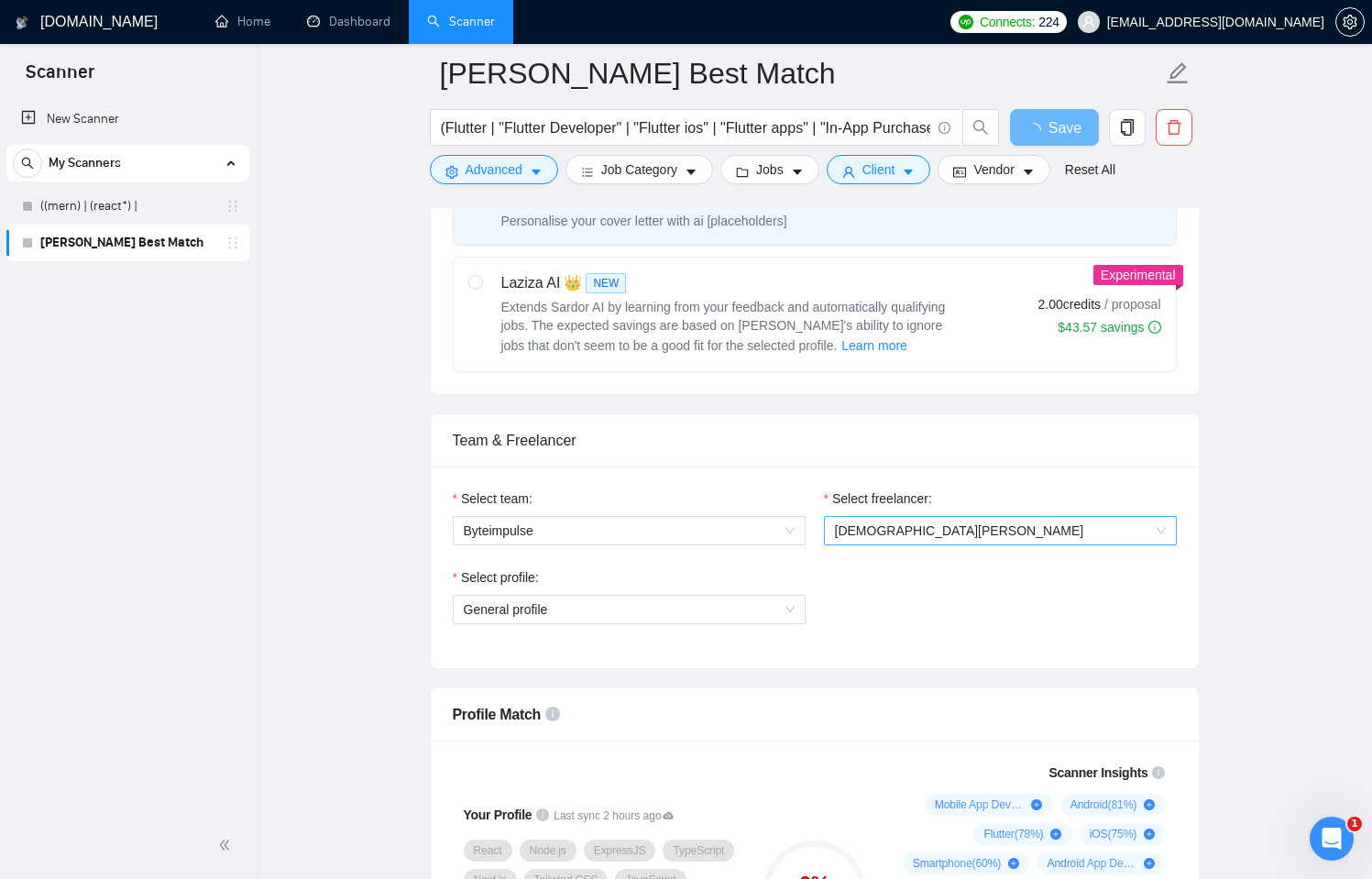
click at [909, 534] on span "[DEMOGRAPHIC_DATA][PERSON_NAME]" at bounding box center [959, 529] width 249 height 14
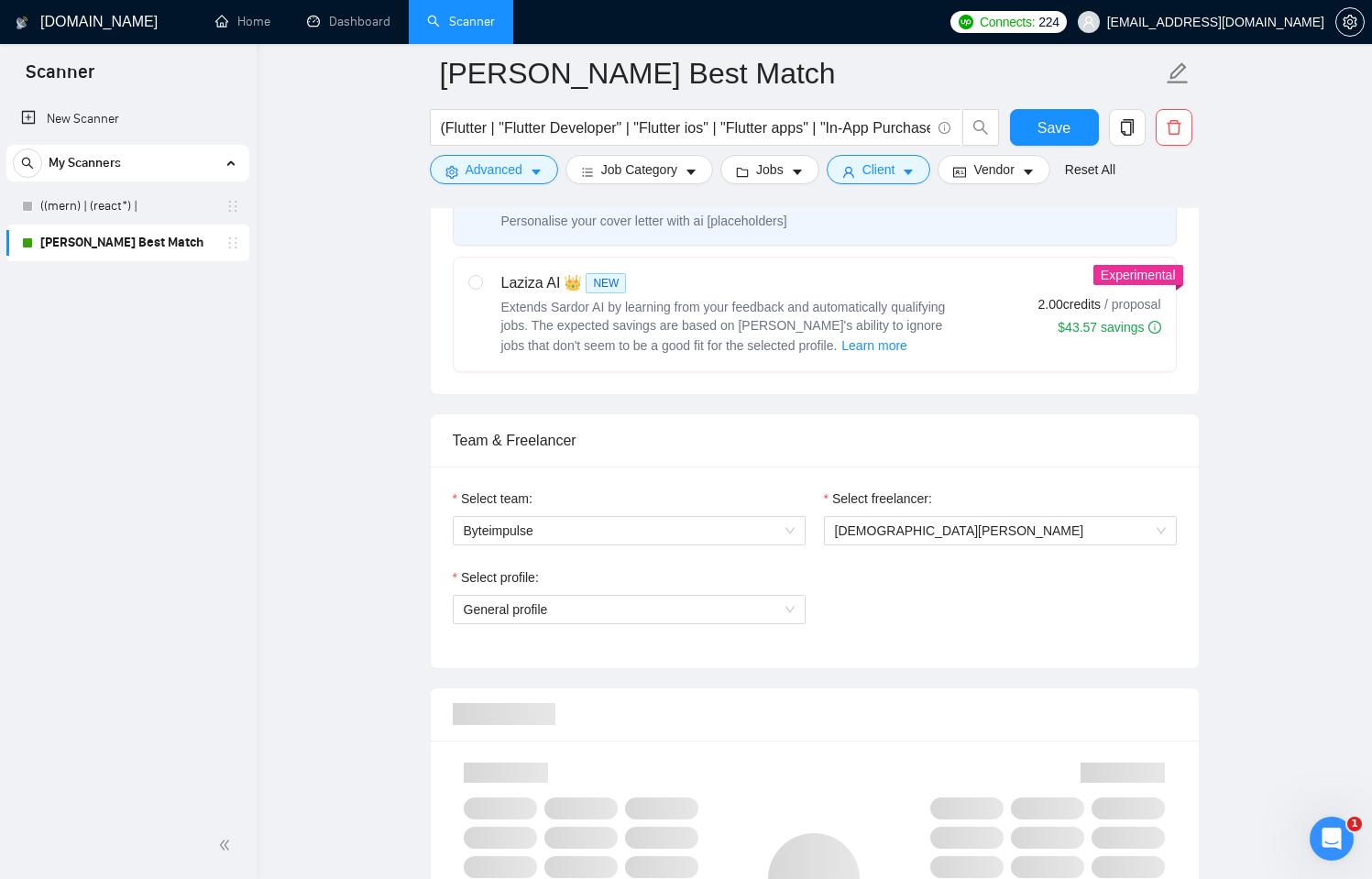
click at [911, 563] on div "Select freelancer: [PERSON_NAME]" at bounding box center [1001, 528] width 371 height 79
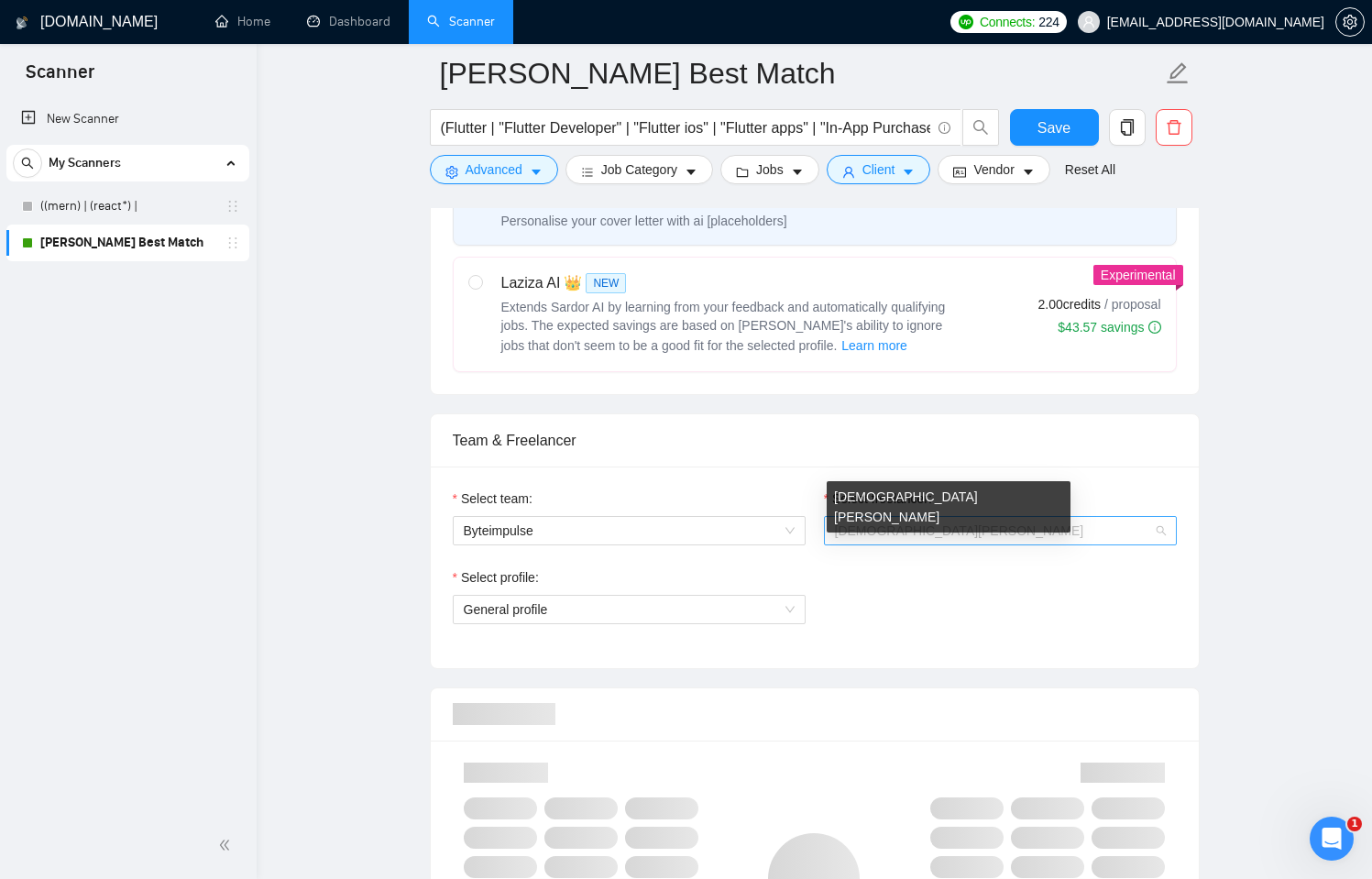
click at [958, 529] on span "[DEMOGRAPHIC_DATA][PERSON_NAME]" at bounding box center [959, 529] width 249 height 14
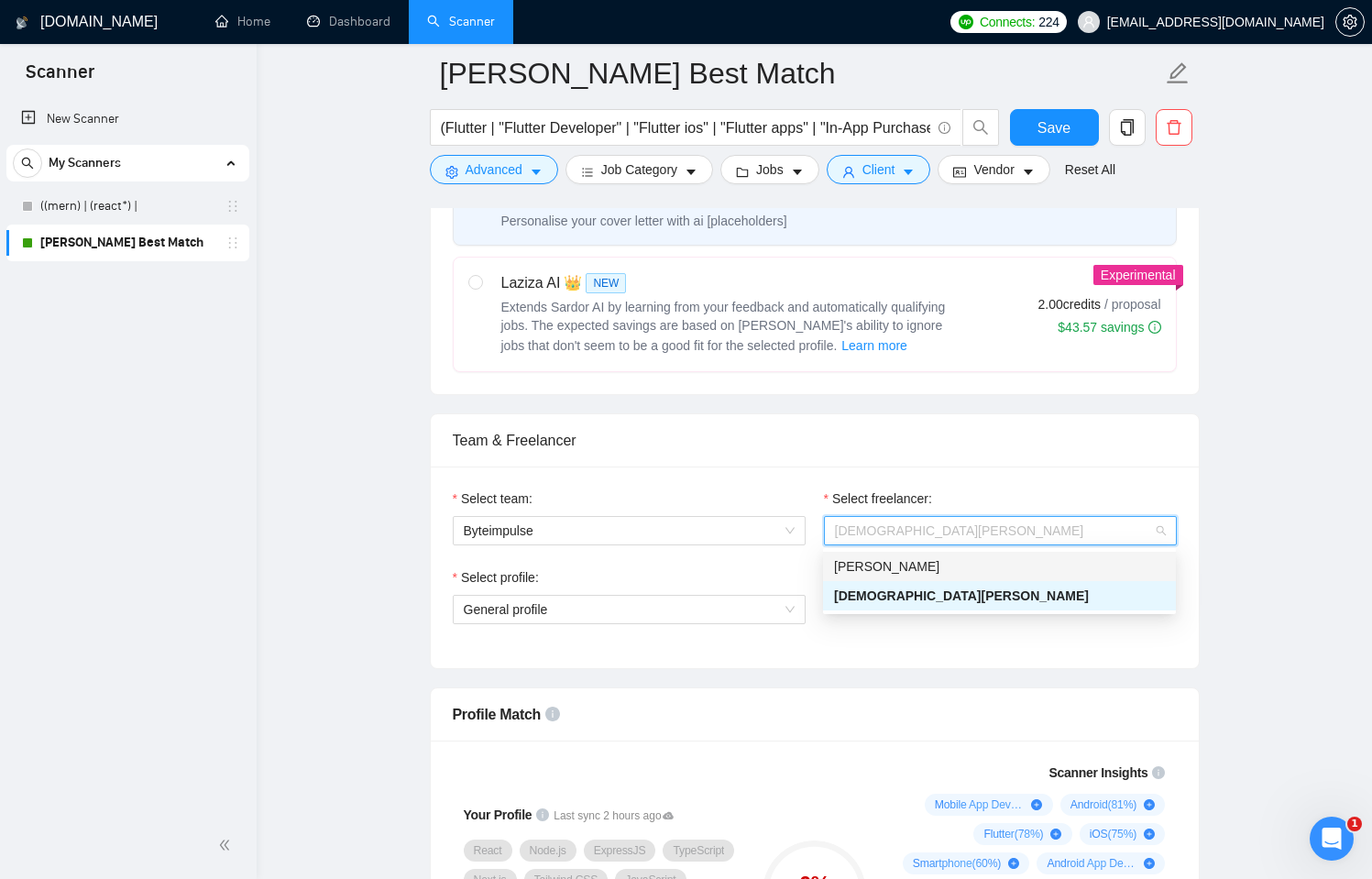
click at [928, 564] on div "[PERSON_NAME]" at bounding box center [999, 565] width 331 height 20
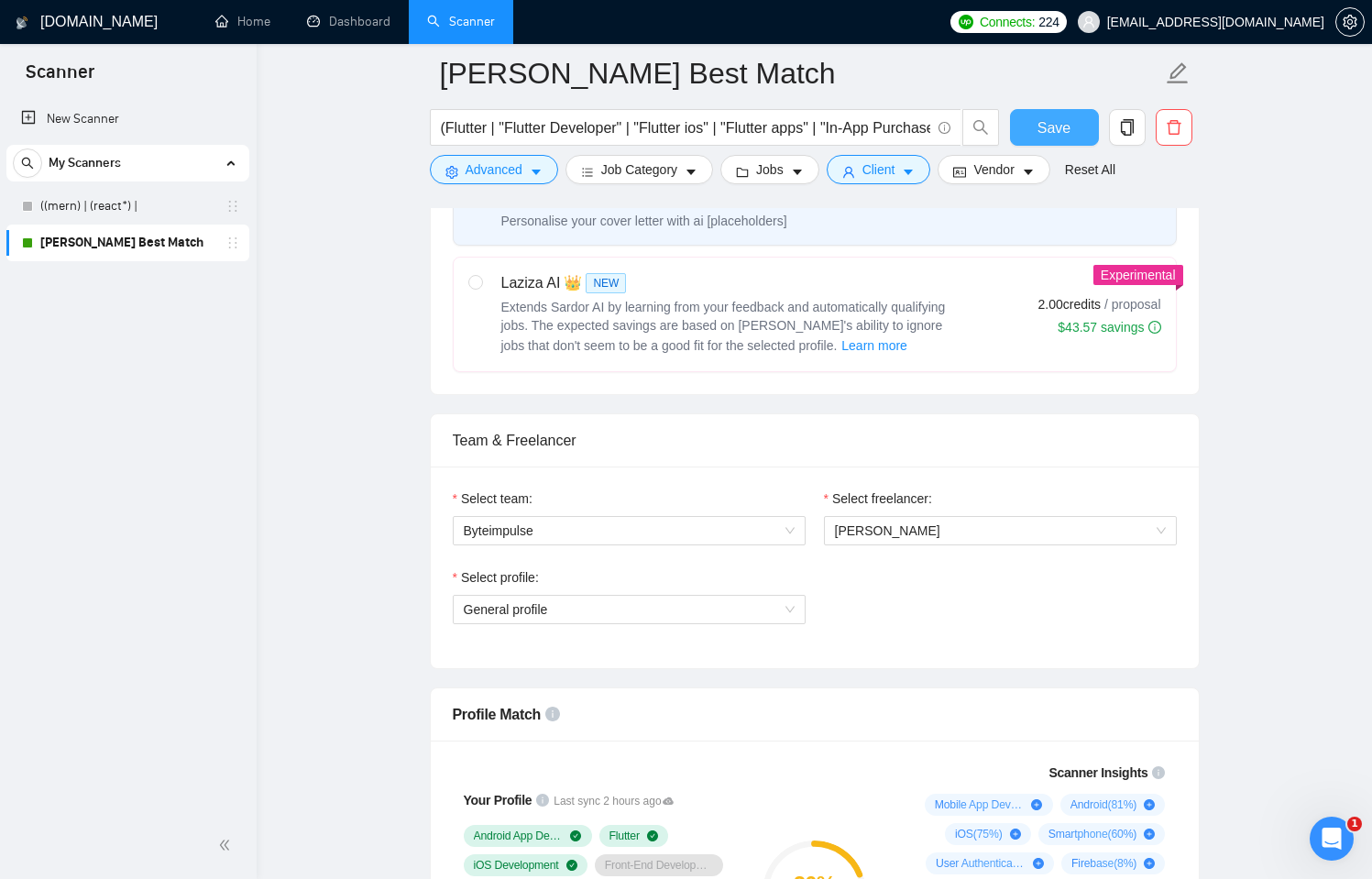
click at [1057, 134] on span "Save" at bounding box center [1054, 128] width 33 height 23
click at [101, 211] on link "((mern) | (react*) |" at bounding box center [128, 206] width 174 height 37
click at [610, 617] on span "General profile" at bounding box center [629, 609] width 331 height 27
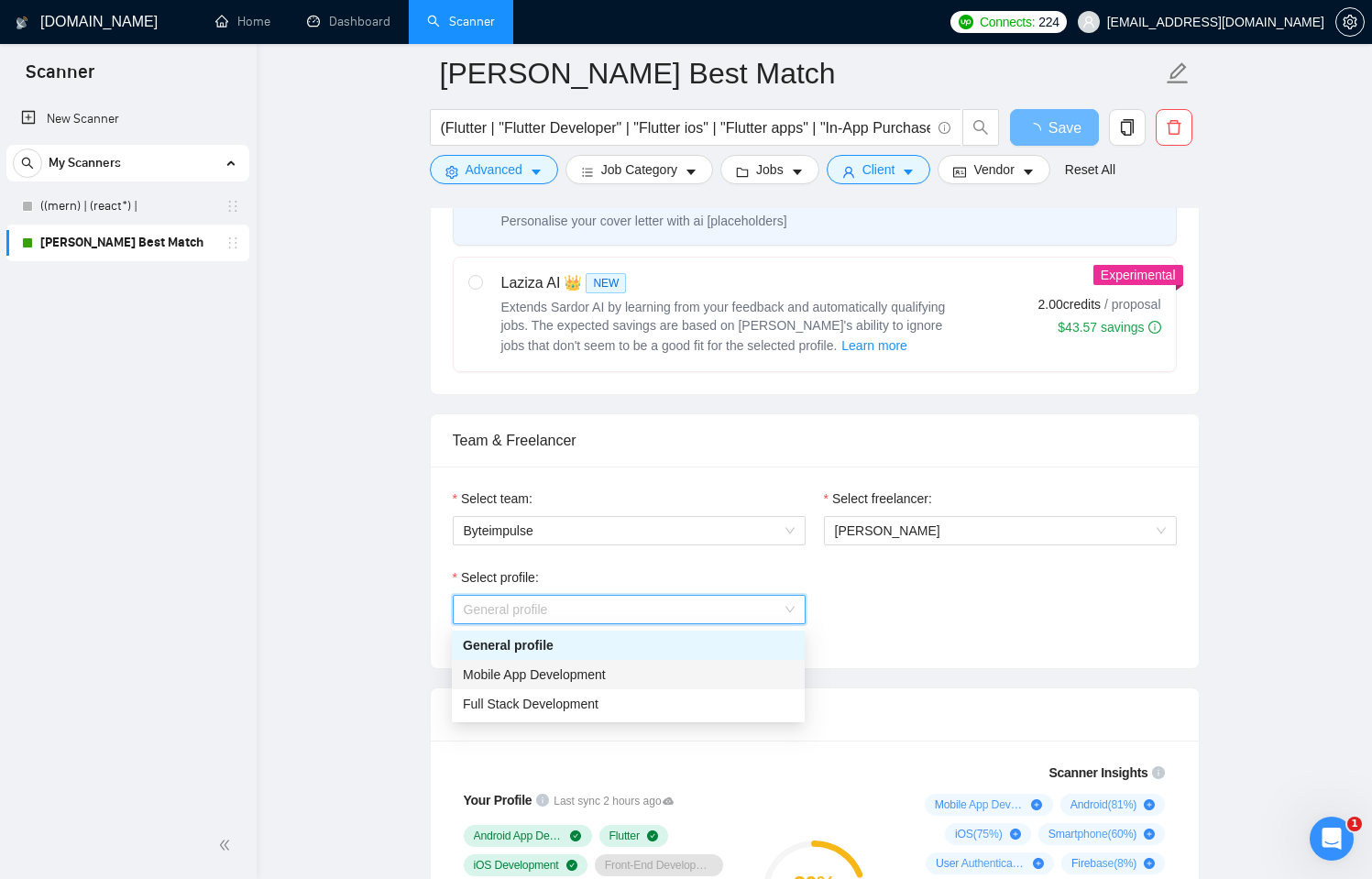
click at [585, 670] on span "Mobile App Development" at bounding box center [534, 673] width 143 height 14
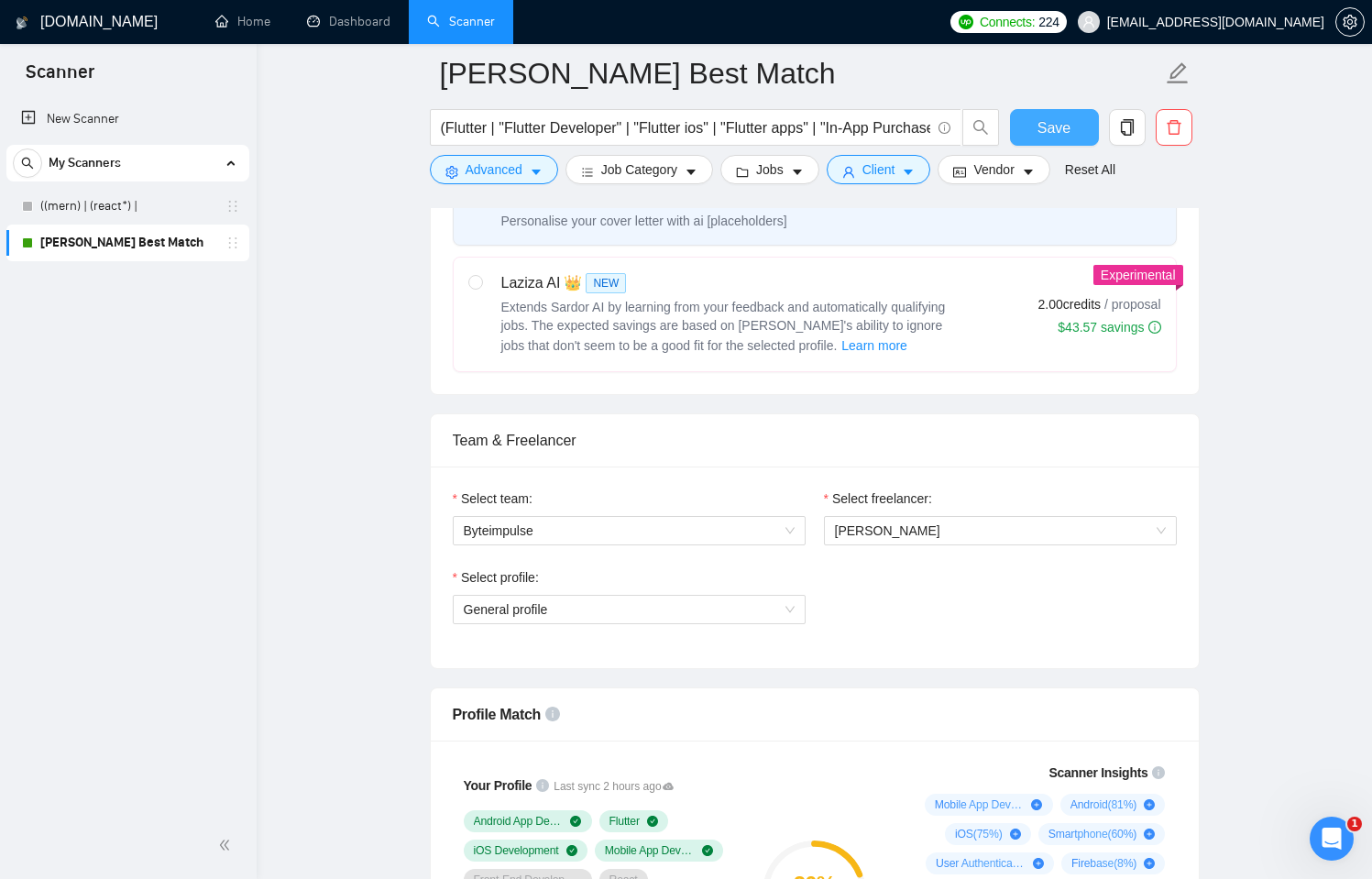
click at [1063, 142] on button "Save" at bounding box center [1055, 127] width 89 height 37
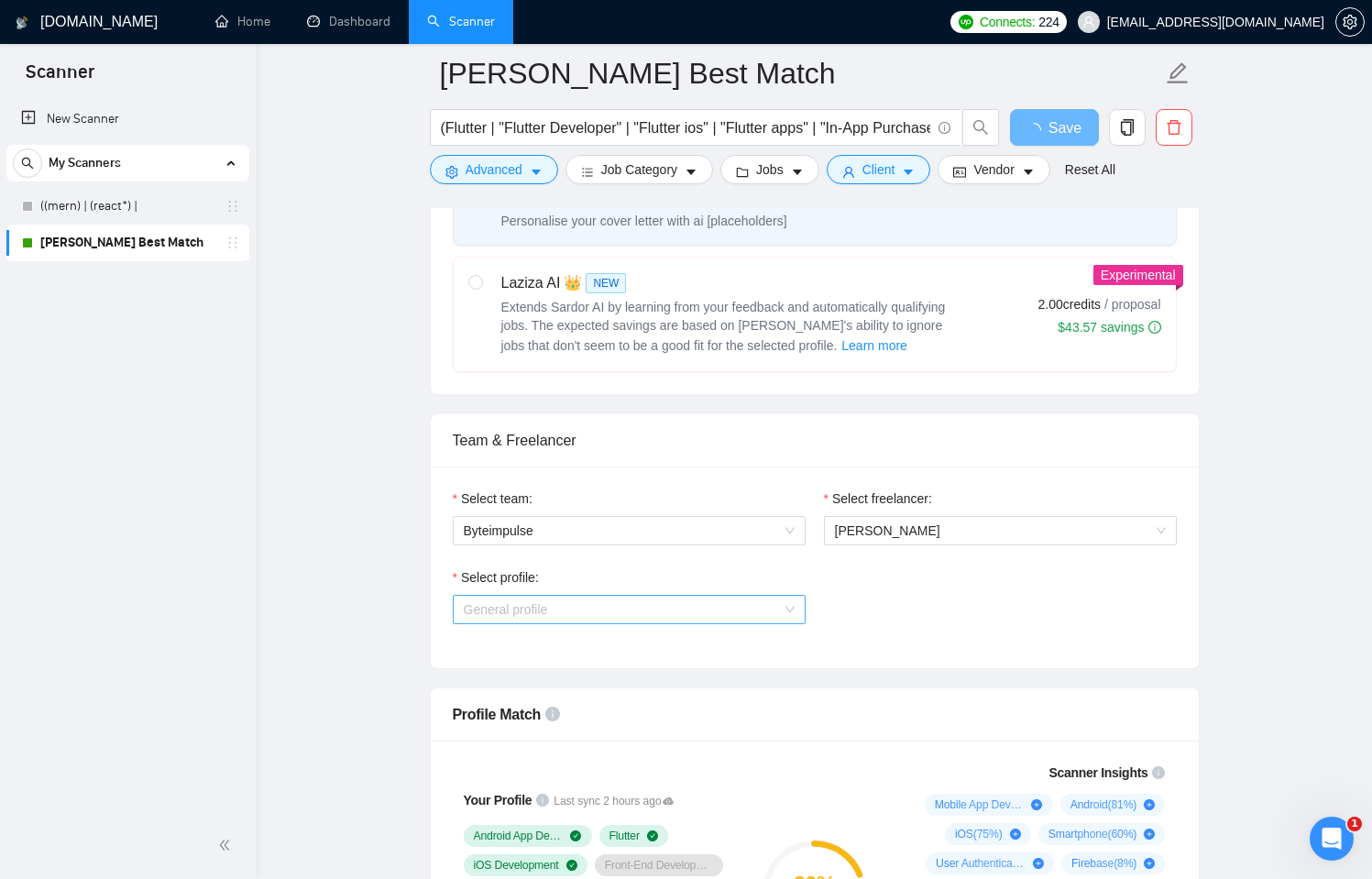
click at [728, 617] on span "General profile" at bounding box center [629, 609] width 331 height 27
click at [628, 616] on span "General profile" at bounding box center [629, 609] width 331 height 27
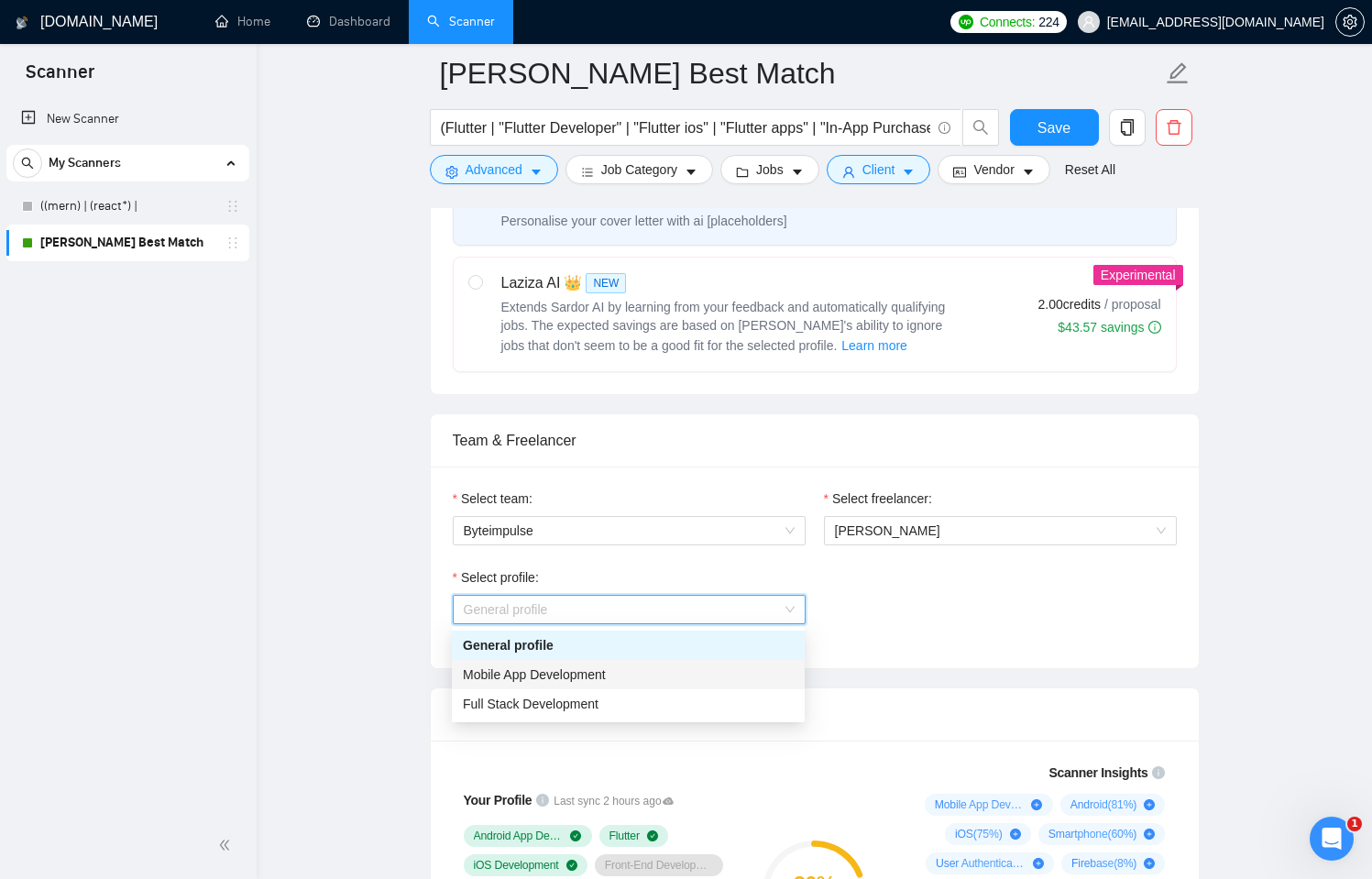
click at [568, 671] on span "Mobile App Development" at bounding box center [534, 673] width 143 height 14
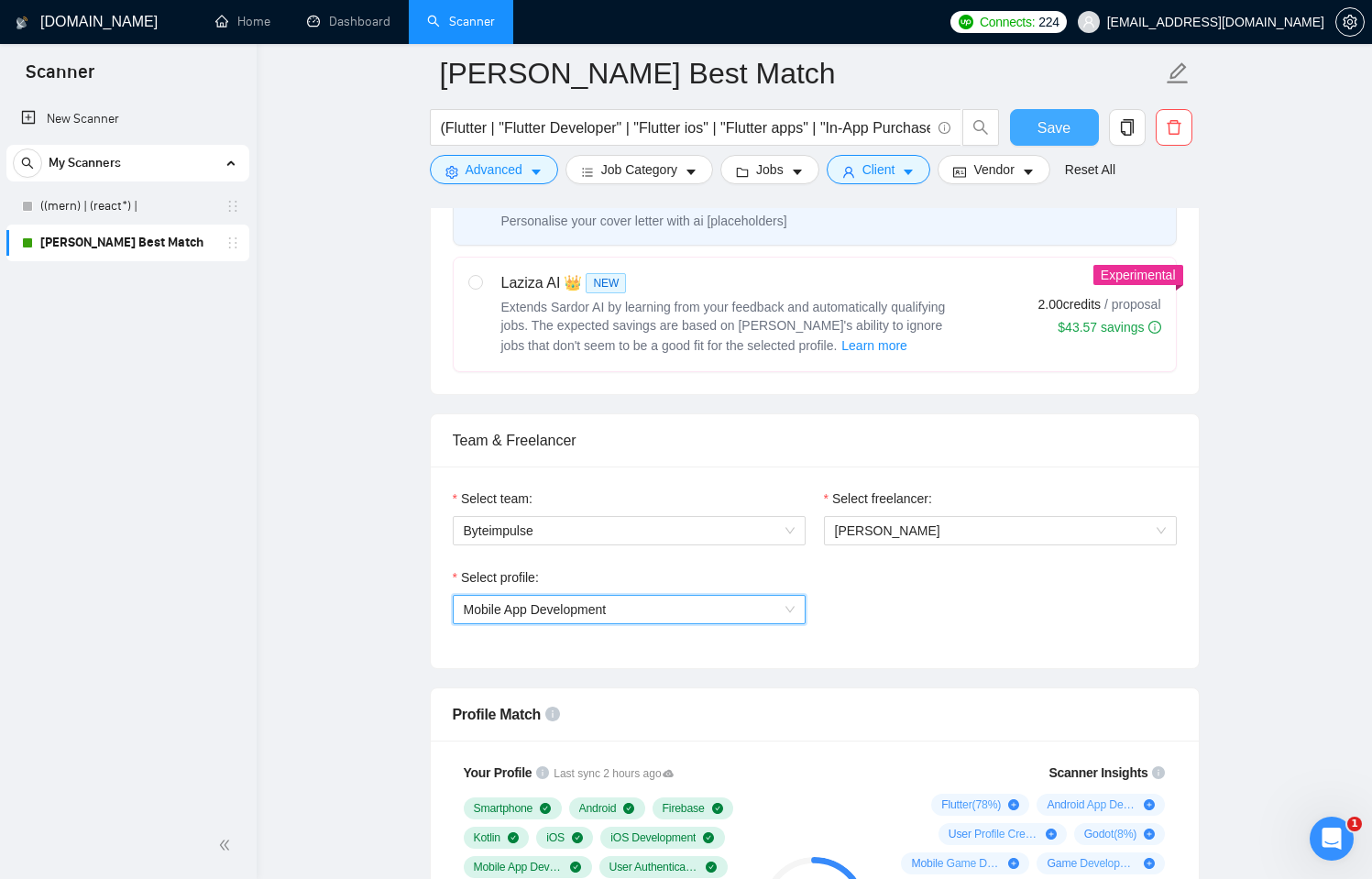
click at [1070, 117] on span "Save" at bounding box center [1054, 128] width 33 height 23
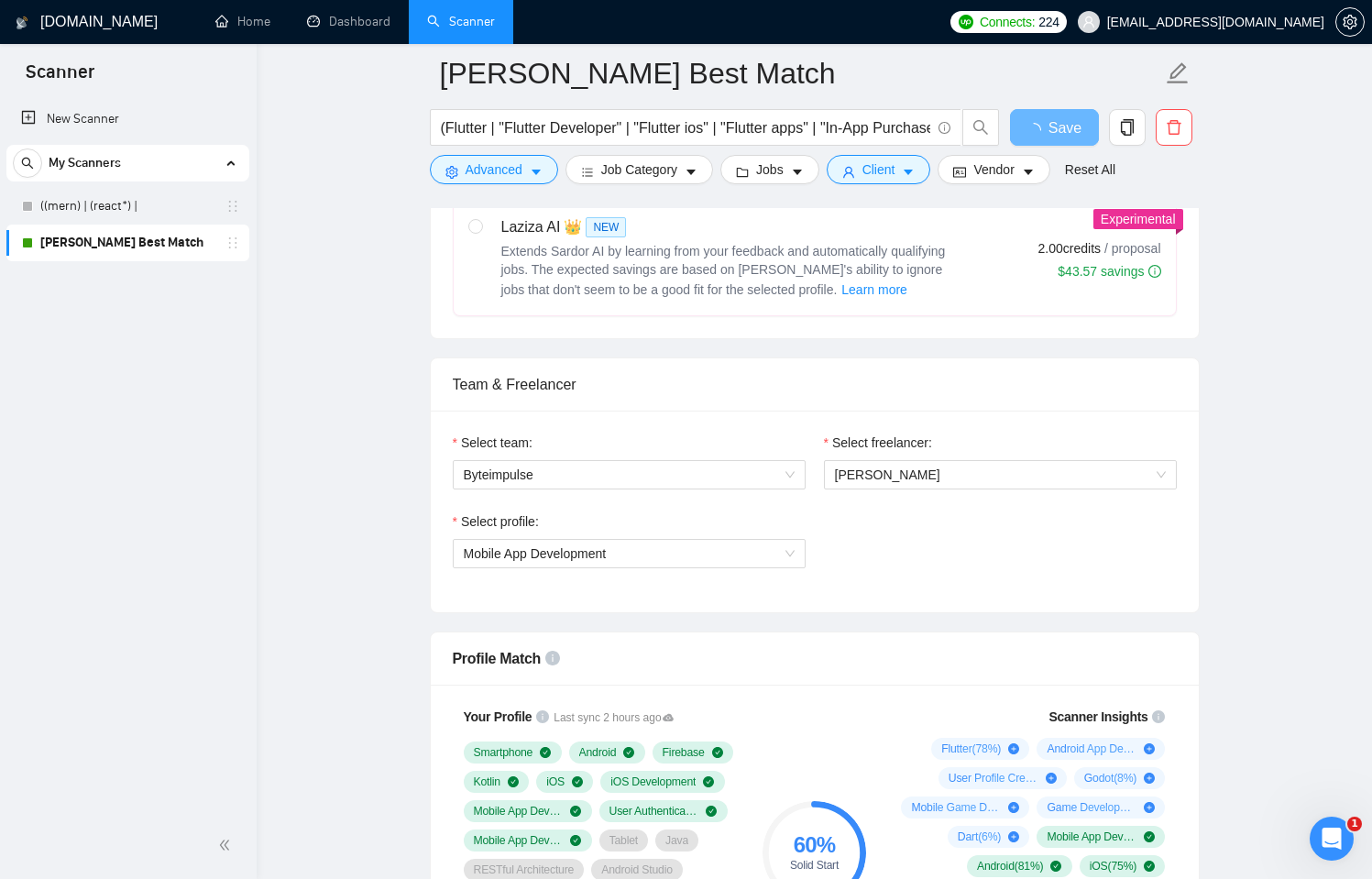
scroll to position [896, 0]
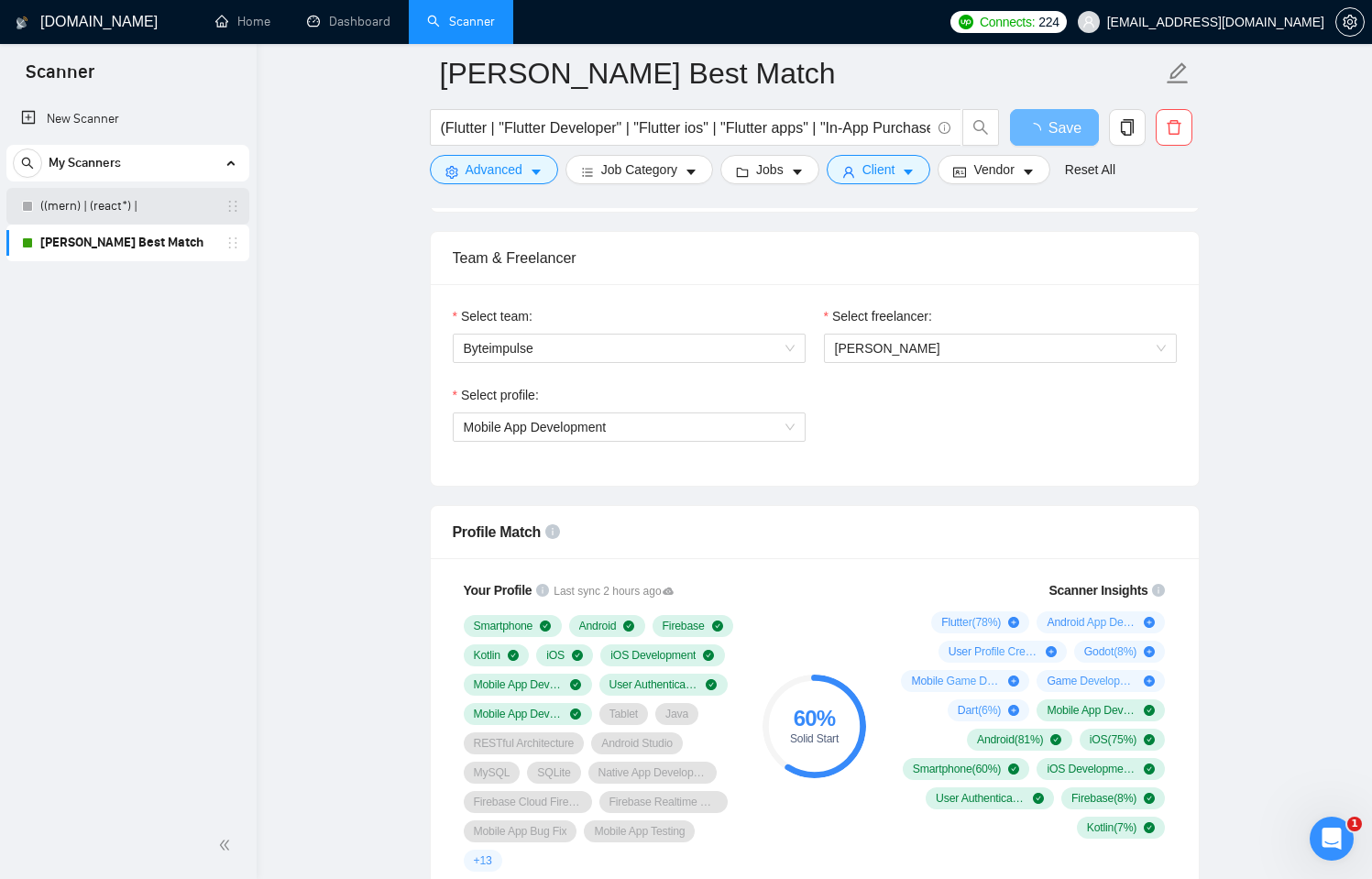
click at [141, 218] on link "((mern) | (react*) |" at bounding box center [128, 206] width 174 height 37
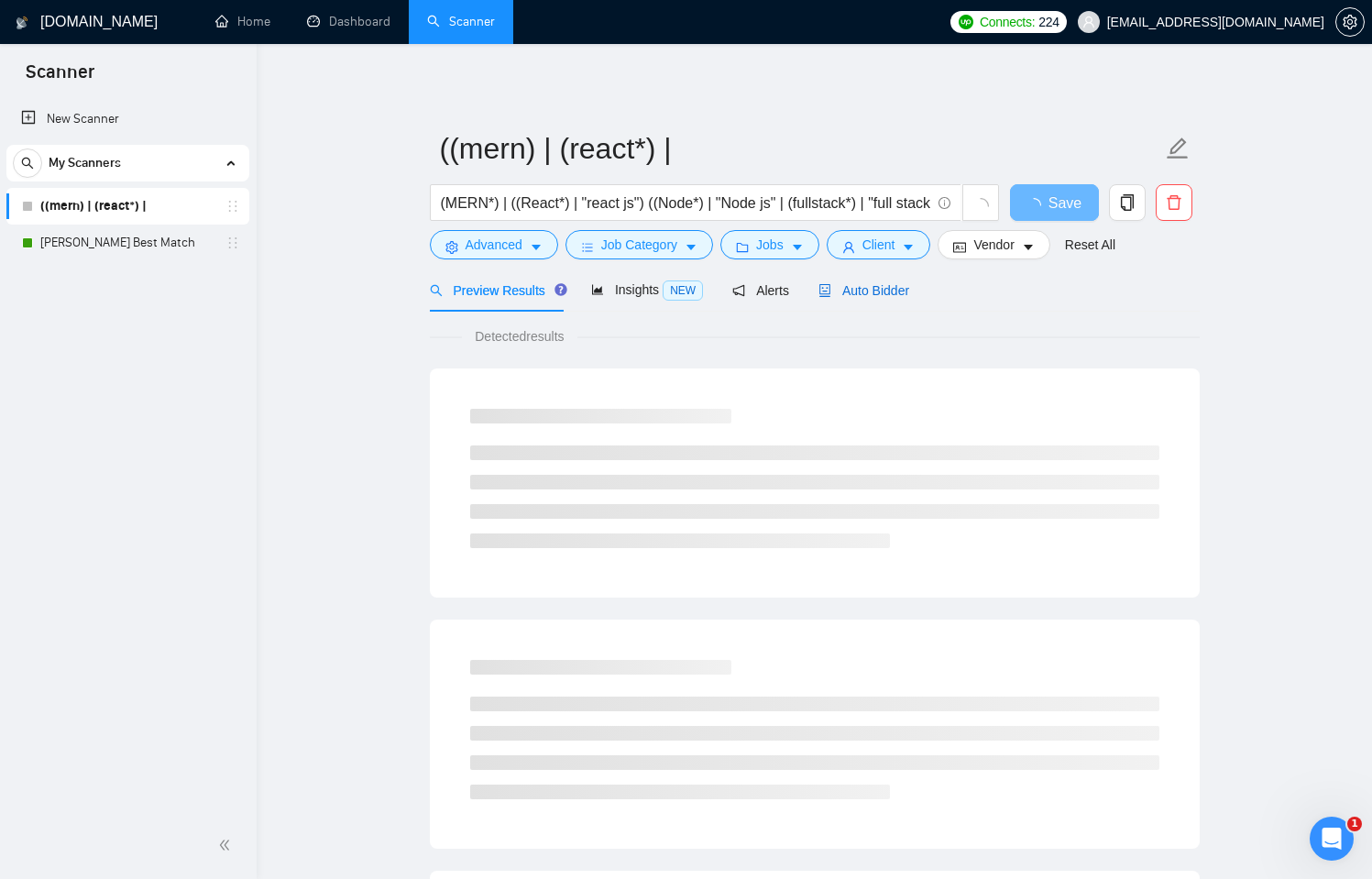
click at [879, 289] on span "Auto Bidder" at bounding box center [864, 290] width 91 height 14
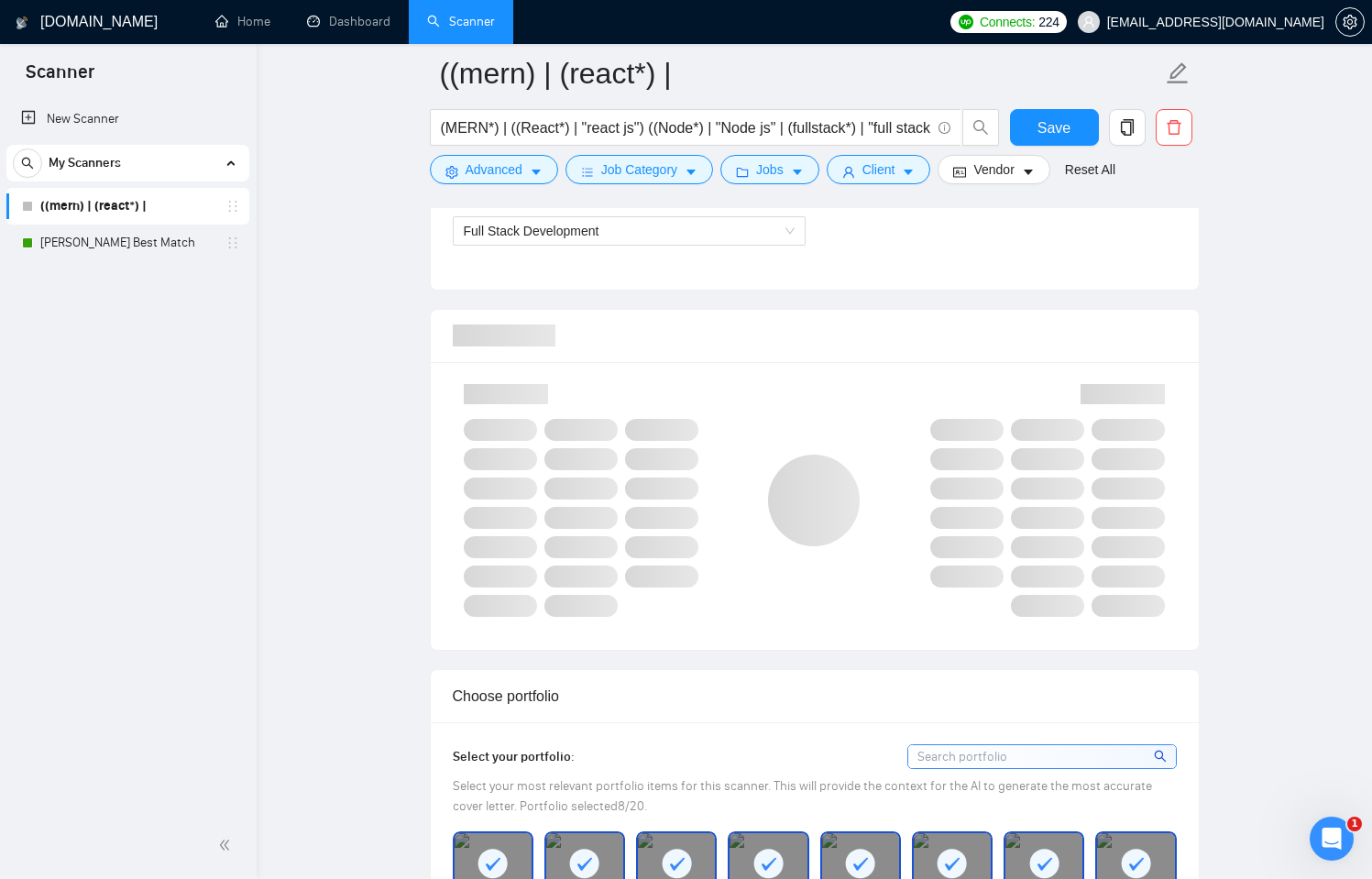
scroll to position [1028, 0]
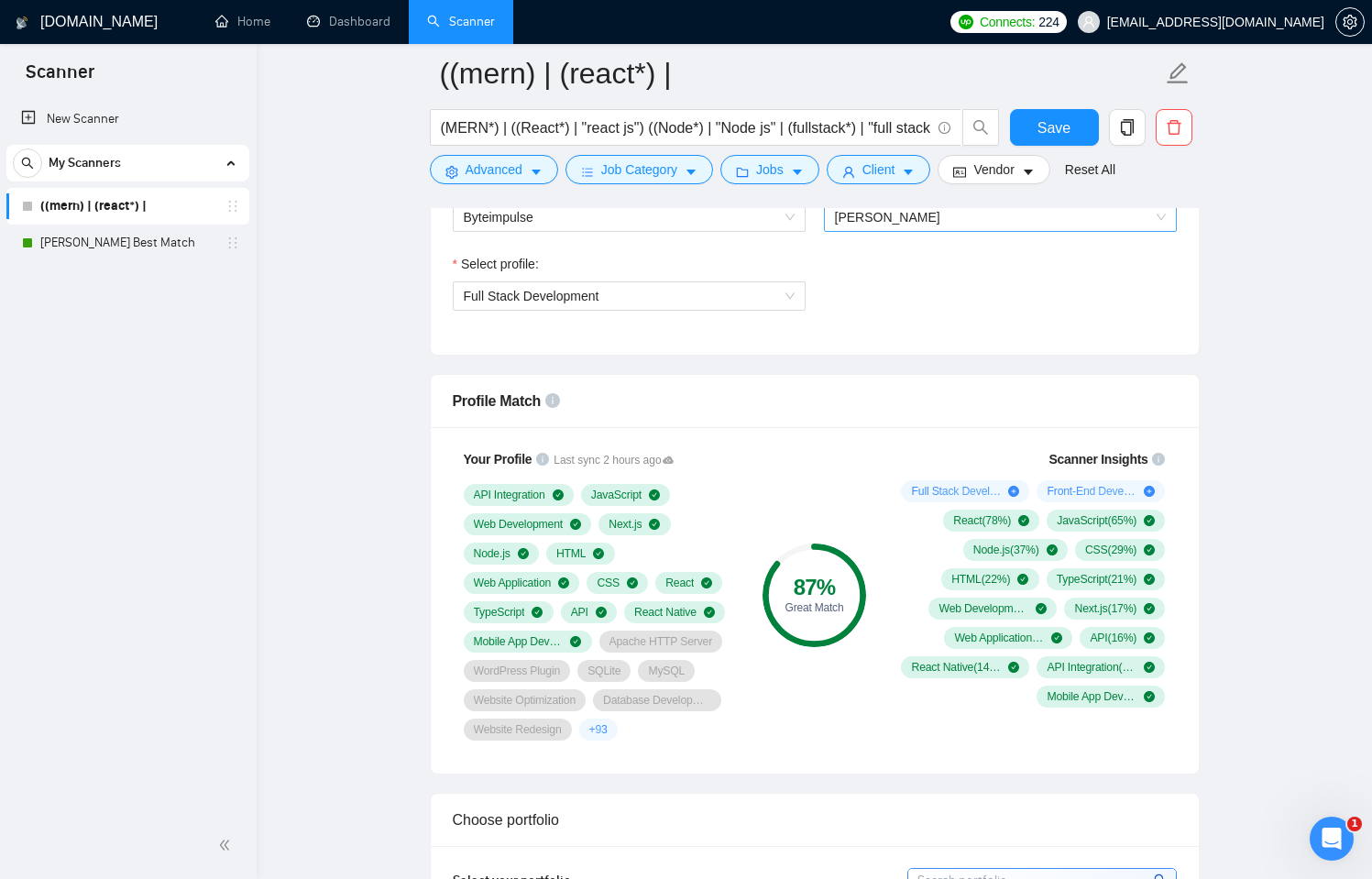
click at [1064, 217] on span "[PERSON_NAME]" at bounding box center [1000, 217] width 331 height 27
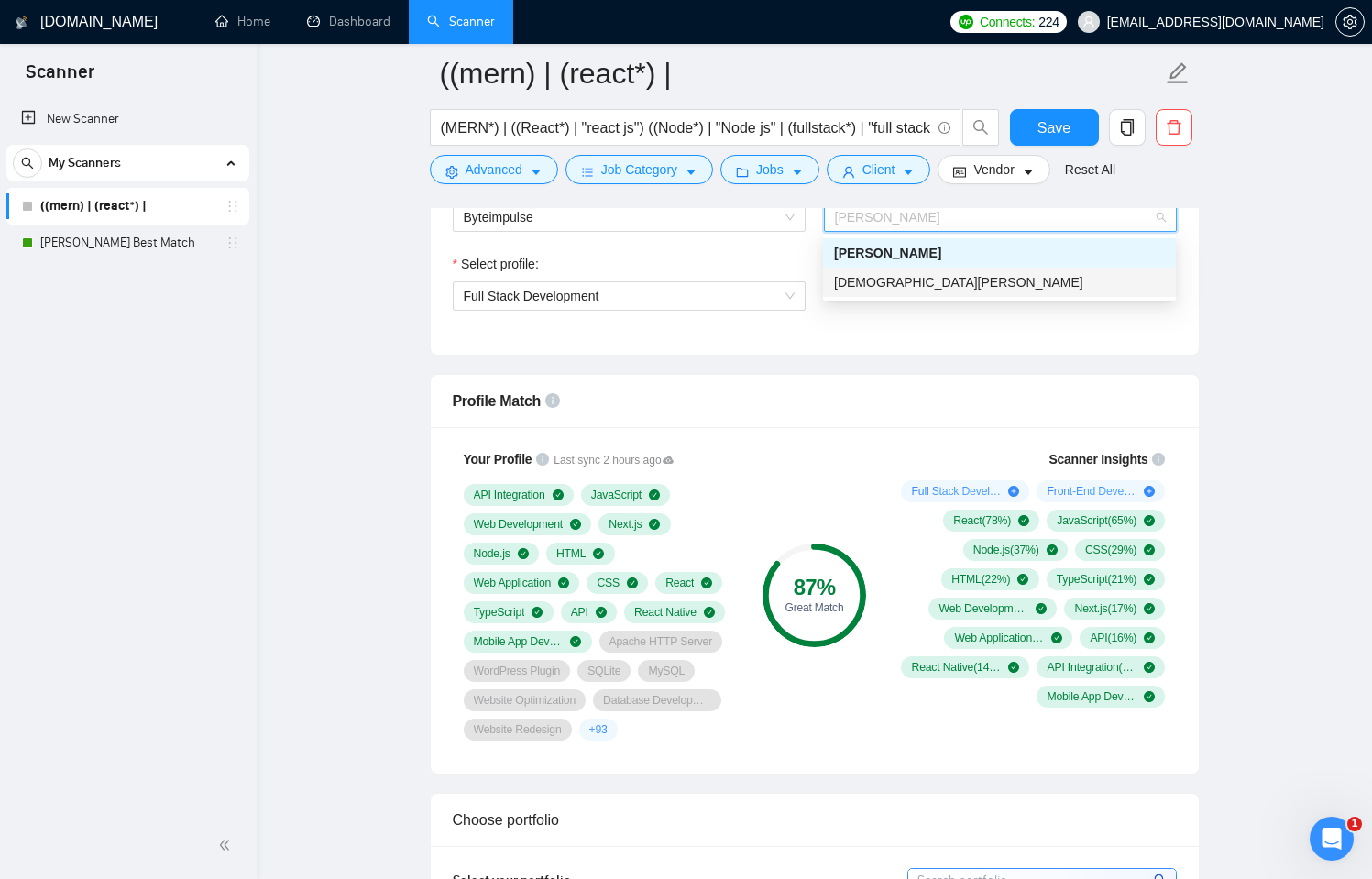
click at [1001, 269] on div "[DEMOGRAPHIC_DATA][PERSON_NAME]" at bounding box center [1000, 282] width 352 height 29
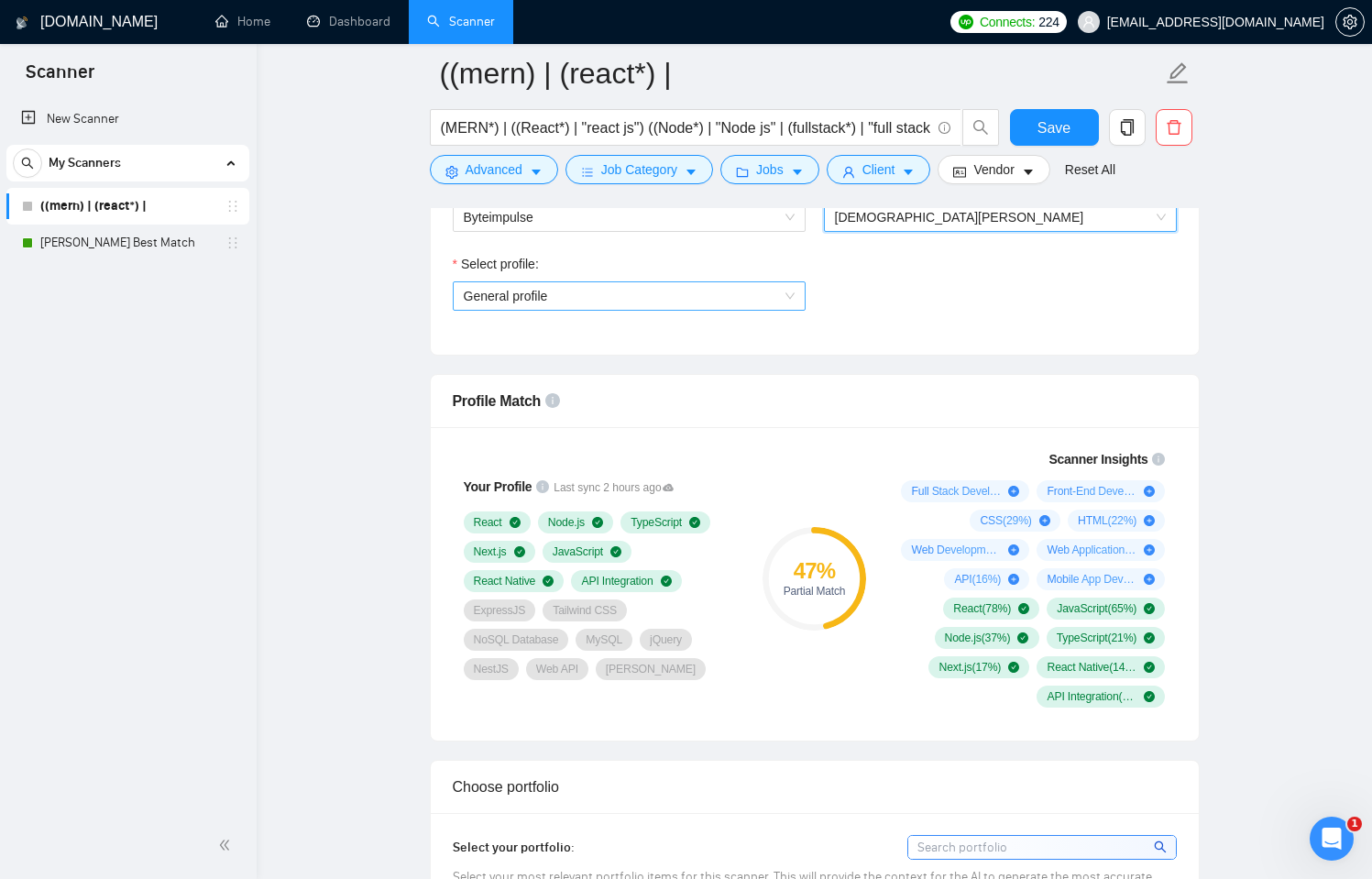
click at [736, 294] on span "General profile" at bounding box center [629, 296] width 331 height 27
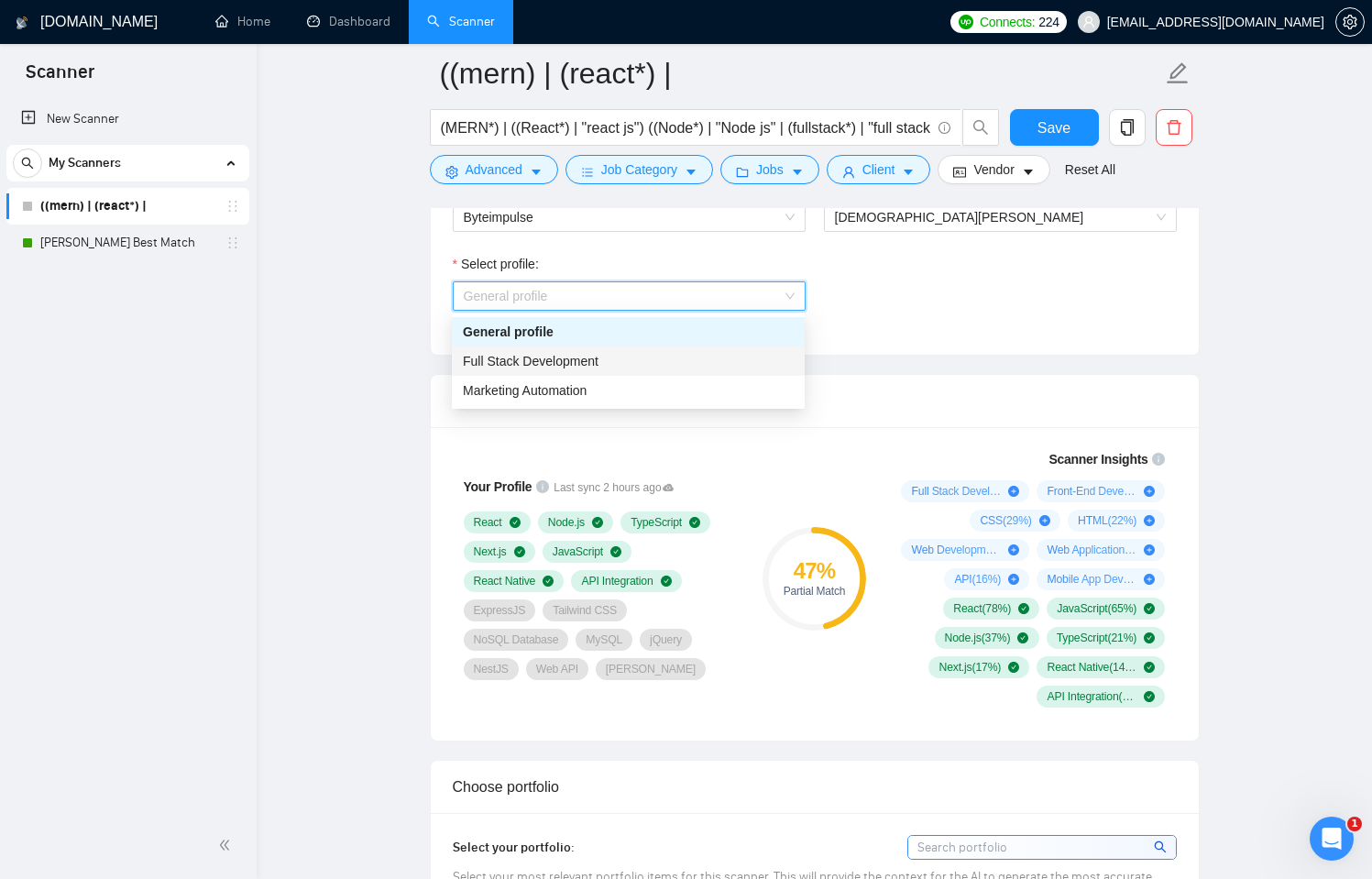
click at [675, 356] on div "Full Stack Development" at bounding box center [628, 361] width 331 height 20
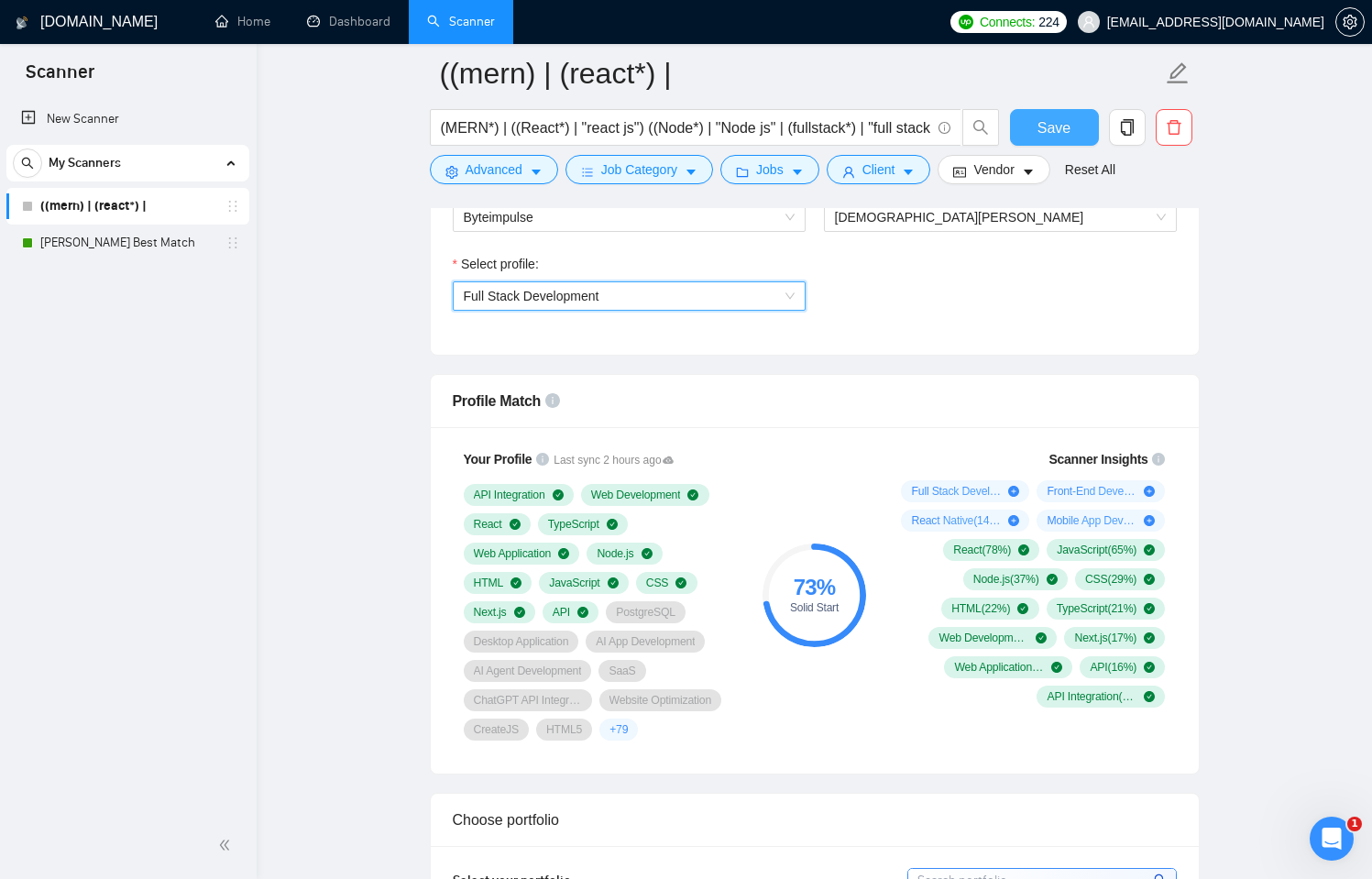
click at [1051, 117] on span "Save" at bounding box center [1054, 128] width 33 height 23
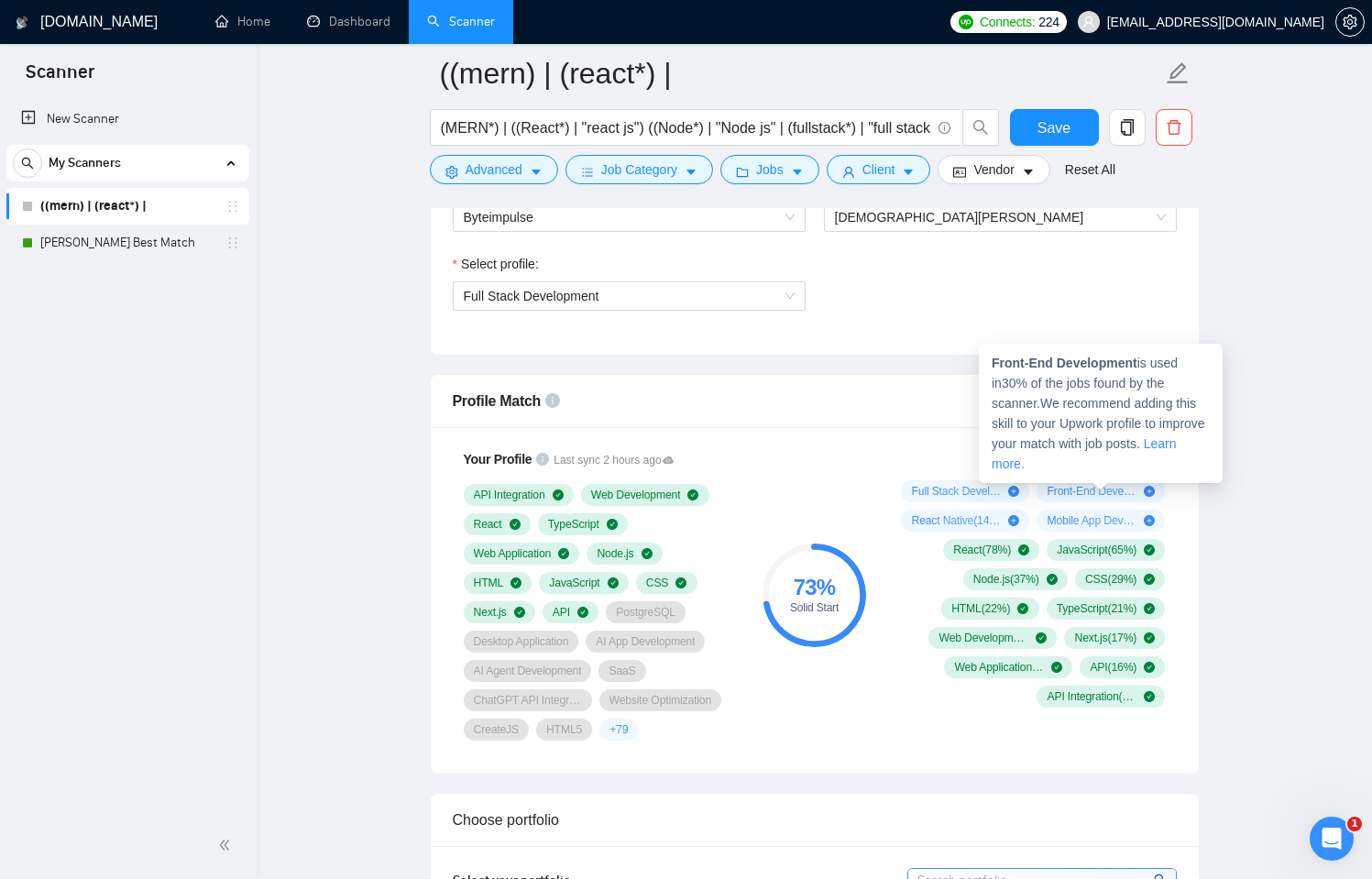
click at [1144, 489] on icon "plus-circle" at bounding box center [1149, 492] width 11 height 11
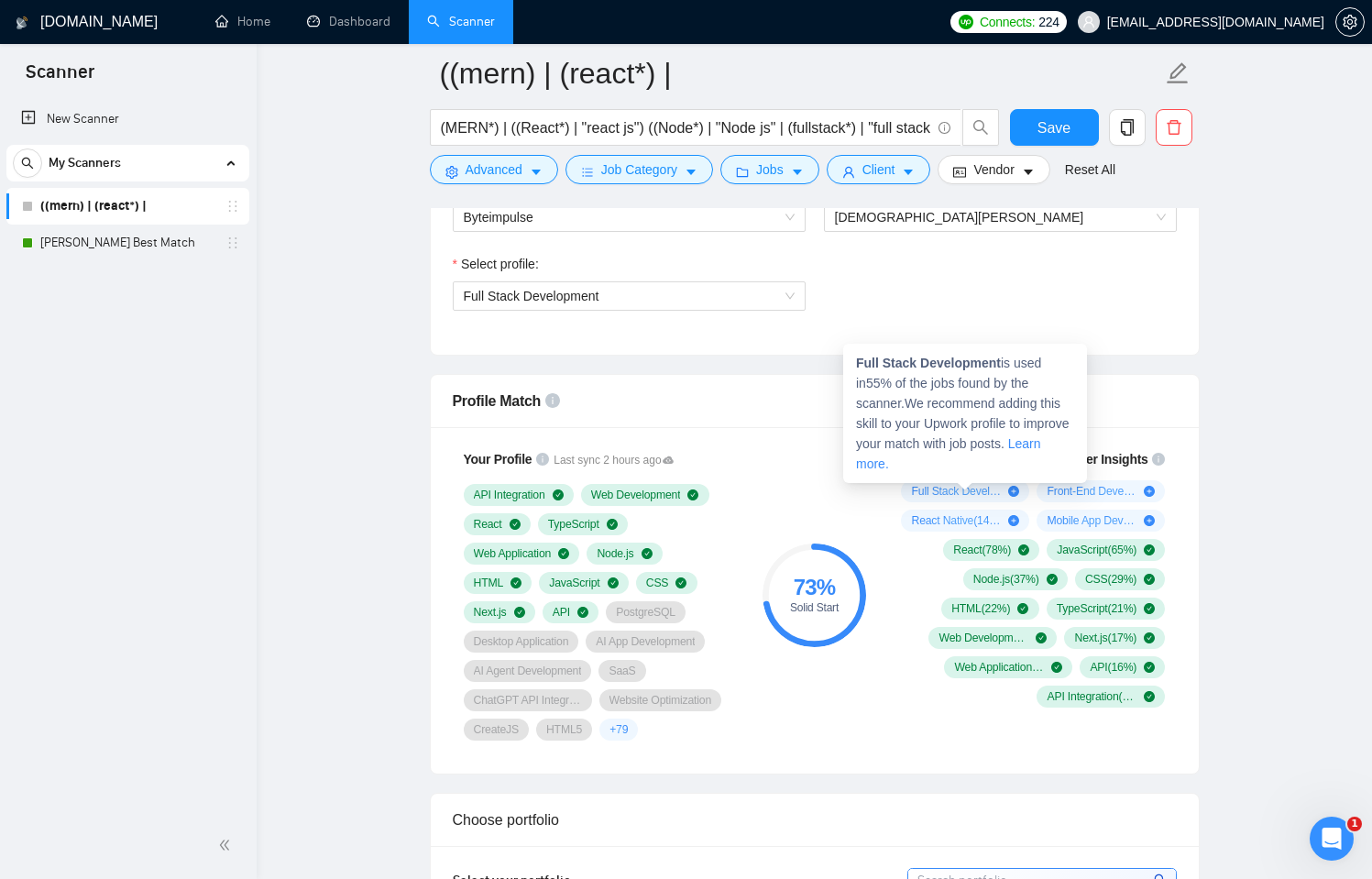
click at [1015, 491] on icon "plus-circle" at bounding box center [1014, 492] width 11 height 11
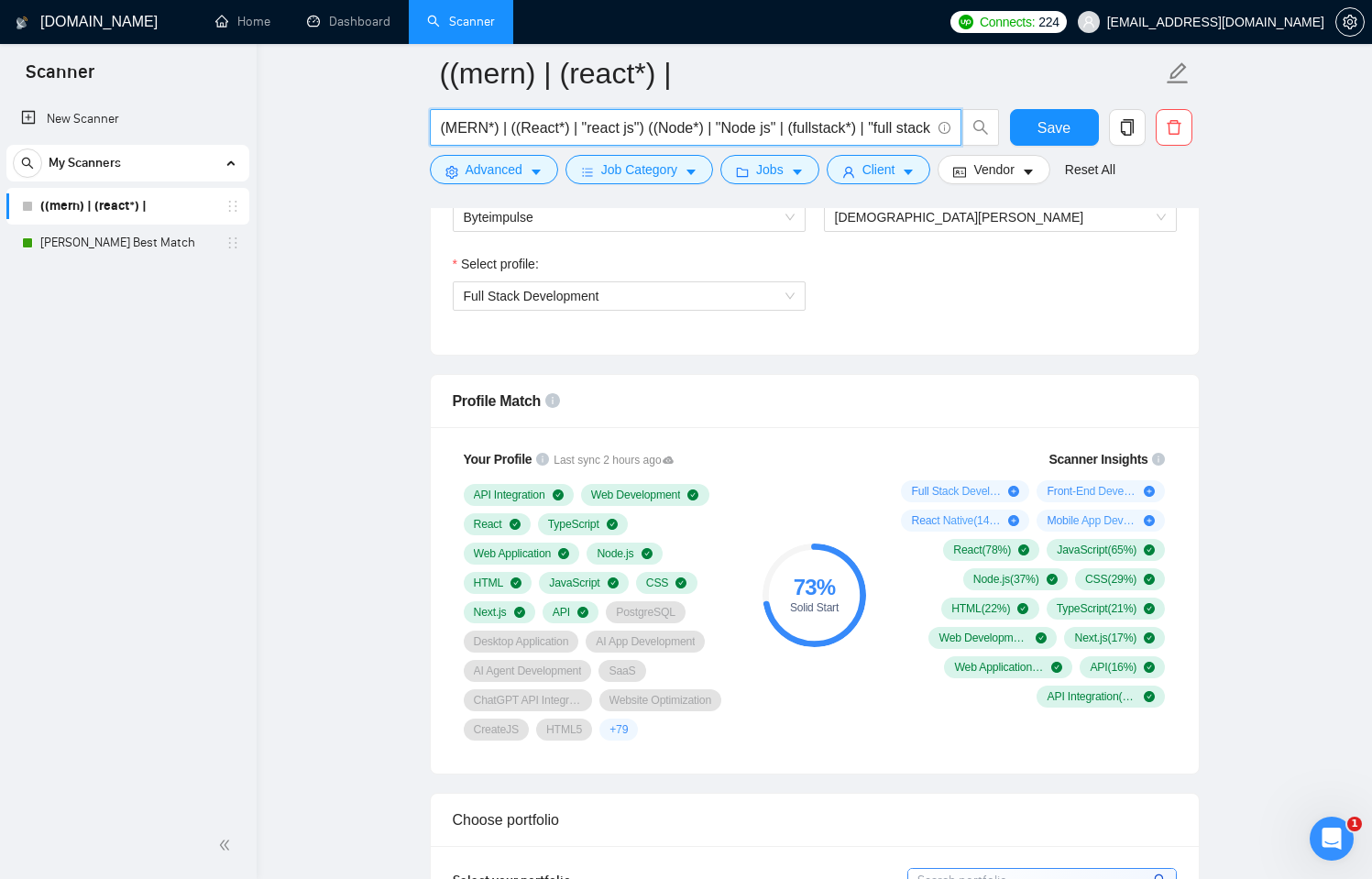
click at [556, 134] on input "(MERN*) | ((React*) | "react js") ((Node*) | "Node js" | (fullstack*) | "full s…" at bounding box center [685, 128] width 490 height 23
click at [909, 133] on input "(MERN*) | ((React*) | "react js") ((Node*) | "Node js" | (fullstack*) | "full s…" at bounding box center [685, 128] width 490 height 23
drag, startPoint x: 917, startPoint y: 132, endPoint x: 933, endPoint y: 133, distance: 16.0
click at [933, 133] on span "(MERN*) | ((React*) | "react js") ((Node*) | "Node js" | (fullstack*) | "full s…" at bounding box center [695, 127] width 532 height 37
click at [934, 133] on span at bounding box center [942, 128] width 16 height 23
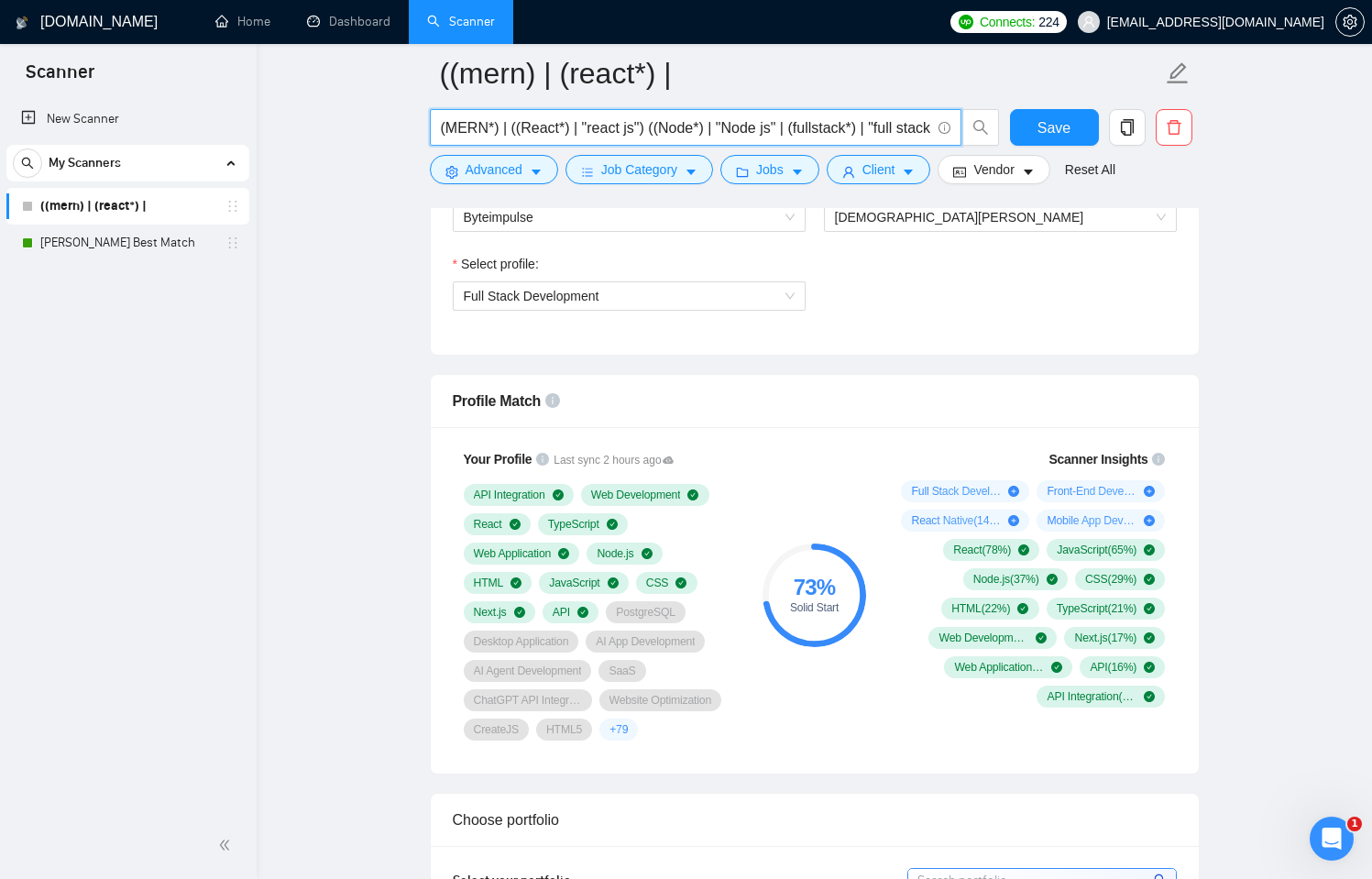
click at [832, 127] on input "(MERN*) | ((React*) | "react js") ((Node*) | "Node js" | (fullstack*) | "full s…" at bounding box center [685, 128] width 490 height 23
drag, startPoint x: 651, startPoint y: 123, endPoint x: 552, endPoint y: 122, distance: 99.0
click at [552, 122] on input "(MERN*) | ((React*) | "react js") ((Node*) | "Node js" | (fullstack*) | "full s…" at bounding box center [685, 128] width 490 height 23
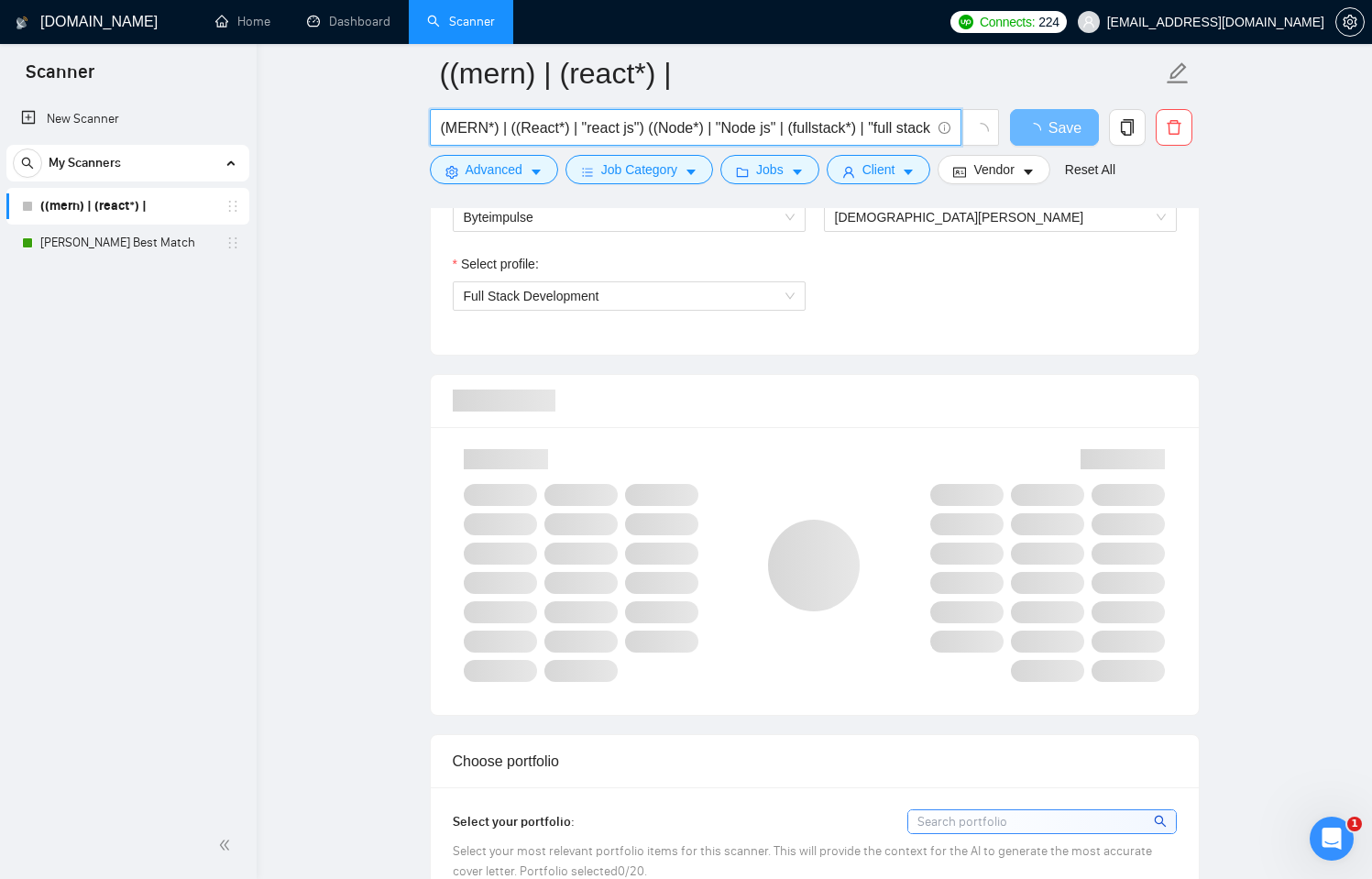
click at [764, 132] on input "(MERN*) | ((React*) | "react js") ((Node*) | "Node js" | (fullstack*) | "full s…" at bounding box center [685, 128] width 490 height 23
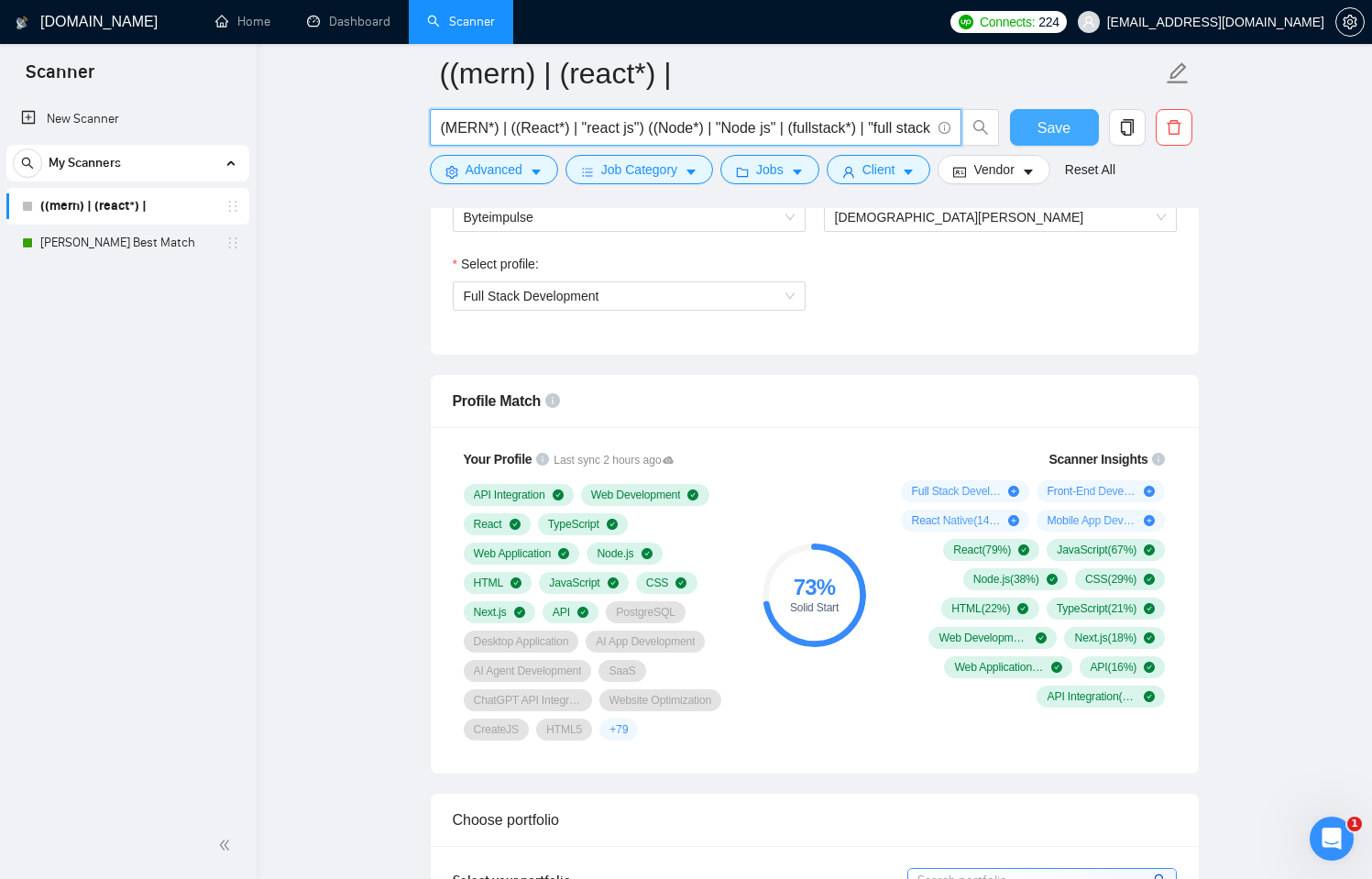
type input "(MERN*) | ((React*) | "react js") ((Node*) | "Node js" | (fullstack*) | "full s…"
click at [1030, 117] on button "Save" at bounding box center [1055, 127] width 89 height 37
drag, startPoint x: 856, startPoint y: 130, endPoint x: 995, endPoint y: 136, distance: 139.1
click at [995, 136] on span "(MERN*) | ((React*) | "react js") ((Node*) | "Node js" | (fullstack*) | "full s…" at bounding box center [715, 127] width 570 height 37
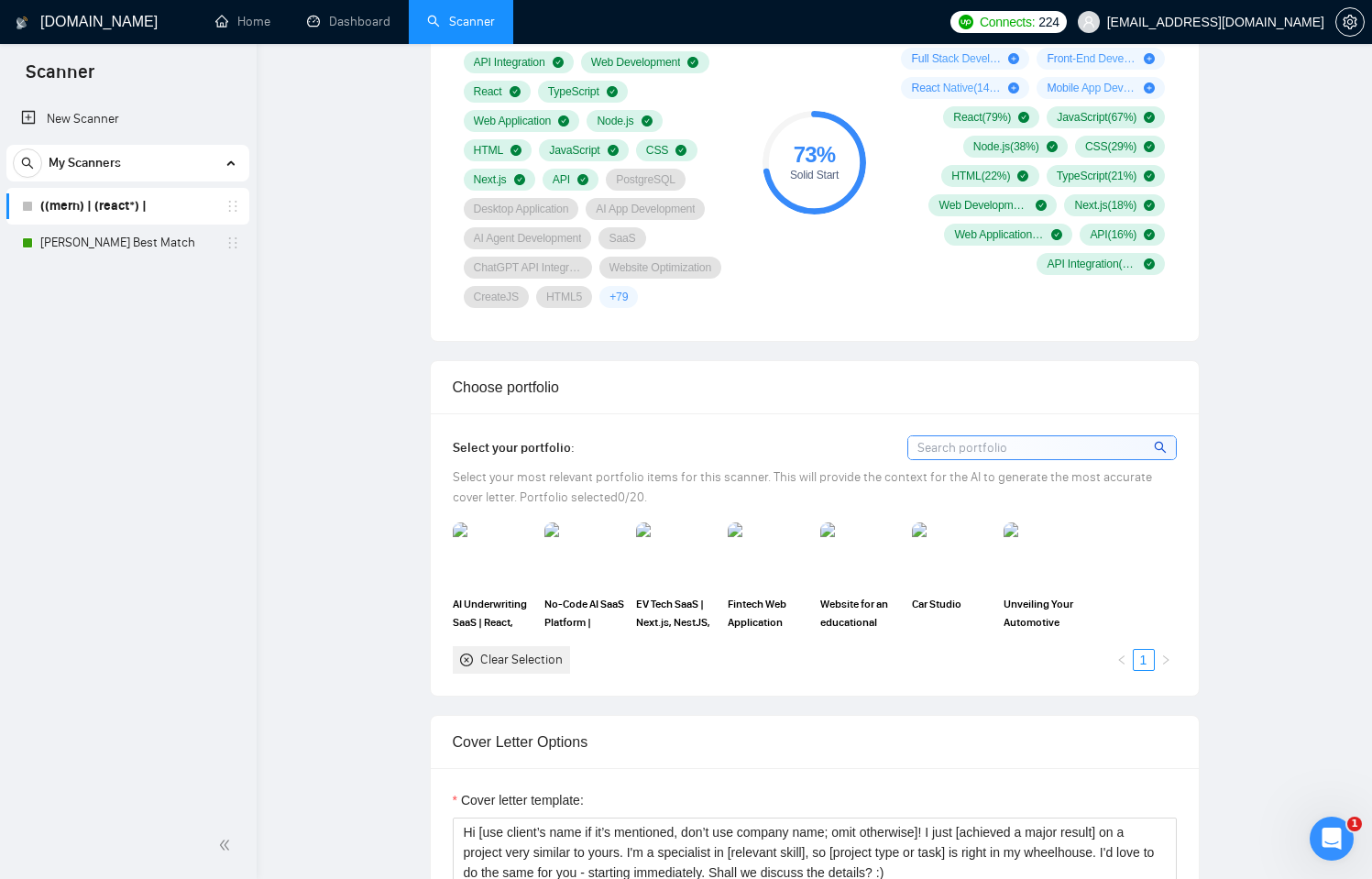
scroll to position [0, 0]
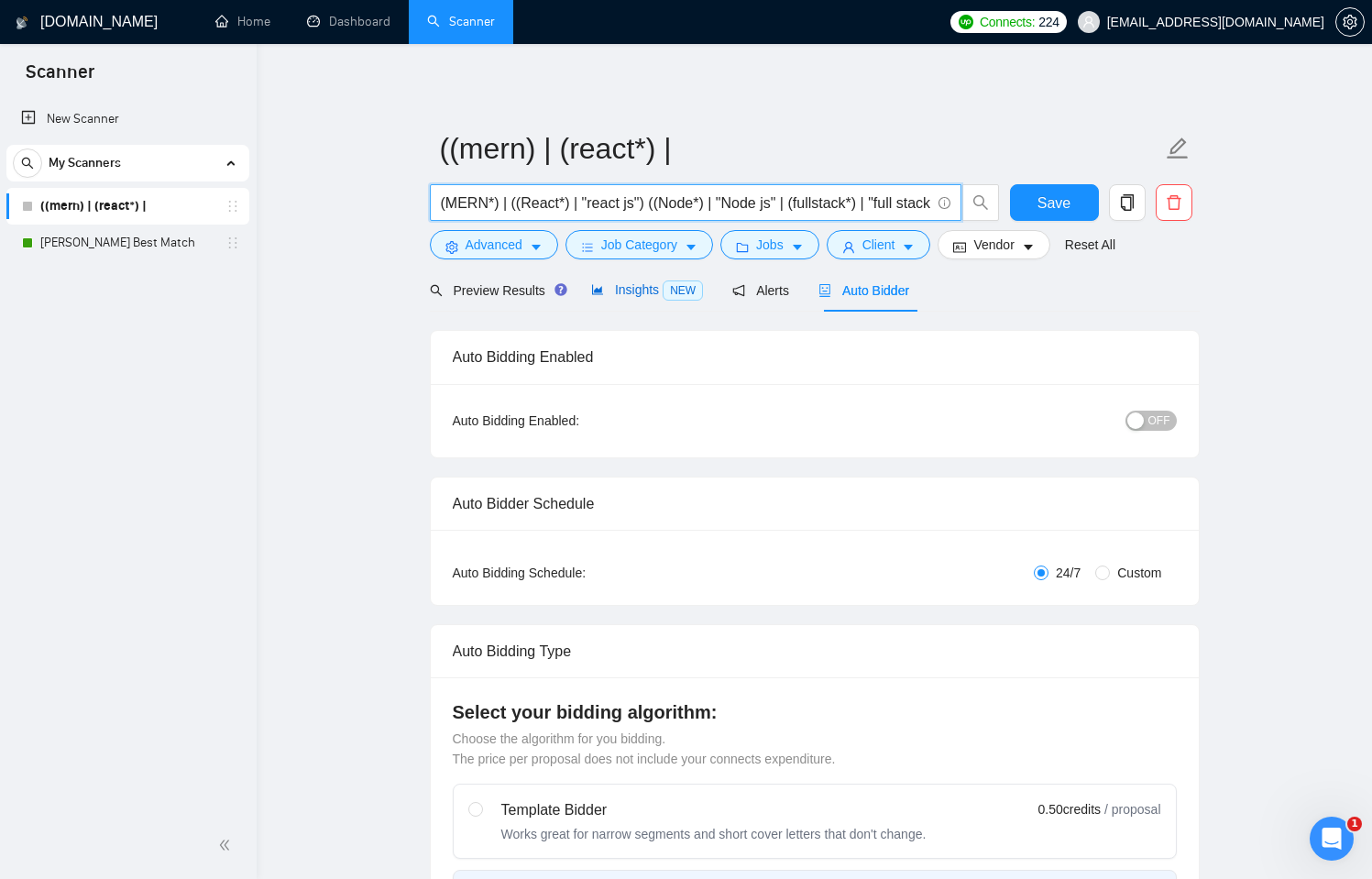
click at [662, 286] on span "Insights NEW" at bounding box center [647, 289] width 112 height 14
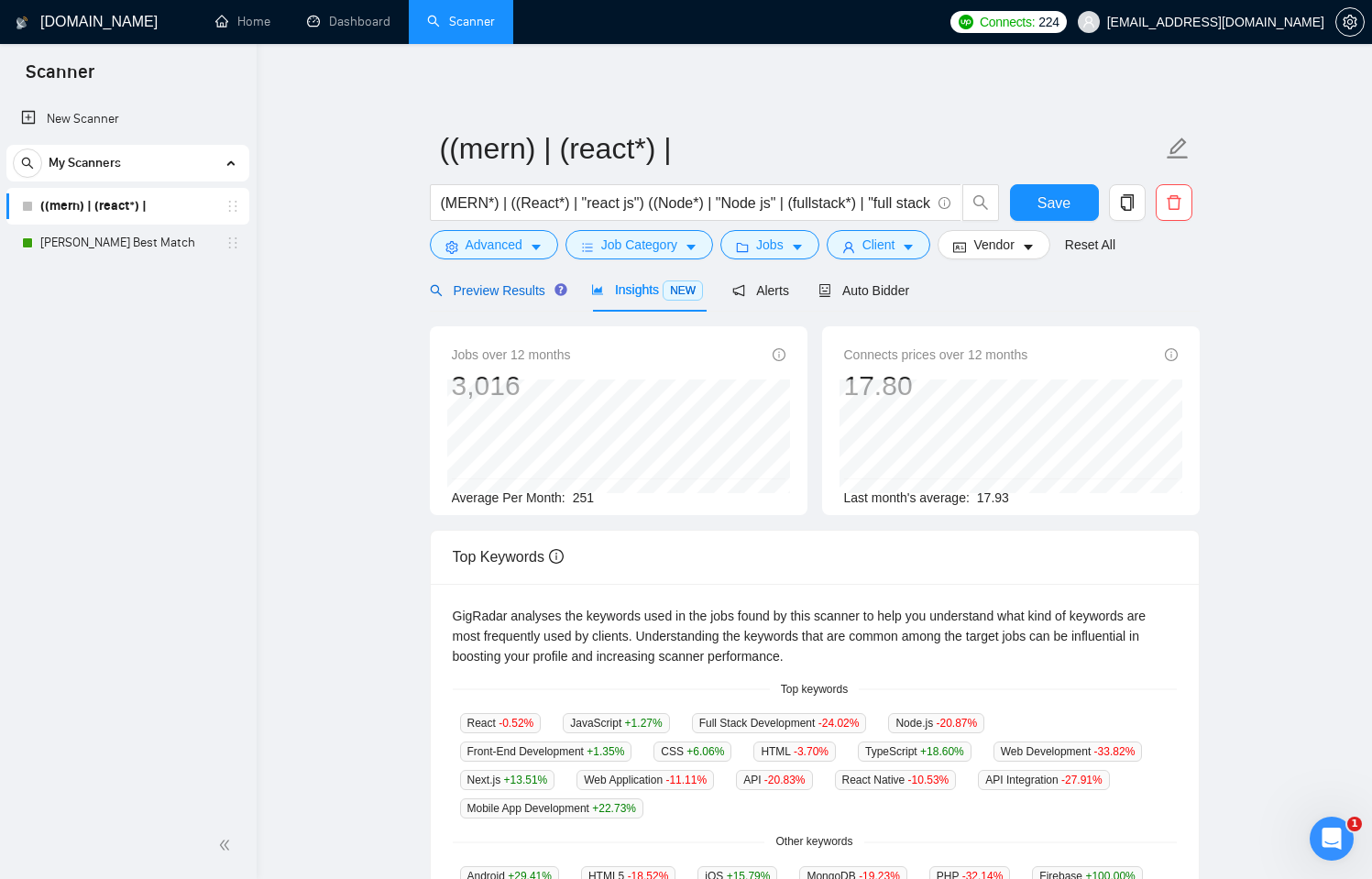
click at [530, 283] on span "Preview Results" at bounding box center [496, 290] width 132 height 14
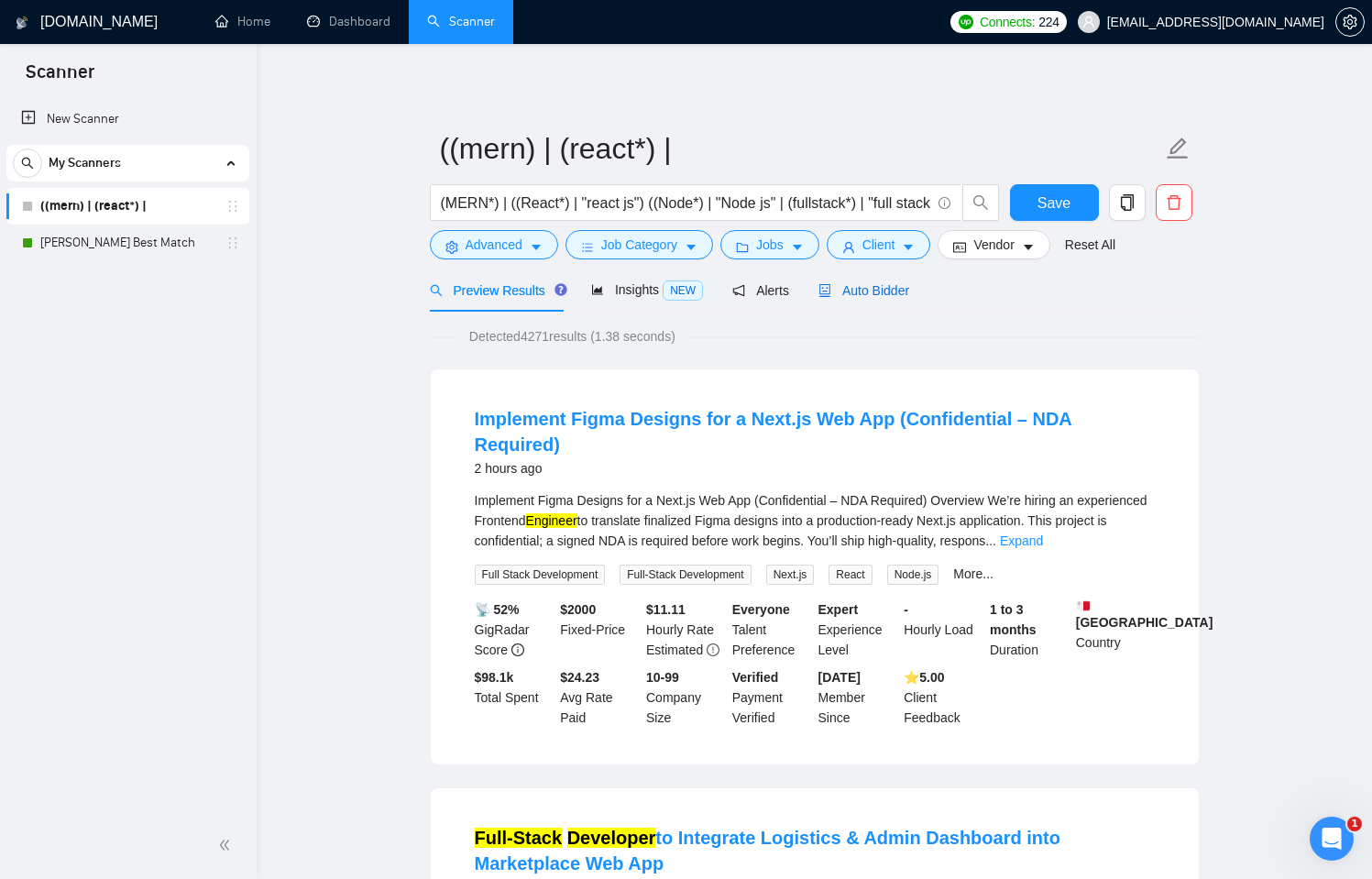
click at [898, 294] on span "Auto Bidder" at bounding box center [864, 290] width 91 height 14
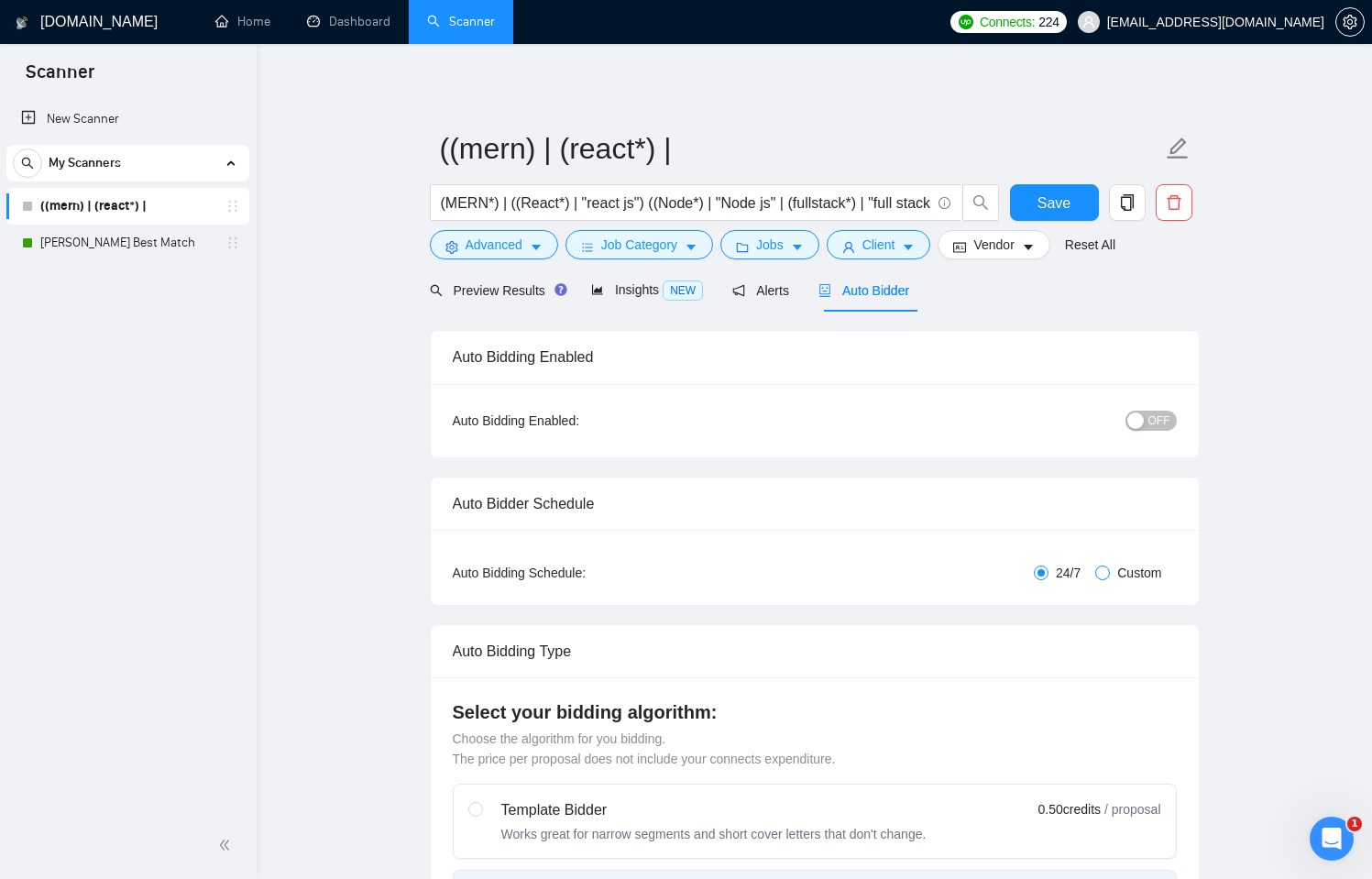
click at [1109, 568] on span at bounding box center [1102, 572] width 14 height 14
click at [1109, 568] on input "Custom" at bounding box center [1102, 572] width 14 height 14
radio input "true"
radio input "false"
checkbox input "true"
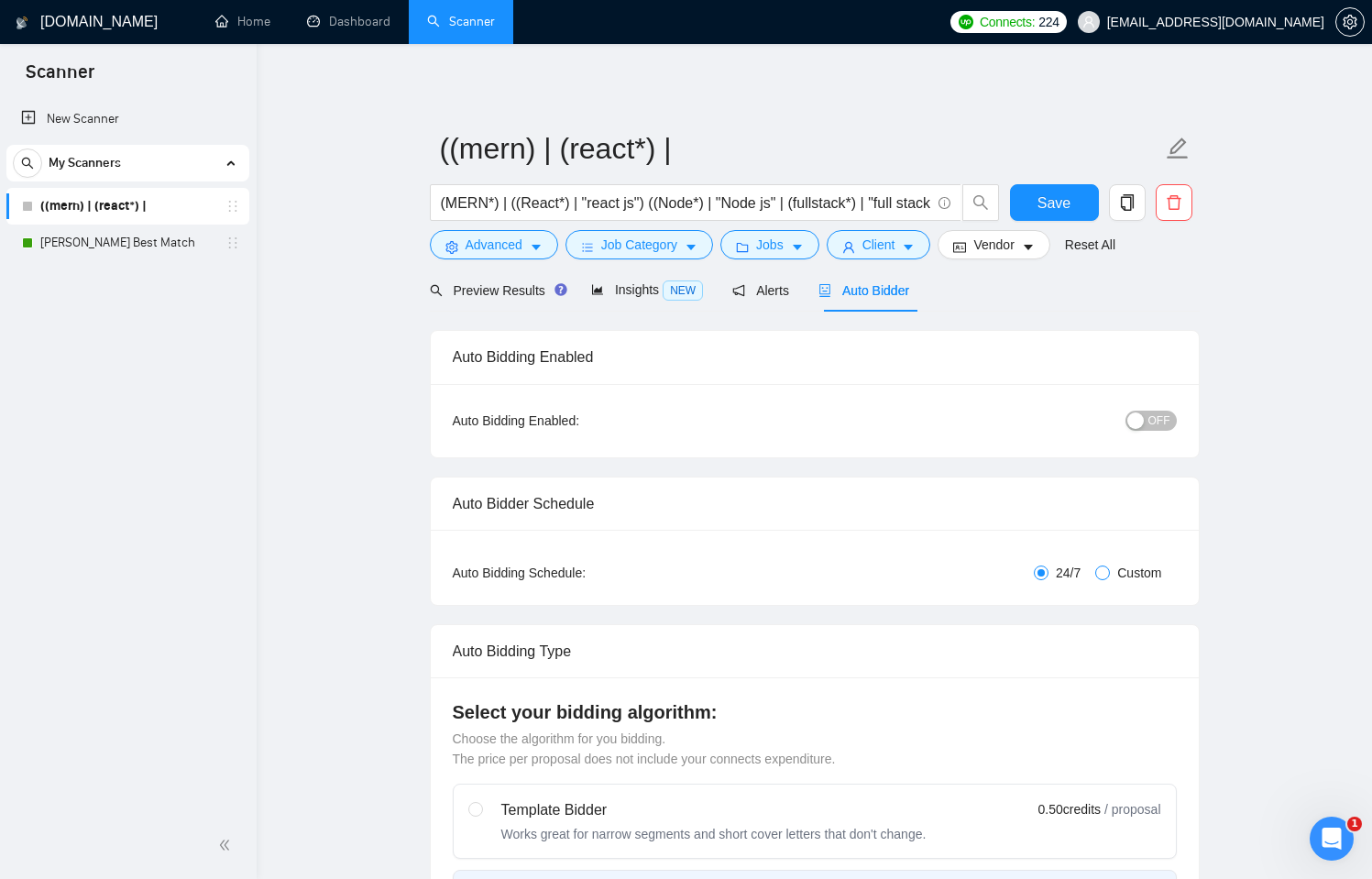
checkbox input "true"
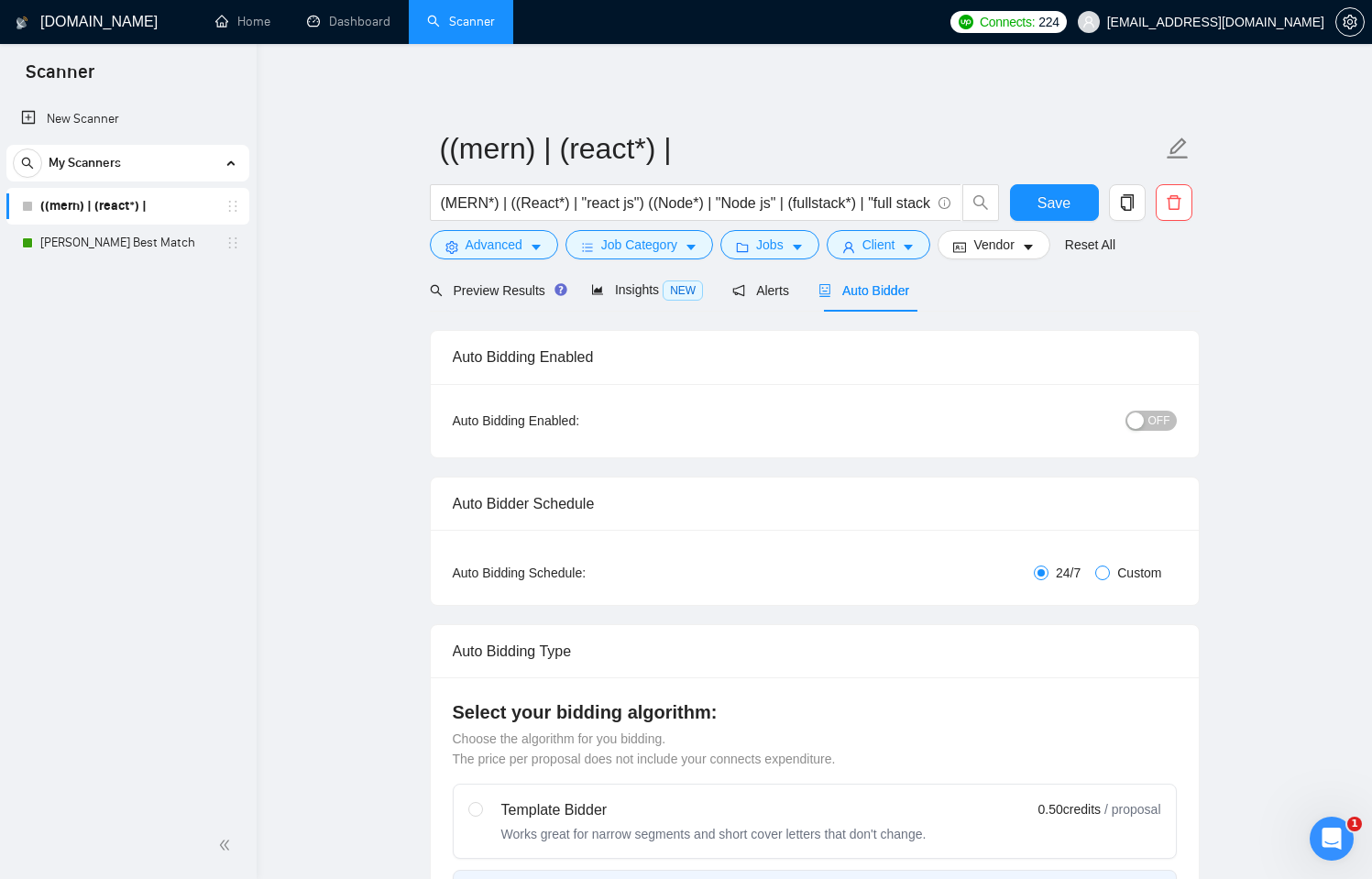
checkbox input "true"
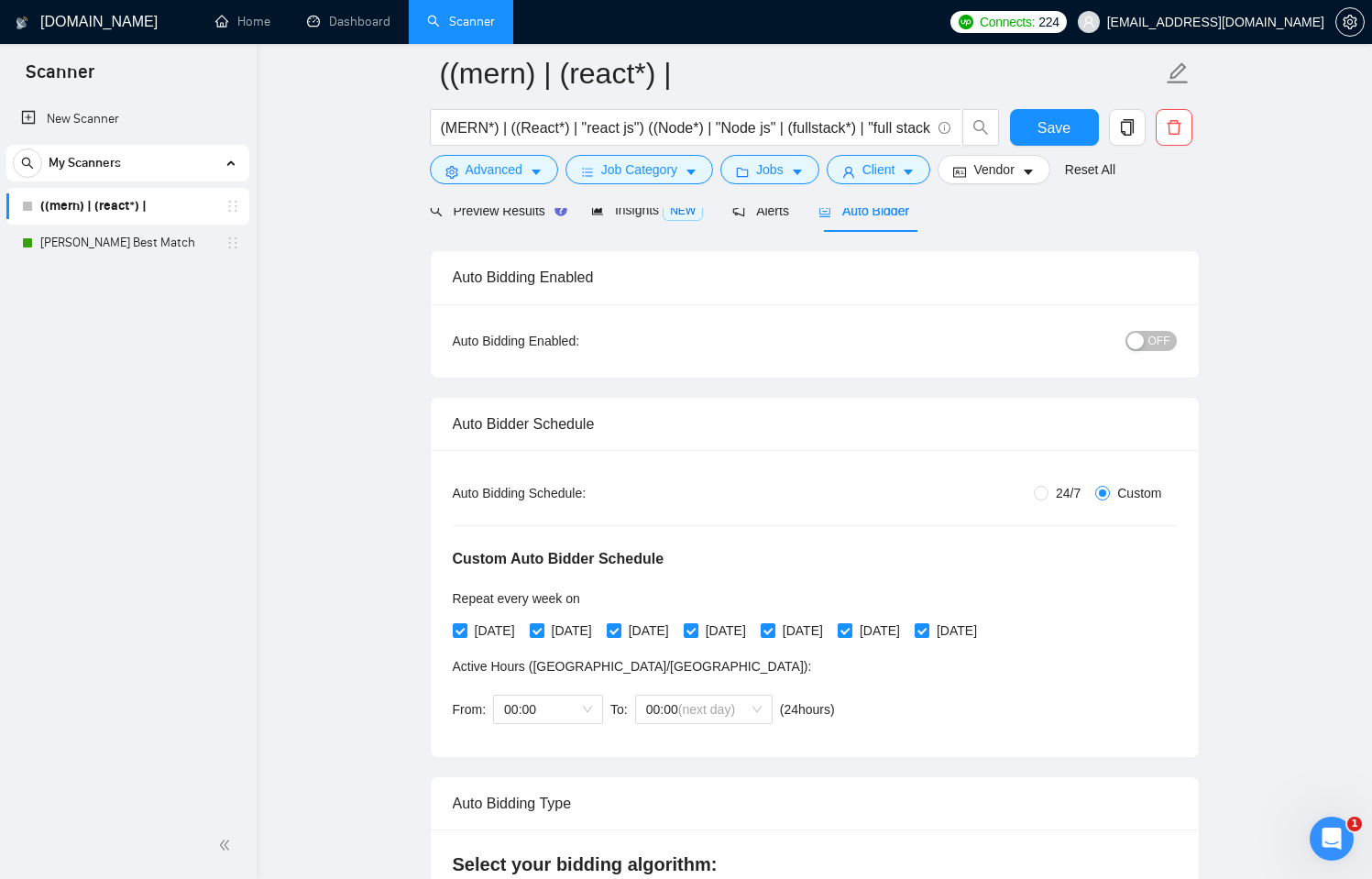
scroll to position [122, 0]
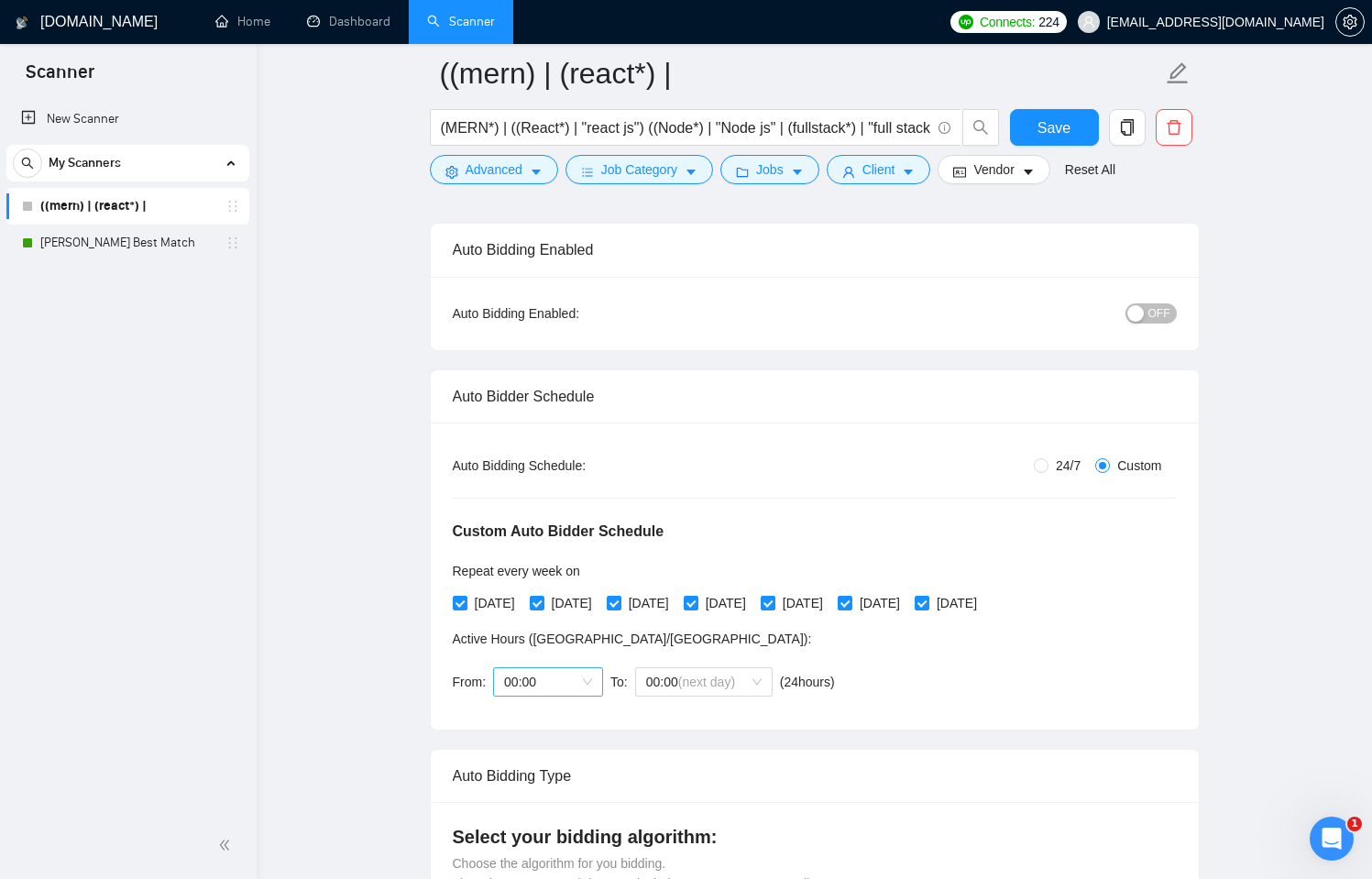
click at [592, 672] on span "00:00" at bounding box center [548, 681] width 88 height 27
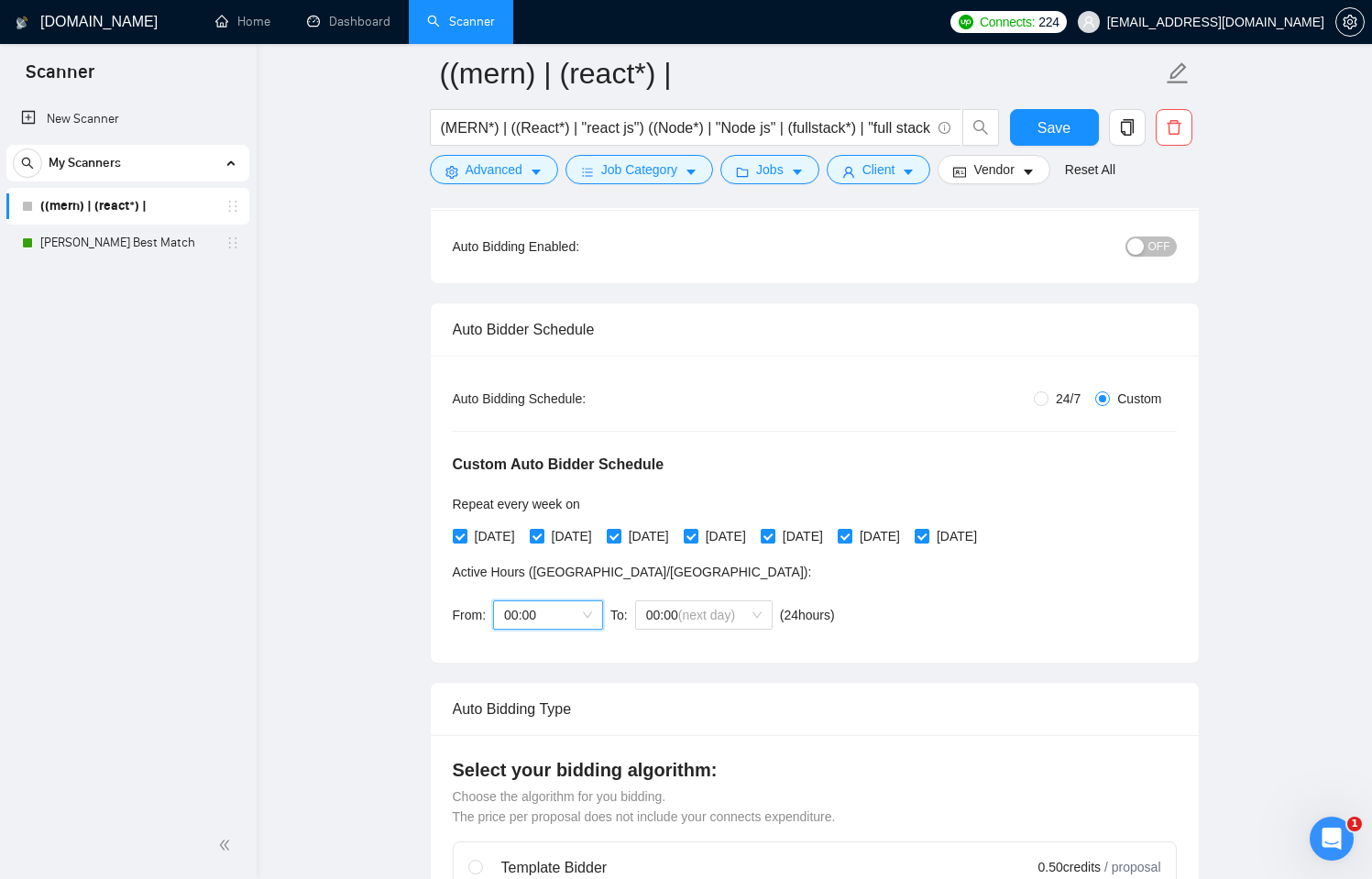
scroll to position [263, 0]
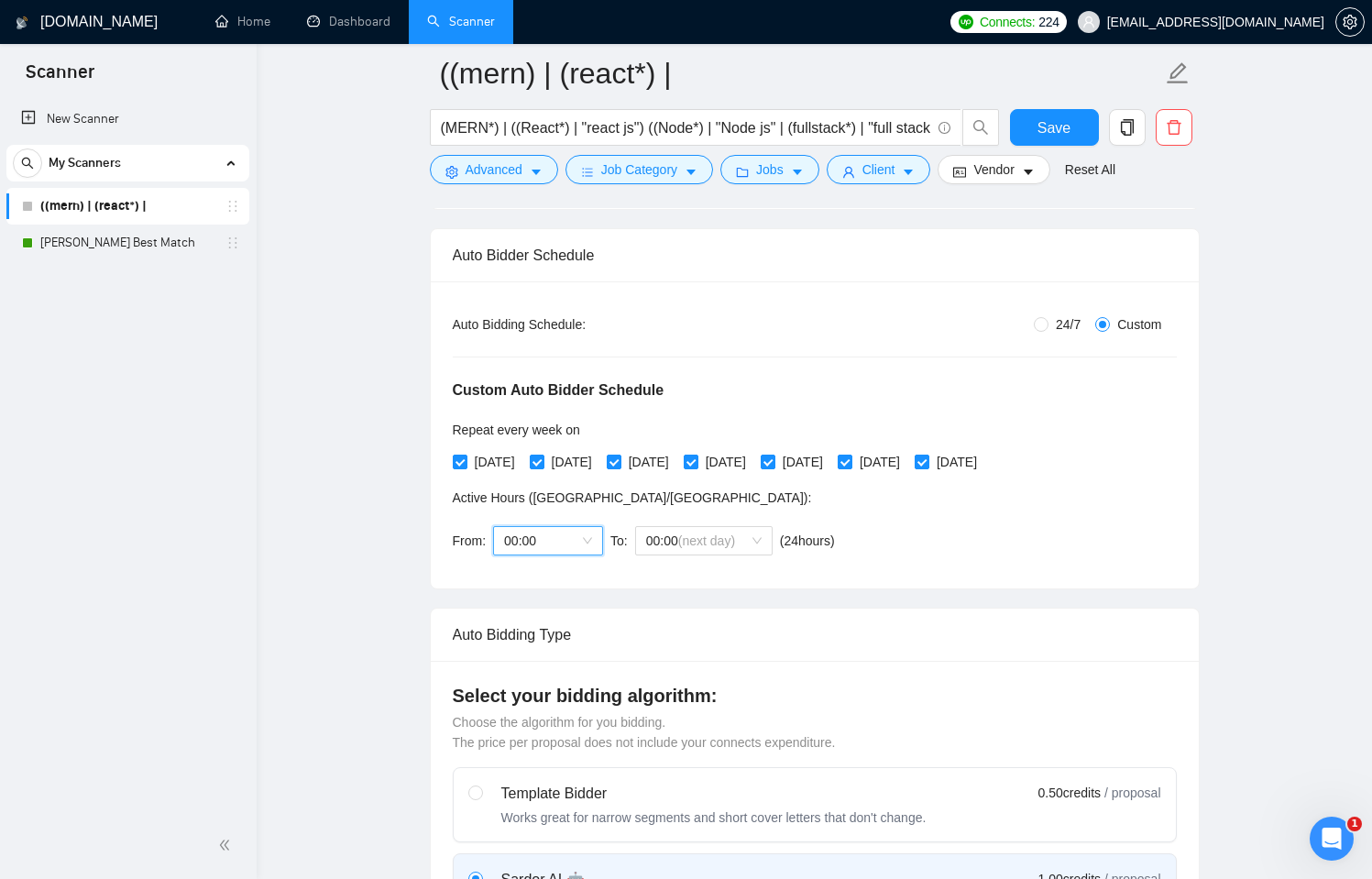
click at [1054, 155] on div "Vendor" at bounding box center [994, 170] width 119 height 29
click at [1048, 163] on button "Vendor" at bounding box center [994, 170] width 112 height 29
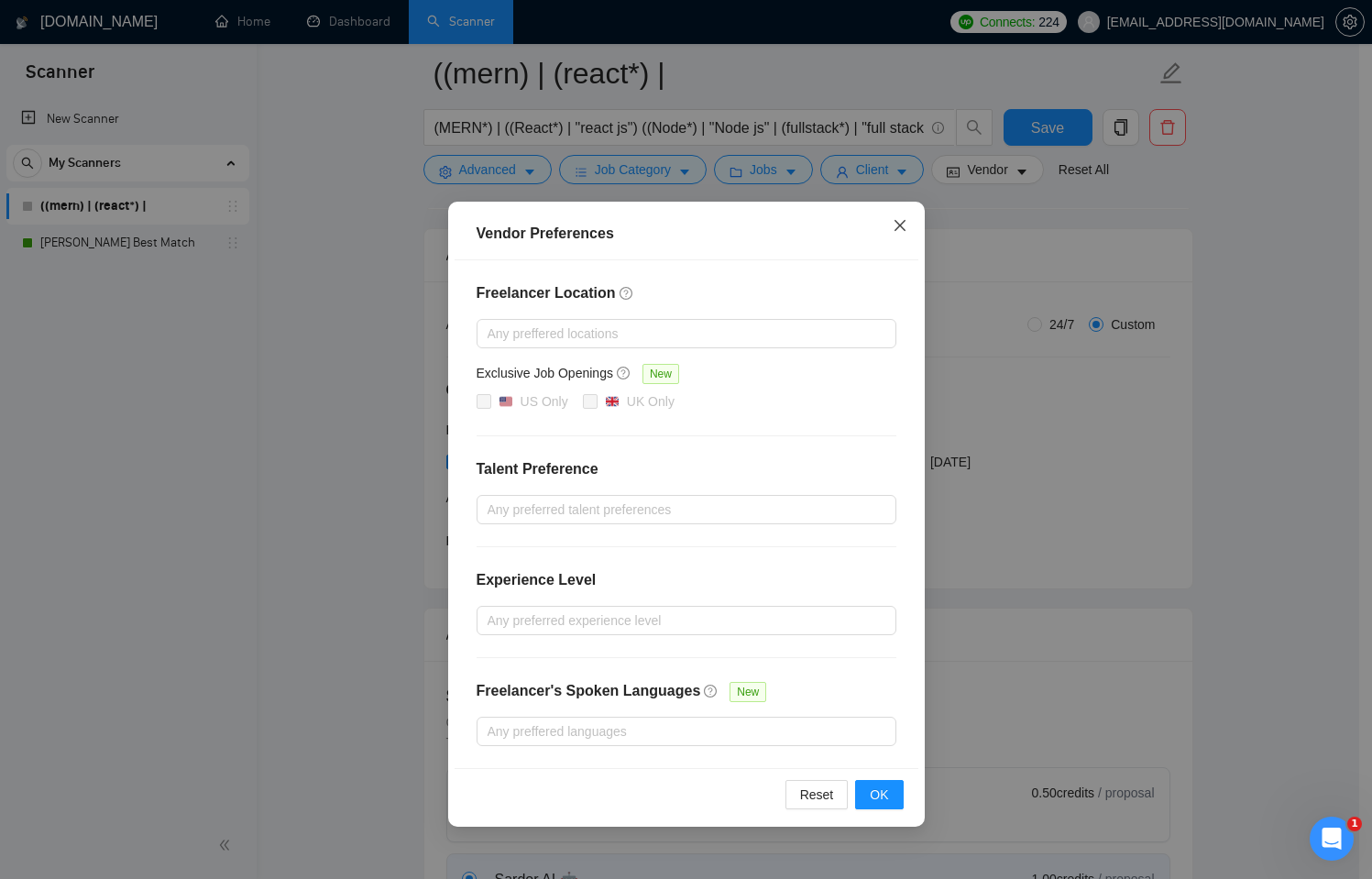
click at [895, 225] on icon "close" at bounding box center [899, 224] width 14 height 14
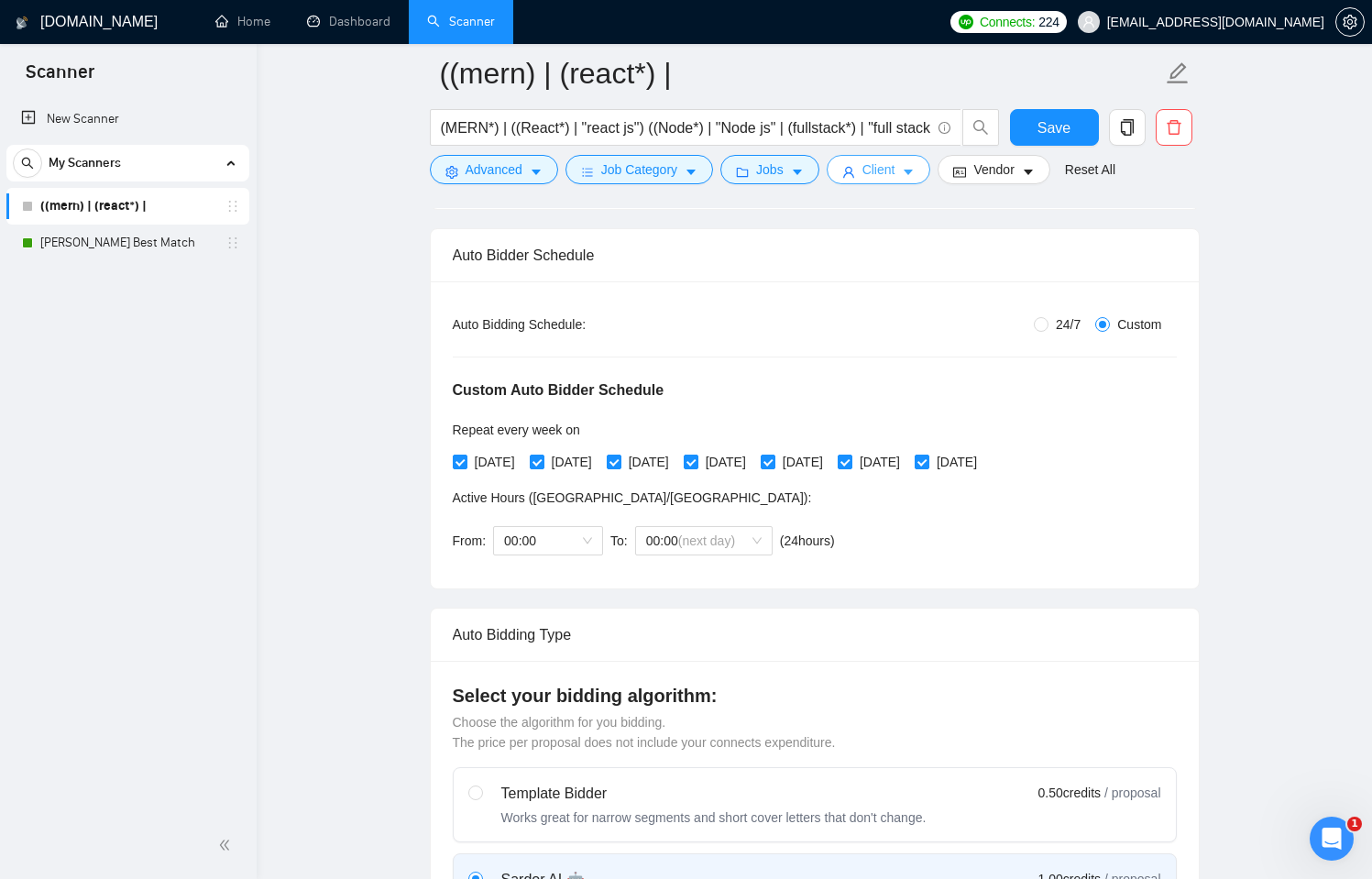
click at [870, 181] on button "Client" at bounding box center [879, 170] width 104 height 29
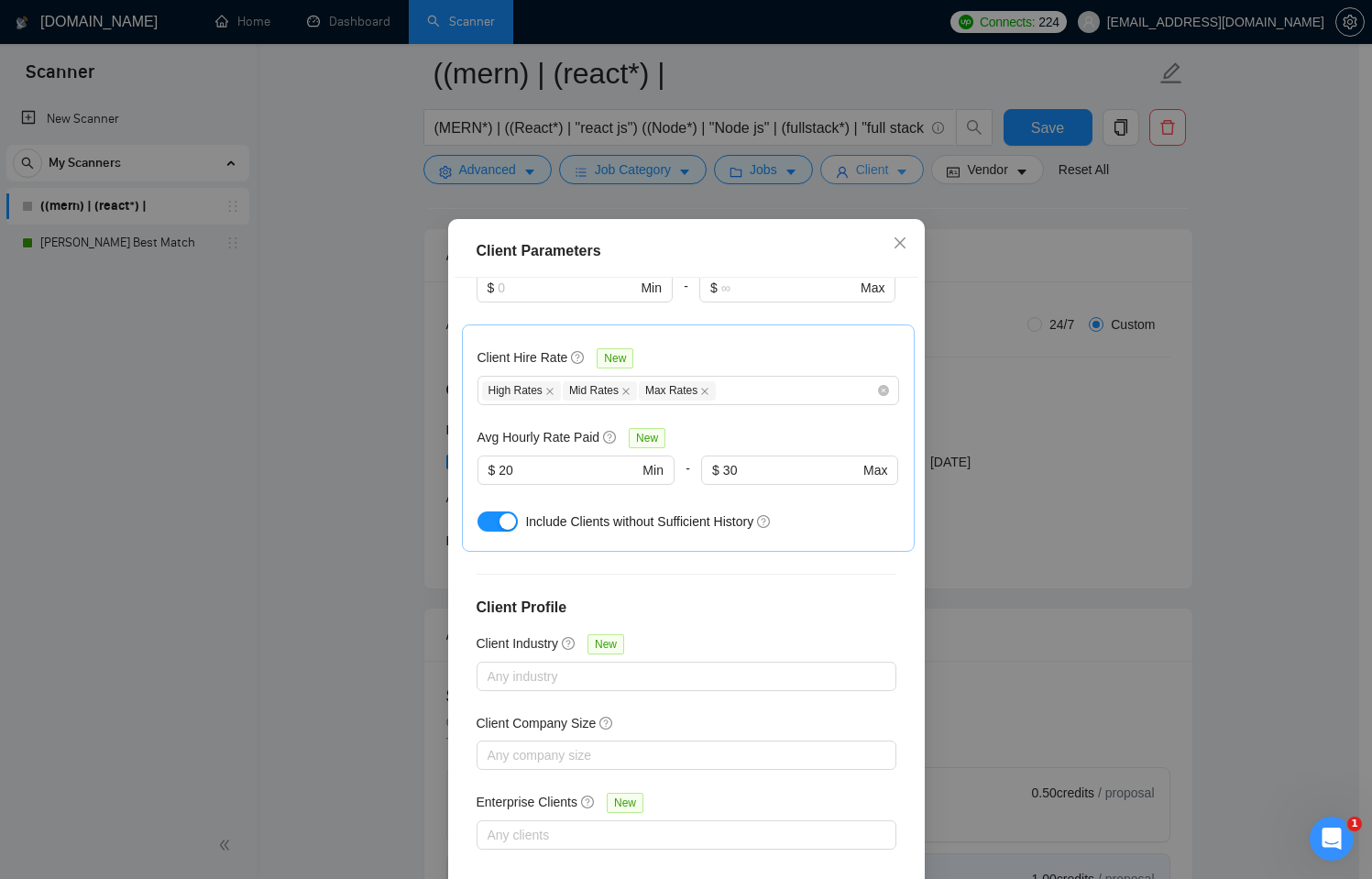
click at [870, 181] on div "Client Parameters Client Location Include Client Countries Select Exclude Clien…" at bounding box center [686, 440] width 1372 height 879
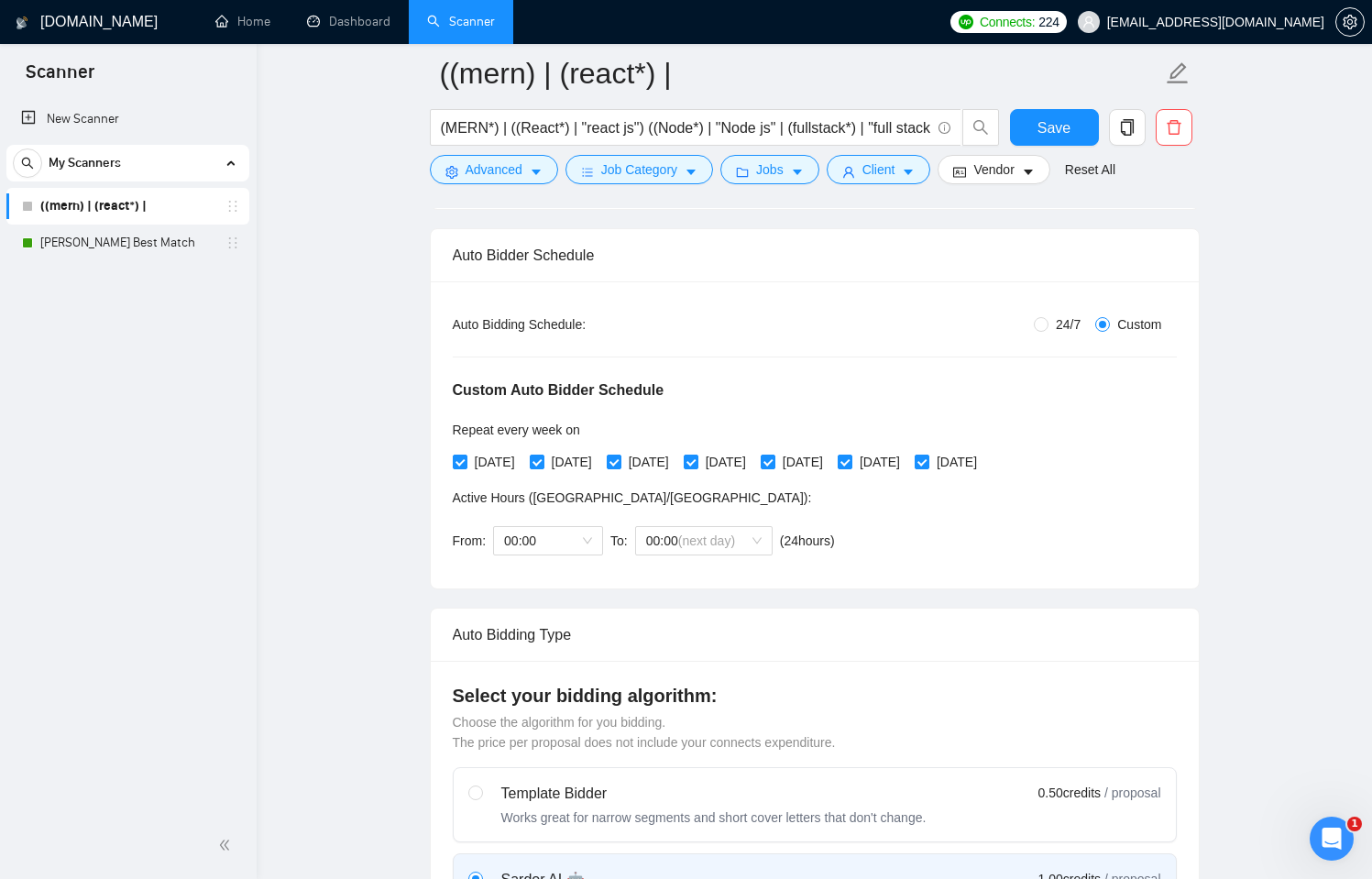
click at [1061, 327] on span "24/7" at bounding box center [1069, 324] width 40 height 20
click at [1049, 327] on input "24/7" at bounding box center [1040, 324] width 14 height 14
radio input "true"
radio input "false"
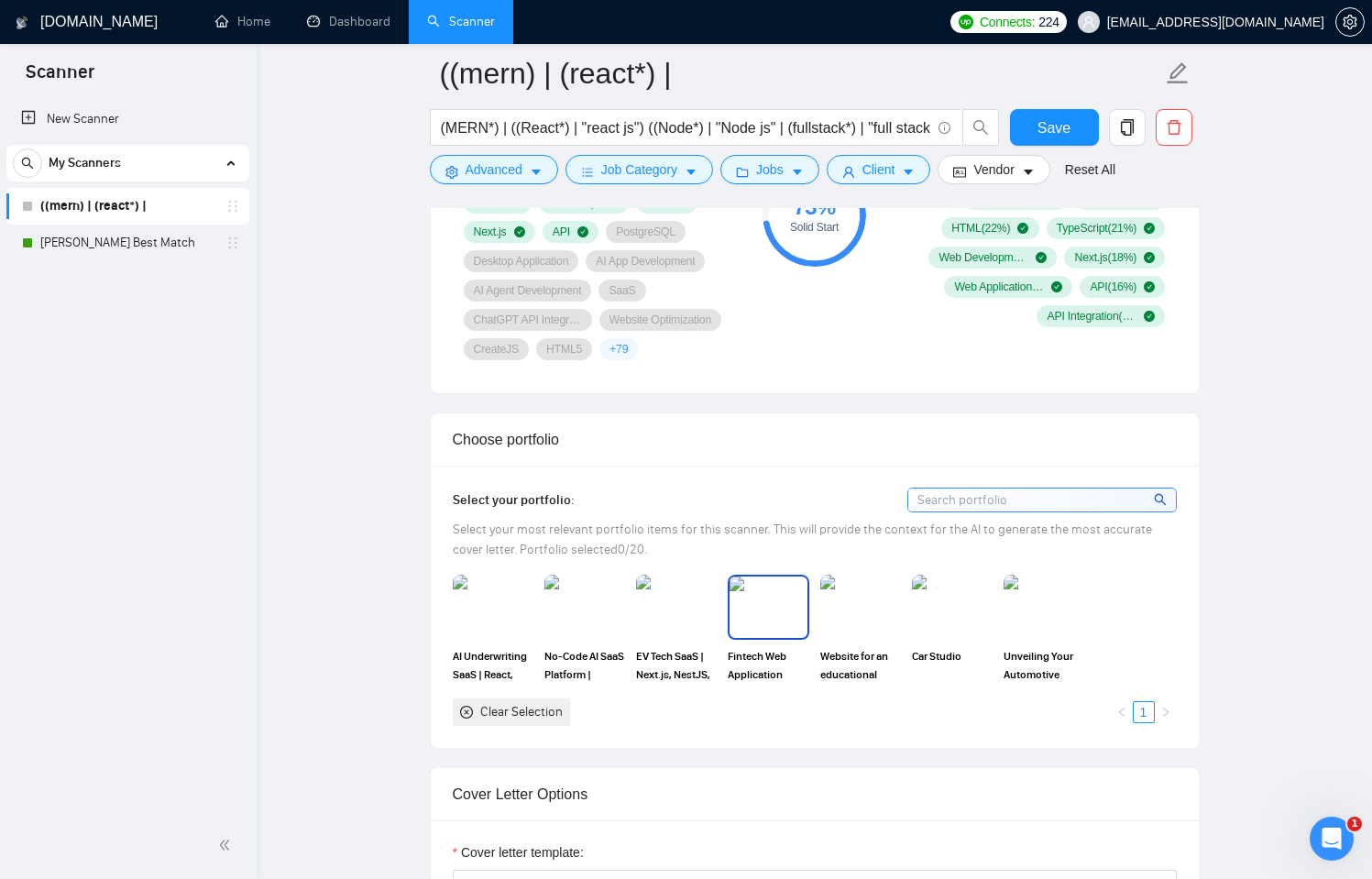
scroll to position [1184, 0]
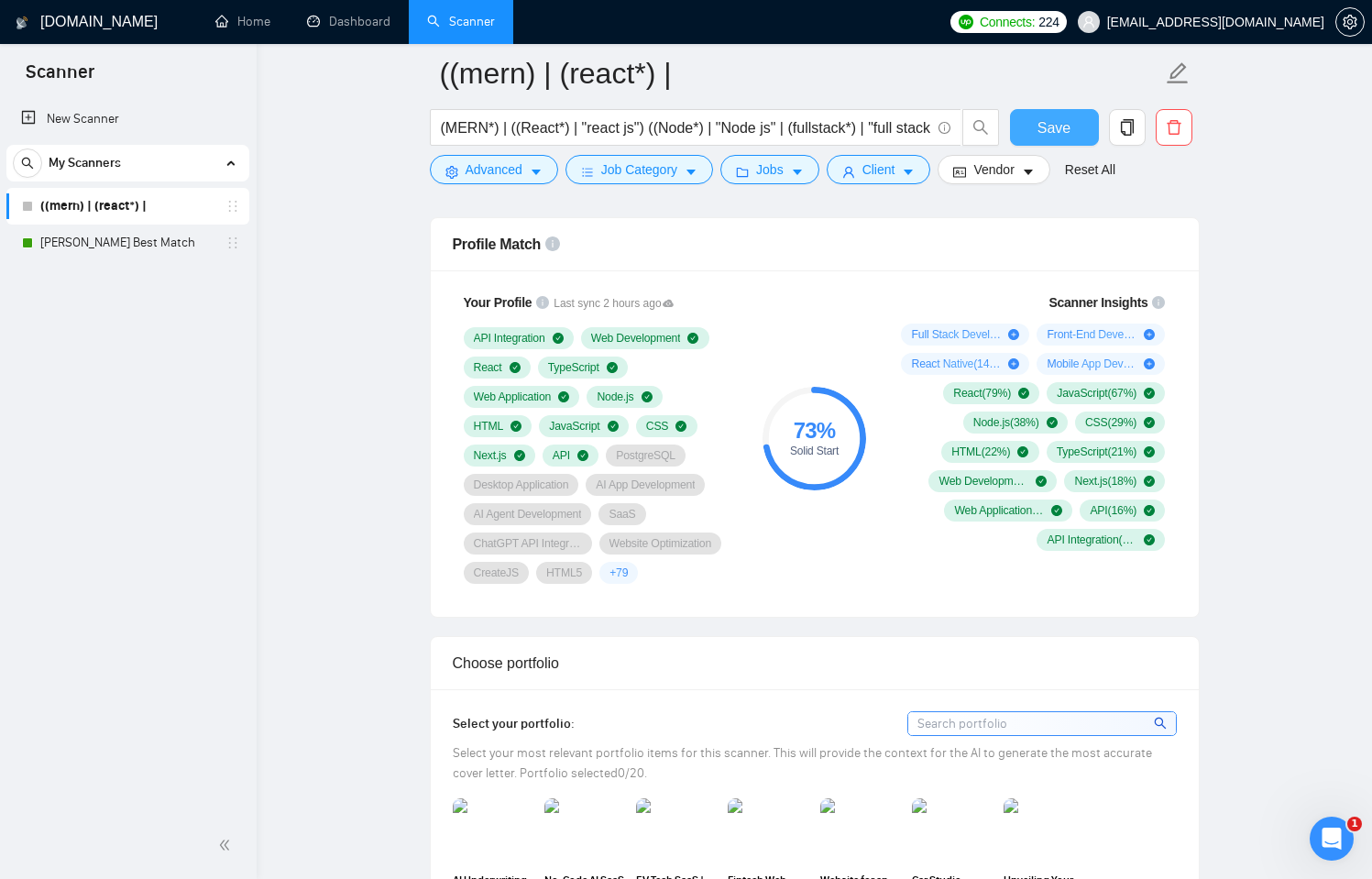
click at [1065, 127] on span "Save" at bounding box center [1054, 128] width 33 height 23
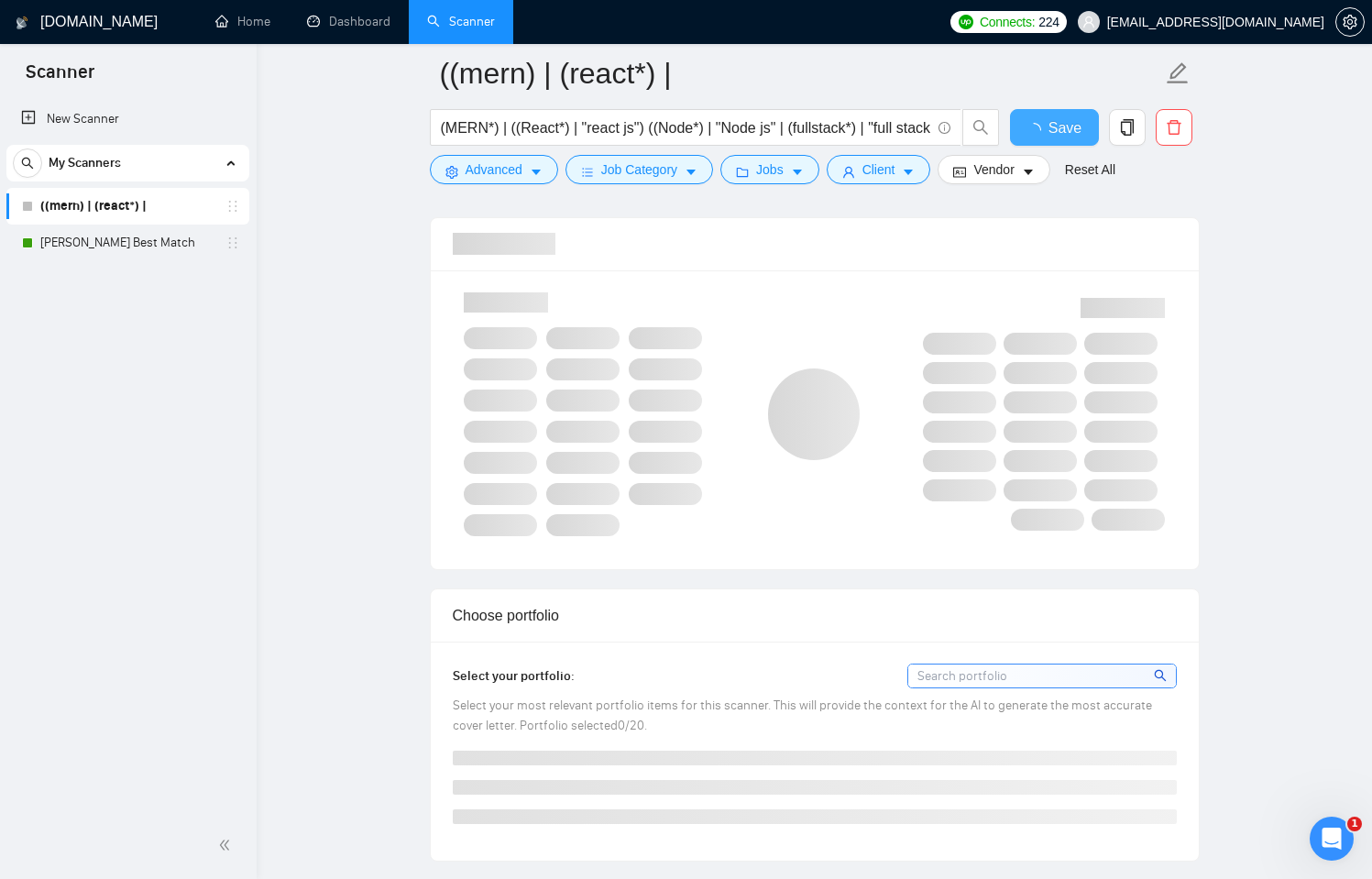
checkbox input "true"
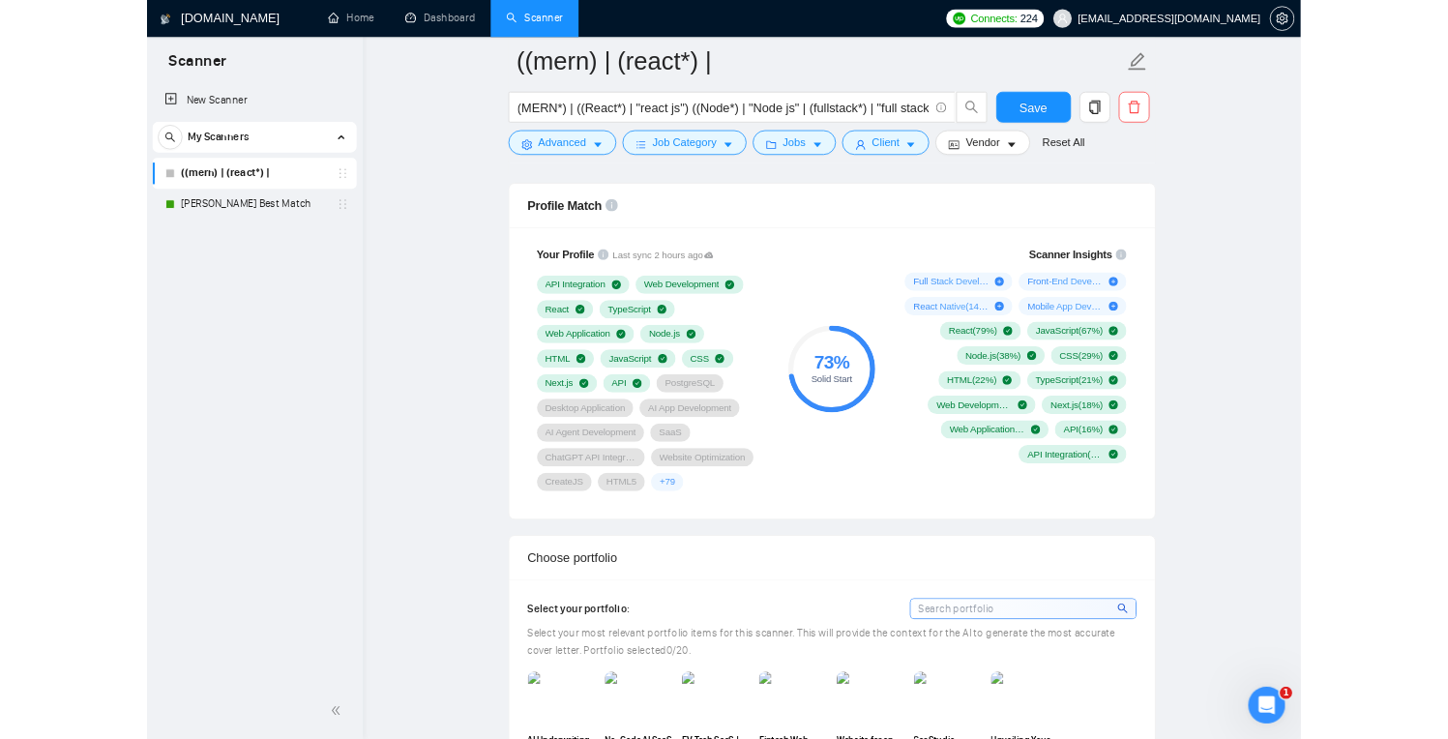
scroll to position [1246, 0]
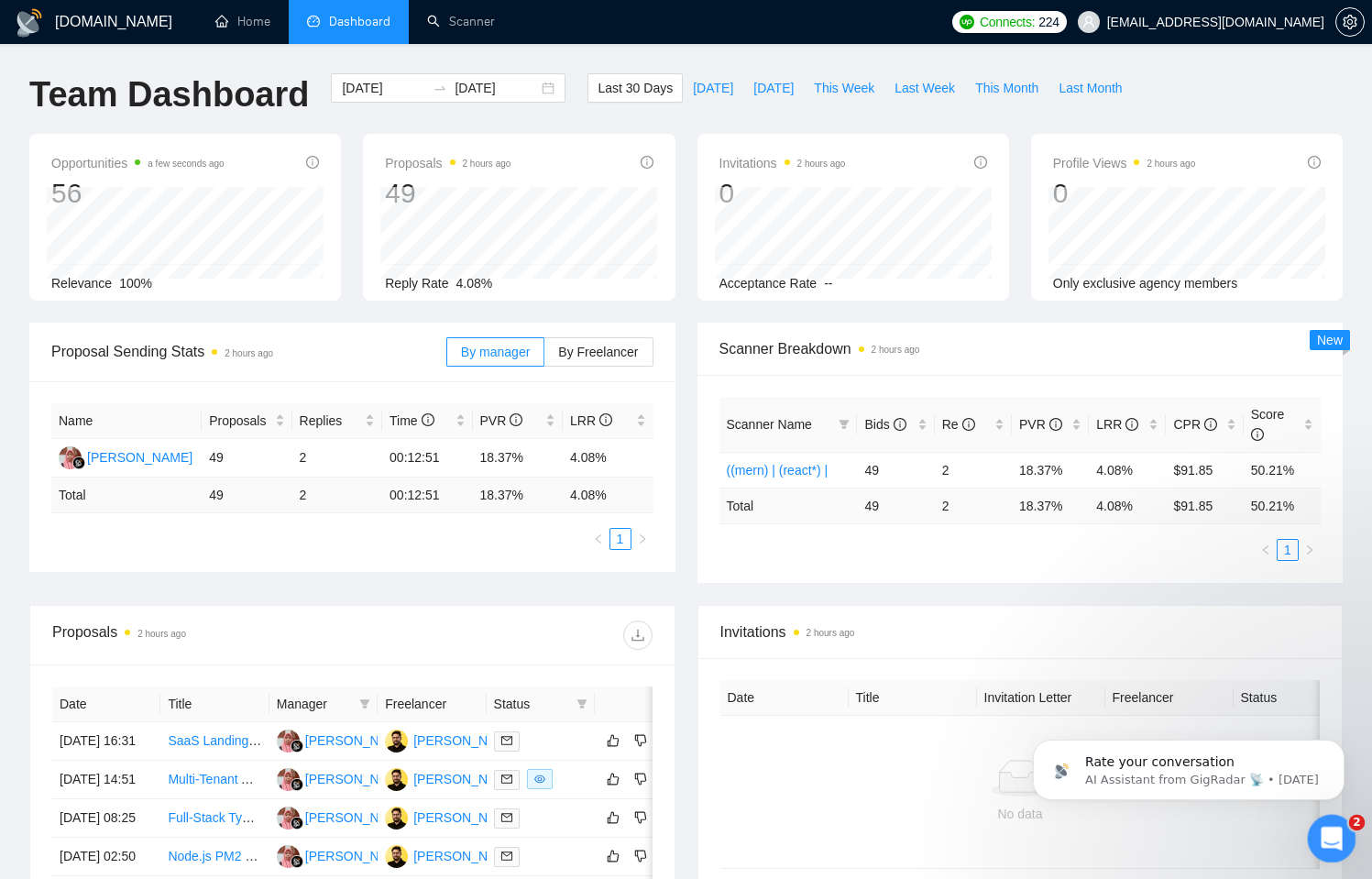
click at [1331, 830] on icon "Open Intercom Messenger" at bounding box center [1329, 836] width 30 height 30
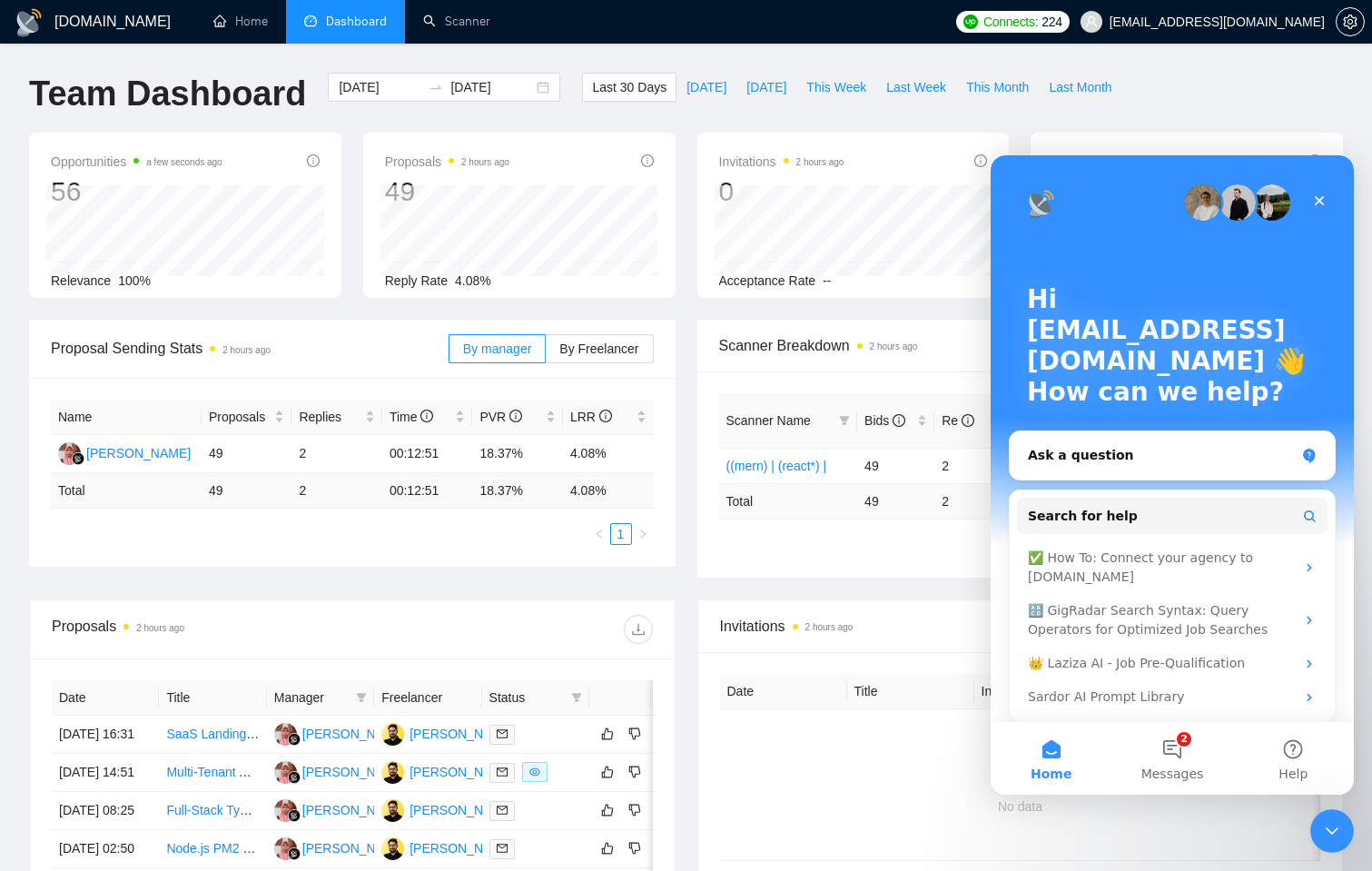
click at [1100, 821] on div "No data" at bounding box center [1020, 785] width 601 height 151
click at [1342, 825] on div "Close Intercom Messenger" at bounding box center [1329, 828] width 43 height 43
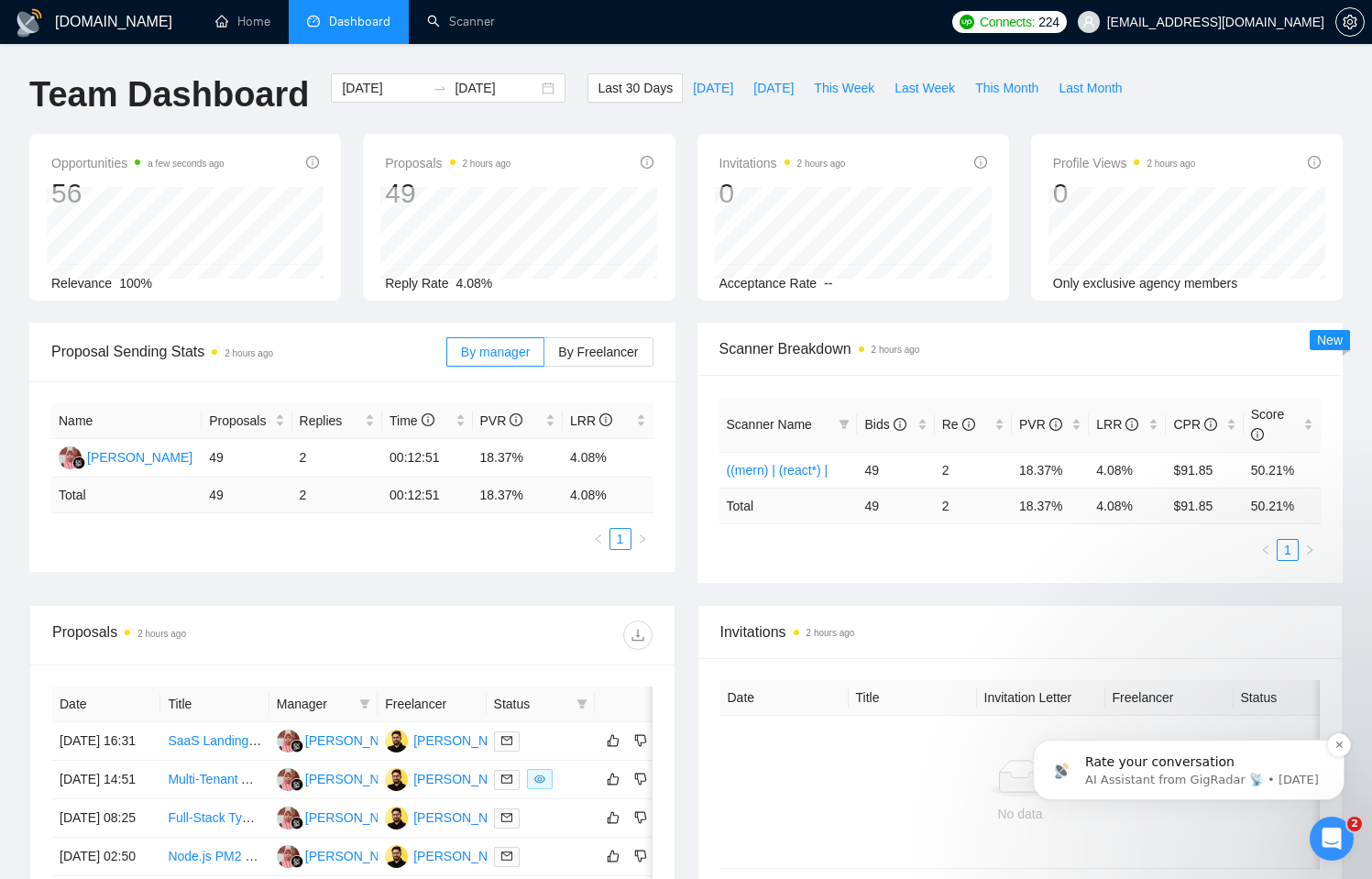
click at [1188, 775] on p "AI Assistant from GigRadar 📡 • 1w ago" at bounding box center [1204, 780] width 237 height 16
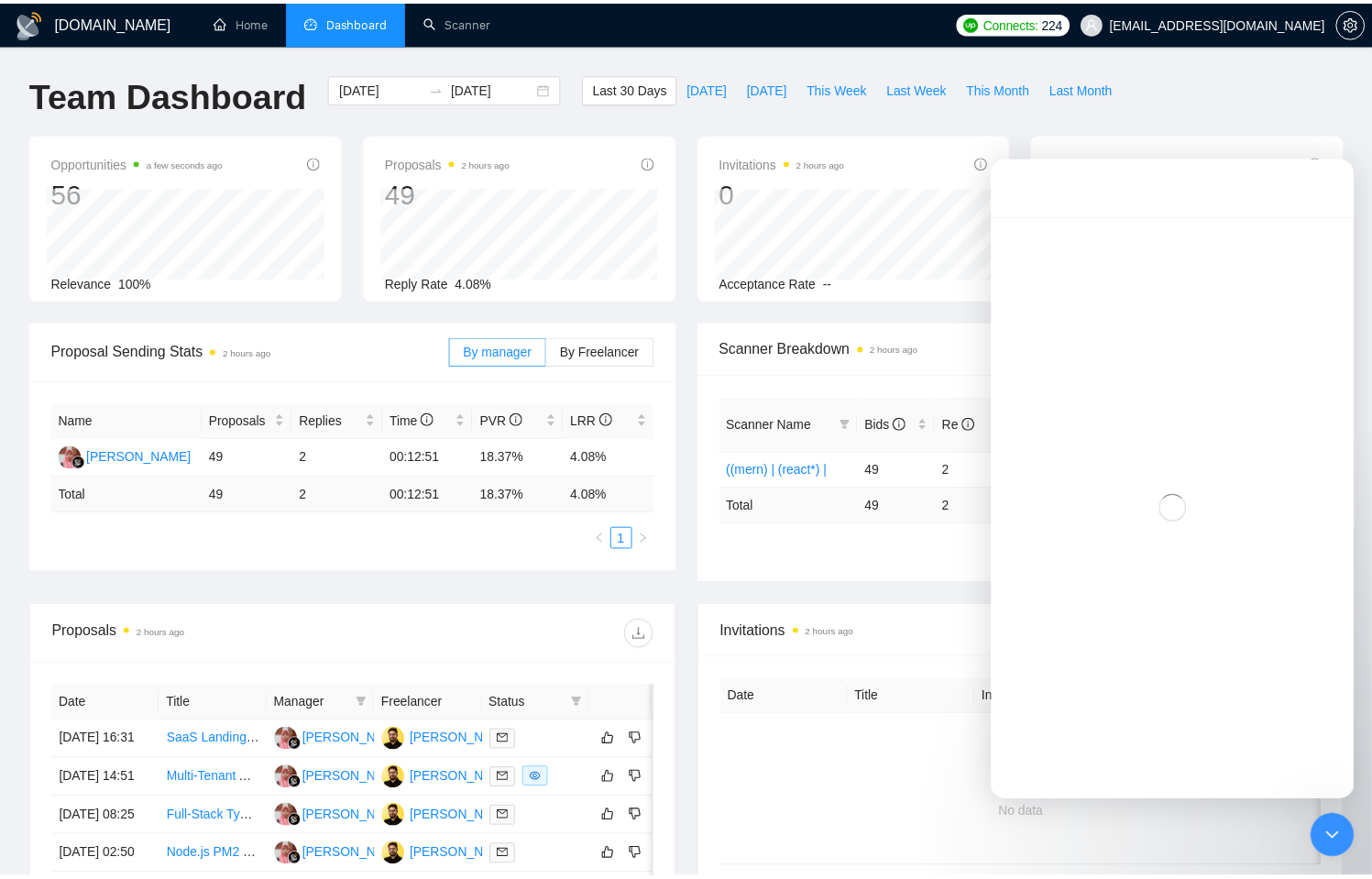
scroll to position [3, 0]
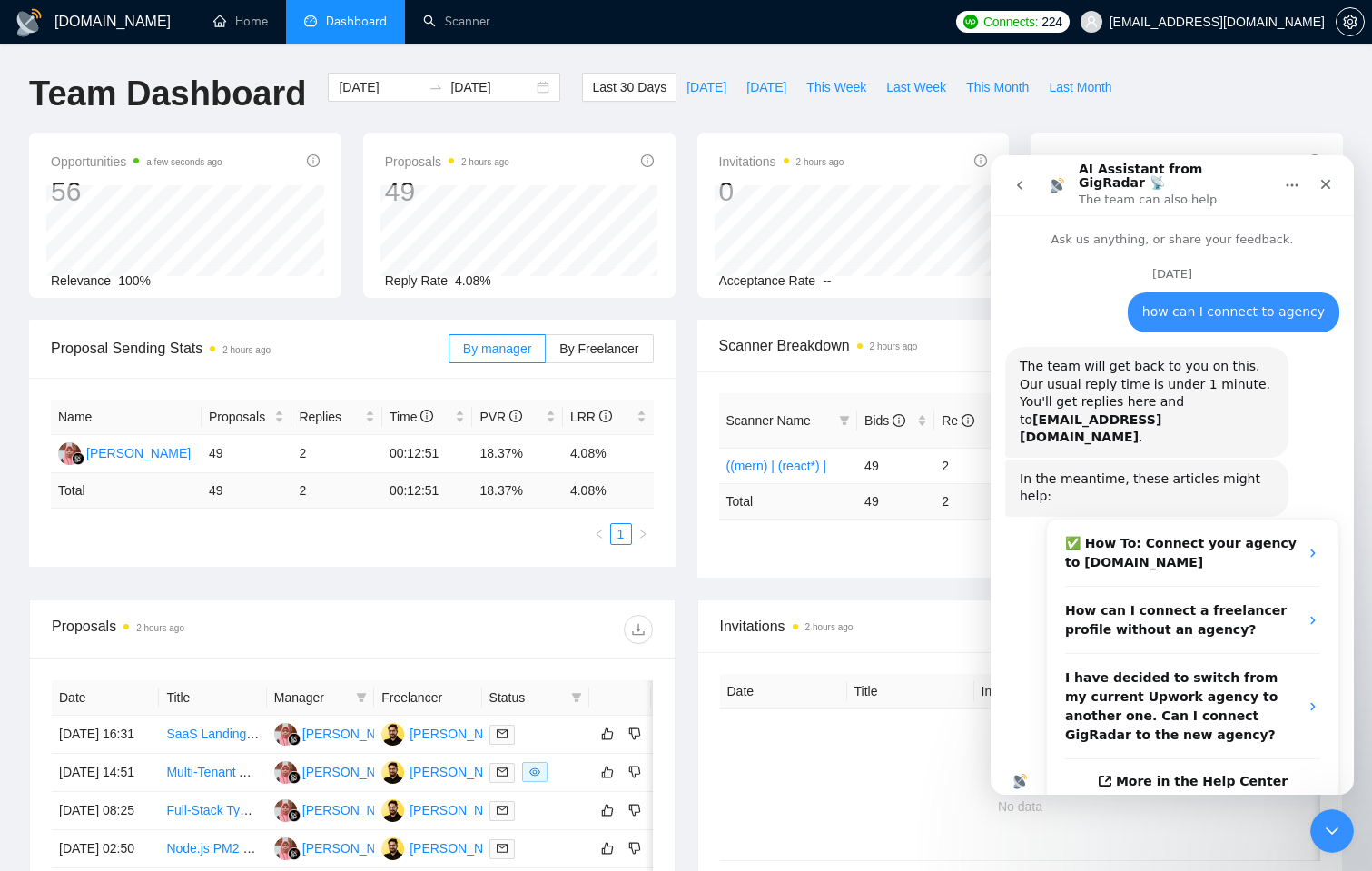
click at [1024, 185] on icon "go back" at bounding box center [1019, 185] width 14 height 14
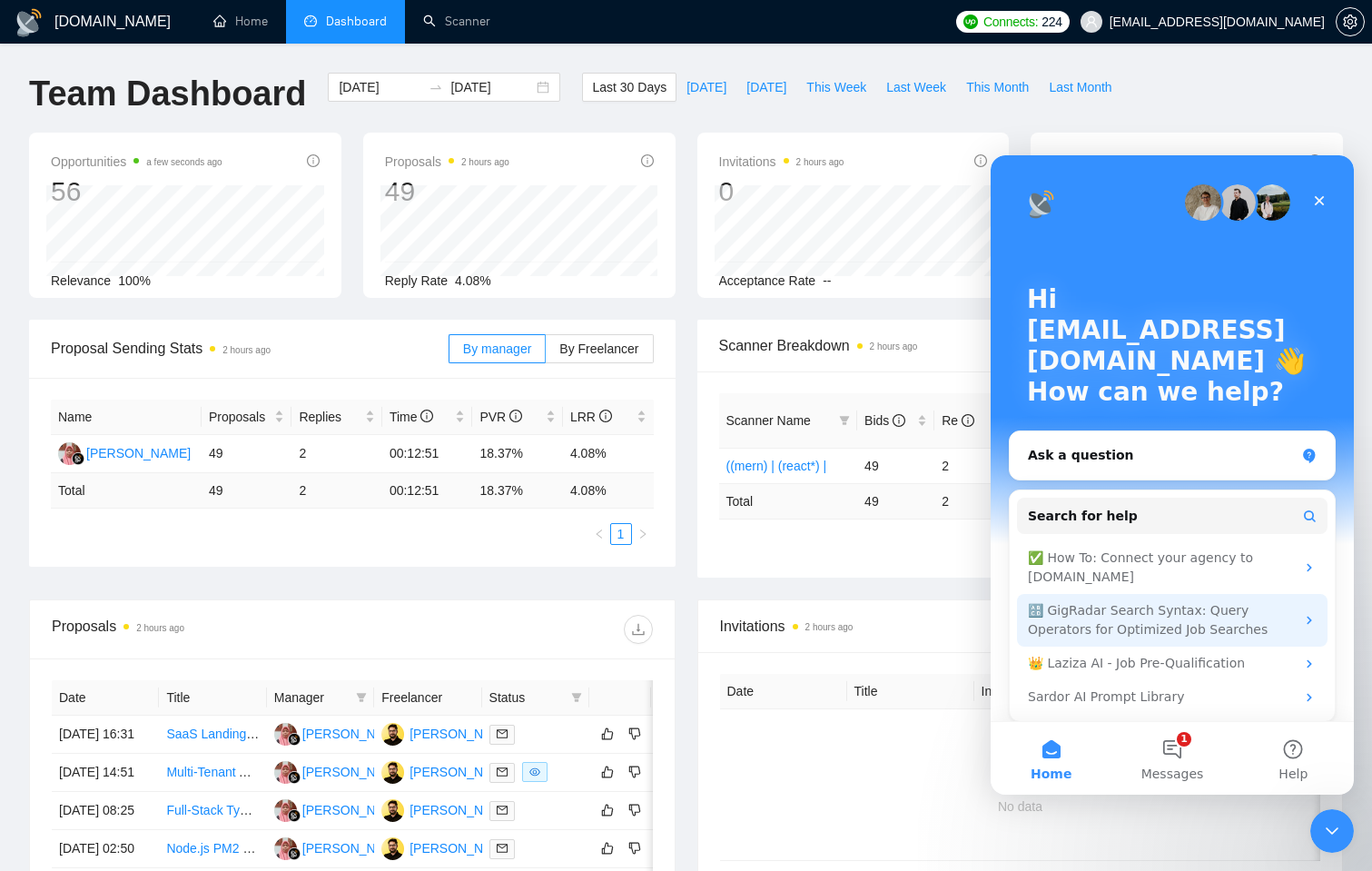
click at [1148, 620] on div "🔠 GigRadar Search Syntax: Query Operators for Optimized Job Searches" at bounding box center [1161, 619] width 267 height 38
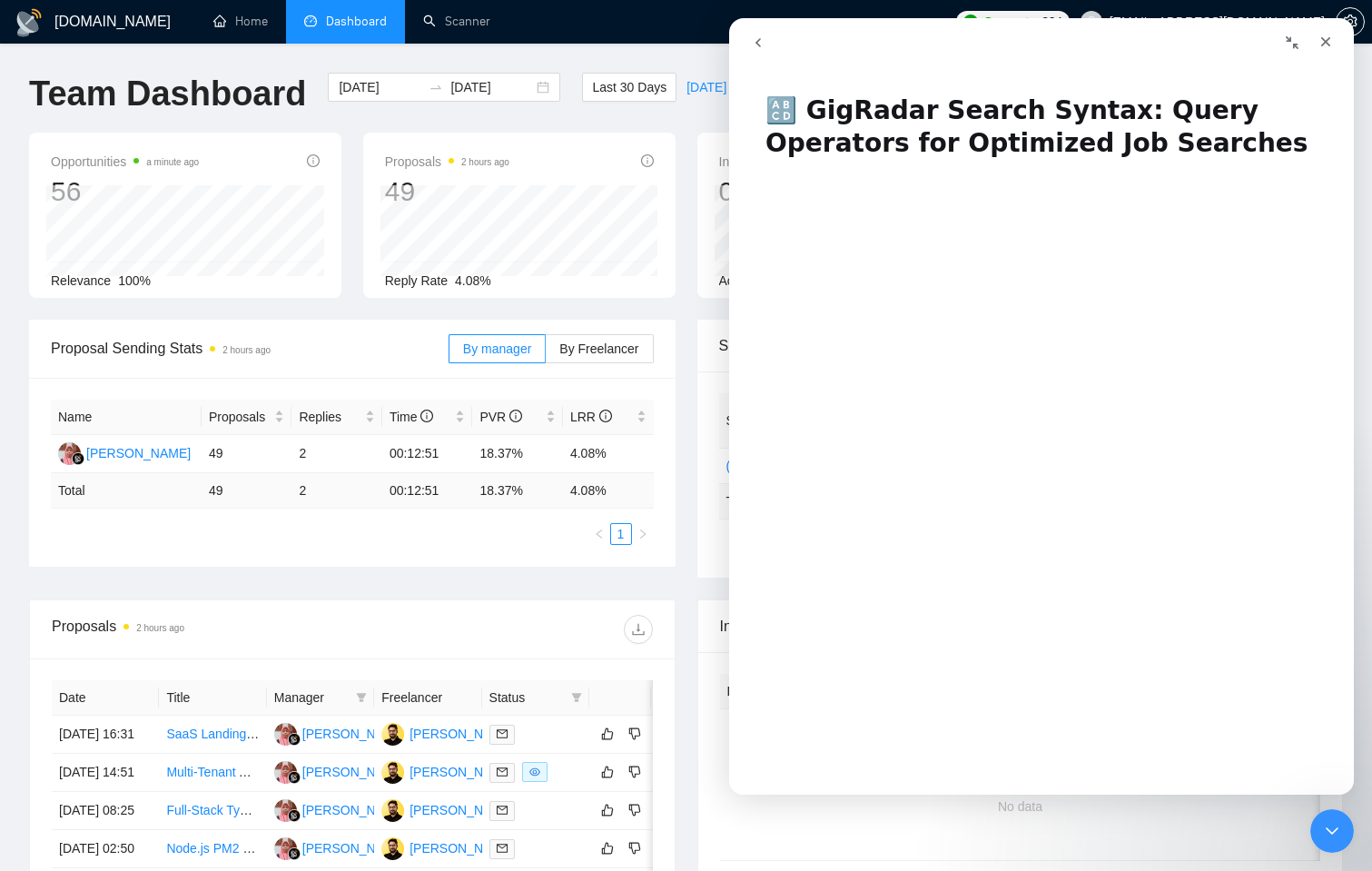
click at [1293, 43] on icon "Collapse window" at bounding box center [1291, 42] width 14 height 14
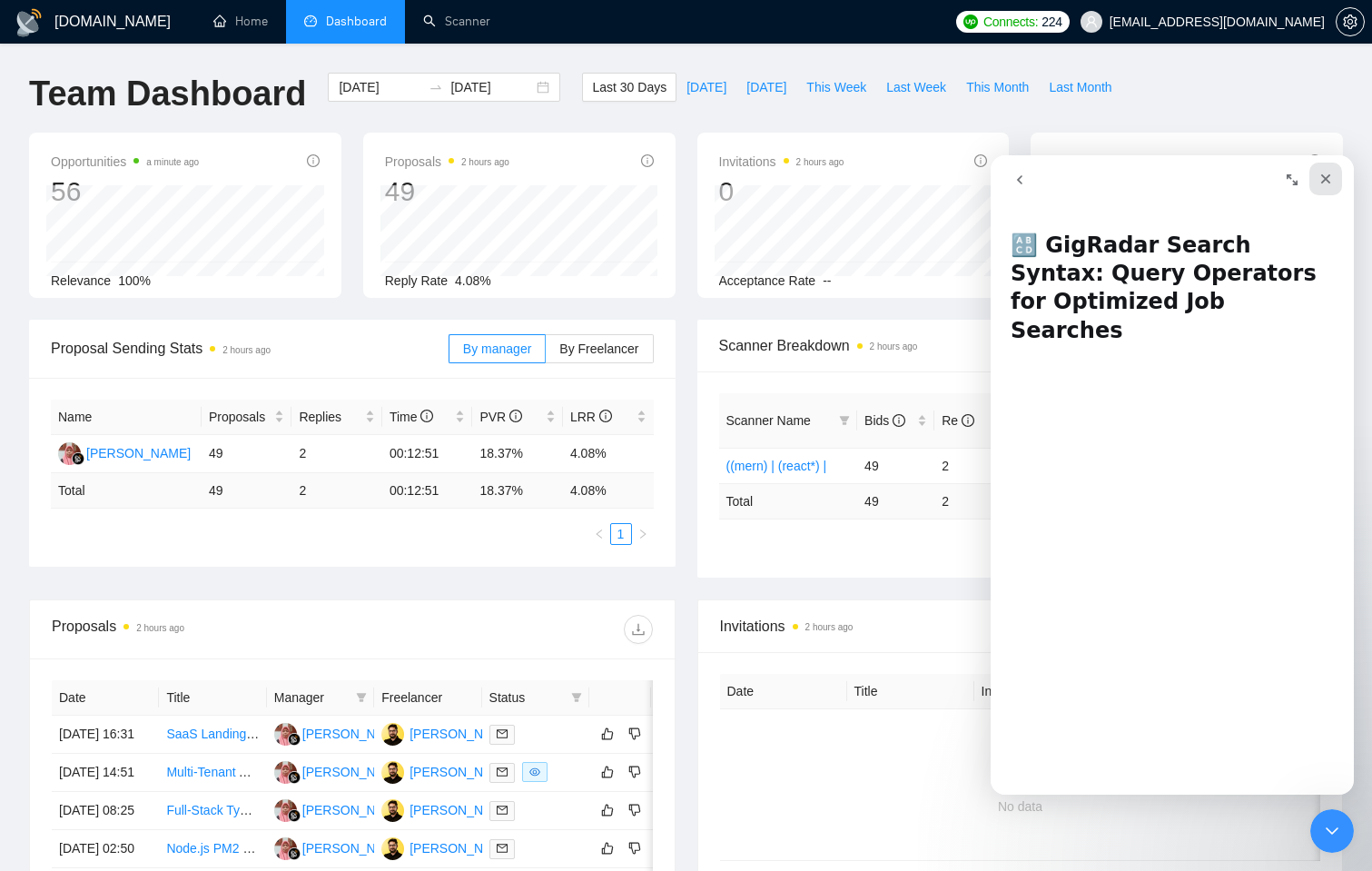
click at [1327, 181] on icon "Close" at bounding box center [1325, 178] width 14 height 14
